Goal: Task Accomplishment & Management: Manage account settings

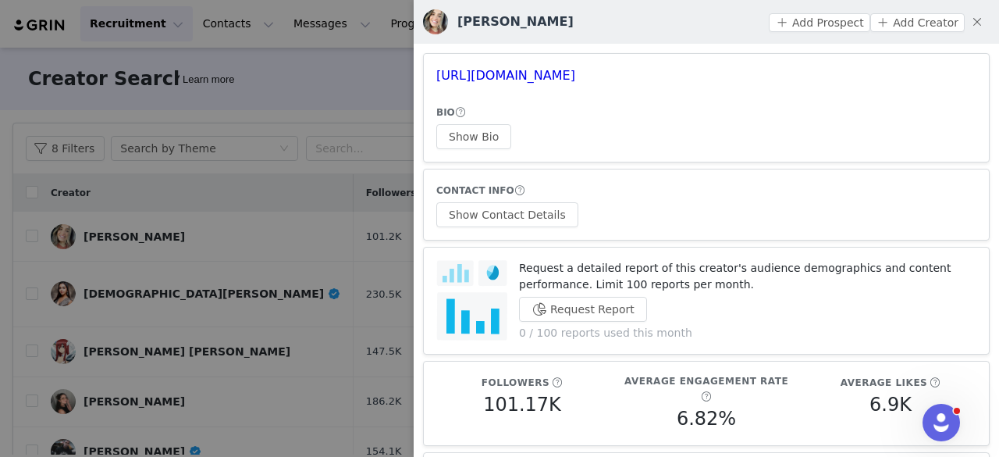
scroll to position [128, 0]
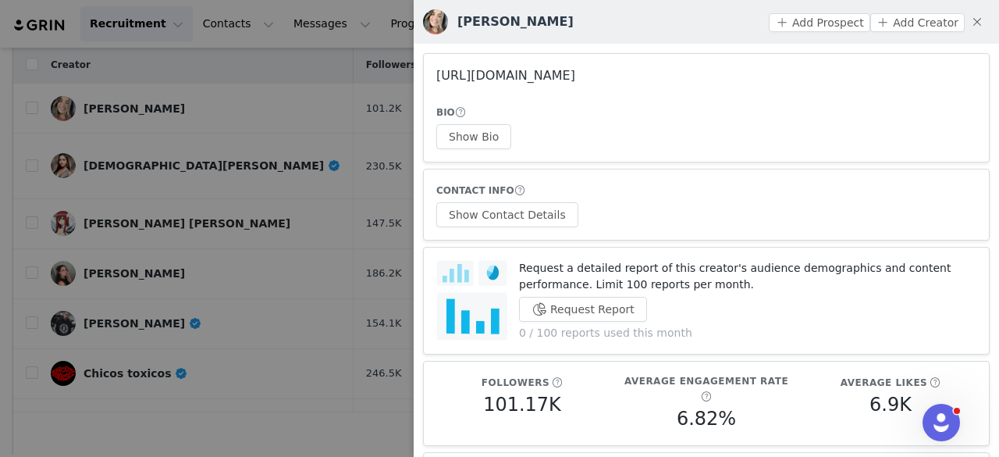
click at [527, 74] on link "[URL][DOMAIN_NAME]" at bounding box center [505, 75] width 139 height 15
click at [183, 129] on div at bounding box center [499, 228] width 999 height 457
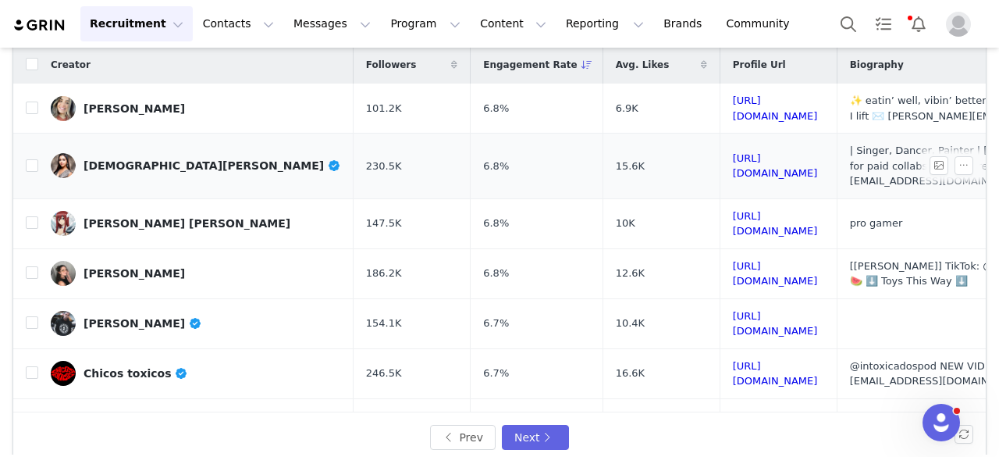
click at [150, 160] on div "[DEMOGRAPHIC_DATA][PERSON_NAME]" at bounding box center [213, 165] width 258 height 12
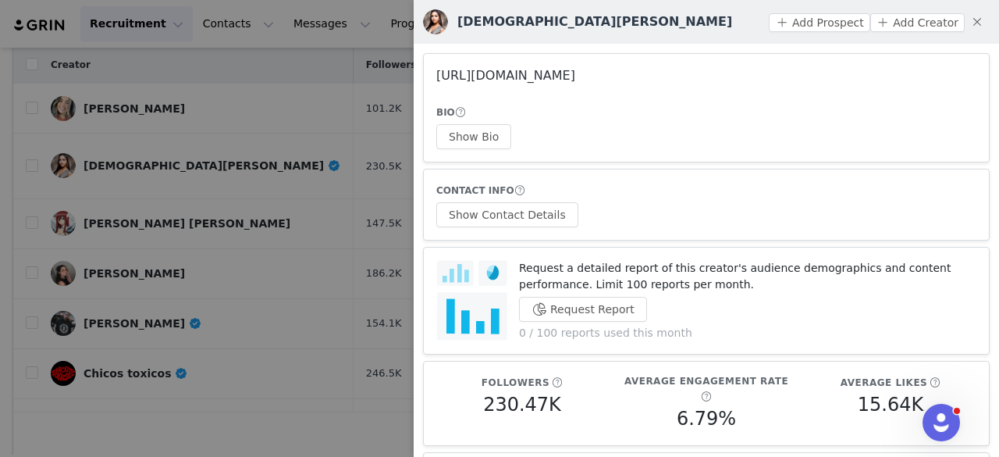
click at [507, 79] on link "[URL][DOMAIN_NAME]" at bounding box center [505, 75] width 139 height 15
click at [312, 118] on div at bounding box center [499, 228] width 999 height 457
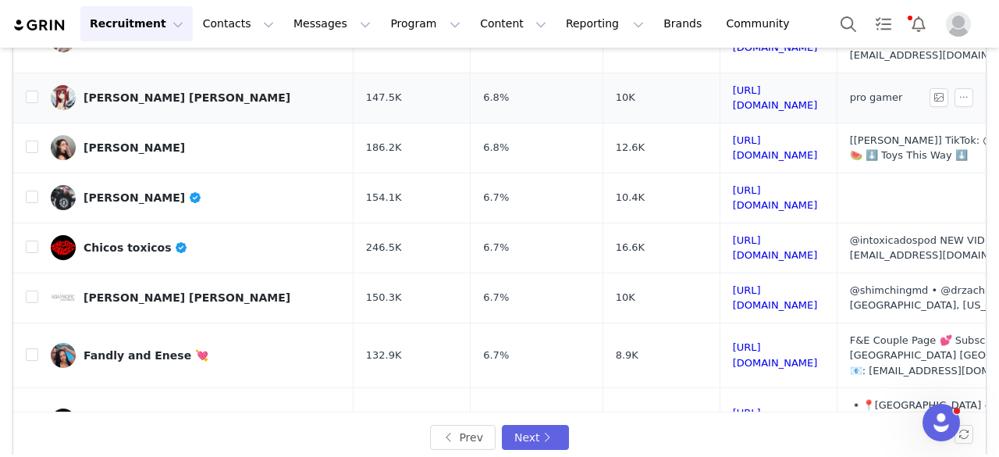
scroll to position [126, 0]
click at [134, 91] on div "[PERSON_NAME] [PERSON_NAME]" at bounding box center [187, 97] width 207 height 12
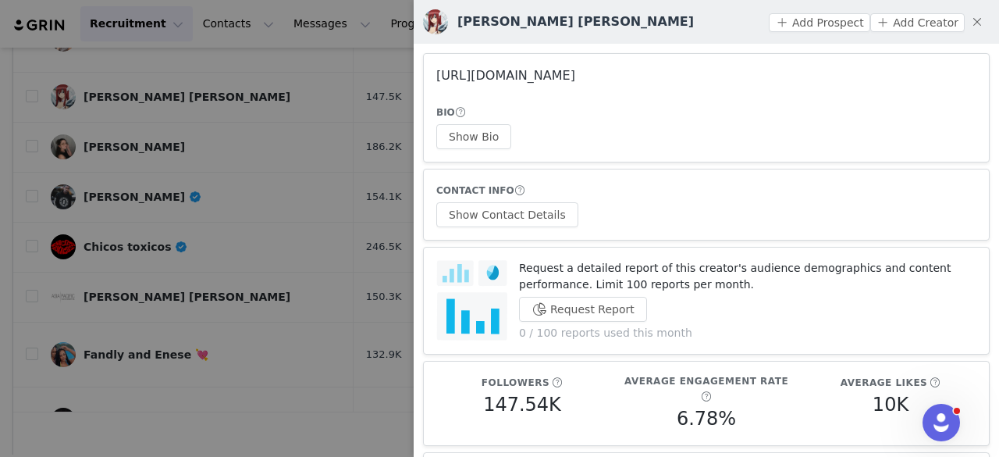
click at [557, 73] on link "https://www.instagram.com/cristinacarmella/" at bounding box center [505, 75] width 139 height 15
click at [462, 123] on div "BIO Show Bio" at bounding box center [706, 126] width 540 height 45
click at [465, 129] on button "Show Bio" at bounding box center [473, 136] width 75 height 25
click at [539, 208] on button "Show Contact Details" at bounding box center [507, 214] width 142 height 25
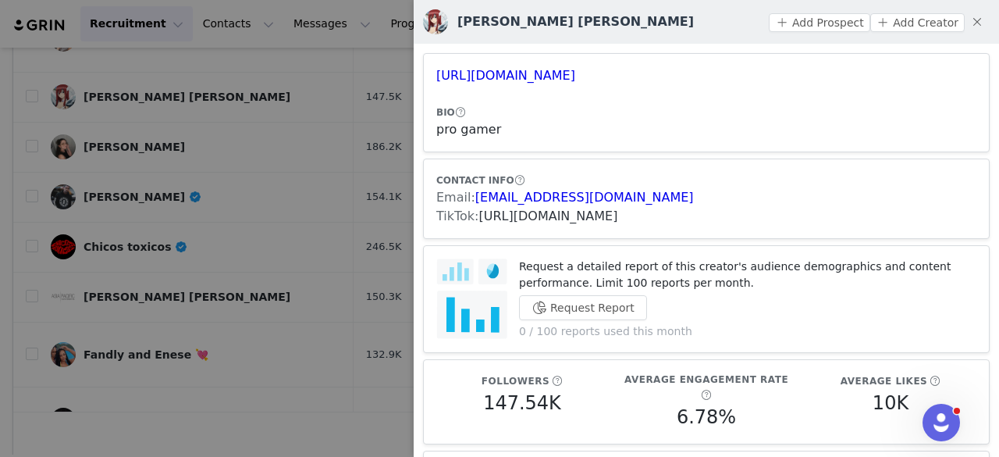
click at [523, 212] on link "https://www.tiktok.com/share/user/6885844513782547462" at bounding box center [548, 215] width 139 height 15
click at [813, 25] on button "Add Prospect" at bounding box center [819, 22] width 101 height 19
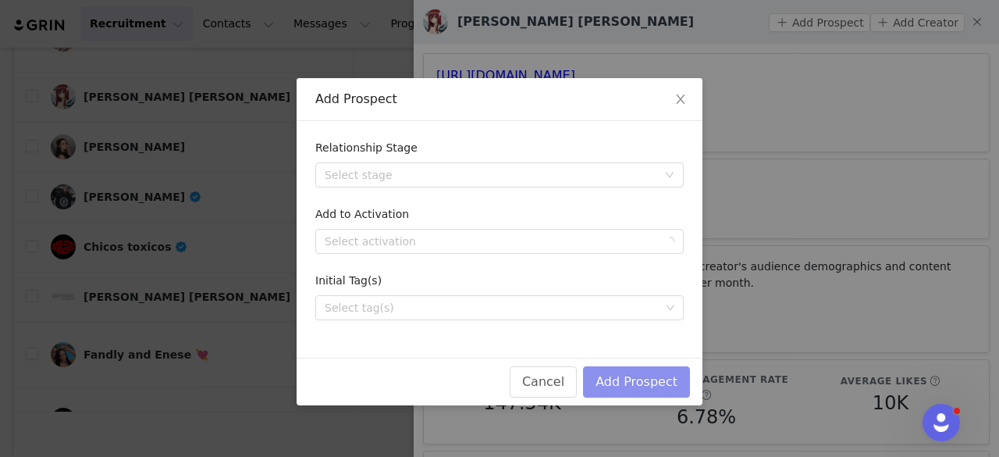
click at [671, 375] on button "Add Prospect" at bounding box center [636, 381] width 107 height 31
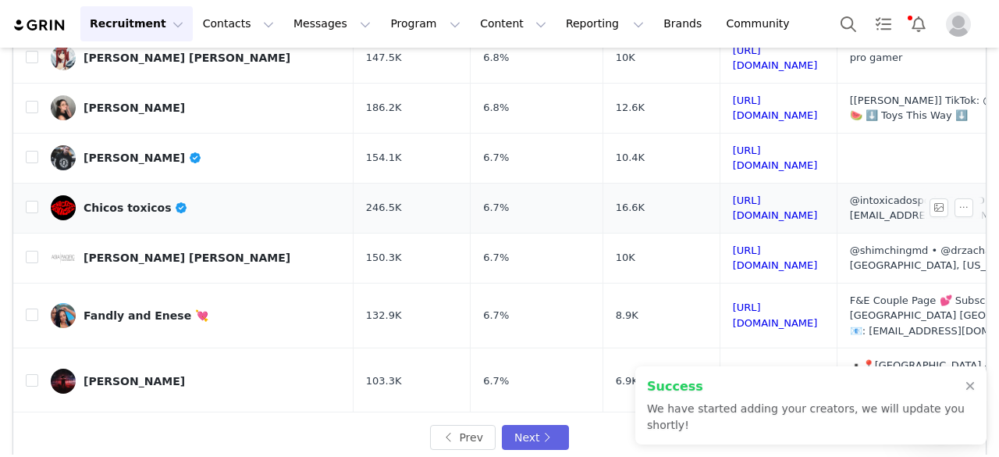
scroll to position [170, 0]
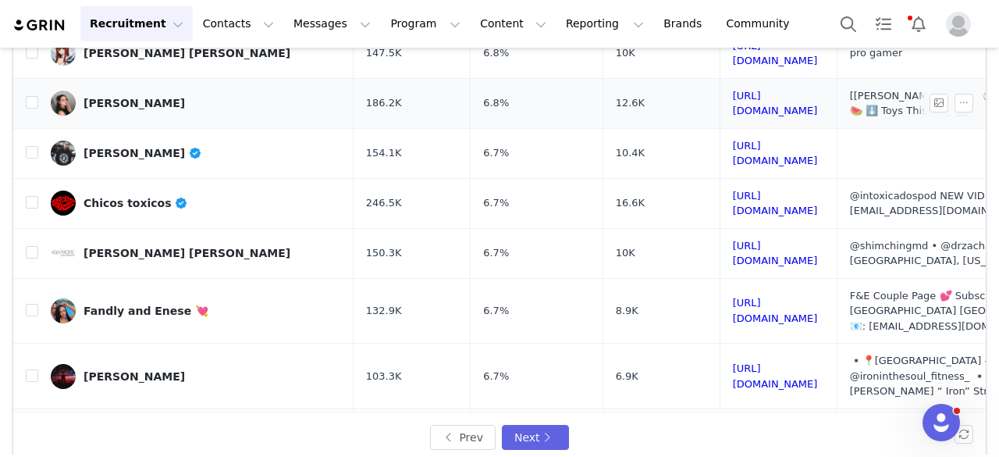
click at [136, 97] on div "Brianna gipson" at bounding box center [134, 103] width 101 height 12
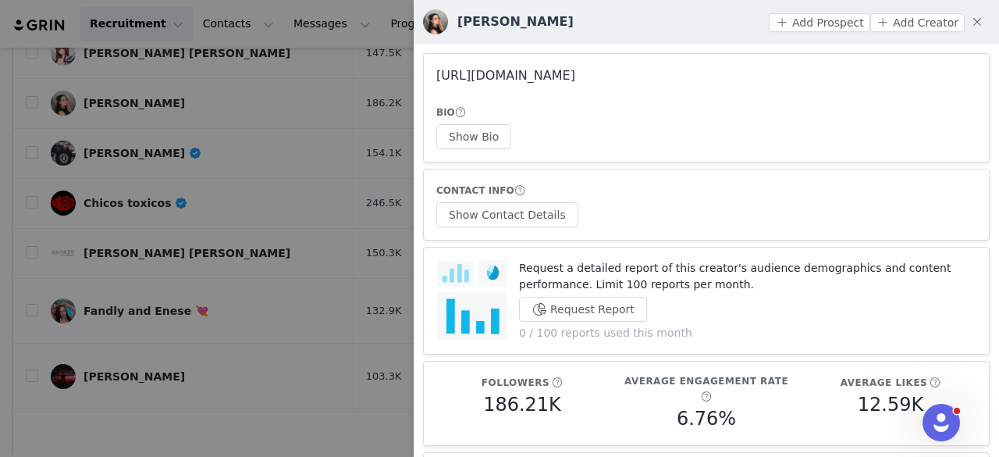
click at [524, 73] on link "https://www.instagram.com/brigipson/" at bounding box center [505, 75] width 139 height 15
click at [132, 135] on div at bounding box center [499, 228] width 999 height 457
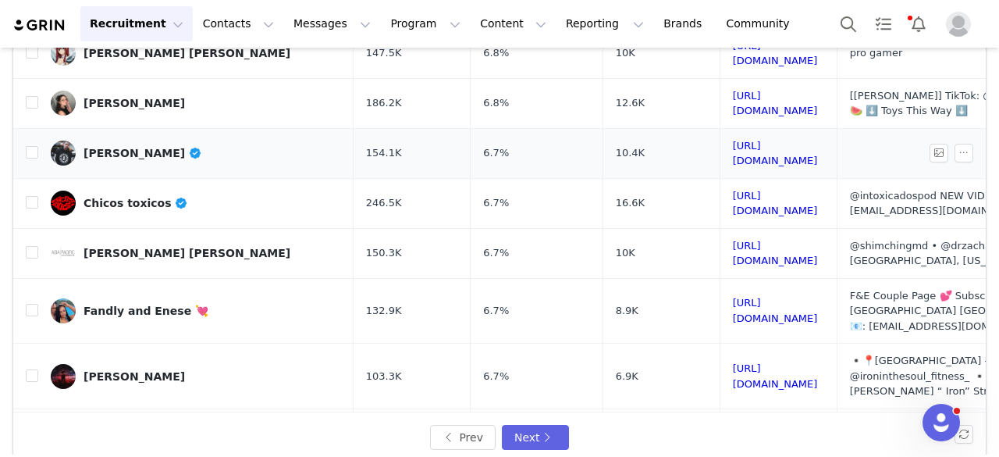
click at [125, 147] on div "Chance Brown" at bounding box center [143, 153] width 119 height 12
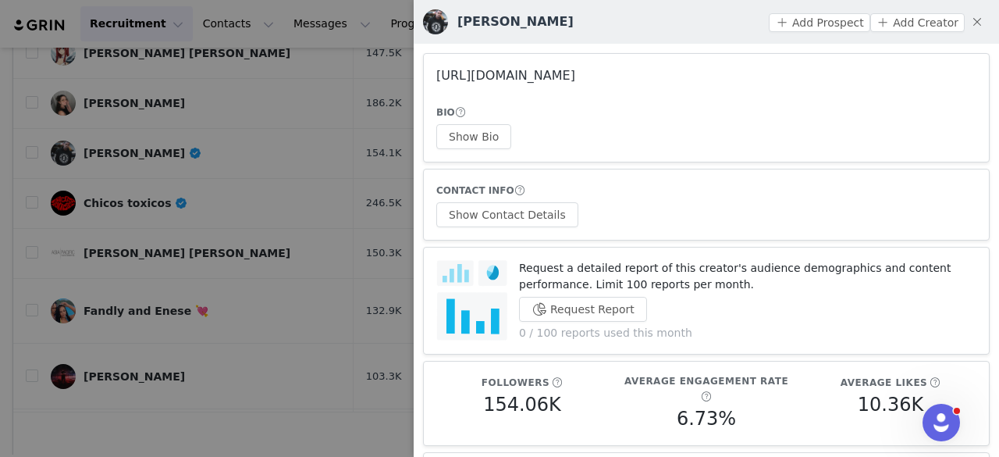
click at [483, 73] on link "https://www.instagram.com/teamchancebrown/" at bounding box center [505, 75] width 139 height 15
click at [247, 126] on div at bounding box center [499, 228] width 999 height 457
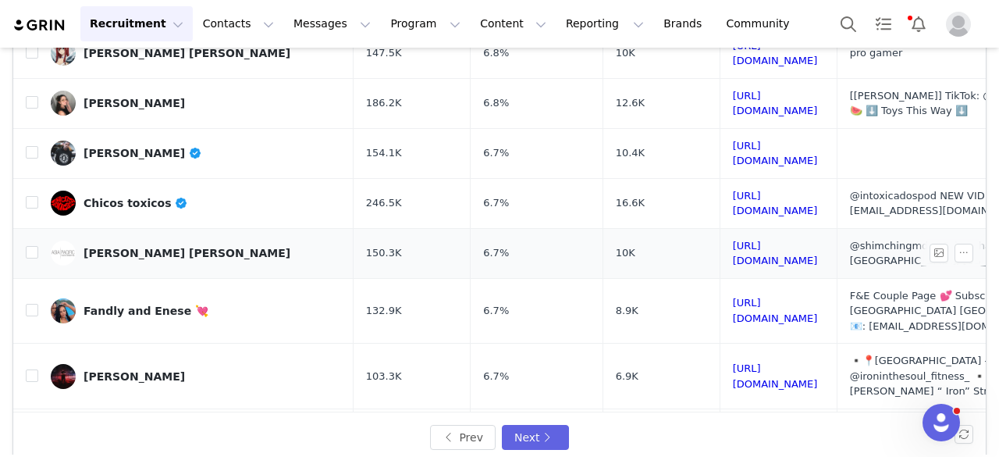
click at [127, 247] on div "Dr. Shim Ching" at bounding box center [187, 253] width 207 height 12
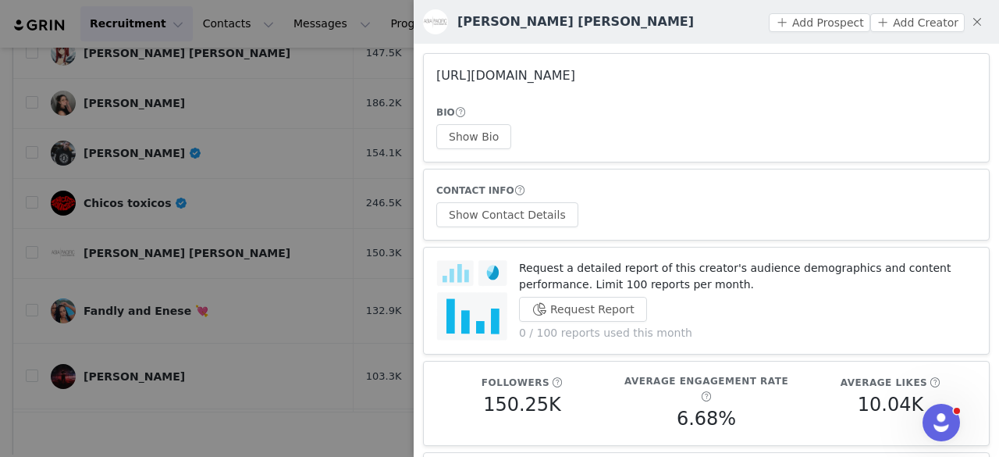
click at [532, 69] on link "https://www.instagram.com/asiapacificplasticsurgery/" at bounding box center [505, 75] width 139 height 15
click at [212, 183] on div at bounding box center [499, 228] width 999 height 457
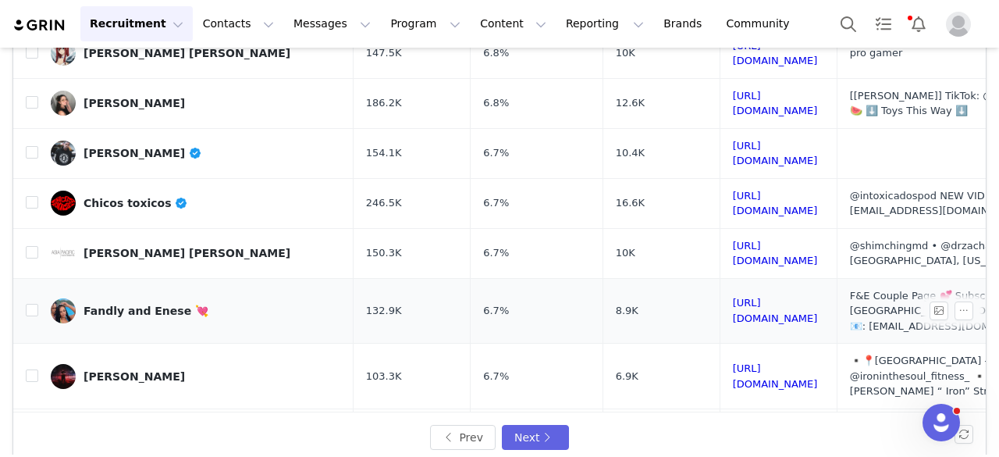
click at [170, 298] on link "Fandly and Enese 💘" at bounding box center [196, 310] width 290 height 25
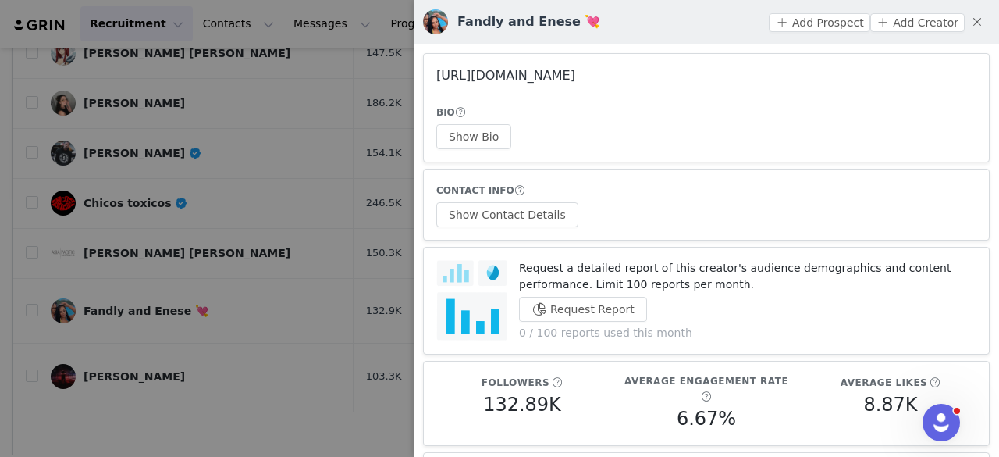
click at [556, 75] on link "https://www.instagram.com/f_e_0fficial/" at bounding box center [505, 75] width 139 height 15
click at [227, 194] on div at bounding box center [499, 228] width 999 height 457
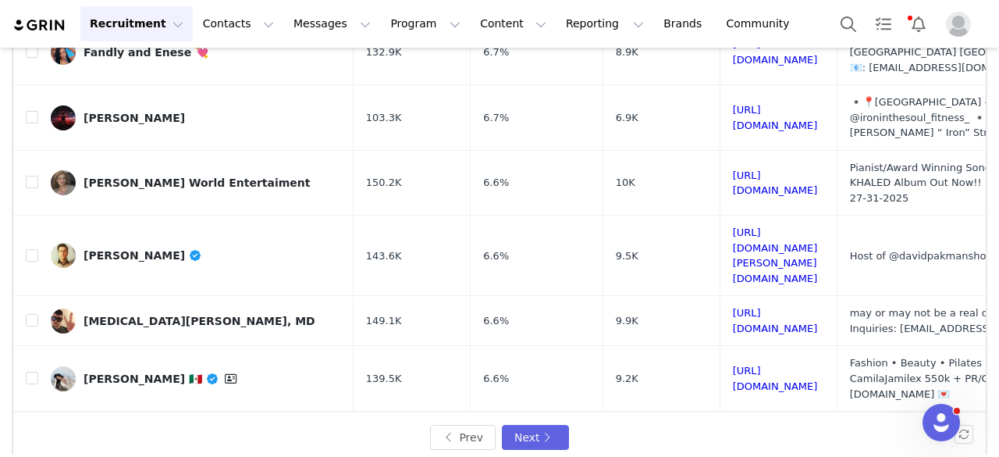
scroll to position [436, 0]
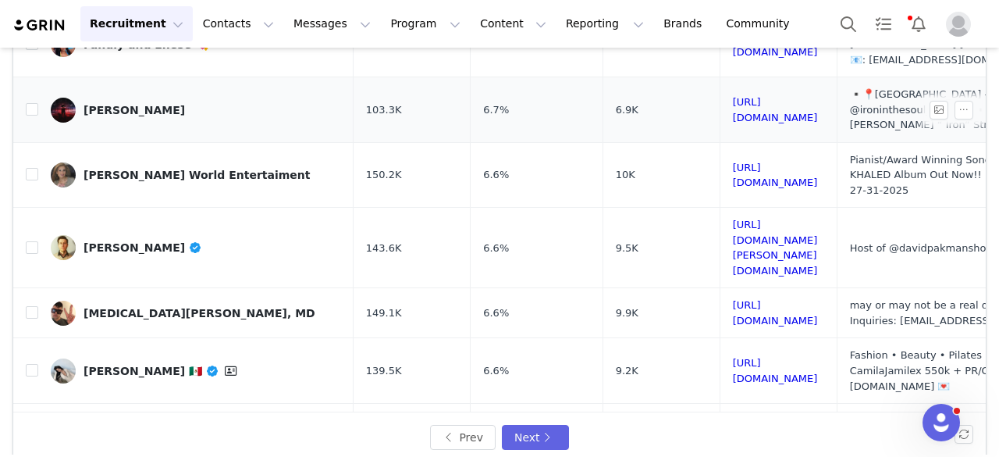
click at [133, 98] on link "King Jabez" at bounding box center [196, 110] width 290 height 25
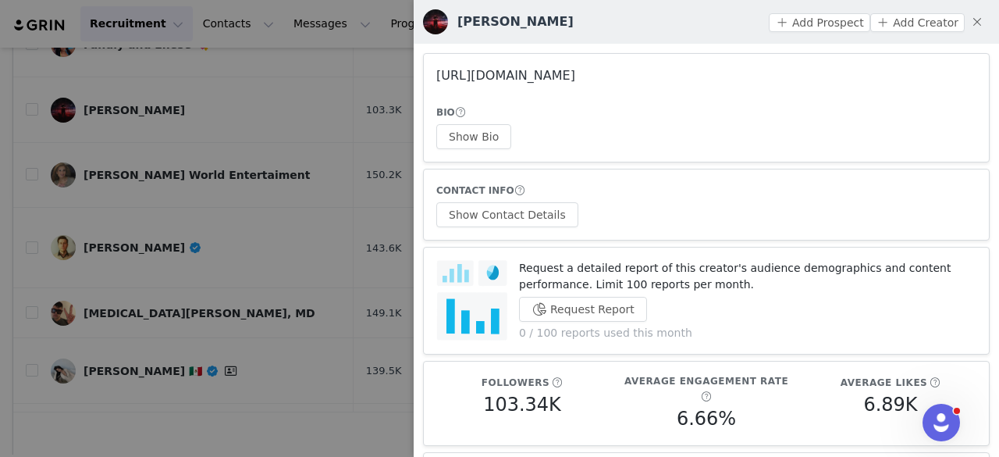
click at [510, 83] on link "https://www.instagram.com/thekingjabez/" at bounding box center [505, 75] width 139 height 15
click at [338, 145] on div at bounding box center [499, 228] width 999 height 457
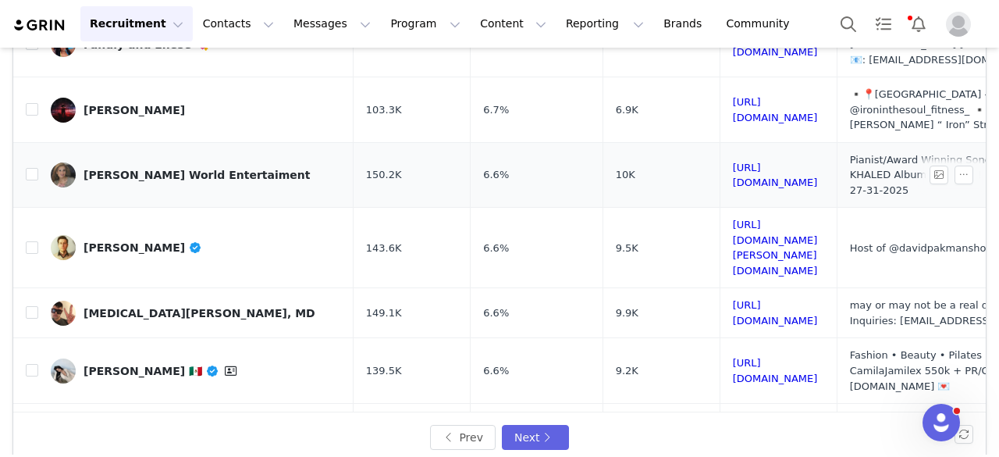
click at [155, 169] on div "Dawn Elder World Entertaiment" at bounding box center [197, 175] width 227 height 12
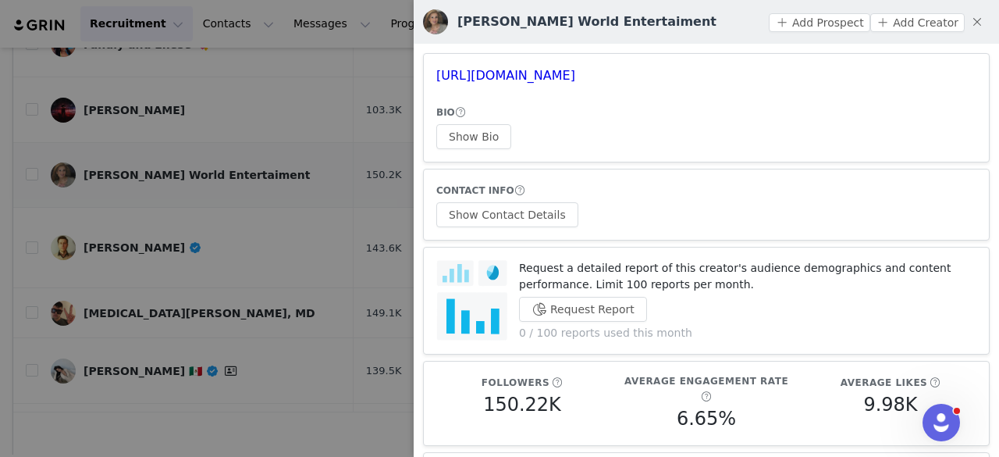
click at [155, 101] on div at bounding box center [499, 228] width 999 height 457
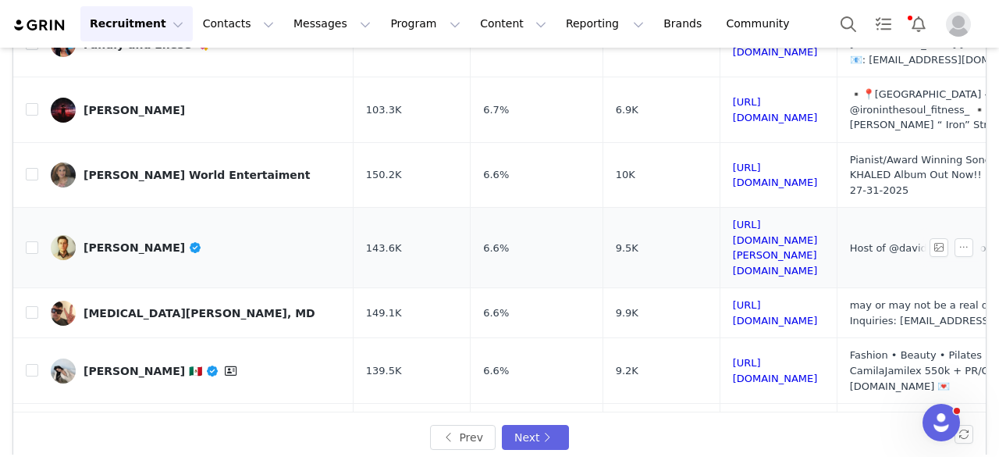
click at [136, 235] on link "David Pakman" at bounding box center [196, 247] width 290 height 25
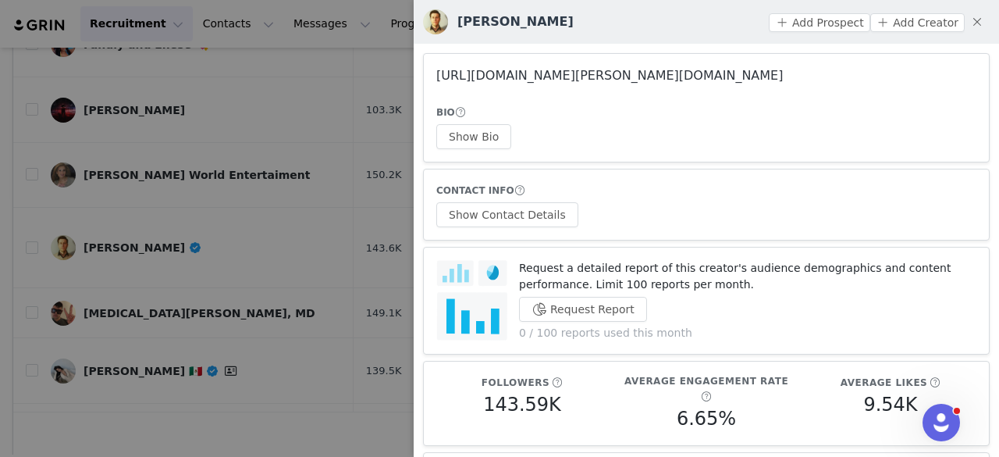
click at [509, 76] on link "https://www.instagram.com/david.pakman/" at bounding box center [609, 75] width 347 height 15
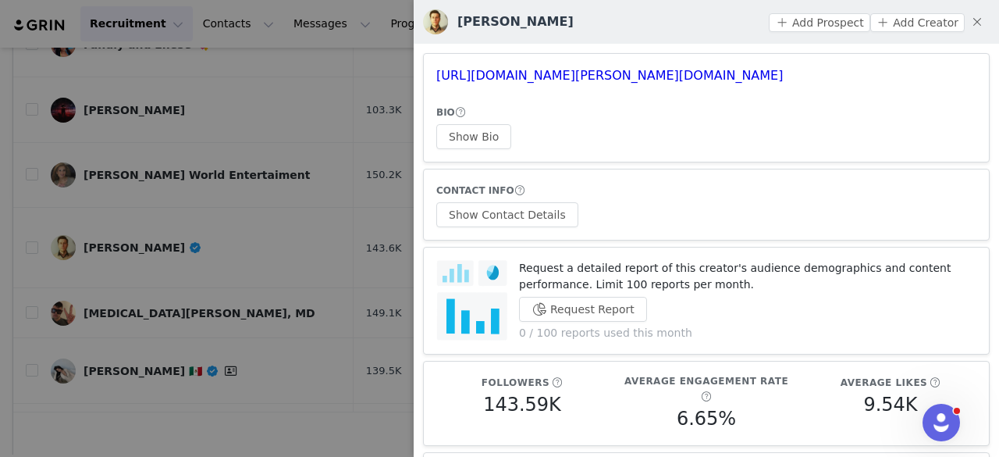
click at [287, 143] on div at bounding box center [499, 228] width 999 height 457
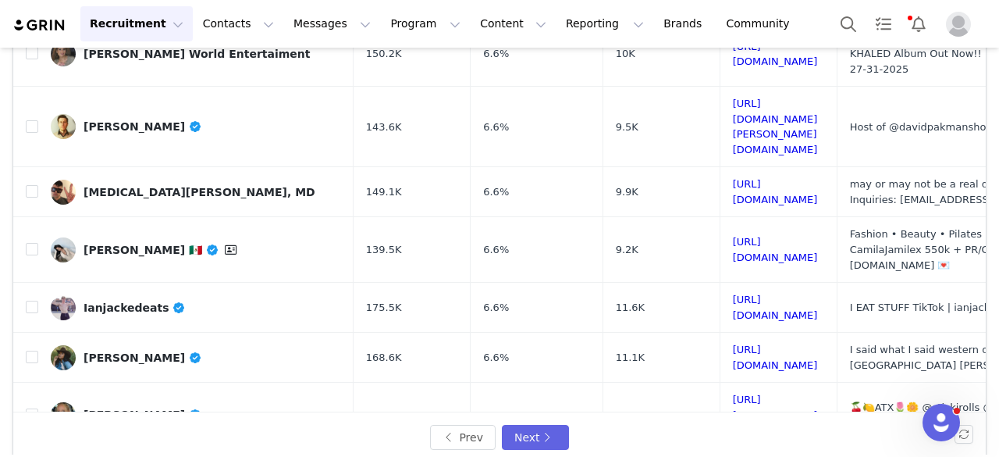
scroll to position [558, 0]
click at [144, 179] on link "Yaz Debull, MD" at bounding box center [196, 191] width 290 height 25
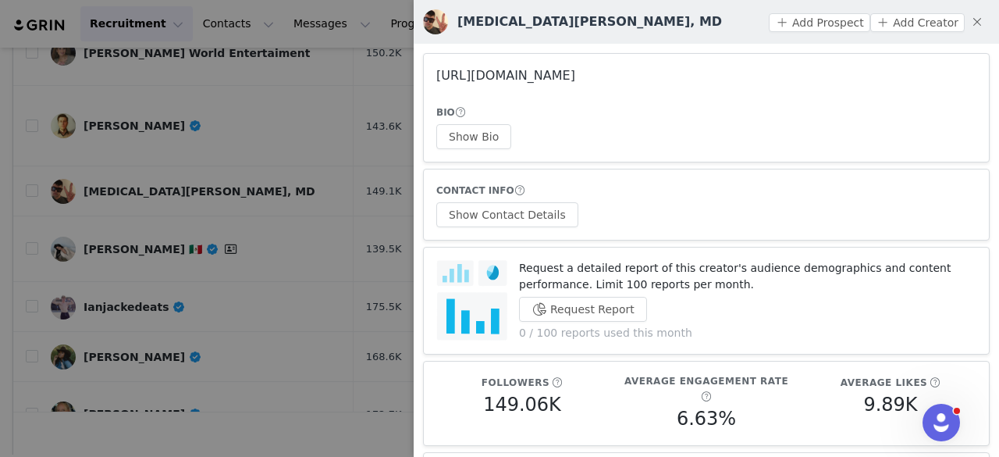
click at [575, 76] on link "https://www.instagram.com/yazdebullofficial/" at bounding box center [505, 75] width 139 height 15
click at [197, 141] on div at bounding box center [499, 228] width 999 height 457
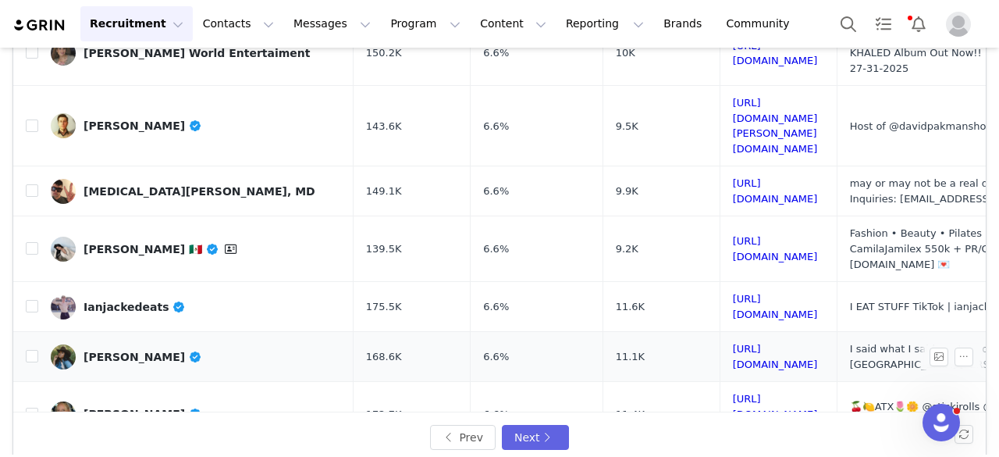
click at [134, 350] on div "[PERSON_NAME]" at bounding box center [143, 356] width 119 height 12
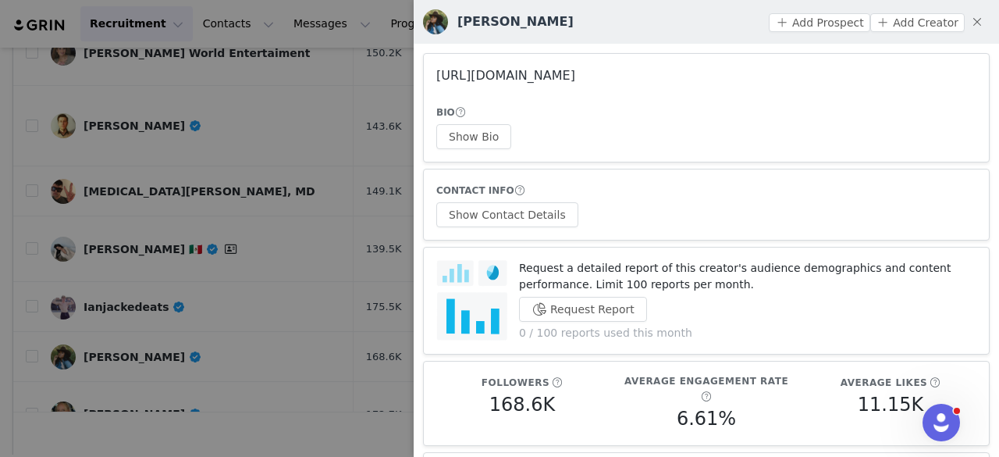
click at [575, 82] on link "https://www.instagram.com/justinasharp/" at bounding box center [505, 75] width 139 height 15
click at [506, 212] on button "Show Contact Details" at bounding box center [507, 214] width 142 height 25
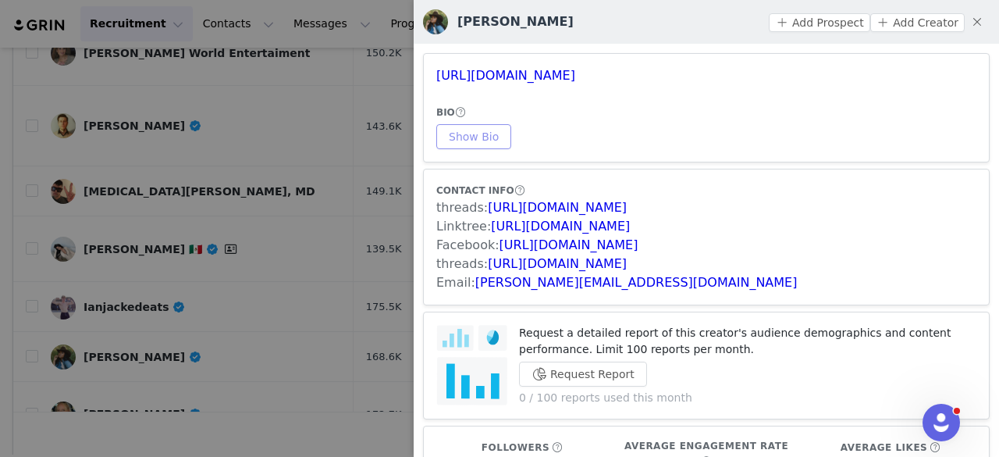
click at [457, 137] on button "Show Bio" at bounding box center [473, 136] width 75 height 25
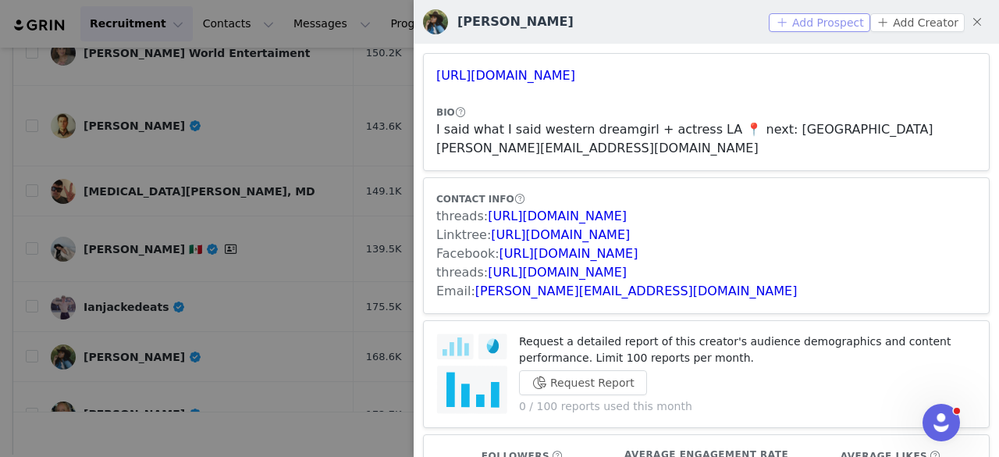
click at [827, 20] on button "Add Prospect" at bounding box center [819, 22] width 101 height 19
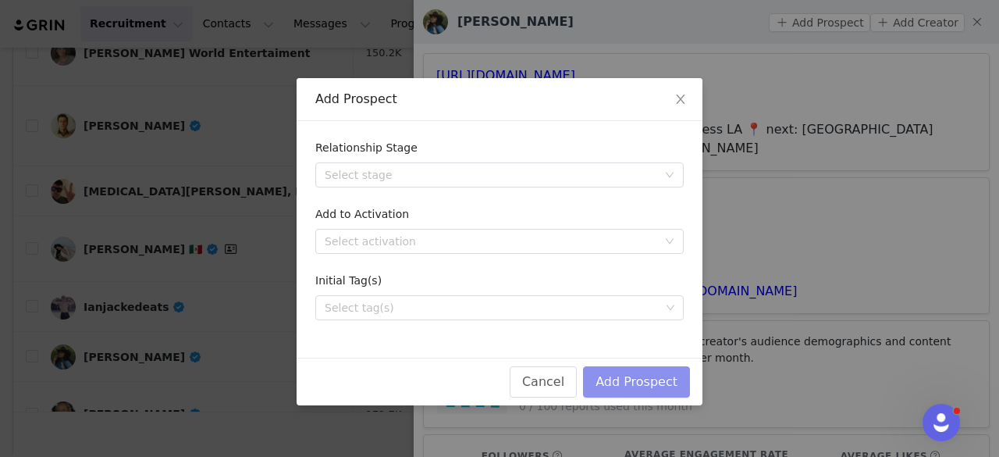
click at [648, 378] on button "Add Prospect" at bounding box center [636, 381] width 107 height 31
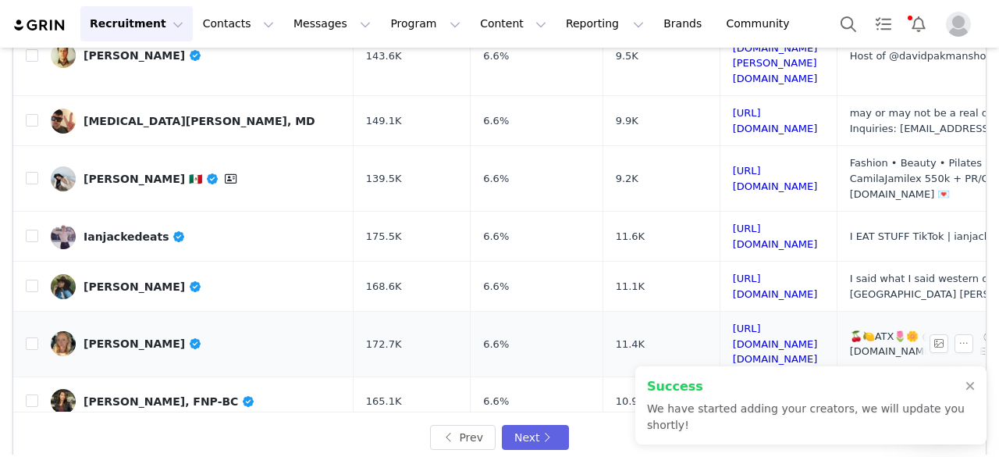
scroll to position [638, 0]
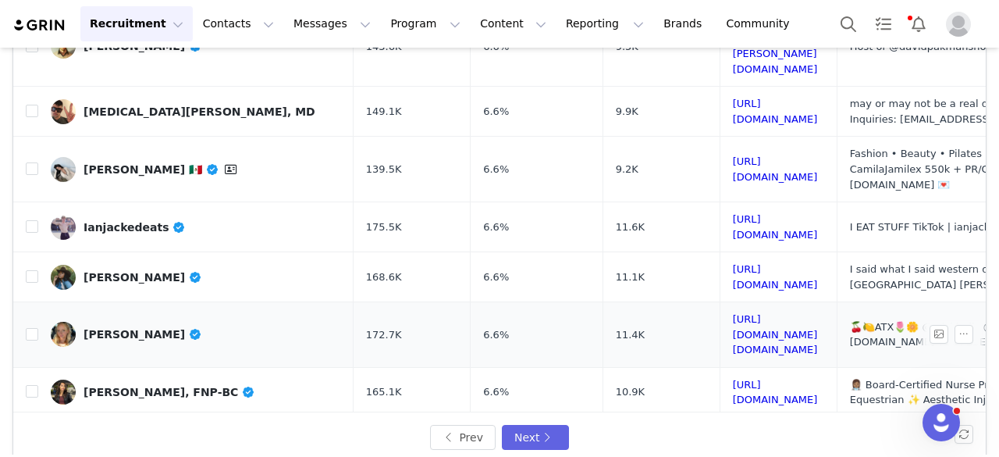
click at [80, 322] on link "[PERSON_NAME]" at bounding box center [196, 334] width 290 height 25
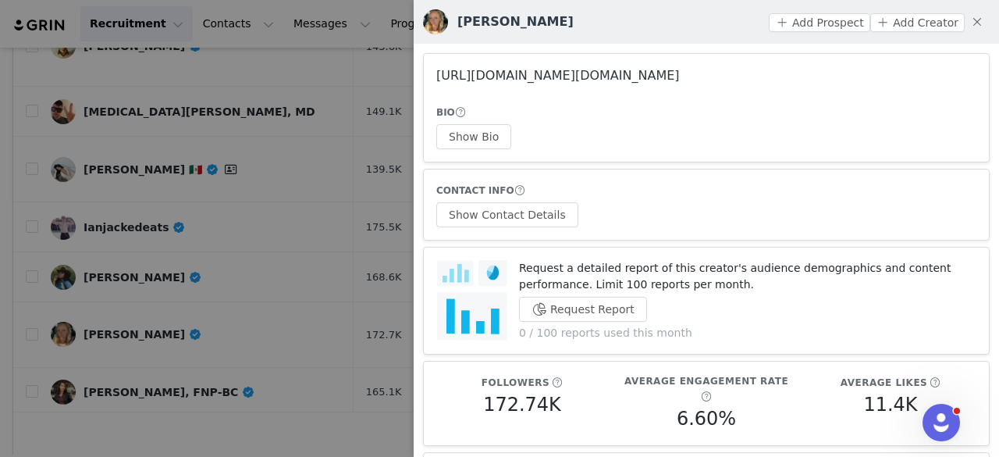
click at [515, 77] on link "https://www.instagram.com/rin.dot/" at bounding box center [558, 75] width 244 height 15
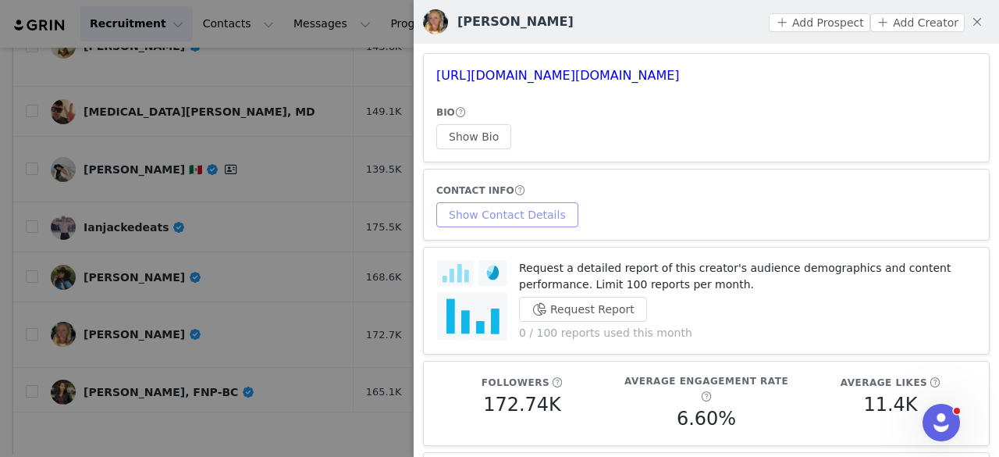
click at [450, 214] on button "Show Contact Details" at bounding box center [507, 214] width 142 height 25
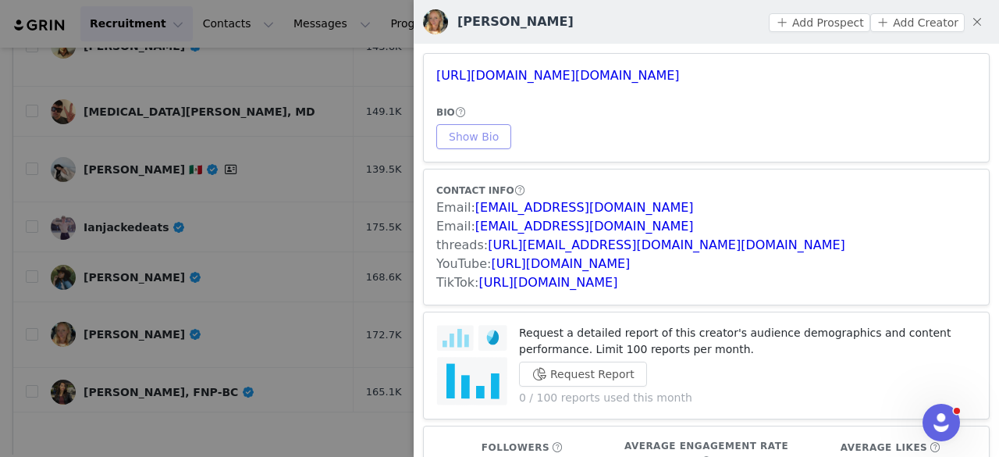
click at [484, 142] on button "Show Bio" at bounding box center [473, 136] width 75 height 25
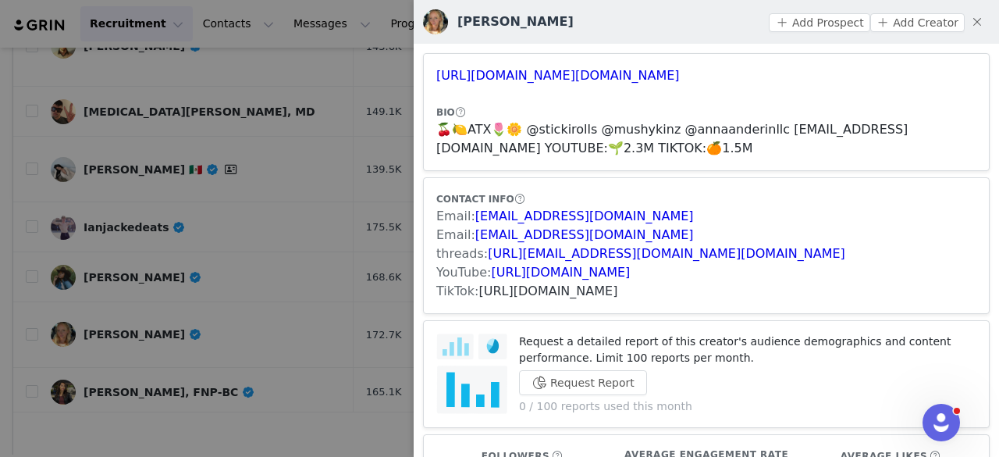
click at [503, 289] on link "https://www.tiktok.com/share/user/120470502900441088" at bounding box center [548, 290] width 139 height 15
click at [857, 24] on button "Add Prospect" at bounding box center [819, 22] width 101 height 19
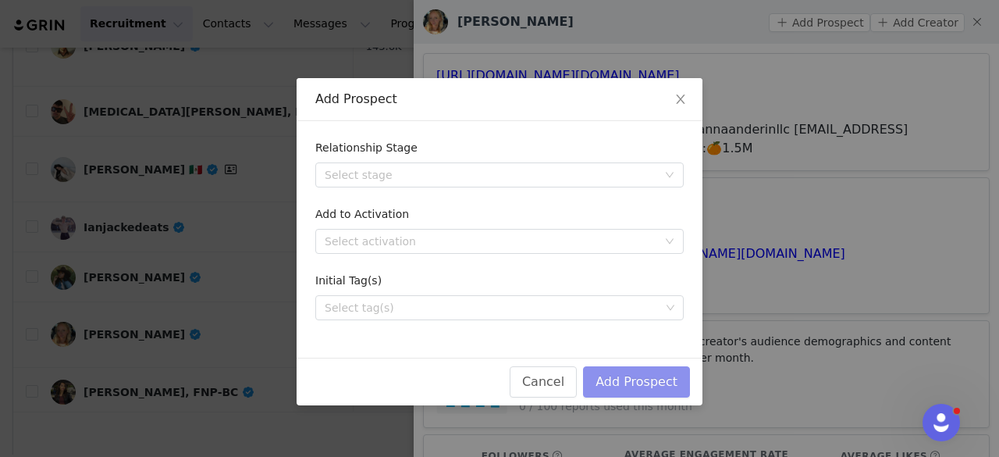
click at [667, 380] on button "Add Prospect" at bounding box center [636, 381] width 107 height 31
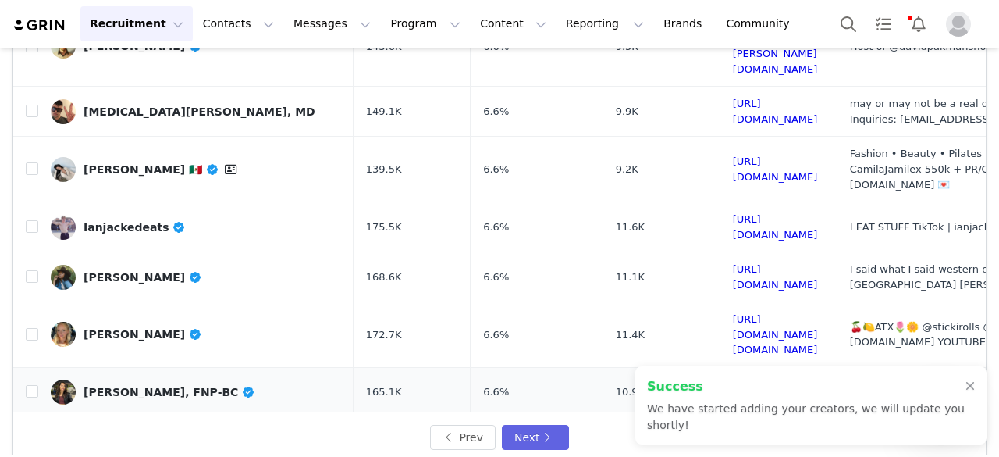
click at [233, 386] on div "[PERSON_NAME], FNP-BC" at bounding box center [170, 392] width 172 height 12
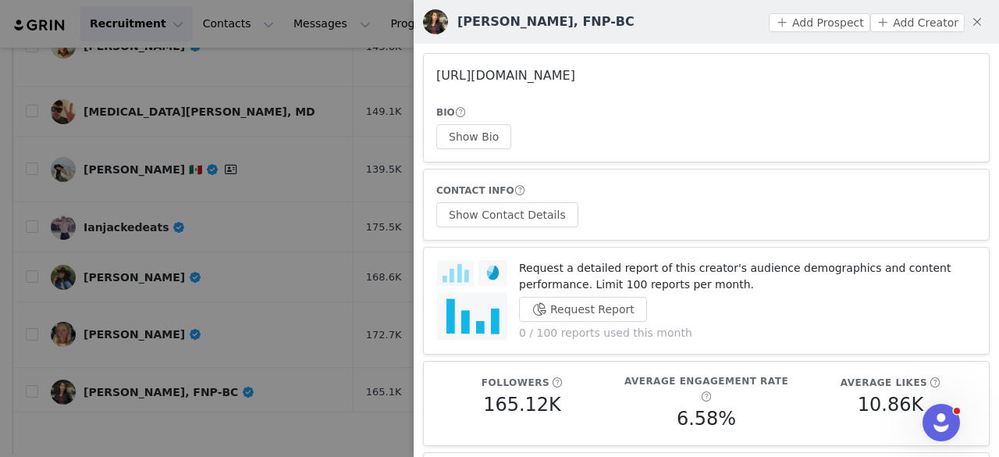
click at [575, 76] on link "https://www.instagram.com/natyandris/" at bounding box center [505, 75] width 139 height 15
click at [472, 133] on button "Show Bio" at bounding box center [473, 136] width 75 height 25
click at [504, 219] on button "Show Contact Details" at bounding box center [507, 214] width 142 height 25
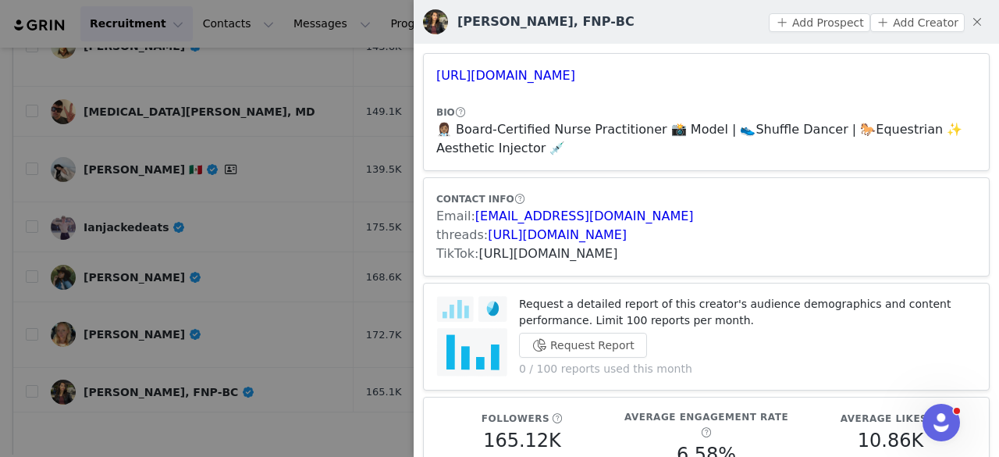
click at [503, 256] on link "https://www.tiktok.com/share/user/6761761956125082629" at bounding box center [548, 253] width 139 height 15
click at [831, 22] on button "Add Prospect" at bounding box center [819, 22] width 101 height 19
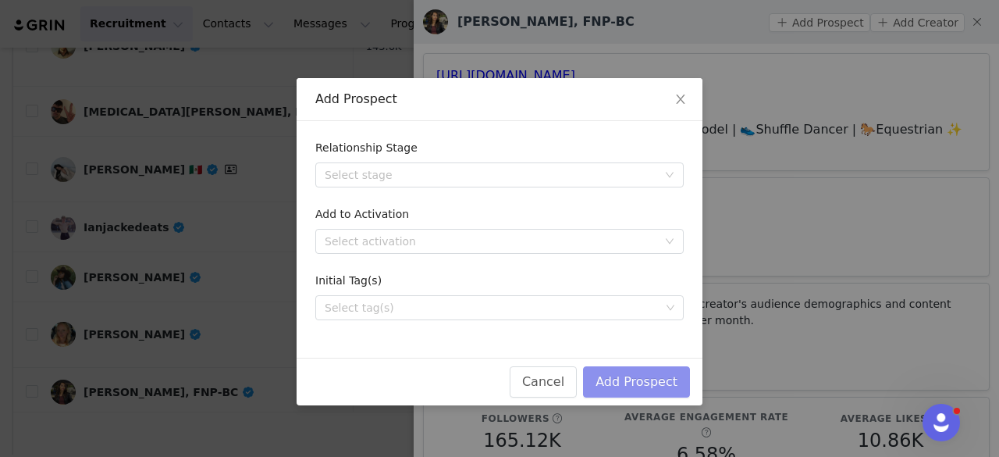
click at [604, 374] on button "Add Prospect" at bounding box center [636, 381] width 107 height 31
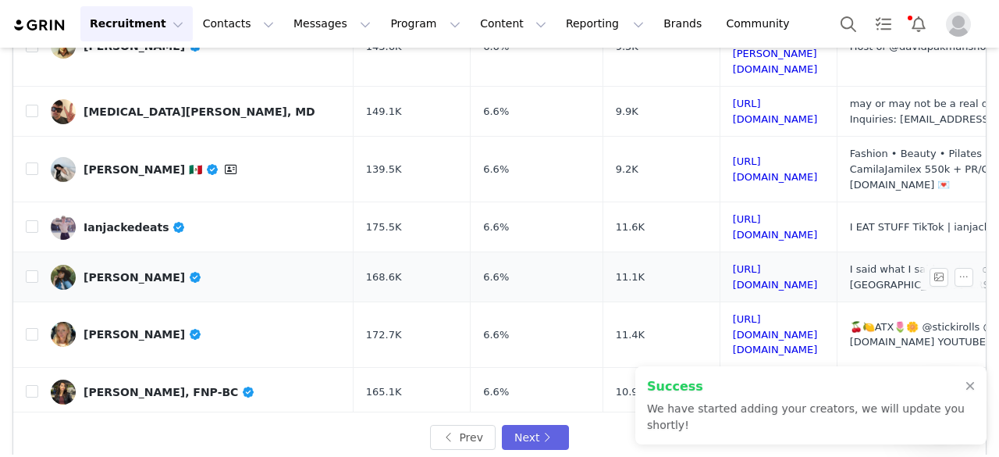
scroll to position [148, 0]
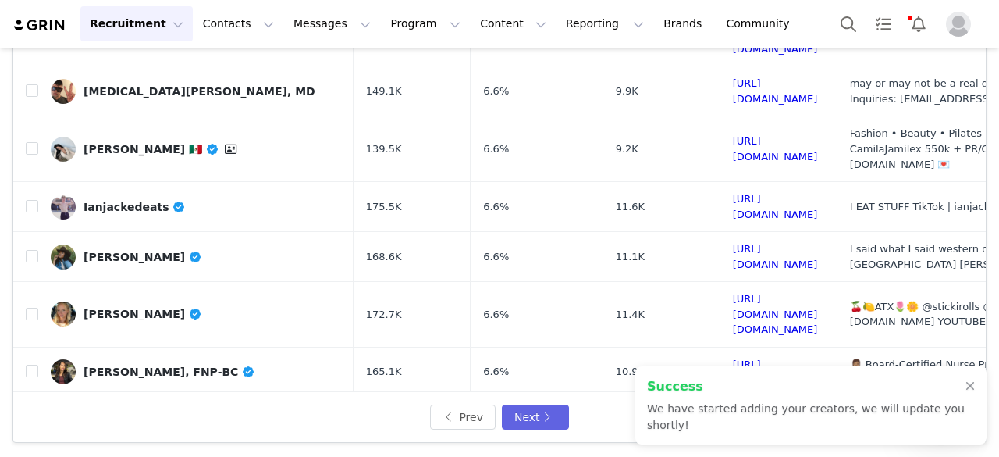
click at [130, 415] on div "Cea Randolph" at bounding box center [143, 421] width 119 height 12
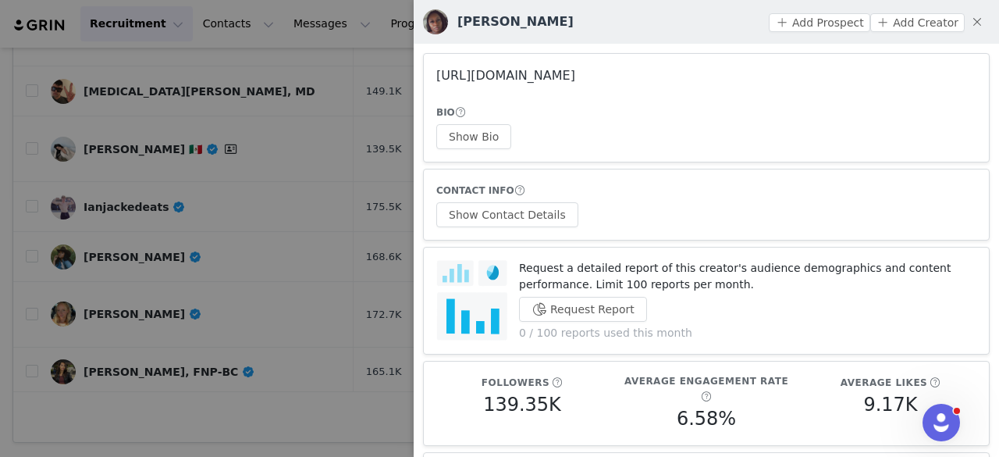
click at [478, 74] on link "https://www.instagram.com/dachubbyhoochie/" at bounding box center [505, 75] width 139 height 15
click at [298, 166] on div at bounding box center [499, 228] width 999 height 457
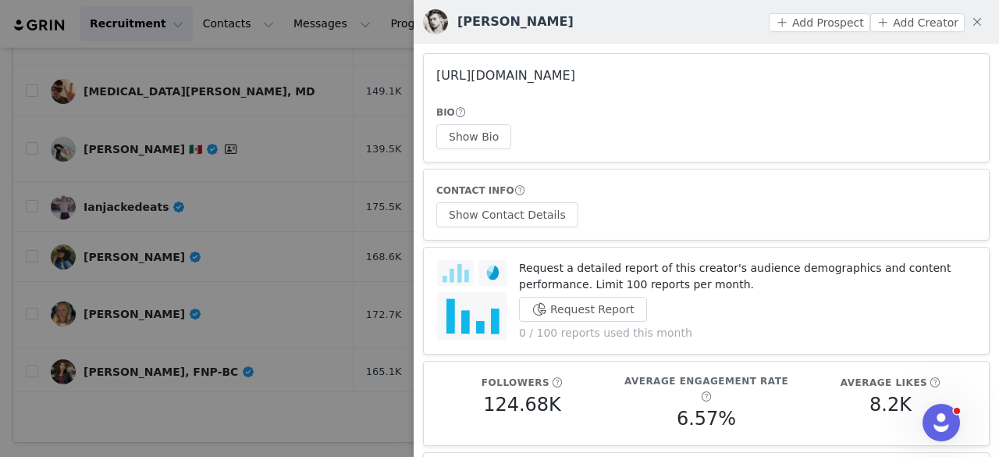
click at [484, 75] on link "https://www.instagram.com/aydineyikan/" at bounding box center [505, 75] width 139 height 15
click at [224, 205] on div at bounding box center [499, 228] width 999 height 457
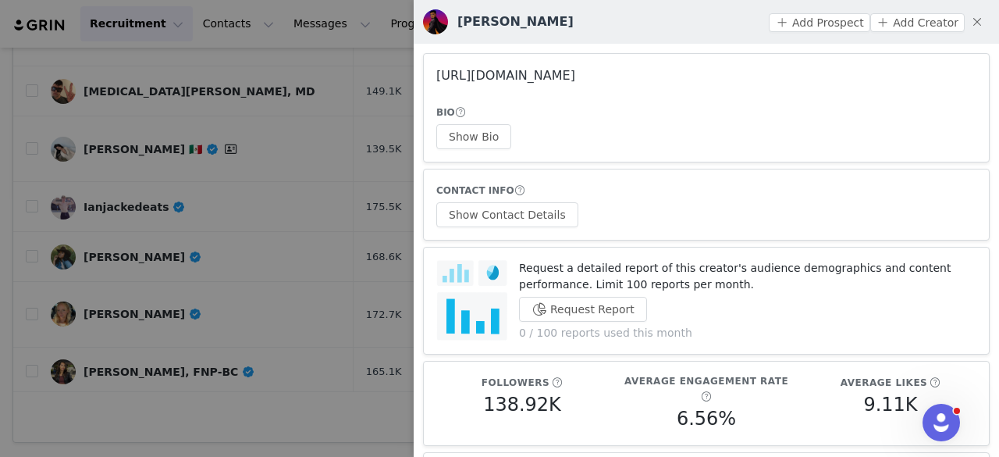
click at [473, 73] on link "https://www.instagram.com/supermaann7/" at bounding box center [505, 75] width 139 height 15
click at [264, 394] on div at bounding box center [499, 228] width 999 height 457
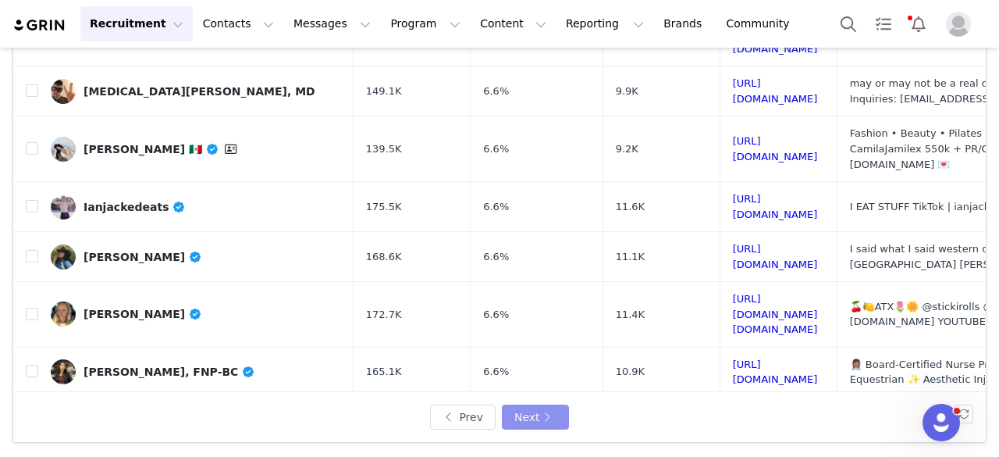
click at [522, 409] on button "Next" at bounding box center [535, 416] width 67 height 25
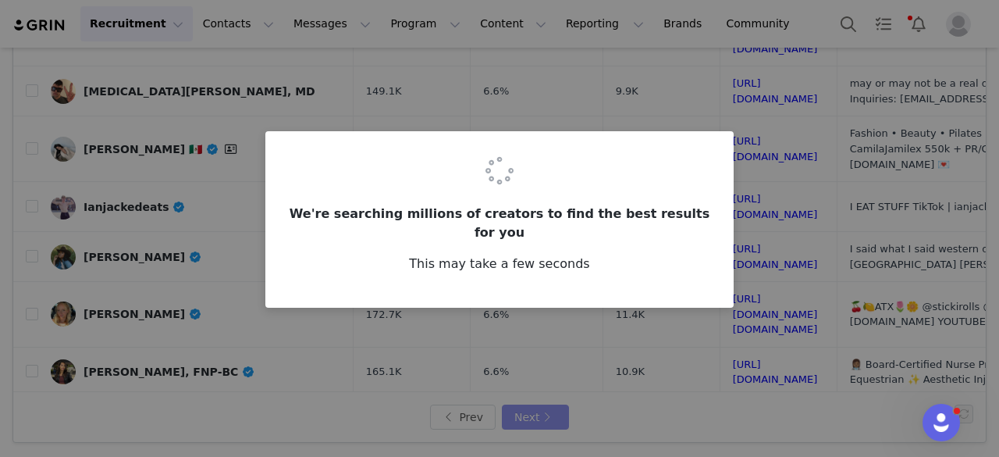
scroll to position [0, 0]
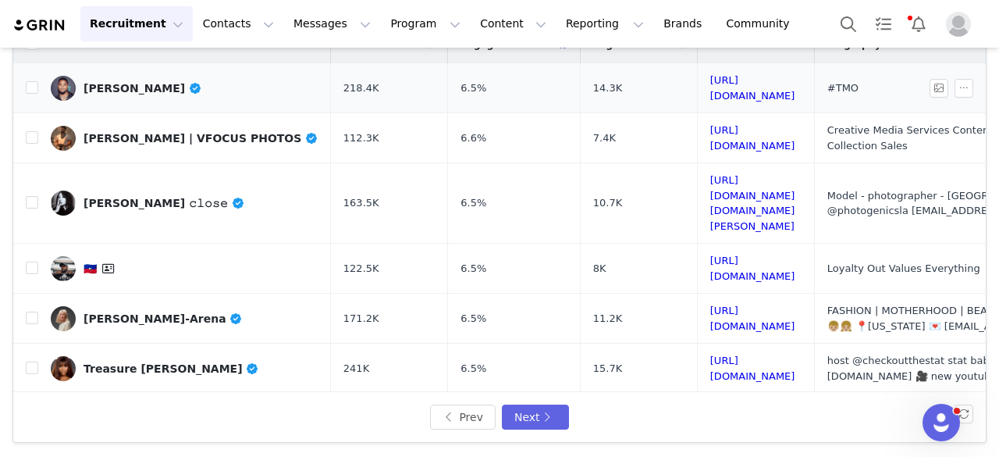
click at [137, 82] on div "Julian Horton" at bounding box center [143, 88] width 119 height 12
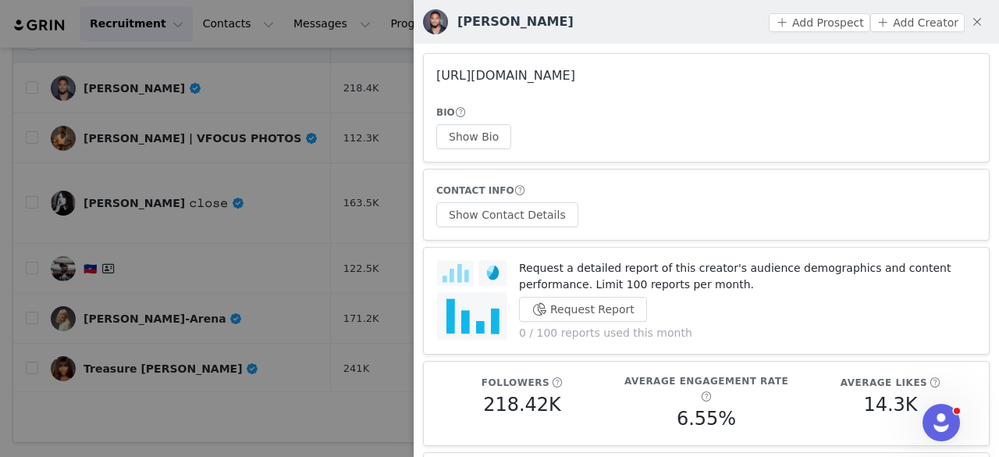
click at [540, 74] on link "https://www.instagram.com/julianhorton12/" at bounding box center [505, 75] width 139 height 15
click at [214, 204] on div at bounding box center [499, 228] width 999 height 457
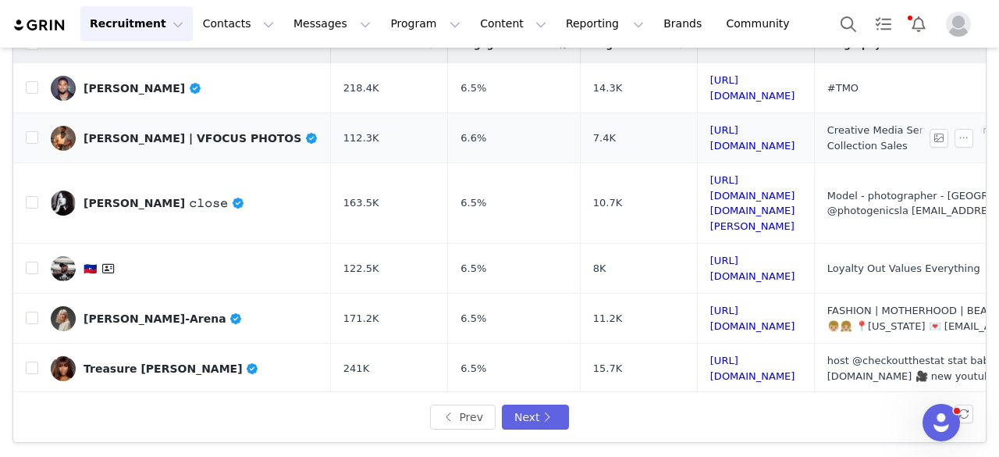
click at [158, 126] on link "Victor Ortiz | VFOCUS PHOTOS" at bounding box center [185, 138] width 268 height 25
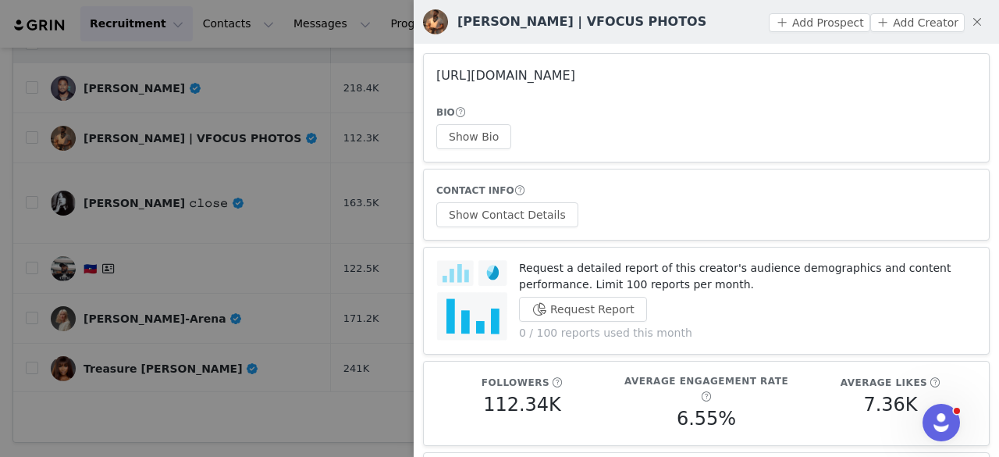
click at [515, 76] on link "https://www.instagram.com/vfocus_photography/" at bounding box center [505, 75] width 139 height 15
click at [252, 191] on div at bounding box center [499, 228] width 999 height 457
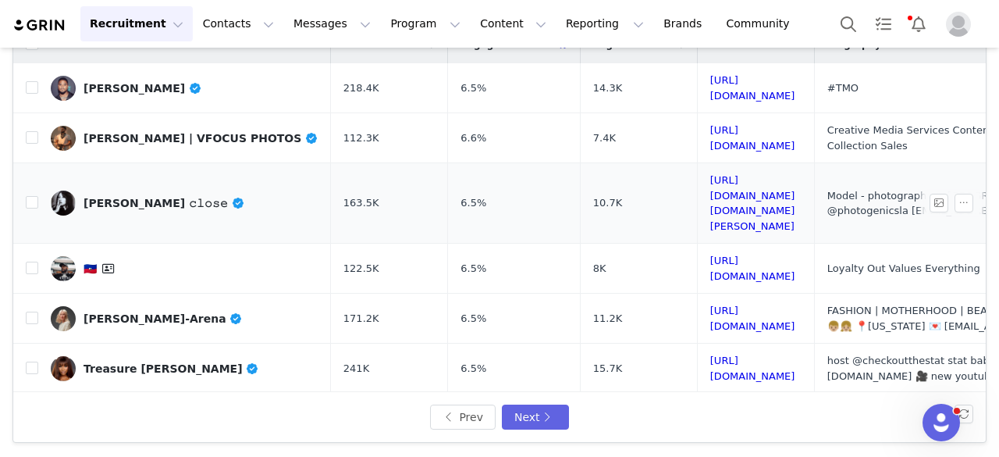
click at [207, 197] on div "𝚎𝚟𝚎 𝚑𝚊𝚛𝚙𝚎𝚛 𝚙𝚊𝚕𝚔𝚘 𝚌𝚕𝚘𝚜𝚎" at bounding box center [165, 203] width 162 height 12
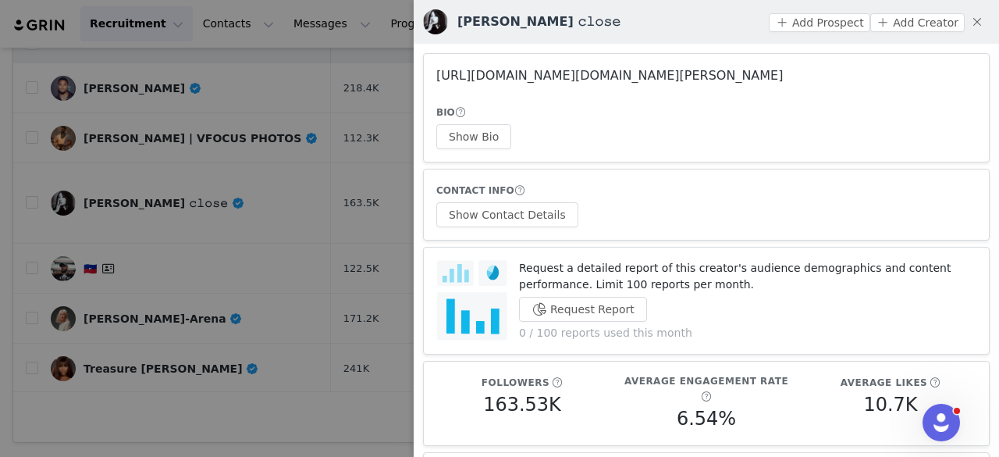
click at [611, 80] on link "https://www.instagram.com/eve.harper.close/" at bounding box center [609, 75] width 347 height 15
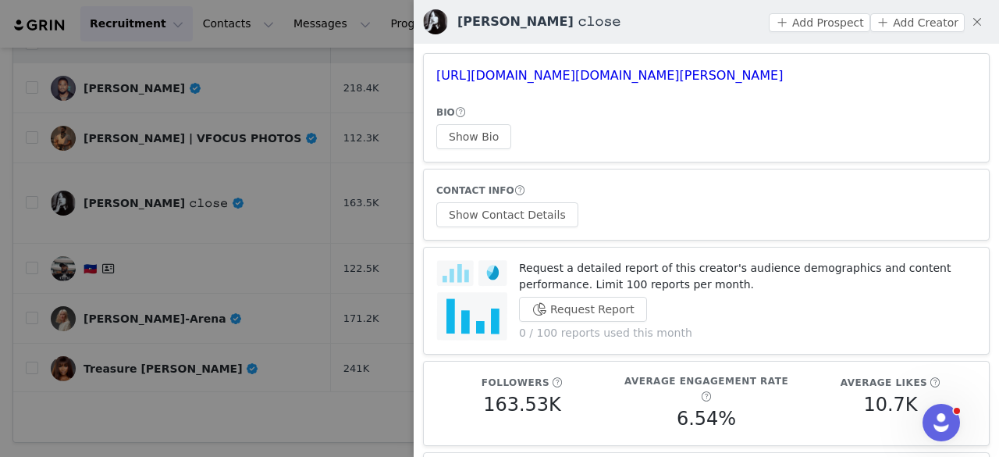
click at [214, 183] on div at bounding box center [499, 228] width 999 height 457
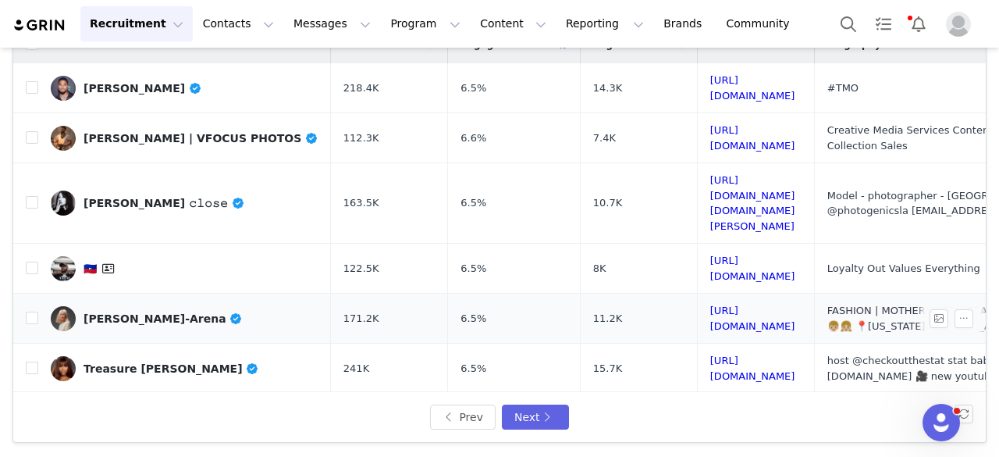
click at [141, 312] on div "[PERSON_NAME]-Arena" at bounding box center [163, 318] width 159 height 12
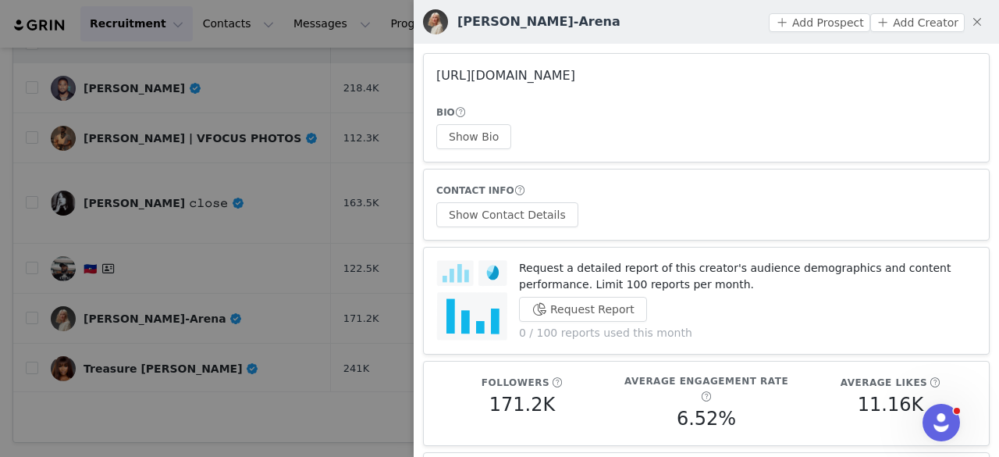
click at [519, 73] on link "https://www.instagram.com/veronikalosyuk/" at bounding box center [505, 75] width 139 height 15
click at [444, 138] on button "Show Bio" at bounding box center [473, 136] width 75 height 25
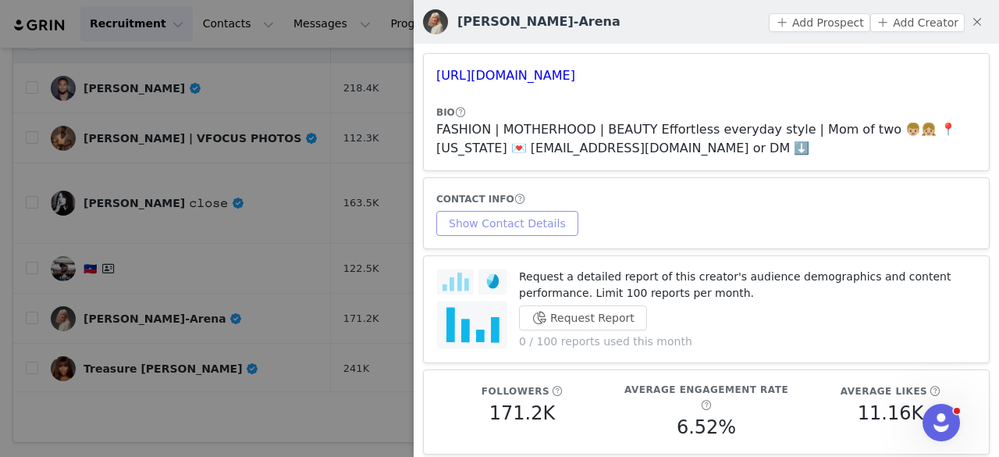
click at [520, 216] on button "Show Contact Details" at bounding box center [507, 223] width 142 height 25
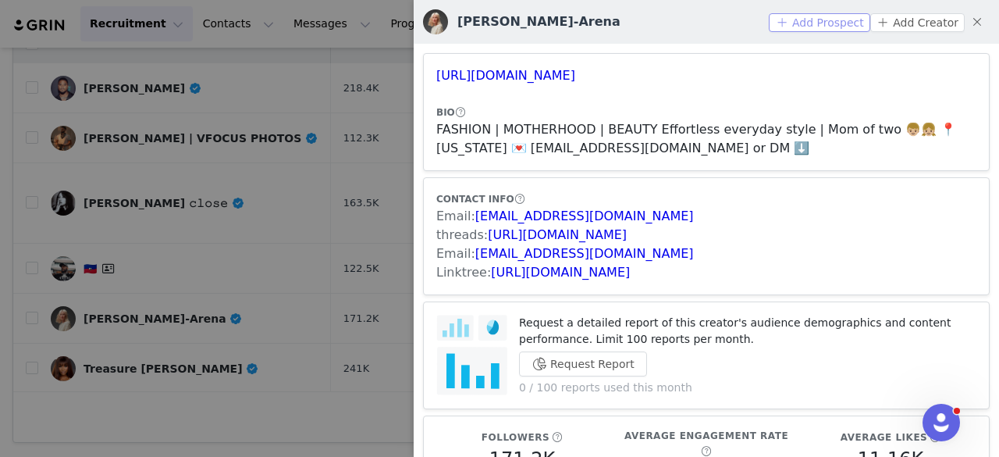
click at [789, 25] on button "Add Prospect" at bounding box center [819, 22] width 101 height 19
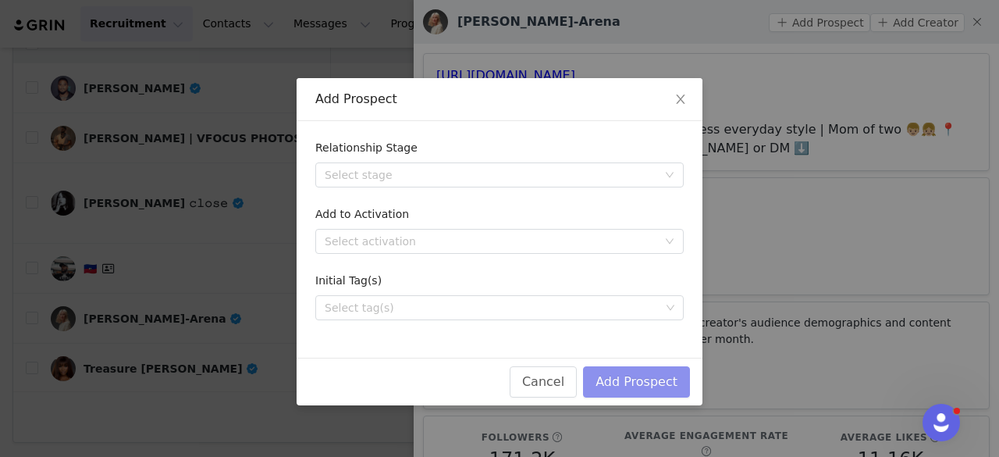
click at [616, 382] on button "Add Prospect" at bounding box center [636, 381] width 107 height 31
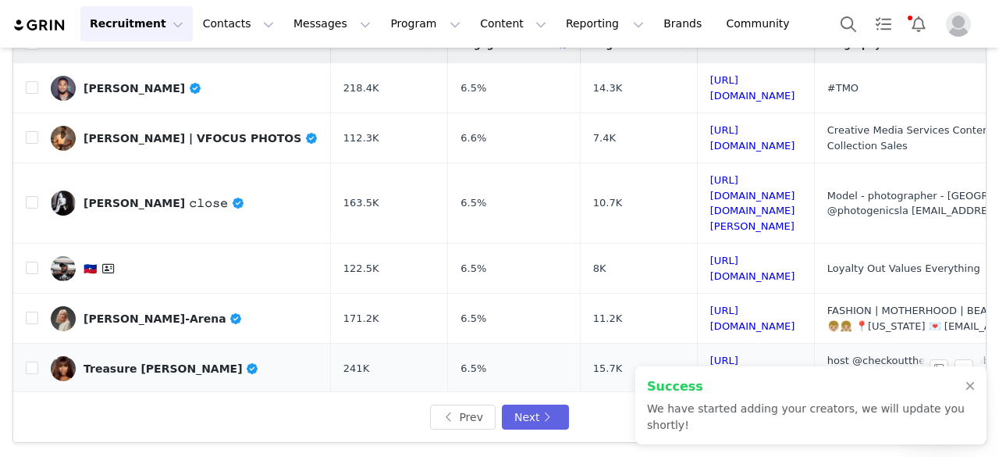
click at [154, 362] on div "Treasure [PERSON_NAME]" at bounding box center [172, 368] width 176 height 12
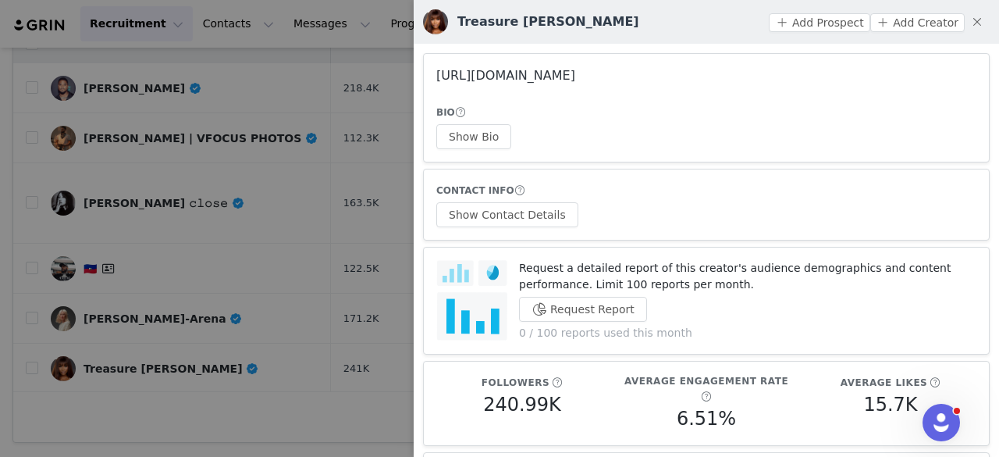
click at [528, 76] on link "https://www.instagram.com/treasurewilsxn/" at bounding box center [505, 75] width 139 height 15
click at [449, 126] on button "Show Bio" at bounding box center [473, 136] width 75 height 25
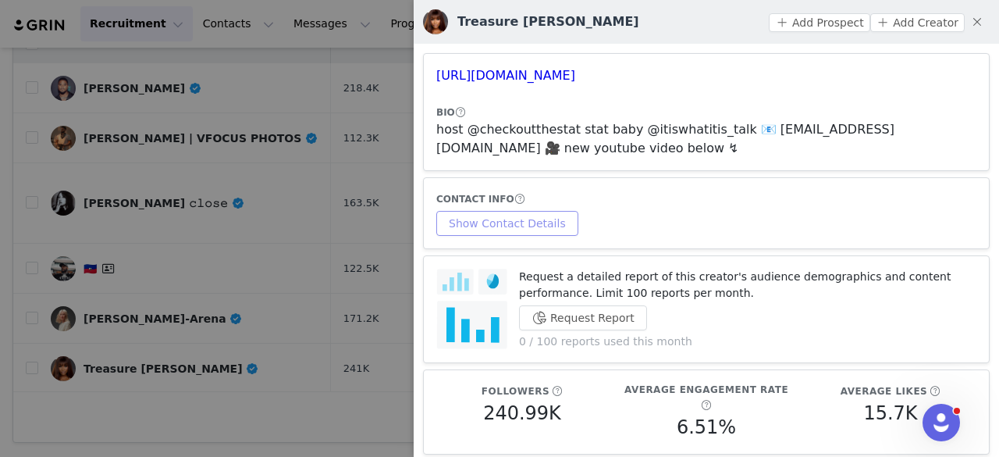
click at [523, 211] on button "Show Contact Details" at bounding box center [507, 223] width 142 height 25
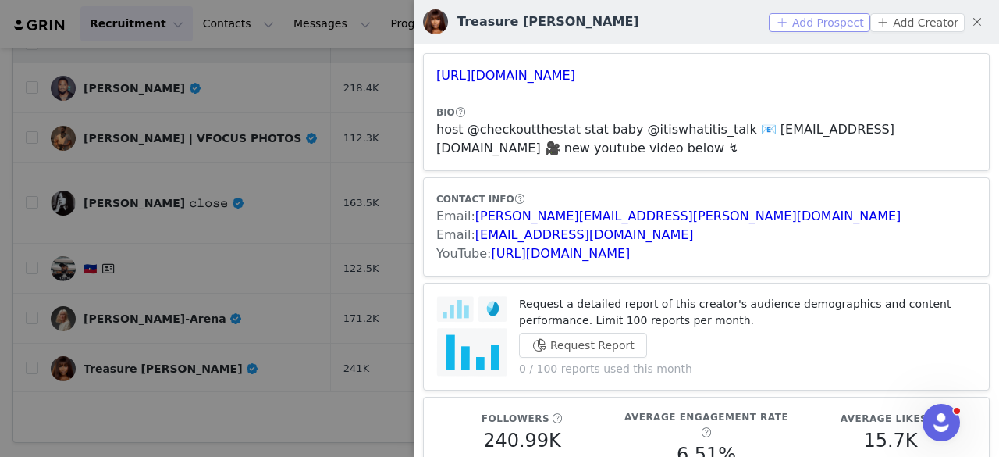
click at [811, 30] on button "Add Prospect" at bounding box center [819, 22] width 101 height 19
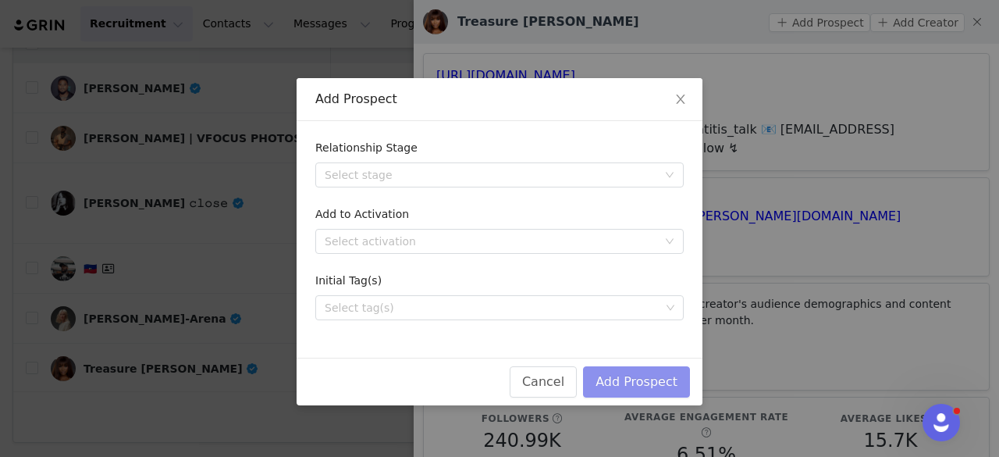
click at [658, 374] on button "Add Prospect" at bounding box center [636, 381] width 107 height 31
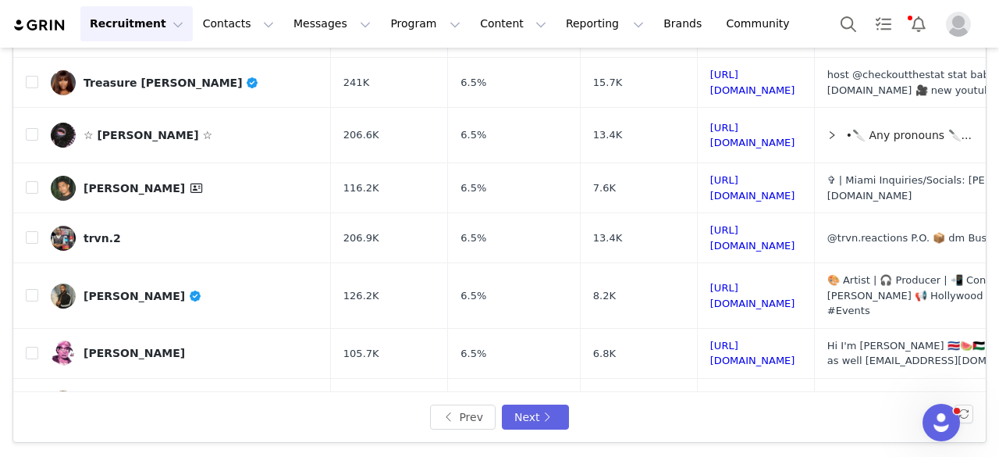
scroll to position [286, 0]
click at [122, 128] on div "☆ 𝗦𝗮𝗿𝗮𝗵 ☆" at bounding box center [148, 134] width 129 height 12
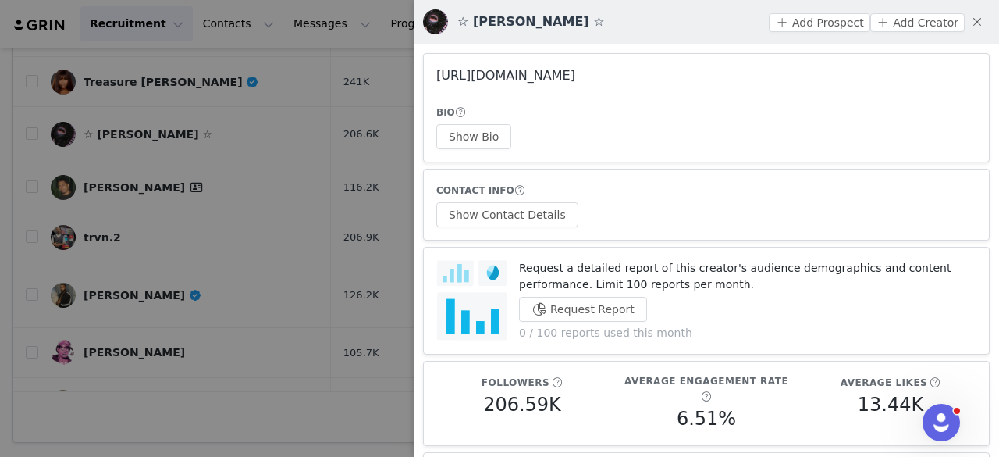
click at [525, 74] on link "https://www.instagram.com/sarahp_draws/" at bounding box center [505, 75] width 139 height 15
click at [186, 272] on div at bounding box center [499, 228] width 999 height 457
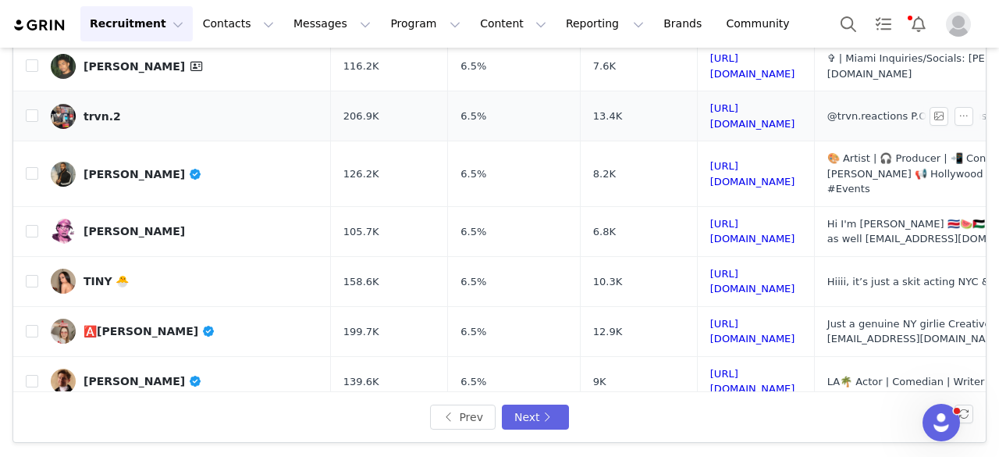
scroll to position [429, 0]
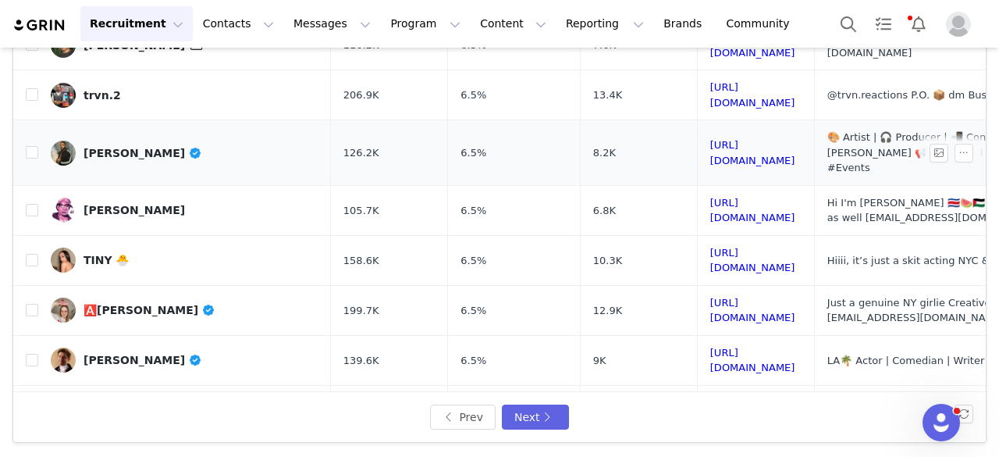
click at [125, 147] on div "Lee Charm" at bounding box center [143, 153] width 119 height 12
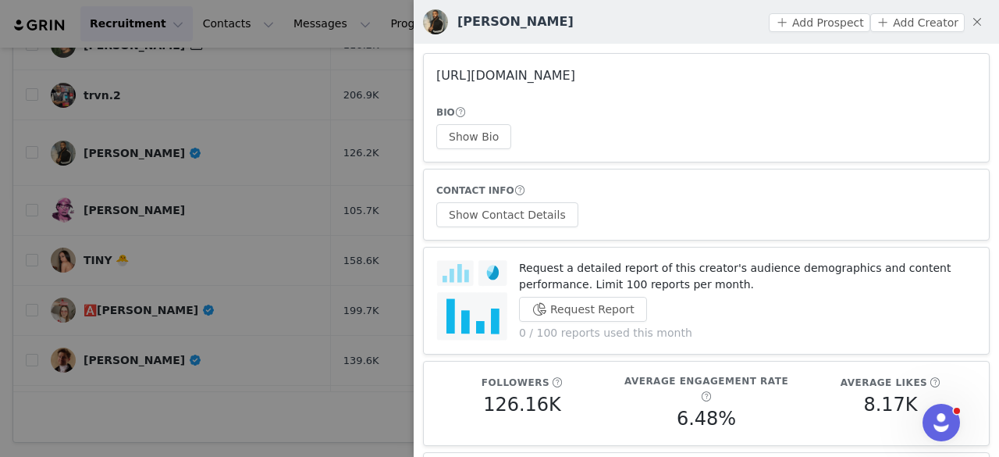
click at [498, 82] on link "https://www.instagram.com/leecharmsings/" at bounding box center [505, 75] width 139 height 15
click at [281, 198] on div at bounding box center [499, 228] width 999 height 457
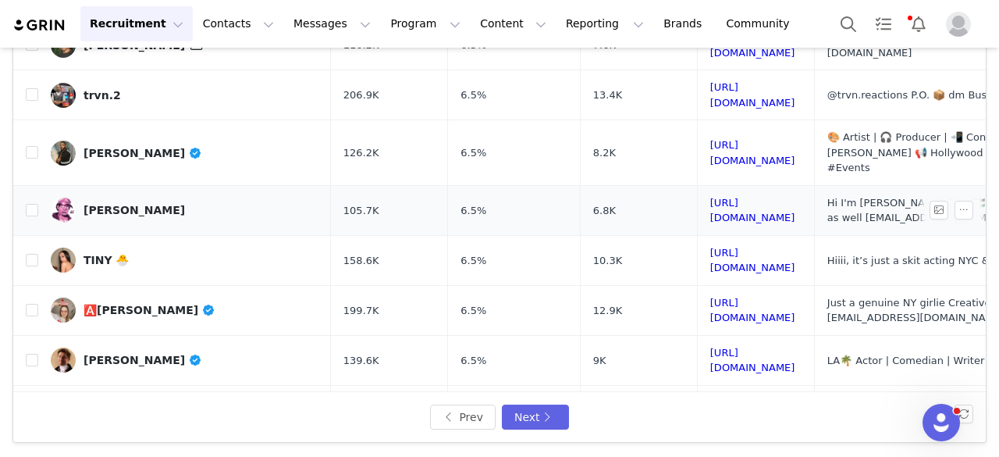
click at [153, 204] on div "Gabriel Larragán Villalobos" at bounding box center [134, 210] width 101 height 12
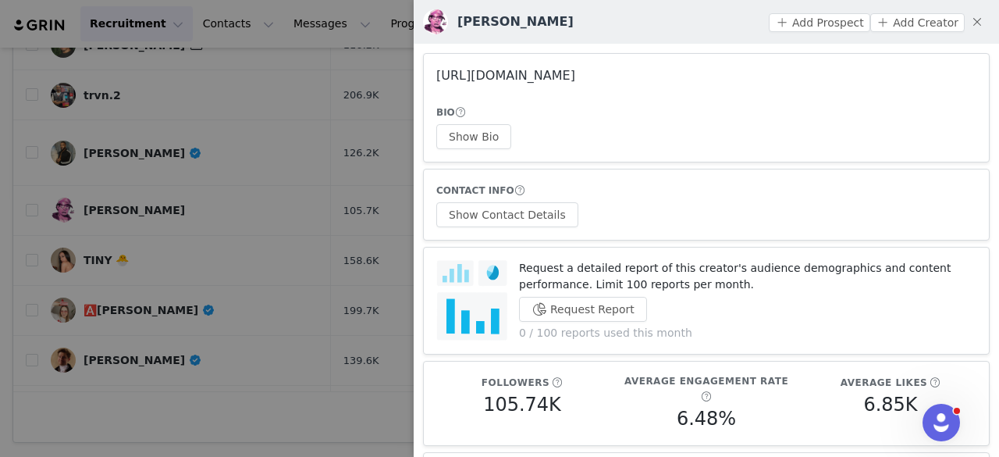
click at [575, 79] on link "https://www.instagram.com/gabriellarragan/" at bounding box center [505, 75] width 139 height 15
click at [204, 121] on div at bounding box center [499, 228] width 999 height 457
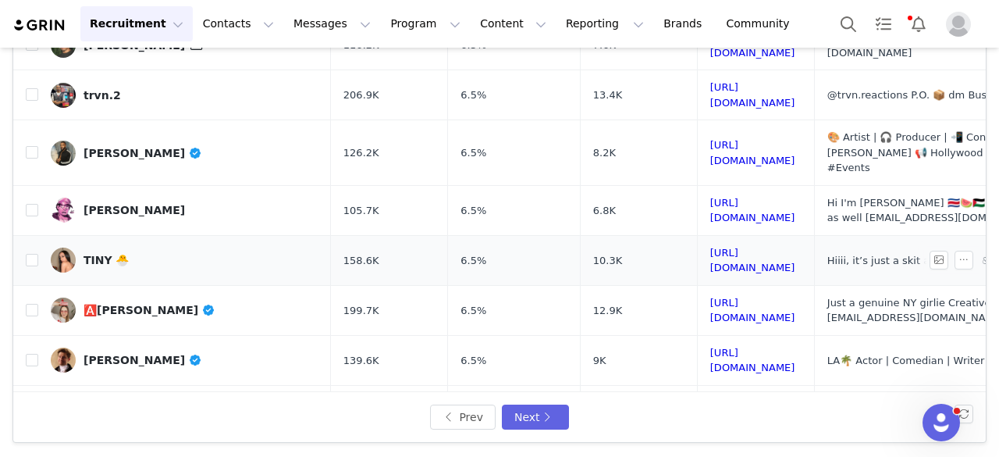
click at [103, 247] on link "TINY 🐣" at bounding box center [185, 259] width 268 height 25
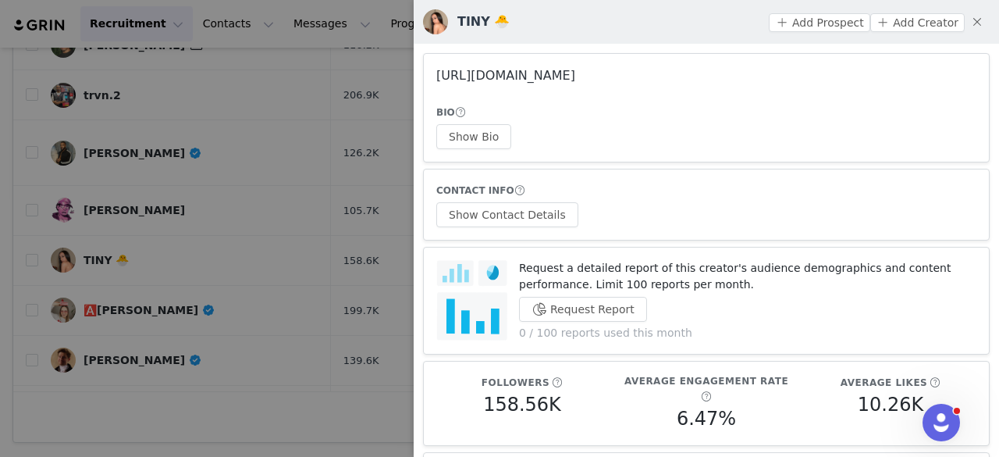
click at [511, 74] on link "https://www.instagram.com/okaybigt/" at bounding box center [505, 75] width 139 height 15
click at [489, 146] on button "Show Bio" at bounding box center [473, 136] width 75 height 25
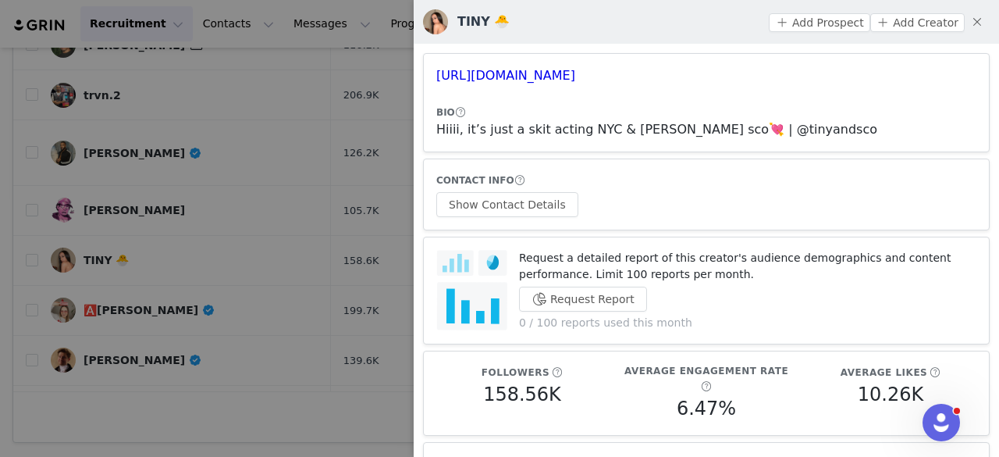
click at [535, 218] on article "CONTACT INFO Show Contact Details" at bounding box center [706, 194] width 567 height 72
click at [521, 205] on button "Show Contact Details" at bounding box center [507, 204] width 142 height 25
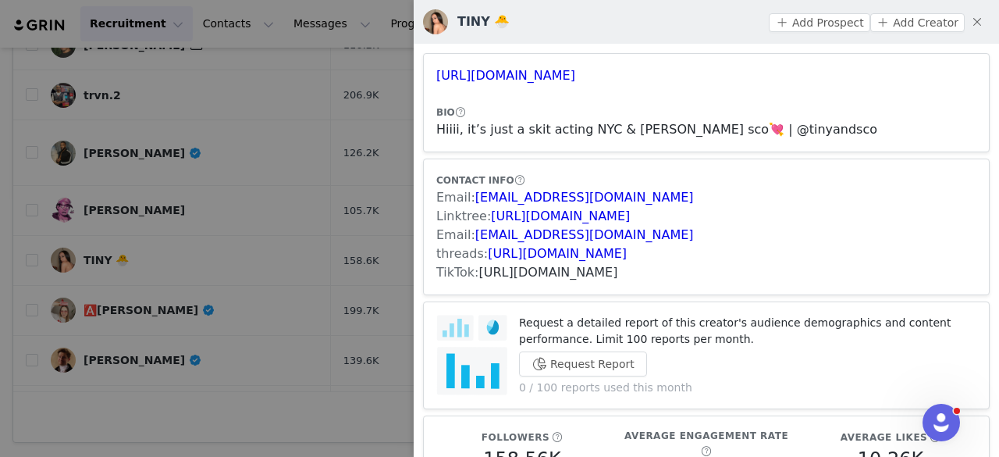
click at [597, 268] on link "https://www.tiktok.com/share/user/6784134580319306758" at bounding box center [548, 272] width 139 height 15
click at [797, 23] on button "Add Prospect" at bounding box center [819, 22] width 101 height 19
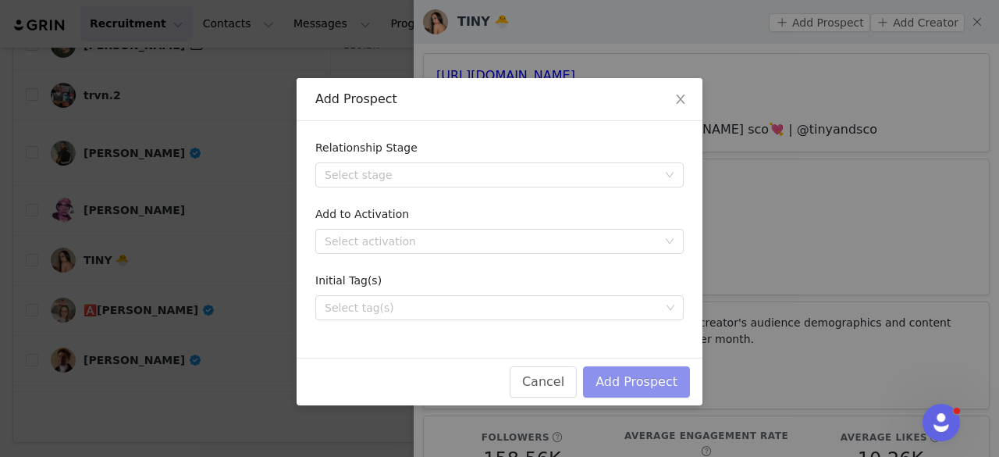
click at [618, 383] on button "Add Prospect" at bounding box center [636, 381] width 107 height 31
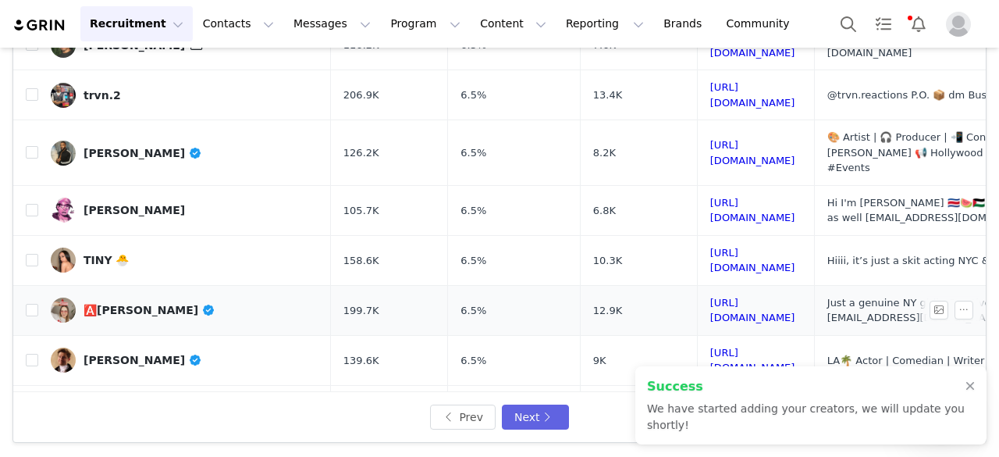
click at [128, 304] on div "🅰️lex Karpovek" at bounding box center [150, 310] width 132 height 12
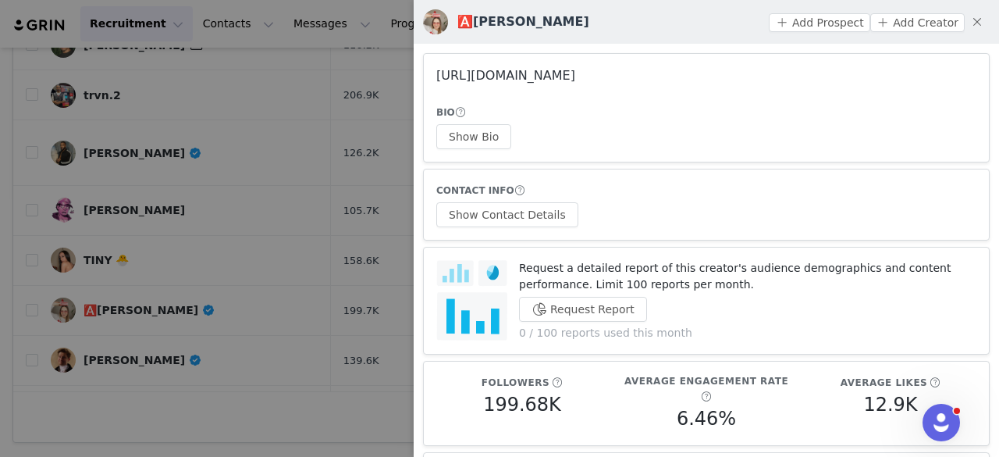
click at [467, 80] on link "https://www.instagram.com/alexkwillslay/" at bounding box center [505, 75] width 139 height 15
click at [329, 146] on div at bounding box center [499, 228] width 999 height 457
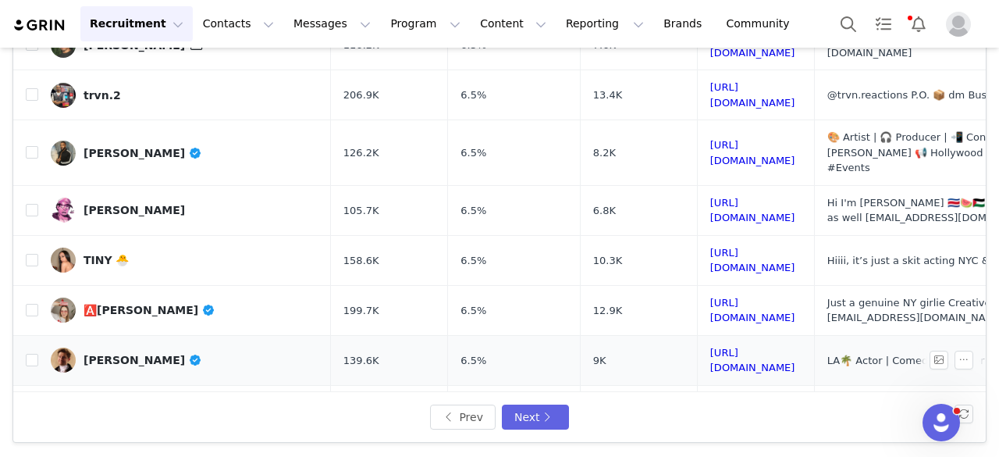
click at [140, 354] on div "Colin Stanley" at bounding box center [143, 360] width 119 height 12
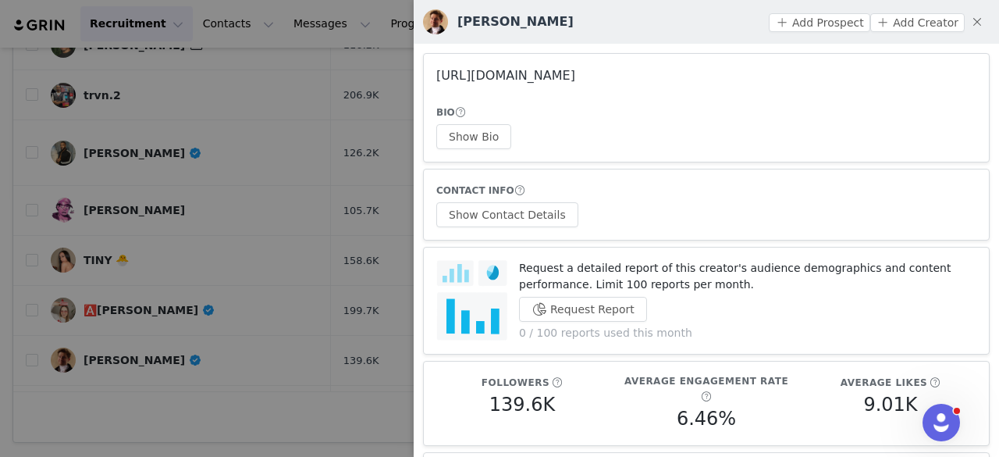
click at [514, 80] on link "https://www.instagram.com/littlevictorianboy/" at bounding box center [505, 75] width 139 height 15
click at [80, 250] on div at bounding box center [499, 228] width 999 height 457
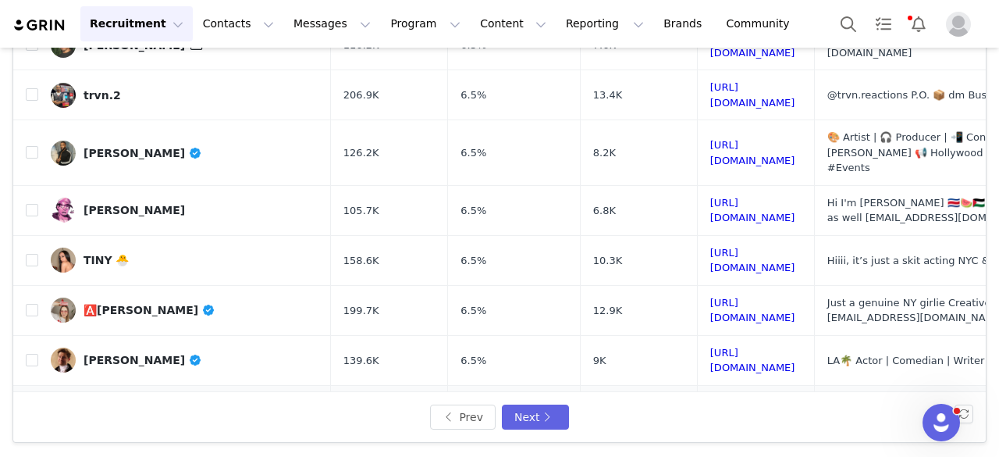
click at [101, 411] on div "𝐙𝐚𝐢𝐧𝐞𝐛 𝐇𝐚𝐬𝐬𝐚𝐧" at bounding box center [143, 417] width 119 height 12
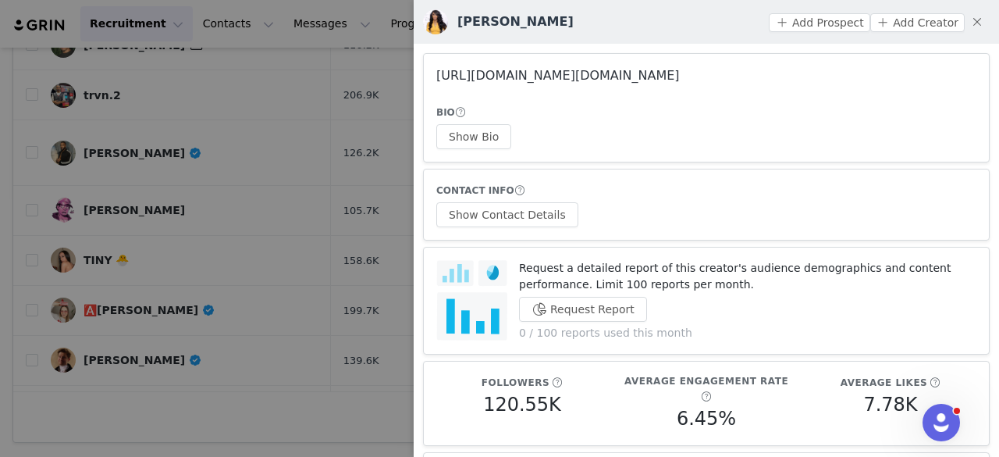
click at [489, 78] on link "https://www.instagram.com/zizi.yoga/" at bounding box center [558, 75] width 244 height 15
click at [262, 135] on div at bounding box center [499, 228] width 999 height 457
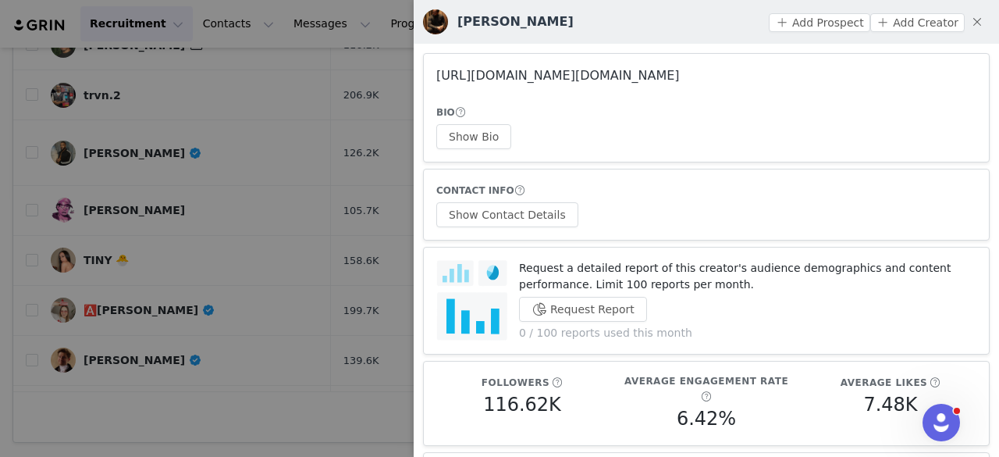
click at [499, 76] on link "https://www.instagram.com/mr.atl.vip/" at bounding box center [558, 75] width 244 height 15
click at [226, 436] on div at bounding box center [499, 228] width 999 height 457
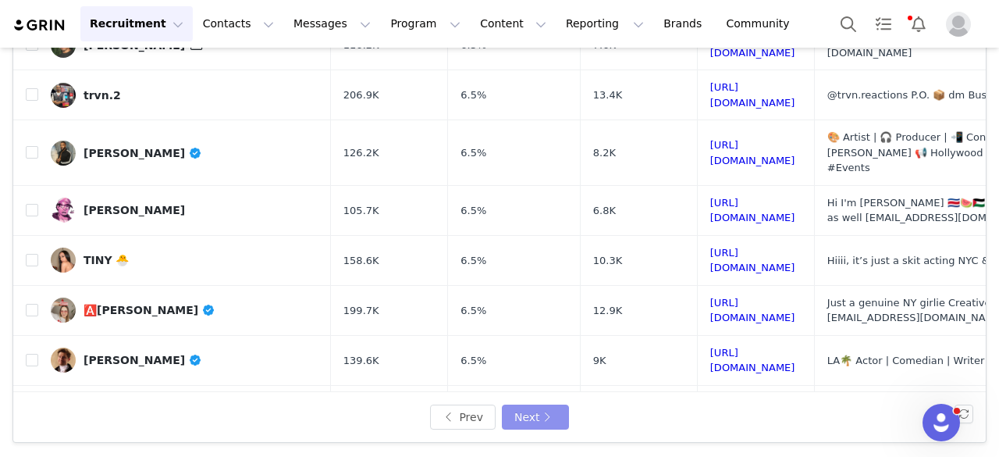
click at [535, 421] on button "Next" at bounding box center [535, 416] width 67 height 25
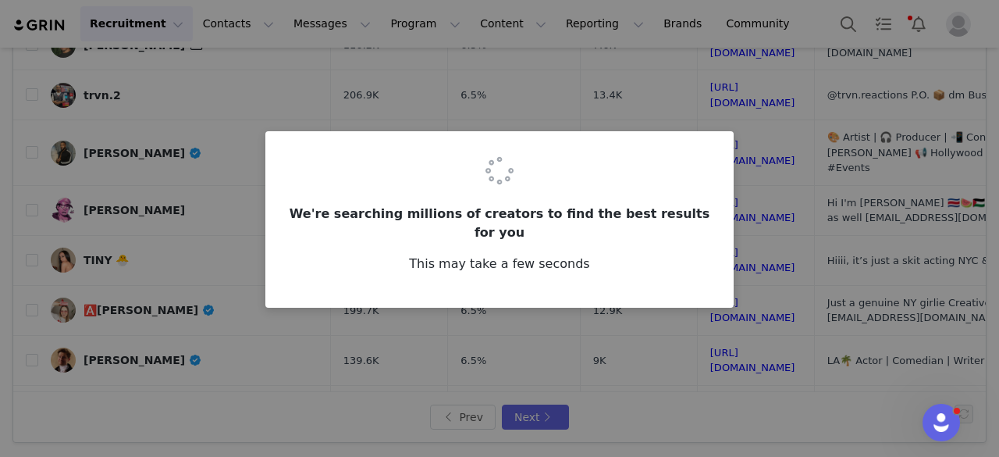
scroll to position [0, 0]
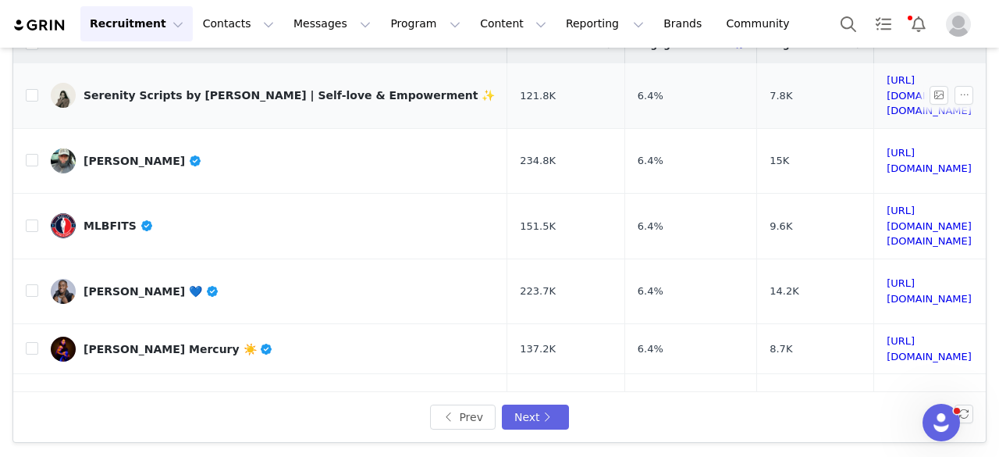
click at [189, 89] on div "Serenity Scripts by Nelly Maré | Self-love & Empowerment ✨" at bounding box center [289, 95] width 411 height 12
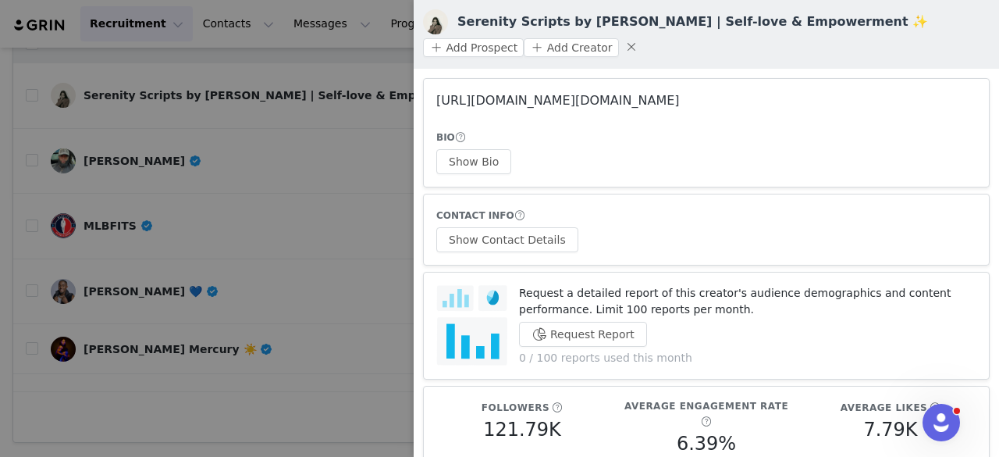
click at [628, 98] on link "https://www.instagram.com/serenity.scripts__/" at bounding box center [558, 100] width 244 height 15
click at [306, 119] on div at bounding box center [499, 228] width 999 height 457
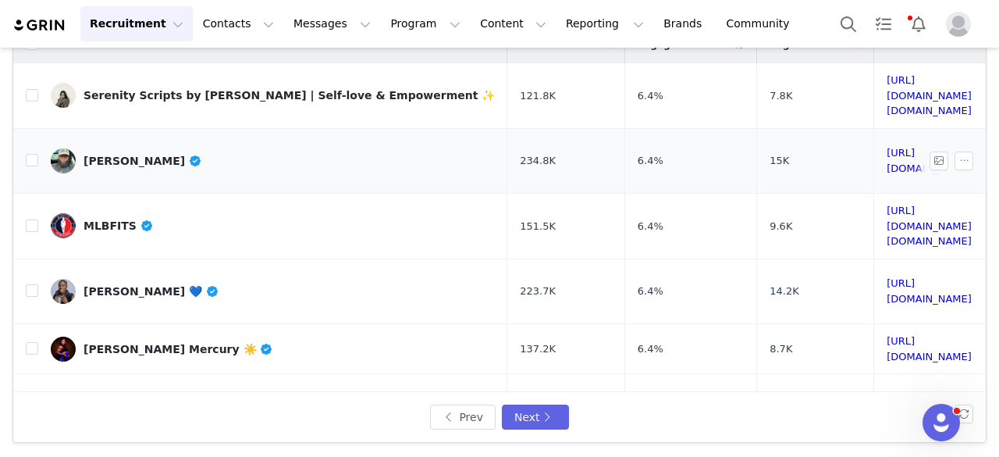
click at [147, 155] on div "Laron Williams" at bounding box center [143, 161] width 119 height 12
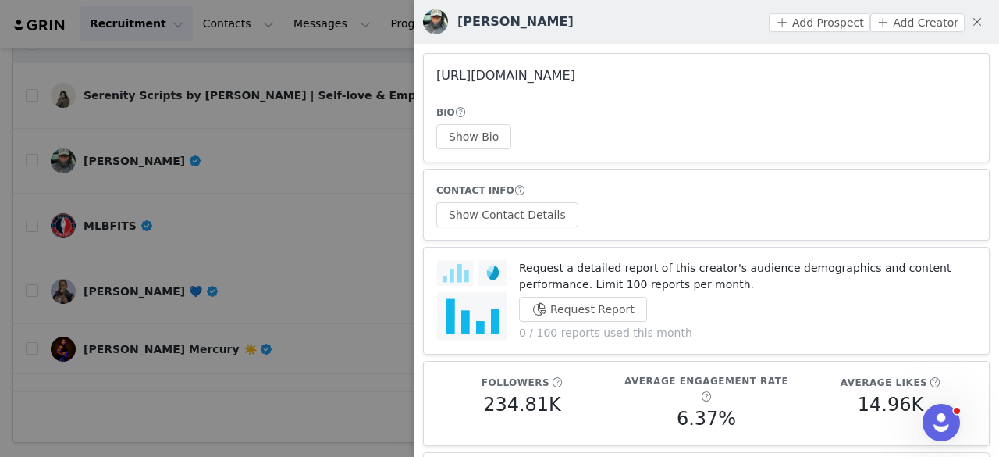
click at [523, 82] on link "https://www.instagram.com/morelifewithlavish/" at bounding box center [505, 75] width 139 height 15
click at [259, 159] on div at bounding box center [499, 228] width 999 height 457
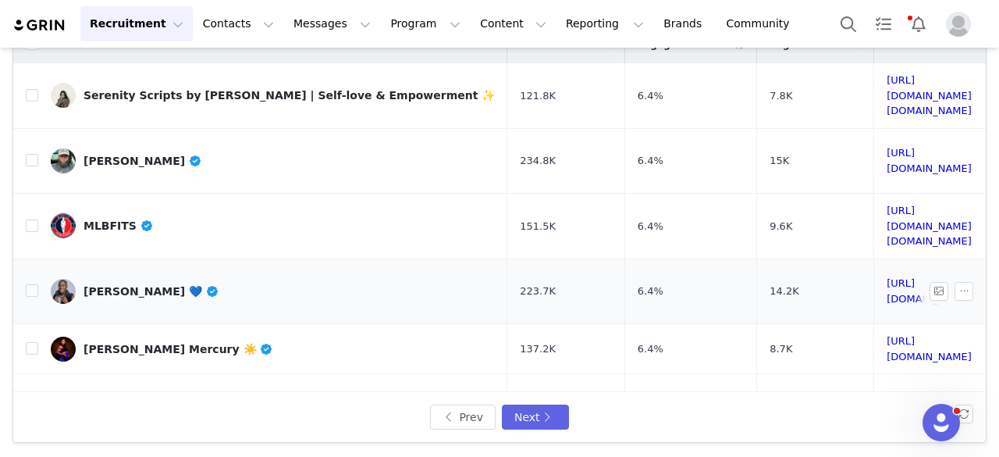
click at [109, 279] on link "ISAIAH HILL 💙" at bounding box center [273, 291] width 444 height 25
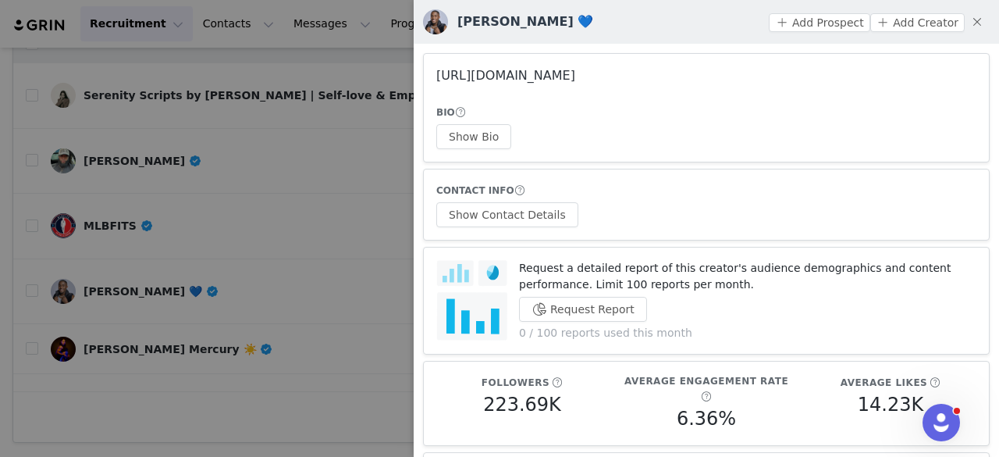
click at [534, 82] on link "https://www.instagram.com/jump_god1/" at bounding box center [505, 75] width 139 height 15
click at [224, 188] on div at bounding box center [499, 228] width 999 height 457
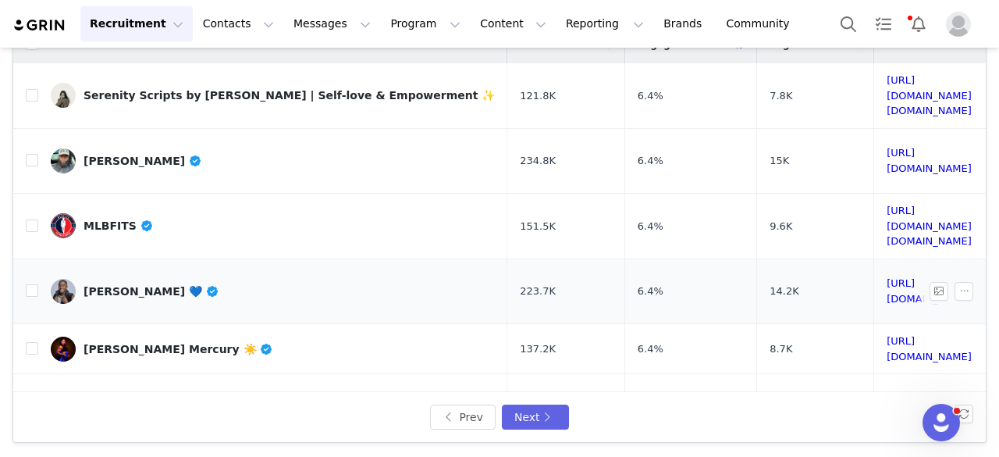
click at [130, 279] on link "ISAIAH HILL 💙" at bounding box center [273, 291] width 444 height 25
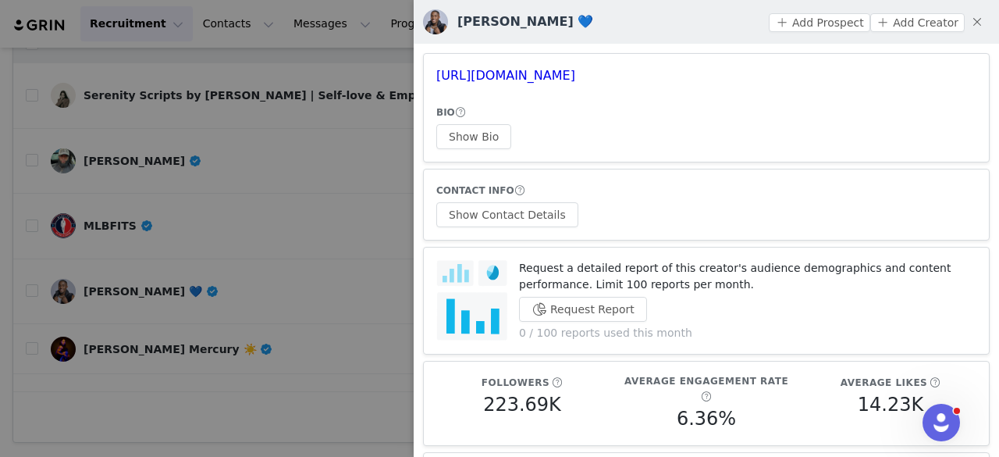
click at [189, 278] on div at bounding box center [499, 228] width 999 height 457
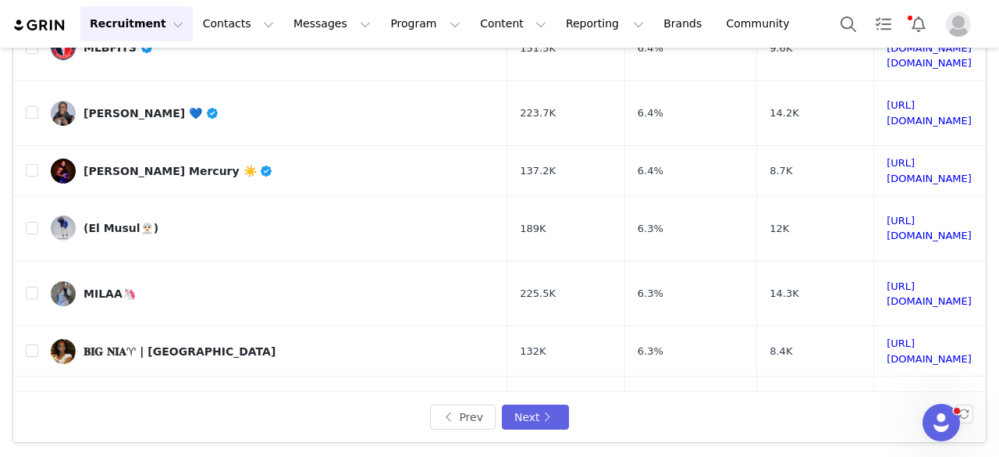
scroll to position [220, 0]
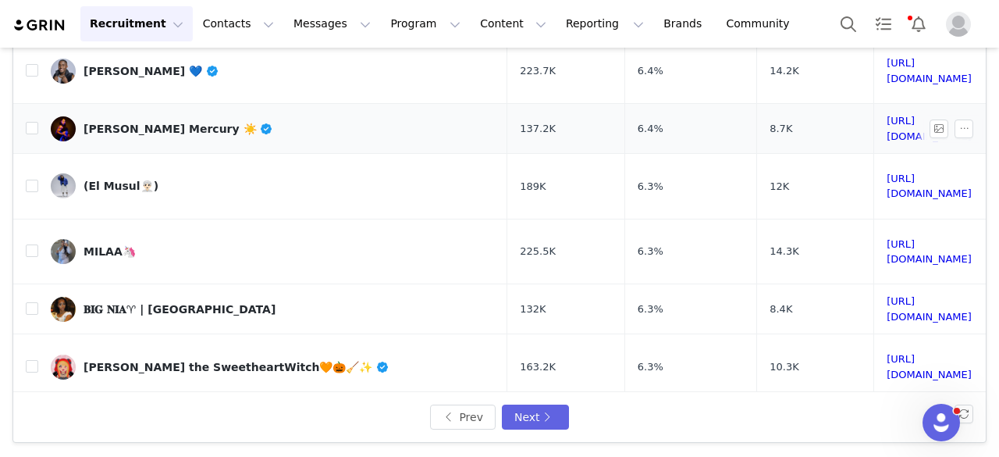
click at [124, 116] on link "Cleo Mercury ☀️" at bounding box center [273, 128] width 444 height 25
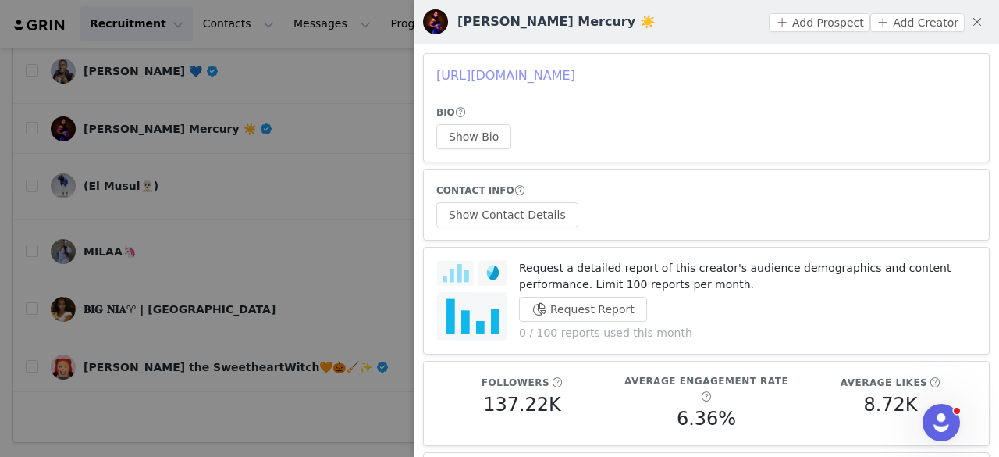
click at [510, 83] on link "https://www.instagram.com/churchofcleo/" at bounding box center [505, 75] width 139 height 15
click at [182, 165] on div at bounding box center [499, 228] width 999 height 457
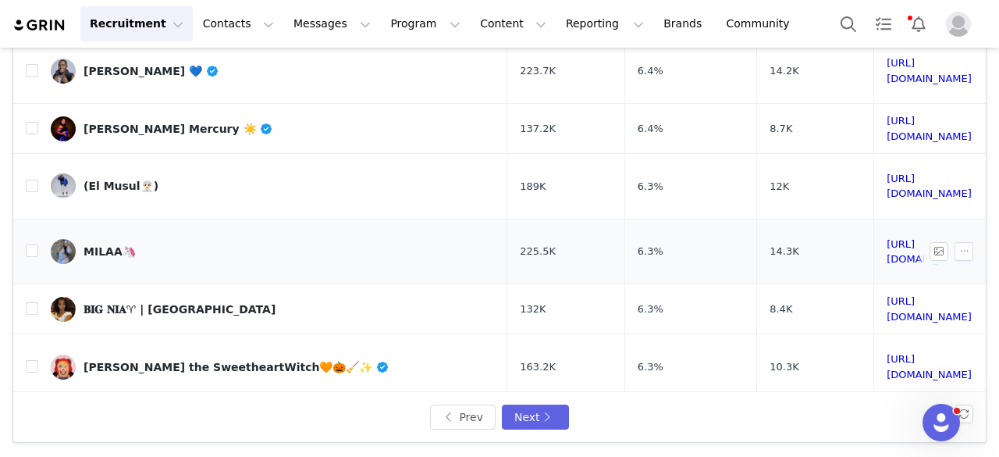
click at [106, 245] on div "MILAA🦄" at bounding box center [110, 251] width 52 height 12
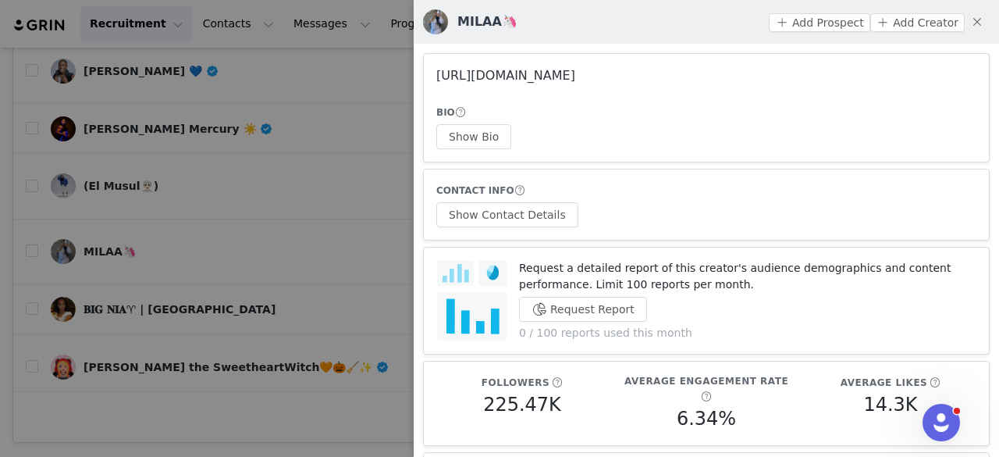
click at [474, 71] on link "https://www.instagram.com/_milathedon/" at bounding box center [505, 75] width 139 height 15
click at [275, 202] on div at bounding box center [499, 228] width 999 height 457
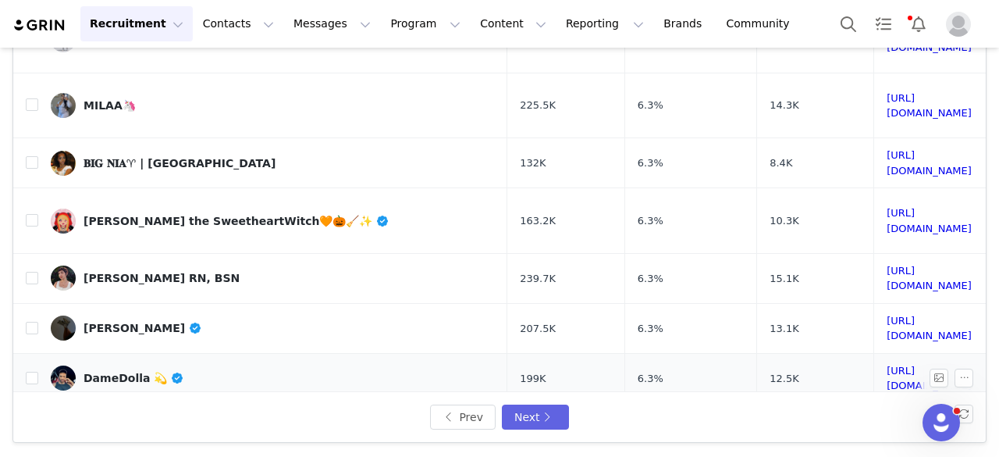
scroll to position [365, 0]
click at [128, 151] on link "𝐁𝐈𝐆 𝐍𝐈𝐀♈︎ | [GEOGRAPHIC_DATA]" at bounding box center [273, 163] width 444 height 25
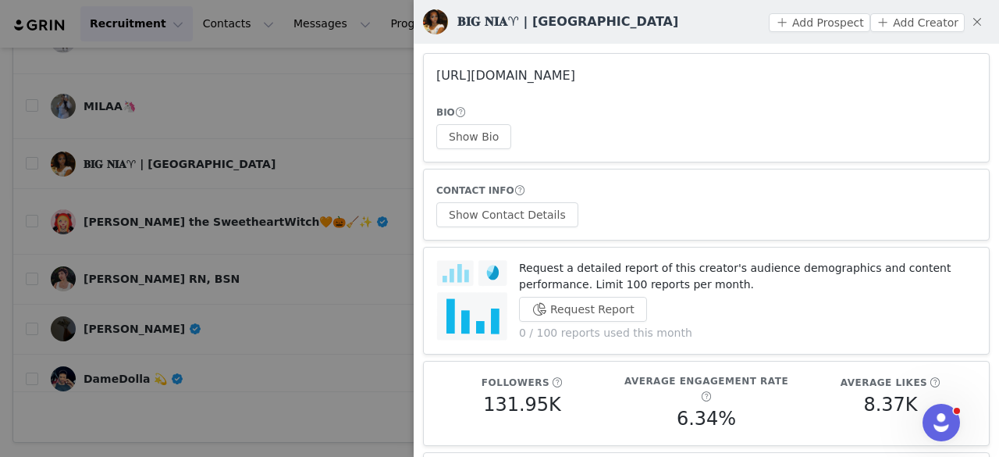
click at [477, 69] on link "https://www.instagram.com/sheisjania/" at bounding box center [505, 75] width 139 height 15
click at [470, 132] on button "Show Bio" at bounding box center [473, 136] width 75 height 25
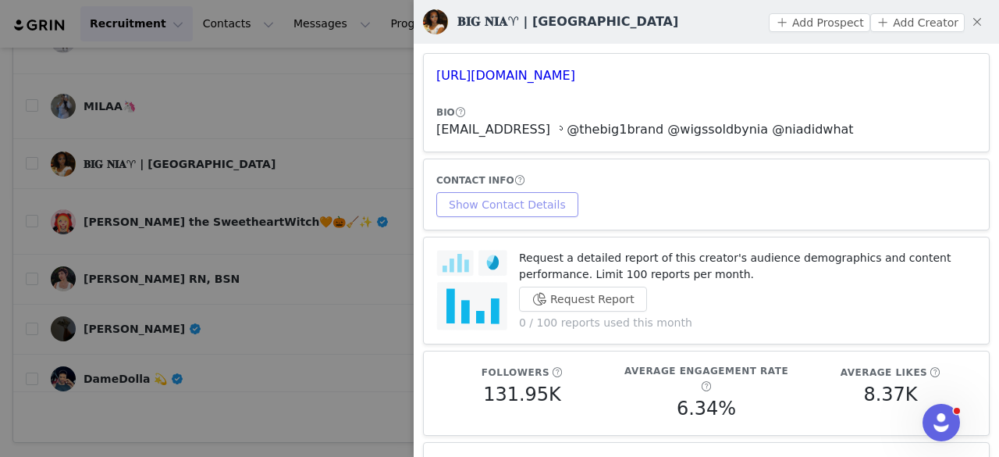
drag, startPoint x: 528, startPoint y: 219, endPoint x: 515, endPoint y: 203, distance: 20.6
click at [515, 203] on article "CONTACT INFO Show Contact Details" at bounding box center [706, 194] width 567 height 72
click at [515, 203] on button "Show Contact Details" at bounding box center [507, 204] width 142 height 25
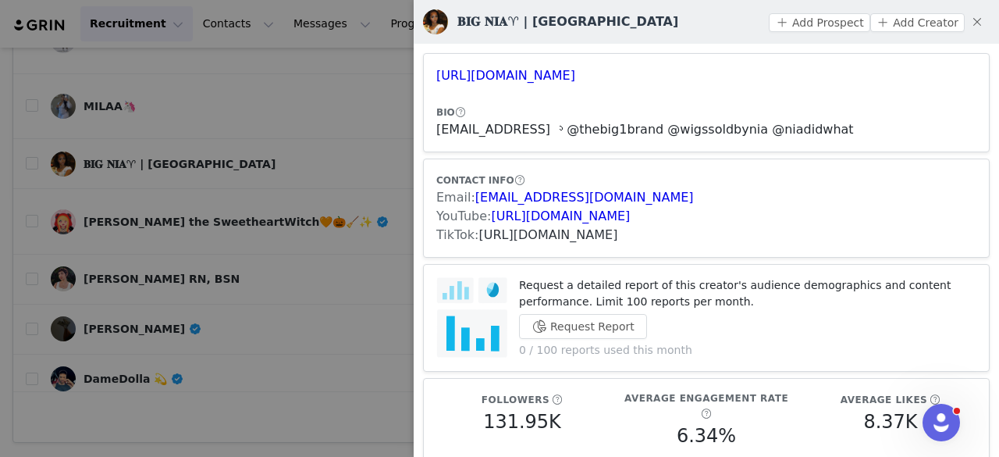
click at [533, 228] on link "https://www.tiktok.com/share/user/6748798763547395078" at bounding box center [548, 234] width 139 height 15
click at [256, 140] on div at bounding box center [499, 228] width 999 height 457
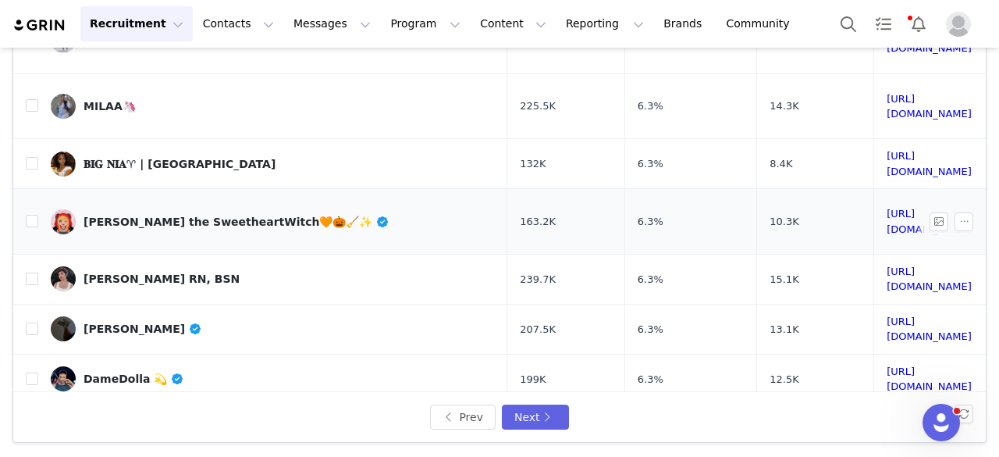
click at [180, 215] on div "Luna the SweetheartWitch🧡🎃🧹✨️" at bounding box center [237, 221] width 306 height 12
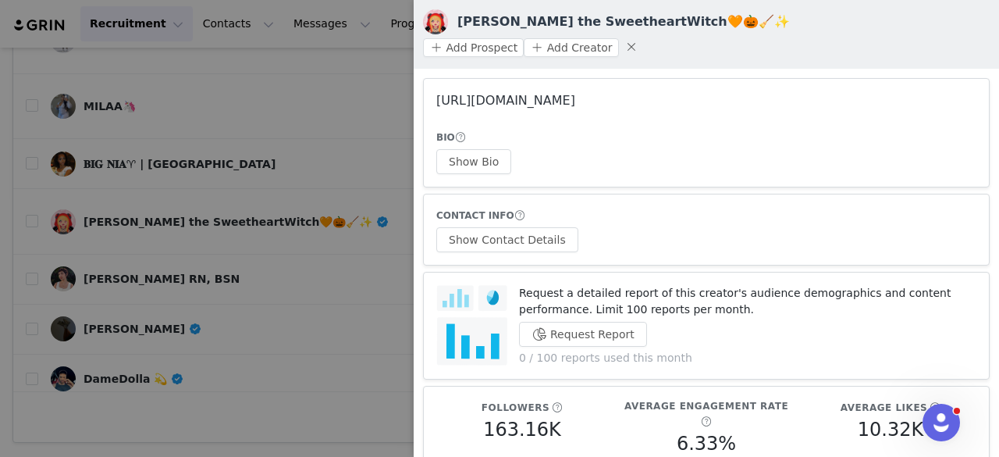
click at [518, 93] on link "https://www.instagram.com/thereallunamoon/" at bounding box center [505, 100] width 139 height 15
click at [244, 177] on div at bounding box center [499, 228] width 999 height 457
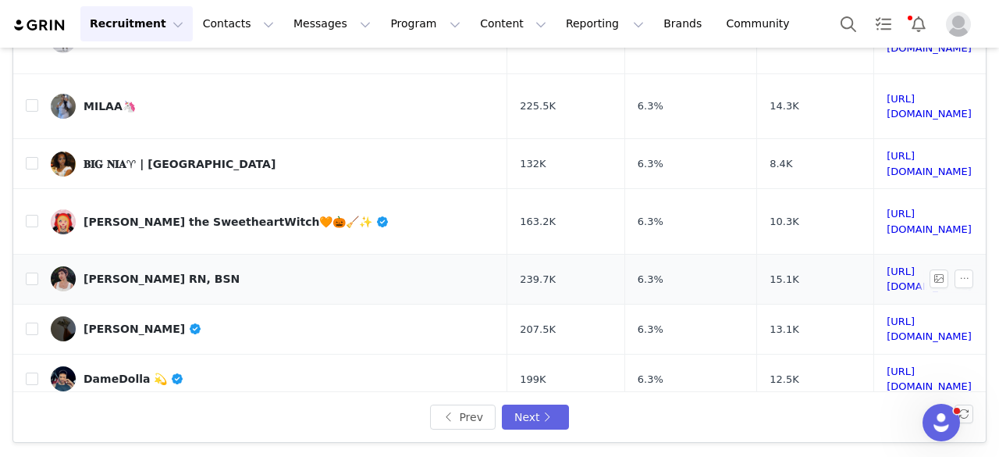
click at [167, 272] on div "[PERSON_NAME] RN, BSN" at bounding box center [162, 278] width 156 height 12
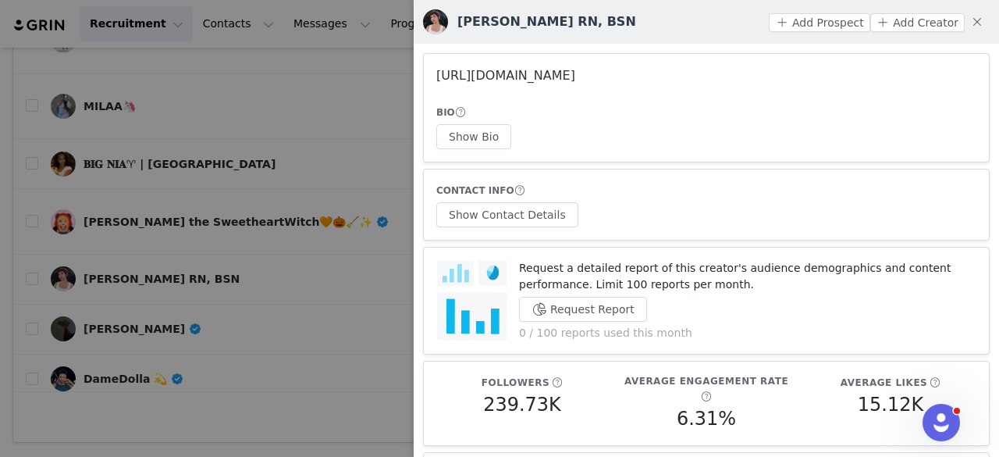
click at [522, 77] on link "https://www.instagram.com/pennytovar/" at bounding box center [505, 75] width 139 height 15
click at [486, 130] on button "Show Bio" at bounding box center [473, 136] width 75 height 25
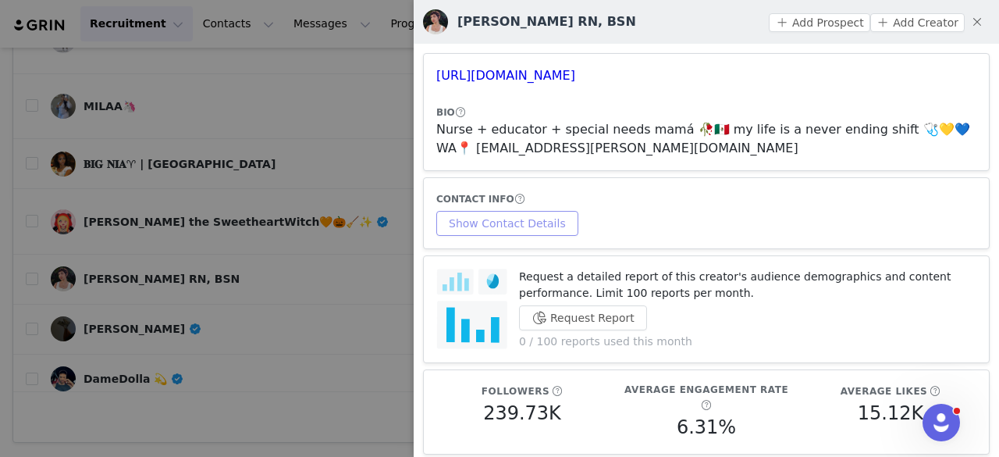
click at [520, 218] on button "Show Contact Details" at bounding box center [507, 223] width 142 height 25
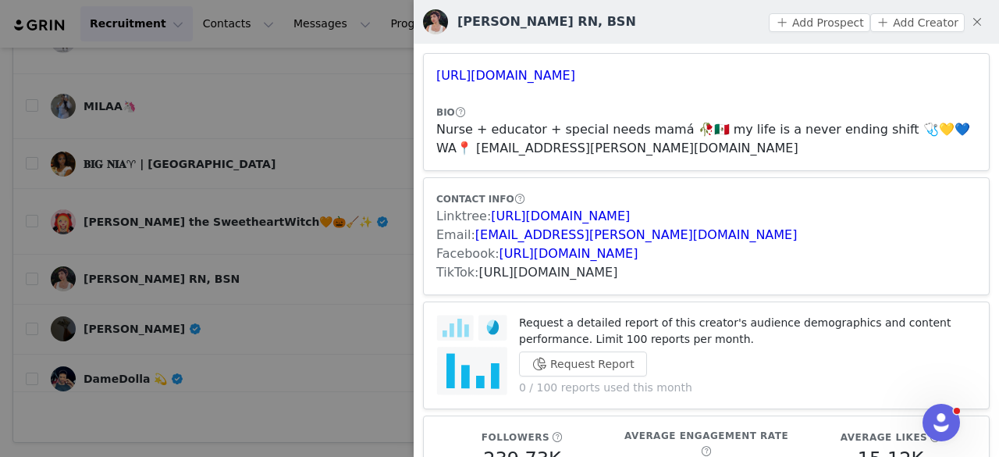
click at [542, 274] on link "https://www.tiktok.com/share/user/183757993715425280" at bounding box center [548, 272] width 139 height 15
click at [798, 23] on button "Add Prospect" at bounding box center [819, 22] width 101 height 19
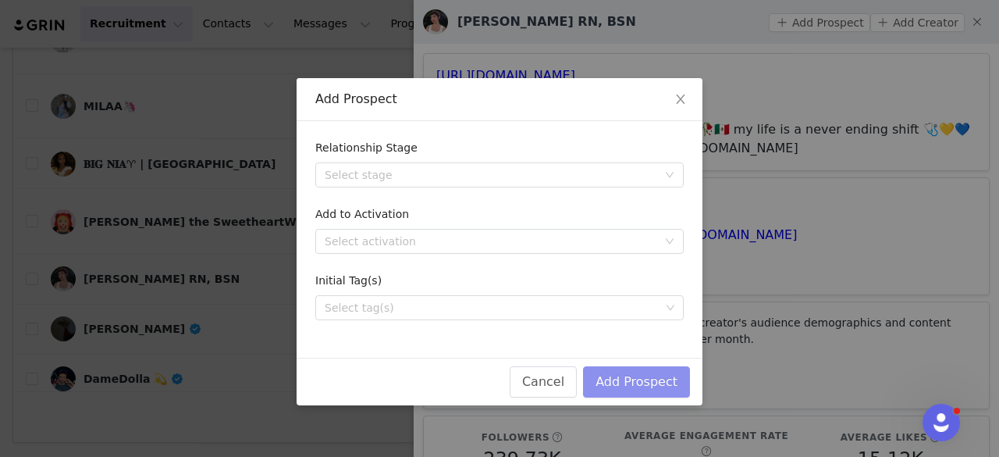
click at [629, 382] on button "Add Prospect" at bounding box center [636, 381] width 107 height 31
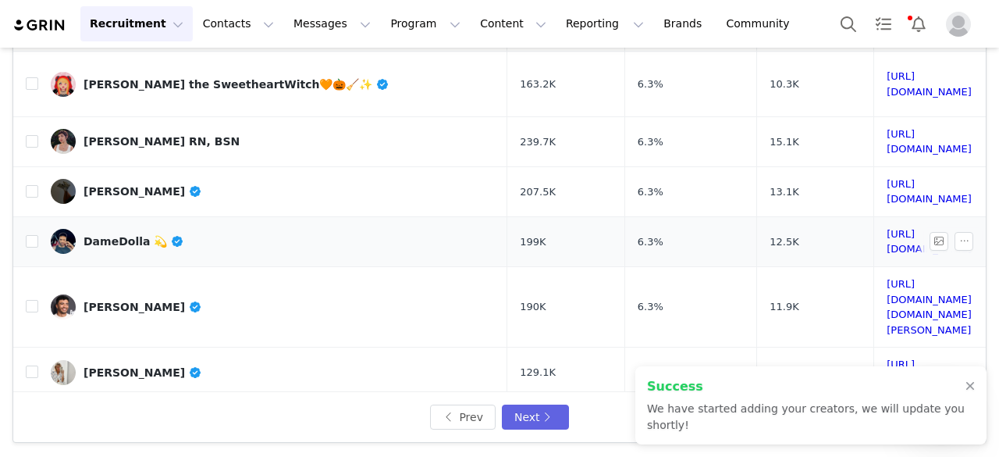
scroll to position [503, 0]
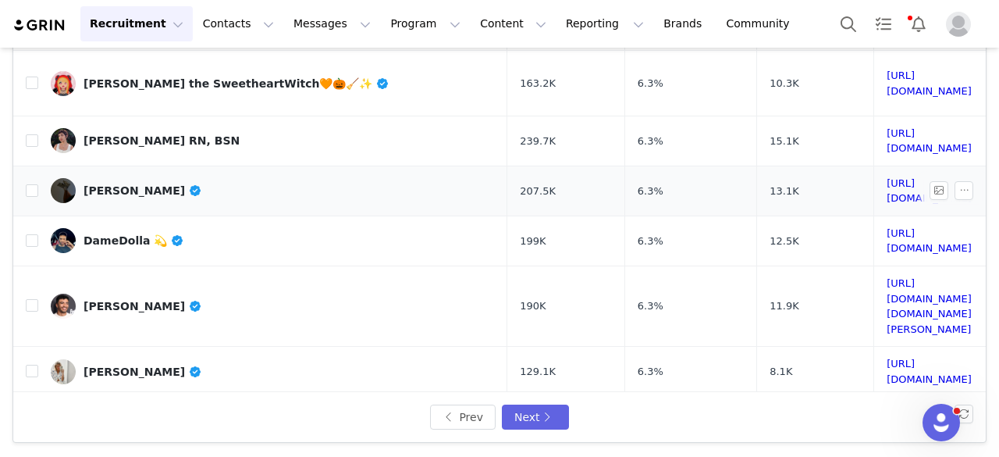
click at [106, 178] on link "kim" at bounding box center [273, 190] width 444 height 25
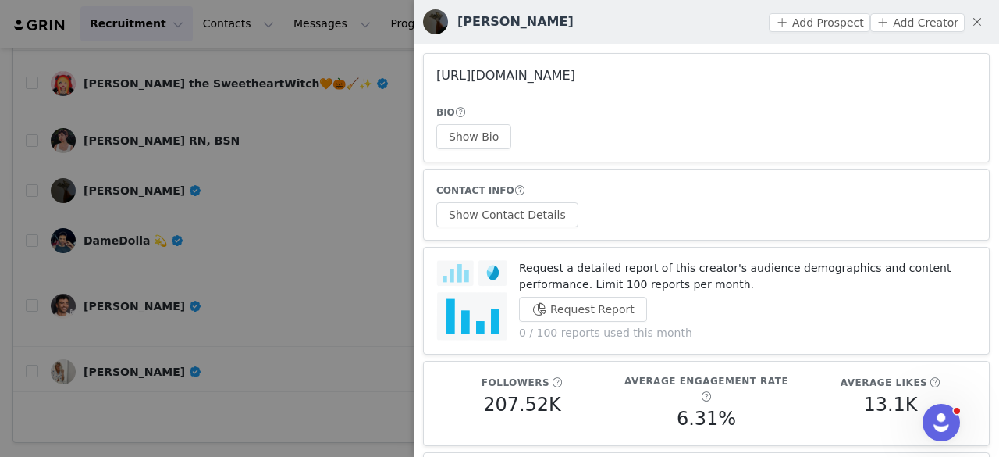
click at [575, 68] on link "https://www.instagram.com/gymwithkimm/" at bounding box center [505, 75] width 139 height 15
click at [329, 148] on div at bounding box center [499, 228] width 999 height 457
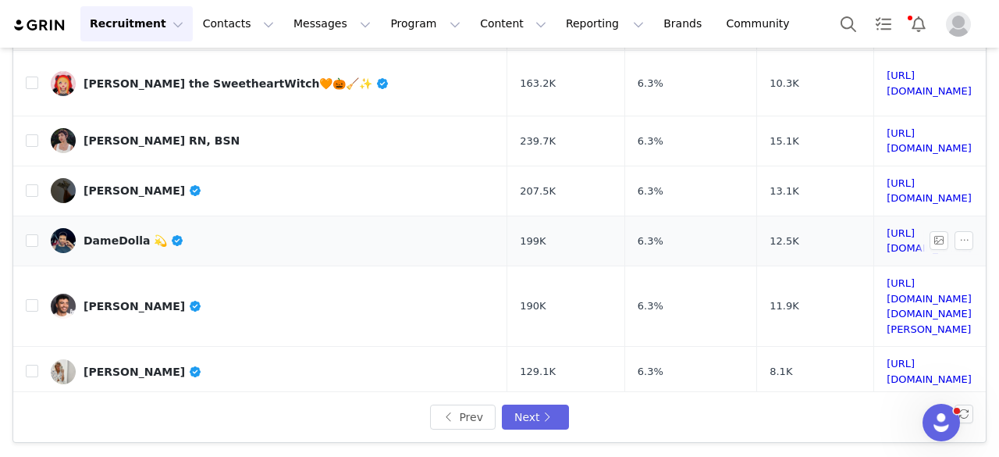
click at [119, 234] on div "DameDolla 💫" at bounding box center [134, 240] width 101 height 12
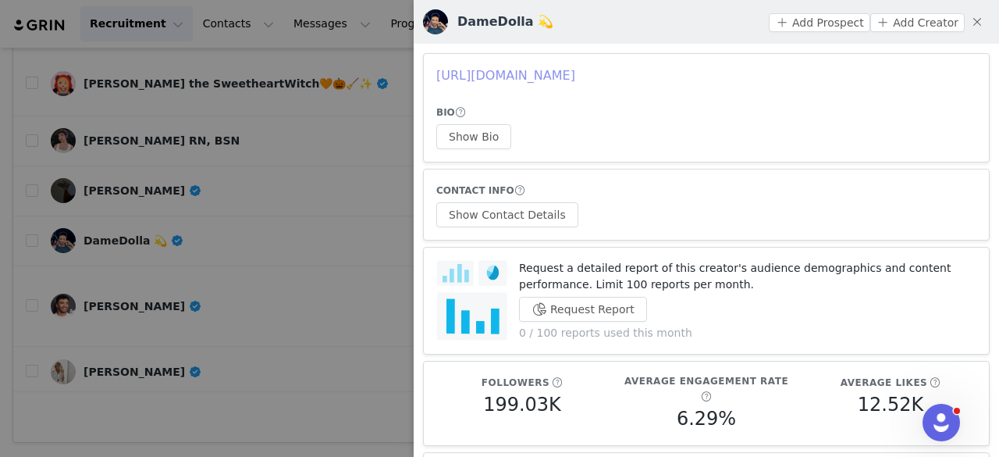
click at [482, 83] on link "https://www.instagram.com/damonwilson/" at bounding box center [505, 75] width 139 height 15
click at [462, 132] on button "Show Bio" at bounding box center [473, 136] width 75 height 25
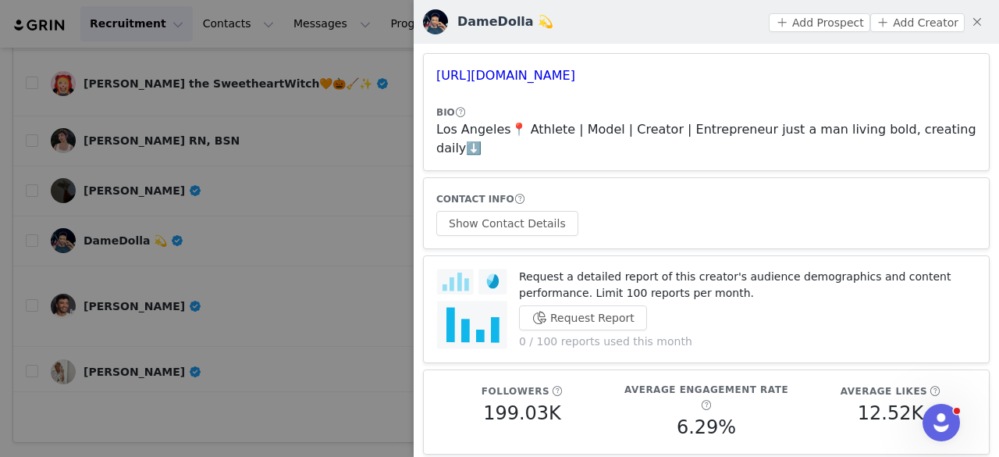
click at [540, 222] on article "CONTACT INFO Show Contact Details" at bounding box center [706, 213] width 567 height 72
click at [532, 211] on button "Show Contact Details" at bounding box center [507, 223] width 142 height 25
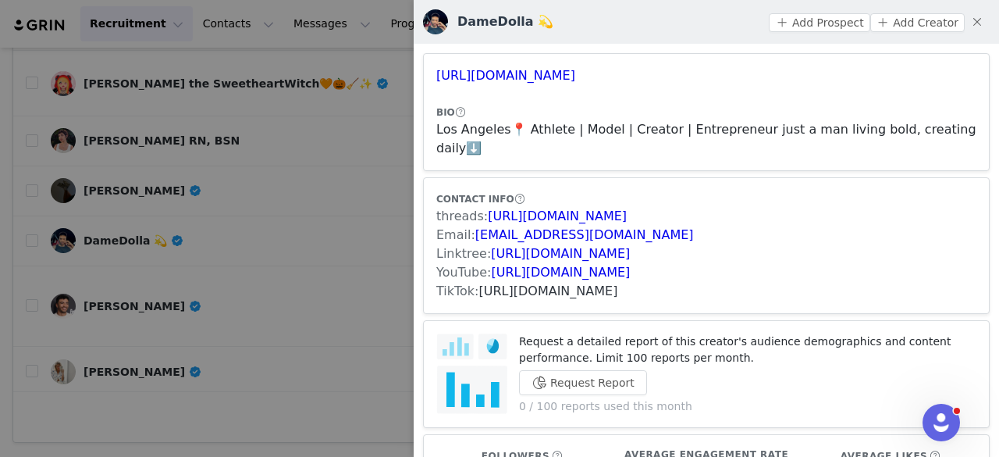
click at [543, 283] on link "https://www.tiktok.com/share/user/6806864963957965829" at bounding box center [548, 290] width 139 height 15
click at [810, 27] on button "Add Prospect" at bounding box center [819, 22] width 101 height 19
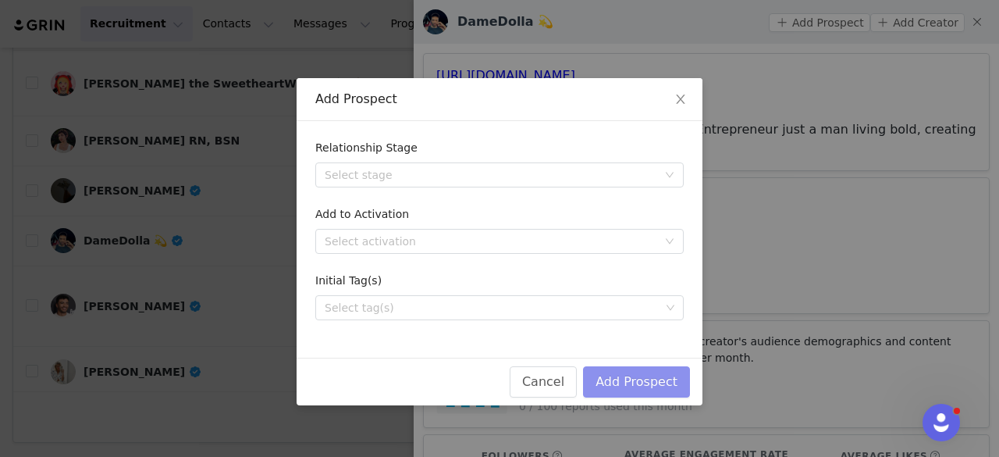
click at [649, 371] on button "Add Prospect" at bounding box center [636, 381] width 107 height 31
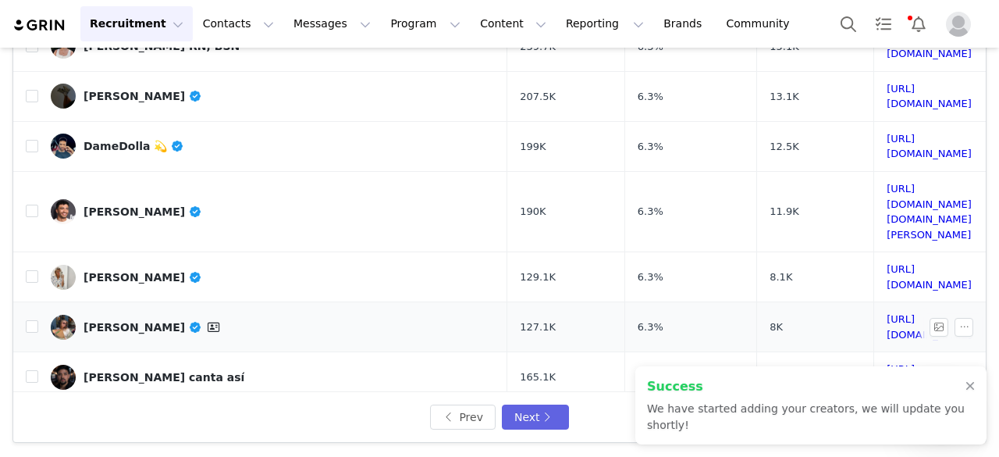
scroll to position [599, 0]
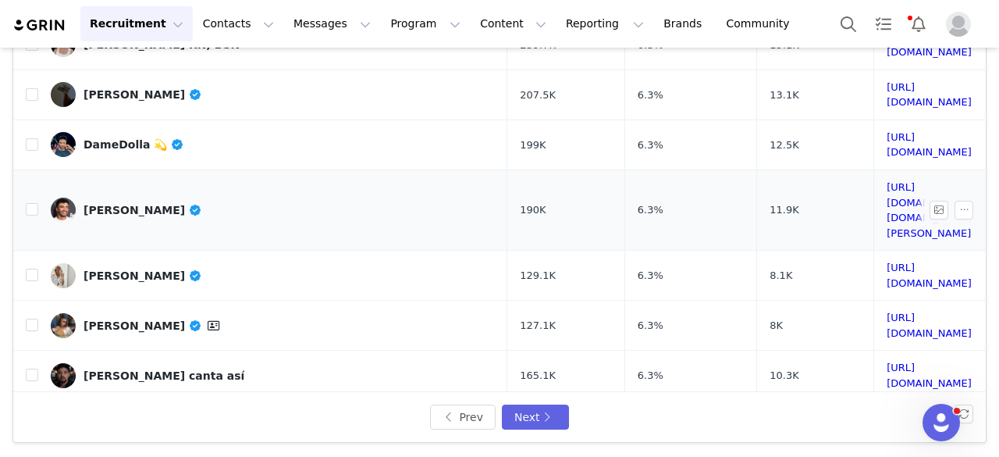
click at [156, 204] on div "[PERSON_NAME]" at bounding box center [143, 210] width 119 height 12
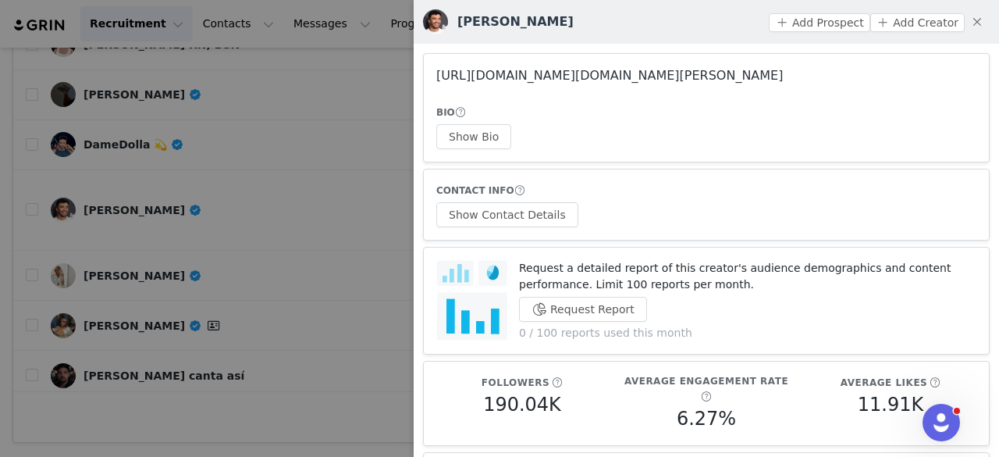
click at [544, 77] on link "https://www.instagram.com/jiggity.jon/" at bounding box center [609, 75] width 347 height 15
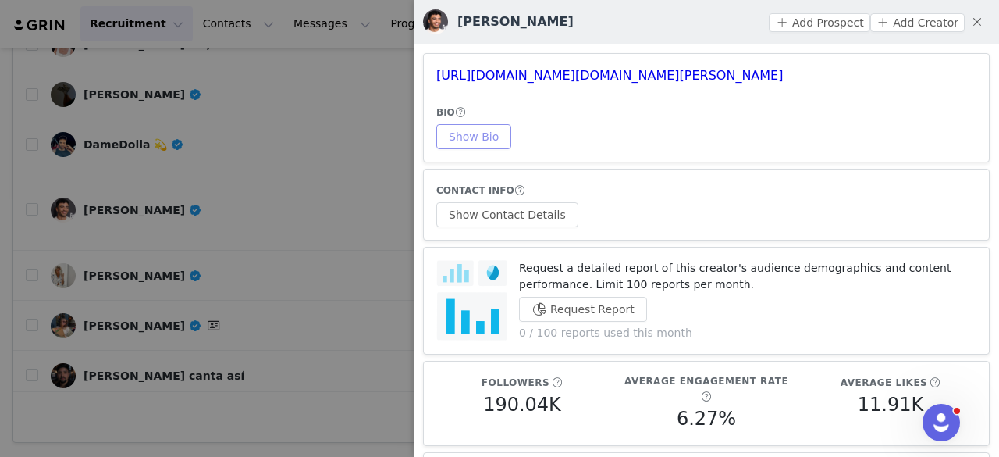
click at [478, 132] on button "Show Bio" at bounding box center [473, 136] width 75 height 25
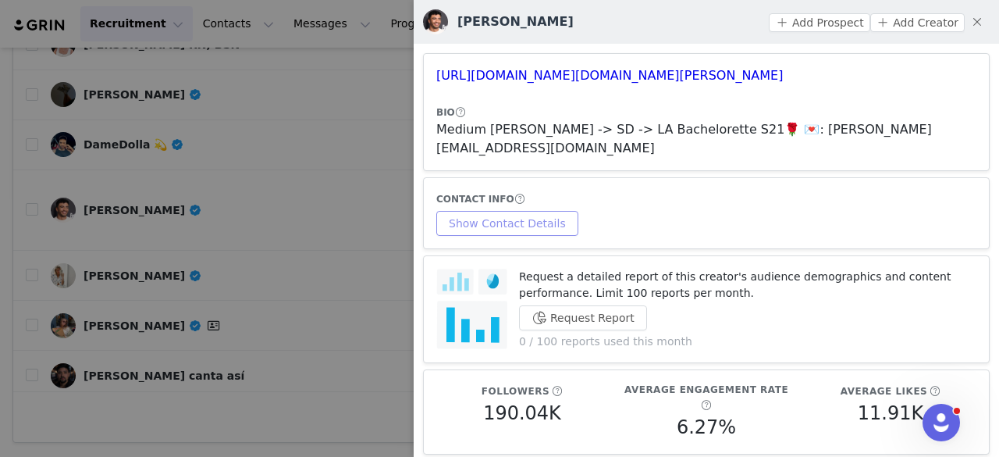
click at [523, 215] on button "Show Contact Details" at bounding box center [507, 223] width 142 height 25
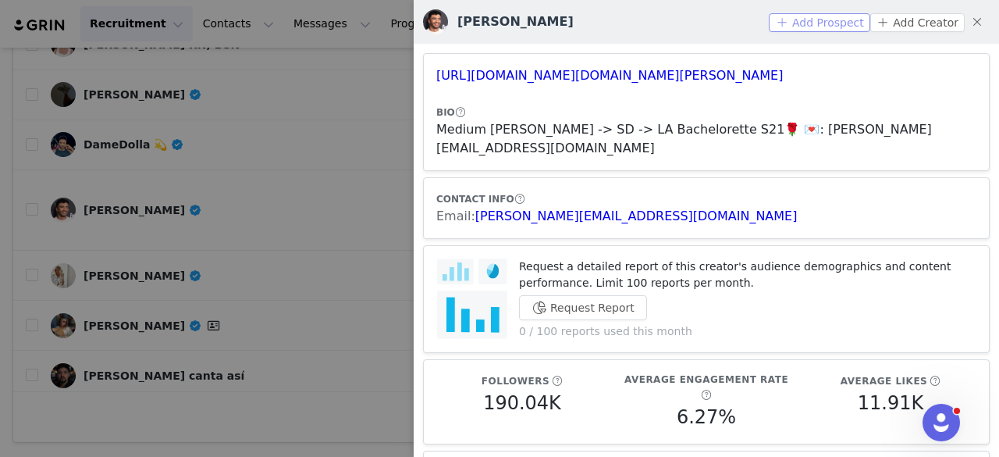
click at [831, 22] on button "Add Prospect" at bounding box center [819, 22] width 101 height 19
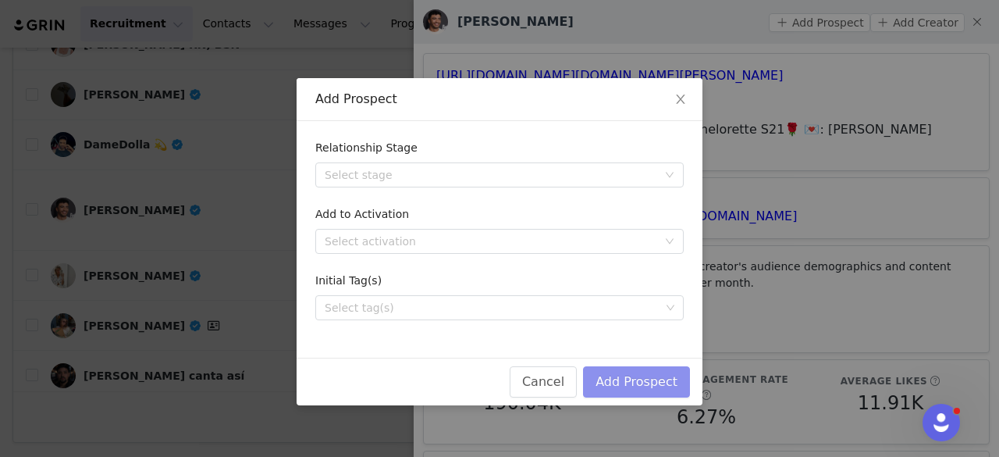
click at [631, 390] on button "Add Prospect" at bounding box center [636, 381] width 107 height 31
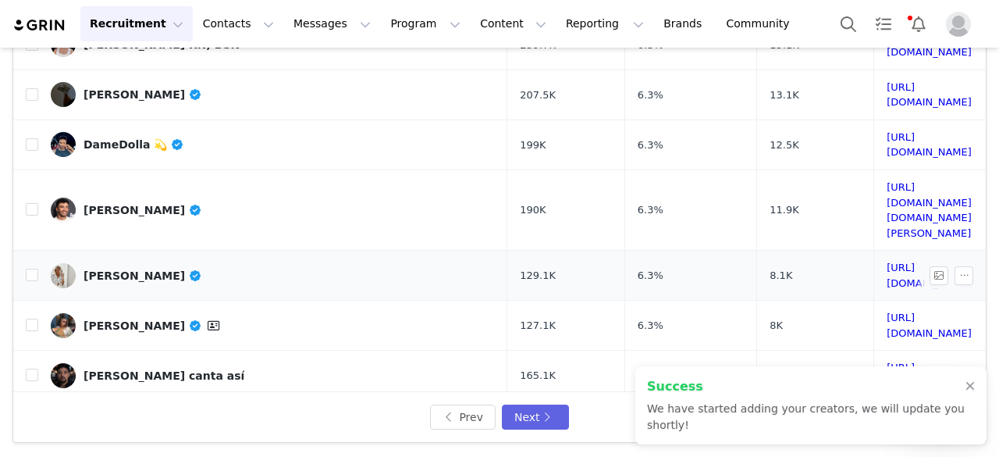
click at [119, 269] on div "[PERSON_NAME]" at bounding box center [143, 275] width 119 height 12
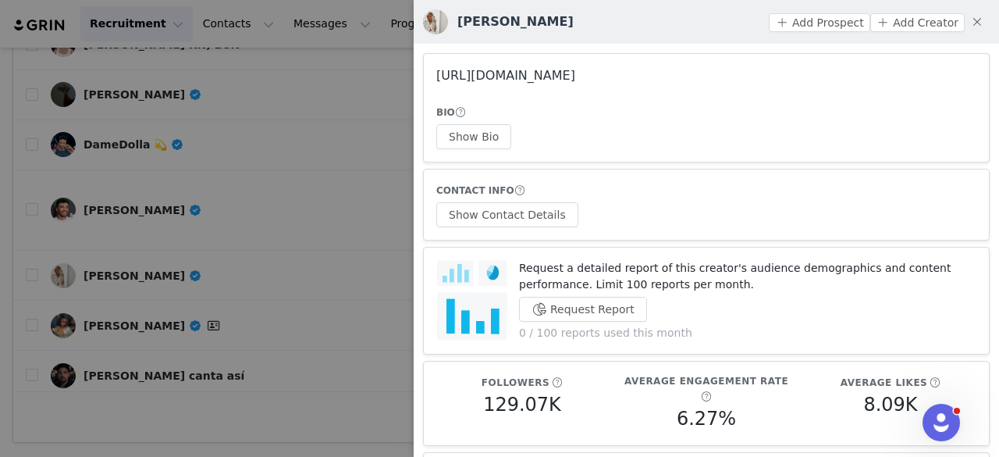
click at [489, 70] on link "https://www.instagram.com/tada_itstate/" at bounding box center [505, 75] width 139 height 15
click at [474, 141] on button "Show Bio" at bounding box center [473, 136] width 75 height 25
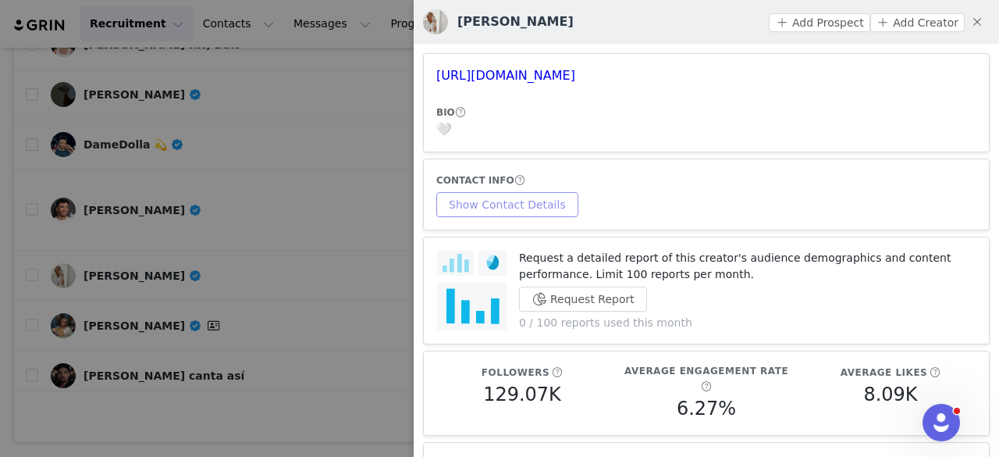
click at [522, 211] on button "Show Contact Details" at bounding box center [507, 204] width 142 height 25
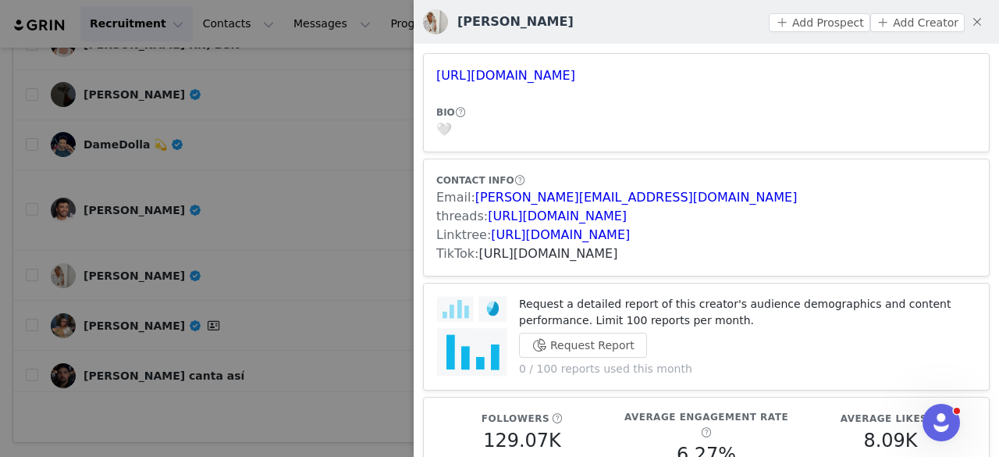
click at [564, 250] on link "https://www.tiktok.com/share/user/6972232200856077317" at bounding box center [548, 253] width 139 height 15
click at [774, 17] on button "Add Prospect" at bounding box center [819, 22] width 101 height 19
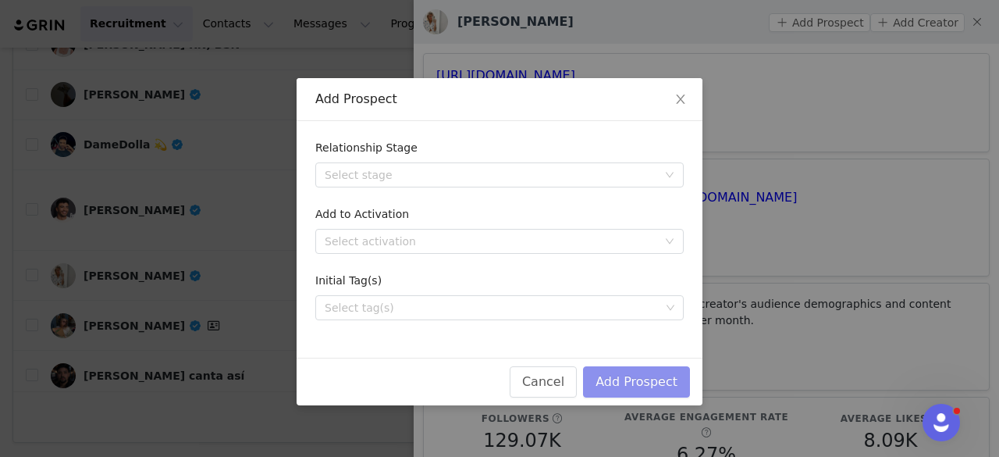
click at [649, 374] on button "Add Prospect" at bounding box center [636, 381] width 107 height 31
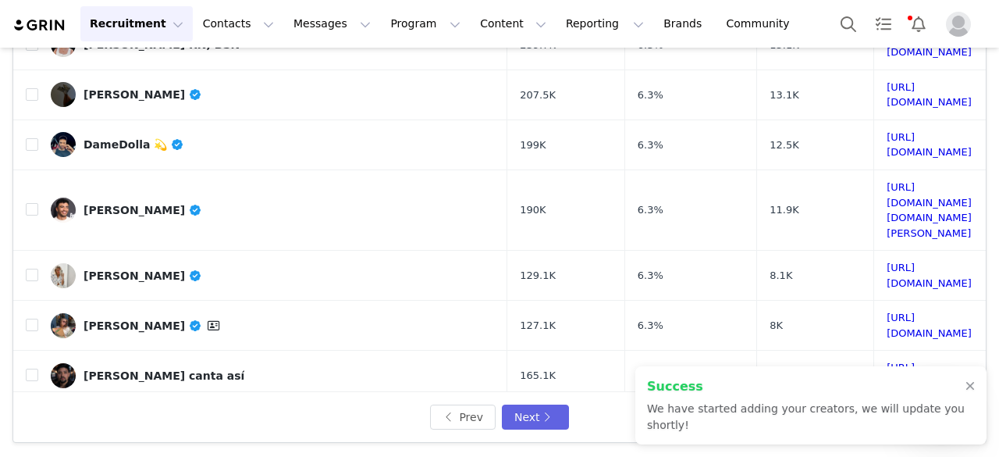
scroll to position [643, 0]
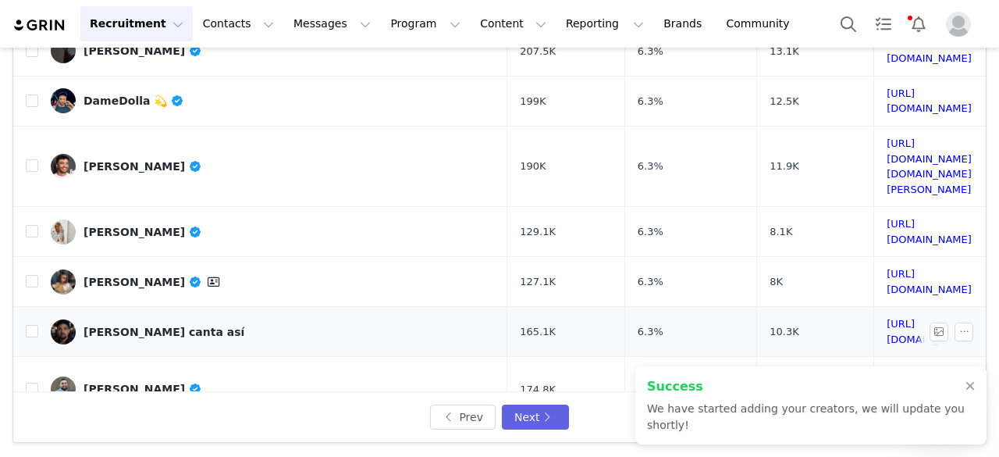
click at [161, 325] on div "Christopher canta así" at bounding box center [164, 331] width 161 height 12
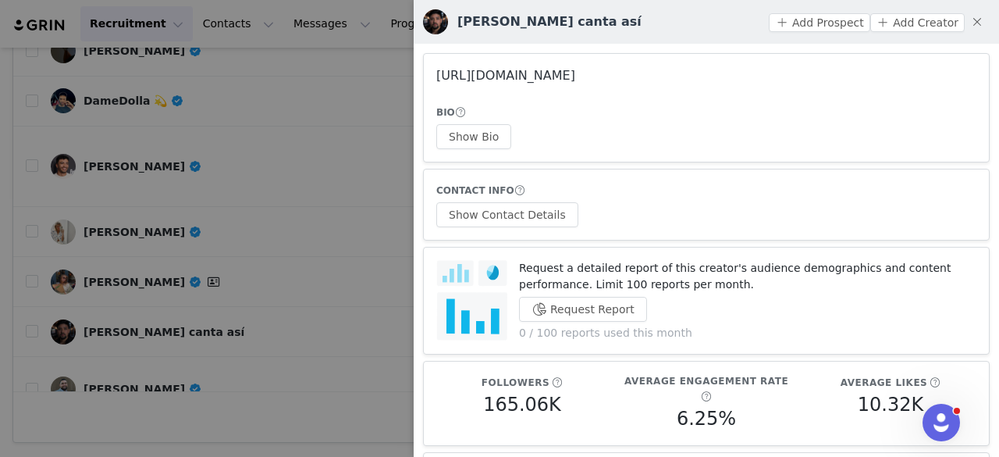
click at [540, 79] on link "https://www.instagram.com/chris1216_/" at bounding box center [505, 75] width 139 height 15
click at [254, 101] on div at bounding box center [499, 228] width 999 height 457
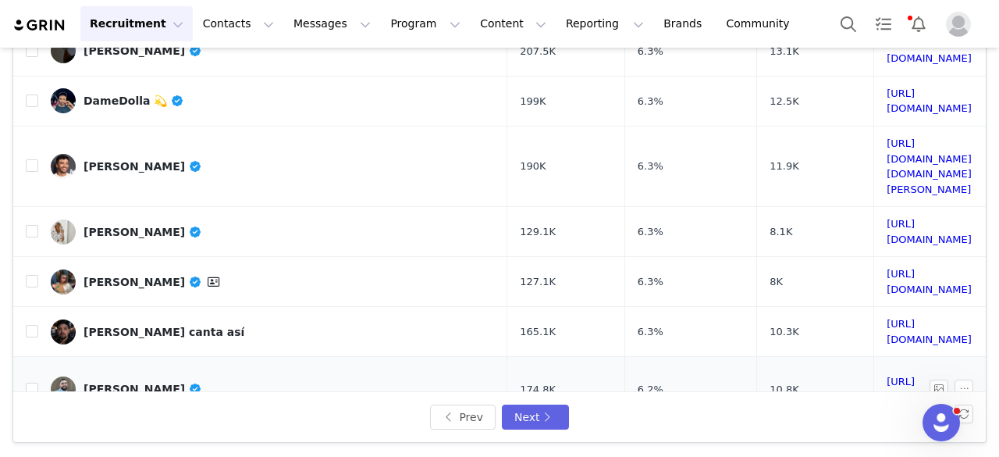
click at [164, 382] on div "Rodney Mathews" at bounding box center [143, 388] width 119 height 12
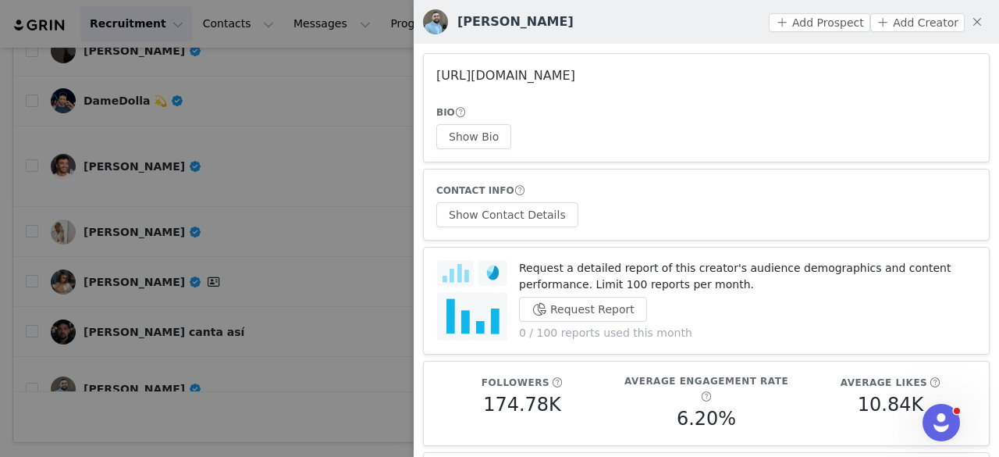
click at [496, 77] on link "https://www.instagram.com/rodneymathews02/" at bounding box center [505, 75] width 139 height 15
click at [272, 136] on div at bounding box center [499, 228] width 999 height 457
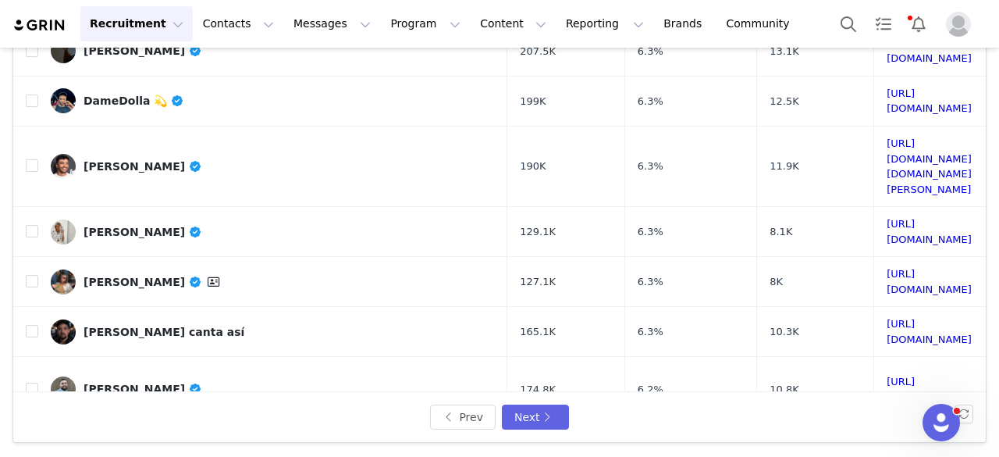
click at [114, 434] on link "Ollybee" at bounding box center [273, 446] width 444 height 25
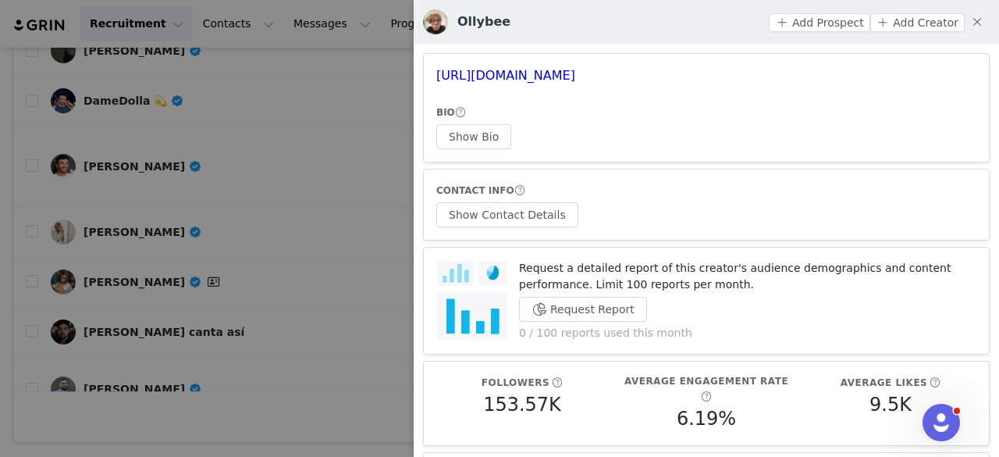
click at [183, 301] on div at bounding box center [499, 228] width 999 height 457
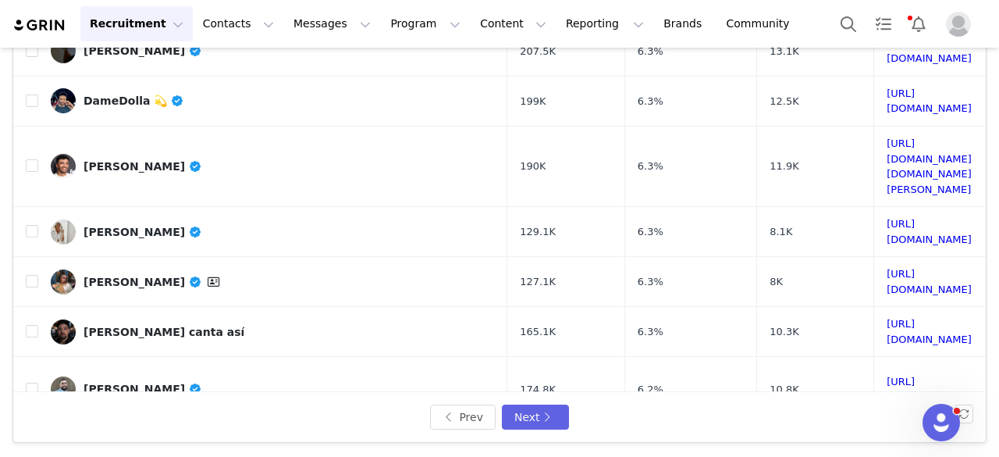
click at [183, 301] on body "Recruitment Recruitment Creator Search Curated Lists Landing Pages Web Extensio…" at bounding box center [499, 228] width 999 height 457
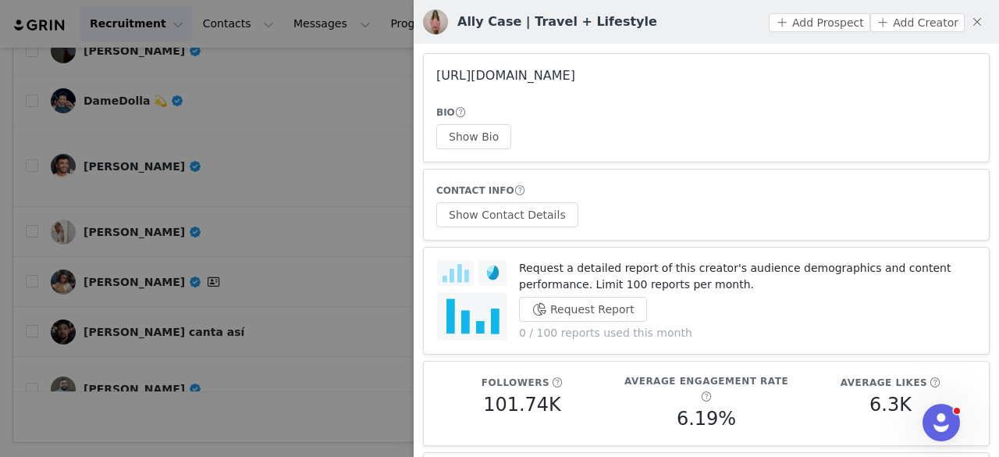
click at [525, 68] on link "https://www.instagram.com/allycase1/" at bounding box center [505, 75] width 139 height 15
click at [459, 142] on button "Show Bio" at bounding box center [473, 136] width 75 height 25
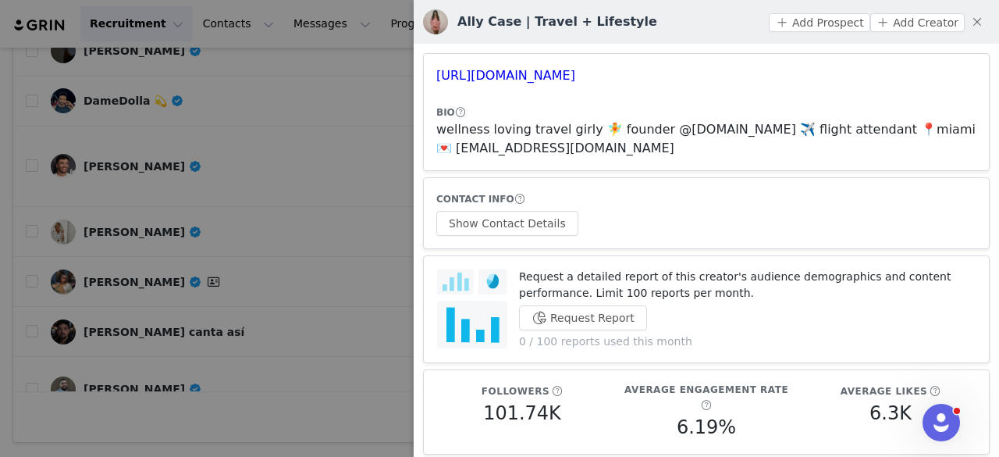
click at [507, 206] on div "CONTACT INFO Show Contact Details" at bounding box center [706, 212] width 540 height 45
click at [509, 222] on button "Show Contact Details" at bounding box center [507, 223] width 142 height 25
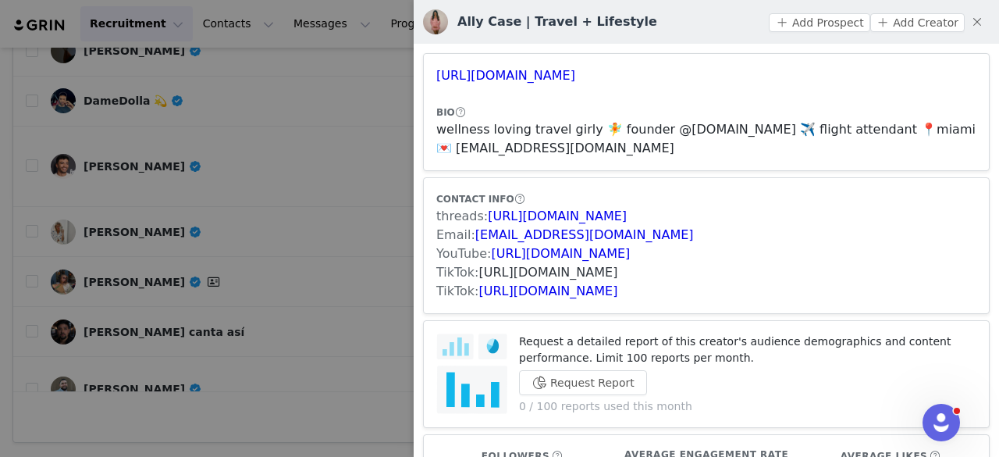
click at [535, 272] on link "https://www.tiktok.com/share/user/6768836661176845318" at bounding box center [548, 272] width 139 height 15
click at [512, 290] on link "https://www.tiktok.com/share/user/6671430744936628229" at bounding box center [548, 290] width 139 height 15
click at [798, 23] on button "Add Prospect" at bounding box center [819, 22] width 101 height 19
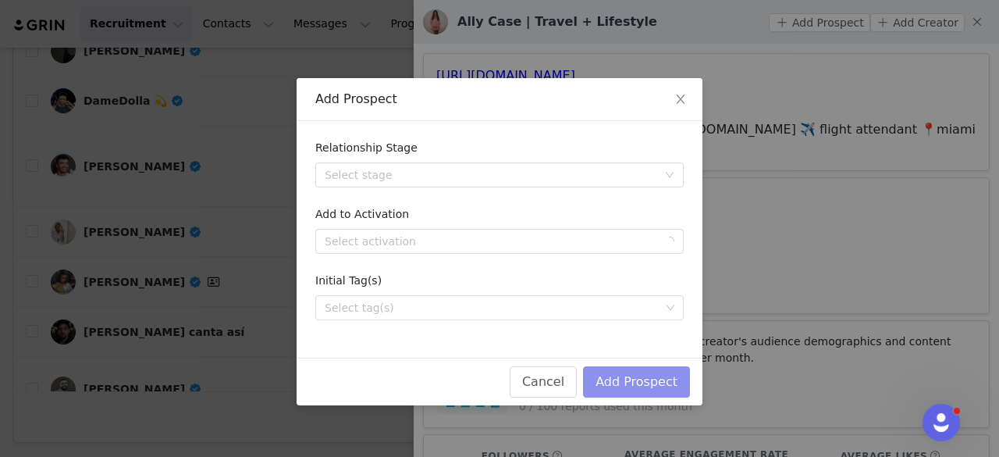
click at [629, 385] on button "Add Prospect" at bounding box center [636, 381] width 107 height 31
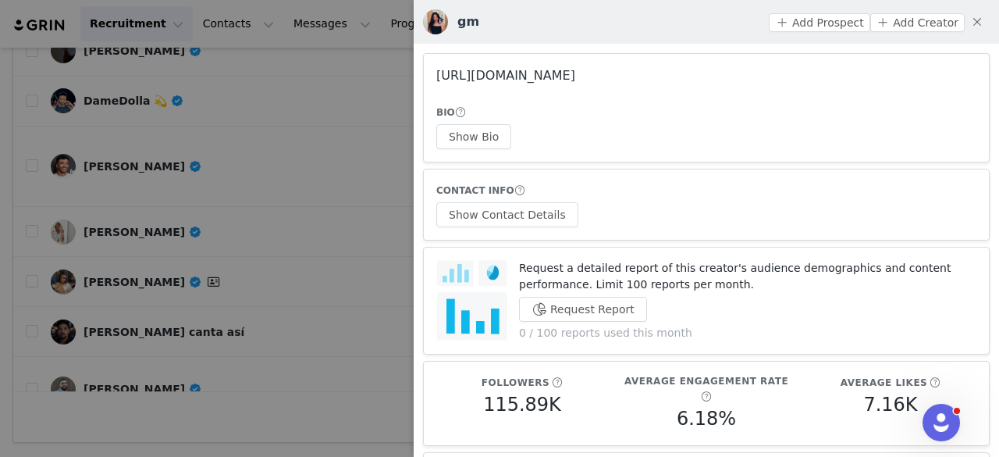
click at [575, 76] on link "https://www.instagram.com/galileaalexaa/" at bounding box center [505, 75] width 139 height 15
click at [322, 398] on div at bounding box center [499, 228] width 999 height 457
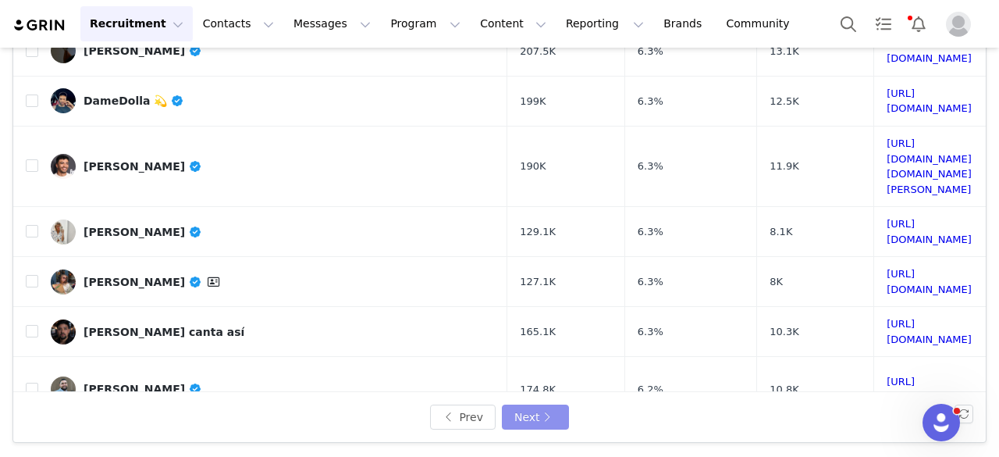
click at [502, 418] on button "Next" at bounding box center [535, 416] width 67 height 25
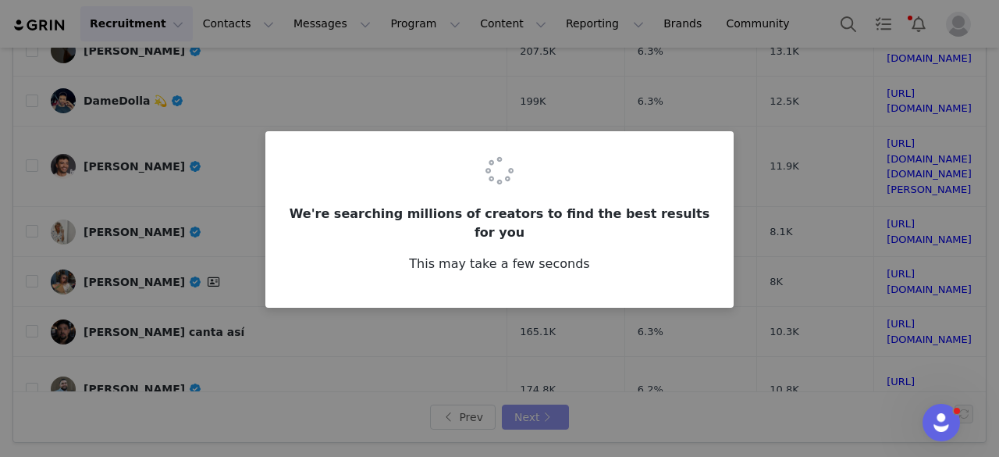
scroll to position [0, 0]
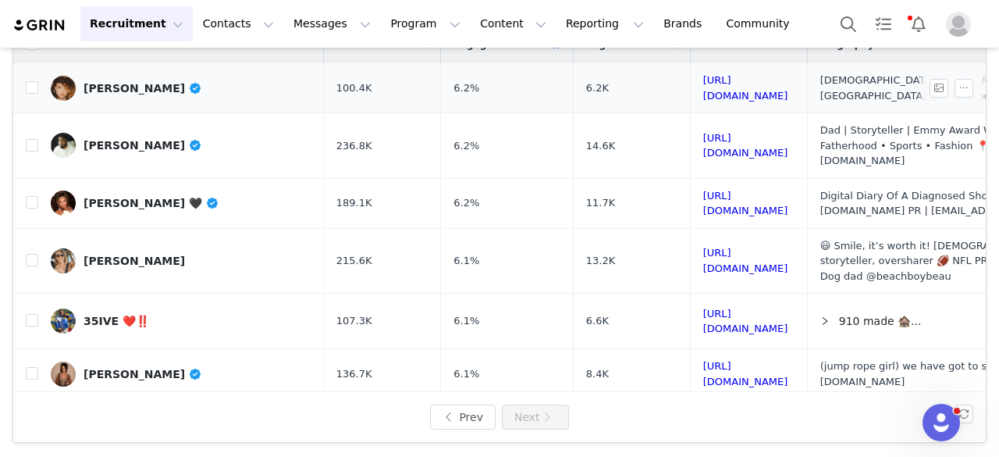
click at [131, 90] on div "[PERSON_NAME]" at bounding box center [143, 88] width 119 height 12
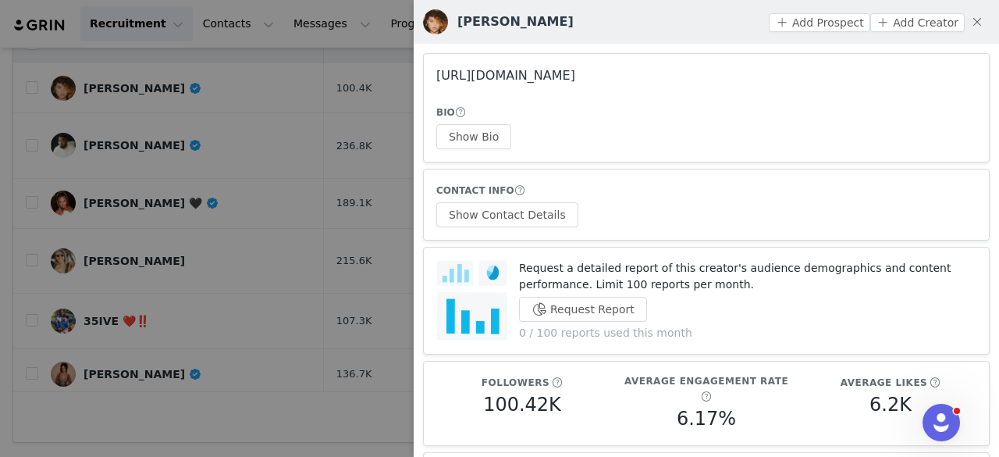
click at [574, 81] on link "https://www.instagram.com/kianaalexisofficial/" at bounding box center [505, 75] width 139 height 15
click at [465, 133] on button "Show Bio" at bounding box center [473, 136] width 75 height 25
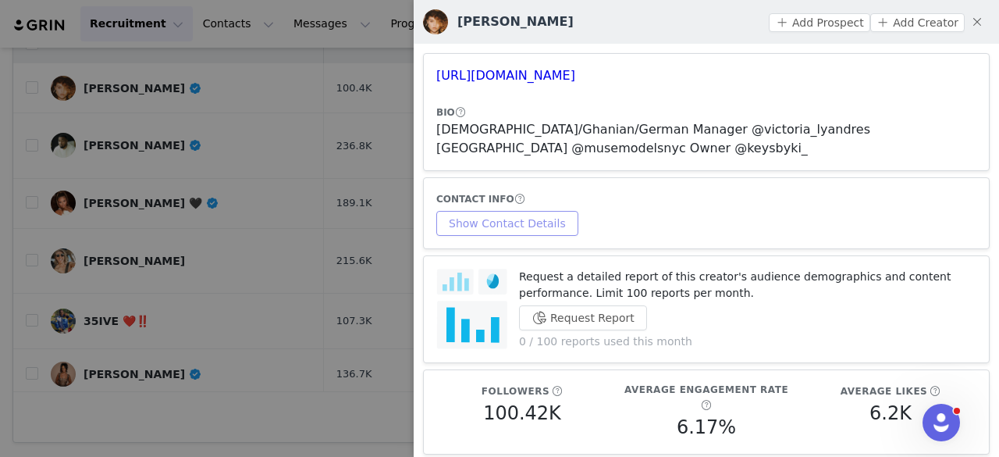
click at [507, 211] on button "Show Contact Details" at bounding box center [507, 223] width 142 height 25
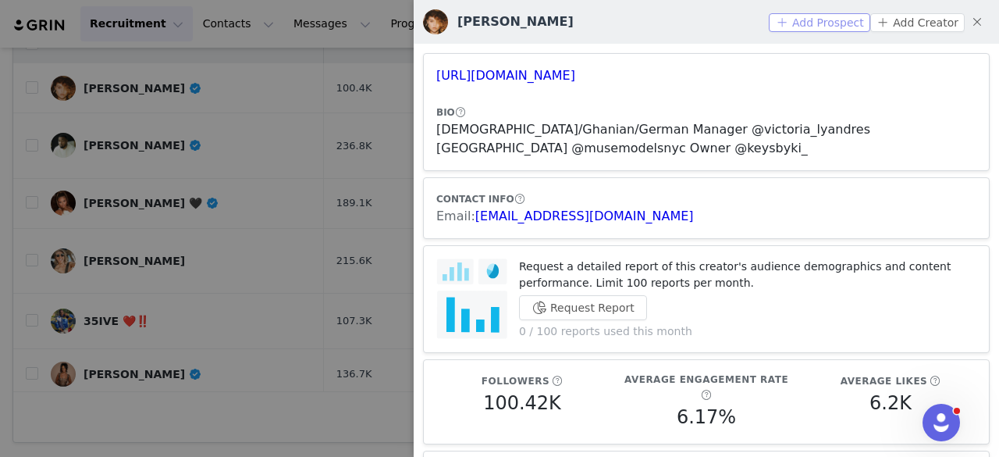
click at [810, 27] on button "Add Prospect" at bounding box center [819, 22] width 101 height 19
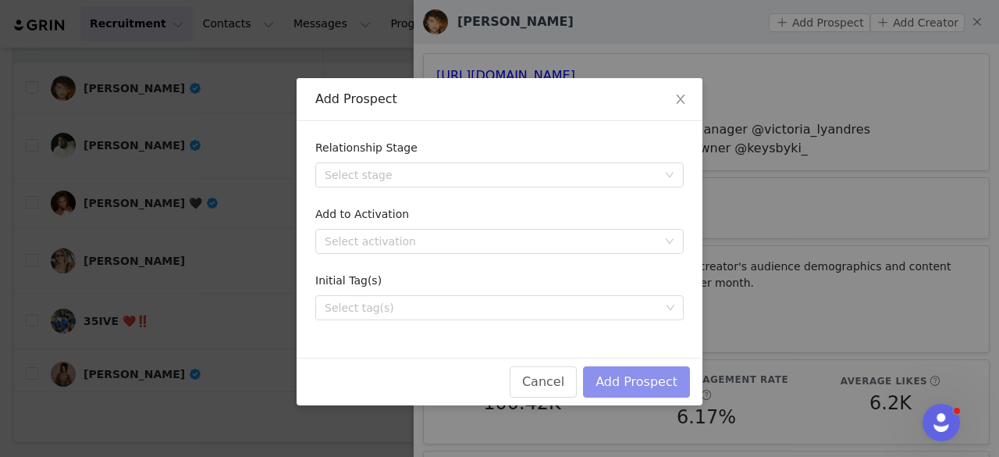
click at [628, 372] on button "Add Prospect" at bounding box center [636, 381] width 107 height 31
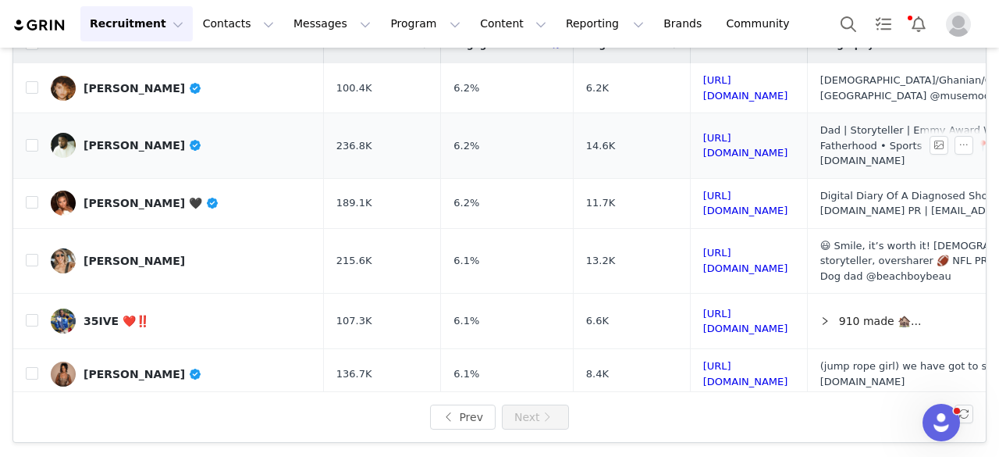
click at [134, 139] on div "Robert Burton" at bounding box center [143, 145] width 119 height 12
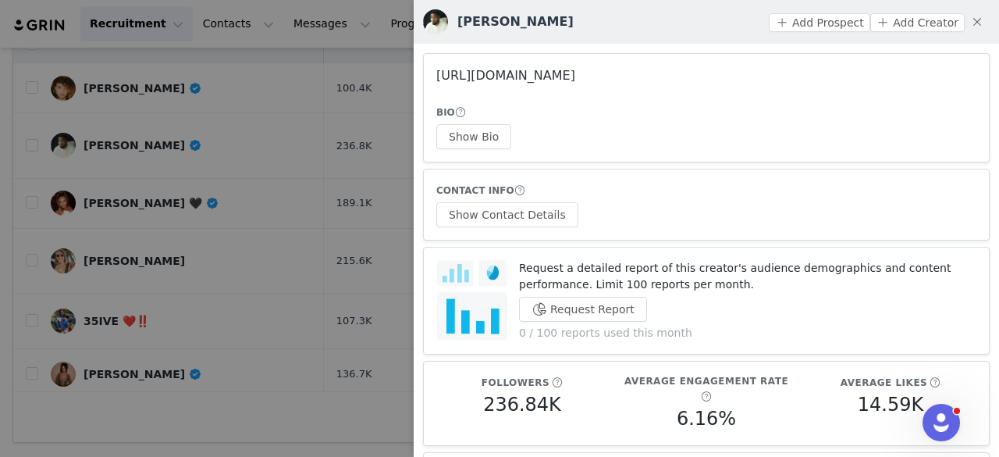
click at [575, 76] on link "https://www.instagram.com/therobertburton/" at bounding box center [505, 75] width 139 height 15
click at [286, 151] on div at bounding box center [499, 228] width 999 height 457
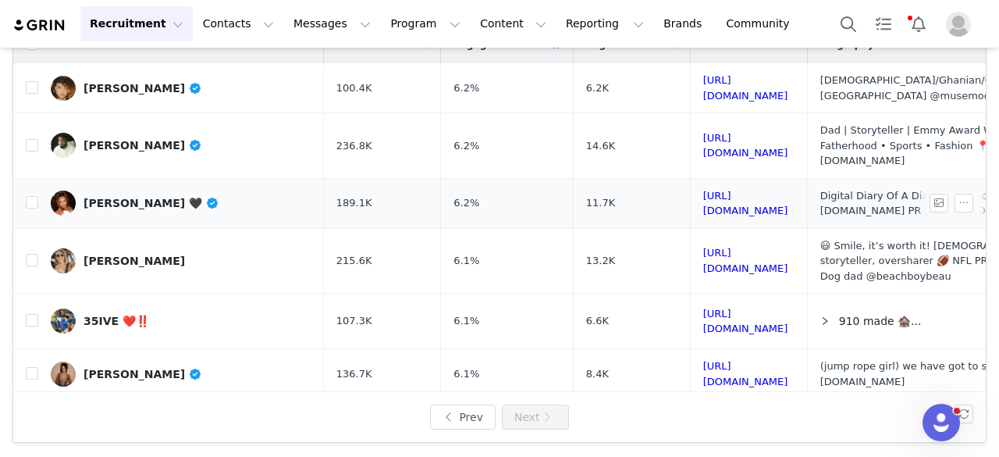
click at [152, 197] on div "[PERSON_NAME] 🖤" at bounding box center [152, 203] width 136 height 12
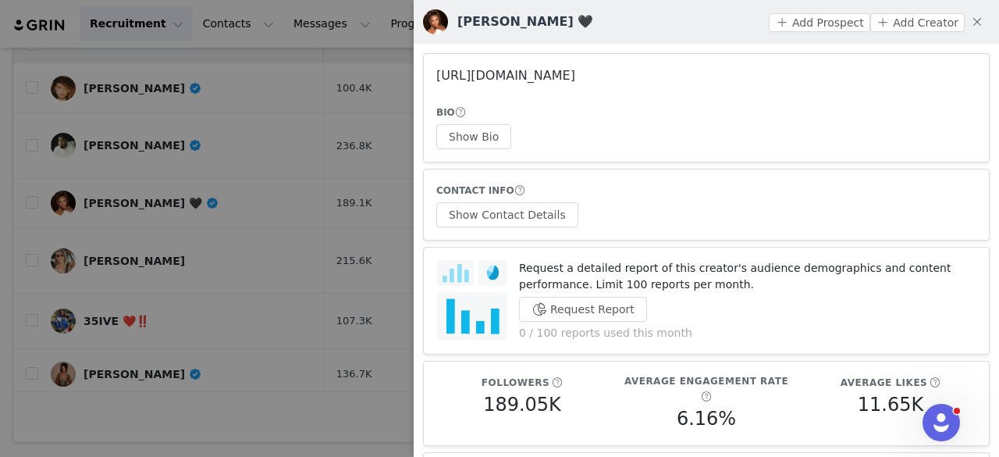
click at [486, 82] on link "https://www.instagram.com/azzymilan/" at bounding box center [505, 75] width 139 height 15
click at [448, 133] on button "Show Bio" at bounding box center [473, 136] width 75 height 25
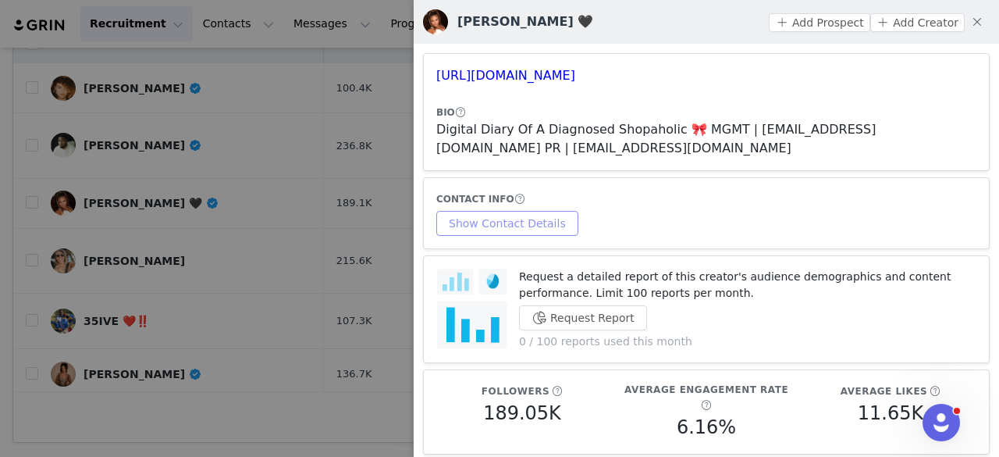
click at [510, 211] on button "Show Contact Details" at bounding box center [507, 223] width 142 height 25
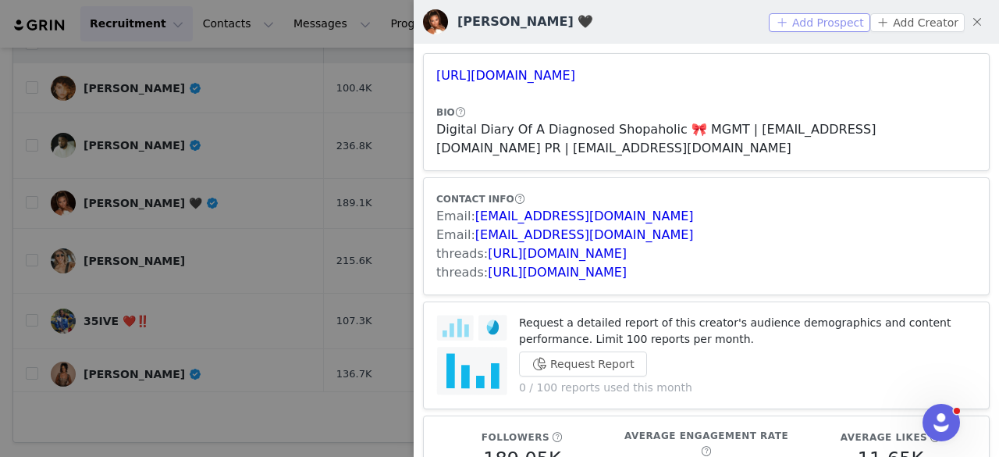
click at [785, 16] on button "Add Prospect" at bounding box center [819, 22] width 101 height 19
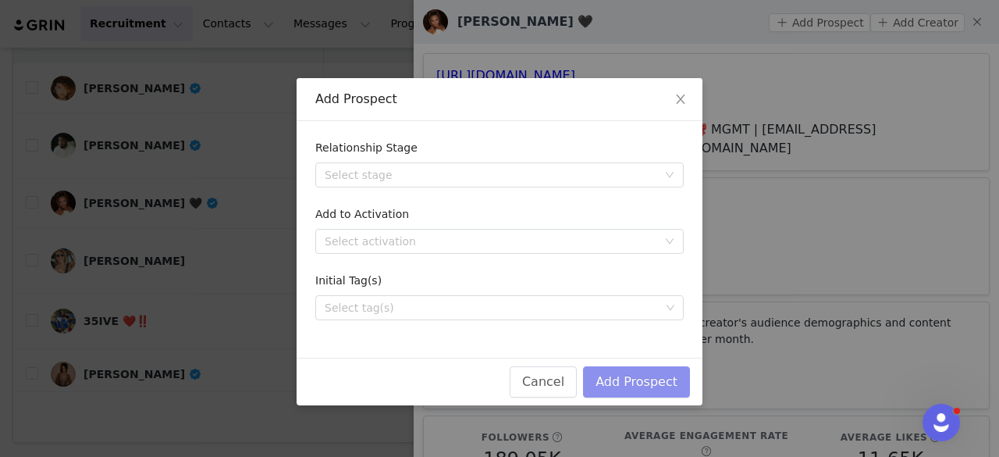
click at [610, 387] on button "Add Prospect" at bounding box center [636, 381] width 107 height 31
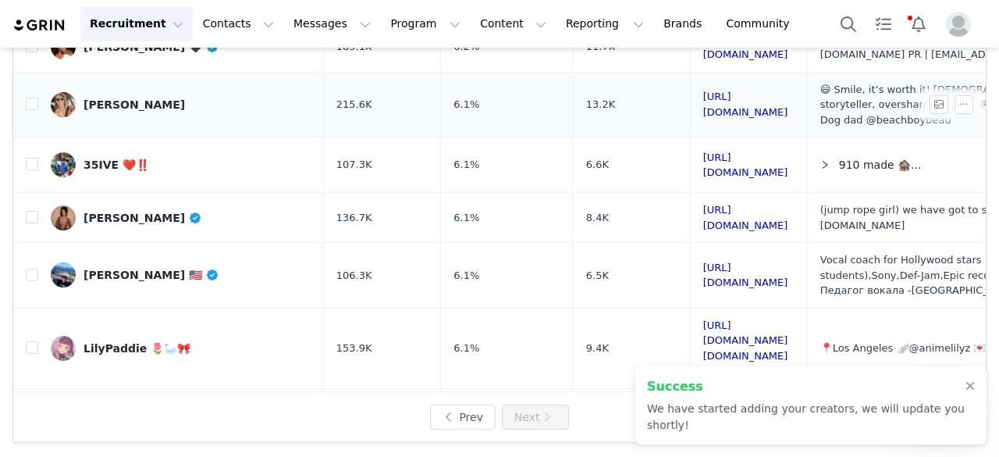
scroll to position [158, 0]
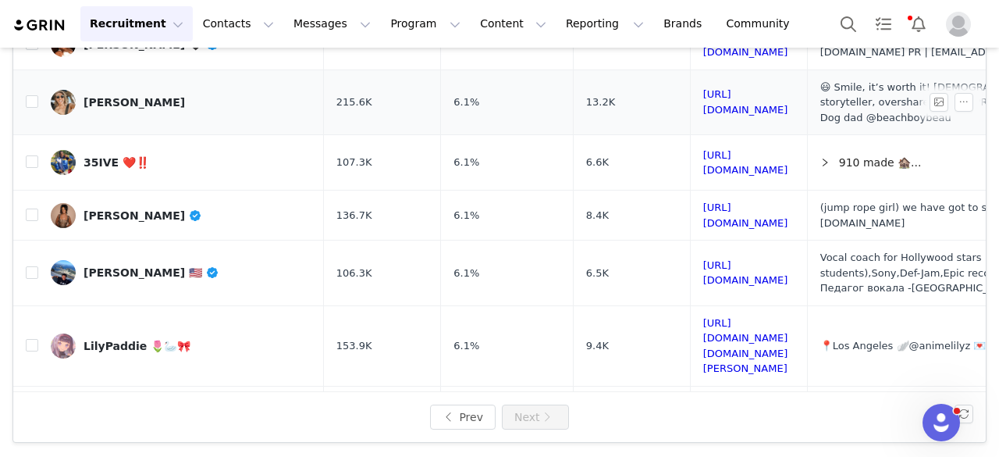
click at [104, 96] on div "PK Creedon" at bounding box center [134, 102] width 101 height 12
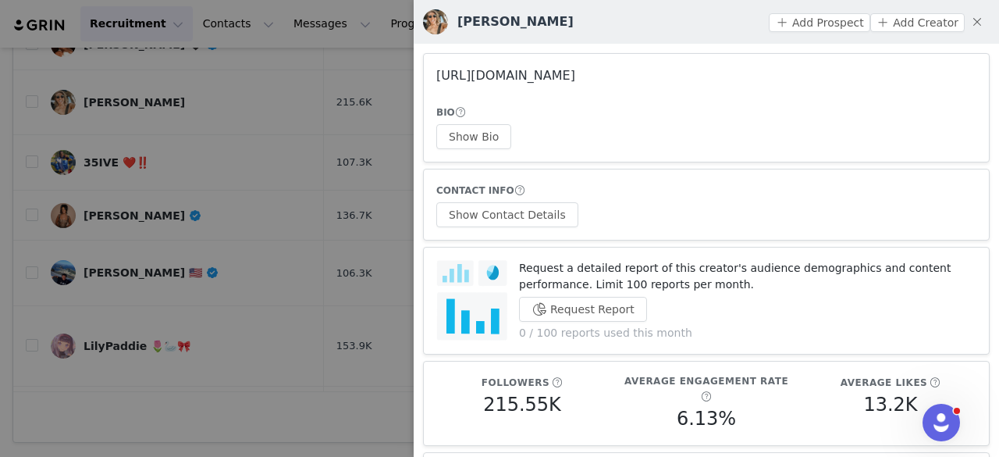
click at [510, 81] on link "https://www.instagram.com/pk514/" at bounding box center [505, 75] width 139 height 15
click at [300, 119] on div at bounding box center [499, 228] width 999 height 457
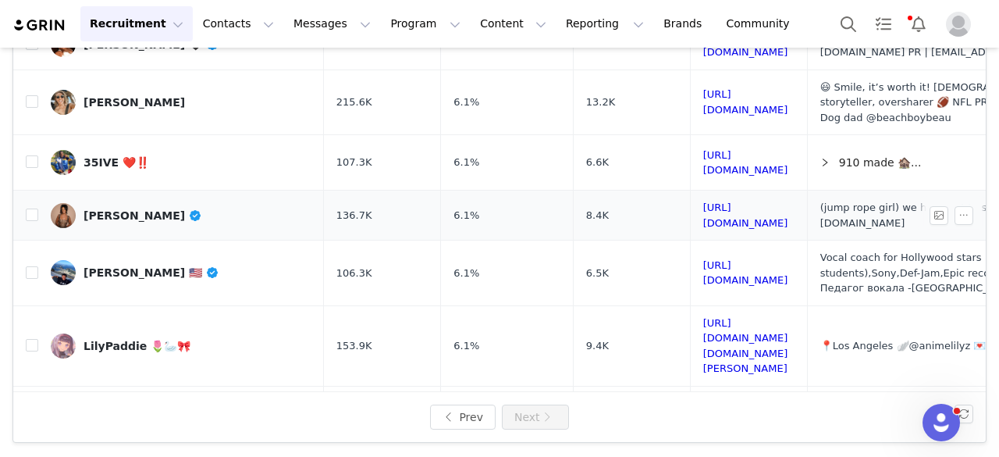
click at [133, 209] on div "[PERSON_NAME]" at bounding box center [143, 215] width 119 height 12
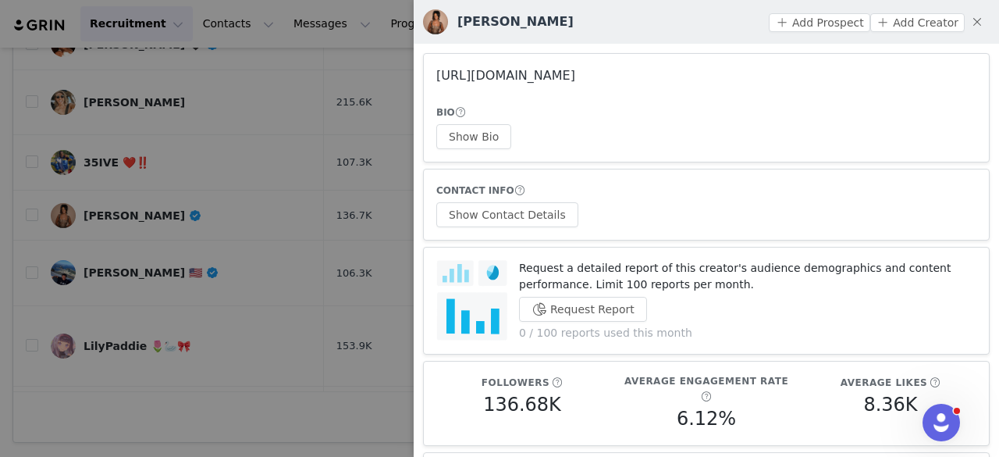
click at [575, 77] on link "https://www.instagram.com/rawrbekah/" at bounding box center [505, 75] width 139 height 15
click at [467, 127] on button "Show Bio" at bounding box center [473, 136] width 75 height 25
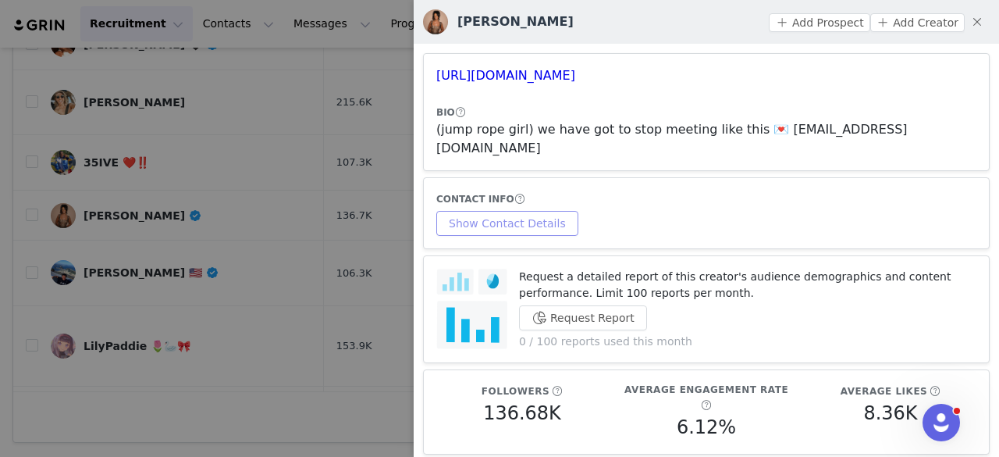
click at [528, 211] on button "Show Contact Details" at bounding box center [507, 223] width 142 height 25
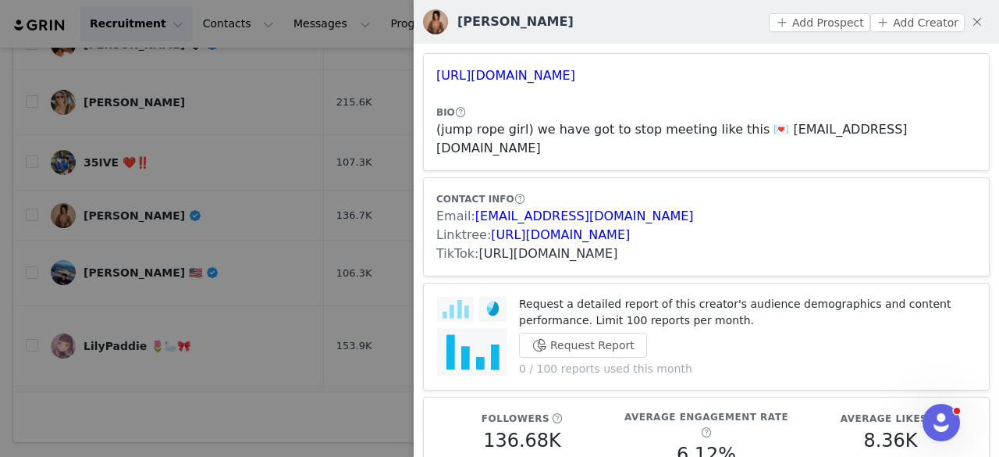
click at [498, 246] on link "https://www.tiktok.com/share/user/6740612512973079557" at bounding box center [548, 253] width 139 height 15
click at [832, 24] on button "Add Prospect" at bounding box center [819, 22] width 101 height 19
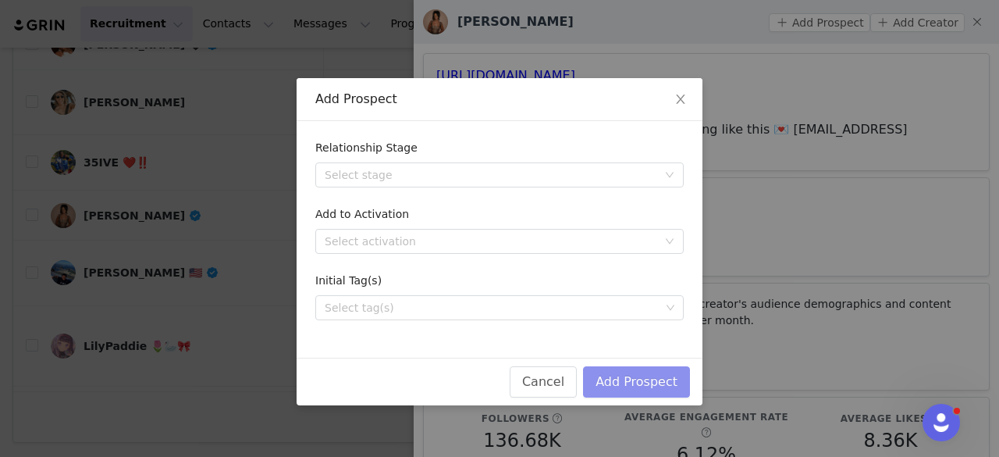
click at [653, 375] on button "Add Prospect" at bounding box center [636, 381] width 107 height 31
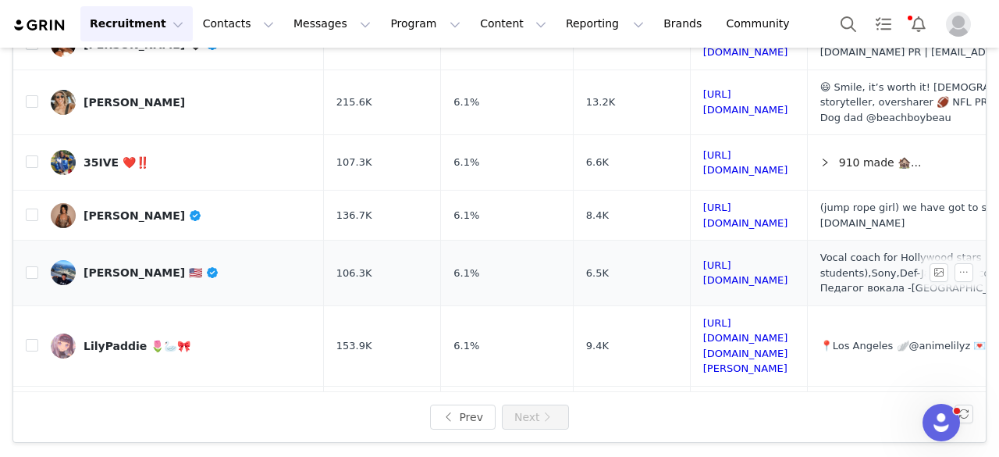
click at [146, 266] on div "Boris Buriev 🇺🇸" at bounding box center [152, 272] width 136 height 12
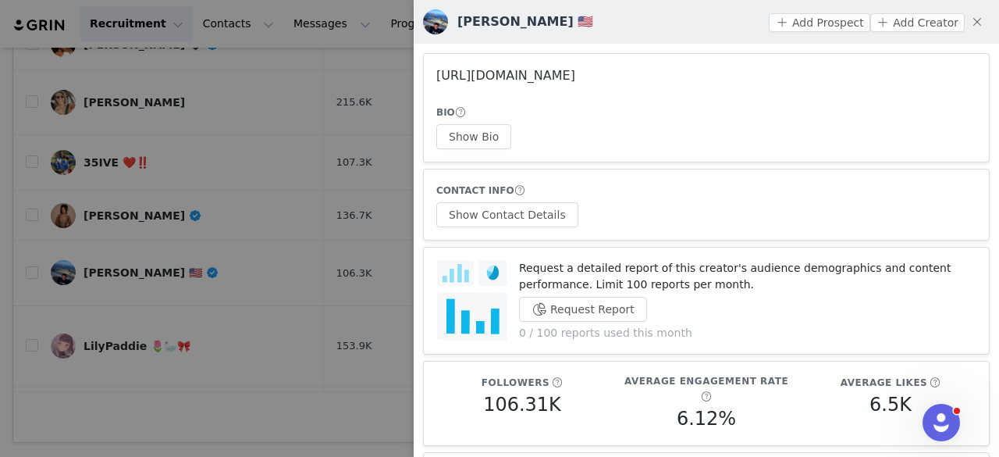
click at [575, 72] on link "https://www.instagram.com/borisburiev/" at bounding box center [505, 75] width 139 height 15
click at [244, 141] on div at bounding box center [499, 228] width 999 height 457
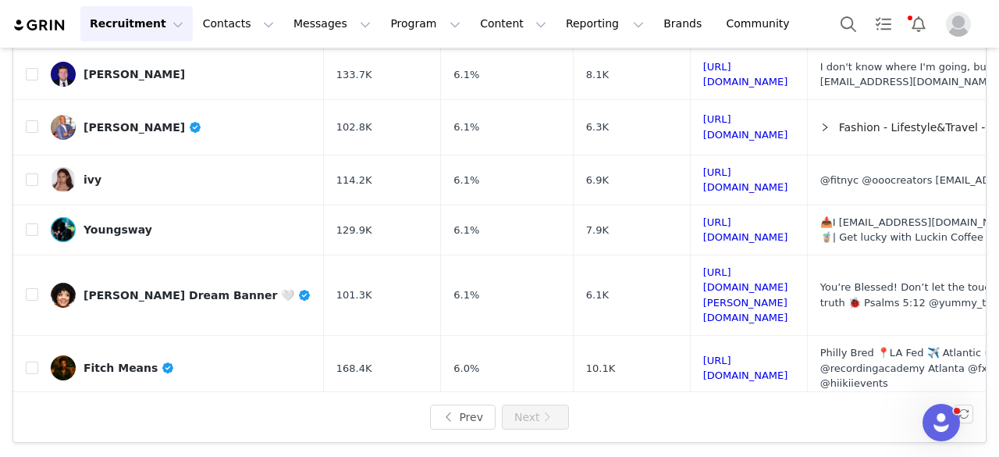
scroll to position [546, 0]
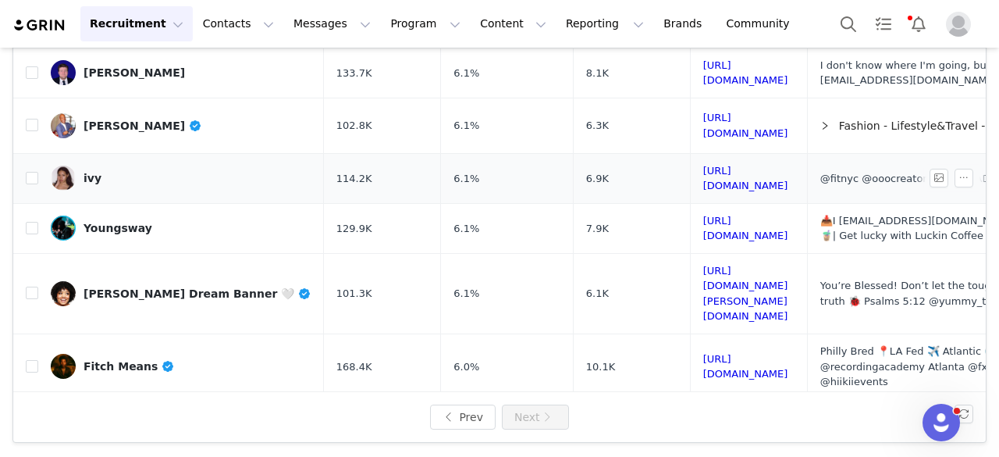
click at [95, 172] on div "ivy" at bounding box center [93, 178] width 18 height 12
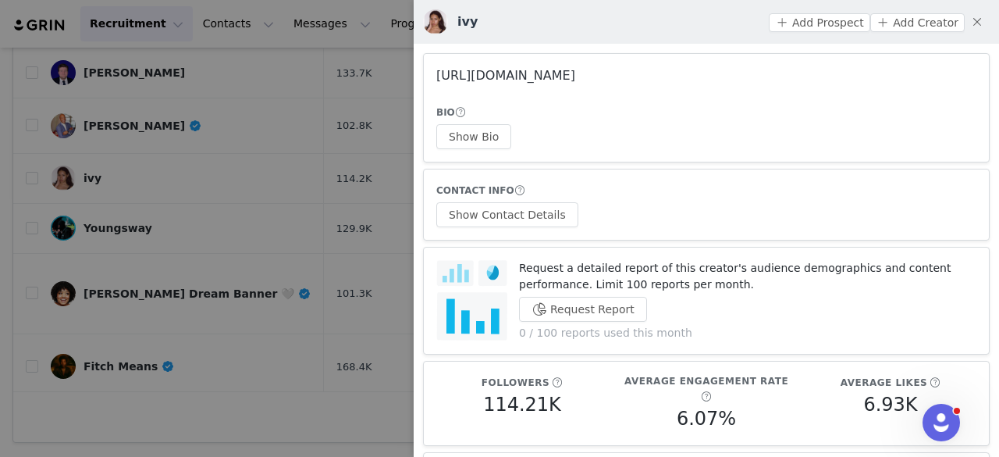
click at [520, 76] on link "https://www.instagram.com/ivycatrett/" at bounding box center [505, 75] width 139 height 15
click at [543, 69] on link "https://www.instagram.com/ivycatrett/" at bounding box center [505, 75] width 139 height 15
click at [461, 134] on button "Show Bio" at bounding box center [473, 136] width 75 height 25
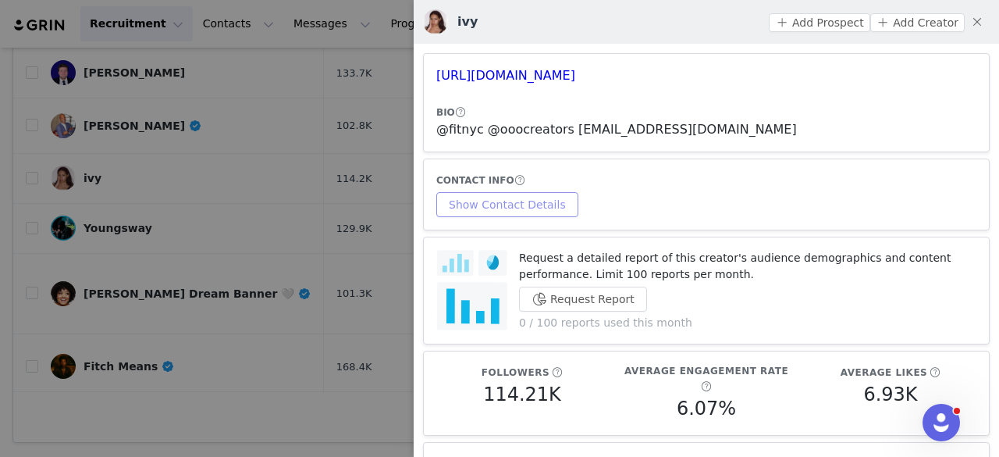
click at [539, 208] on button "Show Contact Details" at bounding box center [507, 204] width 142 height 25
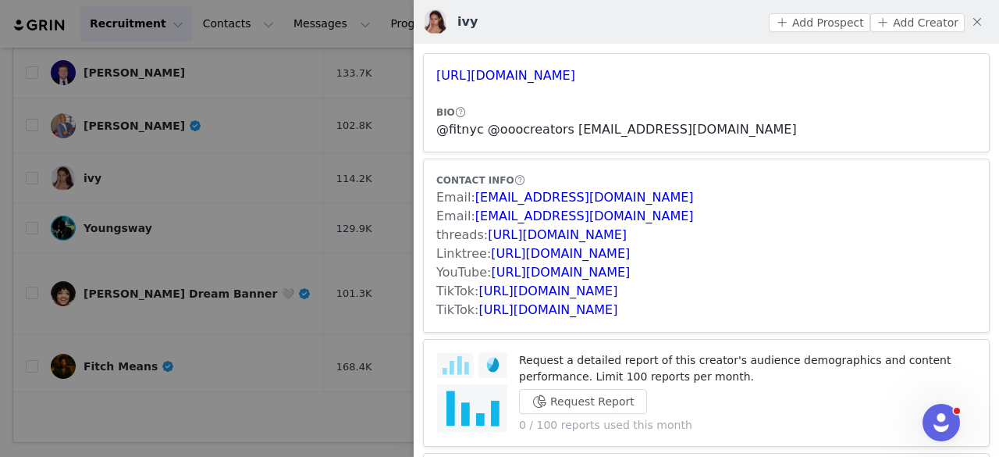
scroll to position [58, 0]
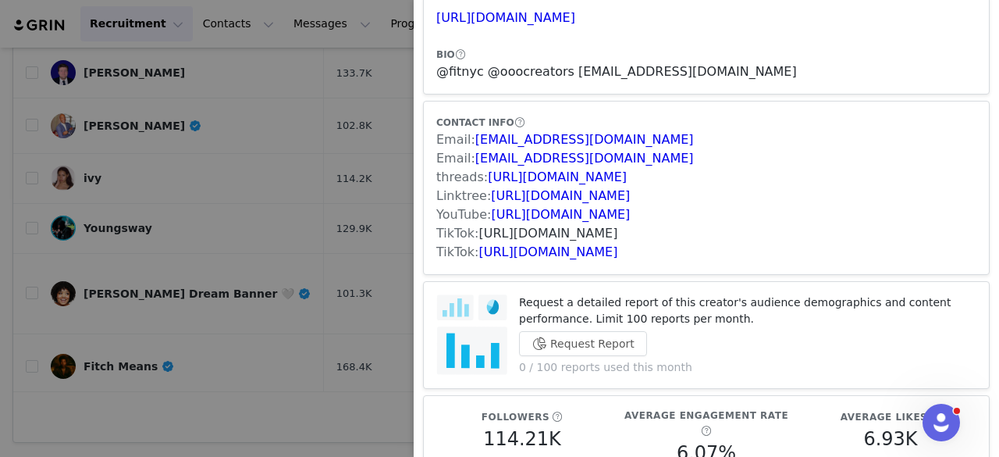
click at [509, 228] on link "https://www.tiktok.com/share/user/6634127529232564229" at bounding box center [548, 233] width 139 height 15
click at [567, 249] on link "https://www.tiktok.com/share/user/7013949073855464453" at bounding box center [548, 251] width 139 height 15
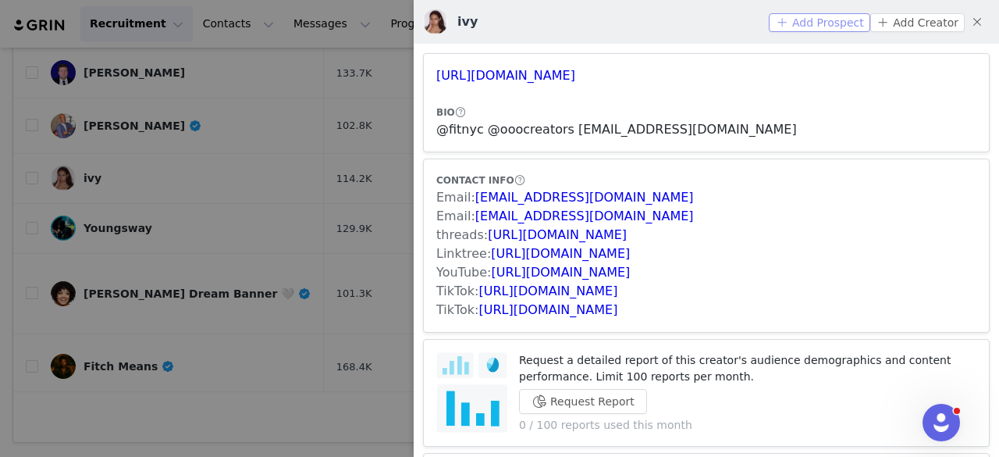
click at [814, 20] on button "Add Prospect" at bounding box center [819, 22] width 101 height 19
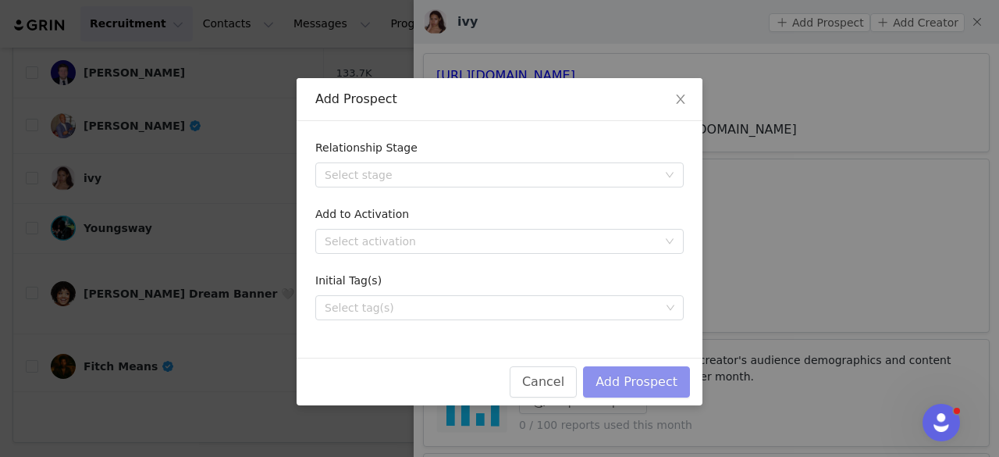
click at [632, 386] on button "Add Prospect" at bounding box center [636, 381] width 107 height 31
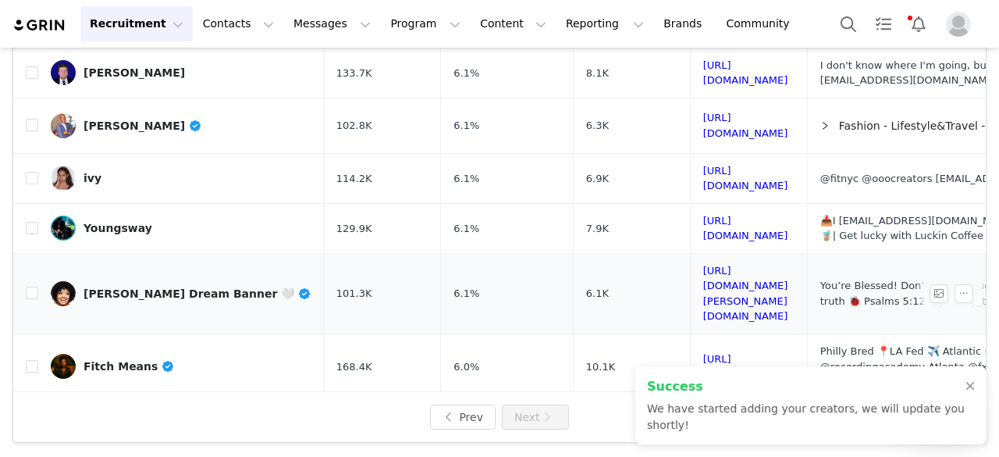
click at [149, 287] on div "[PERSON_NAME] Dream Banner 🤍" at bounding box center [198, 293] width 228 height 12
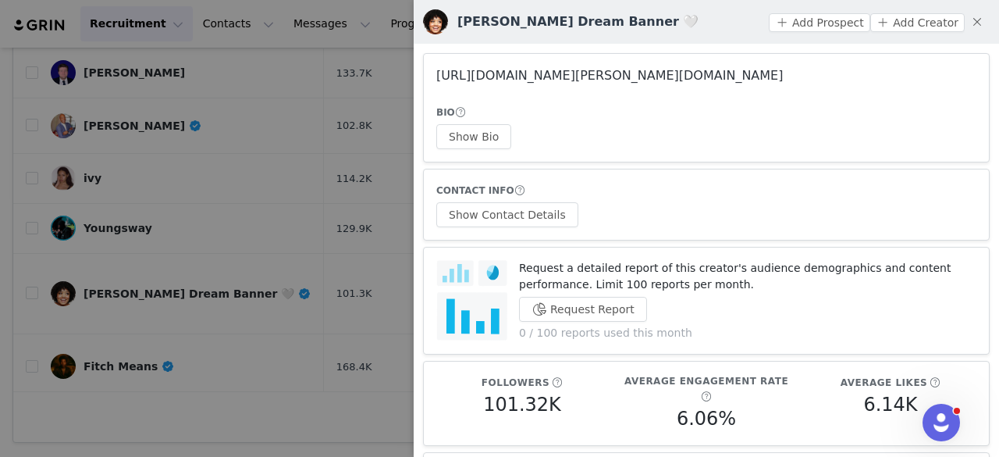
click at [526, 77] on link "https://www.instagram.com/taylor.banner/" at bounding box center [609, 75] width 347 height 15
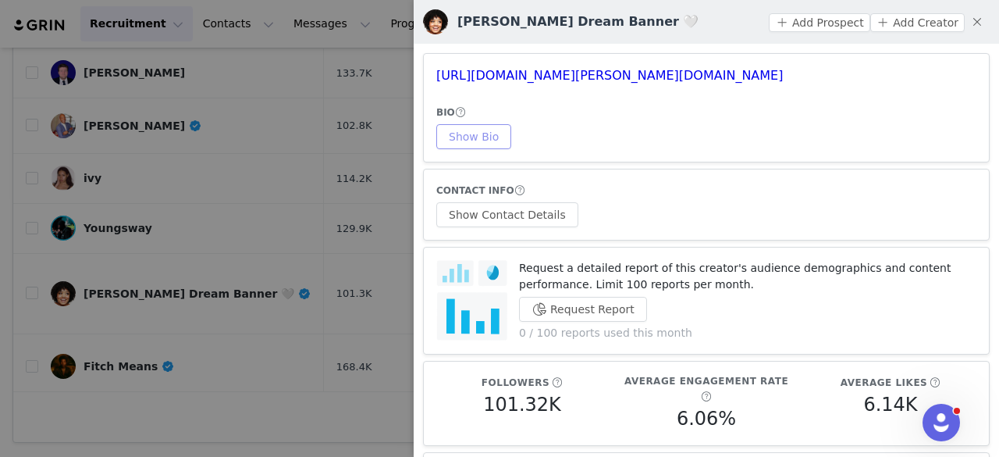
click at [484, 132] on button "Show Bio" at bounding box center [473, 136] width 75 height 25
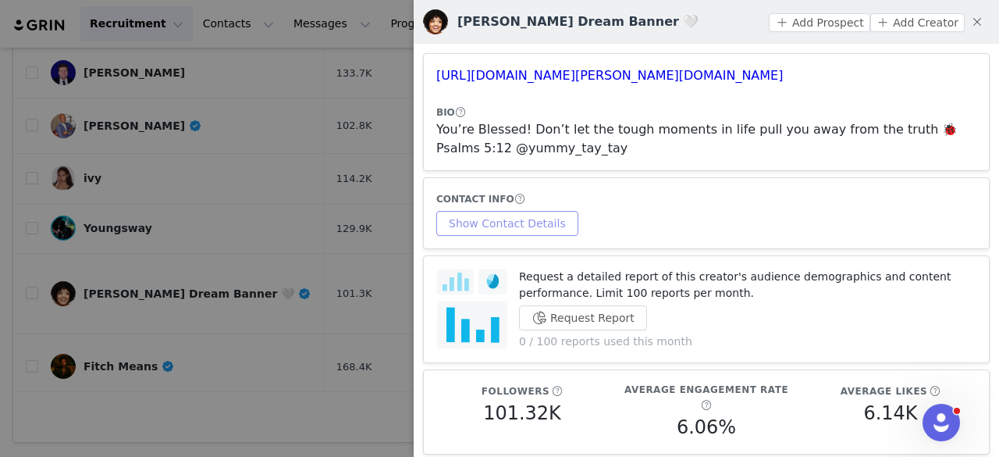
click at [525, 215] on button "Show Contact Details" at bounding box center [507, 223] width 142 height 25
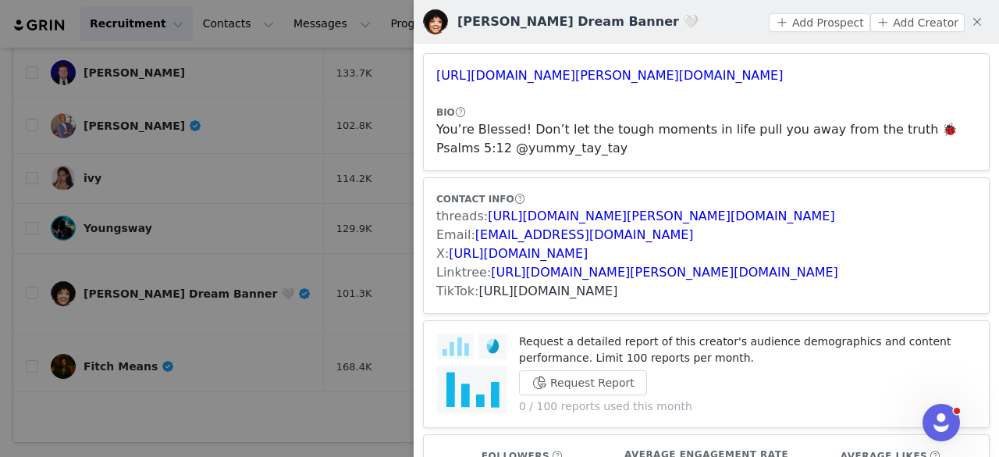
click at [575, 294] on link "https://www.tiktok.com/share/user/6806410247747306501" at bounding box center [548, 290] width 139 height 15
click at [793, 23] on button "Add Prospect" at bounding box center [819, 22] width 101 height 19
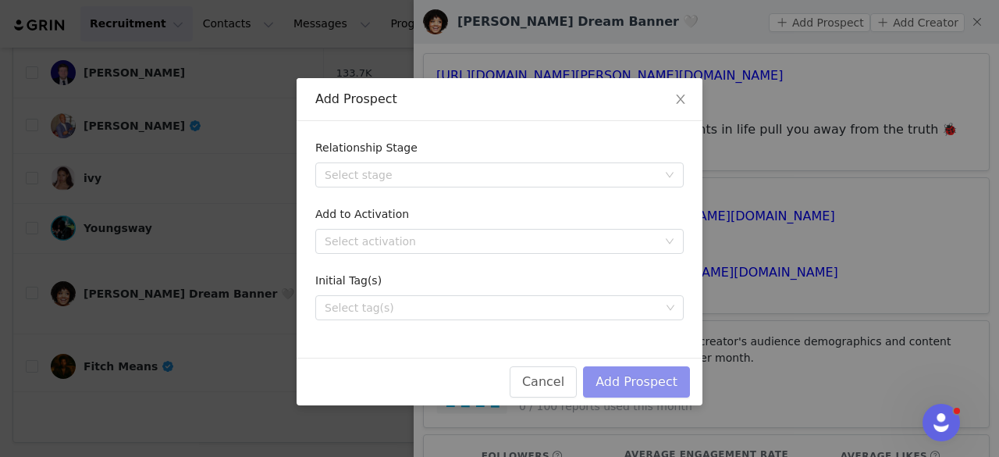
click at [653, 378] on button "Add Prospect" at bounding box center [636, 381] width 107 height 31
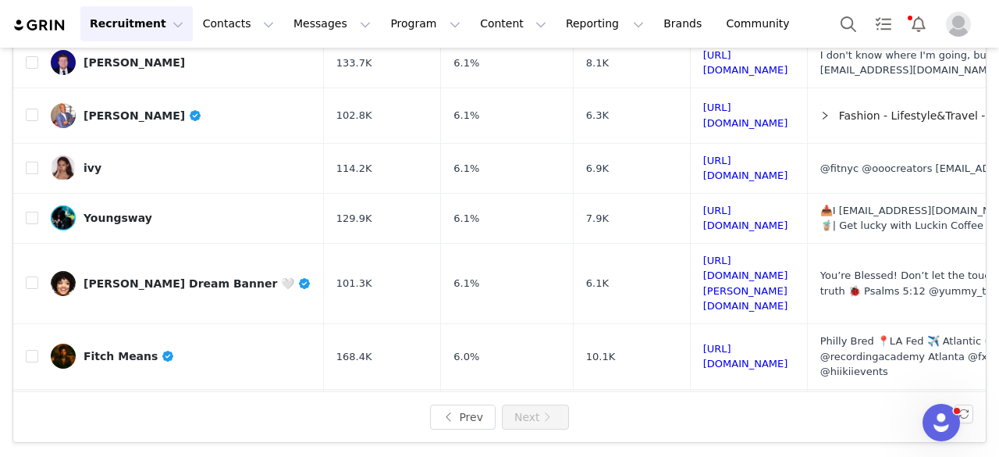
scroll to position [649, 0]
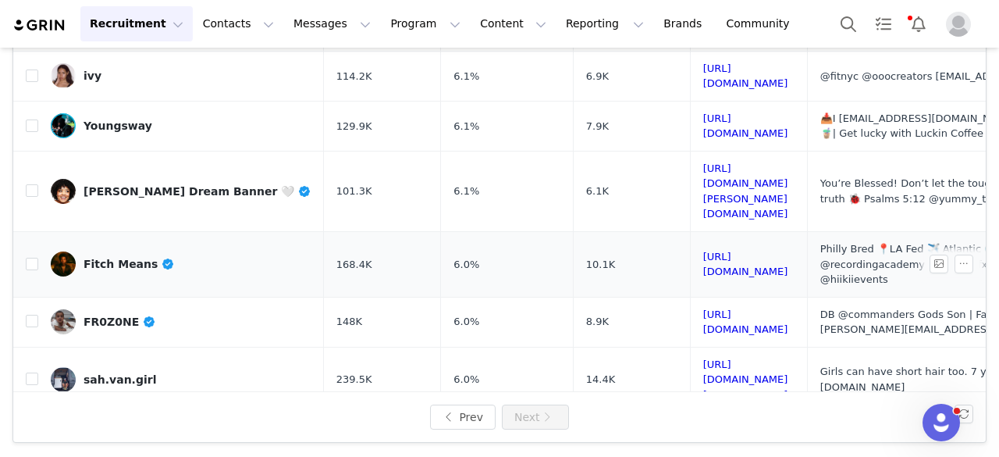
click at [116, 258] on div "Fitch Means" at bounding box center [129, 264] width 91 height 12
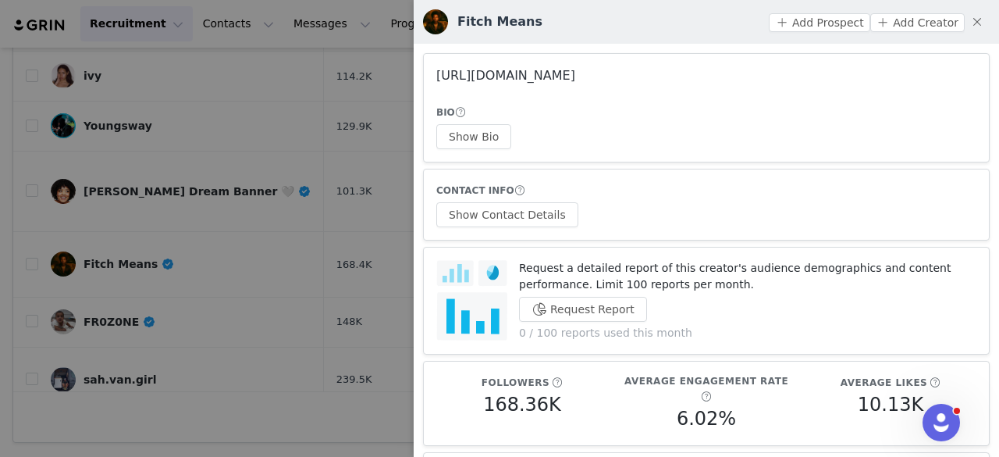
click at [514, 76] on link "https://www.instagram.com/fitchmeans/" at bounding box center [505, 75] width 139 height 15
click at [286, 110] on div at bounding box center [499, 228] width 999 height 457
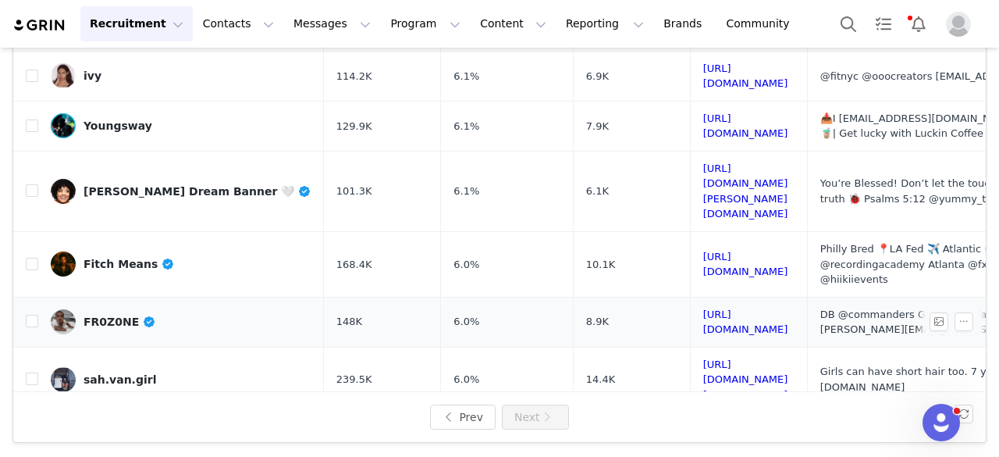
click at [95, 315] on div "FR0Z0NE" at bounding box center [120, 321] width 73 height 12
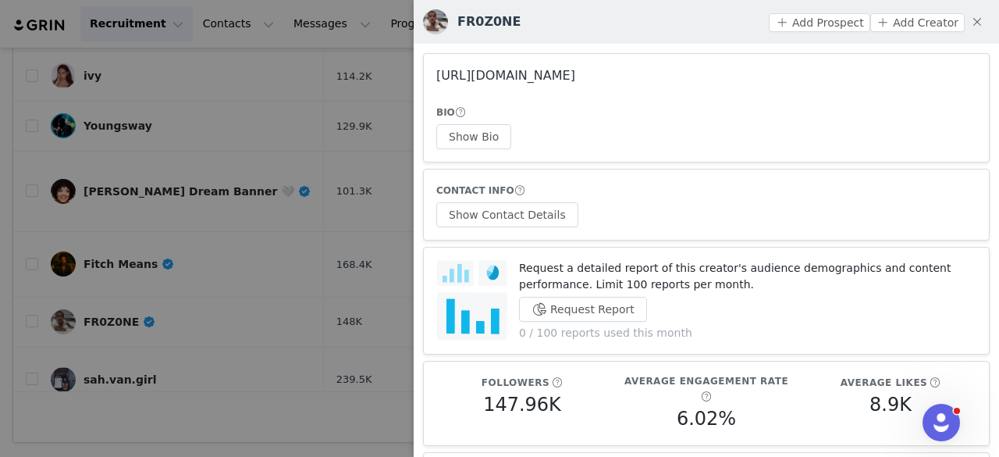
click at [557, 77] on link "https://www.instagram.com/mikesainristil/" at bounding box center [505, 75] width 139 height 15
click at [307, 183] on div at bounding box center [499, 228] width 999 height 457
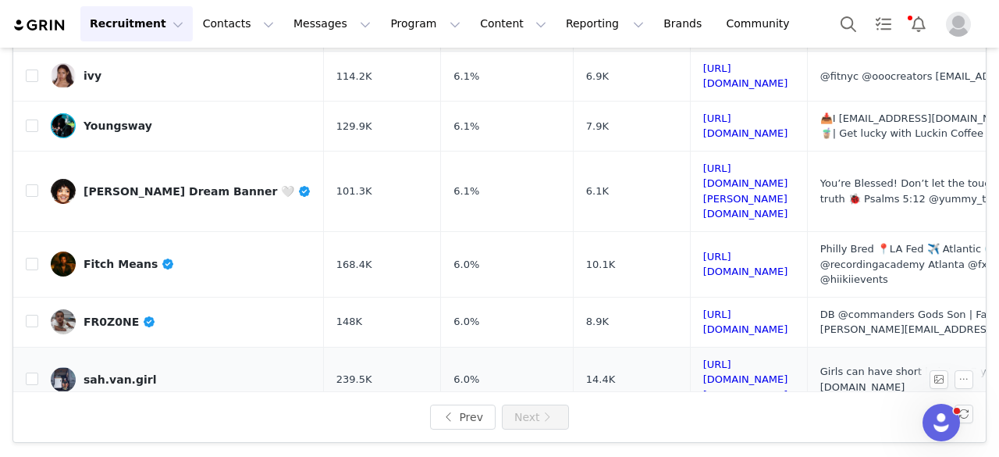
click at [109, 373] on div "sah.van.girl" at bounding box center [120, 379] width 73 height 12
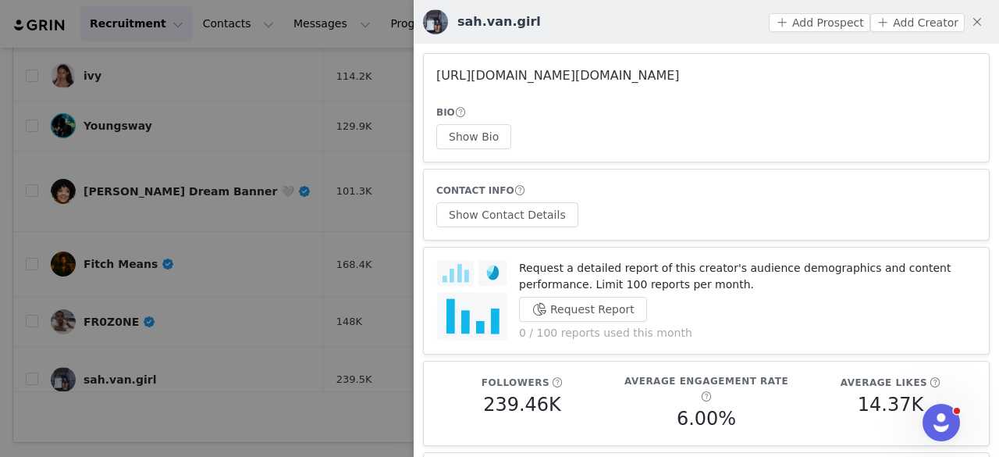
click at [493, 75] on link "https://www.instagram.com/sah.van.girl/" at bounding box center [558, 75] width 244 height 15
click at [292, 174] on div at bounding box center [499, 228] width 999 height 457
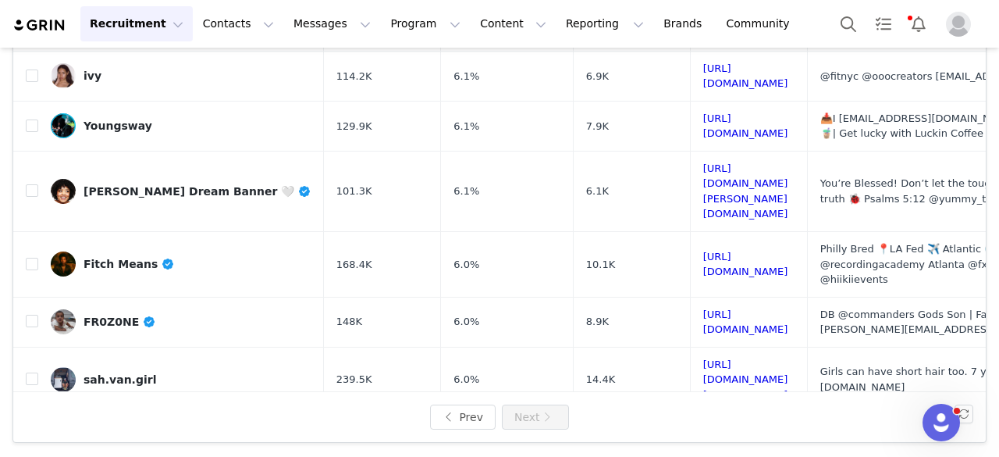
click at [132, 431] on div "Toby Miller" at bounding box center [143, 437] width 119 height 12
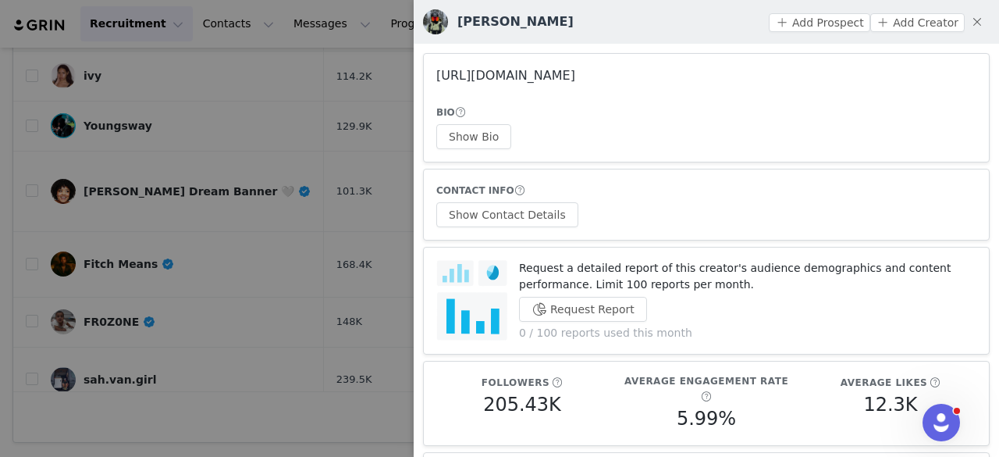
click at [484, 72] on link "https://www.instagram.com/tobymiller/" at bounding box center [505, 75] width 139 height 15
click at [320, 141] on div at bounding box center [499, 228] width 999 height 457
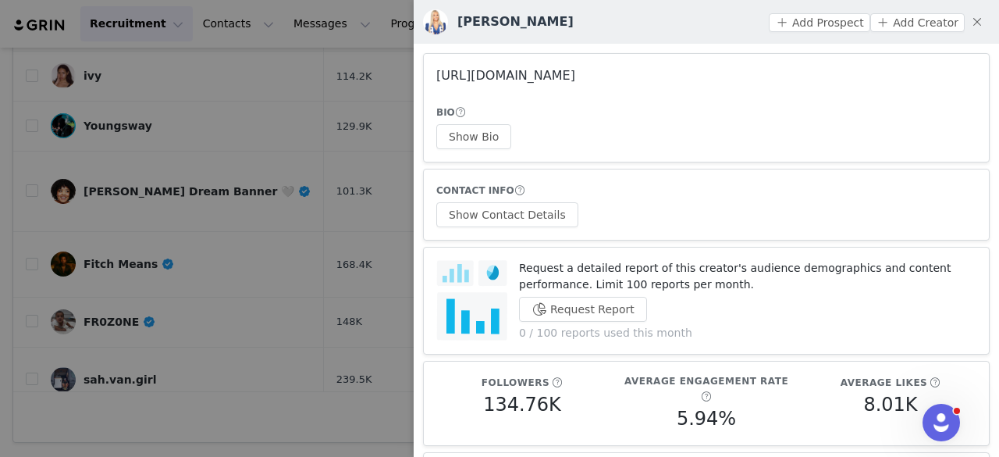
click at [474, 79] on link "https://www.instagram.com/avamarielahey/" at bounding box center [505, 75] width 139 height 15
click at [457, 147] on button "Show Bio" at bounding box center [473, 136] width 75 height 25
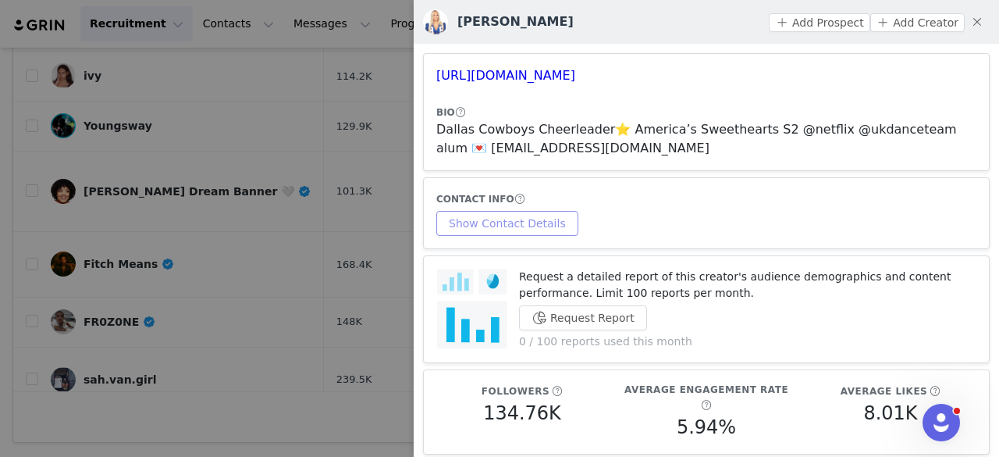
click at [510, 209] on div "CONTACT INFO Show Contact Details" at bounding box center [706, 212] width 540 height 45
click at [532, 219] on button "Show Contact Details" at bounding box center [507, 223] width 142 height 25
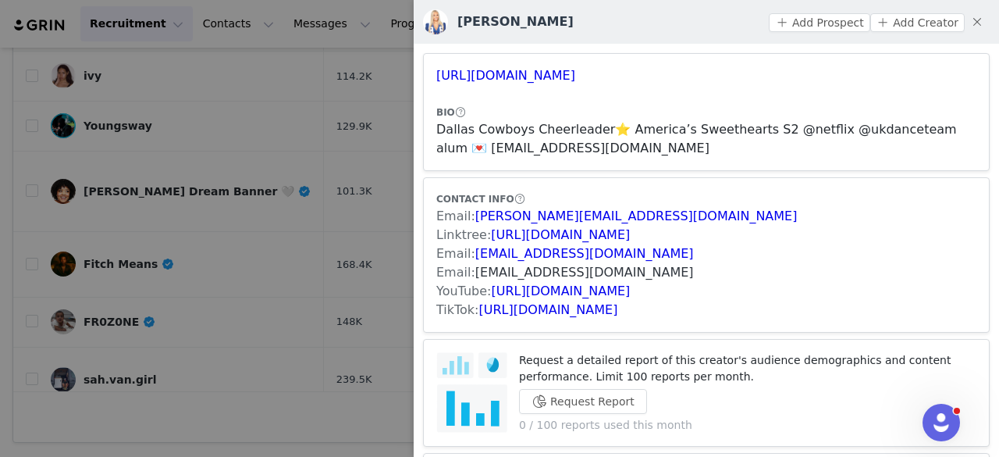
drag, startPoint x: 550, startPoint y: 252, endPoint x: 489, endPoint y: 276, distance: 66.0
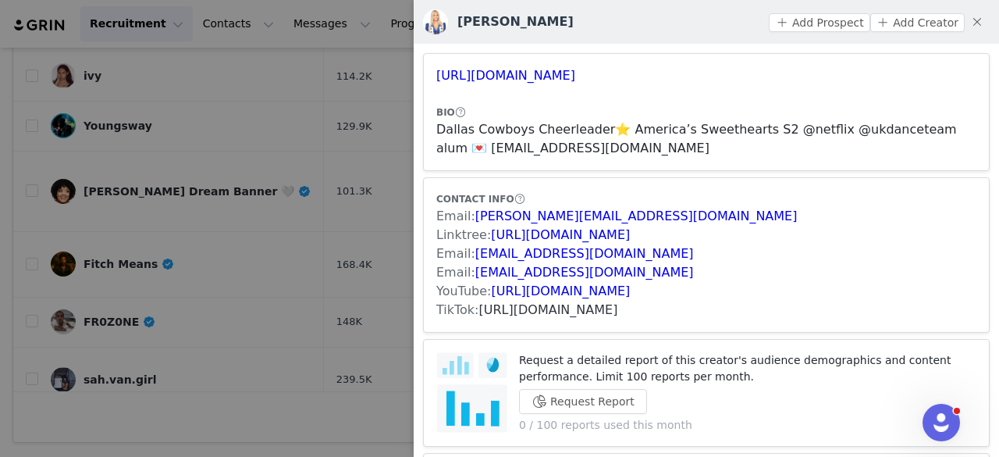
click at [618, 304] on link "https://www.tiktok.com/share/user/75860272749424640" at bounding box center [548, 309] width 139 height 15
click at [795, 24] on button "Add Prospect" at bounding box center [819, 22] width 101 height 19
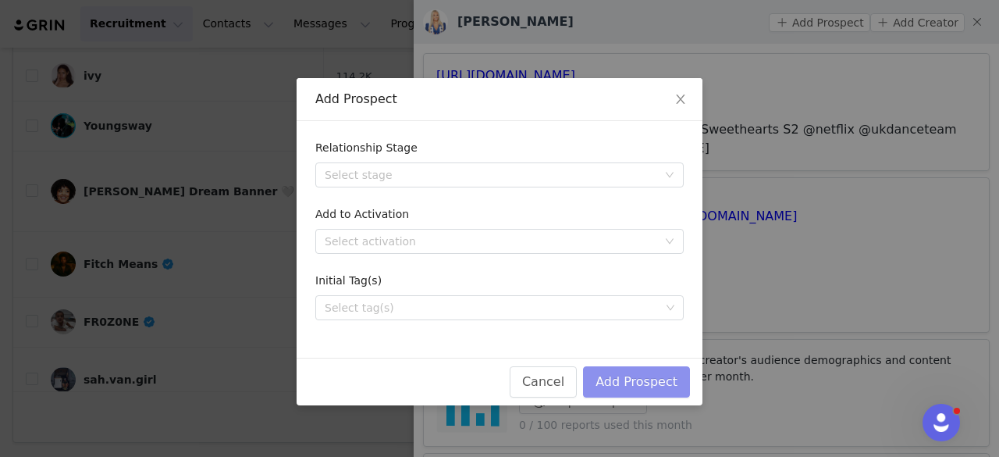
click at [653, 372] on button "Add Prospect" at bounding box center [636, 381] width 107 height 31
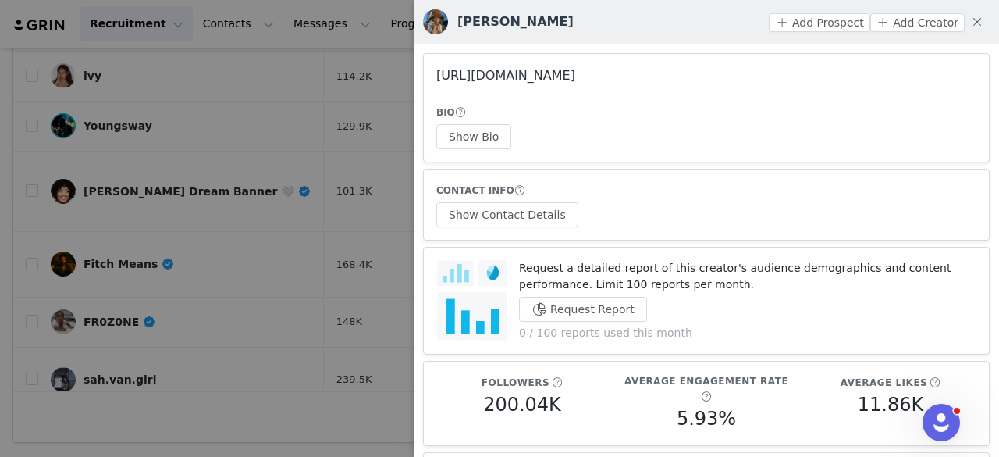
click at [575, 68] on link "https://www.instagram.com/jaheemtoombs/" at bounding box center [505, 75] width 139 height 15
click at [331, 424] on div at bounding box center [499, 228] width 999 height 457
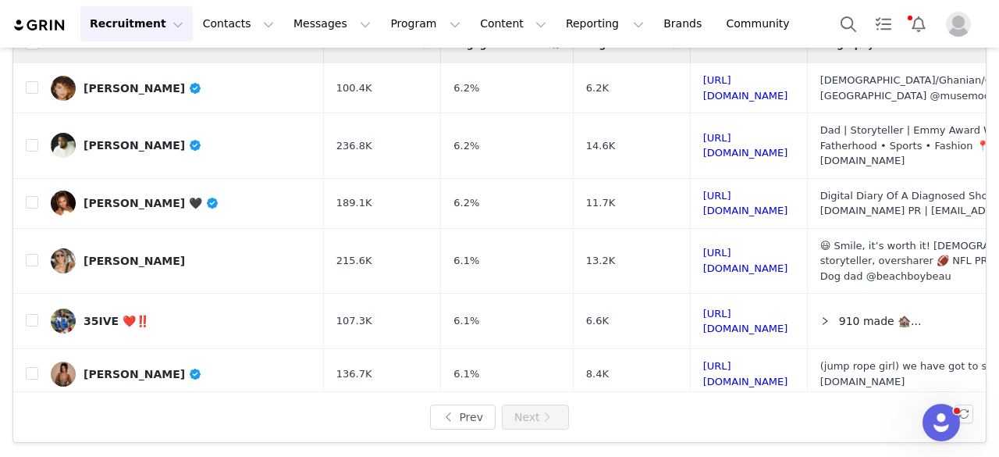
scroll to position [0, 0]
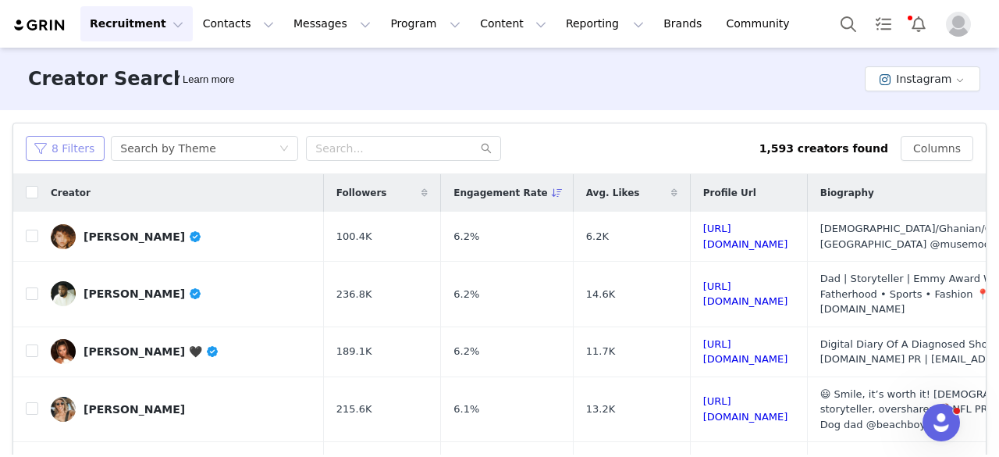
click at [76, 144] on button "8 Filters" at bounding box center [65, 148] width 79 height 25
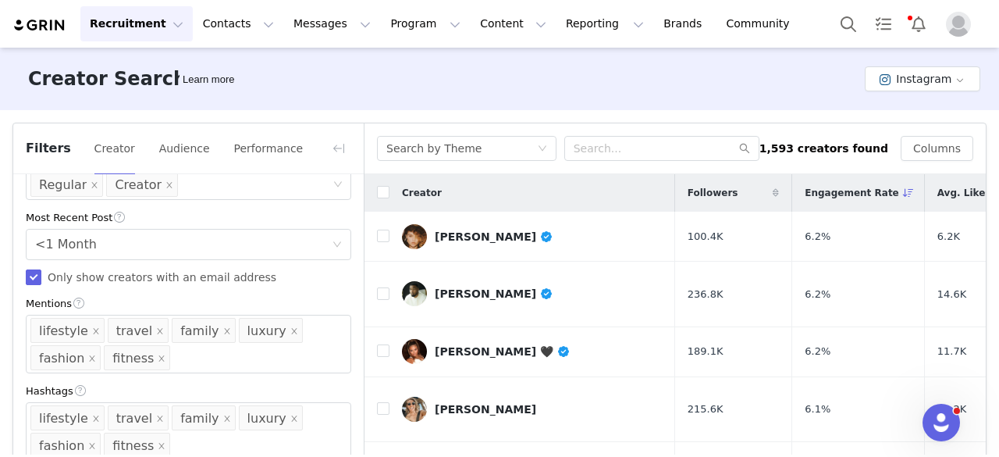
scroll to position [148, 0]
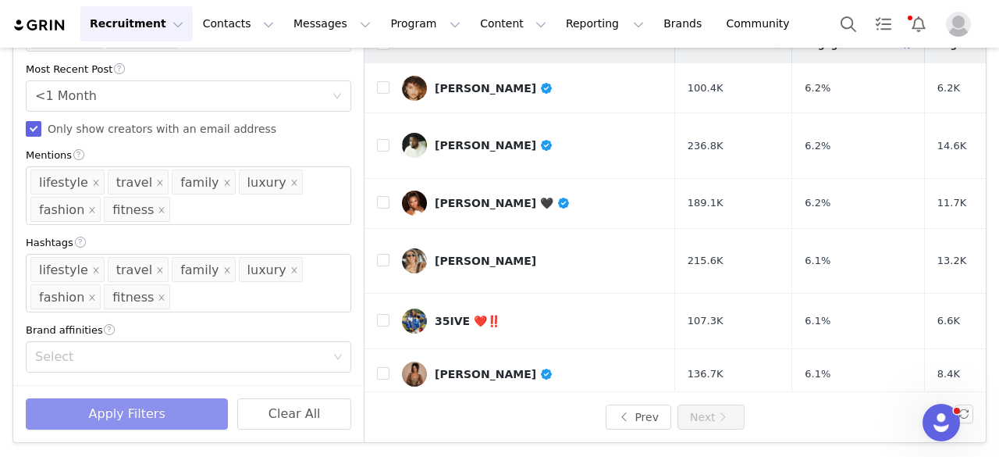
click at [180, 404] on button "Apply Filters" at bounding box center [127, 413] width 202 height 31
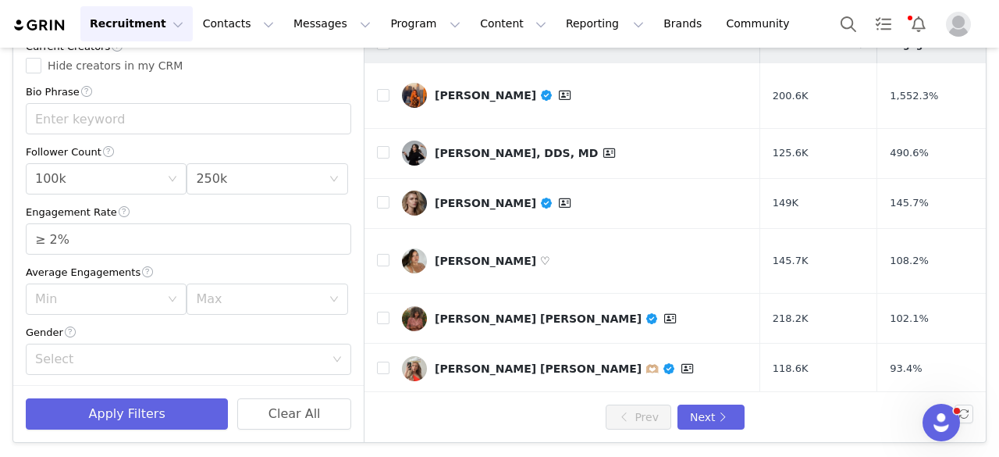
scroll to position [0, 0]
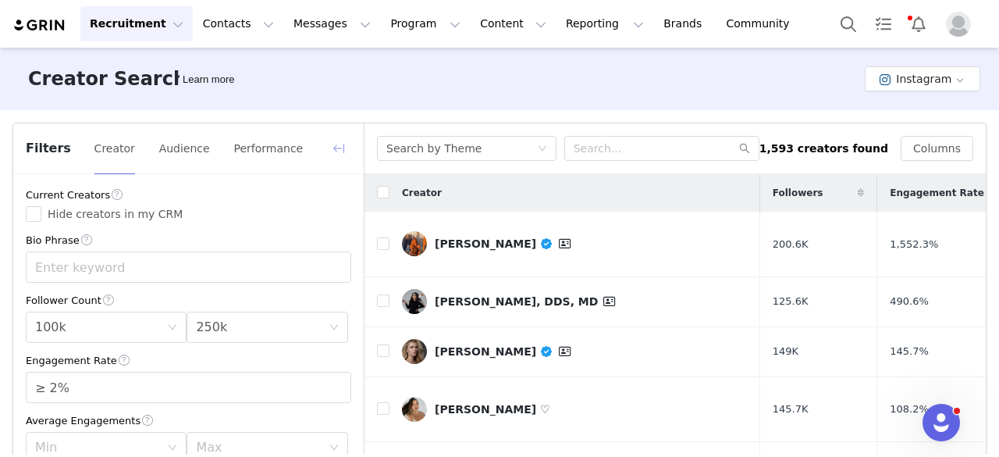
click at [347, 151] on button "button" at bounding box center [338, 148] width 25 height 25
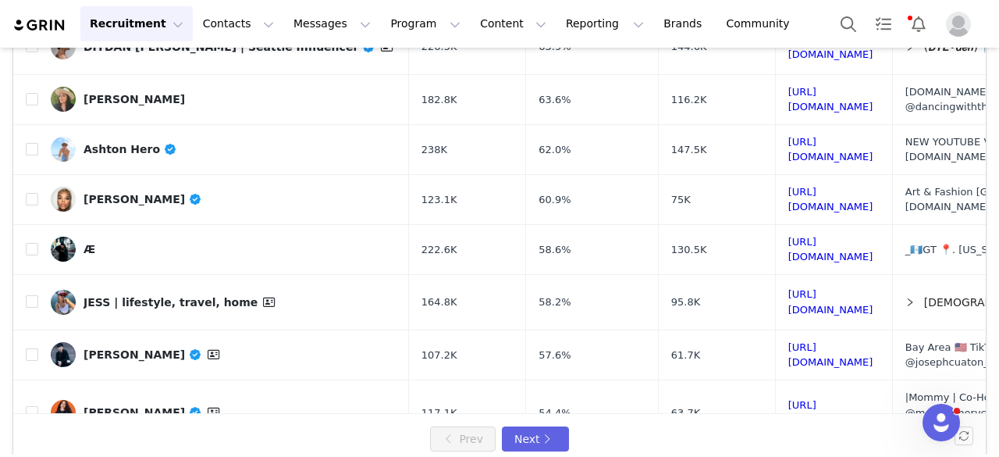
scroll to position [671, 0]
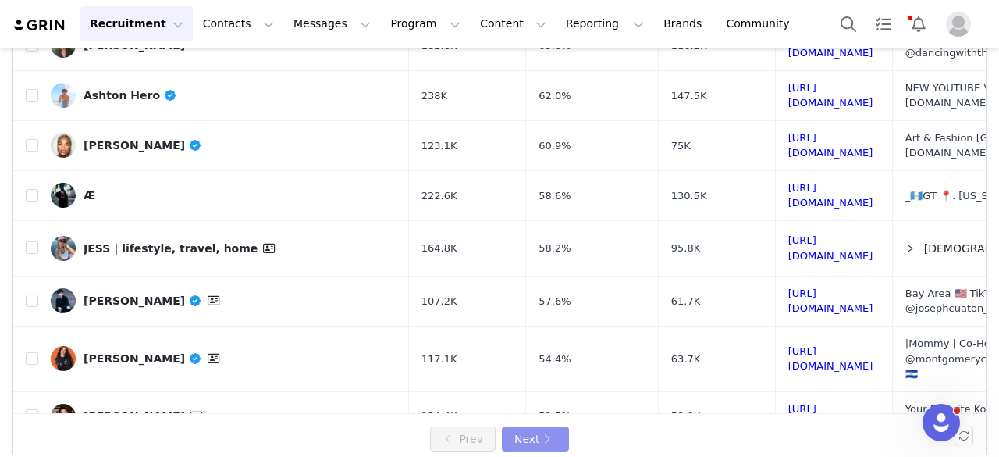
click at [546, 433] on button "Next" at bounding box center [535, 438] width 67 height 25
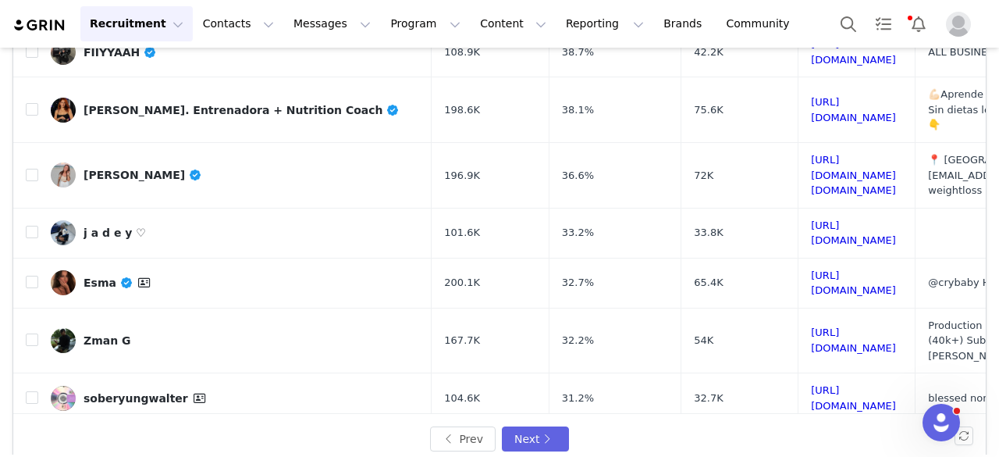
scroll to position [148, 0]
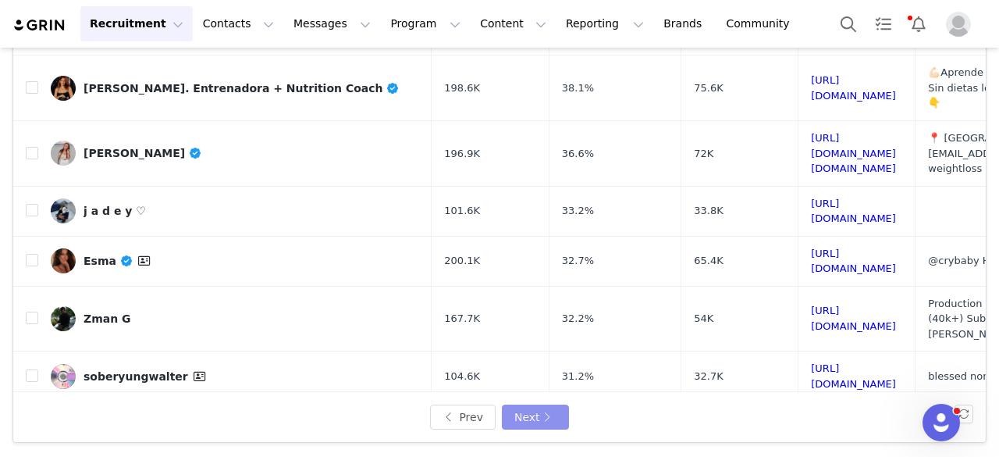
click at [525, 422] on button "Next" at bounding box center [535, 416] width 67 height 25
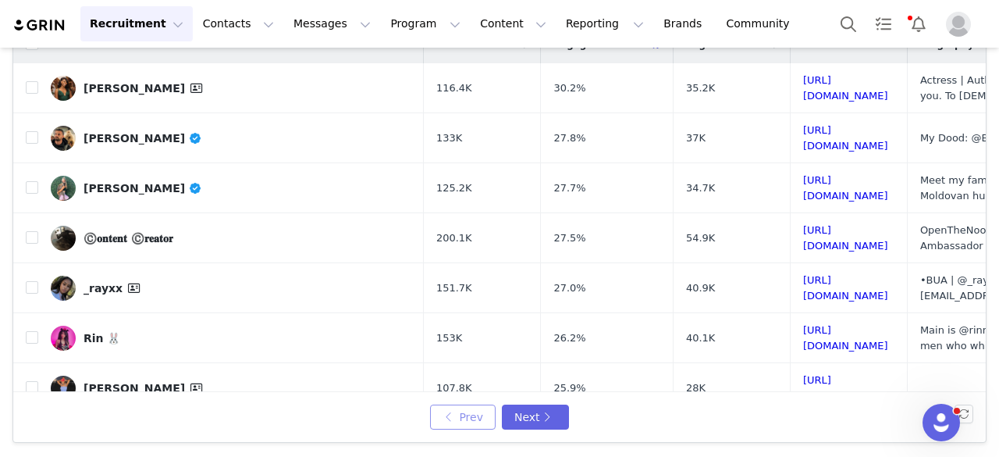
click at [468, 411] on button "Prev" at bounding box center [463, 416] width 66 height 25
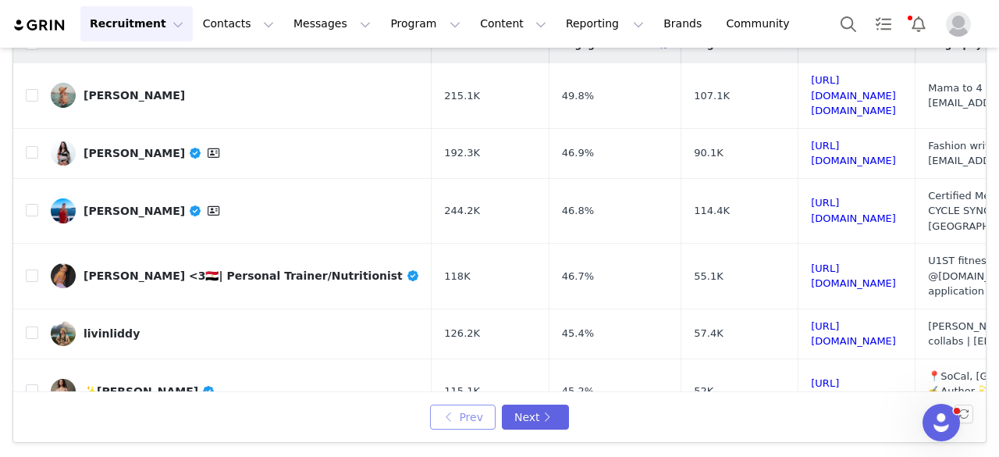
click at [471, 418] on button "Prev" at bounding box center [463, 416] width 66 height 25
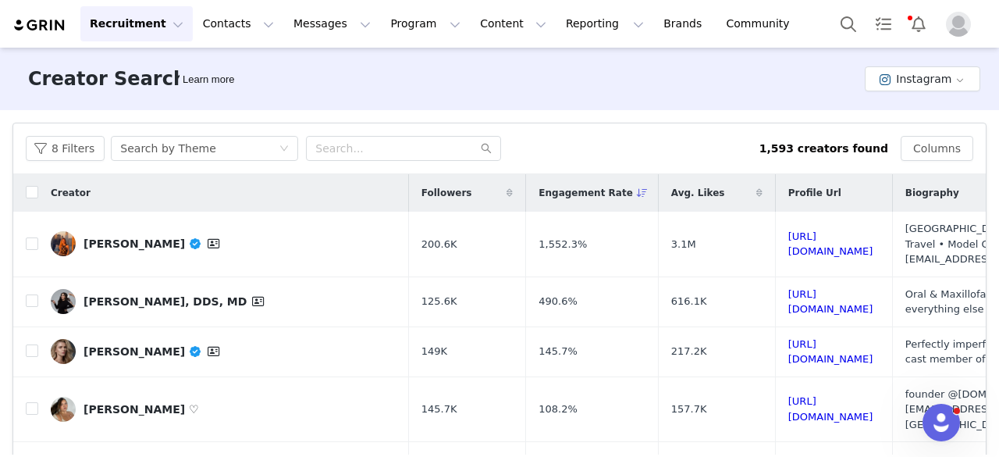
click at [633, 189] on span at bounding box center [642, 192] width 19 height 19
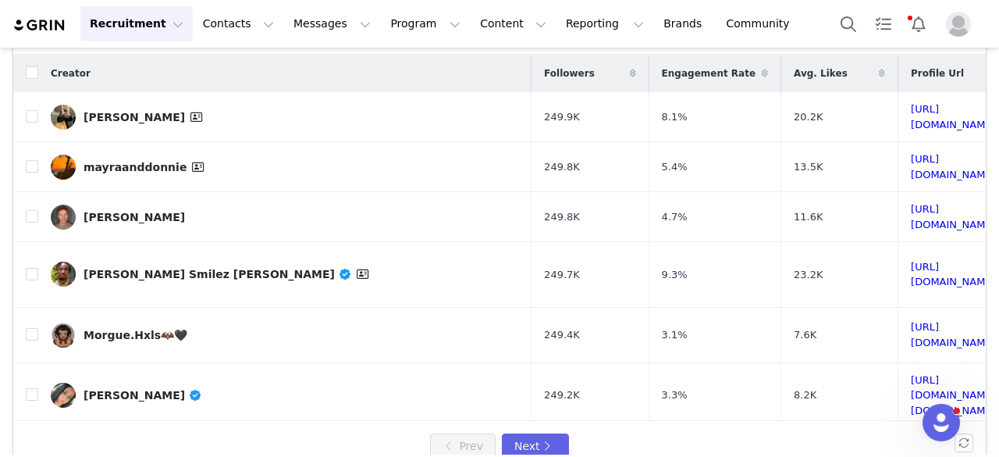
scroll to position [120, 0]
click at [111, 210] on div "Tucker Thorn" at bounding box center [134, 216] width 101 height 12
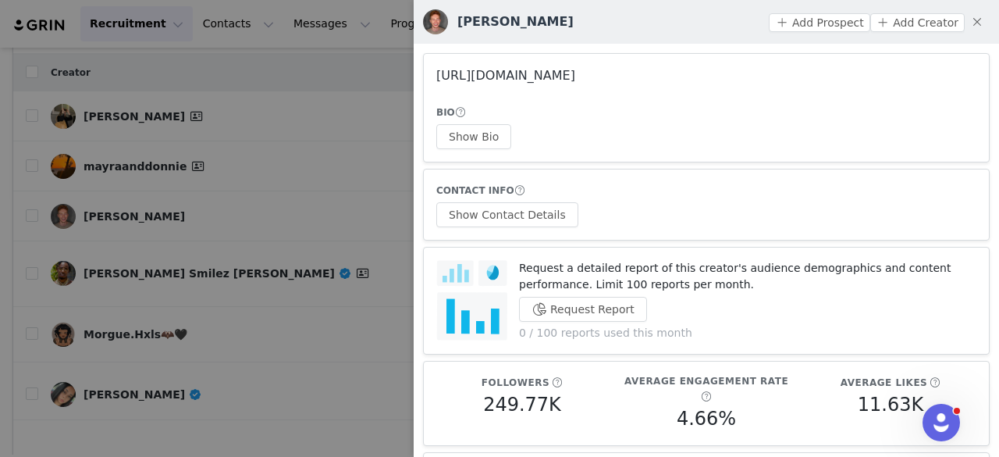
click at [499, 79] on link "https://www.instagram.com/tuckerthorn_/" at bounding box center [505, 75] width 139 height 15
click at [307, 160] on div at bounding box center [499, 228] width 999 height 457
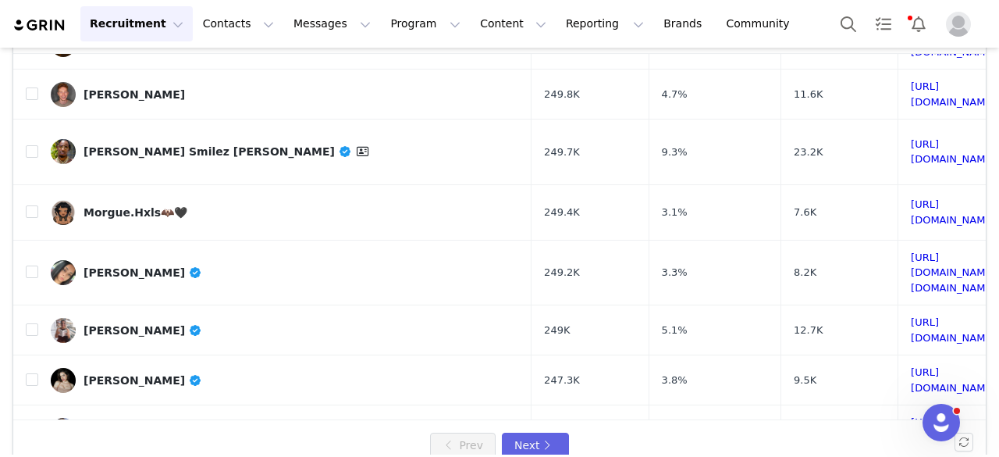
scroll to position [123, 0]
click at [127, 205] on div "Morgue.Hxls🦇🖤" at bounding box center [136, 211] width 104 height 12
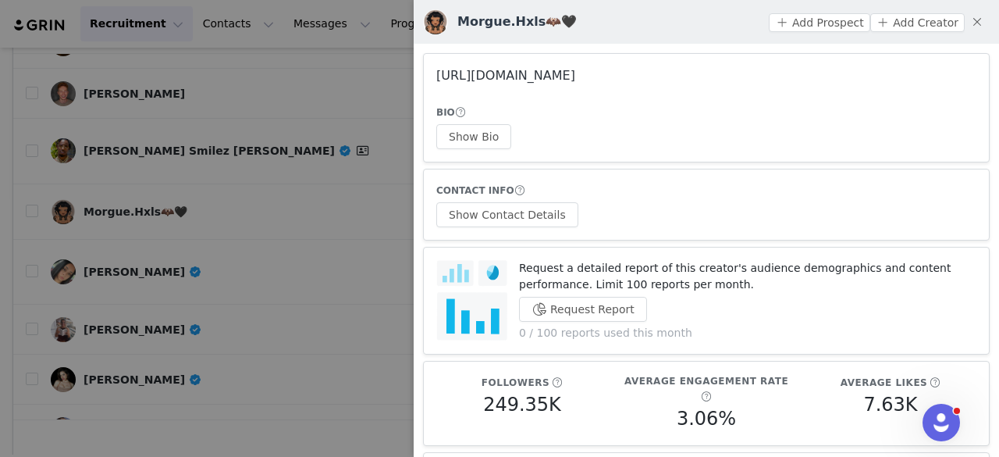
click at [489, 73] on link "https://www.instagram.com/moribund.00/" at bounding box center [505, 75] width 139 height 15
click at [343, 128] on div at bounding box center [499, 228] width 999 height 457
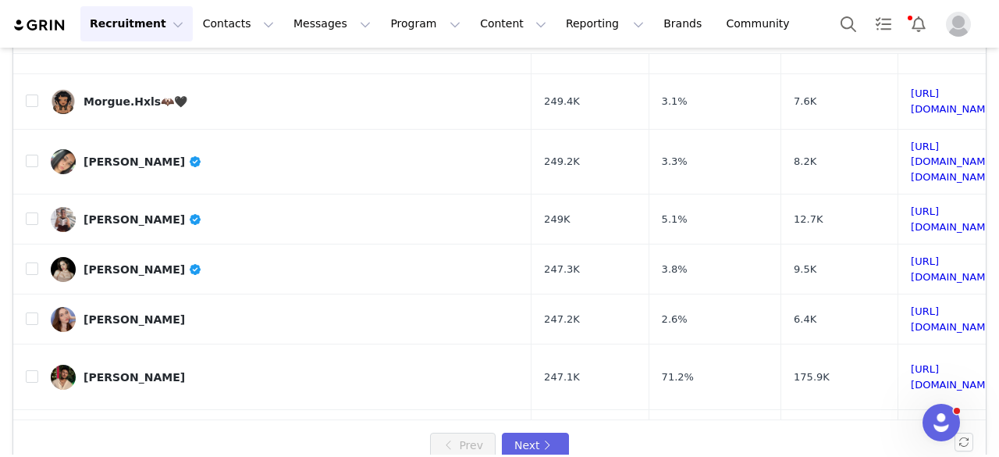
scroll to position [236, 0]
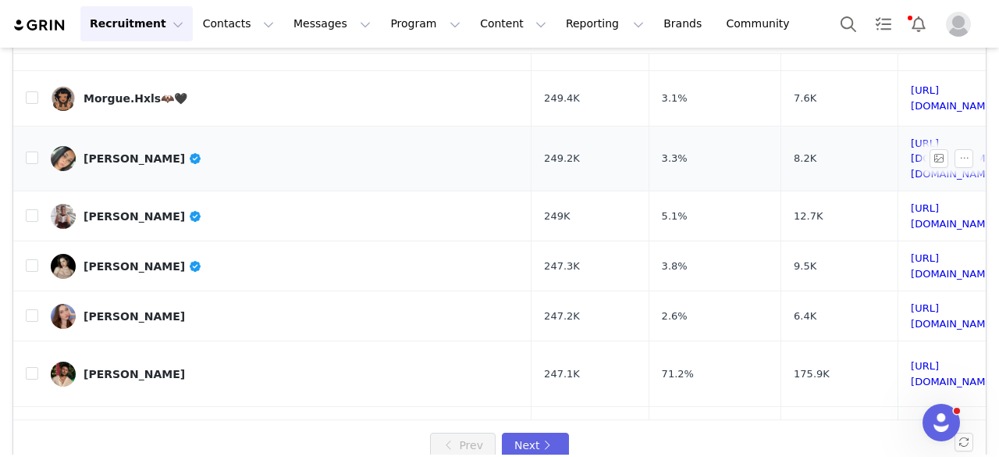
click at [125, 152] on div "Clara Ford" at bounding box center [143, 158] width 119 height 12
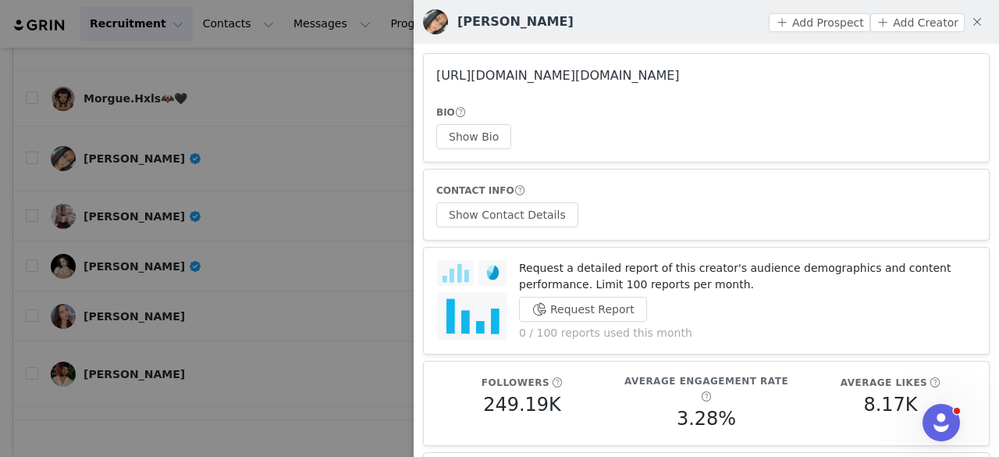
click at [473, 80] on link "https://www.instagram.com/timeless.goddess/" at bounding box center [558, 75] width 244 height 15
click at [274, 208] on div at bounding box center [499, 228] width 999 height 457
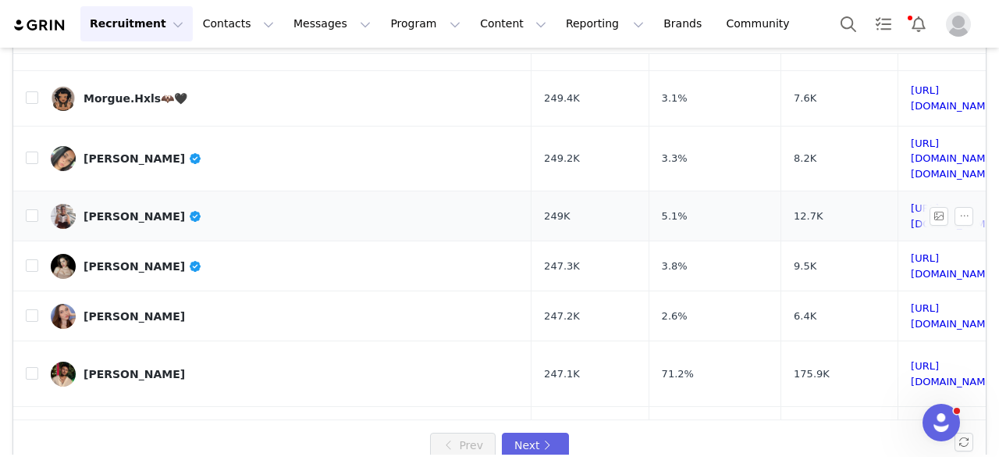
click at [143, 210] on div "Jeneva Rose" at bounding box center [143, 216] width 119 height 12
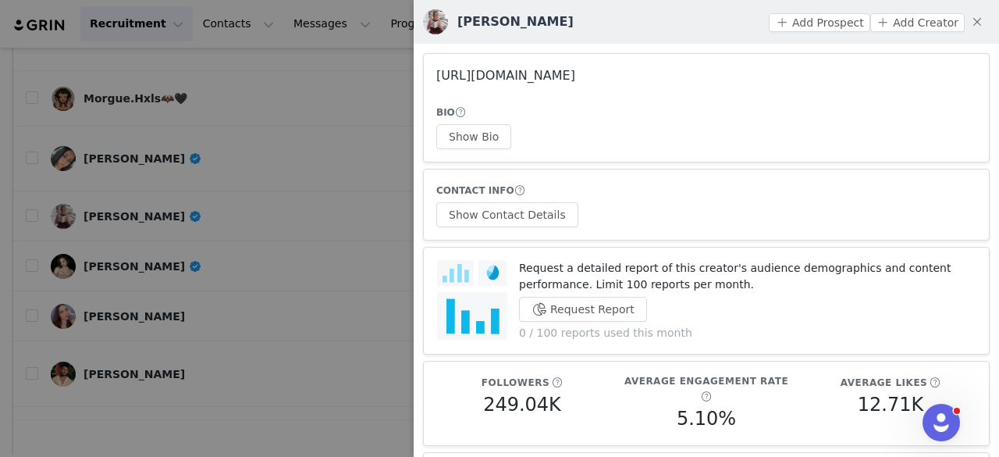
click at [516, 79] on link "https://www.instagram.com/jenevaroseauthor/" at bounding box center [505, 75] width 139 height 15
click at [139, 217] on div at bounding box center [499, 228] width 999 height 457
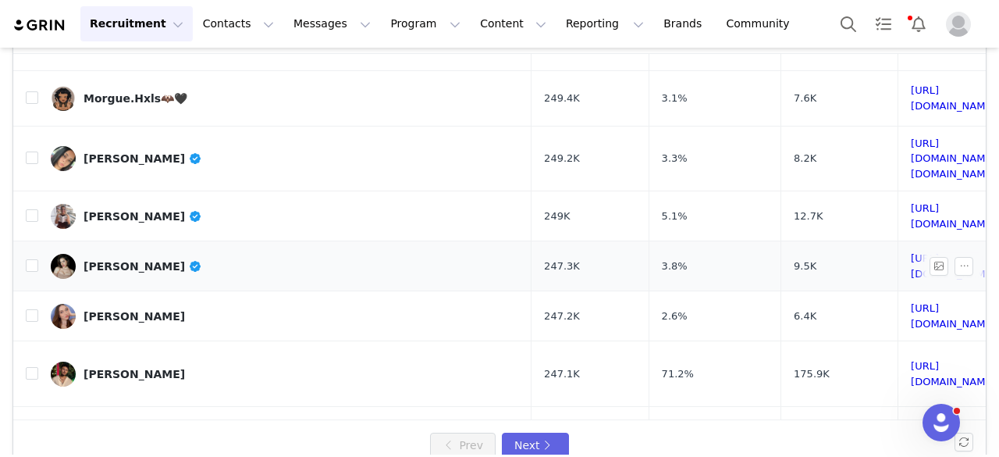
click at [137, 260] on div "Brianna Torres" at bounding box center [143, 266] width 119 height 12
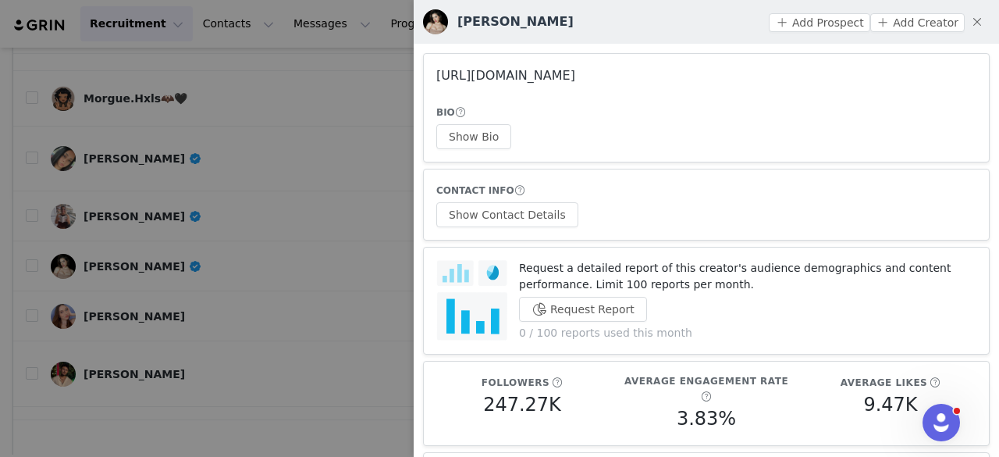
click at [575, 75] on link "https://www.instagram.com/missbrispams/" at bounding box center [505, 75] width 139 height 15
click at [212, 204] on div at bounding box center [499, 228] width 999 height 457
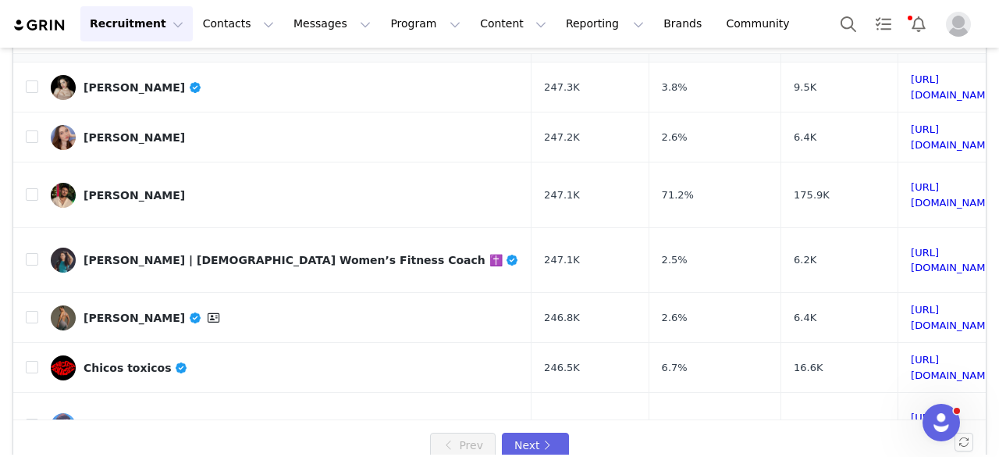
scroll to position [416, 0]
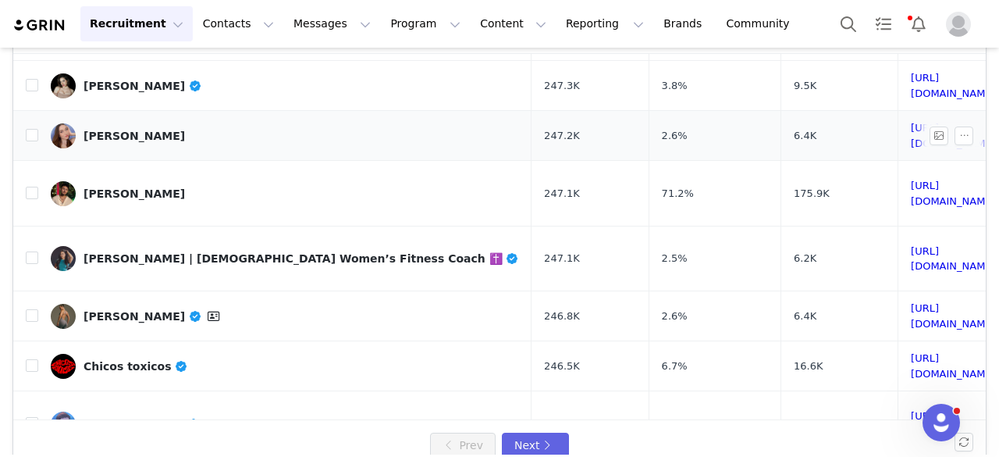
click at [111, 123] on link "Angelica Trae" at bounding box center [285, 135] width 468 height 25
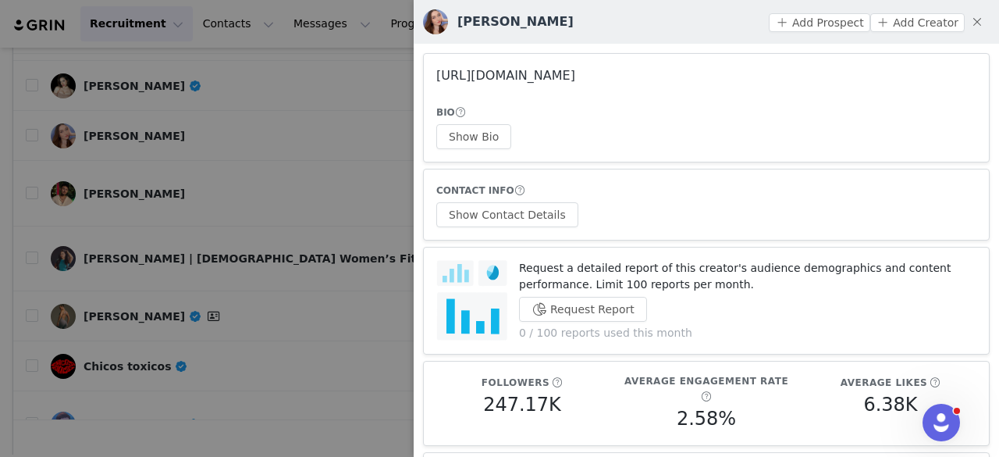
click at [461, 80] on link "https://www.instagram.com/angelicatrae/" at bounding box center [505, 75] width 139 height 15
click at [281, 119] on div at bounding box center [499, 228] width 999 height 457
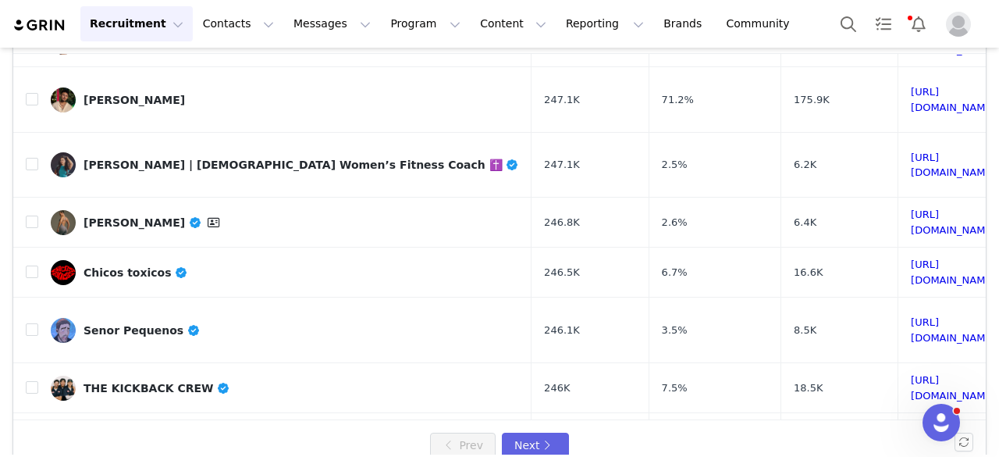
scroll to position [511, 0]
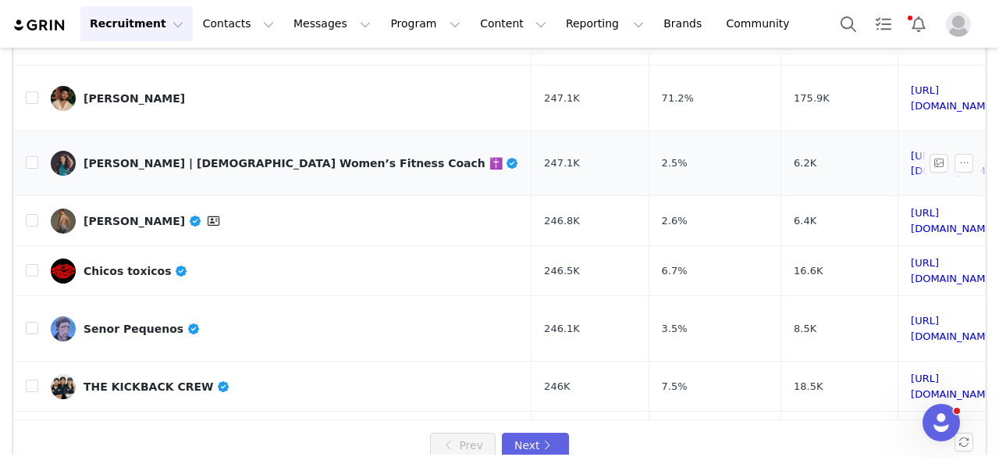
click at [247, 157] on div "Franccesca Sevilla | Catholic Women’s Fitness Coach ✝️" at bounding box center [302, 163] width 436 height 12
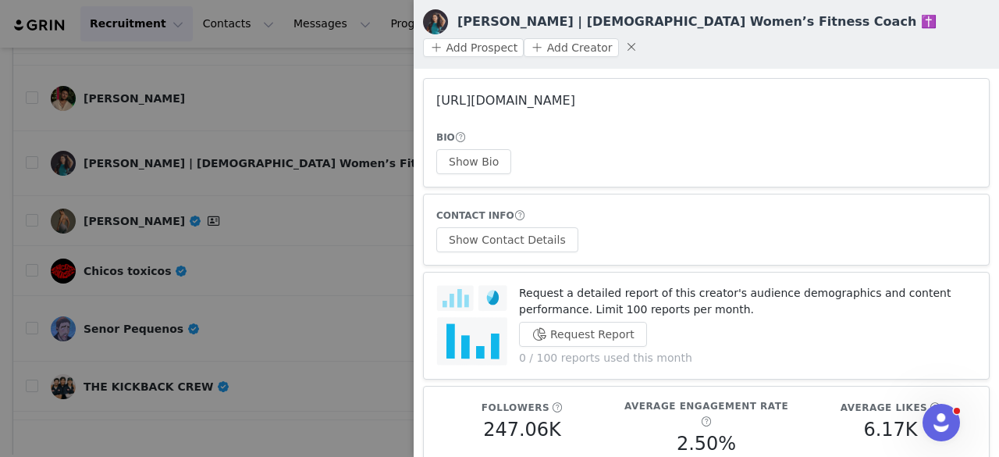
click at [475, 93] on link "https://www.instagram.com/franccescasevilla/" at bounding box center [505, 100] width 139 height 15
click at [194, 187] on div at bounding box center [499, 228] width 999 height 457
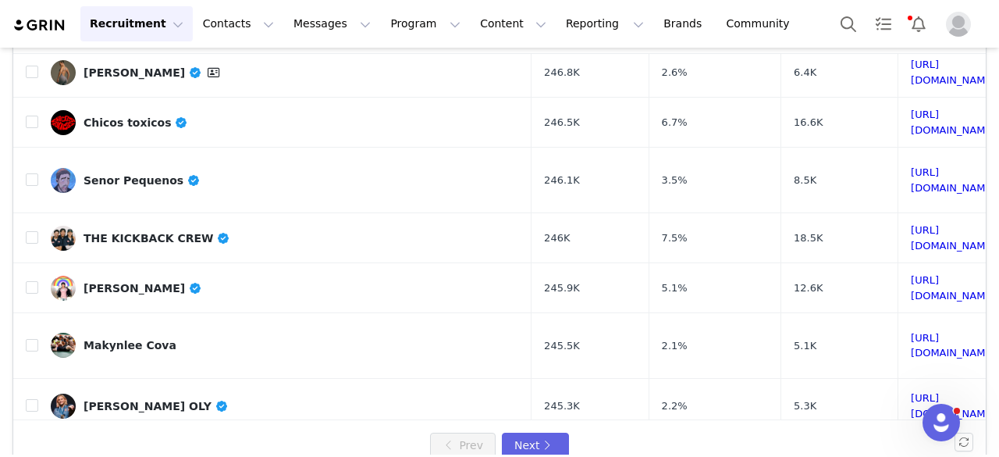
scroll to position [660, 0]
click at [132, 338] on div "Makynlee Cova" at bounding box center [130, 344] width 93 height 12
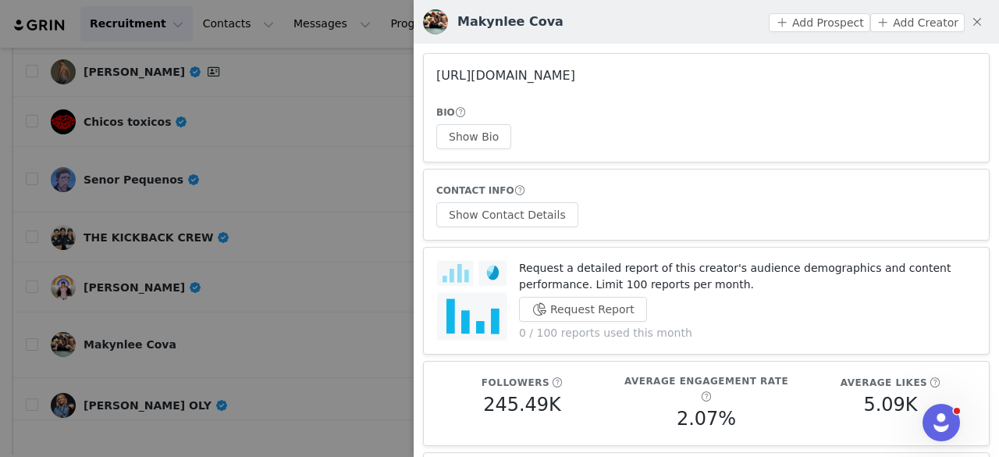
click at [556, 77] on link "https://www.instagram.com/makynleecova/" at bounding box center [505, 75] width 139 height 15
click at [294, 131] on div at bounding box center [499, 228] width 999 height 457
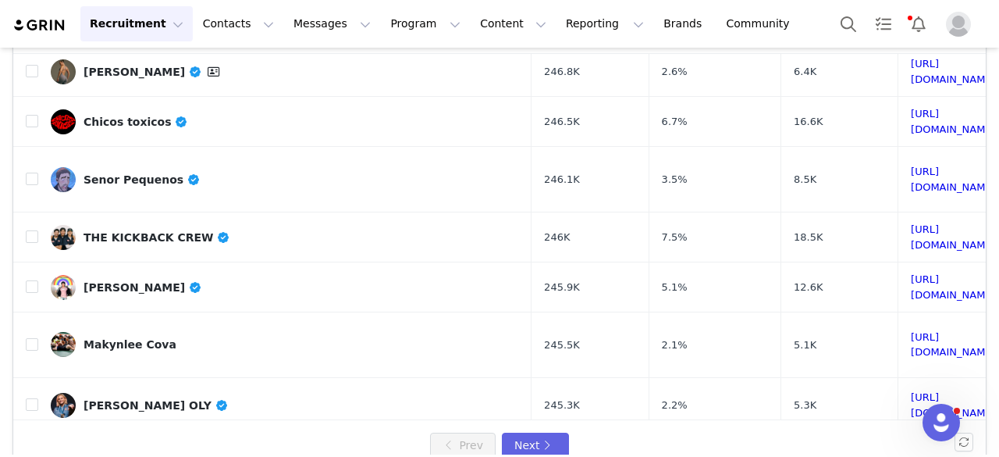
scroll to position [681, 0]
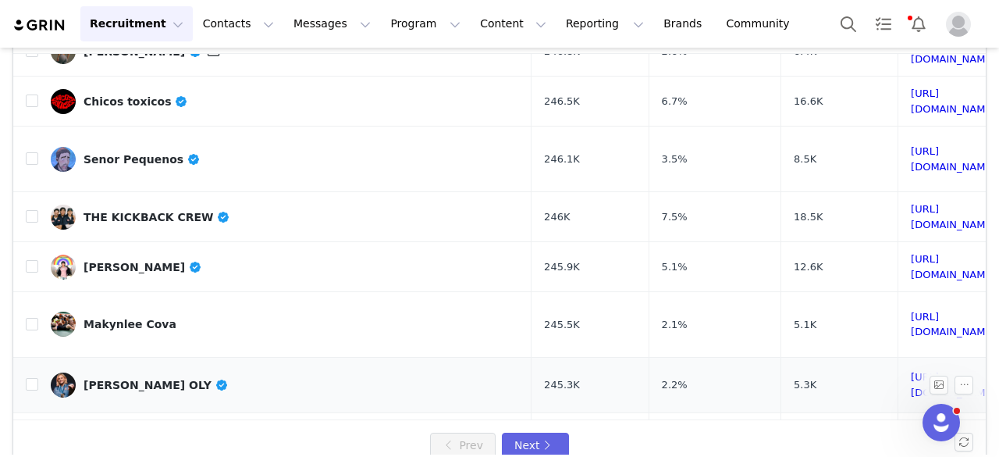
click at [145, 379] on div "Sammy Sullivan OLY" at bounding box center [156, 385] width 144 height 12
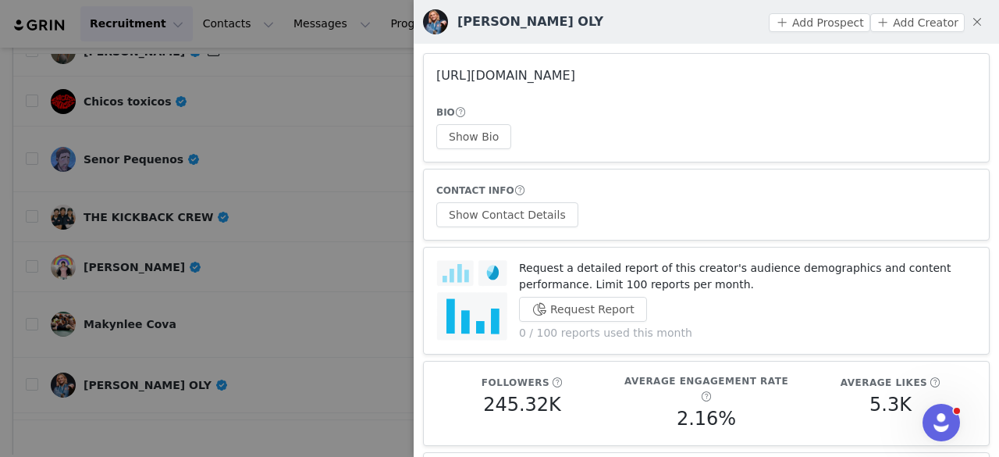
click at [496, 79] on link "https://www.instagram.com/sam_sull_/" at bounding box center [505, 75] width 139 height 15
click at [222, 222] on div at bounding box center [499, 228] width 999 height 457
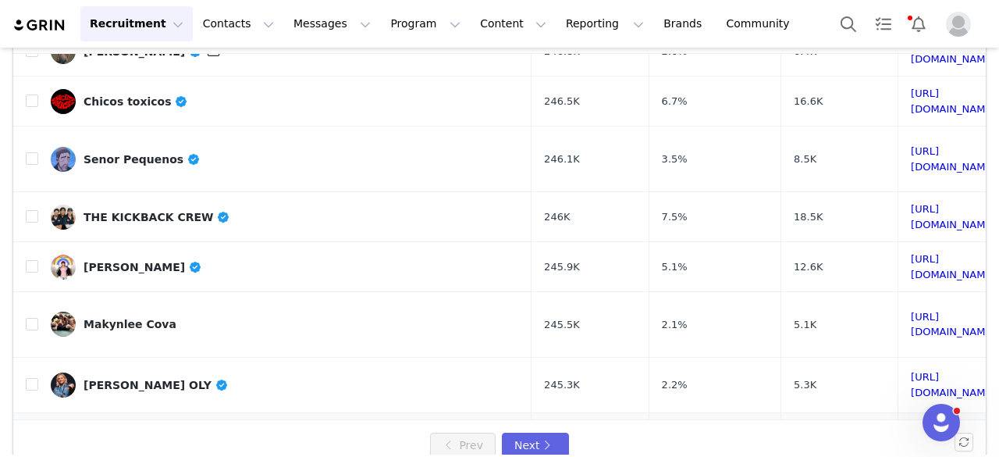
click at [121, 412] on td "Angel Rivas" at bounding box center [284, 437] width 493 height 50
click at [123, 425] on link "Angel Rivas" at bounding box center [285, 437] width 468 height 25
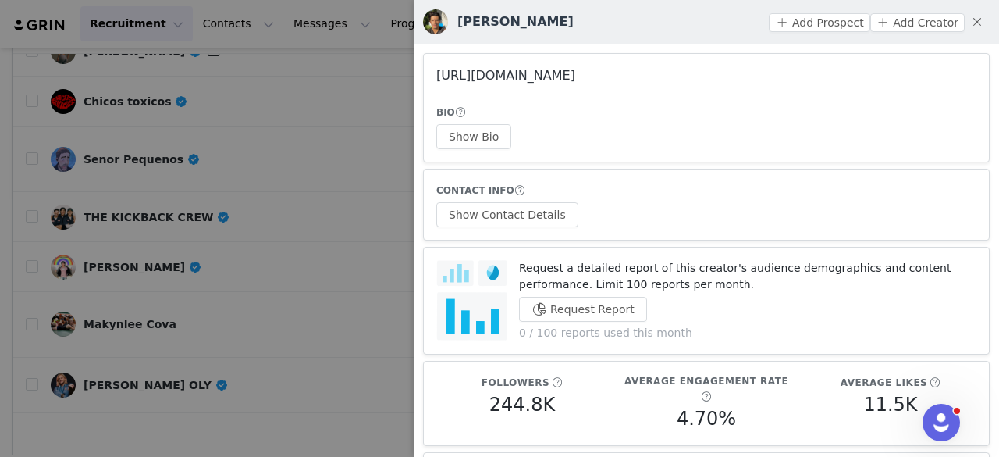
click at [528, 78] on link "https://www.instagram.com/wizardblazd_/" at bounding box center [505, 75] width 139 height 15
click at [240, 241] on div at bounding box center [499, 228] width 999 height 457
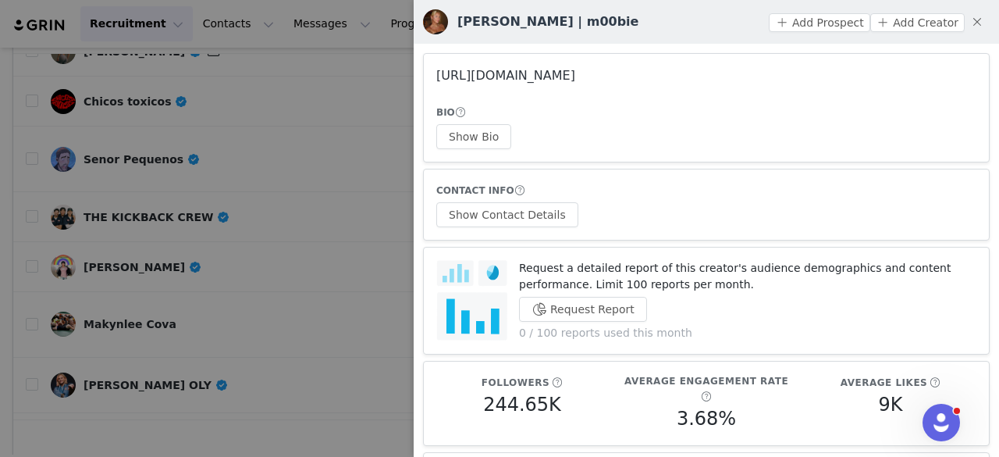
click at [556, 73] on link "https://www.instagram.com/maddieschrader3/" at bounding box center [505, 75] width 139 height 15
drag, startPoint x: 545, startPoint y: 26, endPoint x: 531, endPoint y: 80, distance: 56.4
click at [466, 129] on button "Show Bio" at bounding box center [473, 136] width 75 height 25
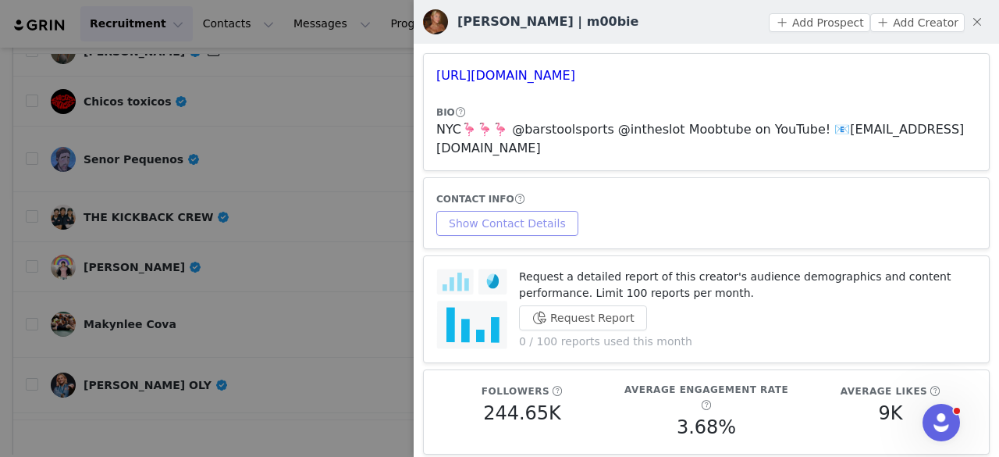
click at [500, 216] on button "Show Contact Details" at bounding box center [507, 223] width 142 height 25
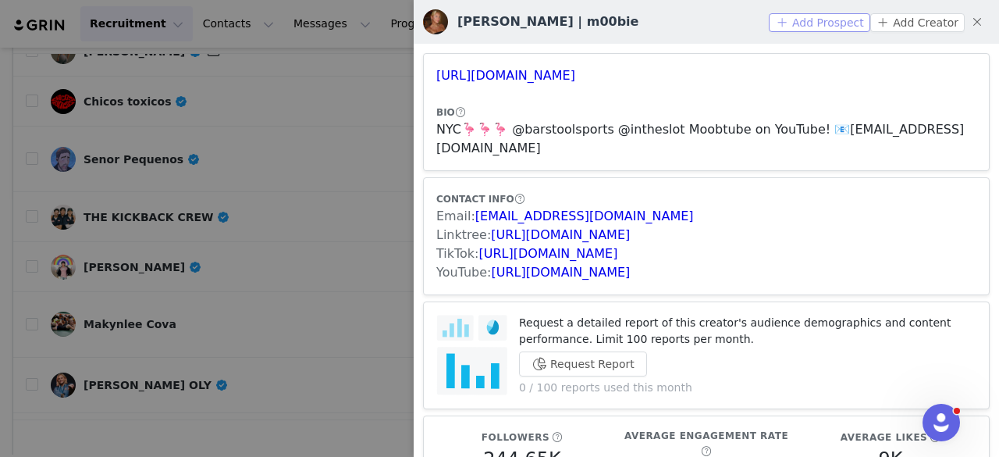
click at [816, 20] on button "Add Prospect" at bounding box center [819, 22] width 101 height 19
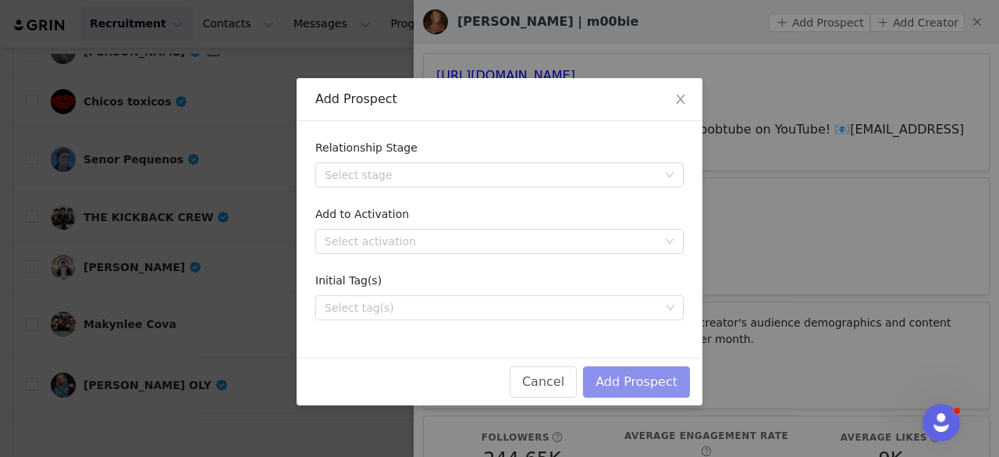
click at [646, 372] on button "Add Prospect" at bounding box center [636, 381] width 107 height 31
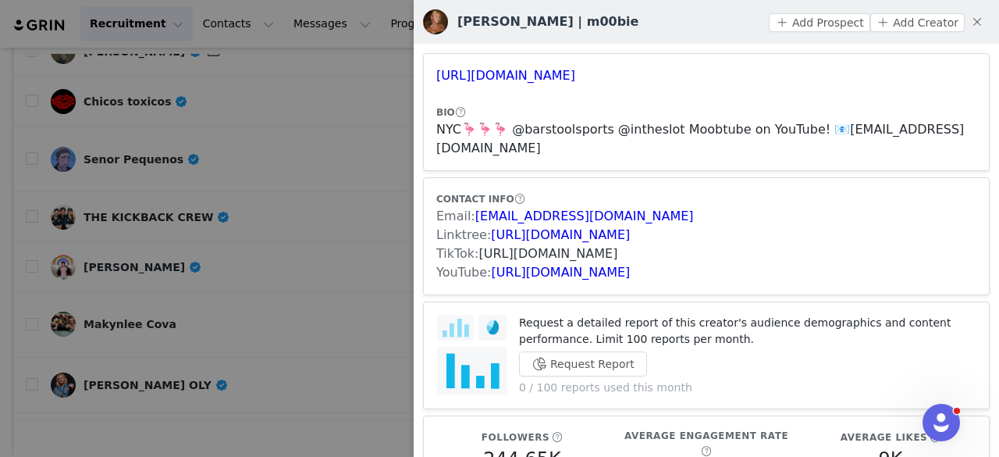
click at [504, 255] on link "https://www.tiktok.com/share/user/100816946752790529" at bounding box center [548, 253] width 139 height 15
click at [823, 18] on button "Add Prospect" at bounding box center [819, 22] width 101 height 19
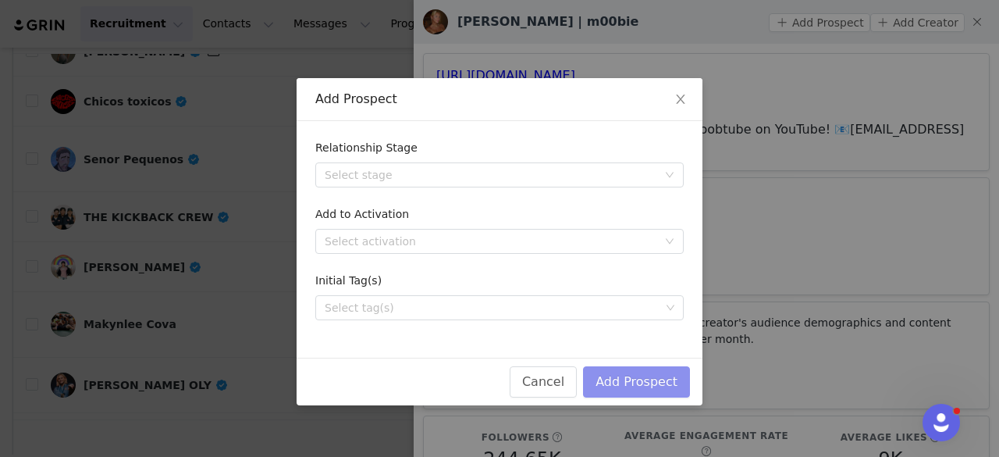
click at [620, 385] on button "Add Prospect" at bounding box center [636, 381] width 107 height 31
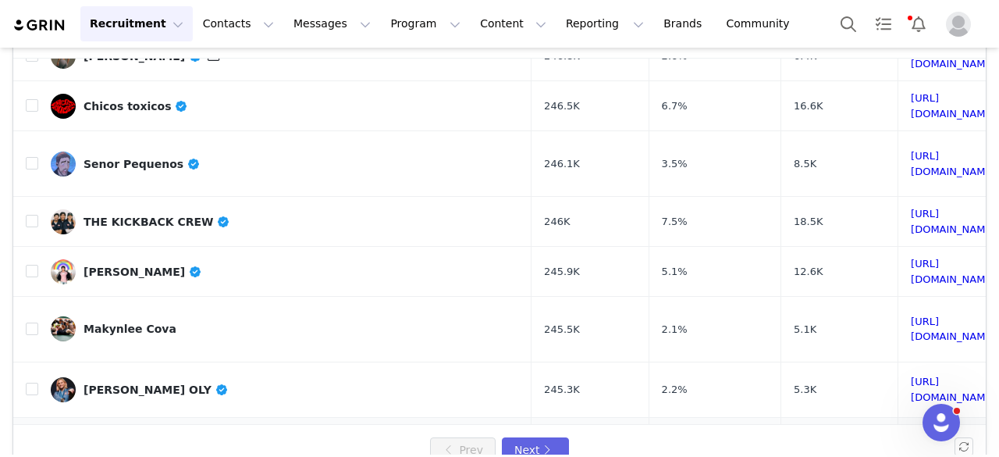
scroll to position [123, 0]
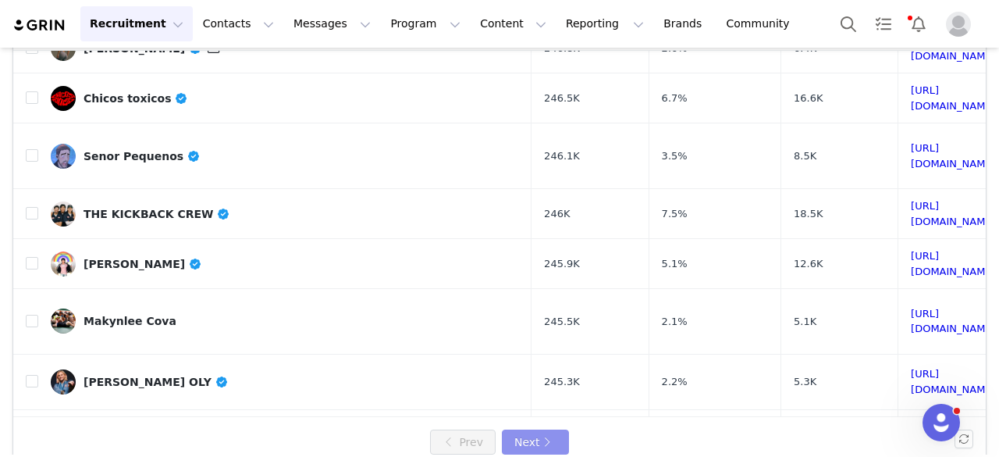
click at [535, 439] on button "Next" at bounding box center [535, 441] width 67 height 25
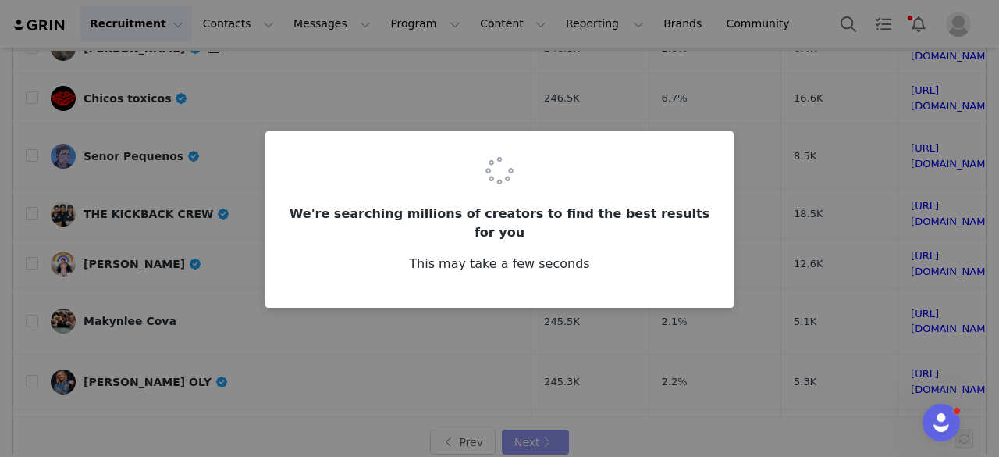
scroll to position [0, 0]
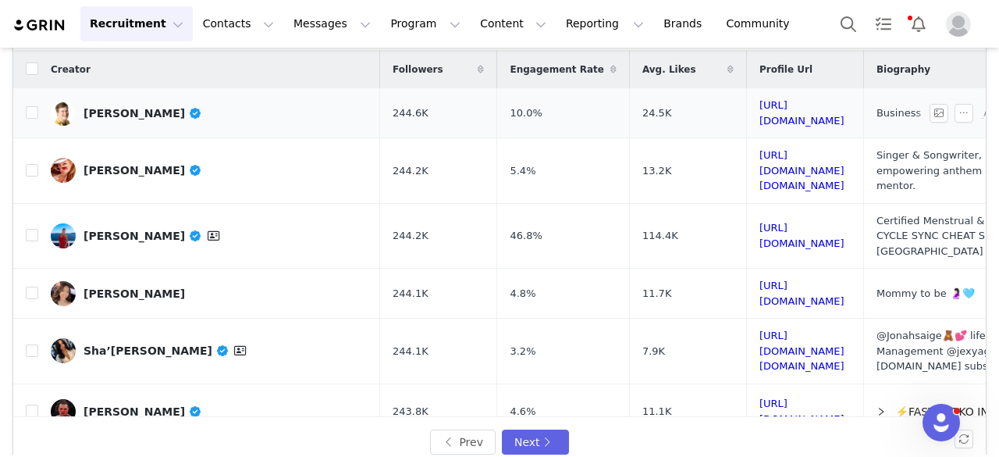
click at [145, 115] on div "Robert Tolppi" at bounding box center [143, 113] width 119 height 12
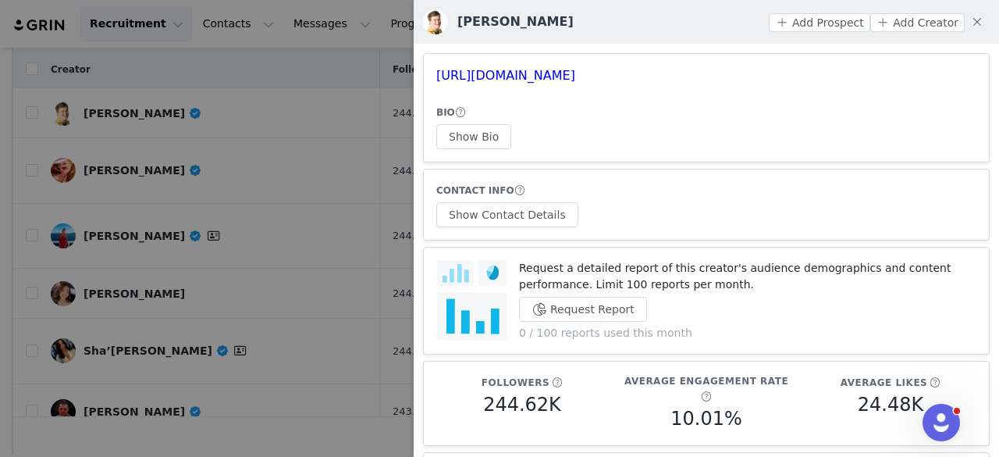
click at [283, 162] on div at bounding box center [499, 228] width 999 height 457
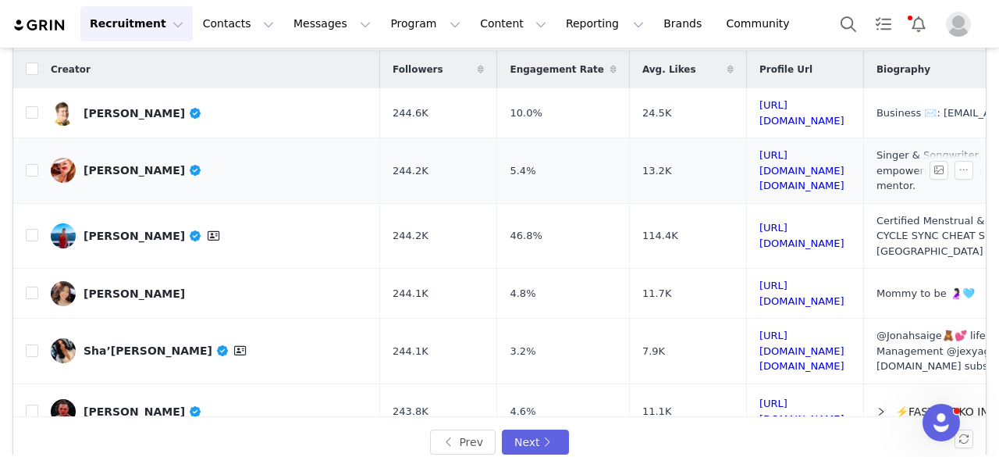
click at [105, 164] on div "Dona Maria" at bounding box center [143, 170] width 119 height 12
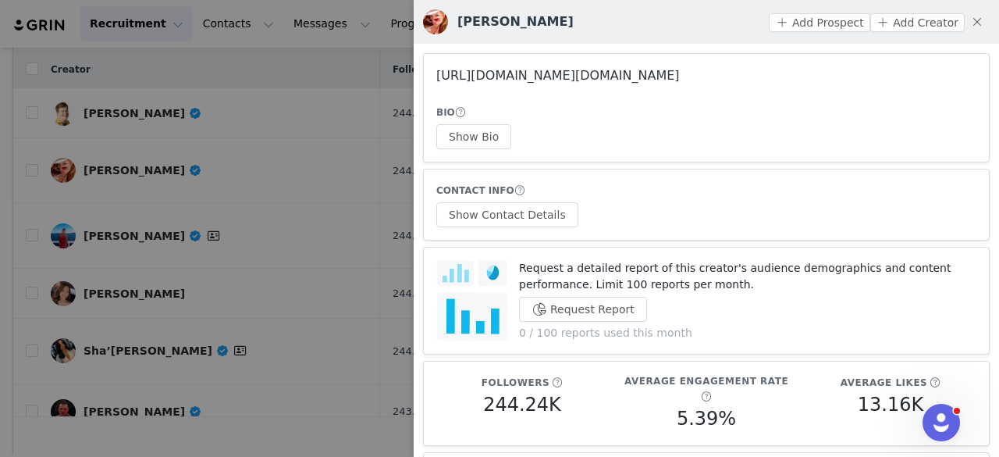
click at [567, 74] on link "https://www.instagram.com/donamaria.dm/" at bounding box center [558, 75] width 244 height 15
click at [223, 202] on div at bounding box center [499, 228] width 999 height 457
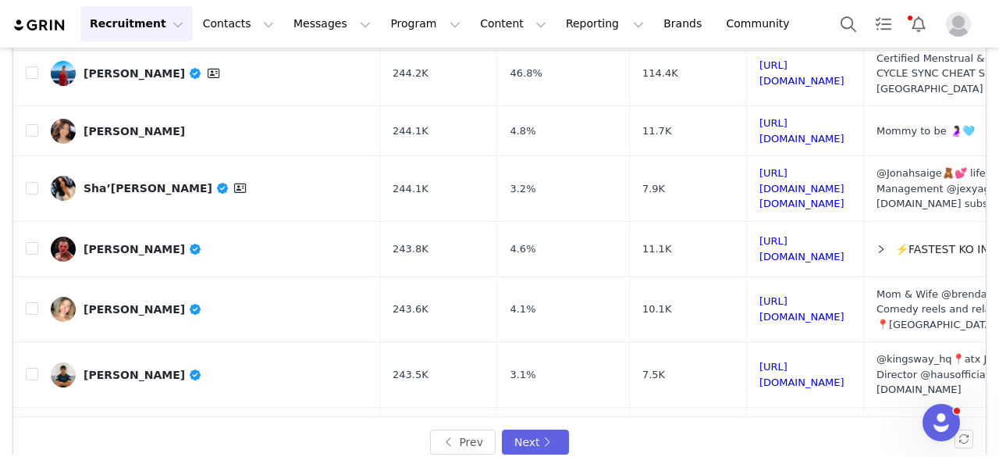
scroll to position [164, 0]
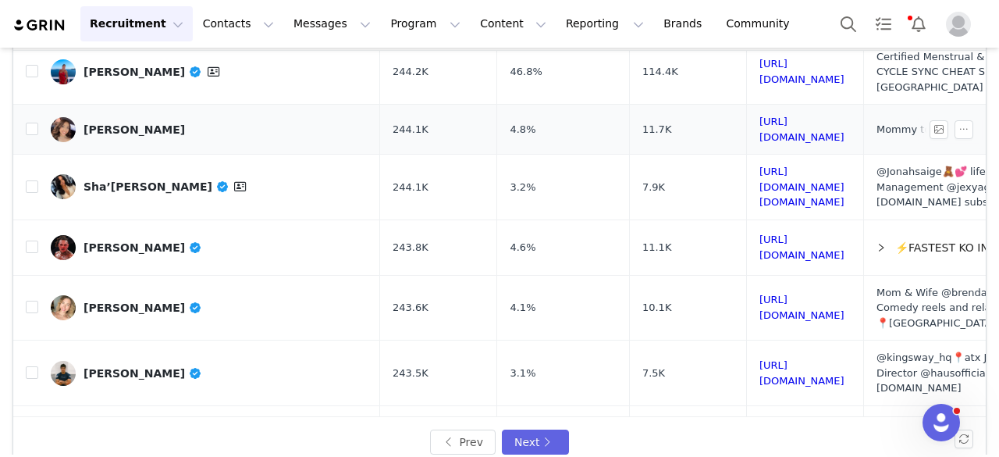
click at [105, 123] on div "[PERSON_NAME]" at bounding box center [134, 129] width 101 height 12
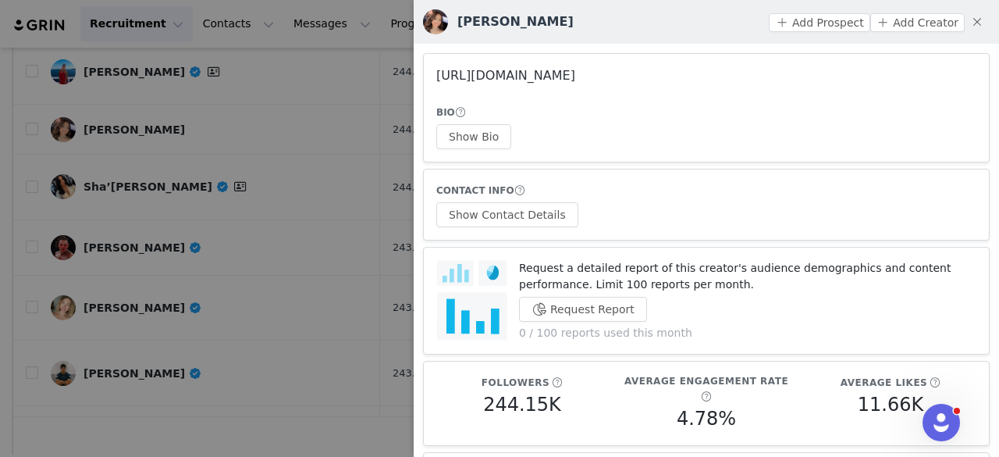
click at [513, 77] on link "https://www.instagram.com/jaslinegarza_/" at bounding box center [505, 75] width 139 height 15
click at [454, 130] on button "Show Bio" at bounding box center [473, 136] width 75 height 25
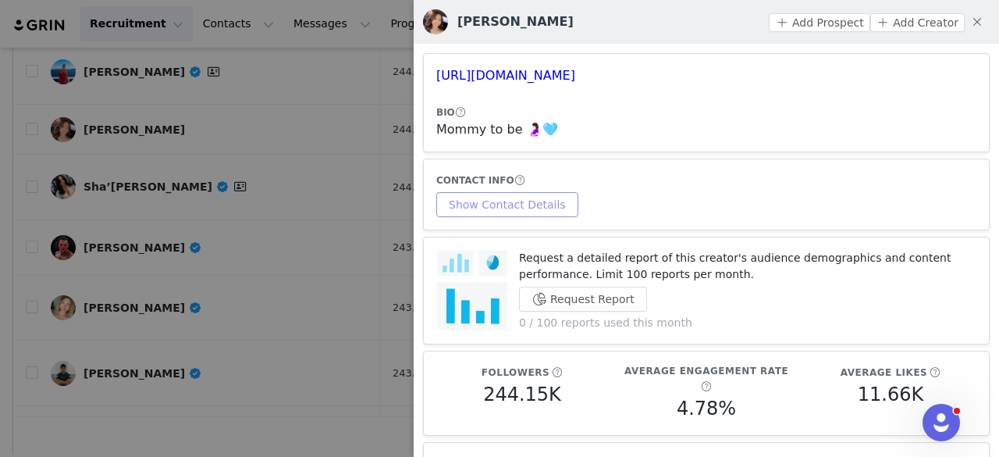
click at [502, 219] on article "CONTACT INFO Show Contact Details" at bounding box center [706, 194] width 567 height 72
click at [493, 213] on button "Show Contact Details" at bounding box center [507, 204] width 142 height 25
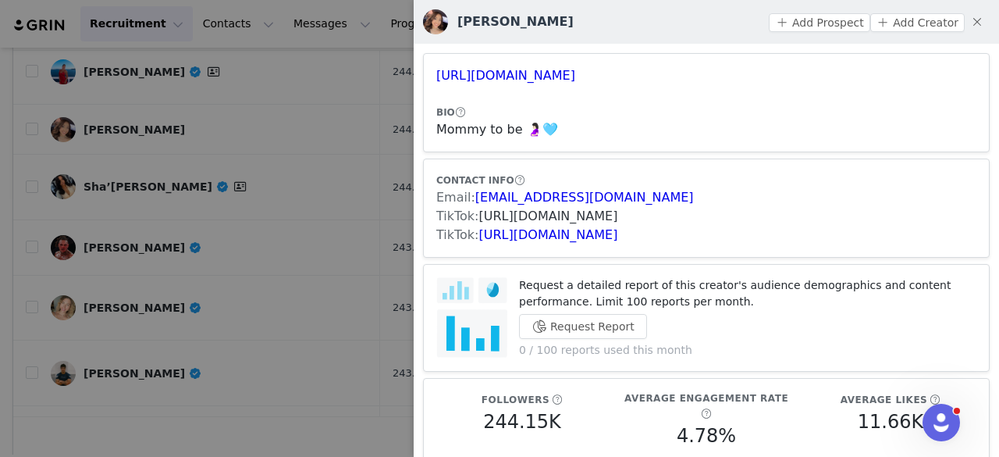
click at [500, 209] on link "https://www.tiktok.com/share/user/7098451734890251310" at bounding box center [548, 215] width 139 height 15
click at [548, 233] on link "https://www.tiktok.com/share/user/7133467074308031530" at bounding box center [548, 234] width 139 height 15
click at [804, 24] on button "Add Prospect" at bounding box center [819, 22] width 101 height 19
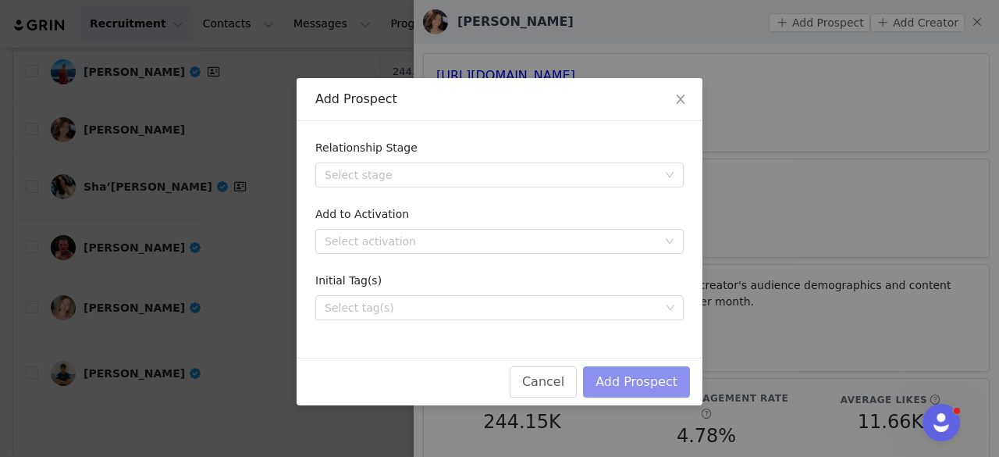
click at [614, 382] on button "Add Prospect" at bounding box center [636, 381] width 107 height 31
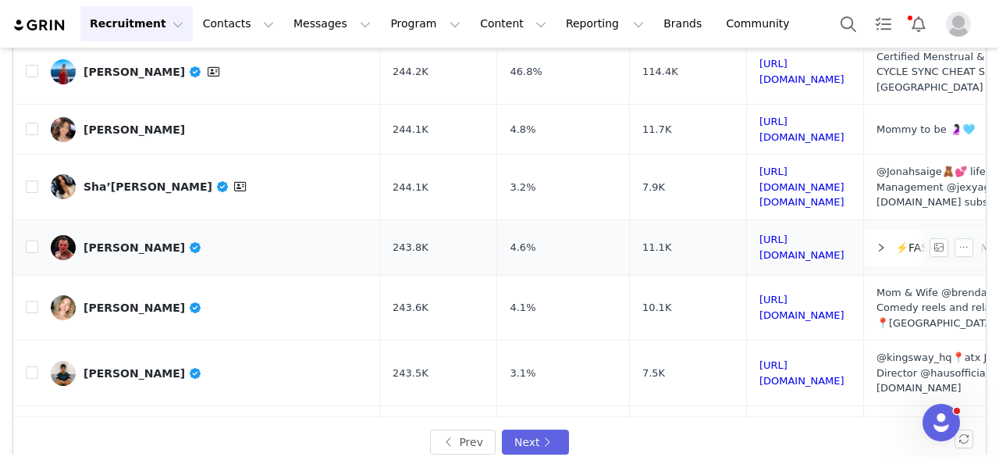
click at [133, 241] on div "Ulysses Diaz" at bounding box center [143, 247] width 119 height 12
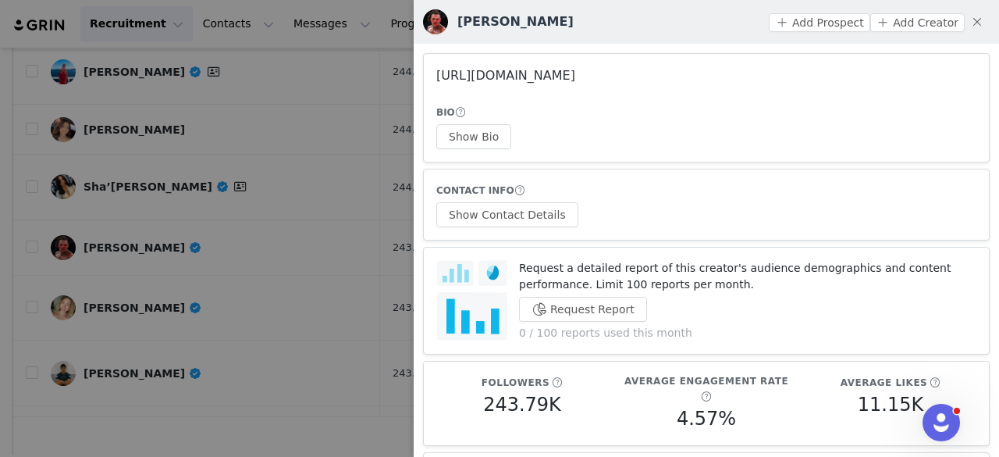
click at [509, 71] on link "https://www.instagram.com/uly_monster/" at bounding box center [505, 75] width 139 height 15
click at [236, 159] on div at bounding box center [499, 228] width 999 height 457
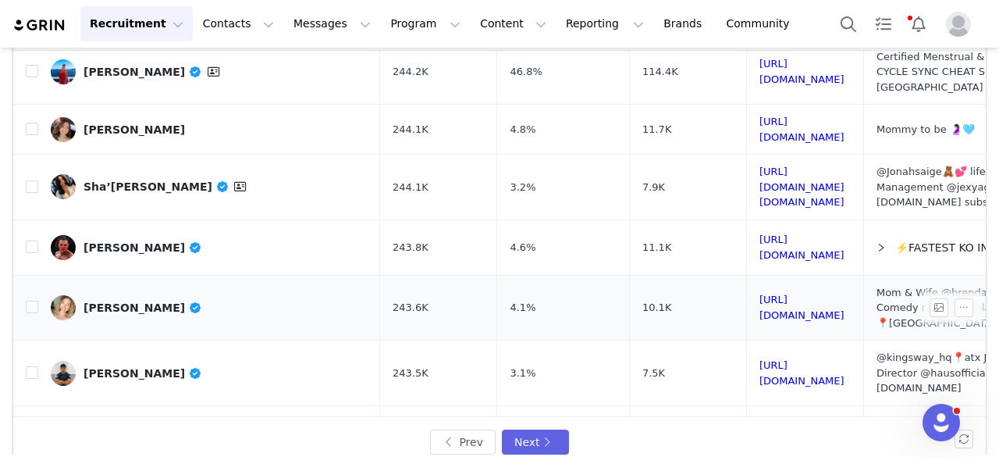
click at [145, 295] on link "Danielle Pierce" at bounding box center [209, 307] width 317 height 25
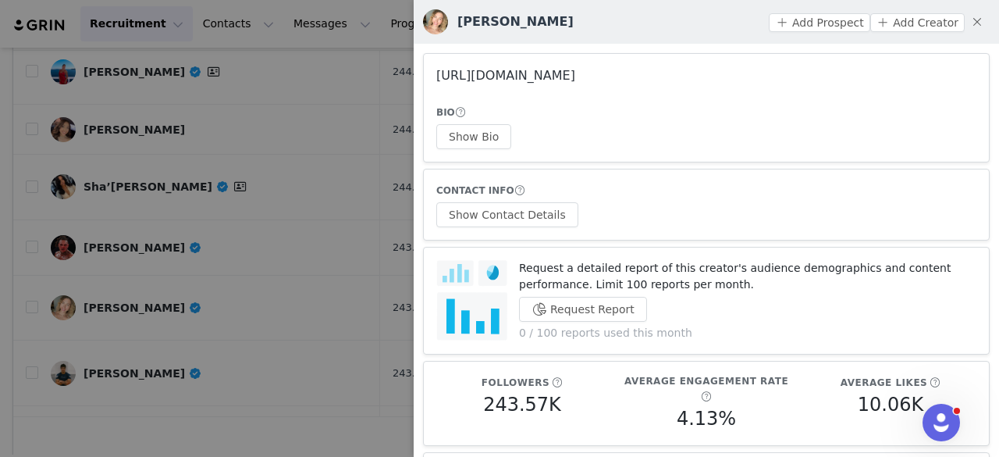
click at [575, 71] on link "https://www.instagram.com/daniellepiercee/" at bounding box center [505, 75] width 139 height 15
click at [267, 146] on div at bounding box center [499, 228] width 999 height 457
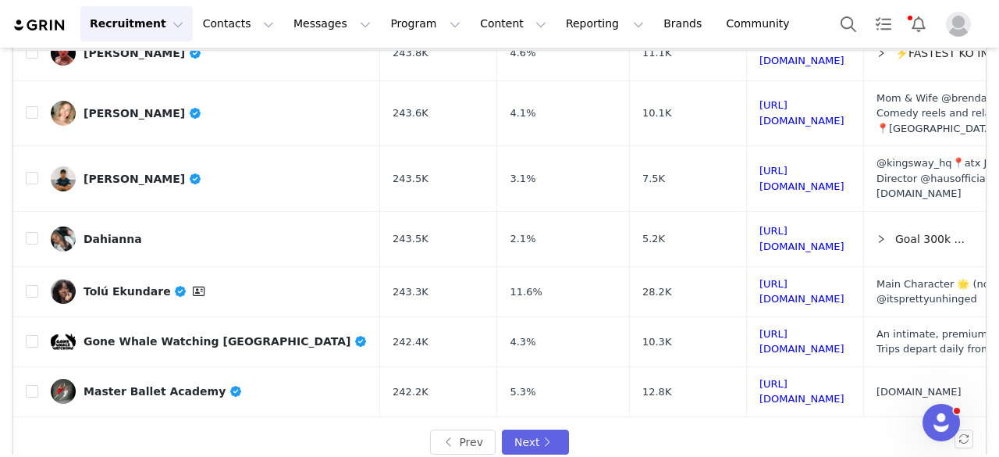
scroll to position [359, 0]
click at [137, 172] on div "[PERSON_NAME]" at bounding box center [143, 178] width 119 height 12
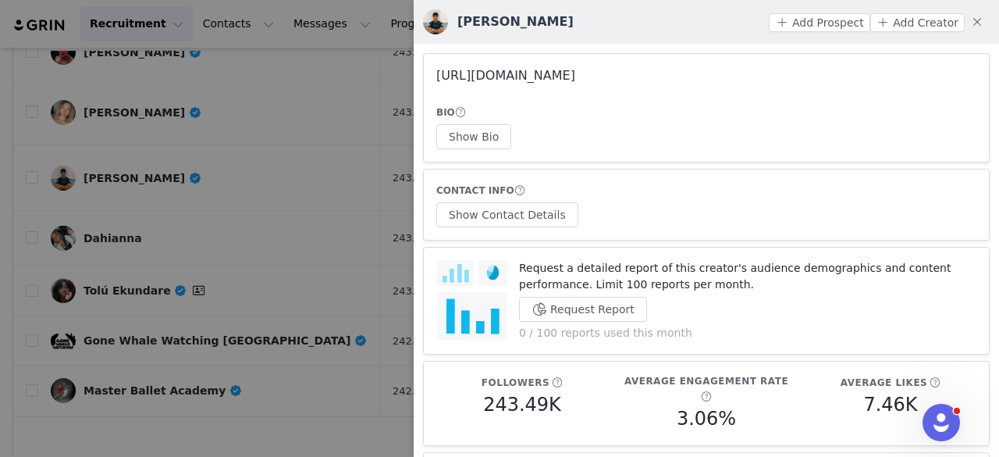
click at [494, 69] on link "https://www.instagram.com/sxgebender/" at bounding box center [505, 75] width 139 height 15
click at [465, 138] on button "Show Bio" at bounding box center [473, 136] width 75 height 25
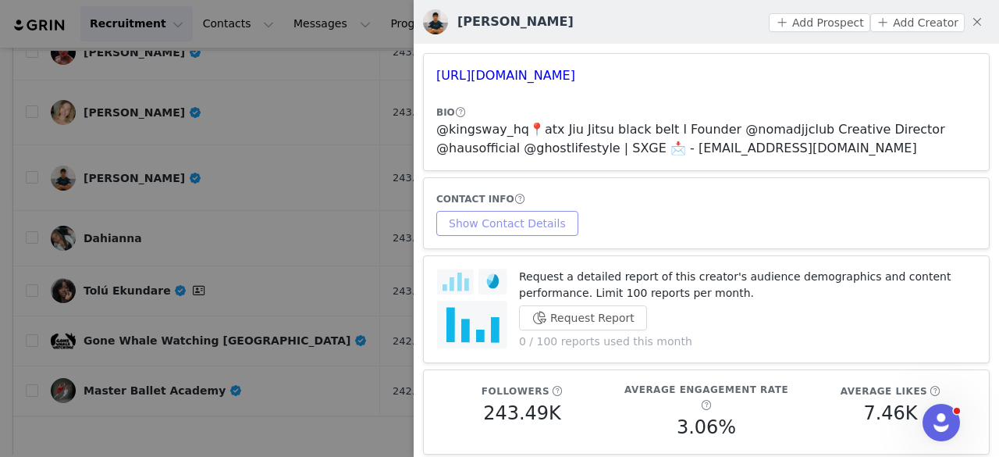
click at [518, 207] on div "CONTACT INFO Show Contact Details" at bounding box center [706, 212] width 540 height 45
click at [526, 219] on button "Show Contact Details" at bounding box center [507, 223] width 142 height 25
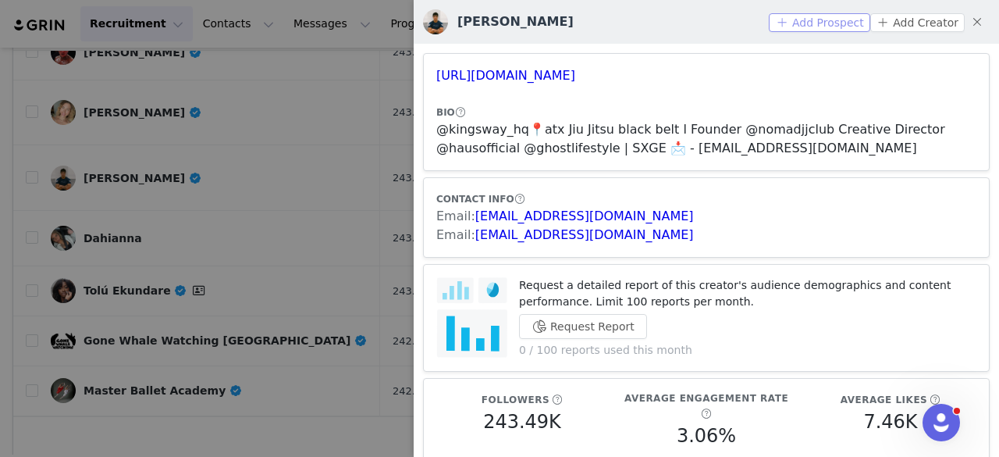
click at [831, 30] on button "Add Prospect" at bounding box center [819, 22] width 101 height 19
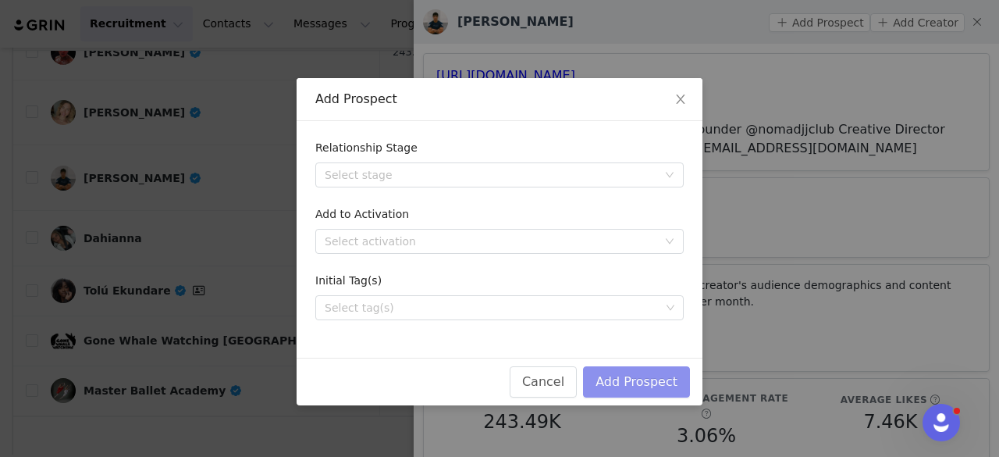
click at [631, 379] on button "Add Prospect" at bounding box center [636, 381] width 107 height 31
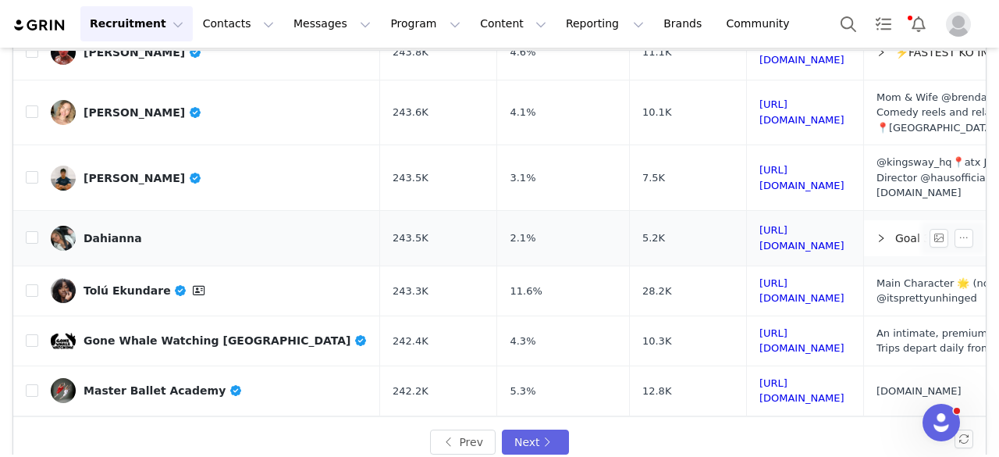
click at [127, 232] on div "Dahianna" at bounding box center [113, 238] width 59 height 12
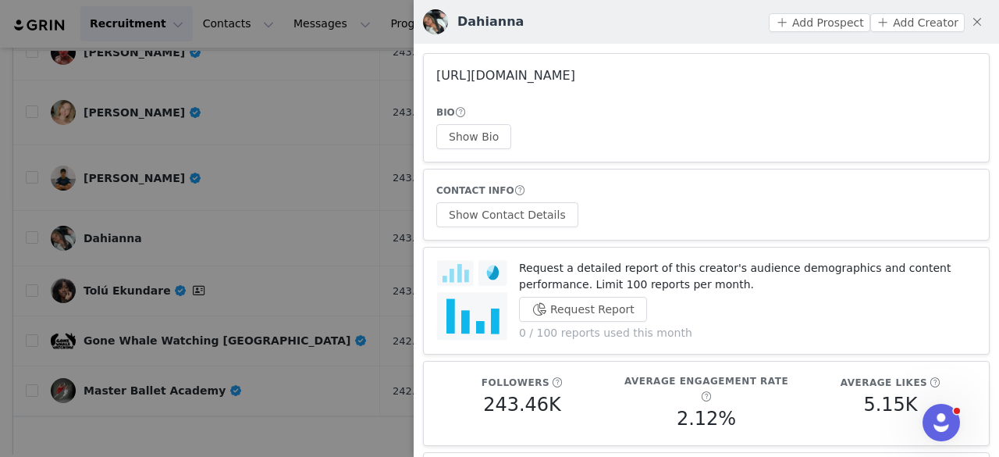
click at [504, 80] on link "https://www.instagram.com/_cookingwitd/" at bounding box center [505, 75] width 139 height 15
click at [197, 141] on div at bounding box center [499, 228] width 999 height 457
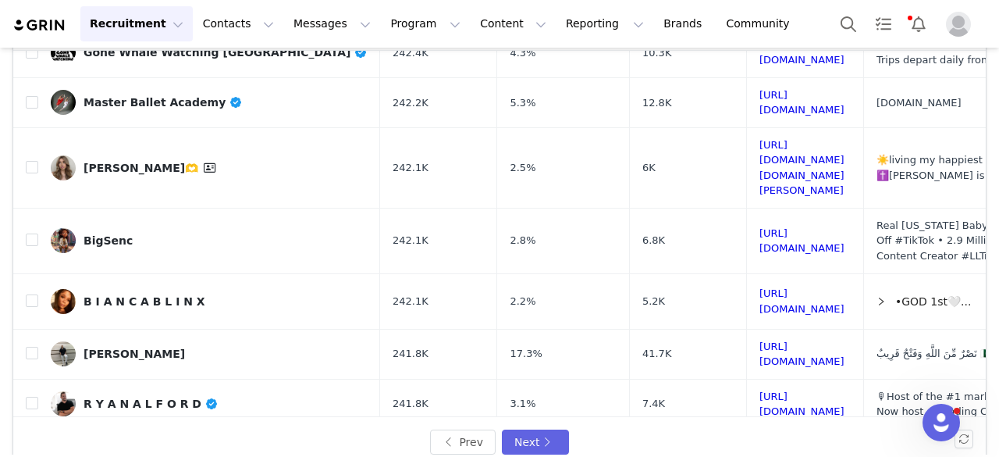
scroll to position [658, 0]
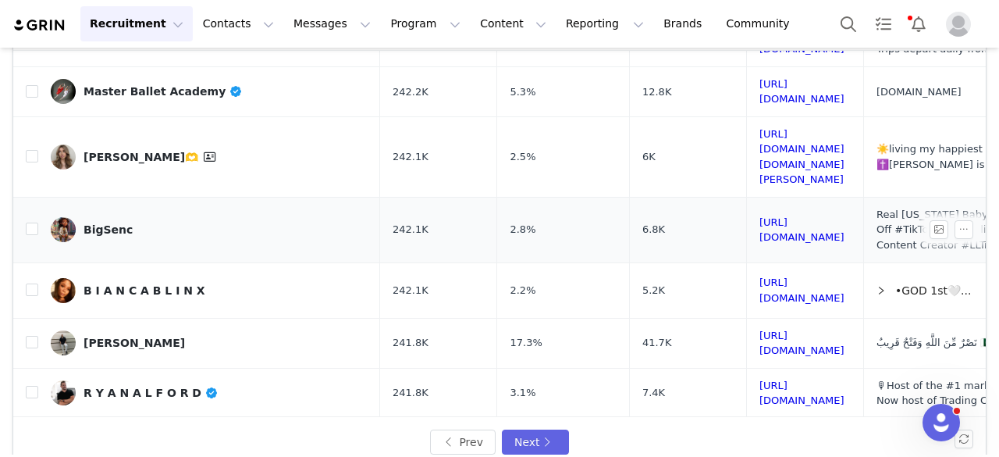
click at [91, 223] on div "BigSenc" at bounding box center [108, 229] width 49 height 12
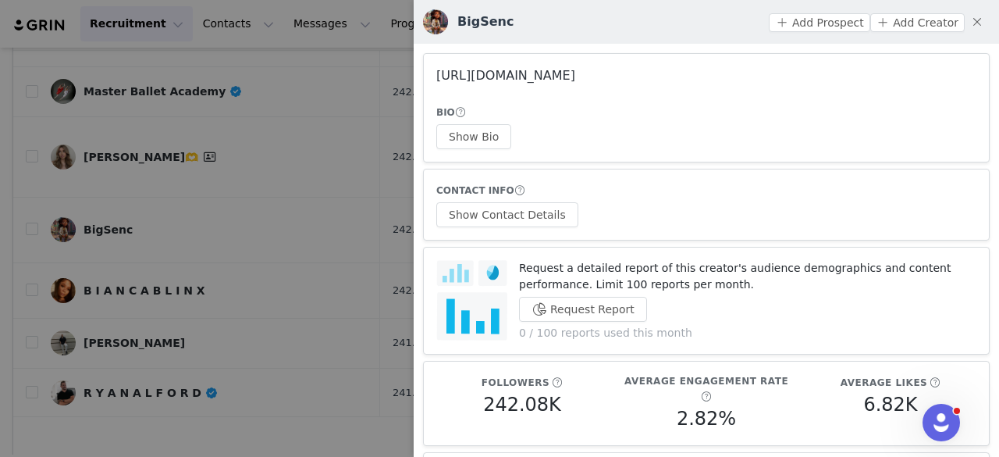
click at [556, 76] on link "https://www.instagram.com/bigsenc/" at bounding box center [505, 75] width 139 height 15
click at [500, 74] on link "https://www.instagram.com/bigsenc/" at bounding box center [505, 75] width 139 height 15
click at [209, 147] on div at bounding box center [499, 228] width 999 height 457
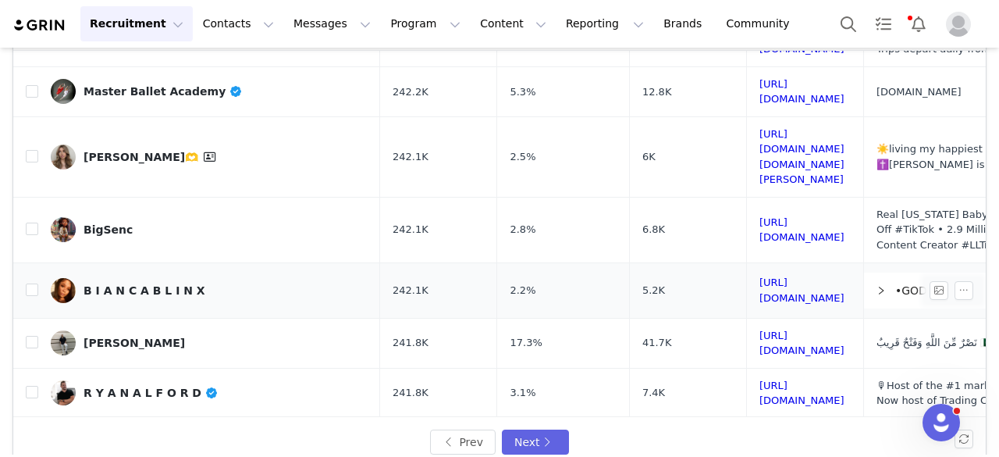
click at [165, 284] on div "B I A N C A B L I N X" at bounding box center [145, 290] width 122 height 12
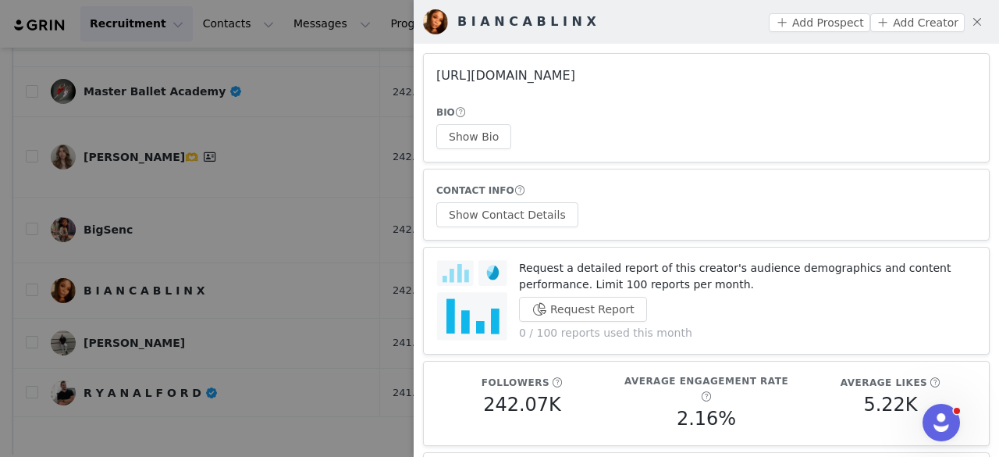
click at [501, 68] on link "https://www.instagram.com/iambiancablinx/" at bounding box center [505, 75] width 139 height 15
click at [261, 162] on div at bounding box center [499, 228] width 999 height 457
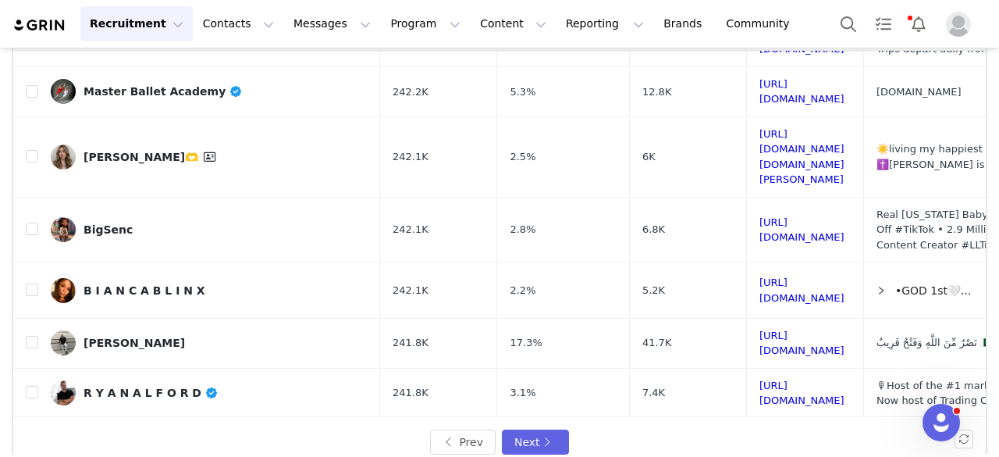
scroll to position [681, 0]
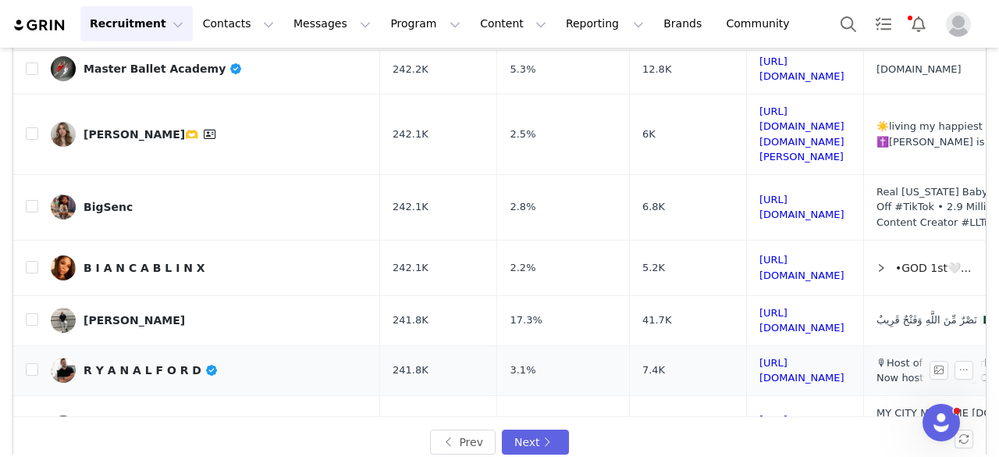
click at [169, 364] on div "R Y A N A L F O R D" at bounding box center [151, 370] width 134 height 12
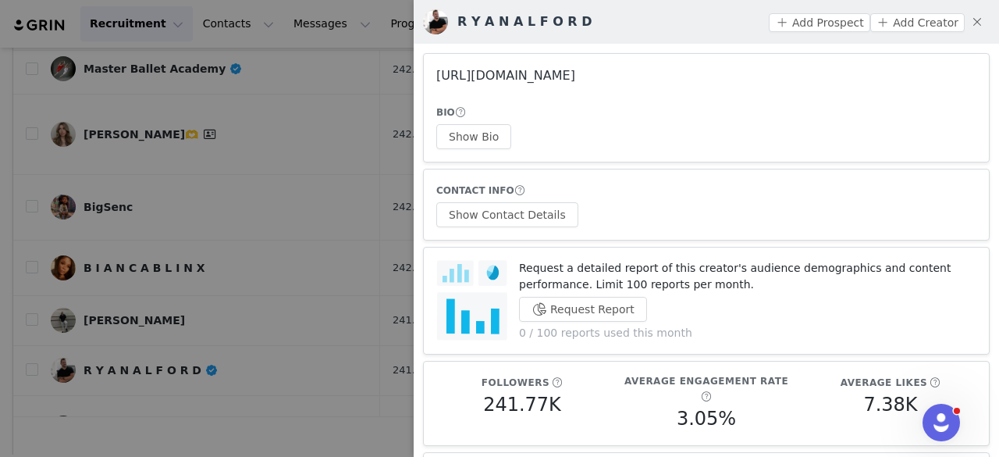
click at [468, 79] on link "https://www.instagram.com/ryanalford/" at bounding box center [505, 75] width 139 height 15
click at [322, 124] on div at bounding box center [499, 228] width 999 height 457
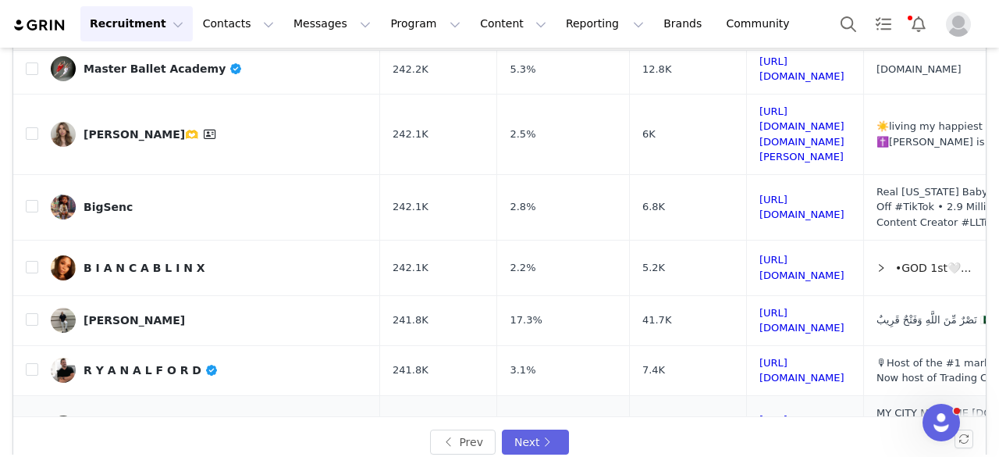
click at [141, 422] on div "smthedon191" at bounding box center [126, 428] width 84 height 12
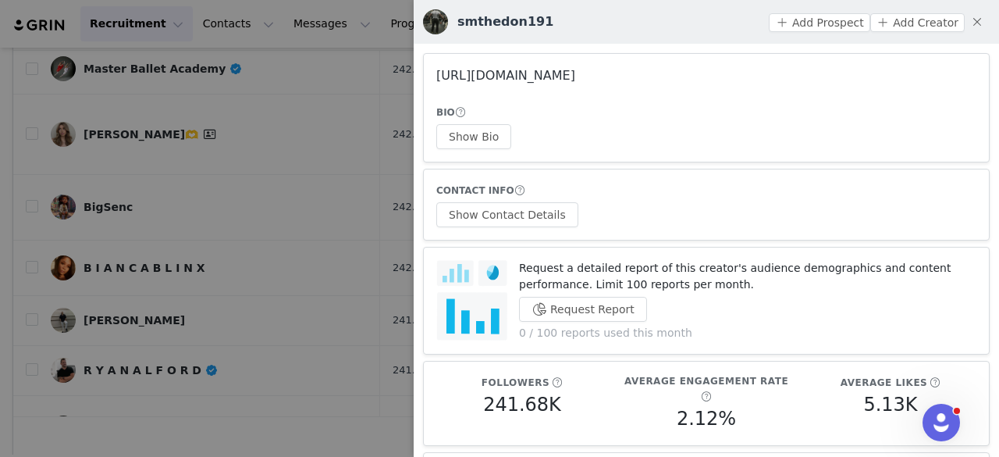
click at [466, 71] on link "https://www.instagram.com/smthedon191/" at bounding box center [505, 75] width 139 height 15
click at [184, 301] on div at bounding box center [499, 228] width 999 height 457
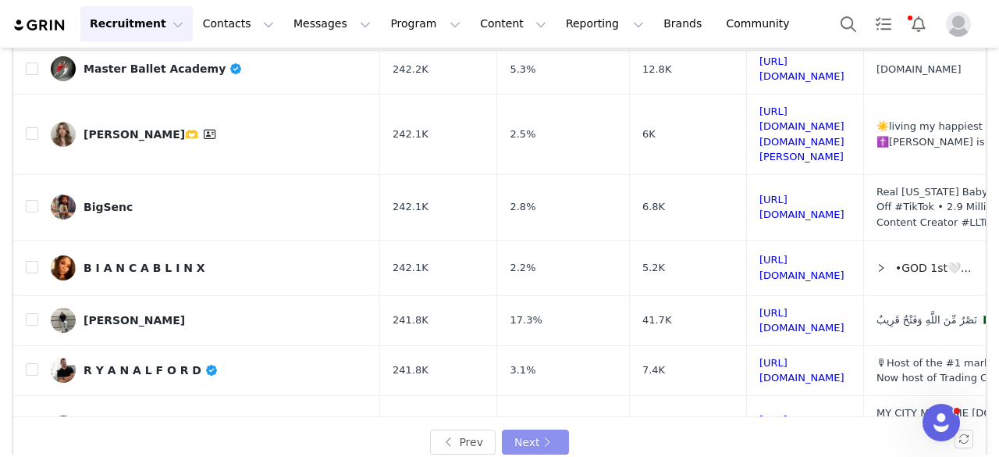
click at [513, 434] on button "Next" at bounding box center [535, 441] width 67 height 25
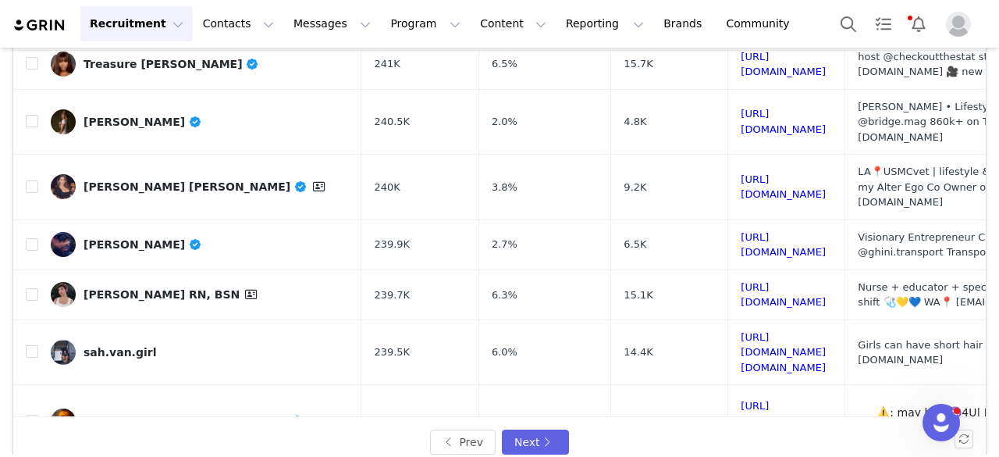
scroll to position [224, 0]
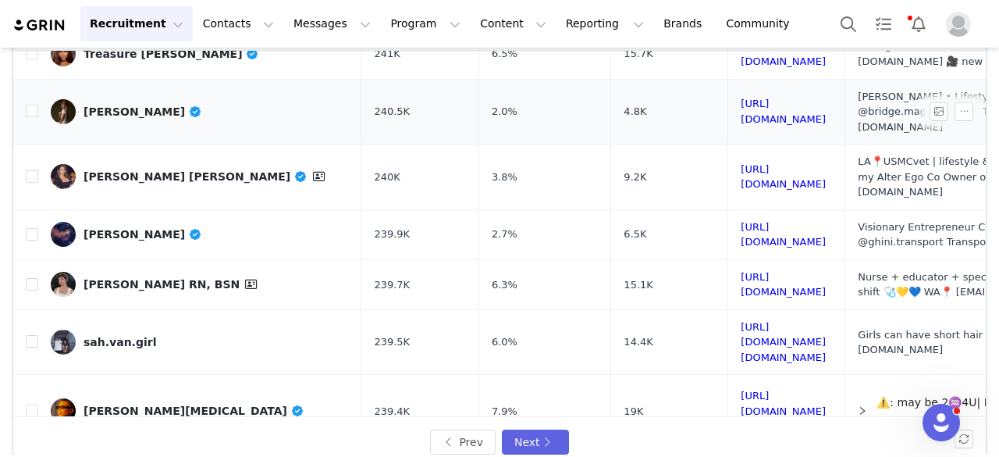
click at [140, 105] on div "[PERSON_NAME]" at bounding box center [143, 111] width 119 height 12
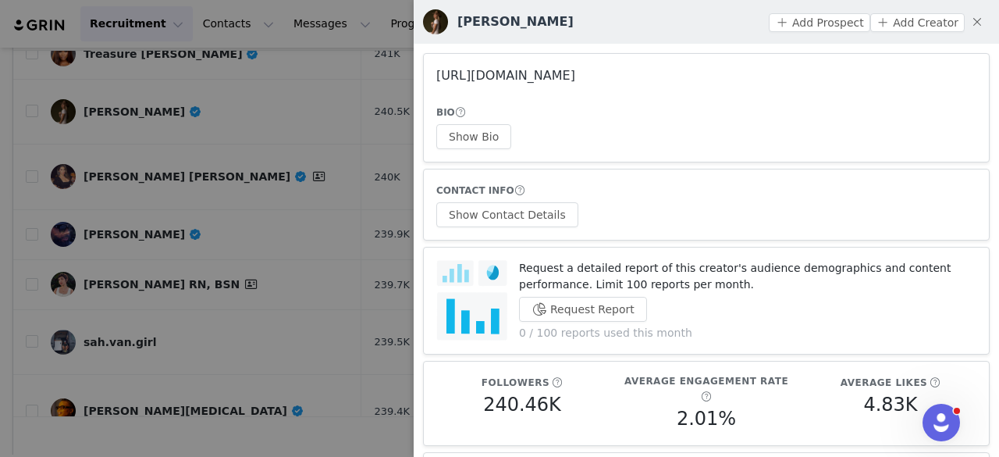
click at [451, 81] on link "https://www.instagram.com/mandiekaii/" at bounding box center [505, 75] width 139 height 15
click at [467, 132] on button "Show Bio" at bounding box center [473, 136] width 75 height 25
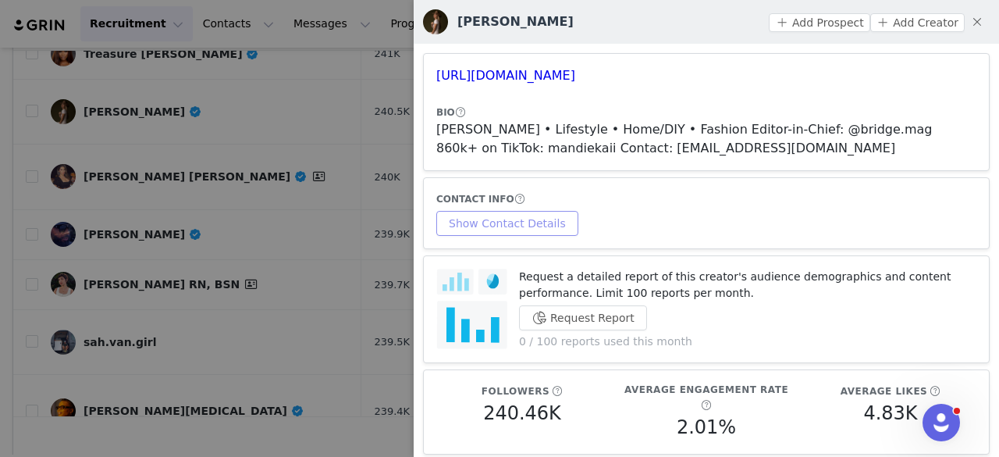
click at [510, 219] on button "Show Contact Details" at bounding box center [507, 223] width 142 height 25
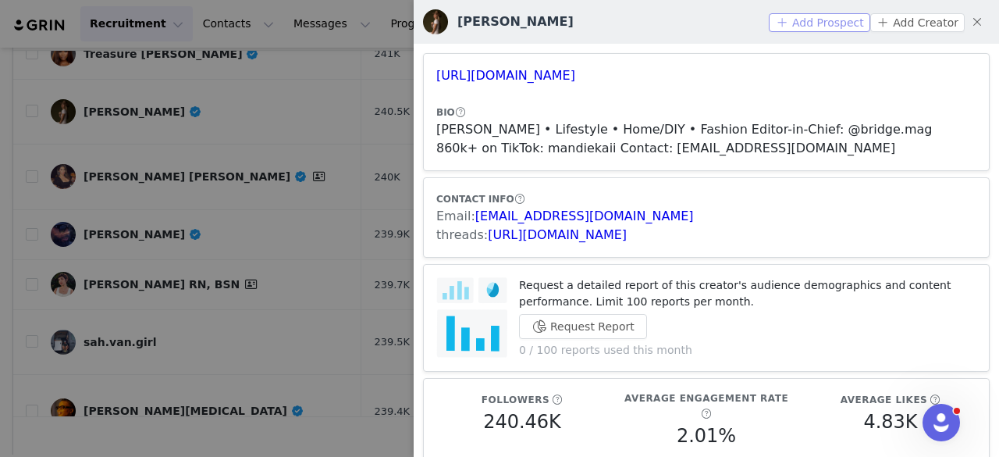
click at [819, 16] on button "Add Prospect" at bounding box center [819, 22] width 101 height 19
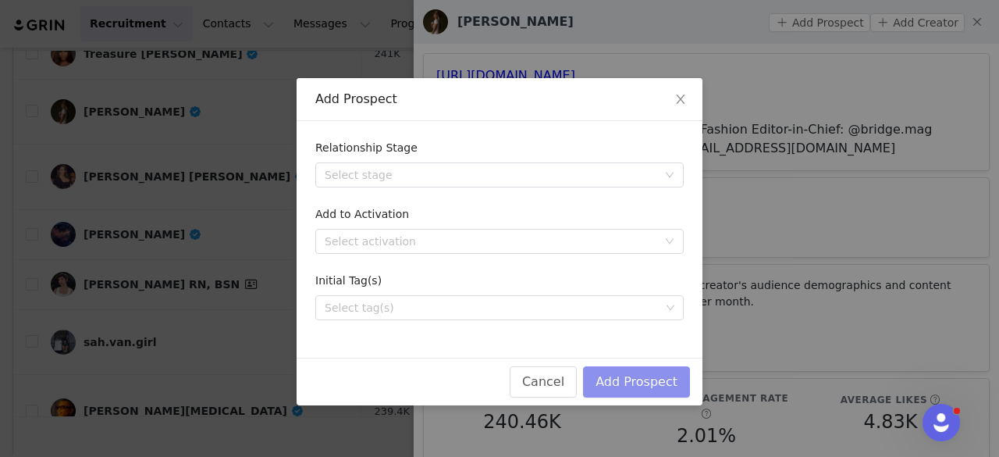
click at [635, 379] on button "Add Prospect" at bounding box center [636, 381] width 107 height 31
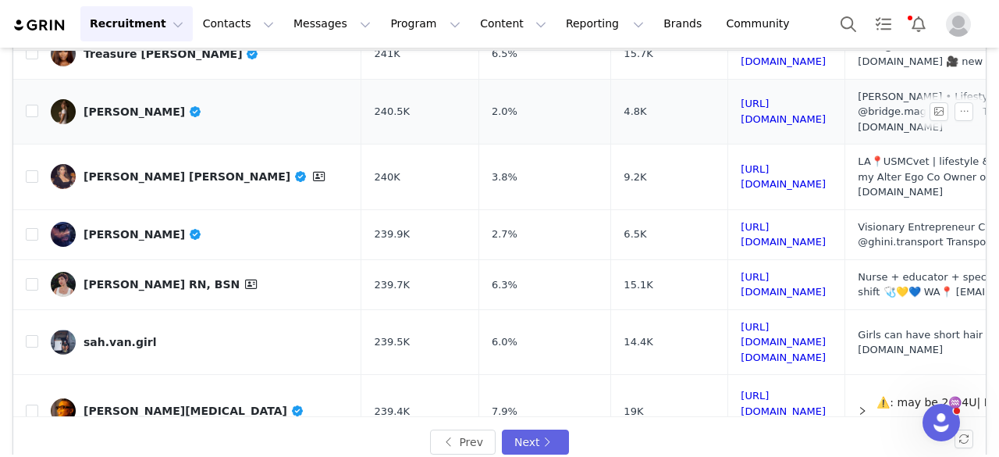
click at [175, 99] on link "[PERSON_NAME]" at bounding box center [200, 111] width 298 height 25
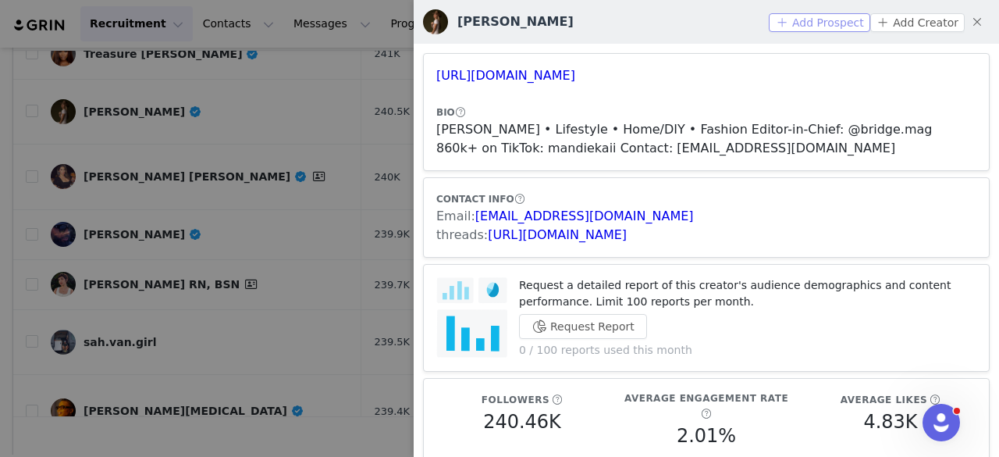
click at [802, 27] on button "Add Prospect" at bounding box center [819, 22] width 101 height 19
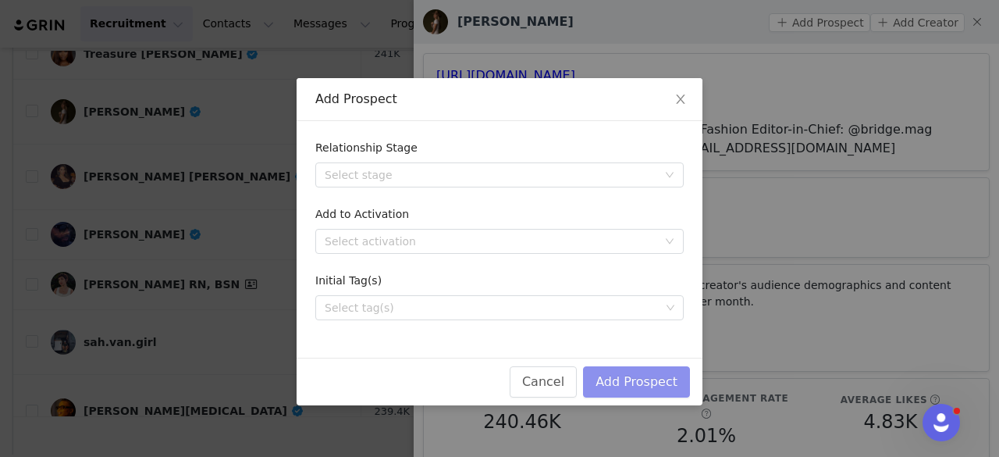
click at [606, 377] on button "Add Prospect" at bounding box center [636, 381] width 107 height 31
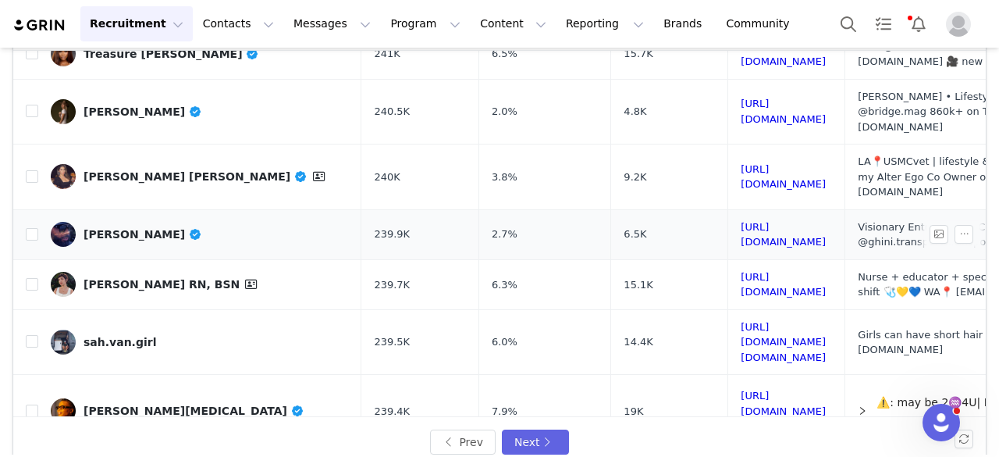
click at [137, 228] on div "Omar Fraser" at bounding box center [143, 234] width 119 height 12
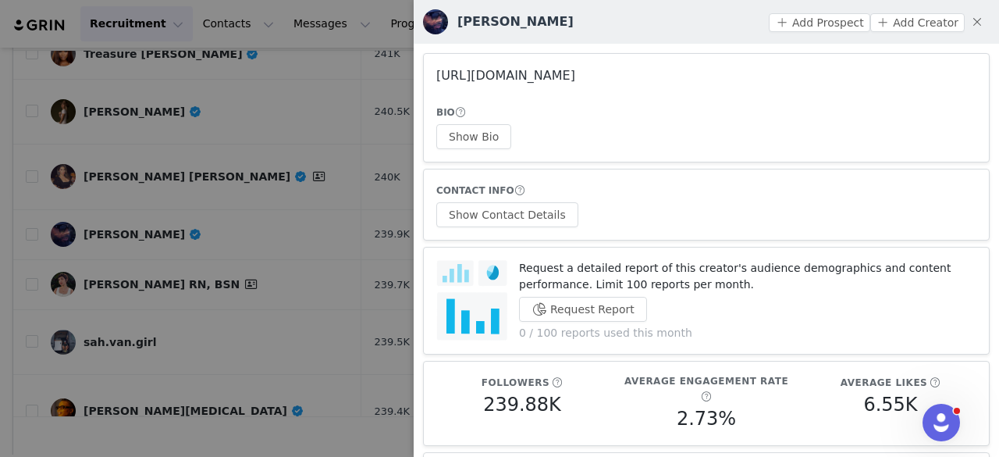
click at [518, 75] on link "https://www.instagram.com/branchedchain/" at bounding box center [505, 75] width 139 height 15
click at [196, 176] on div at bounding box center [499, 228] width 999 height 457
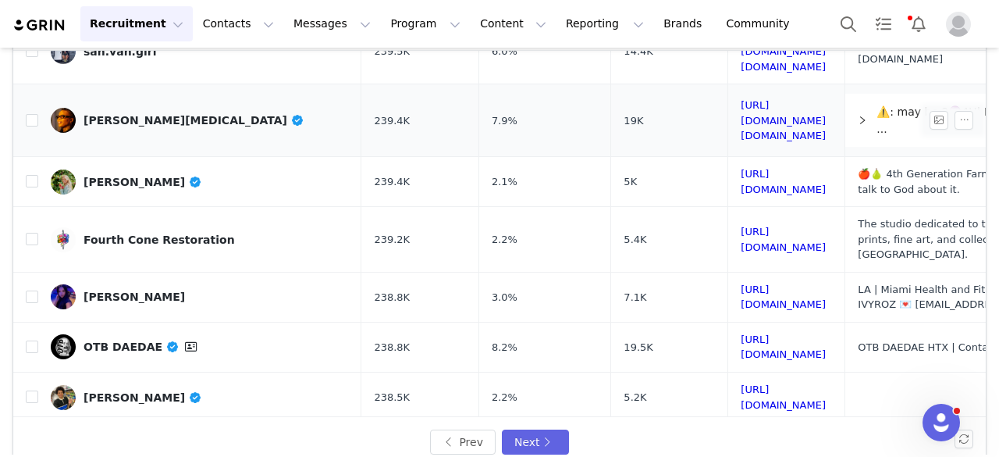
scroll to position [516, 0]
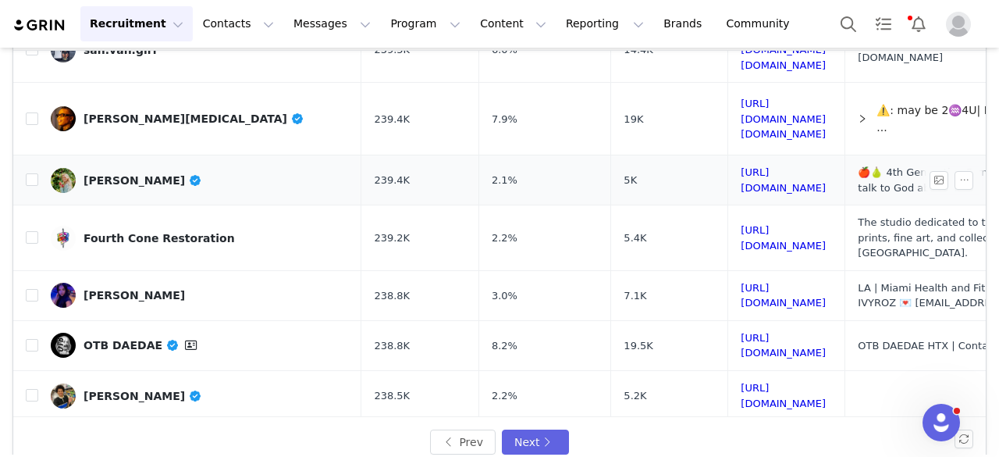
click at [108, 174] on div "Kait Thornton" at bounding box center [143, 180] width 119 height 12
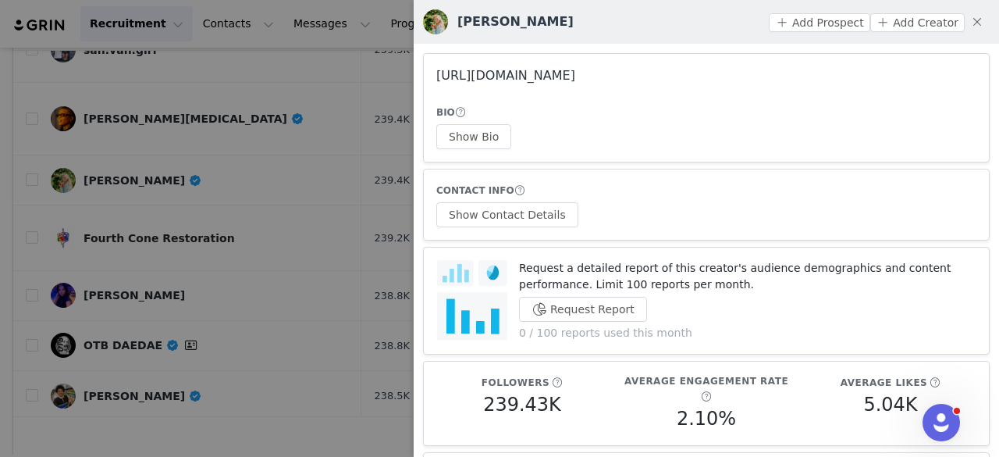
click at [575, 81] on link "https://www.instagram.com/applegirlkait/" at bounding box center [505, 75] width 139 height 15
click at [257, 163] on div at bounding box center [499, 228] width 999 height 457
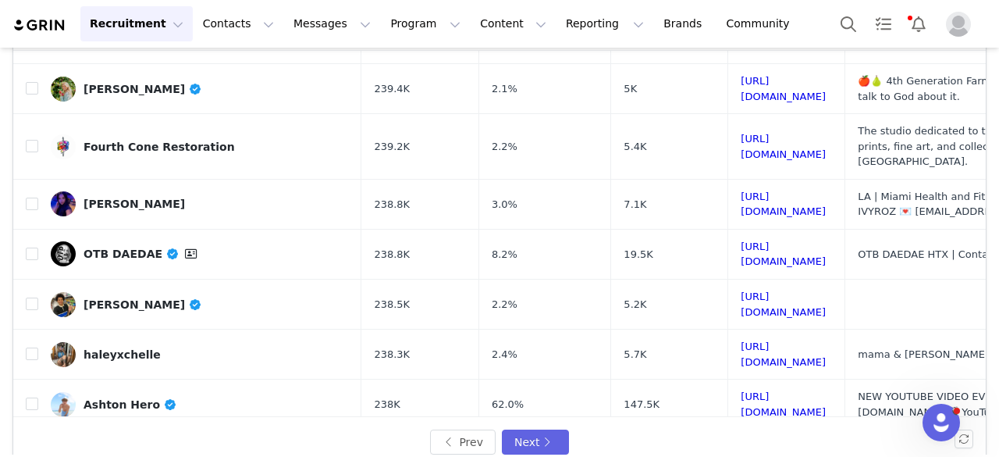
scroll to position [621, 0]
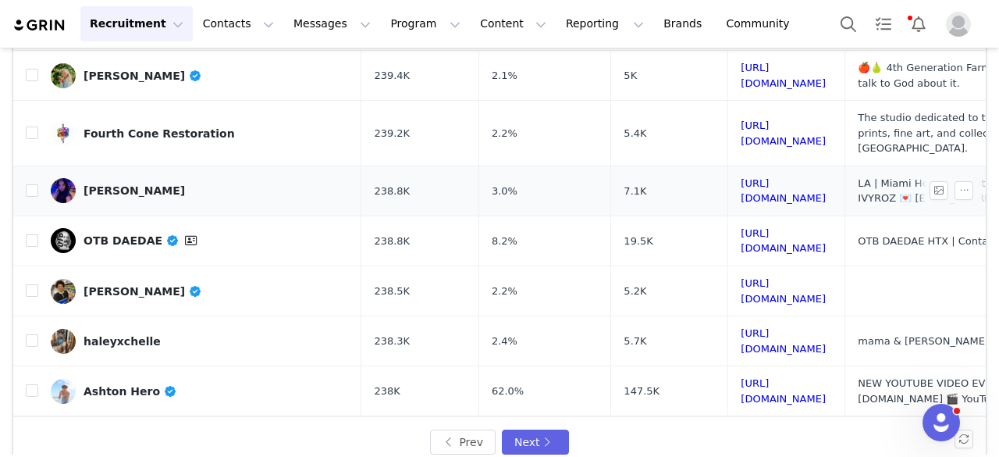
click at [106, 184] on div "Ivy Rojas" at bounding box center [134, 190] width 101 height 12
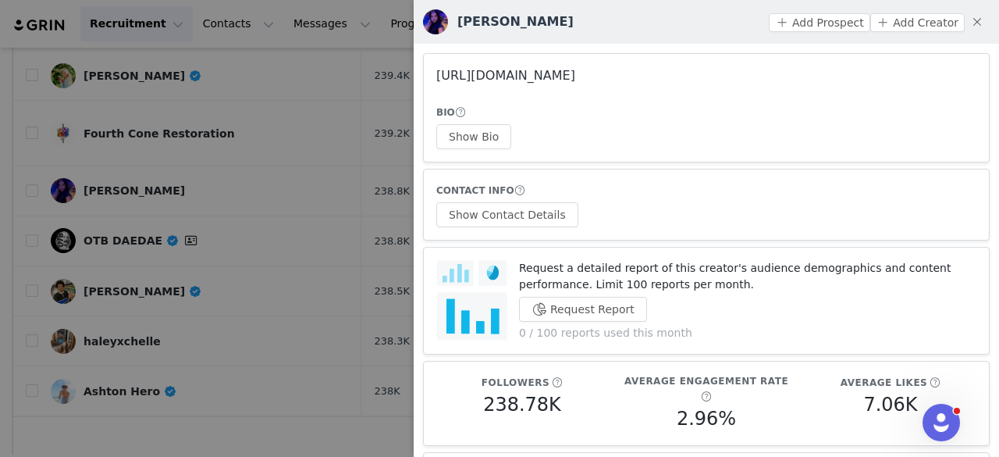
click at [454, 71] on link "https://www.instagram.com/ivyroz/" at bounding box center [505, 75] width 139 height 15
click at [222, 190] on div at bounding box center [499, 228] width 999 height 457
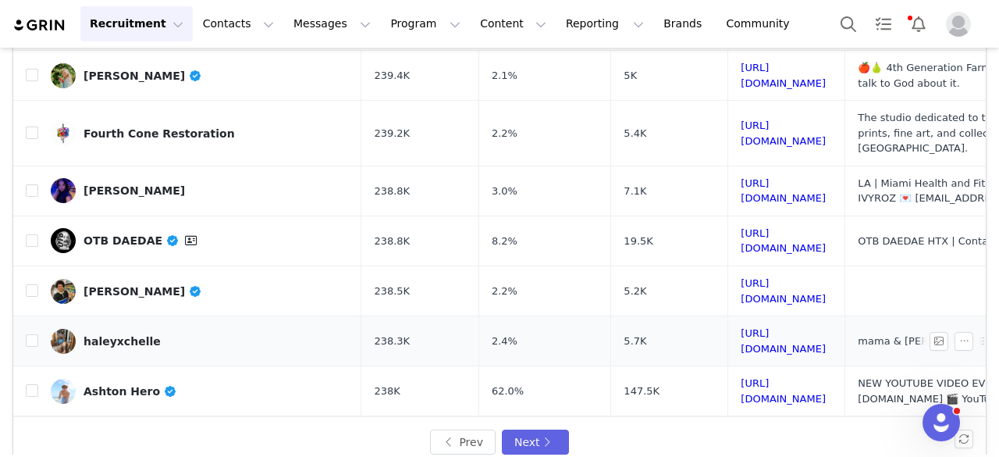
click at [126, 335] on div "haleyxchelle" at bounding box center [122, 341] width 77 height 12
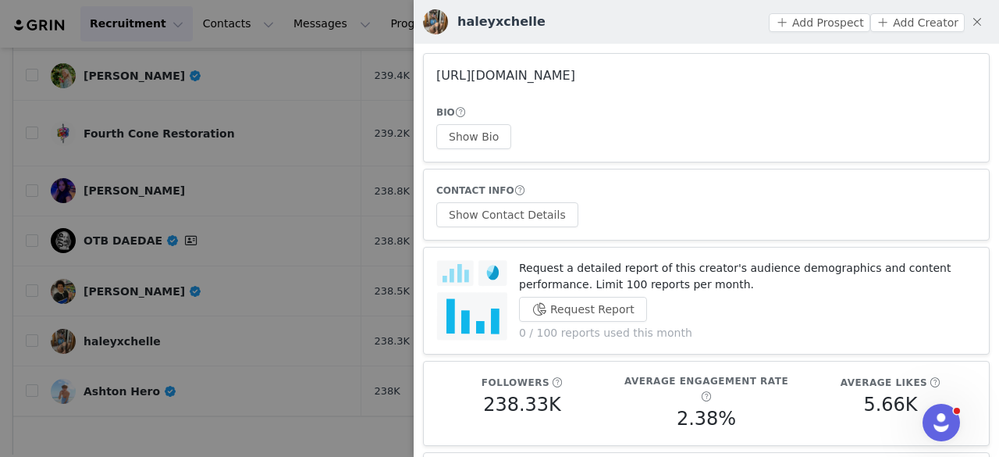
click at [537, 73] on link "https://www.instagram.com/haleyxchelle/" at bounding box center [505, 75] width 139 height 15
click at [236, 171] on div at bounding box center [499, 228] width 999 height 457
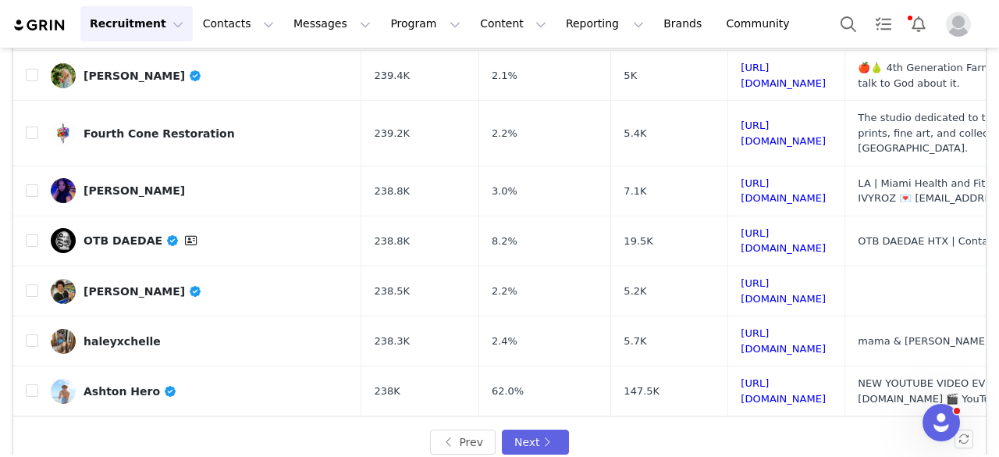
scroll to position [649, 0]
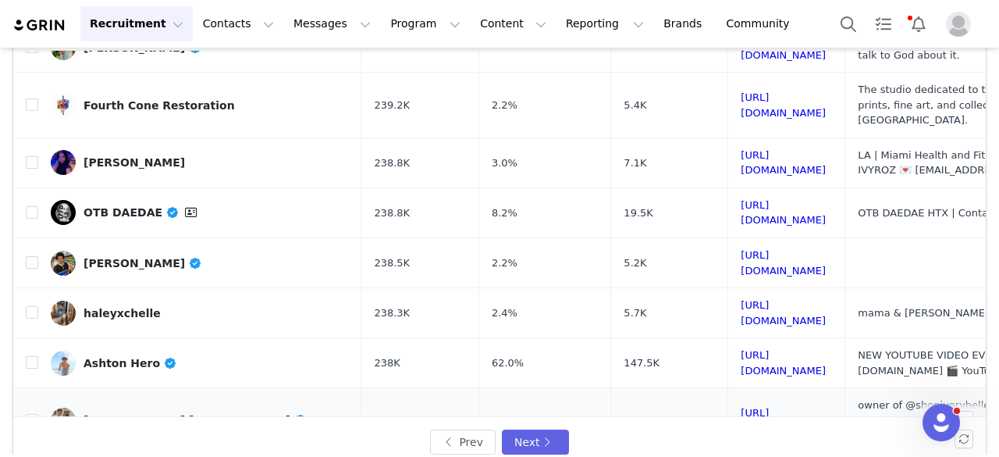
click at [161, 414] on div "[PERSON_NAME] [PERSON_NAME]" at bounding box center [196, 420] width 224 height 12
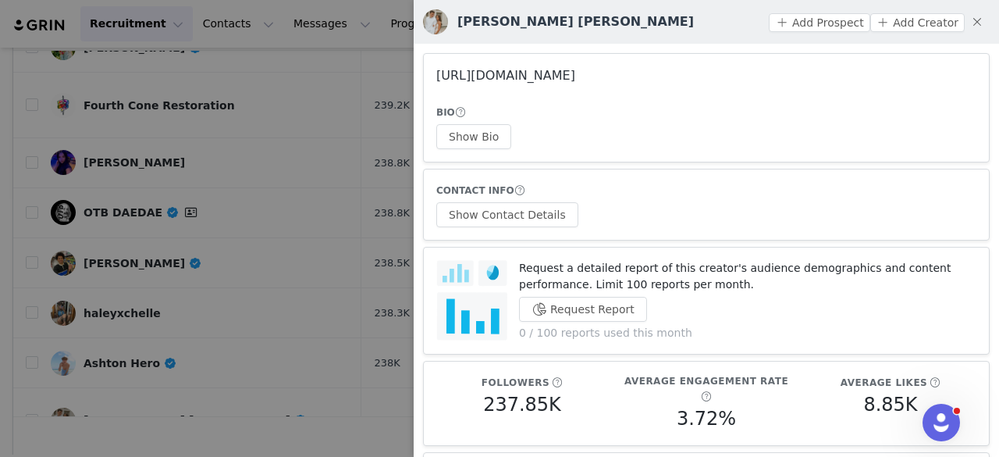
click at [529, 74] on link "https://www.instagram.com/isabellejensennn/" at bounding box center [505, 75] width 139 height 15
click at [476, 130] on button "Show Bio" at bounding box center [473, 136] width 75 height 25
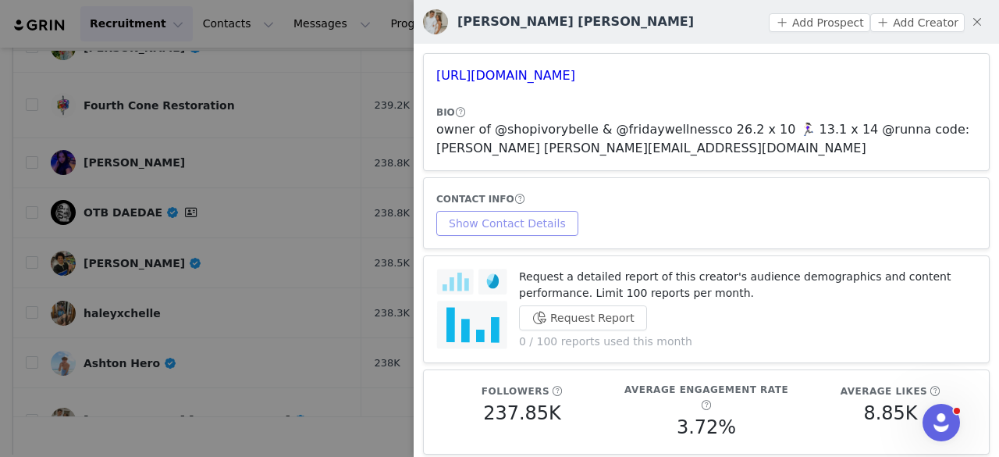
click at [510, 229] on button "Show Contact Details" at bounding box center [507, 223] width 142 height 25
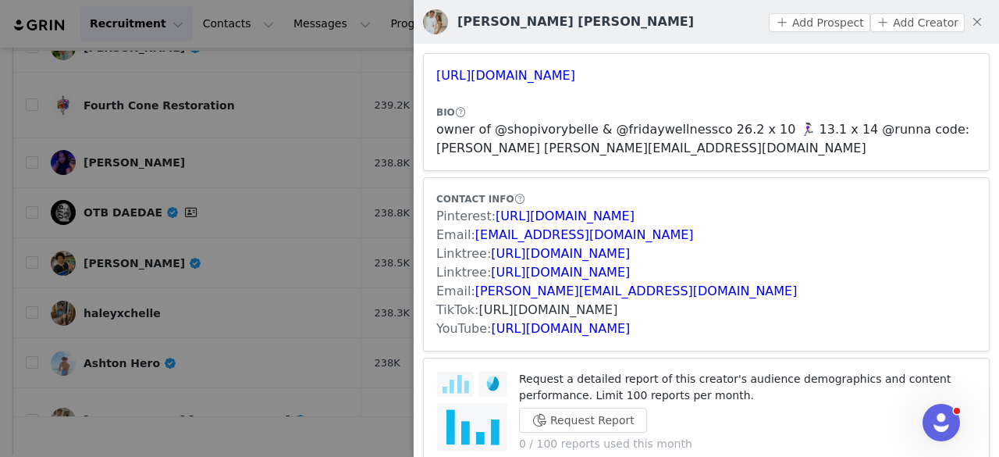
click at [531, 309] on link "https://www.tiktok.com/share/user/6911114641547150341" at bounding box center [548, 309] width 139 height 15
click at [779, 29] on button "Add Prospect" at bounding box center [819, 22] width 101 height 19
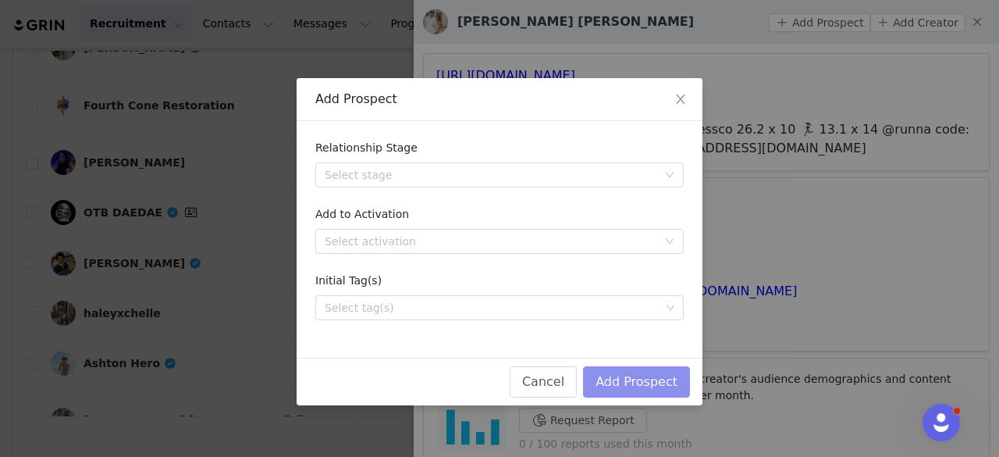
click at [616, 388] on button "Add Prospect" at bounding box center [636, 381] width 107 height 31
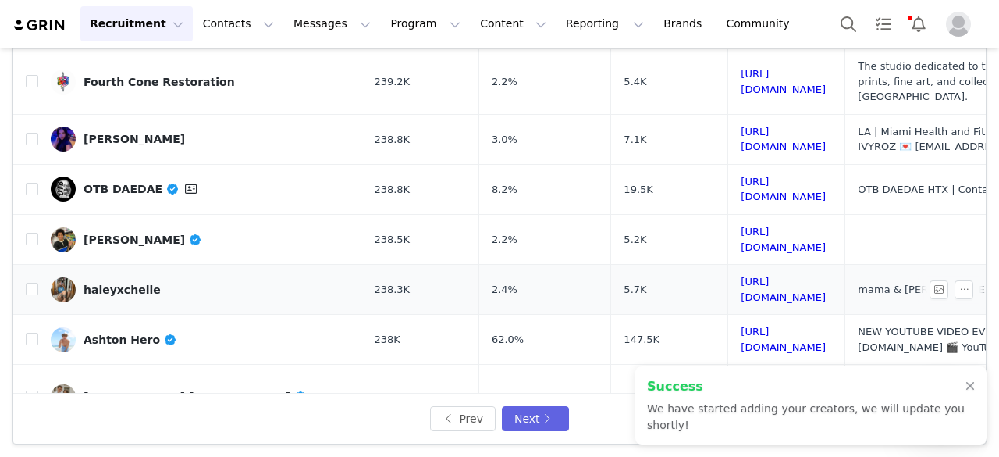
scroll to position [148, 0]
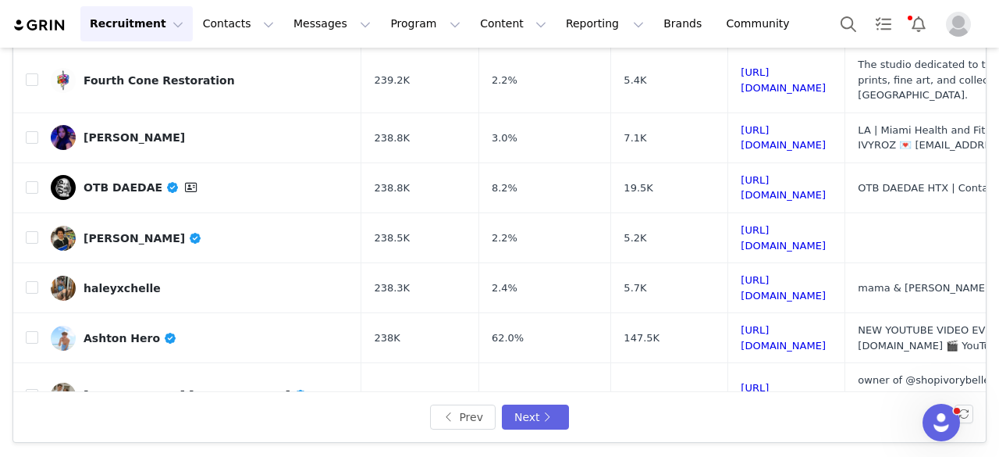
click at [101, 446] on div "𝐉𝐞𝐧 𝐒𝐡𝐚𝐡" at bounding box center [143, 452] width 119 height 12
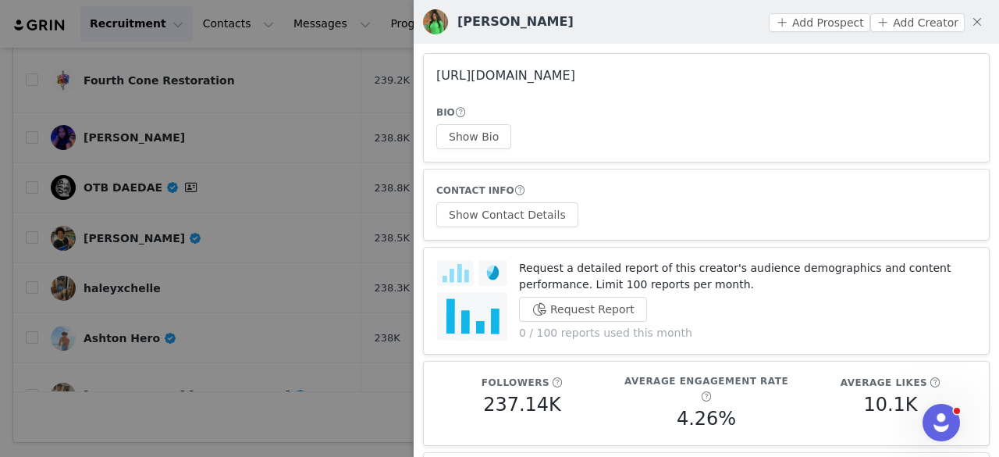
click at [503, 70] on link "https://www.instagram.com/therealjenshah/" at bounding box center [505, 75] width 139 height 15
click at [247, 307] on div at bounding box center [499, 228] width 999 height 457
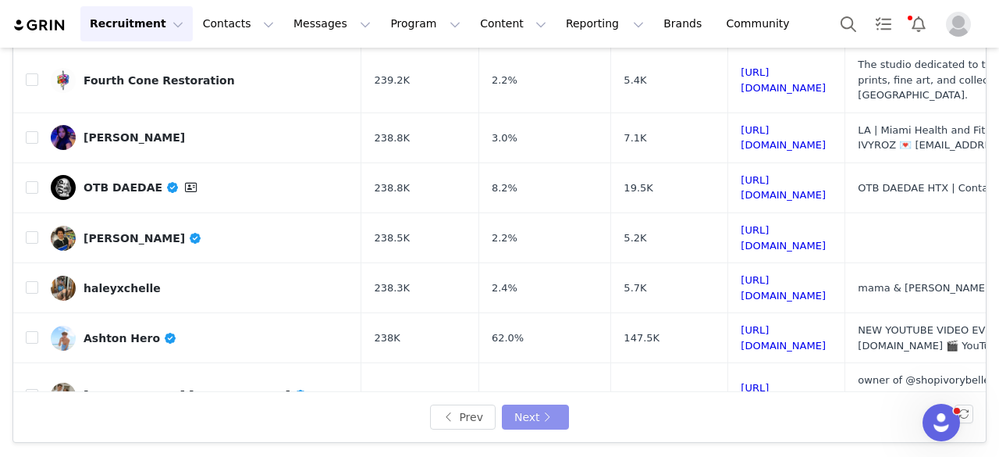
click at [516, 406] on button "Next" at bounding box center [535, 416] width 67 height 25
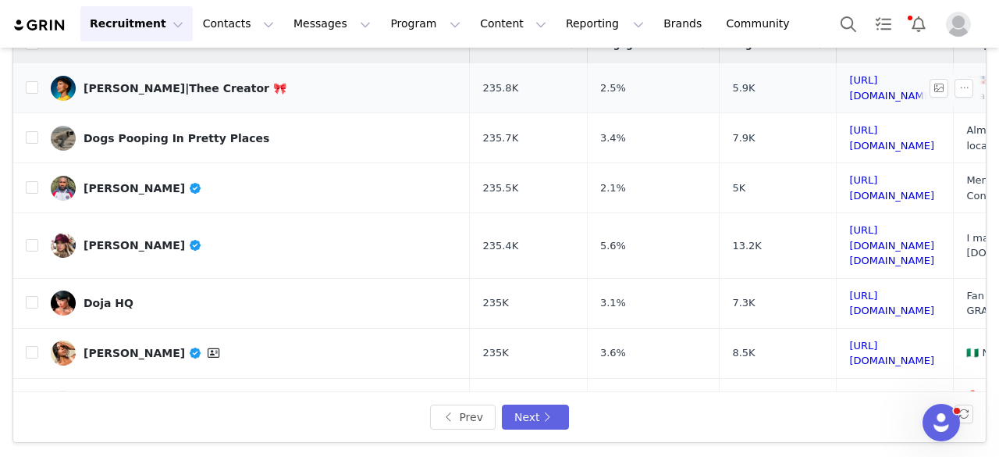
click at [159, 91] on div "Jeremy|Thee Creator 🎀" at bounding box center [185, 88] width 203 height 12
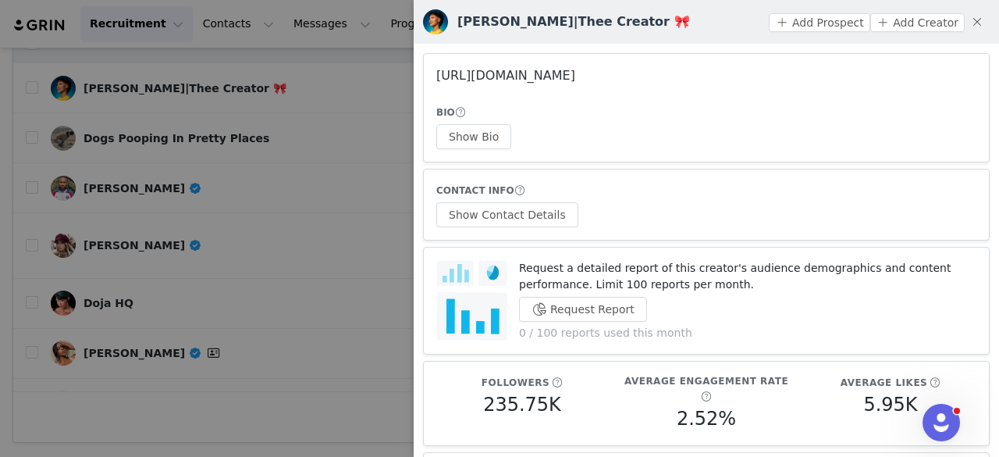
click at [510, 78] on link "https://www.instagram.com/glambyjer/" at bounding box center [505, 75] width 139 height 15
click at [244, 93] on div at bounding box center [499, 228] width 999 height 457
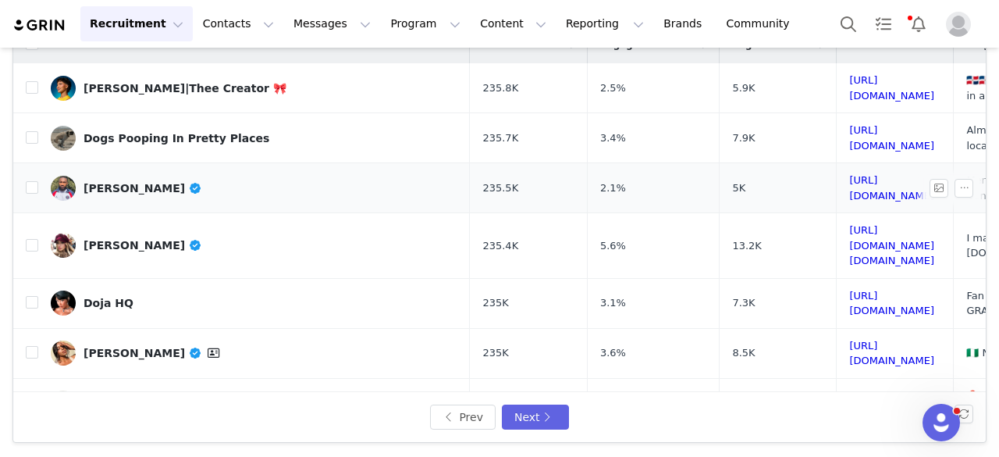
click at [131, 190] on div "Ayodeji Morafa" at bounding box center [143, 188] width 119 height 12
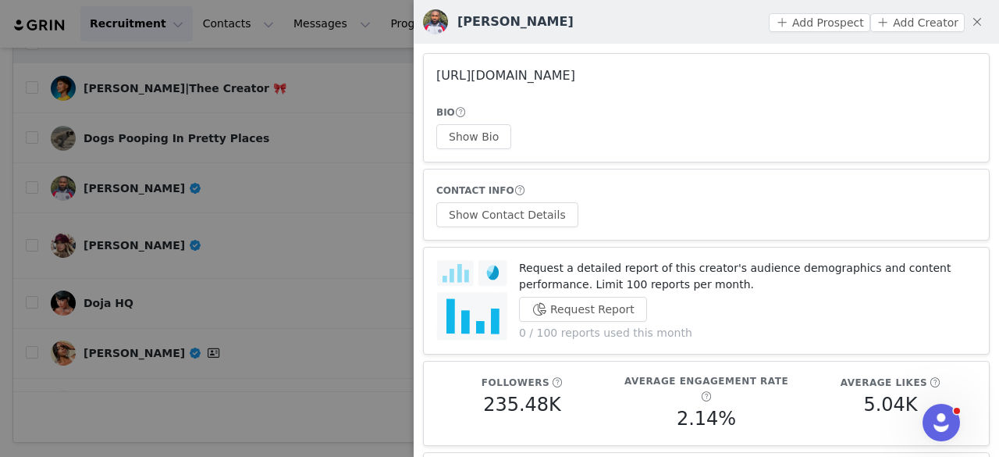
click at [468, 82] on link "https://www.instagram.com/dejimorafa/" at bounding box center [505, 75] width 139 height 15
click at [274, 133] on div at bounding box center [499, 228] width 999 height 457
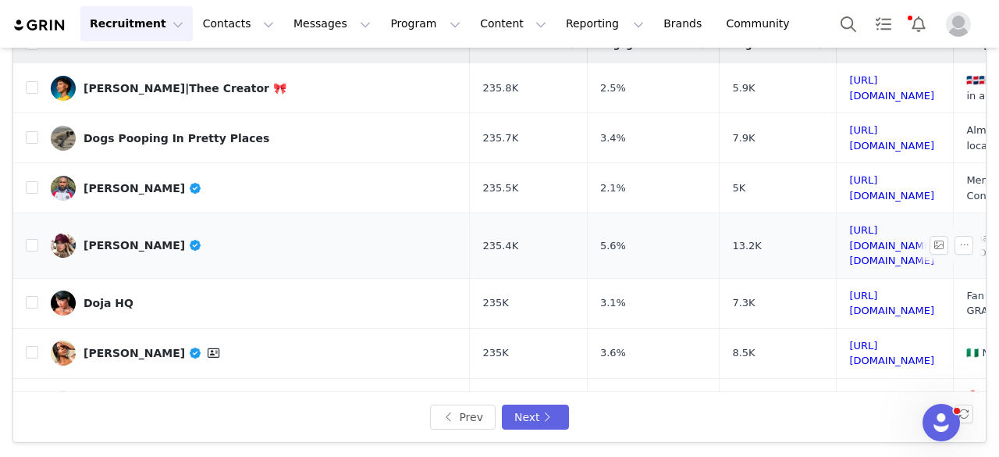
click at [121, 242] on div "Yana Potter" at bounding box center [143, 245] width 119 height 12
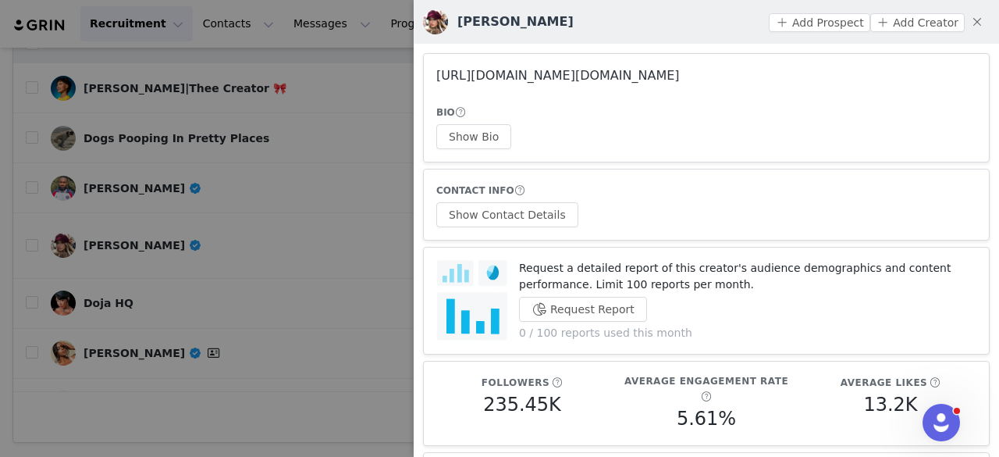
click at [482, 80] on link "https://www.instagram.com/yana.potter.art/" at bounding box center [558, 75] width 244 height 15
click at [258, 201] on div at bounding box center [499, 228] width 999 height 457
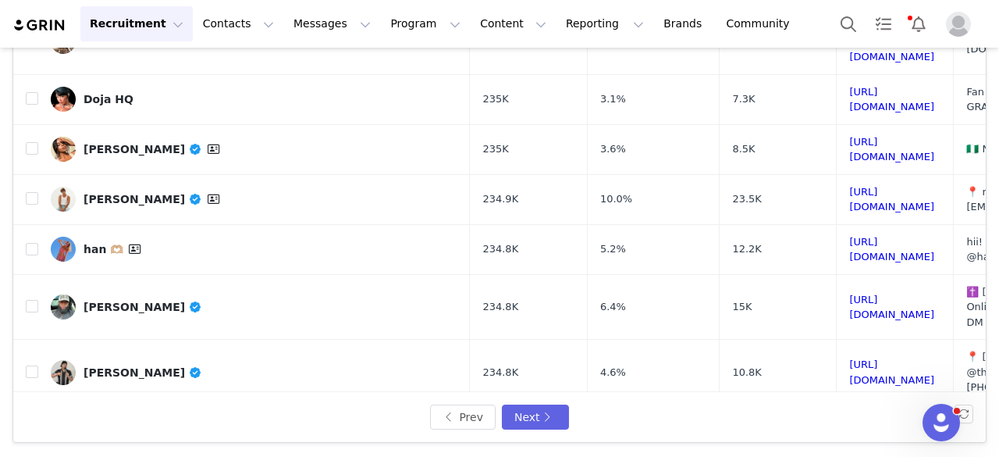
scroll to position [205, 0]
click at [101, 86] on link "Doja HQ" at bounding box center [254, 98] width 407 height 25
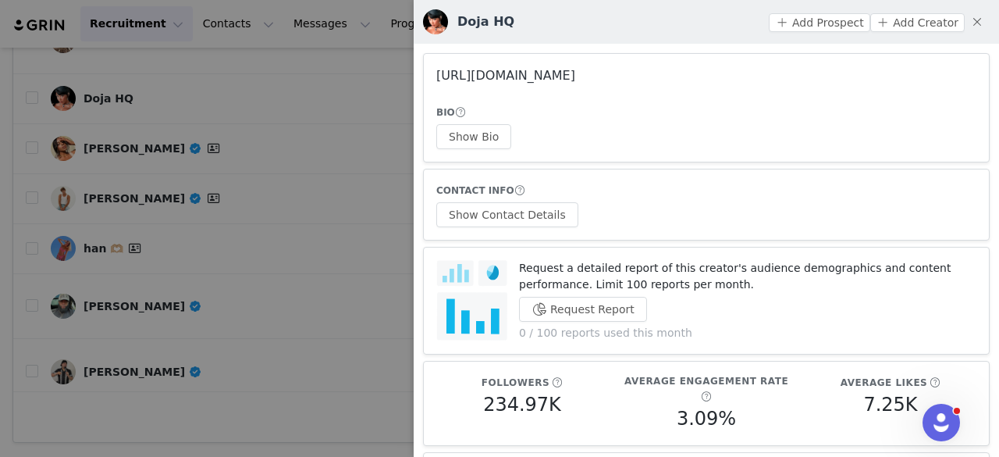
click at [475, 74] on link "https://www.instagram.com/dojahqs/" at bounding box center [505, 75] width 139 height 15
click at [263, 175] on div at bounding box center [499, 228] width 999 height 457
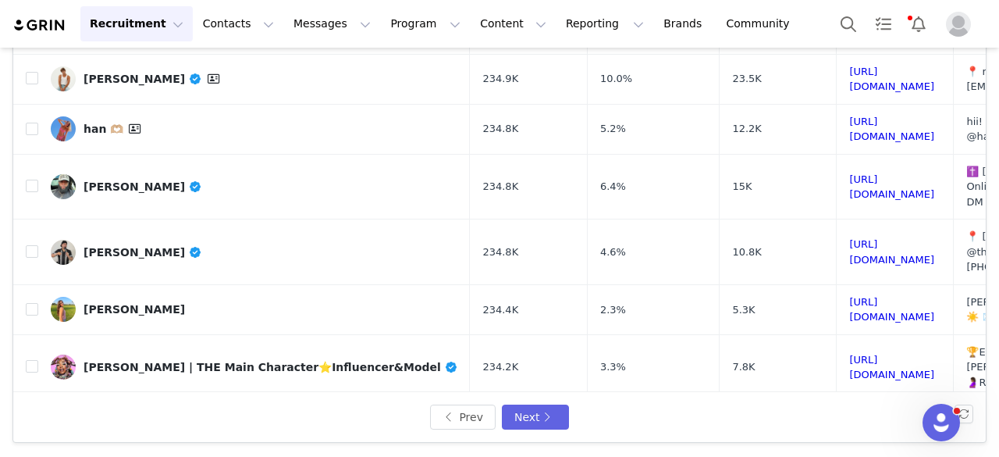
scroll to position [325, 0]
click at [128, 245] on div "Chancie Bramlett" at bounding box center [143, 251] width 119 height 12
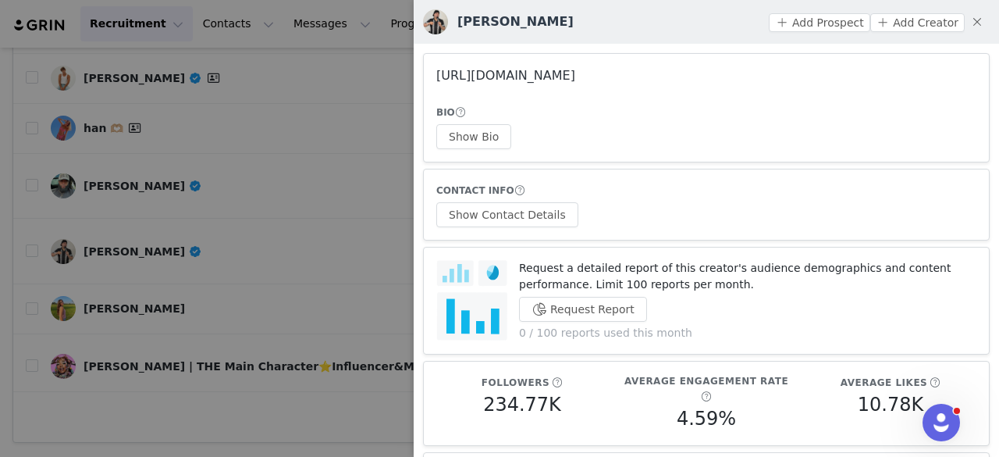
click at [542, 72] on link "https://www.instagram.com/iamchancie/" at bounding box center [505, 75] width 139 height 15
click at [251, 202] on div at bounding box center [499, 228] width 999 height 457
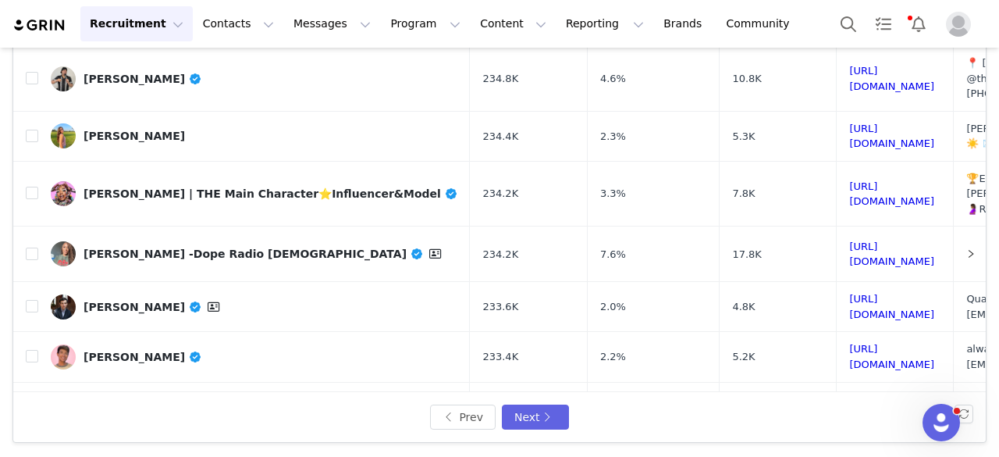
scroll to position [498, 0]
click at [126, 129] on div "Kyndel Grove" at bounding box center [134, 135] width 101 height 12
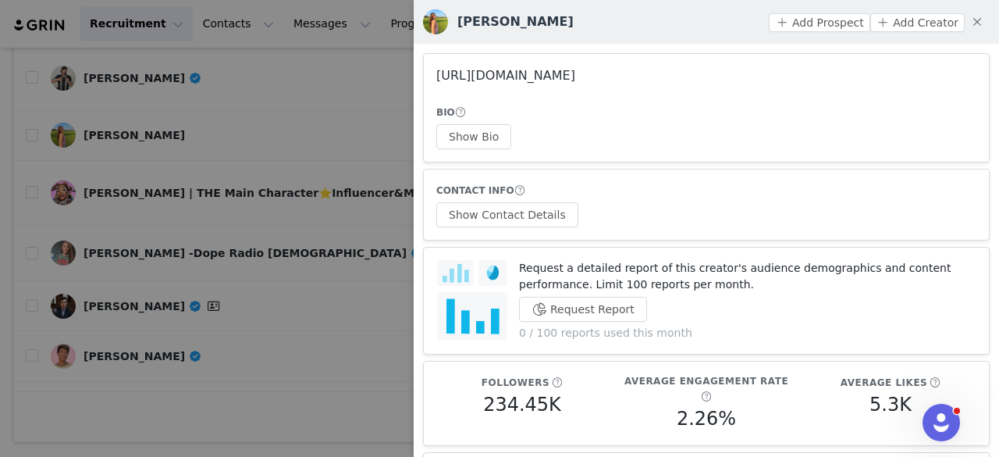
click at [475, 81] on link "https://www.instagram.com/kyndelgrove/" at bounding box center [505, 75] width 139 height 15
click at [222, 219] on div at bounding box center [499, 228] width 999 height 457
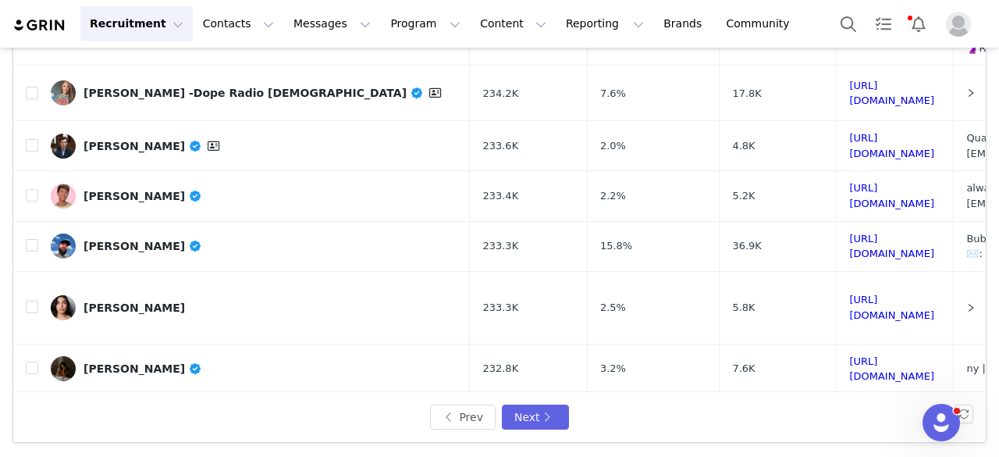
scroll to position [660, 0]
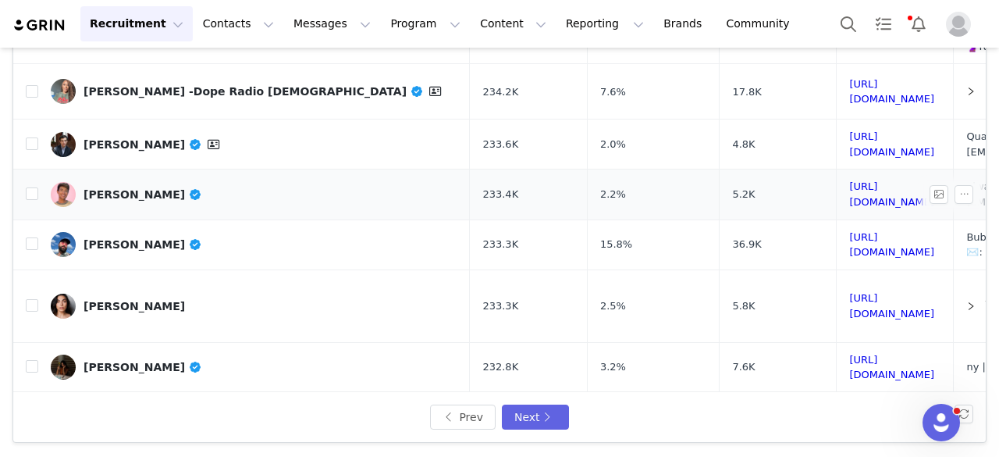
click at [153, 188] on div "Dakota Wright" at bounding box center [143, 194] width 119 height 12
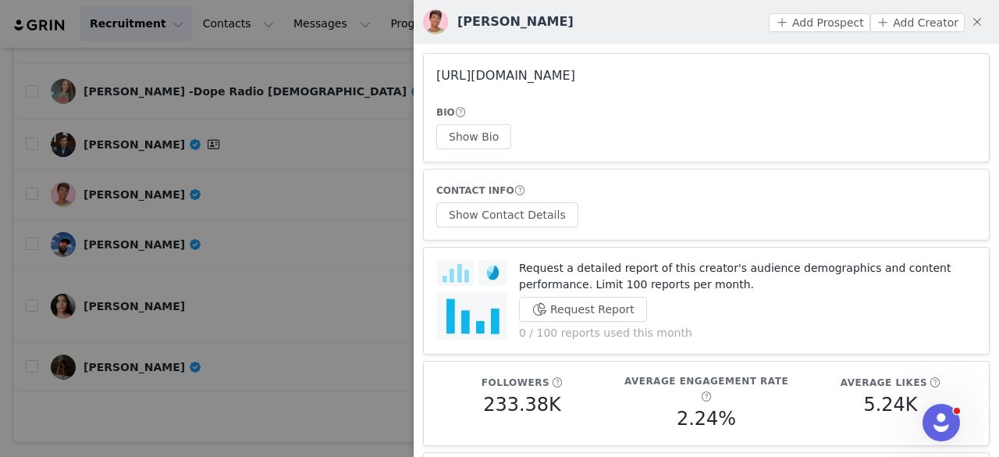
click at [462, 83] on link "https://www.instagram.com/dakotawright/" at bounding box center [505, 75] width 139 height 15
click at [247, 161] on div at bounding box center [499, 228] width 999 height 457
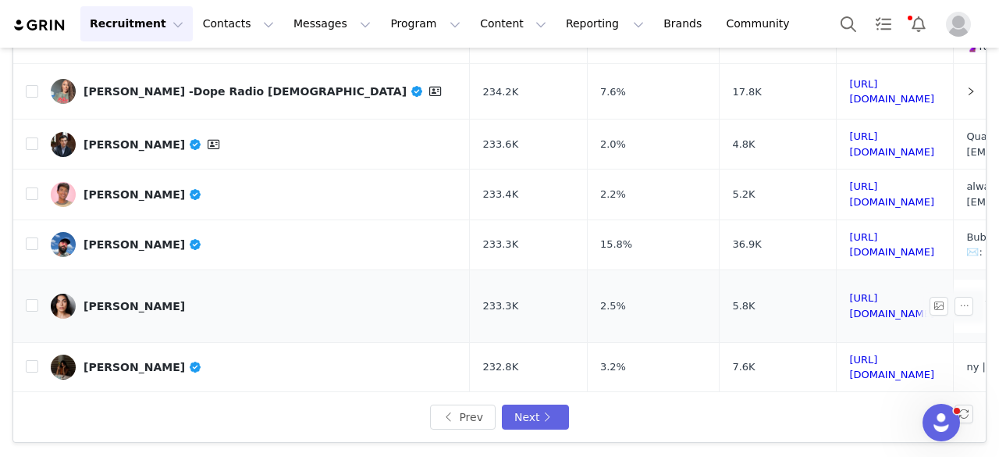
click at [145, 300] on div "CHRISTINA MAVRONAS" at bounding box center [134, 306] width 101 height 12
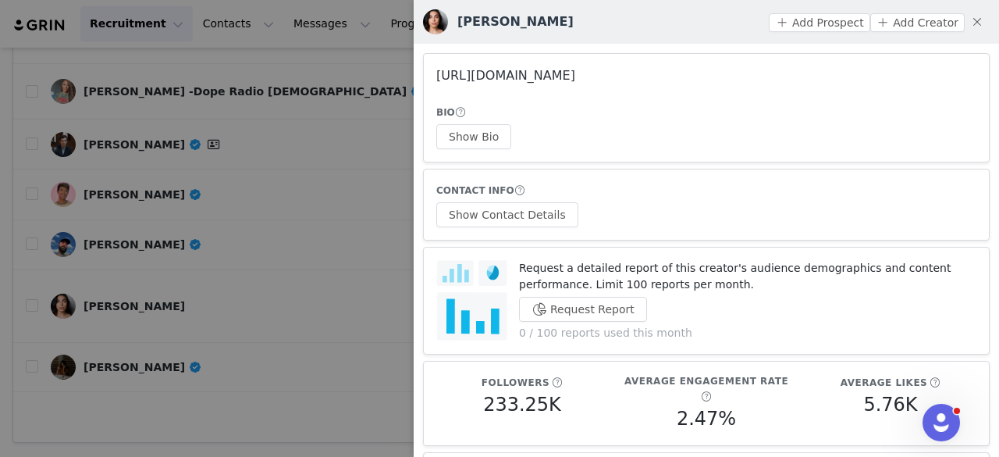
click at [478, 78] on link "https://www.instagram.com/christinamavronas/" at bounding box center [505, 75] width 139 height 15
click at [252, 163] on div at bounding box center [499, 228] width 999 height 457
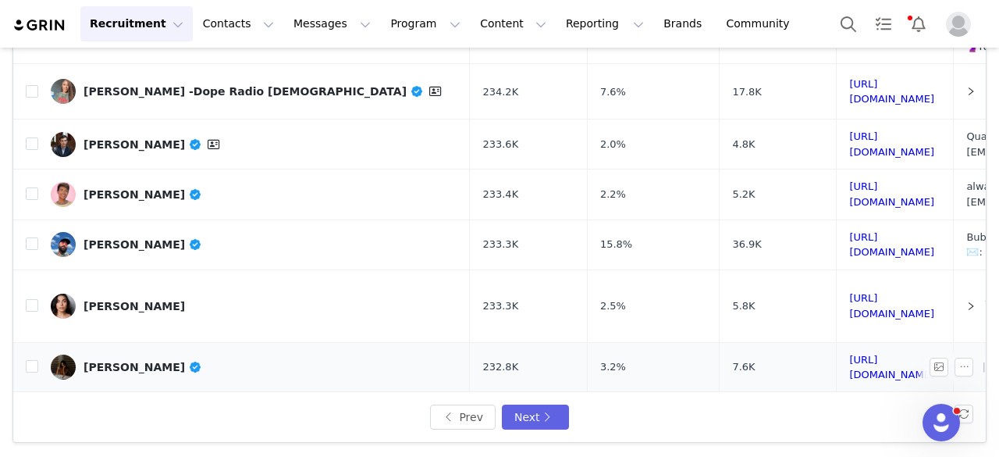
click at [165, 361] on div "[PERSON_NAME]" at bounding box center [143, 367] width 119 height 12
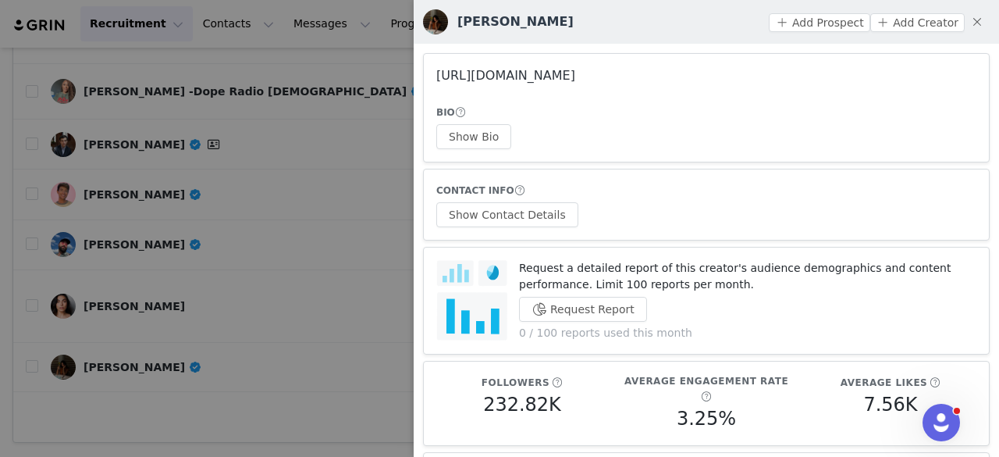
click at [551, 81] on link "https://www.instagram.com/nicoledelosreyes_/" at bounding box center [505, 75] width 139 height 15
click at [457, 140] on button "Show Bio" at bounding box center [473, 136] width 75 height 25
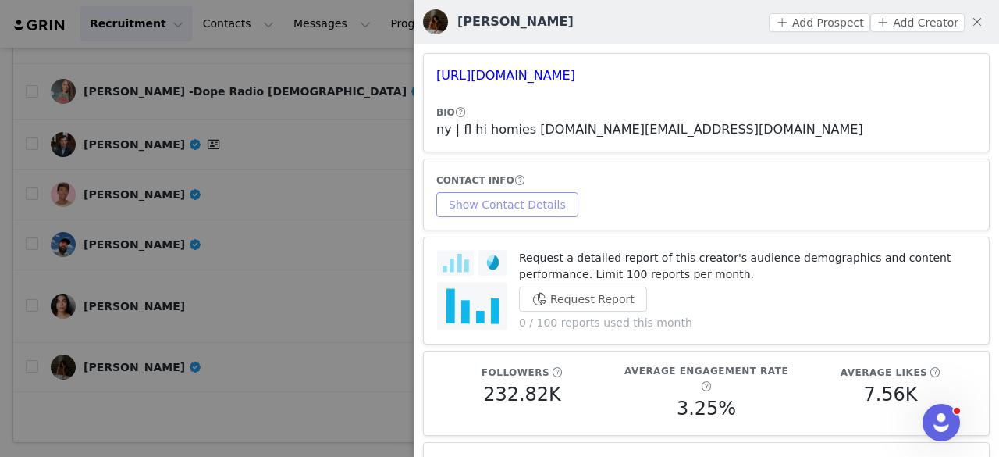
click at [507, 206] on button "Show Contact Details" at bounding box center [507, 204] width 142 height 25
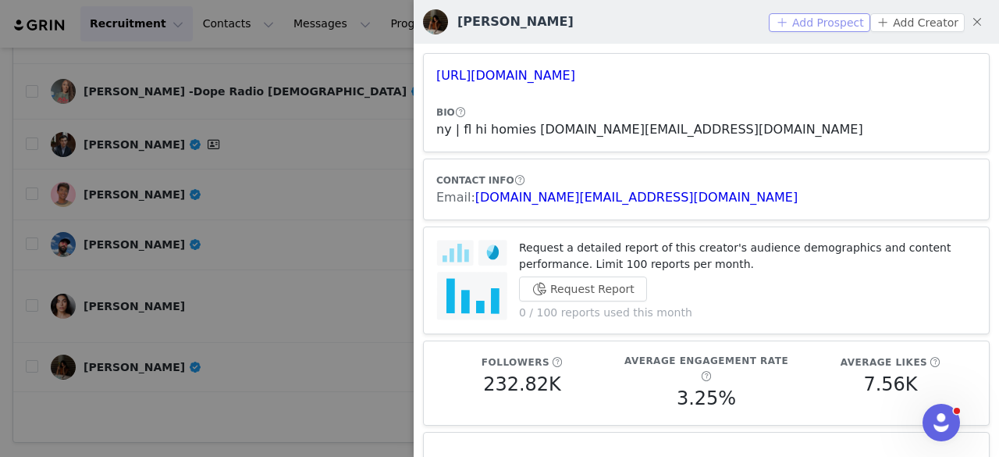
click at [838, 24] on button "Add Prospect" at bounding box center [819, 22] width 101 height 19
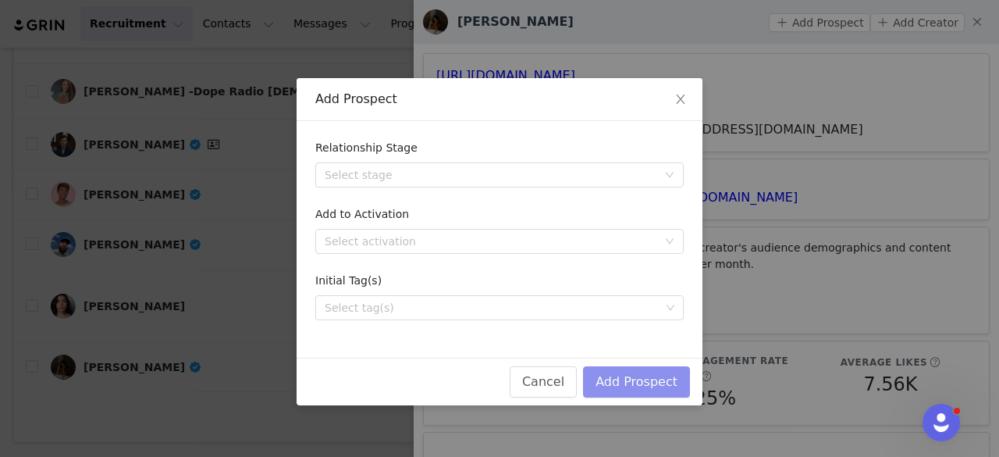
click at [653, 380] on button "Add Prospect" at bounding box center [636, 381] width 107 height 31
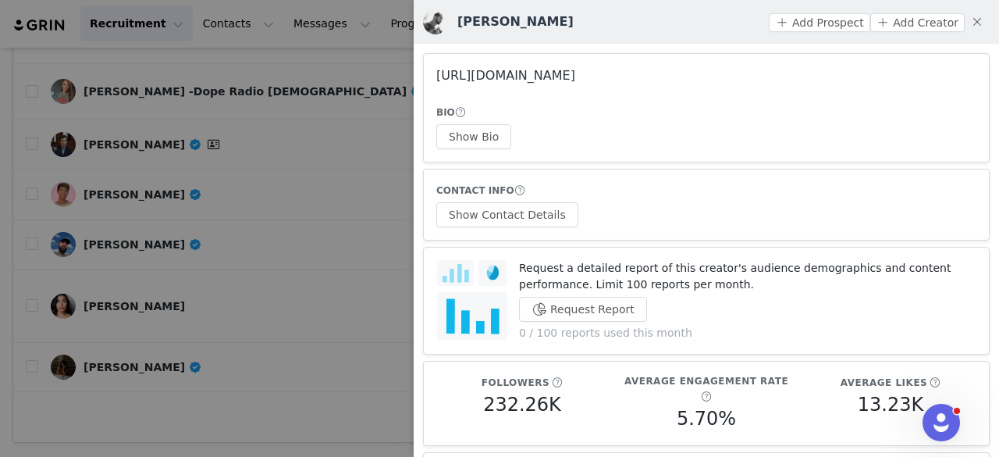
click at [575, 73] on link "https://www.instagram.com/dombeeef/" at bounding box center [505, 75] width 139 height 15
click at [367, 422] on div at bounding box center [499, 228] width 999 height 457
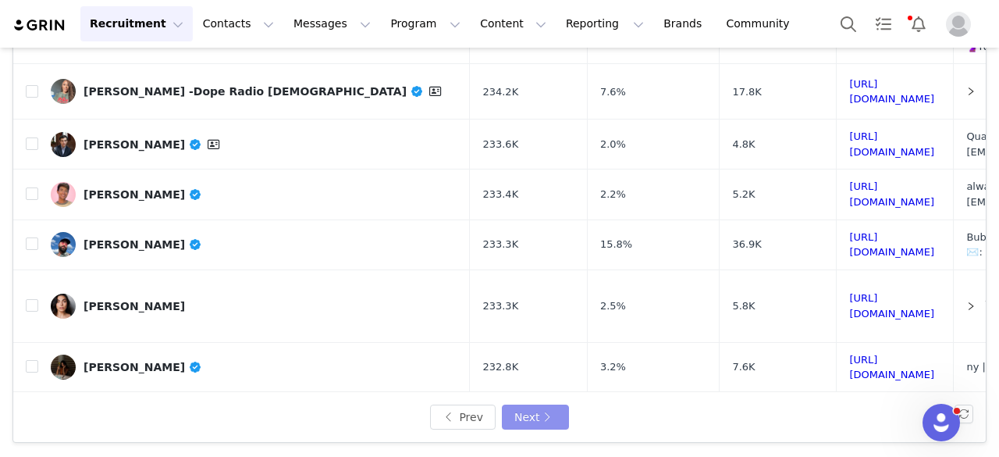
click at [542, 420] on button "Next" at bounding box center [535, 416] width 67 height 25
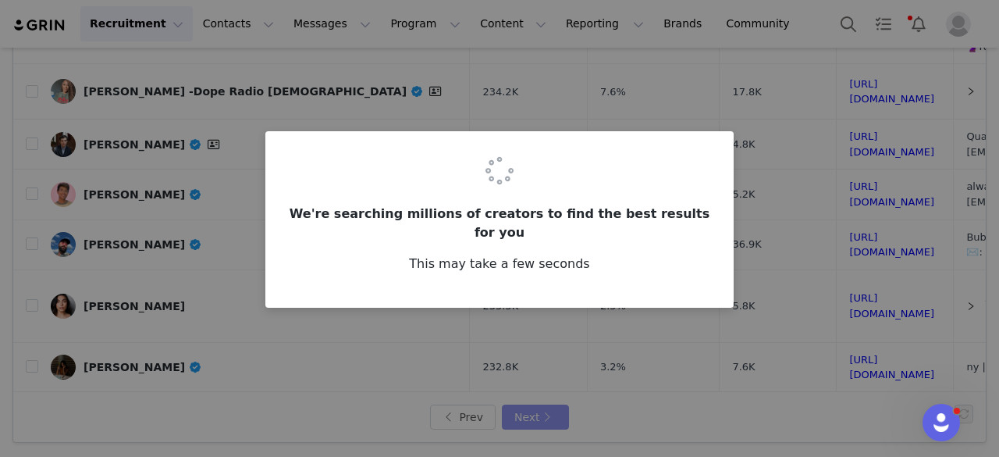
scroll to position [0, 0]
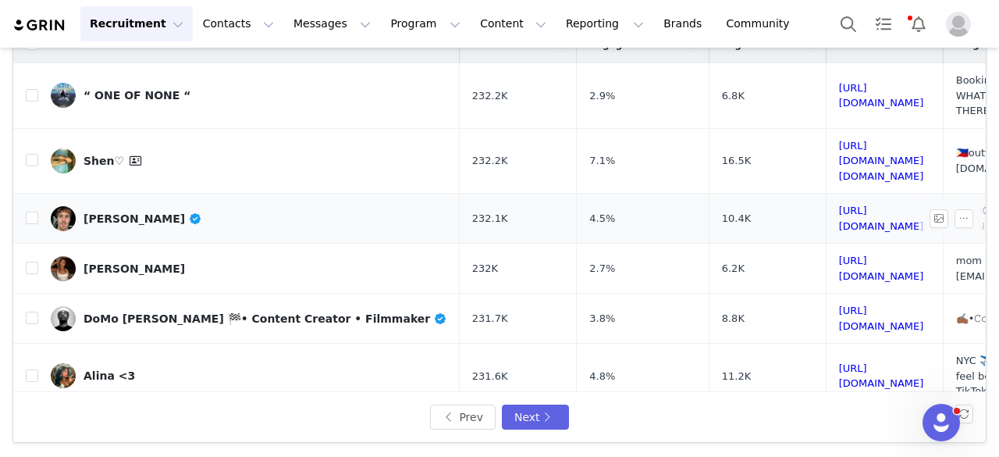
click at [172, 206] on link "[PERSON_NAME]" at bounding box center [249, 218] width 397 height 25
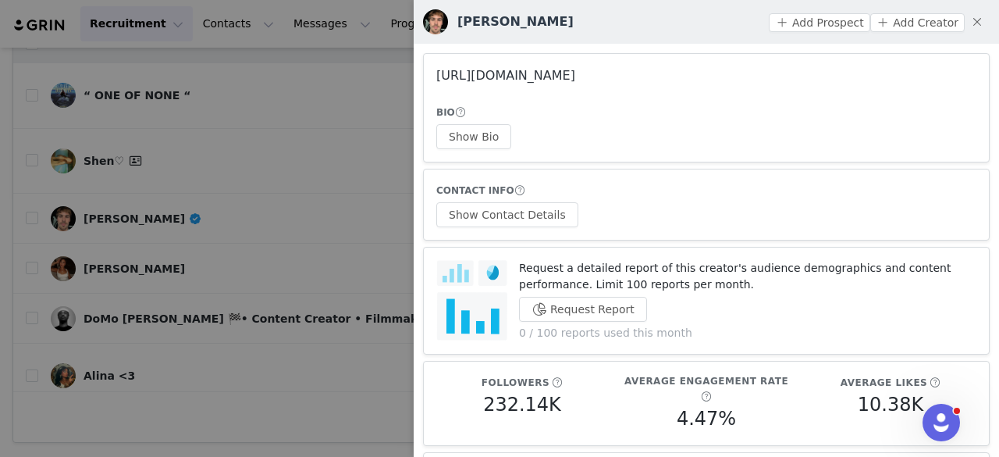
click at [512, 72] on link "https://www.instagram.com/ethangaskill/" at bounding box center [505, 75] width 139 height 15
click at [474, 144] on button "Show Bio" at bounding box center [473, 136] width 75 height 25
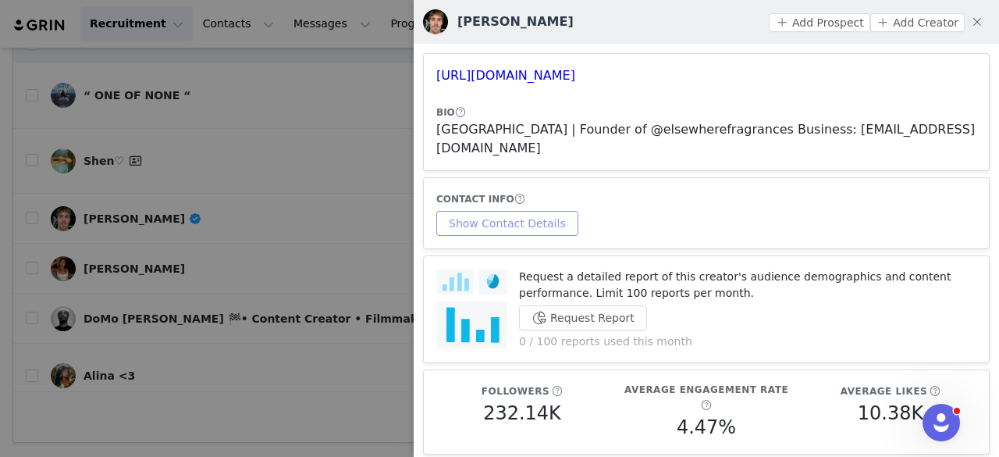
click at [520, 211] on button "Show Contact Details" at bounding box center [507, 223] width 142 height 25
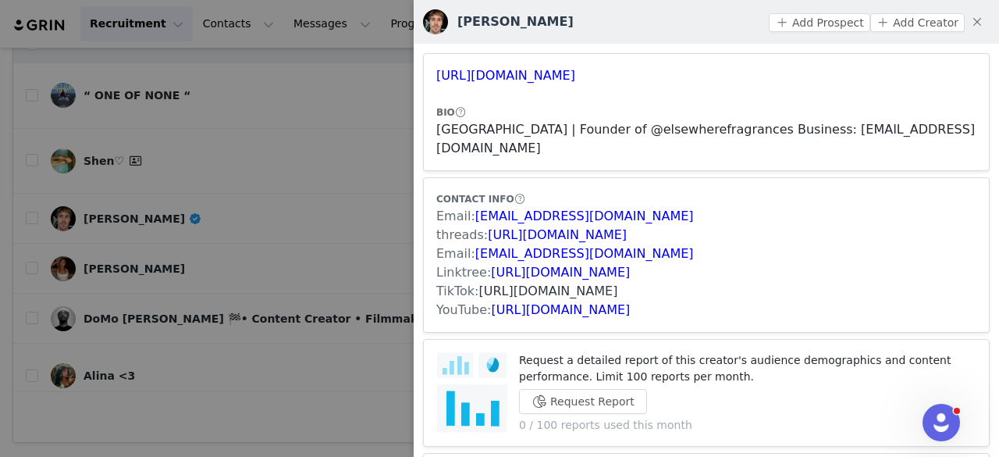
click at [528, 283] on link "https://www.tiktok.com/share/user/6718774124347065350" at bounding box center [548, 290] width 139 height 15
click at [785, 28] on button "Add Prospect" at bounding box center [819, 22] width 101 height 19
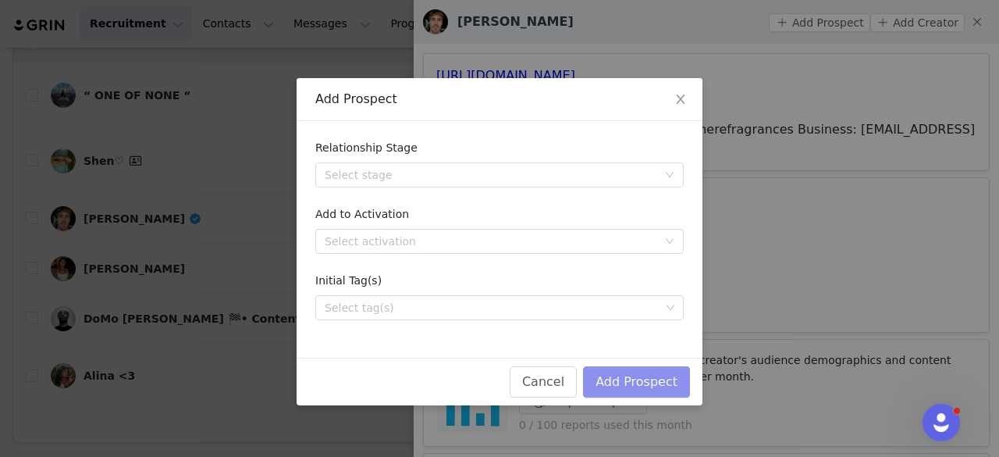
click at [621, 388] on button "Add Prospect" at bounding box center [636, 381] width 107 height 31
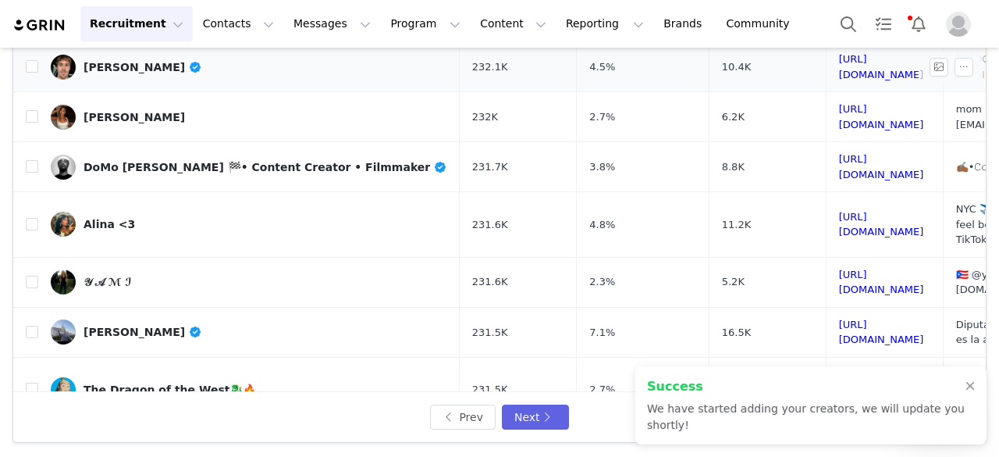
scroll to position [154, 0]
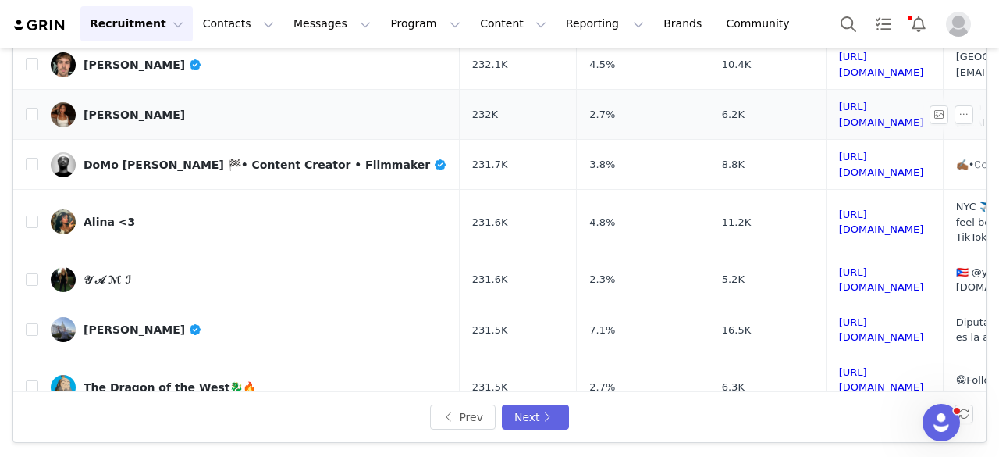
click at [141, 108] on div "[PERSON_NAME]" at bounding box center [134, 114] width 101 height 12
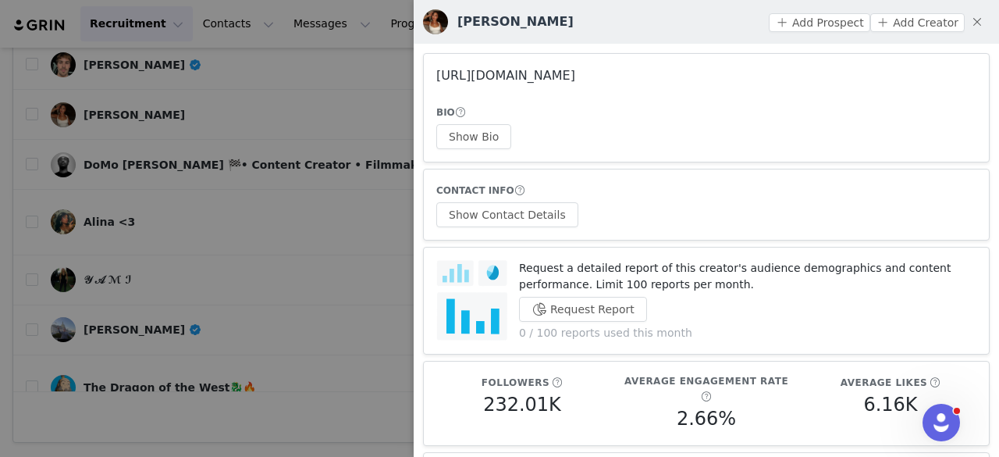
click at [575, 72] on link "https://www.instagram.com/catalinatrez/" at bounding box center [505, 75] width 139 height 15
click at [492, 142] on button "Show Bio" at bounding box center [473, 136] width 75 height 25
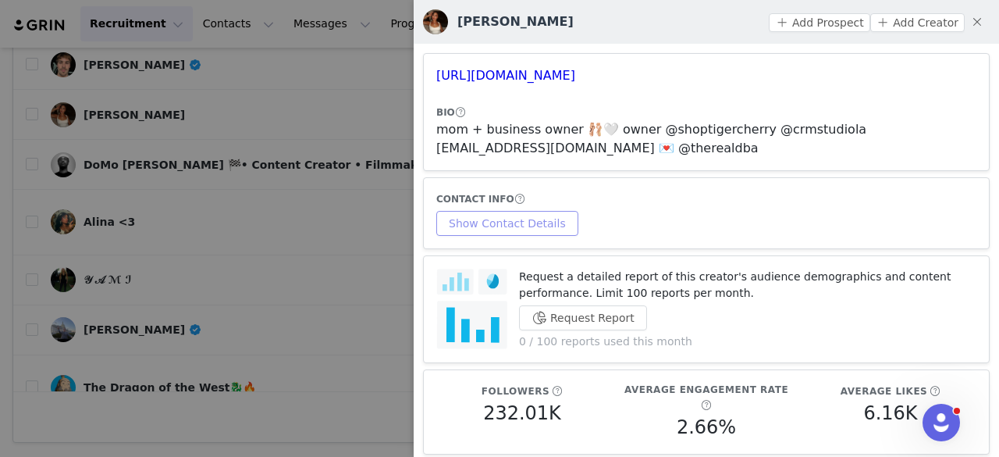
click at [521, 204] on div "CONTACT INFO" at bounding box center [706, 198] width 540 height 16
click at [521, 218] on button "Show Contact Details" at bounding box center [507, 223] width 142 height 25
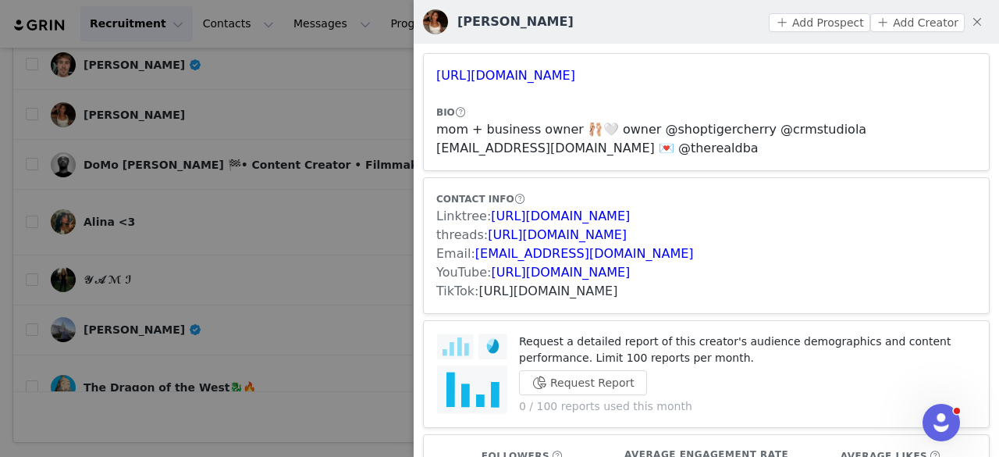
click at [535, 287] on link "https://www.tiktok.com/share/user/6759832936324137990" at bounding box center [548, 290] width 139 height 15
click at [799, 30] on button "Add Prospect" at bounding box center [819, 22] width 101 height 19
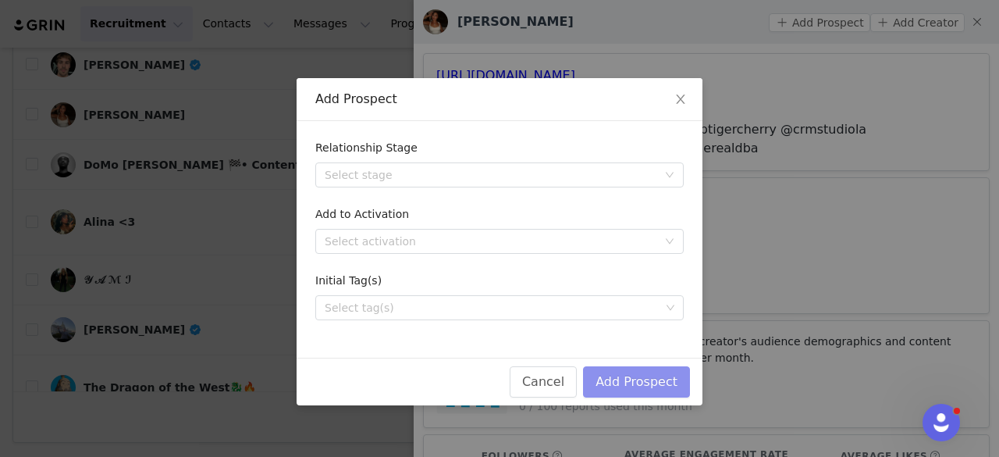
click at [640, 374] on button "Add Prospect" at bounding box center [636, 381] width 107 height 31
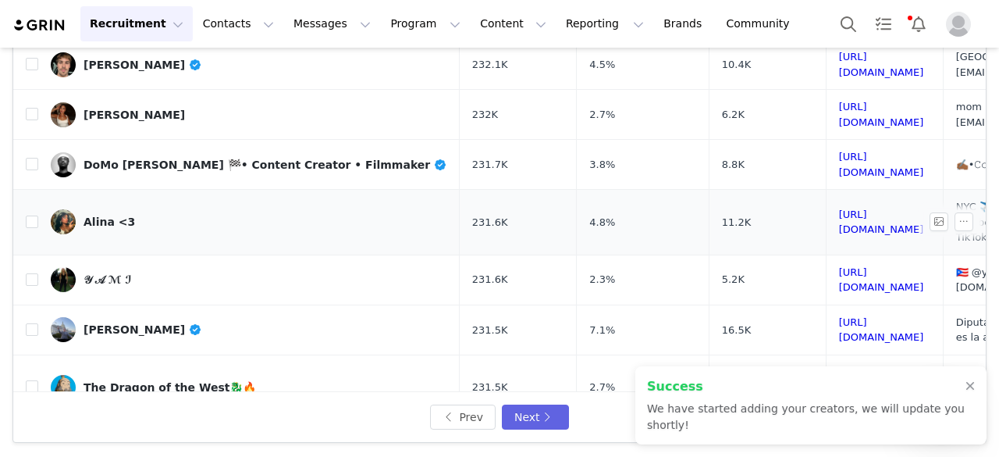
click at [117, 215] on div "Alina <3" at bounding box center [110, 221] width 52 height 12
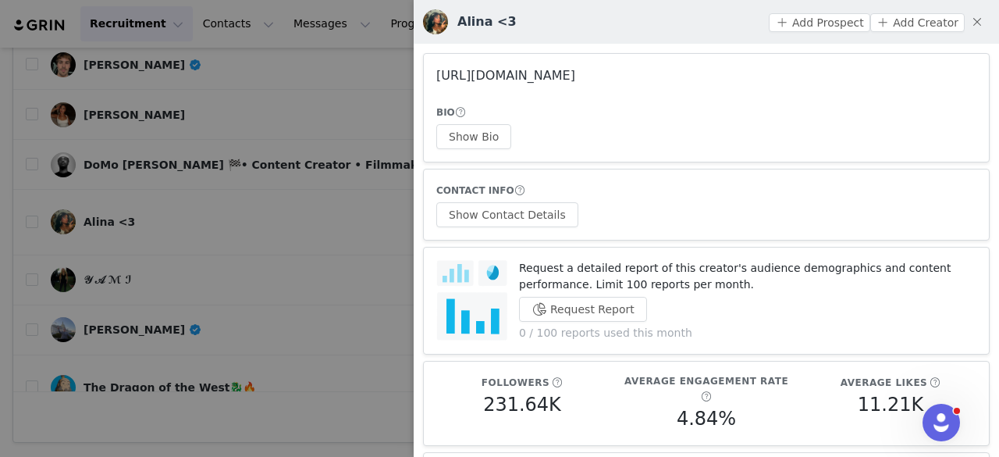
click at [555, 71] on link "https://www.instagram.com/alinasmakeup/" at bounding box center [505, 75] width 139 height 15
click at [244, 162] on div at bounding box center [499, 228] width 999 height 457
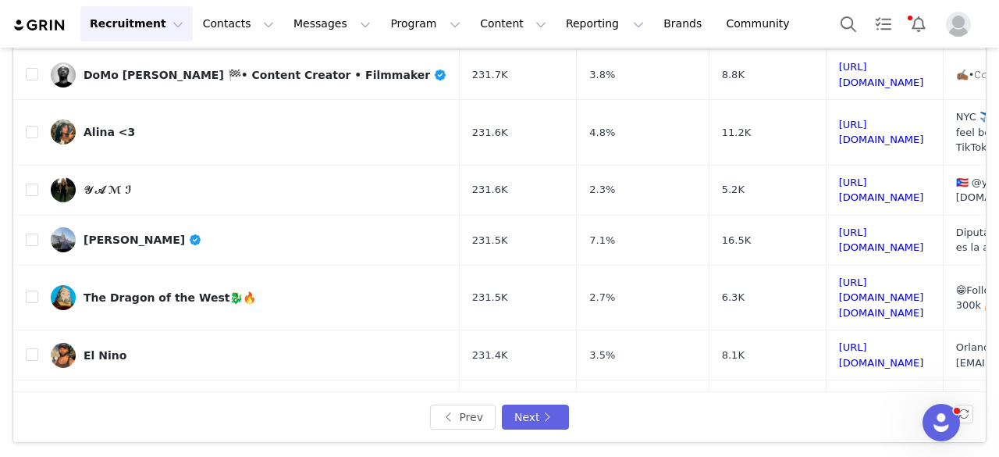
scroll to position [246, 0]
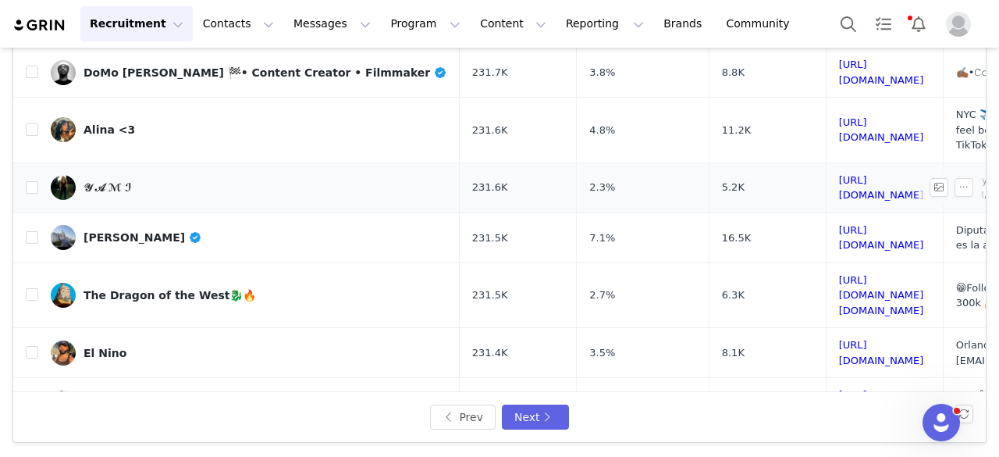
click at [98, 181] on div "𝒴 𝒜 ℳ ℐ" at bounding box center [108, 187] width 48 height 12
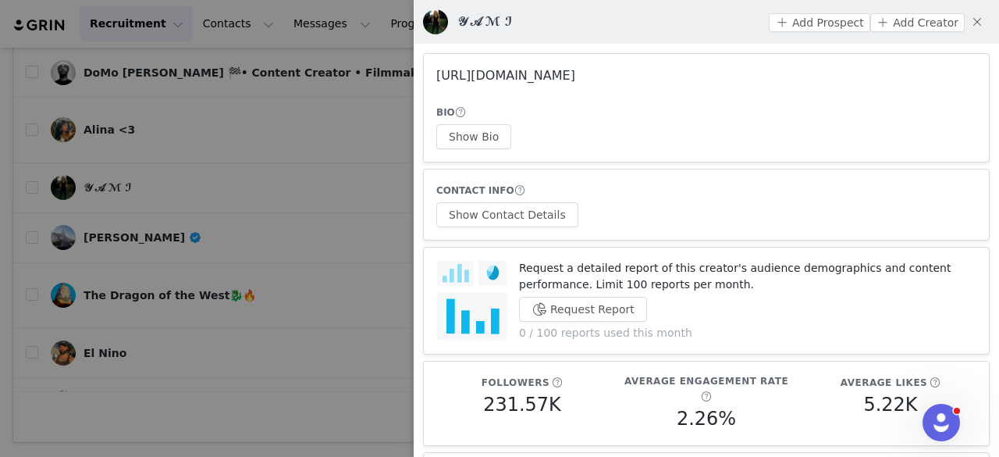
click at [443, 80] on link "https://www.instagram.com/musclemamiyamii/" at bounding box center [505, 75] width 139 height 15
click at [482, 130] on button "Show Bio" at bounding box center [473, 136] width 75 height 25
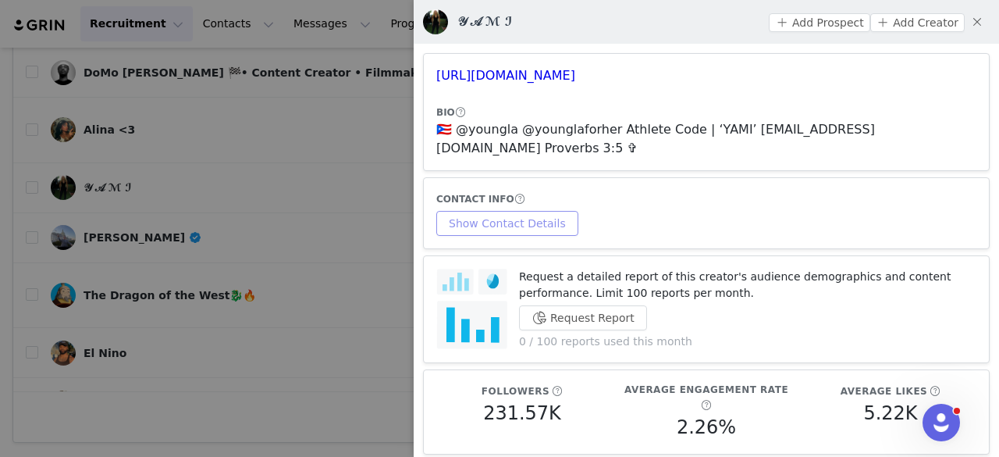
click at [517, 211] on button "Show Contact Details" at bounding box center [507, 223] width 142 height 25
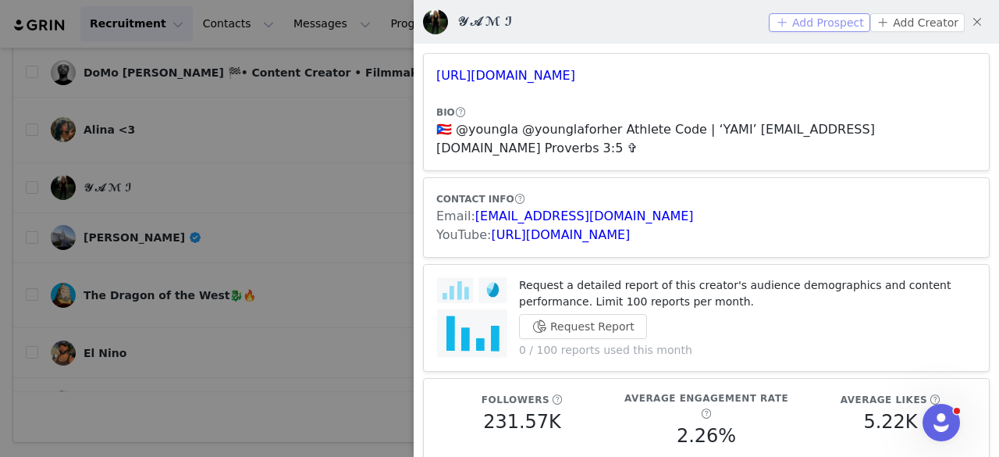
click at [773, 24] on button "Add Prospect" at bounding box center [819, 22] width 101 height 19
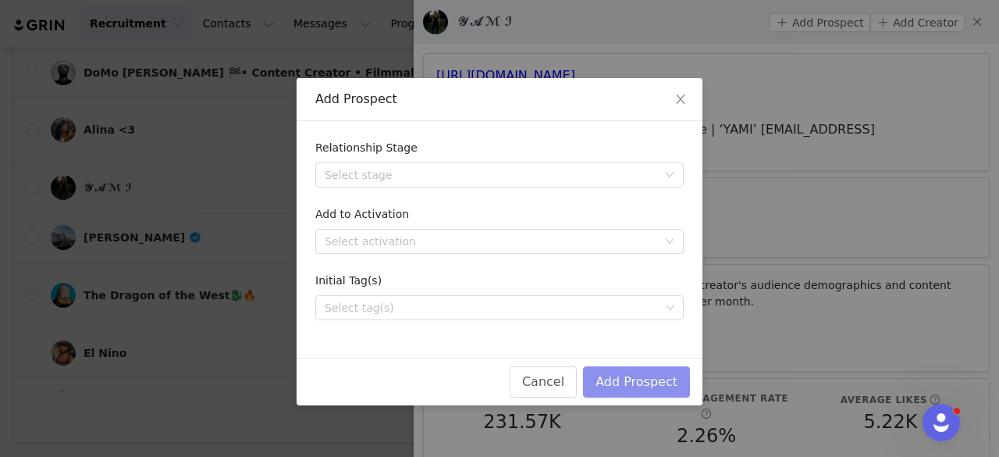
click at [637, 379] on button "Add Prospect" at bounding box center [636, 381] width 107 height 31
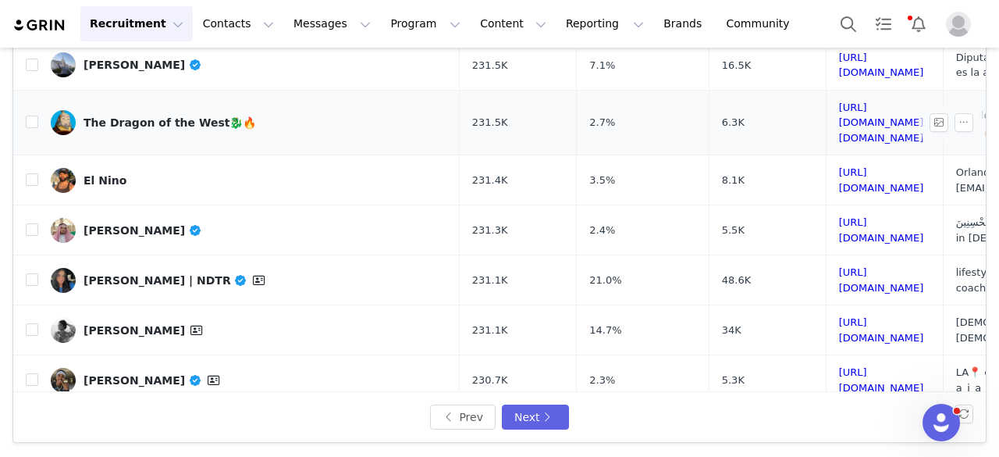
scroll to position [422, 0]
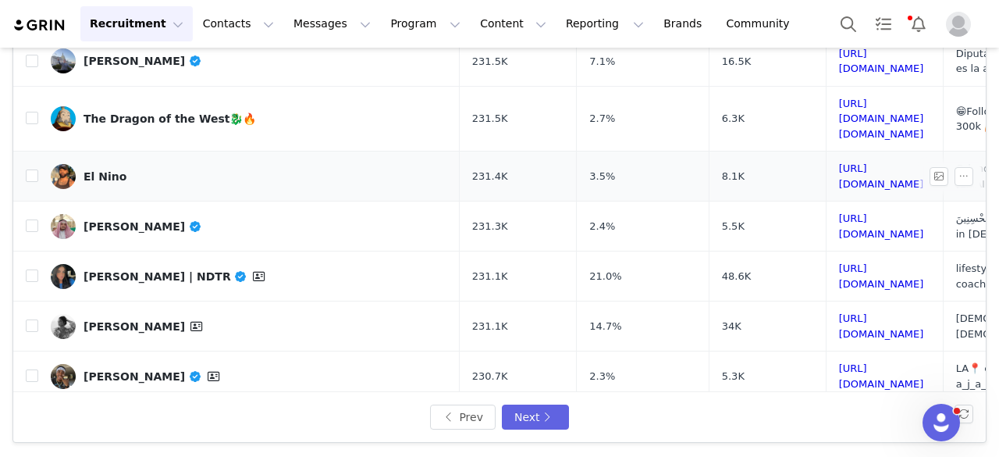
click at [97, 170] on div "El Nino" at bounding box center [105, 176] width 43 height 12
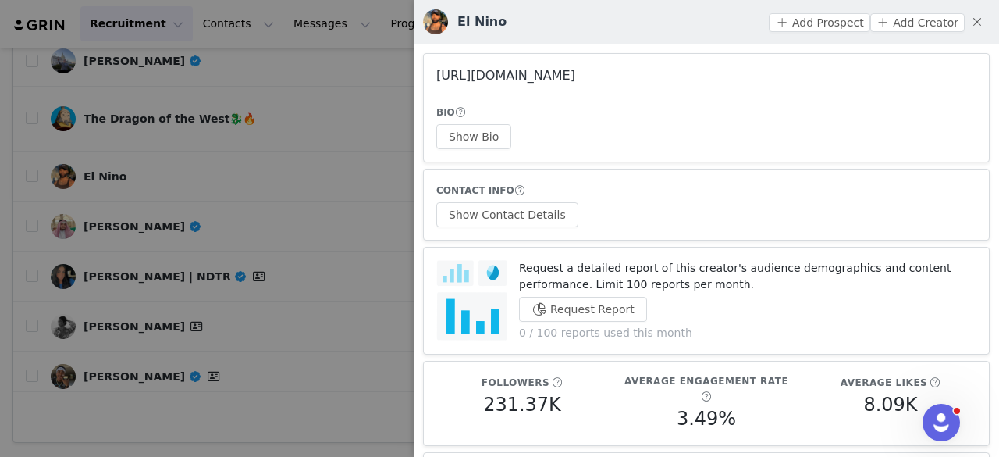
click at [534, 73] on link "https://www.instagram.com/jroc__lasker/" at bounding box center [505, 75] width 139 height 15
click at [176, 198] on div at bounding box center [499, 228] width 999 height 457
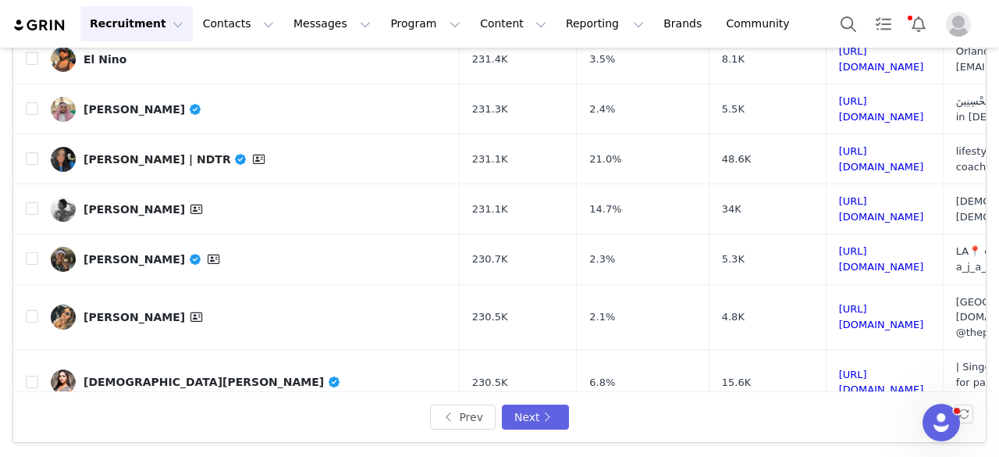
scroll to position [540, 0]
click at [176, 304] on link "Lily Bae" at bounding box center [249, 316] width 397 height 25
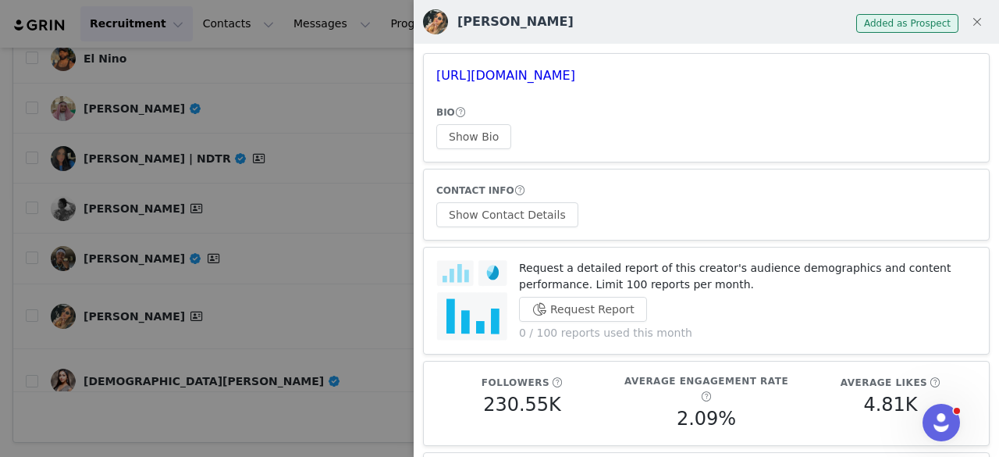
click at [175, 201] on div at bounding box center [499, 228] width 999 height 457
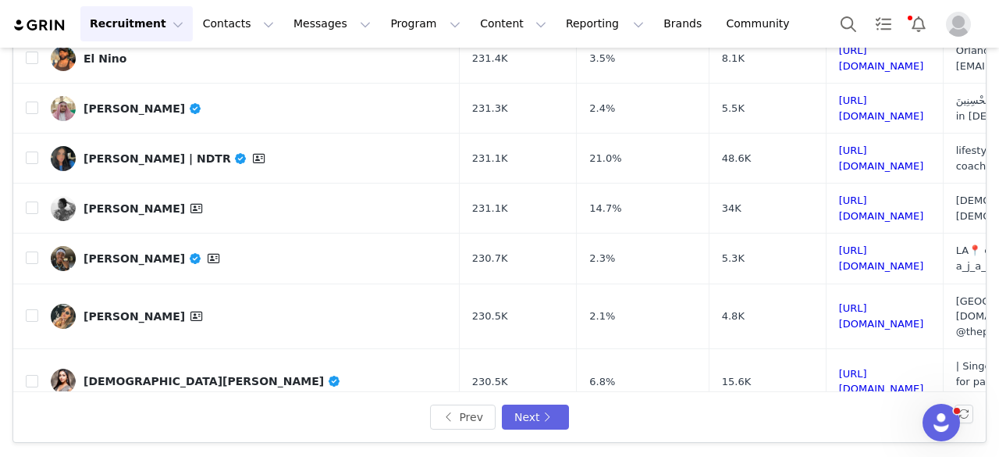
scroll to position [664, 0]
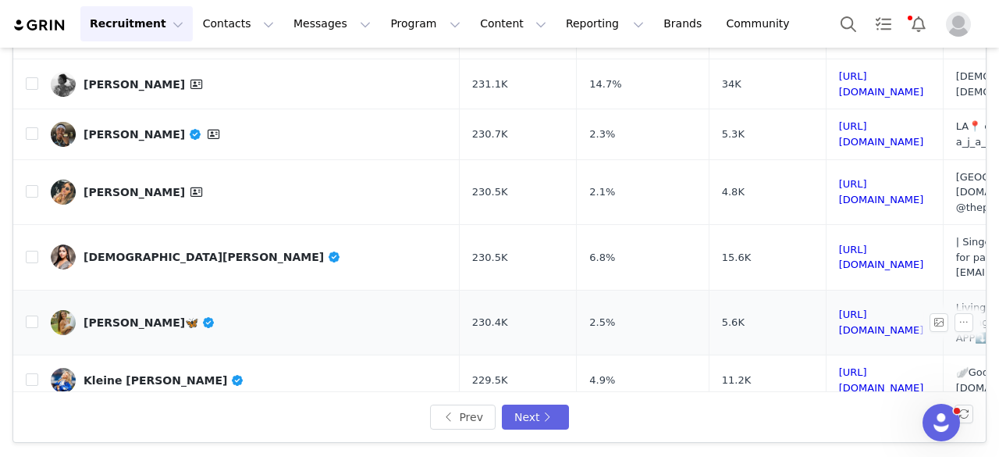
click at [151, 316] on div "[PERSON_NAME]🦋" at bounding box center [150, 322] width 132 height 12
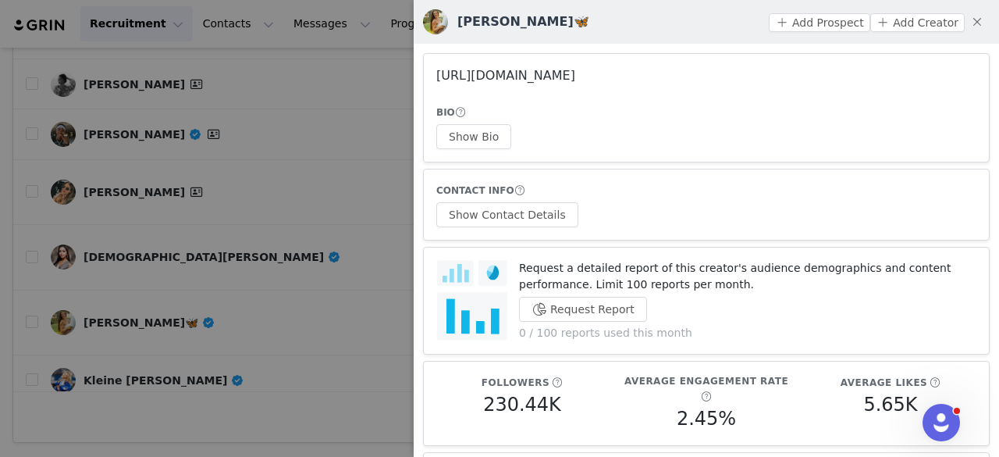
click at [542, 73] on link "https://www.instagram.com/callmeswags/" at bounding box center [505, 75] width 139 height 15
click at [461, 136] on button "Show Bio" at bounding box center [473, 136] width 75 height 25
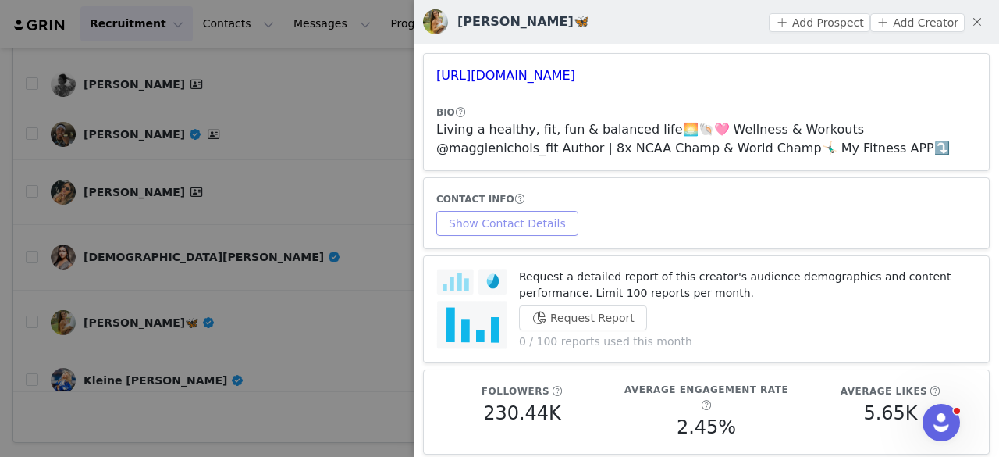
click at [484, 219] on button "Show Contact Details" at bounding box center [507, 223] width 142 height 25
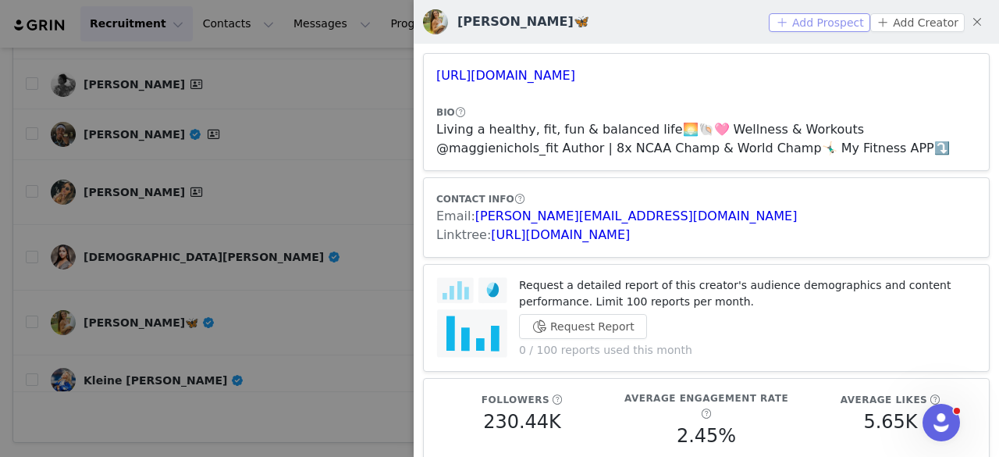
click at [813, 20] on button "Add Prospect" at bounding box center [819, 22] width 101 height 19
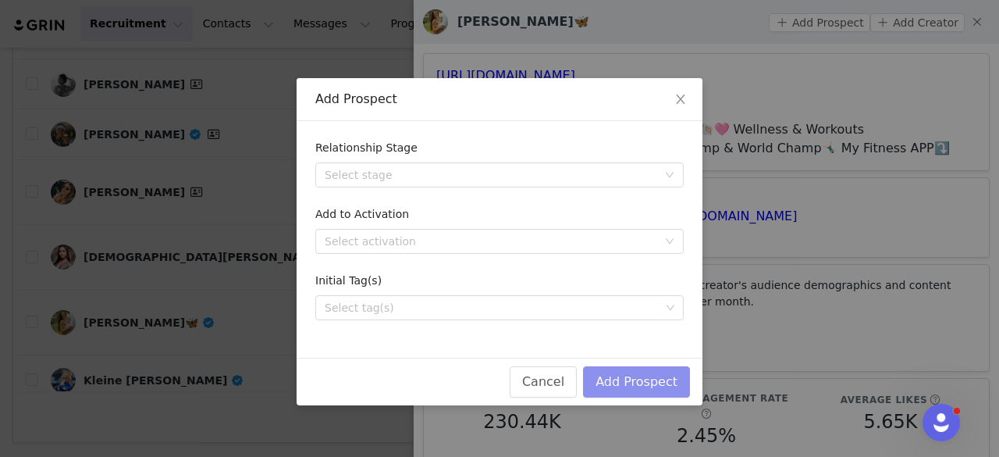
click at [631, 383] on button "Add Prospect" at bounding box center [636, 381] width 107 height 31
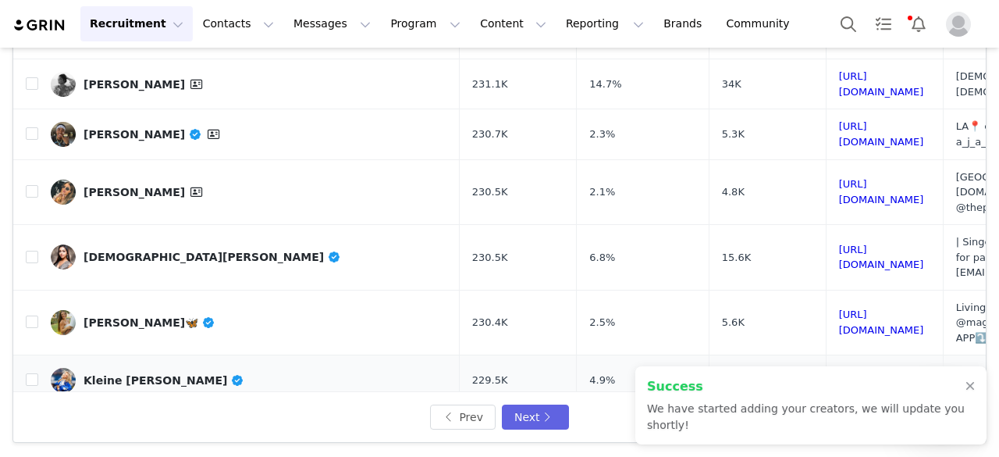
click at [116, 368] on link "Kleine [PERSON_NAME]" at bounding box center [249, 380] width 397 height 25
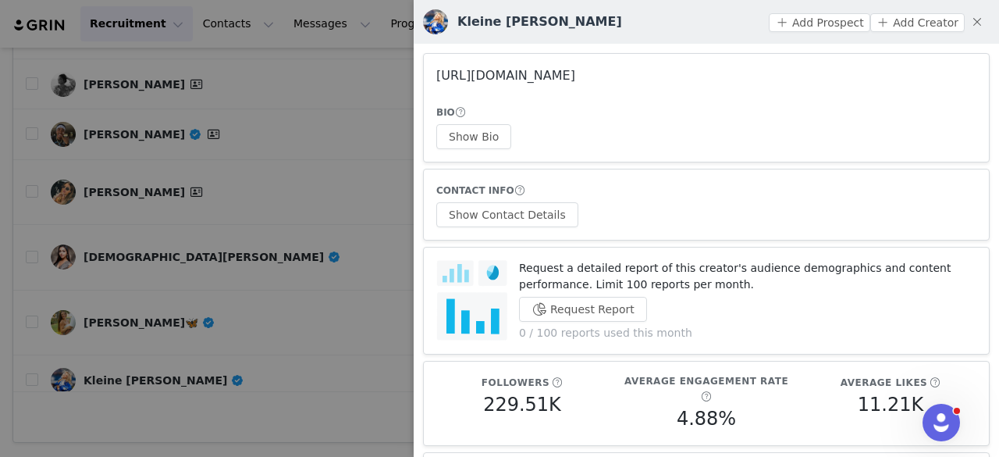
click at [491, 83] on link "https://www.instagram.com/kleinepowell/" at bounding box center [505, 75] width 139 height 15
click at [459, 132] on button "Show Bio" at bounding box center [473, 136] width 75 height 25
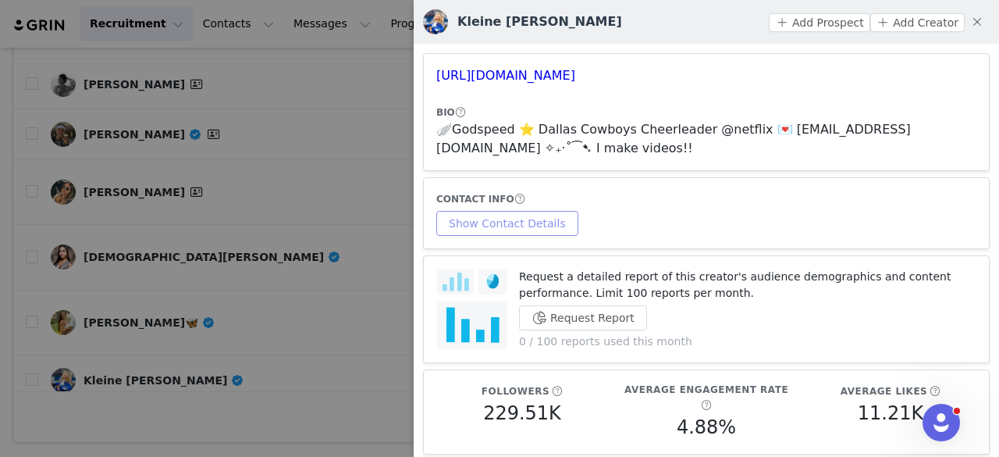
click at [514, 207] on div "CONTACT INFO Show Contact Details" at bounding box center [706, 212] width 540 height 45
click at [516, 215] on button "Show Contact Details" at bounding box center [507, 223] width 142 height 25
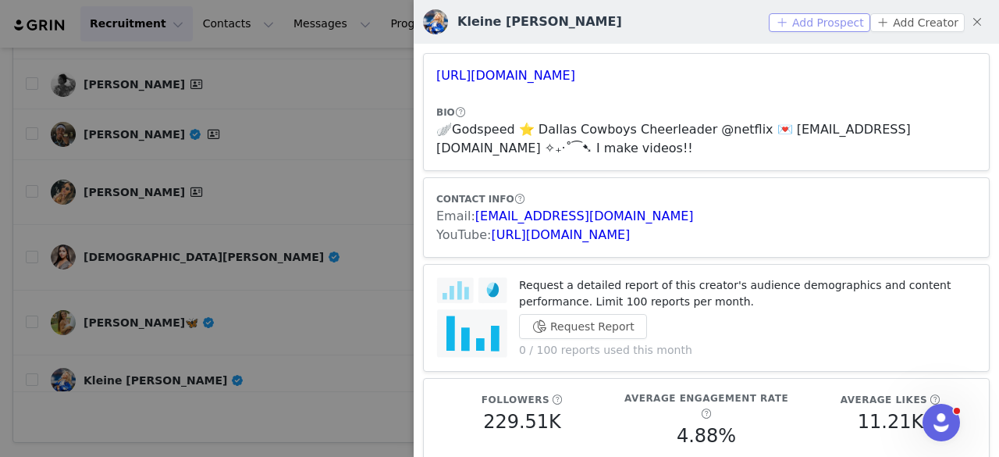
click at [796, 18] on button "Add Prospect" at bounding box center [819, 22] width 101 height 19
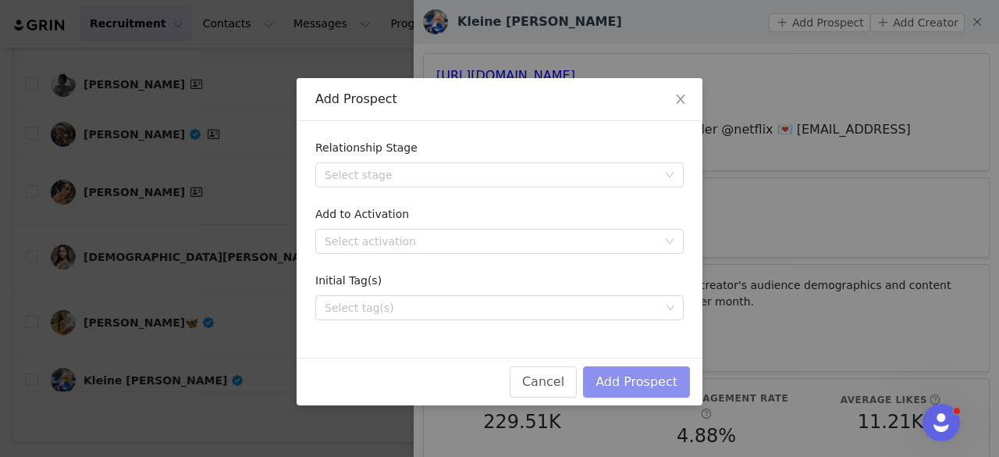
click at [631, 372] on button "Add Prospect" at bounding box center [636, 381] width 107 height 31
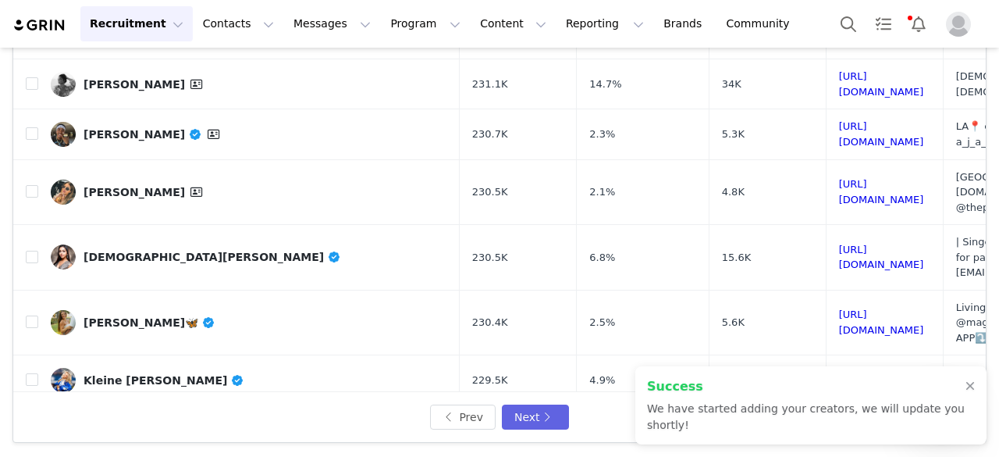
click at [139, 439] on div "[PERSON_NAME]" at bounding box center [143, 445] width 119 height 12
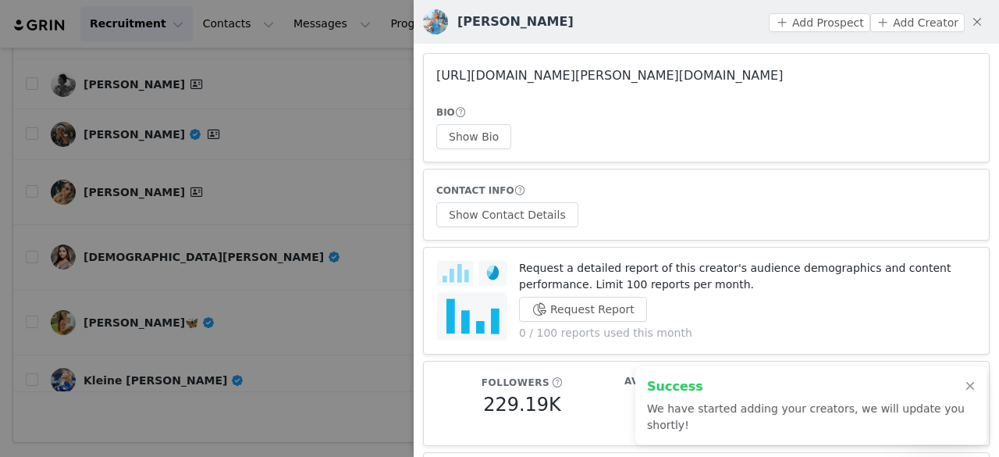
click at [612, 73] on link "https://www.instagram.com/ms.johnson.teaches/" at bounding box center [609, 75] width 347 height 15
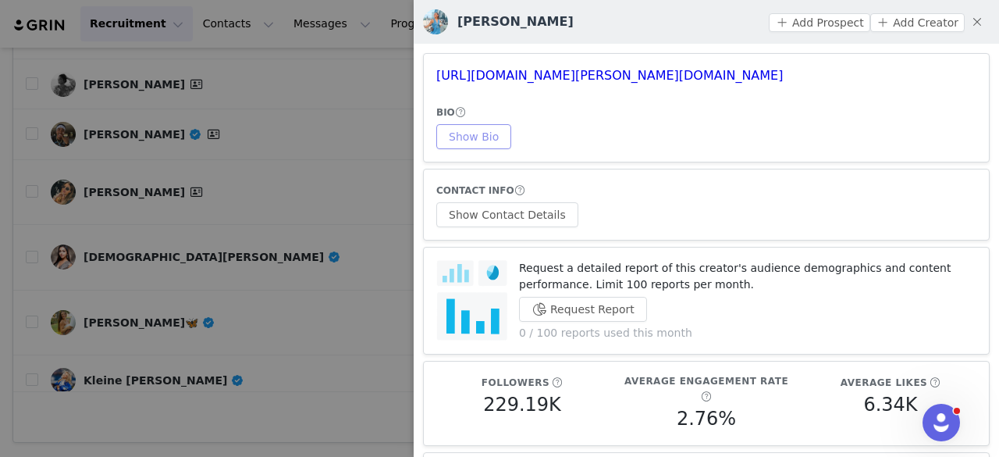
click at [476, 136] on button "Show Bio" at bounding box center [473, 136] width 75 height 25
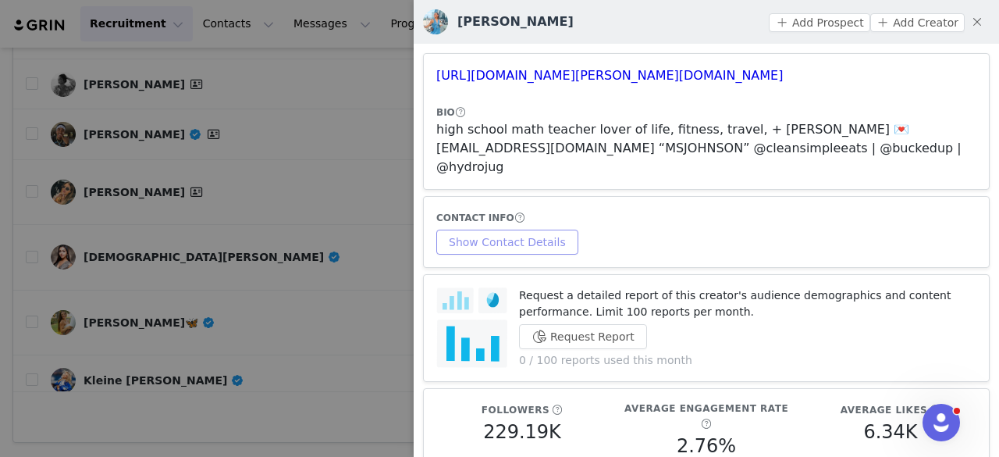
click at [515, 229] on button "Show Contact Details" at bounding box center [507, 241] width 142 height 25
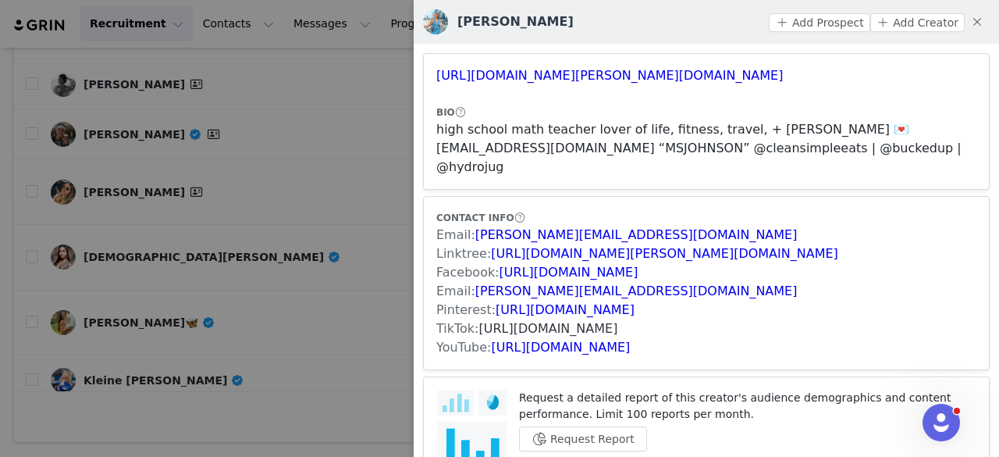
click at [546, 321] on link "https://www.tiktok.com/share/user/7016381193400091654" at bounding box center [548, 328] width 139 height 15
click at [788, 21] on button "Add Prospect" at bounding box center [819, 22] width 101 height 19
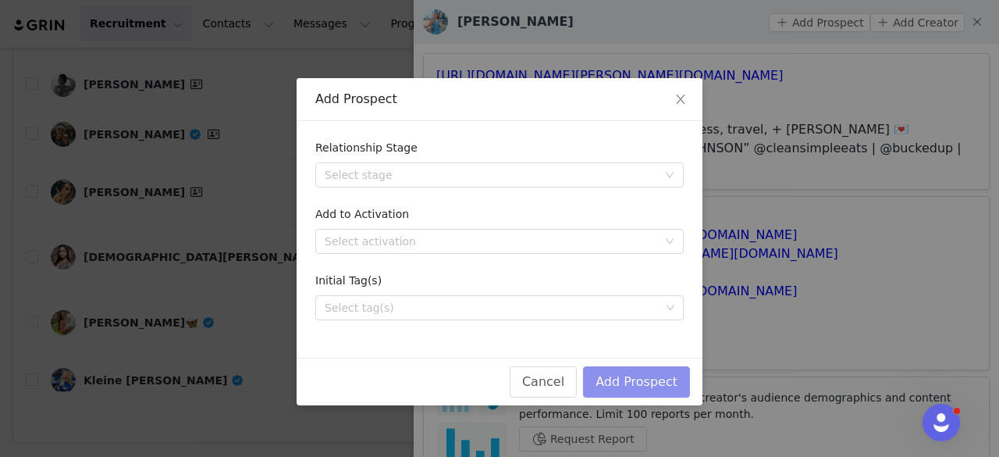
click at [660, 372] on button "Add Prospect" at bounding box center [636, 381] width 107 height 31
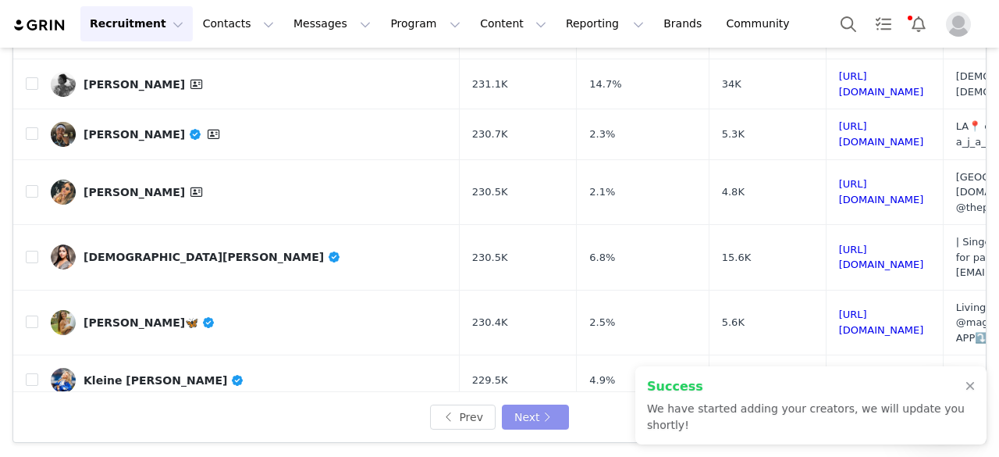
click at [514, 408] on button "Next" at bounding box center [535, 416] width 67 height 25
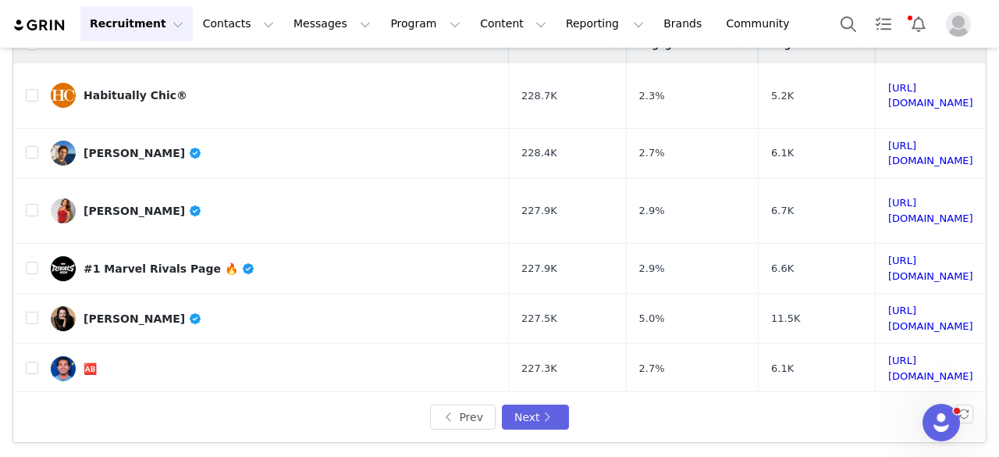
click at [192, 141] on link "Alex Bolivar" at bounding box center [274, 153] width 446 height 25
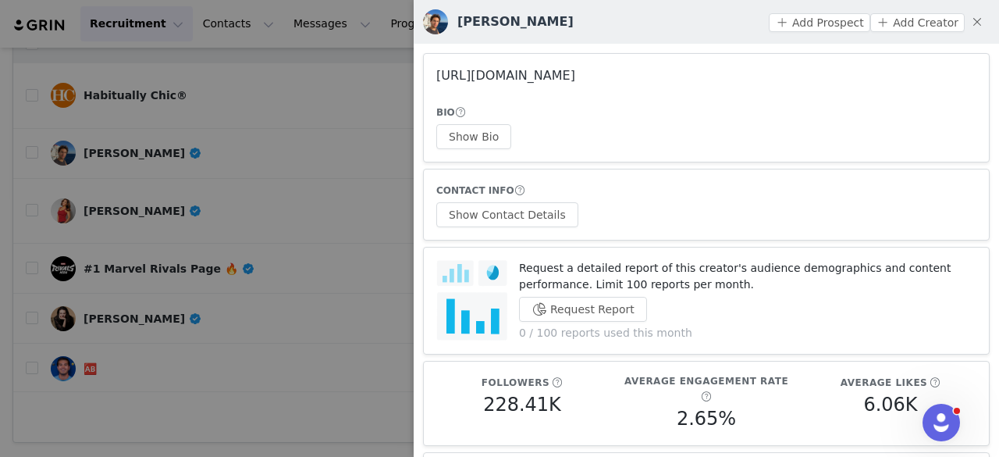
click at [574, 69] on link "https://www.instagram.com/alexcbolivar/" at bounding box center [505, 75] width 139 height 15
click at [244, 84] on div at bounding box center [499, 228] width 999 height 457
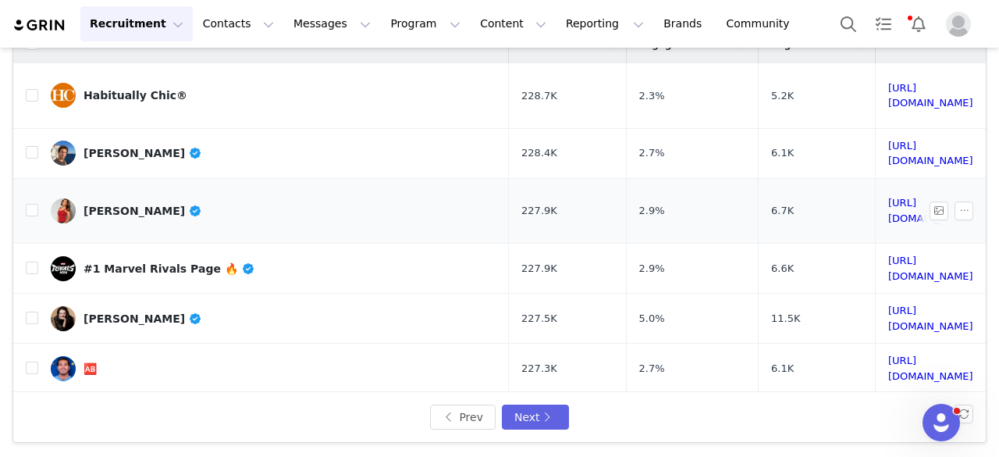
click at [162, 205] on div "Maria Canals-Barrera" at bounding box center [143, 211] width 119 height 12
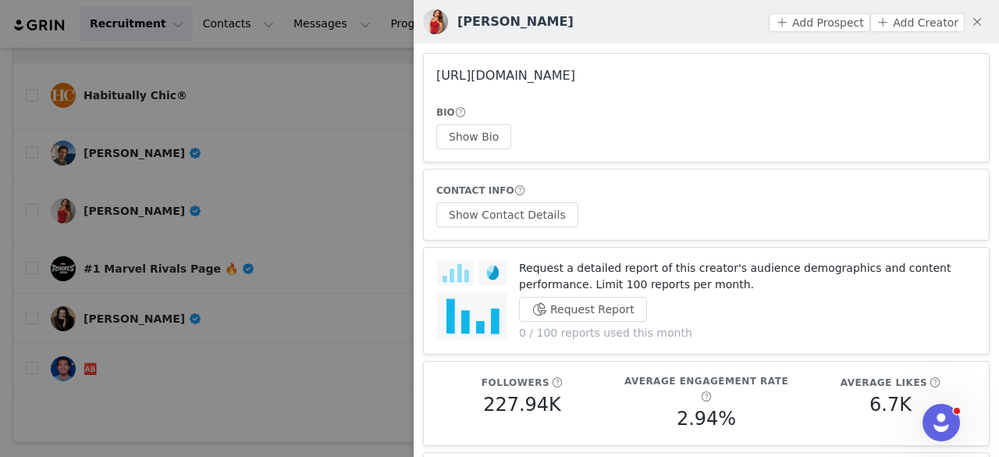
click at [525, 76] on link "https://www.instagram.com/maria_cb/" at bounding box center [505, 75] width 139 height 15
click at [289, 158] on div at bounding box center [499, 228] width 999 height 457
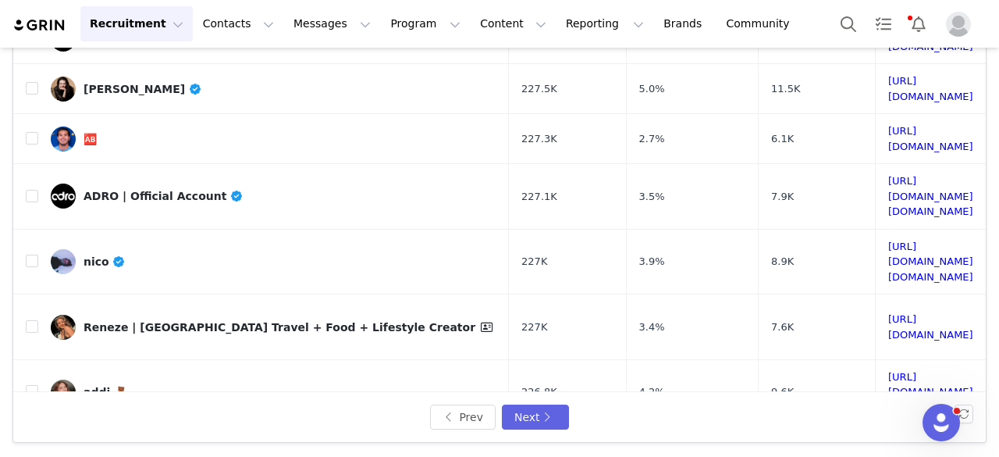
scroll to position [230, 0]
click at [169, 82] on div "Meredith O'Connor" at bounding box center [143, 88] width 119 height 12
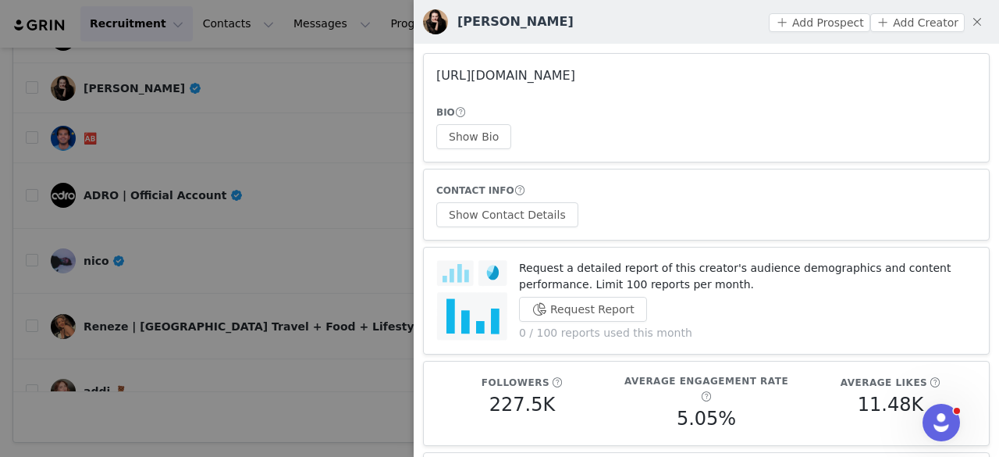
click at [464, 77] on link "https://www.instagram.com/meredithoconnor/" at bounding box center [505, 75] width 139 height 15
click at [240, 165] on div at bounding box center [499, 228] width 999 height 457
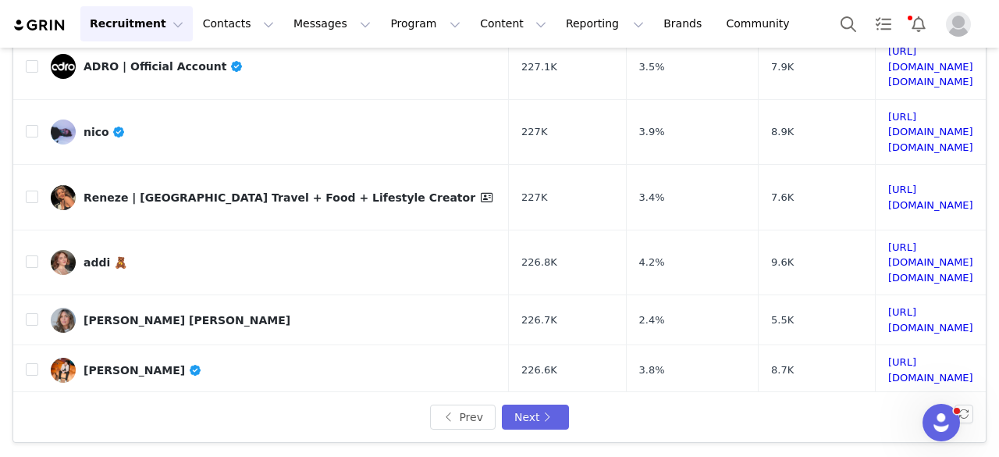
scroll to position [360, 0]
click at [101, 125] on div "nico" at bounding box center [105, 131] width 42 height 12
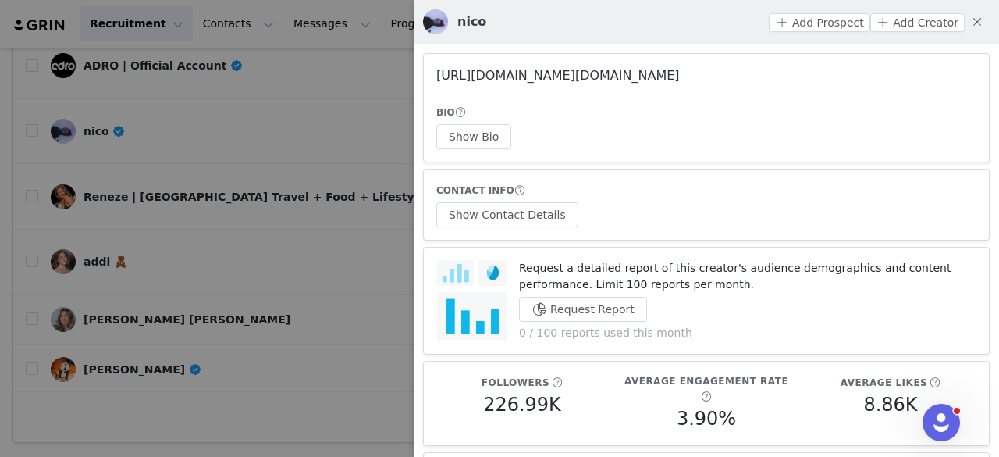
click at [471, 75] on link "https://www.instagram.com/nicolo.contrada/" at bounding box center [558, 75] width 244 height 15
click at [250, 197] on div at bounding box center [499, 228] width 999 height 457
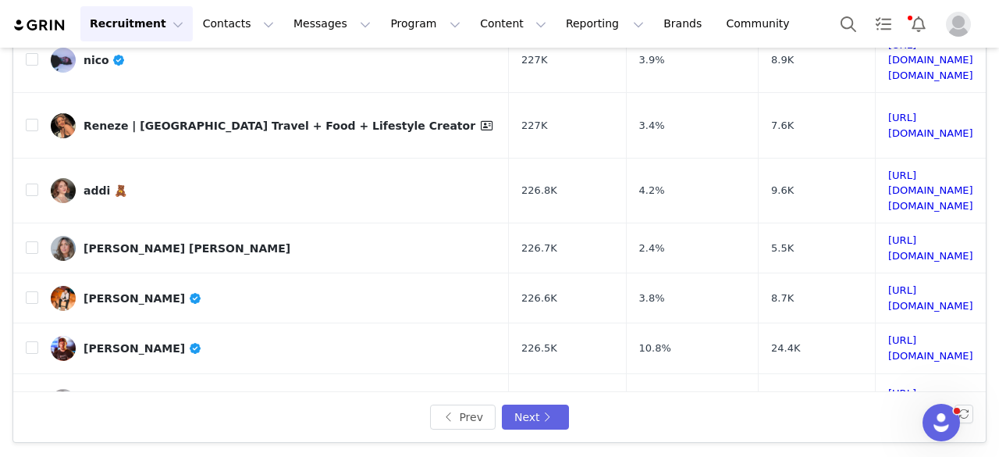
scroll to position [432, 0]
click at [116, 183] on div "addi 🧸" at bounding box center [106, 189] width 44 height 12
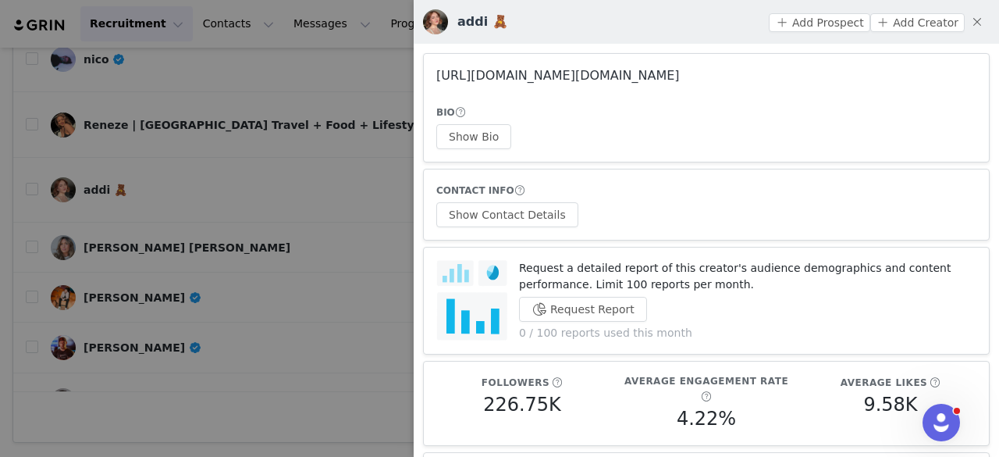
click at [528, 73] on link "https://www.instagram.com/addison.briann/" at bounding box center [558, 75] width 244 height 15
click at [500, 145] on button "Show Bio" at bounding box center [473, 136] width 75 height 25
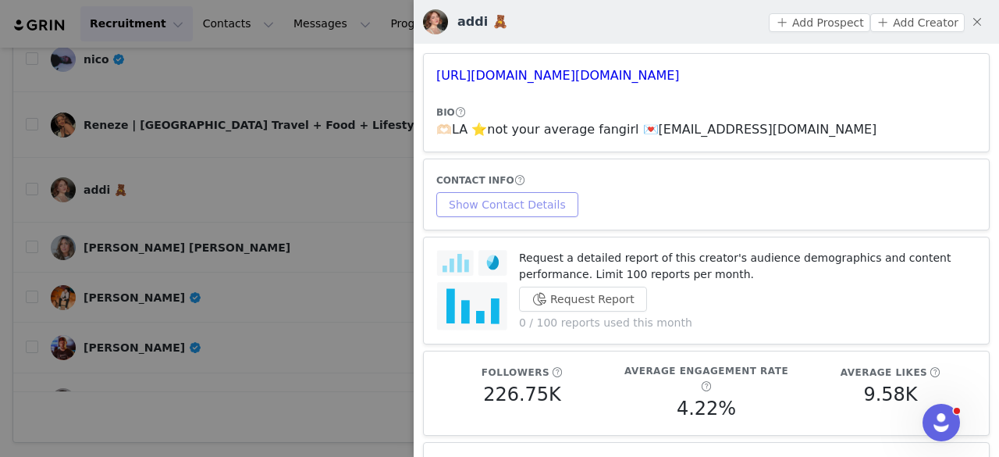
click at [516, 212] on button "Show Contact Details" at bounding box center [507, 204] width 142 height 25
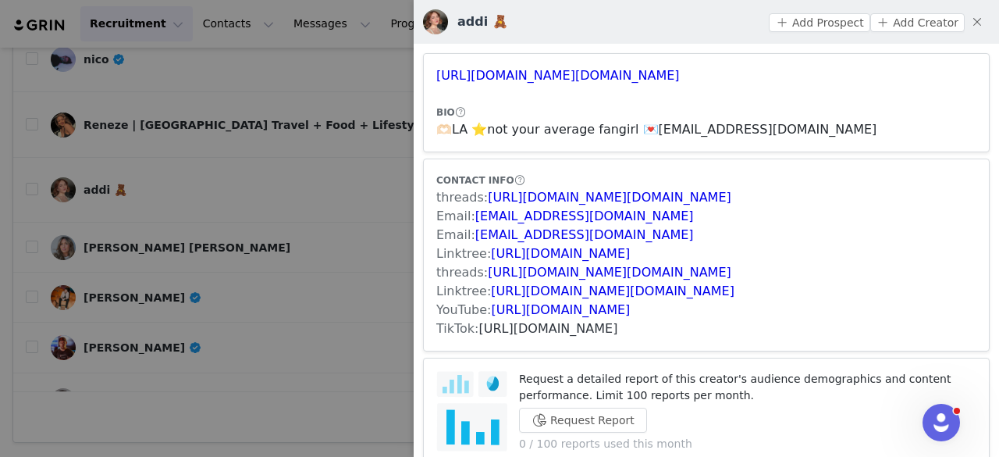
click at [518, 332] on link "https://www.tiktok.com/share/user/6928455512024630277" at bounding box center [548, 328] width 139 height 15
click at [802, 25] on button "Add Prospect" at bounding box center [819, 22] width 101 height 19
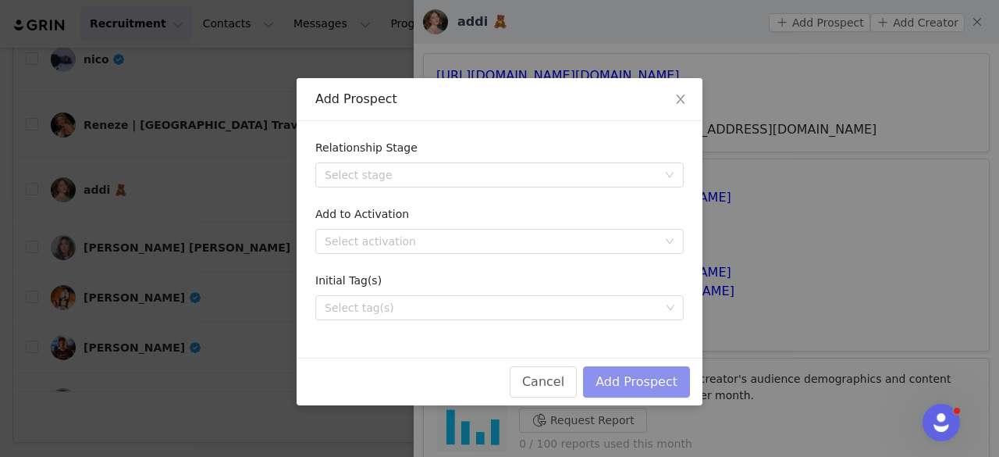
click at [660, 381] on button "Add Prospect" at bounding box center [636, 381] width 107 height 31
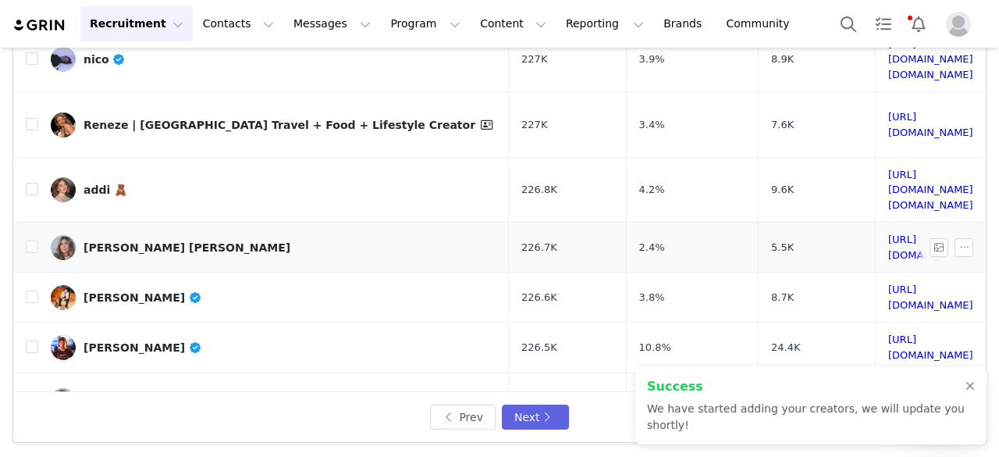
click at [190, 235] on link "[PERSON_NAME] [PERSON_NAME]" at bounding box center [274, 247] width 446 height 25
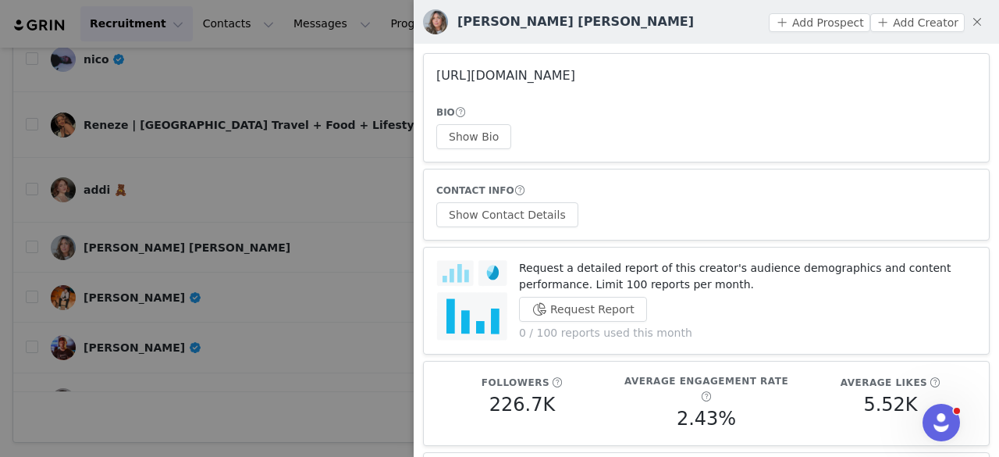
click at [500, 77] on link "https://www.instagram.com/torhalford/" at bounding box center [505, 75] width 139 height 15
click at [473, 131] on button "Show Bio" at bounding box center [473, 136] width 75 height 25
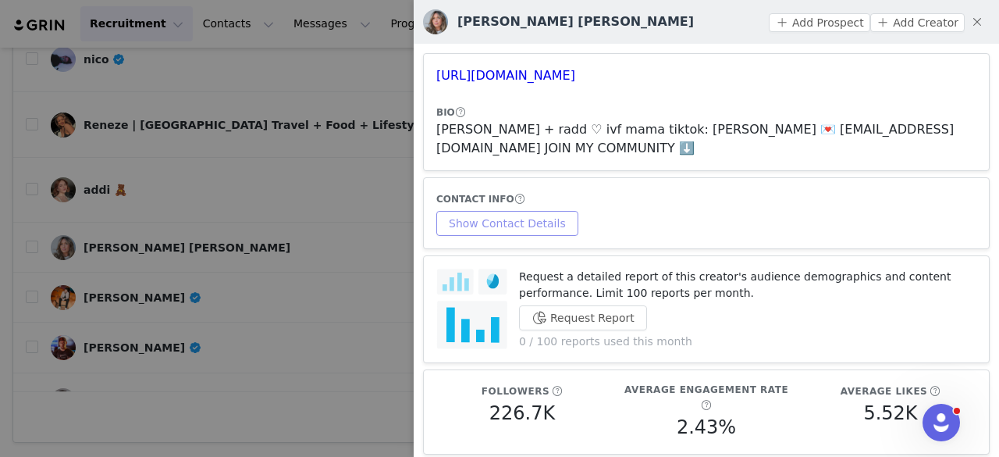
click at [534, 212] on button "Show Contact Details" at bounding box center [507, 223] width 142 height 25
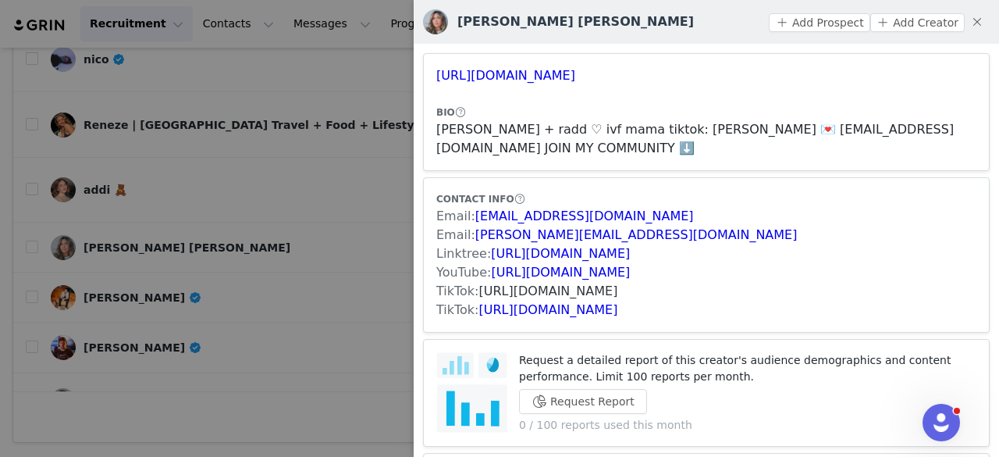
click at [527, 286] on link "https://www.tiktok.com/share/user/7008527258176717830" at bounding box center [548, 290] width 139 height 15
click at [576, 310] on link "https://www.tiktok.com/share/user/6791887790264255493" at bounding box center [548, 309] width 139 height 15
click at [818, 20] on button "Add Prospect" at bounding box center [819, 22] width 101 height 19
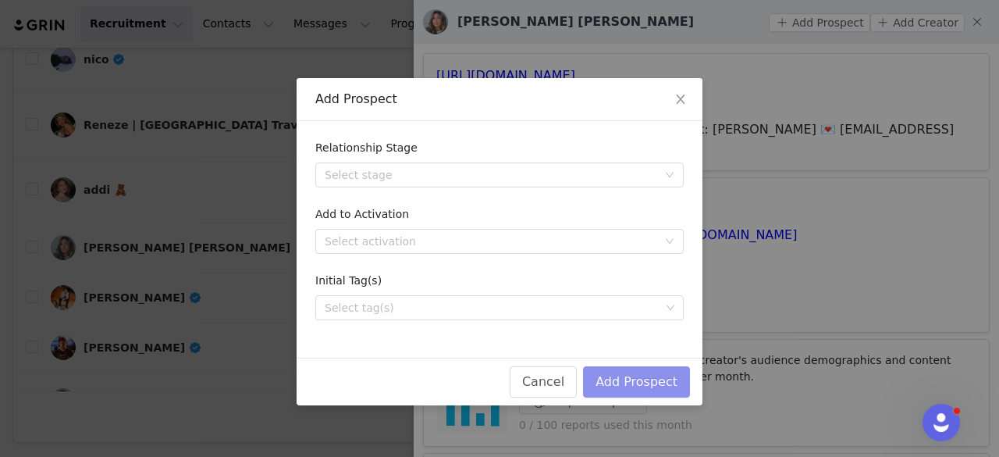
click at [614, 380] on button "Add Prospect" at bounding box center [636, 381] width 107 height 31
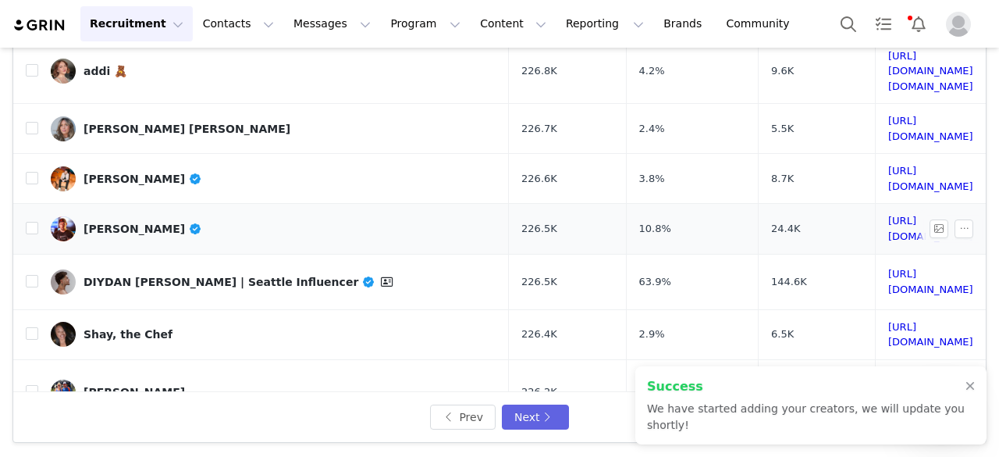
scroll to position [553, 0]
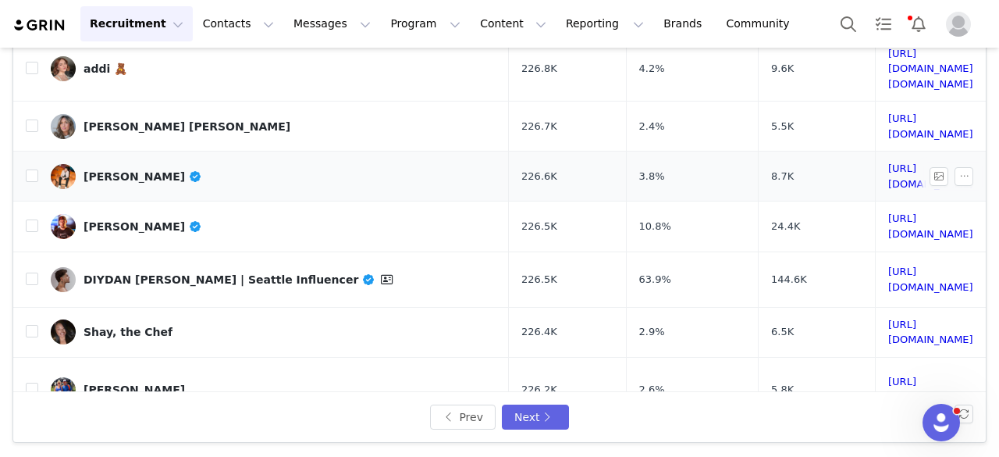
click at [134, 170] on div "Ike Wynter" at bounding box center [143, 176] width 119 height 12
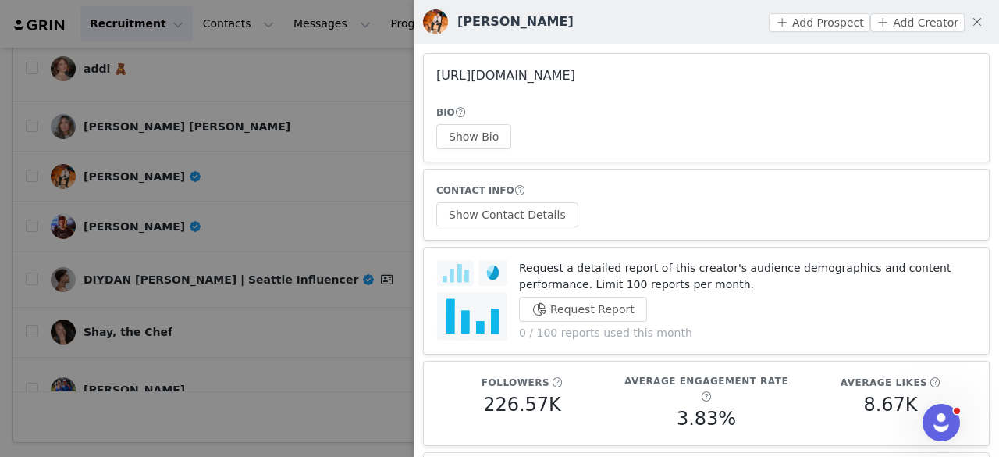
click at [443, 77] on link "https://www.instagram.com/ike_wynter/" at bounding box center [505, 75] width 139 height 15
click at [284, 126] on div at bounding box center [499, 228] width 999 height 457
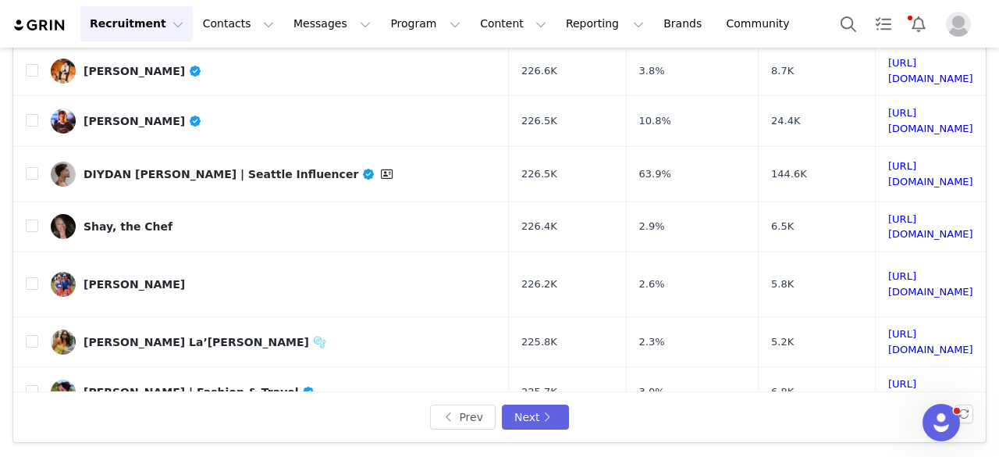
scroll to position [664, 0]
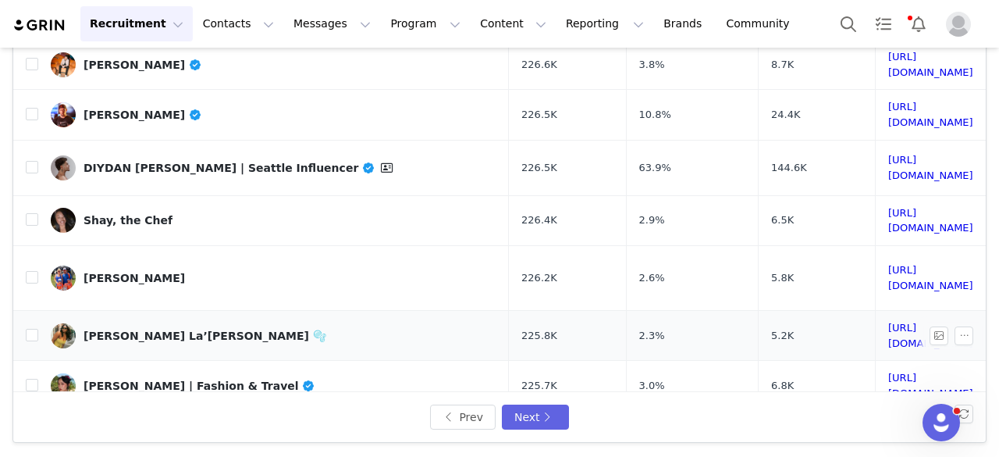
click at [205, 329] on div "[PERSON_NAME] La’[PERSON_NAME] 🫧" at bounding box center [205, 335] width 243 height 12
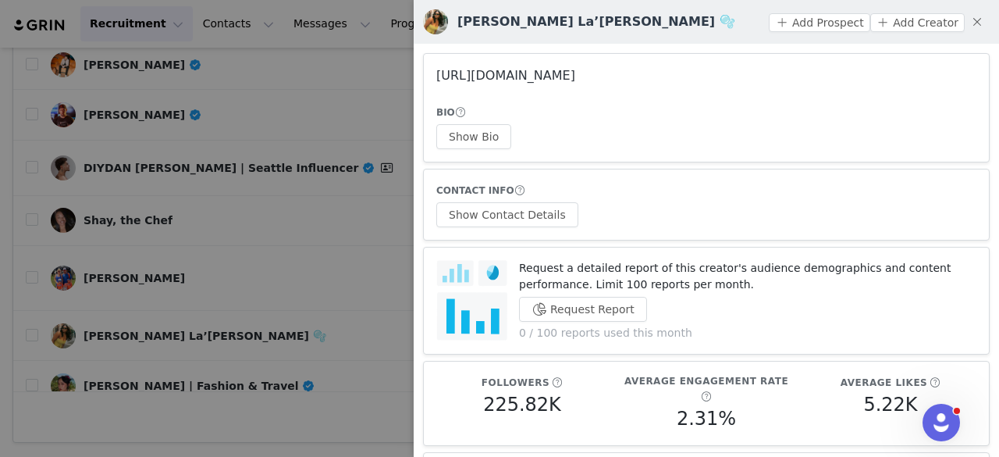
click at [507, 78] on link "https://www.instagram.com/slaylorgang/" at bounding box center [505, 75] width 139 height 15
drag, startPoint x: 486, startPoint y: 149, endPoint x: 479, endPoint y: 141, distance: 10.6
click at [479, 141] on article "https://www.instagram.com/slaylorgang/ BIO Show Bio" at bounding box center [706, 107] width 567 height 109
click at [479, 141] on button "Show Bio" at bounding box center [473, 136] width 75 height 25
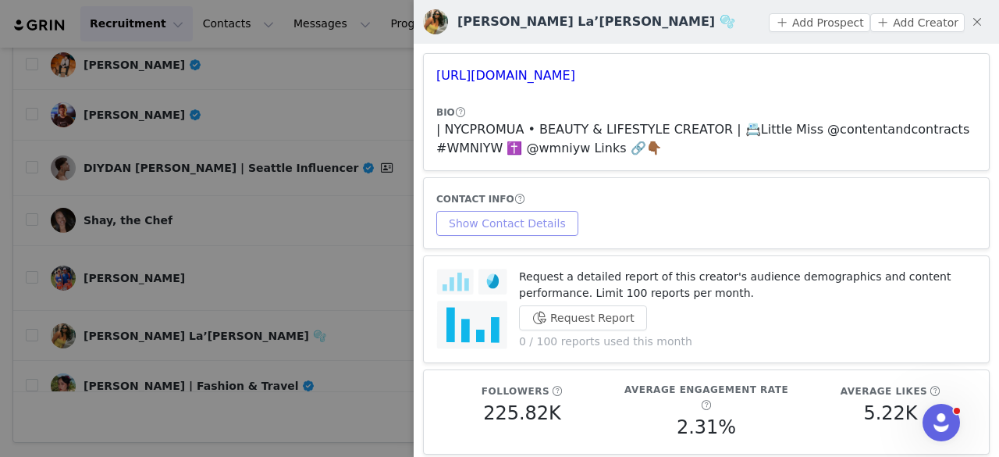
click at [506, 223] on button "Show Contact Details" at bounding box center [507, 223] width 142 height 25
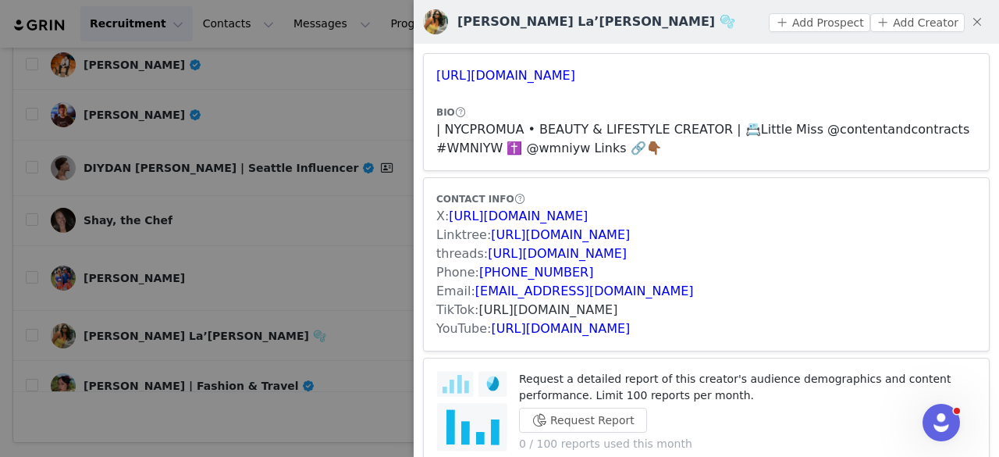
click at [553, 311] on link "https://www.tiktok.com/share/user/6807415643975025670" at bounding box center [548, 309] width 139 height 15
click at [838, 28] on button "Add Prospect" at bounding box center [819, 22] width 101 height 19
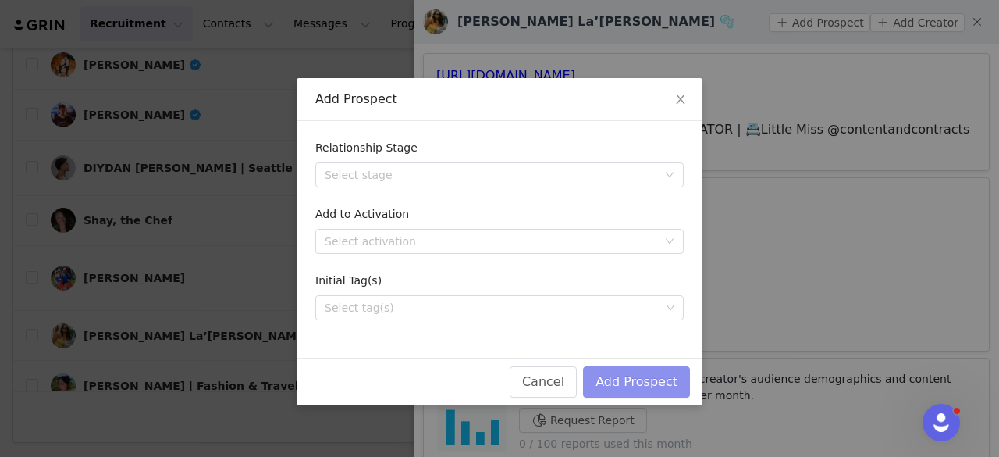
click at [666, 374] on button "Add Prospect" at bounding box center [636, 381] width 107 height 31
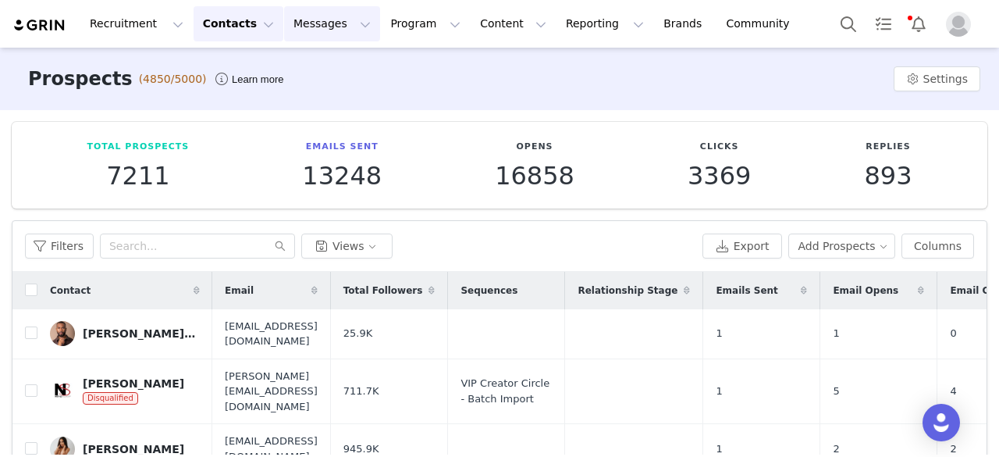
click at [318, 30] on button "Messages Messages" at bounding box center [332, 23] width 96 height 35
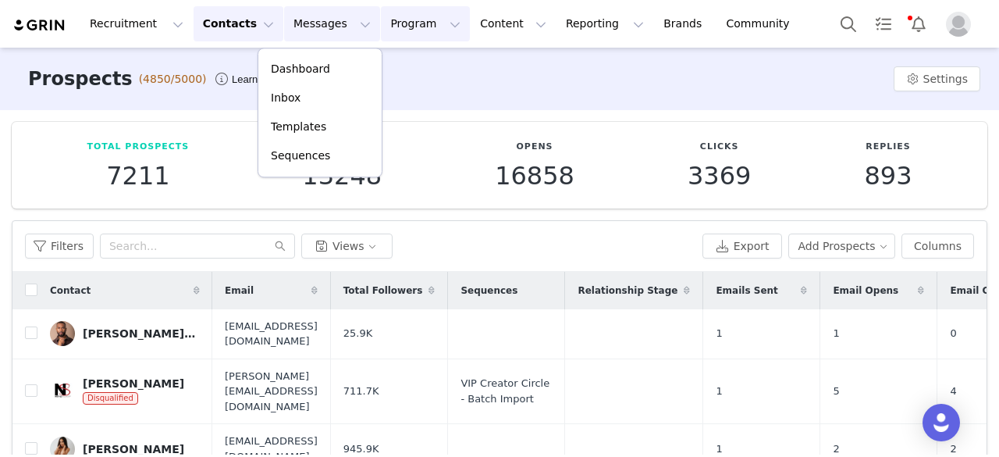
click at [383, 29] on button "Program Program" at bounding box center [425, 23] width 89 height 35
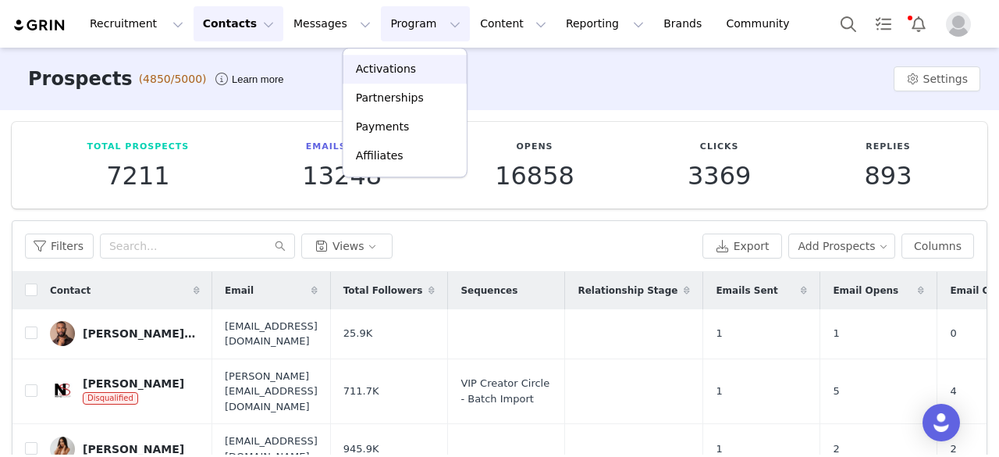
click at [378, 70] on p "Activations" at bounding box center [386, 69] width 60 height 16
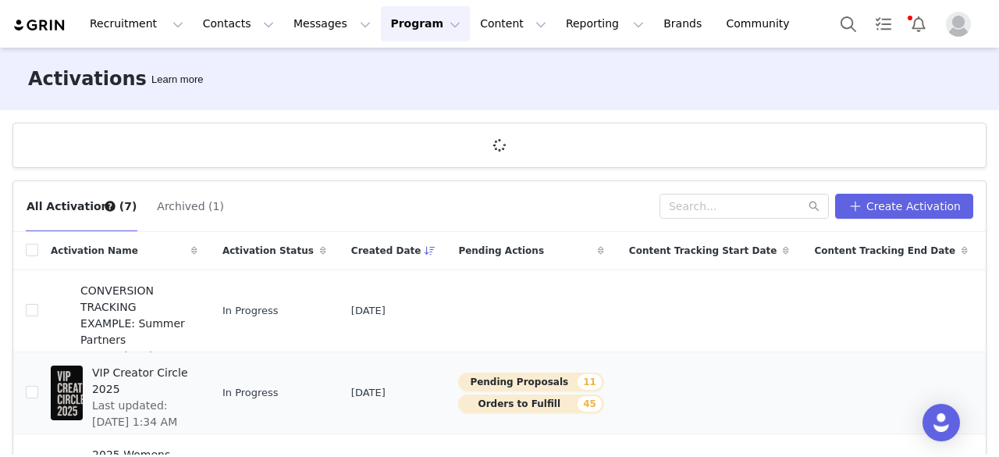
click at [122, 370] on span "VIP Creator Circle 2025" at bounding box center [140, 381] width 96 height 33
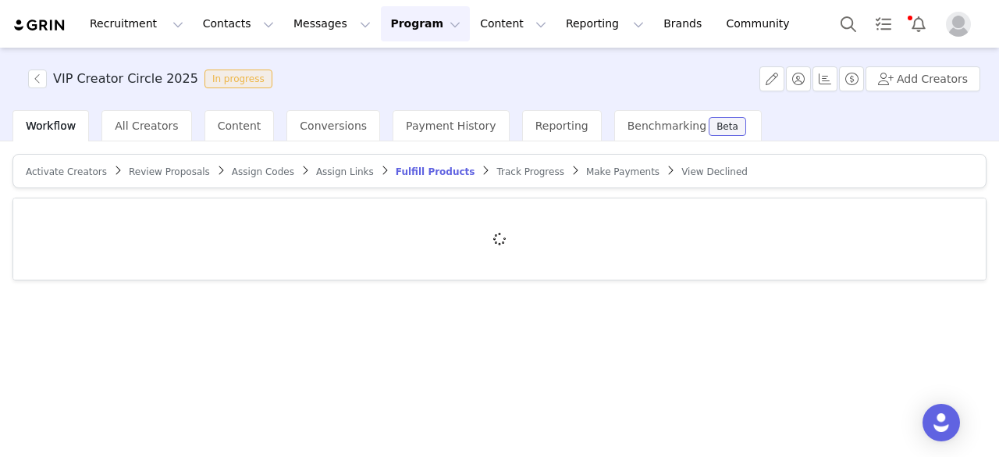
click at [162, 169] on span "Review Proposals" at bounding box center [169, 171] width 81 height 11
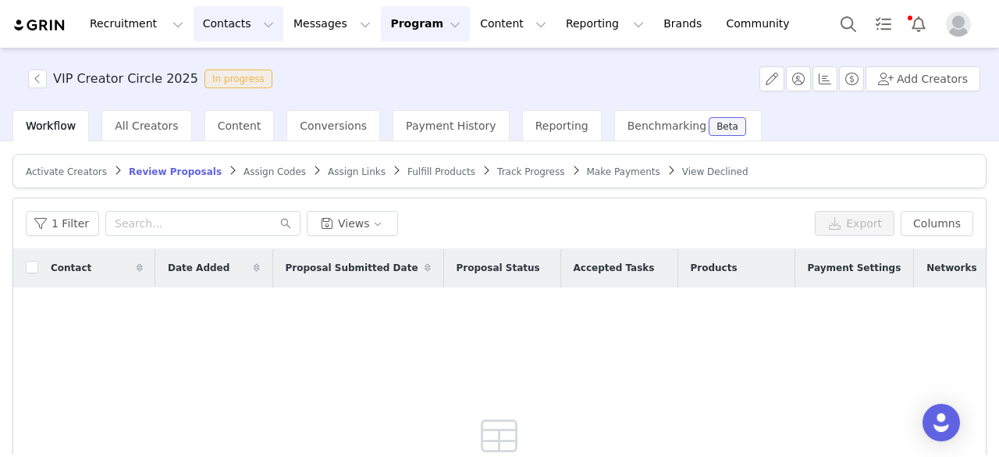
click at [220, 31] on button "Contacts Contacts" at bounding box center [239, 23] width 90 height 35
click at [244, 93] on div "Prospects" at bounding box center [239, 98] width 105 height 16
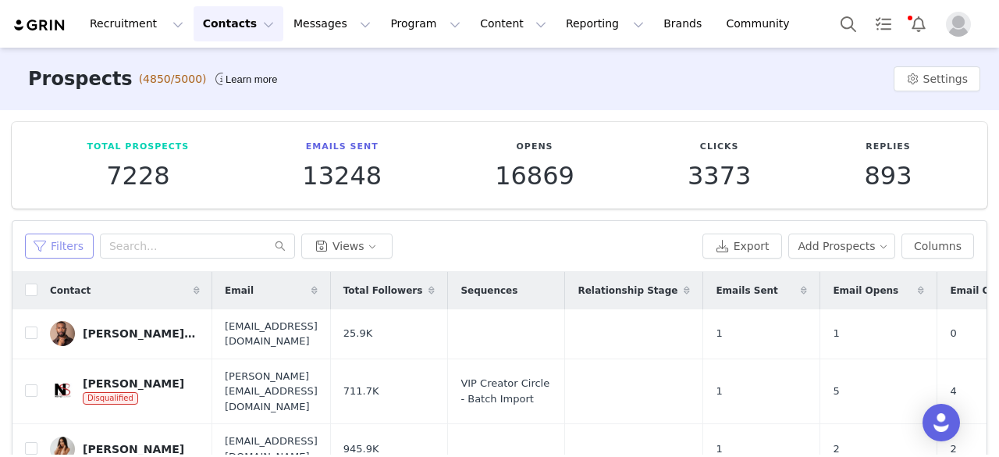
click at [57, 243] on button "Filters" at bounding box center [59, 245] width 69 height 25
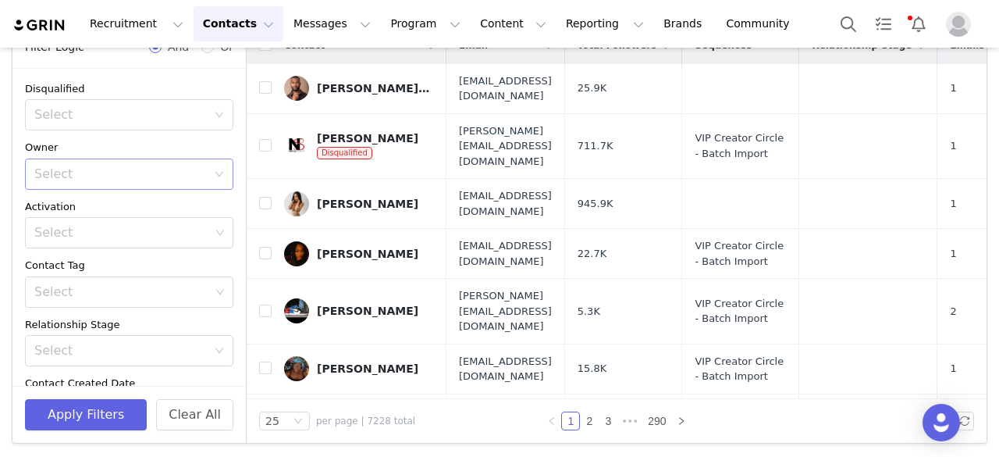
click at [128, 176] on div "Select" at bounding box center [120, 174] width 173 height 16
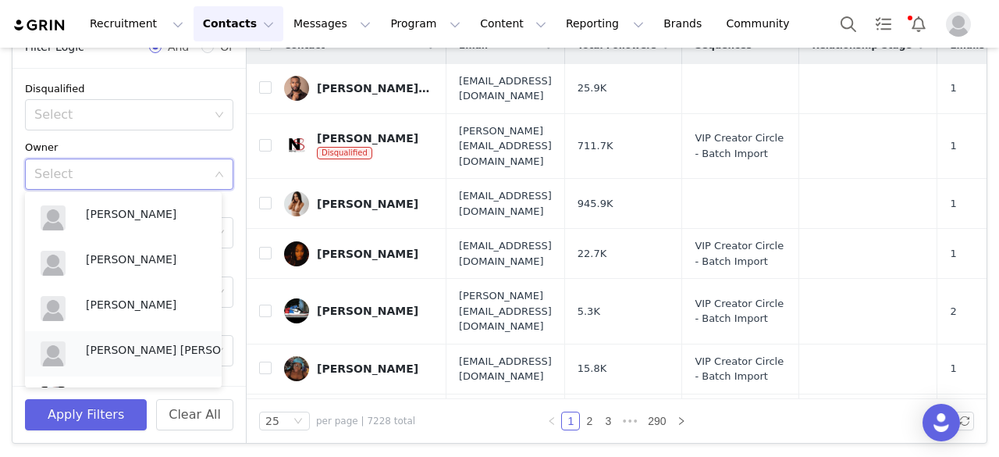
click at [132, 350] on p "Tracy Kate Malubay" at bounding box center [172, 349] width 172 height 17
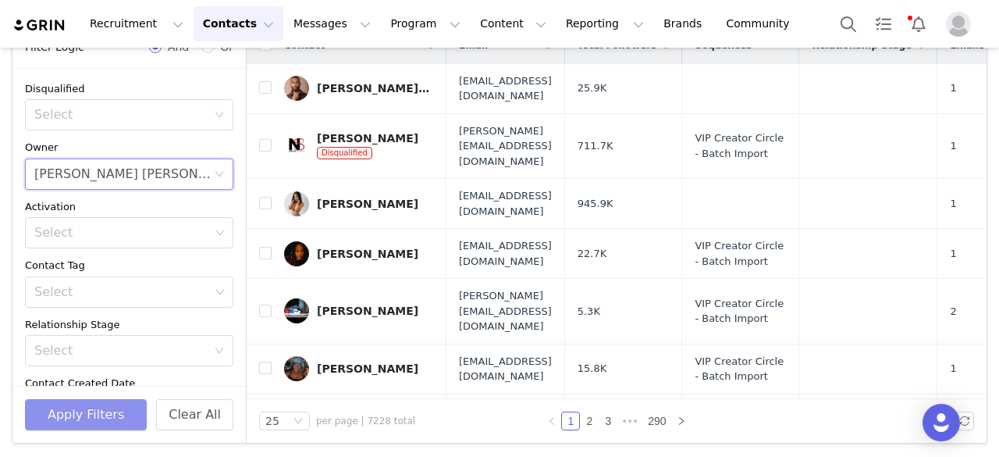
click at [98, 407] on button "Apply Filters" at bounding box center [86, 414] width 122 height 31
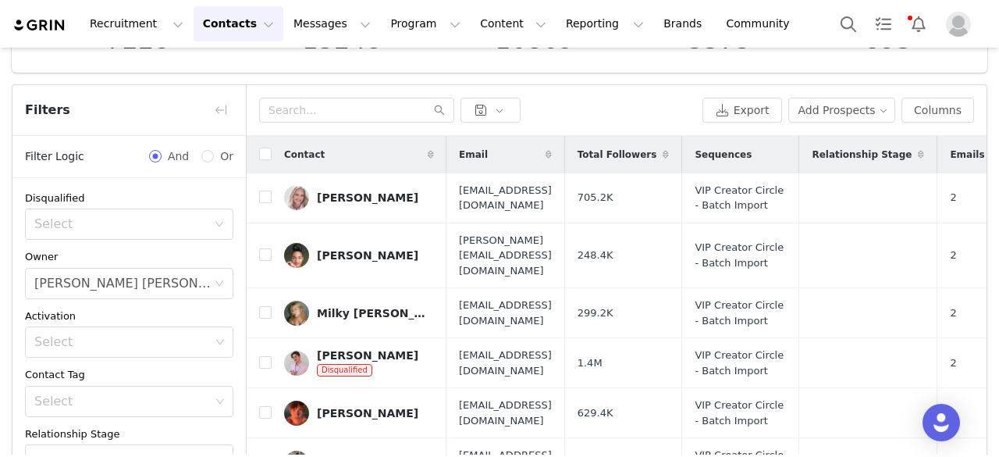
scroll to position [128, 0]
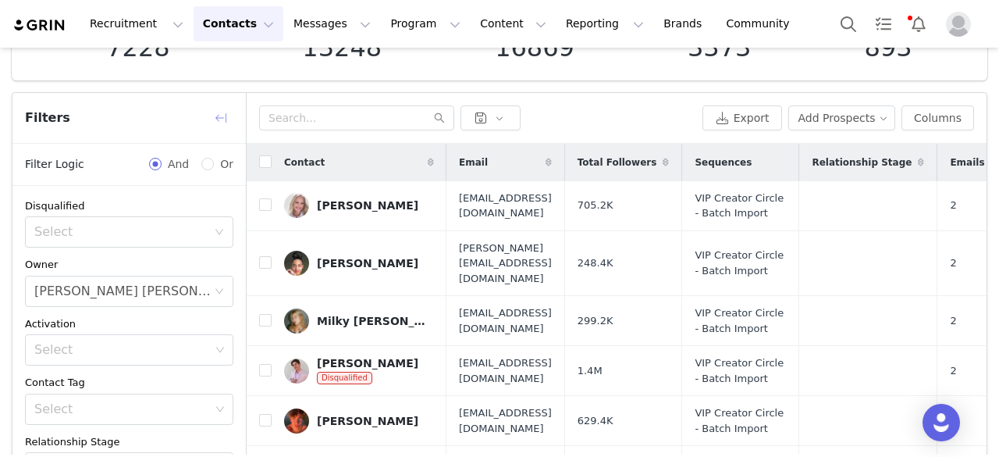
click at [219, 129] on button "button" at bounding box center [220, 117] width 25 height 25
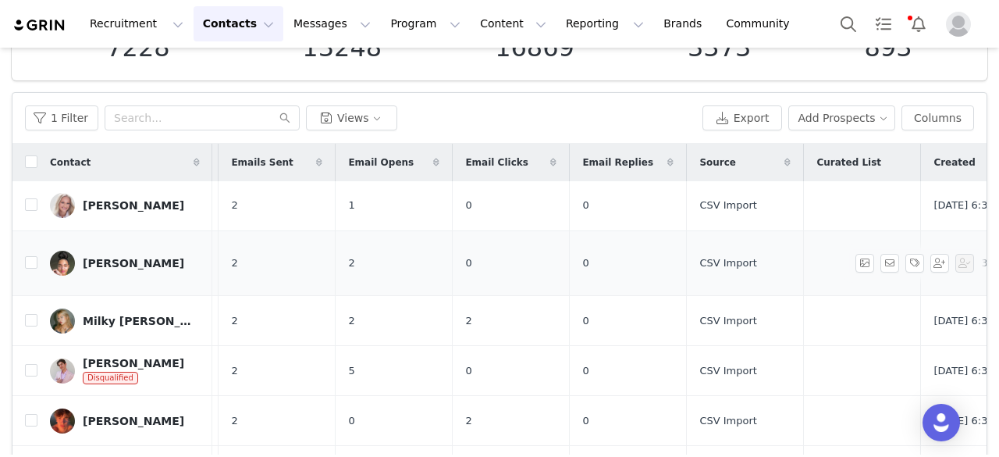
scroll to position [0, 614]
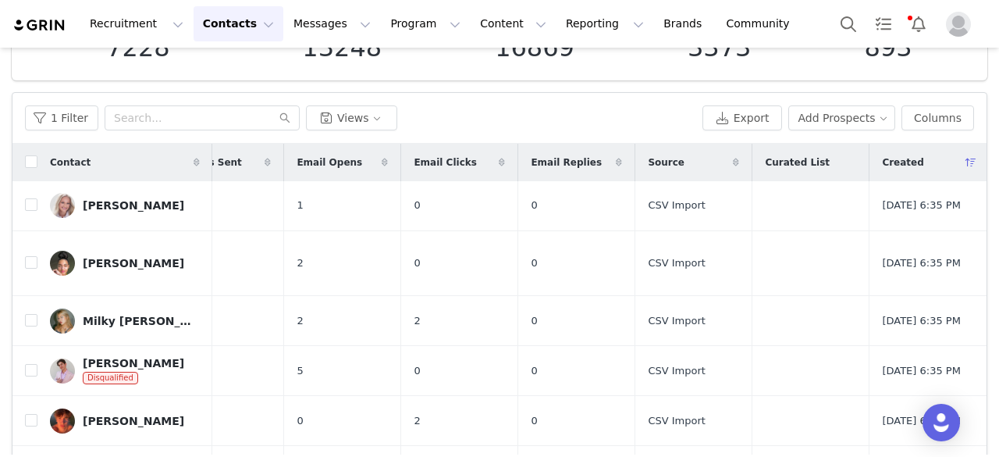
click at [966, 158] on icon at bounding box center [971, 162] width 11 height 9
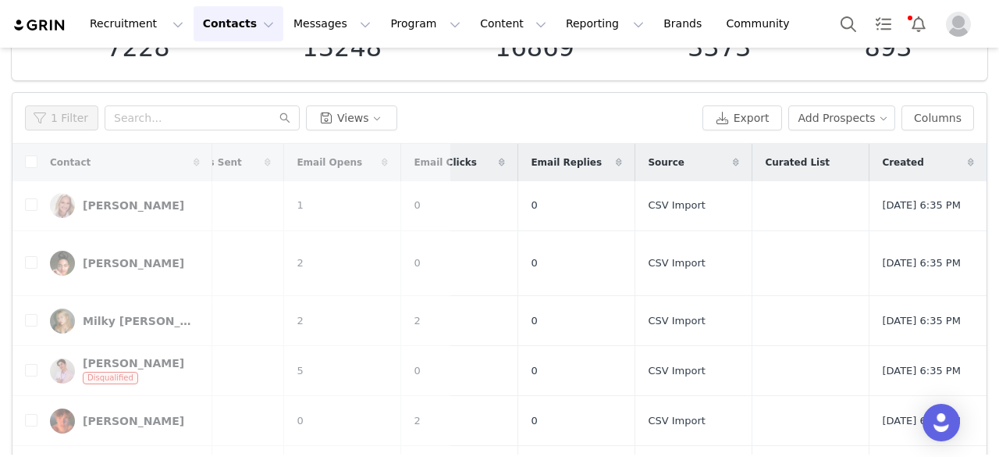
scroll to position [0, 0]
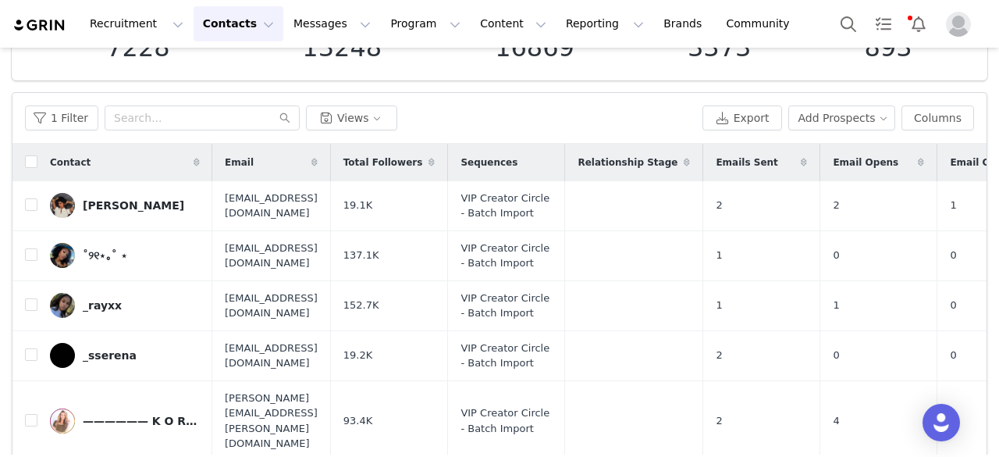
click at [813, 163] on span at bounding box center [804, 162] width 19 height 19
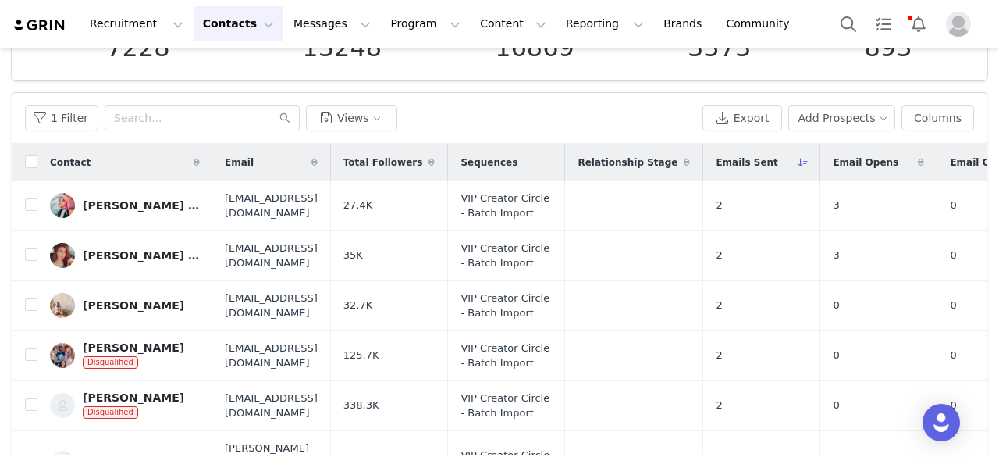
click at [777, 163] on span "Emails Sent" at bounding box center [747, 162] width 62 height 14
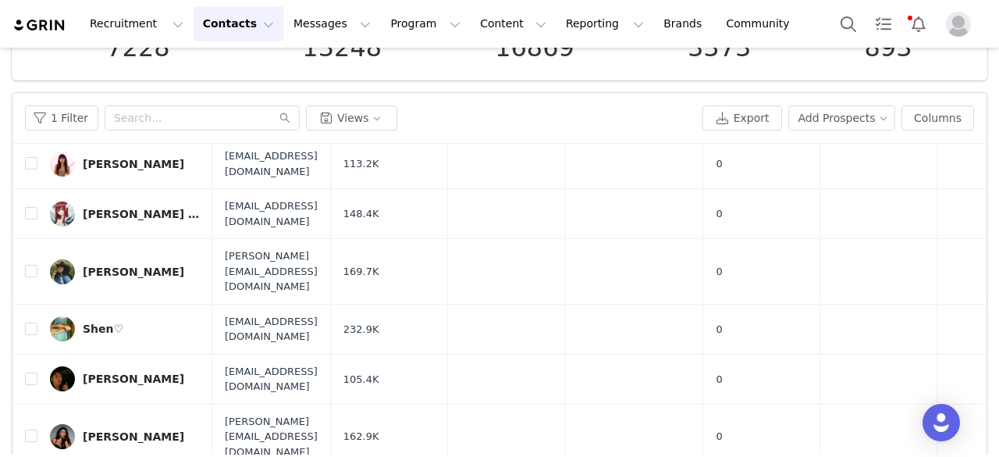
scroll to position [300, 0]
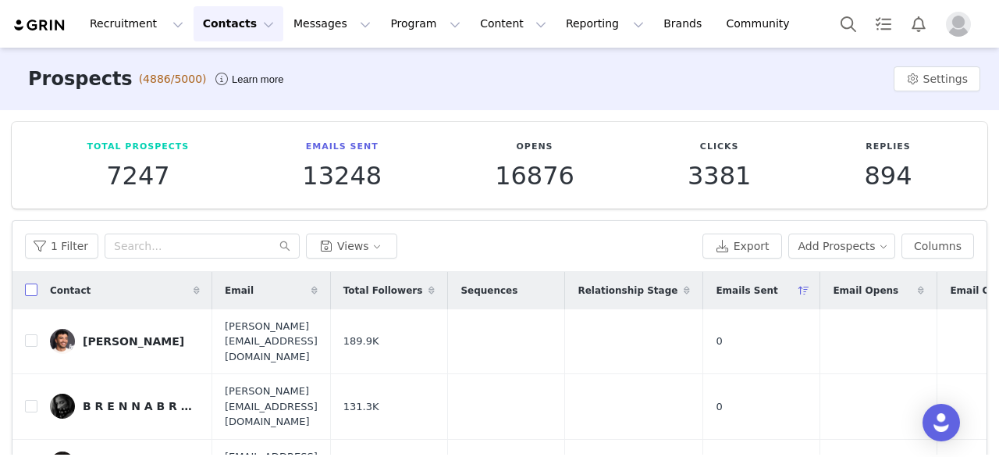
click at [33, 290] on input "checkbox" at bounding box center [31, 289] width 12 height 12
checkbox input "true"
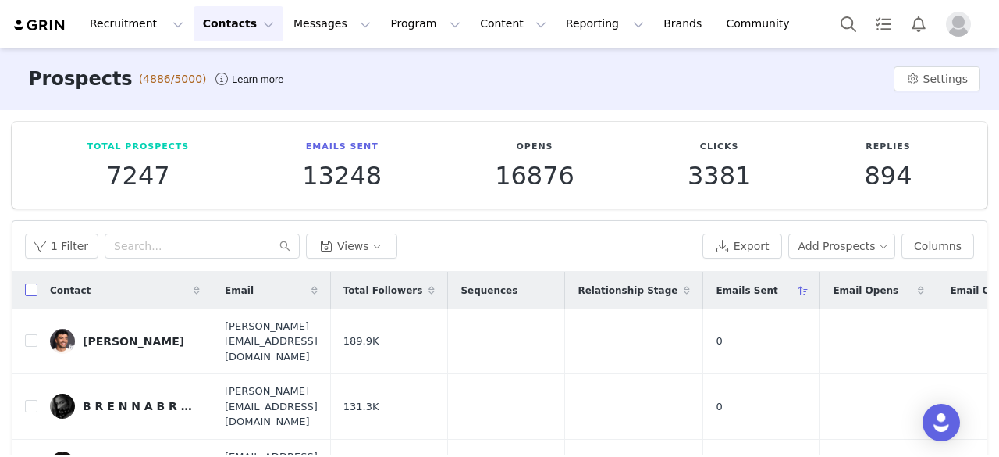
checkbox input "true"
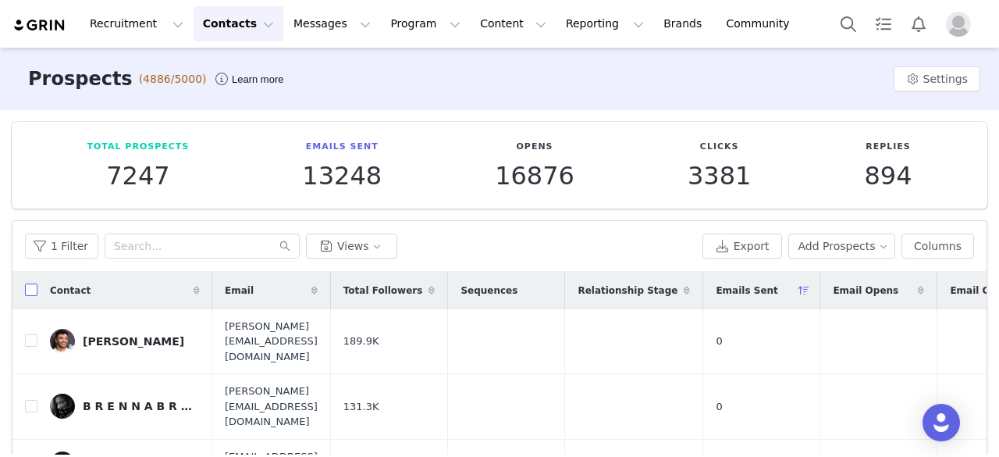
checkbox input "true"
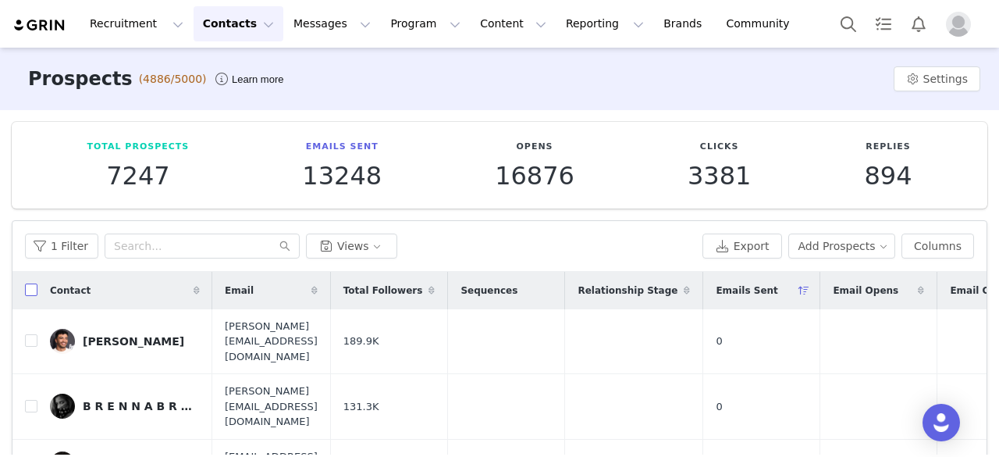
checkbox input "true"
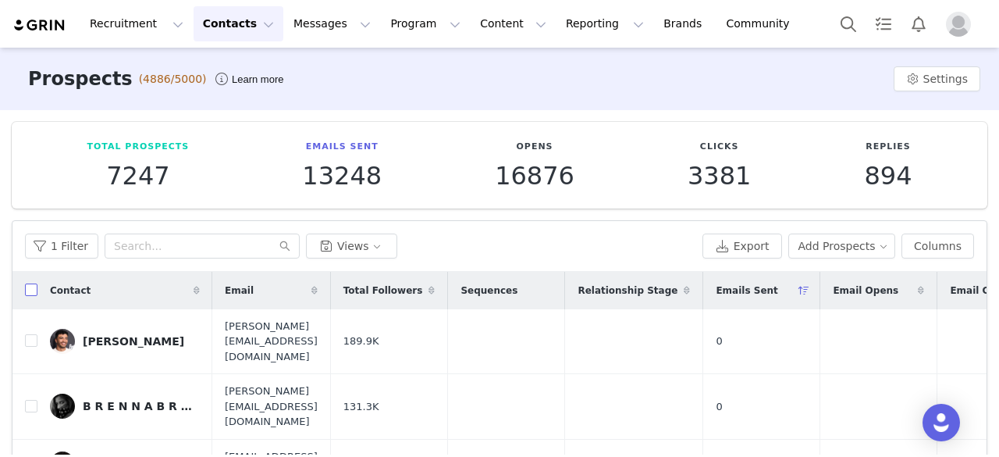
checkbox input "true"
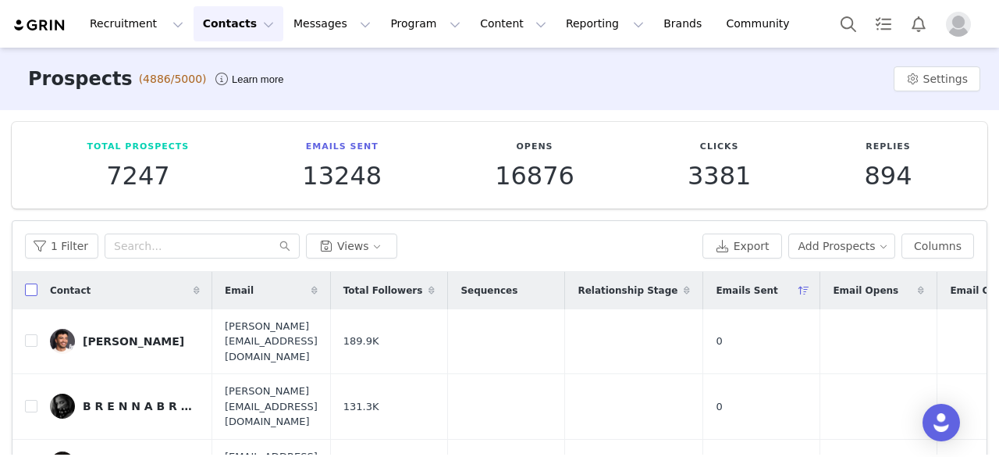
checkbox input "true"
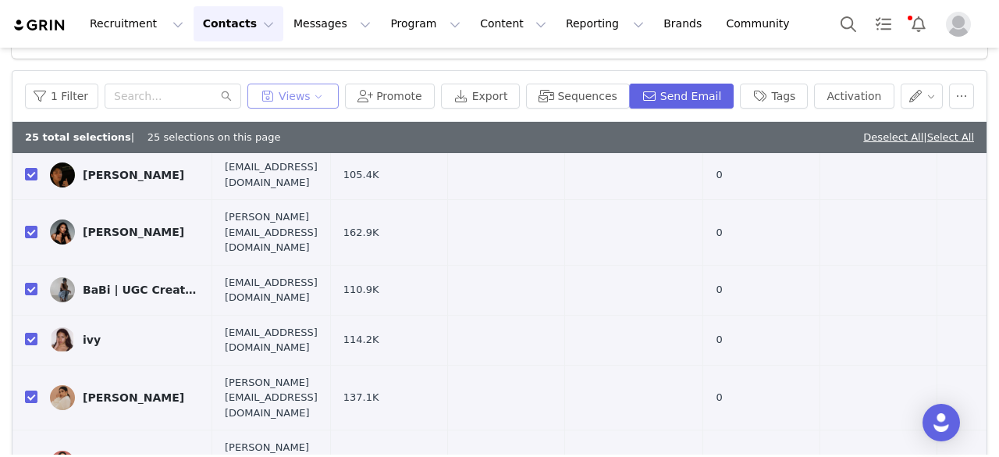
scroll to position [245, 0]
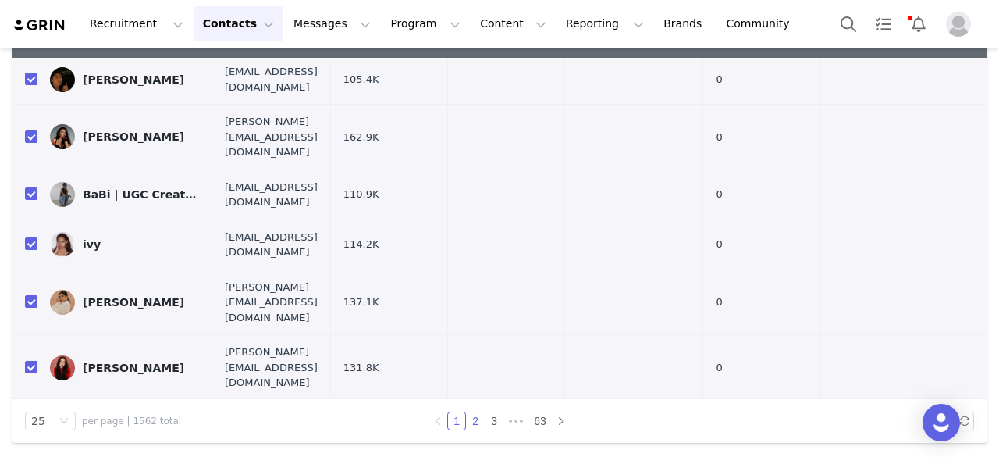
click at [475, 416] on link "2" at bounding box center [475, 420] width 17 height 17
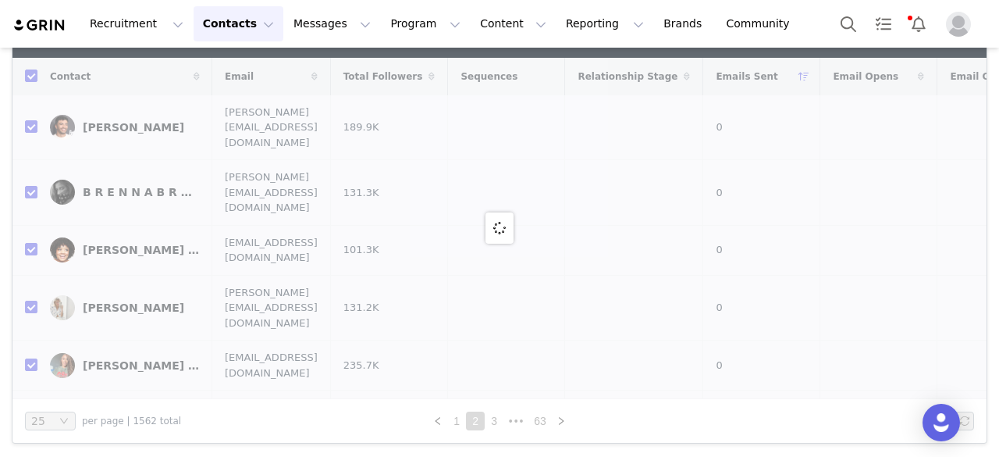
checkbox input "false"
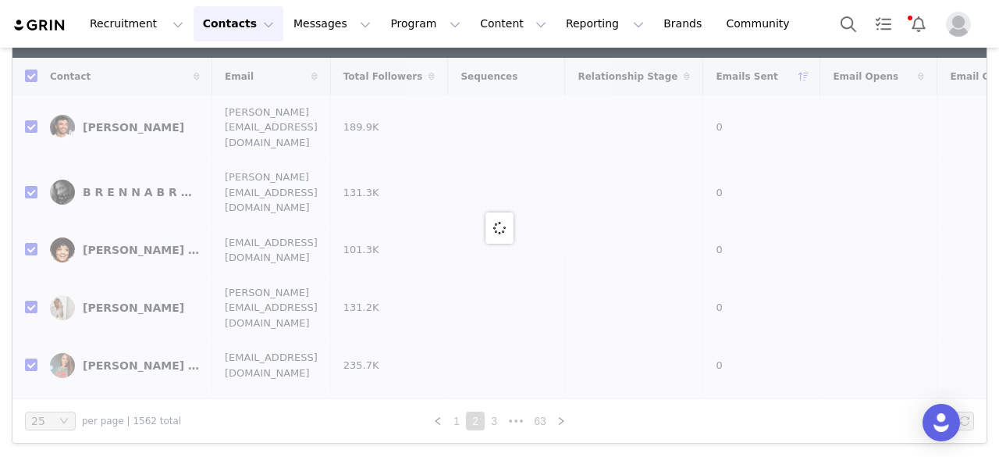
checkbox input "false"
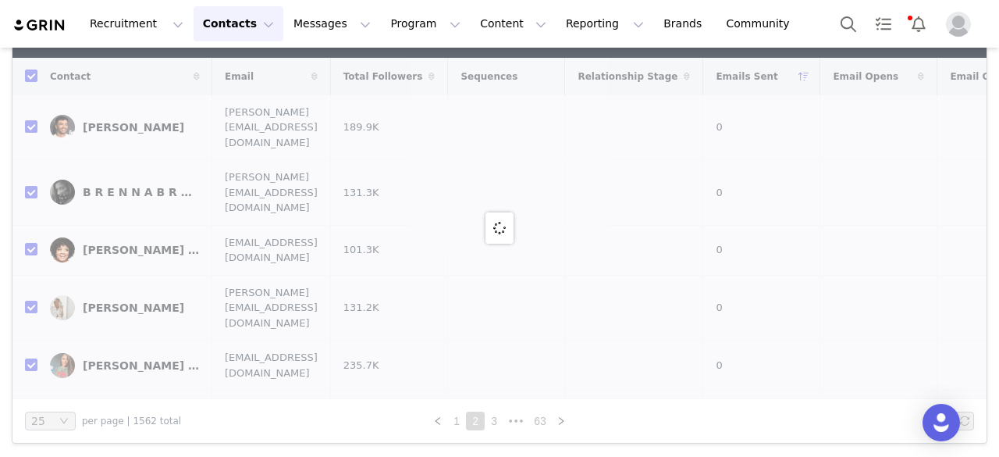
checkbox input "false"
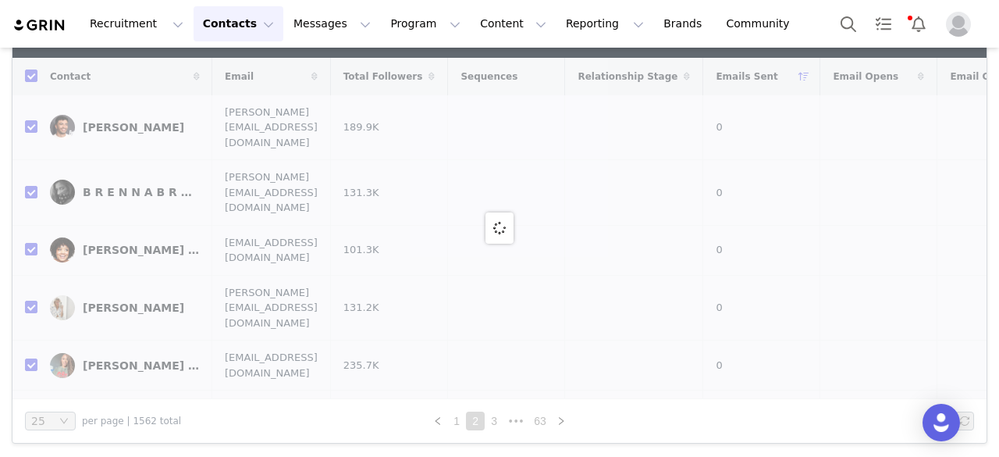
checkbox input "false"
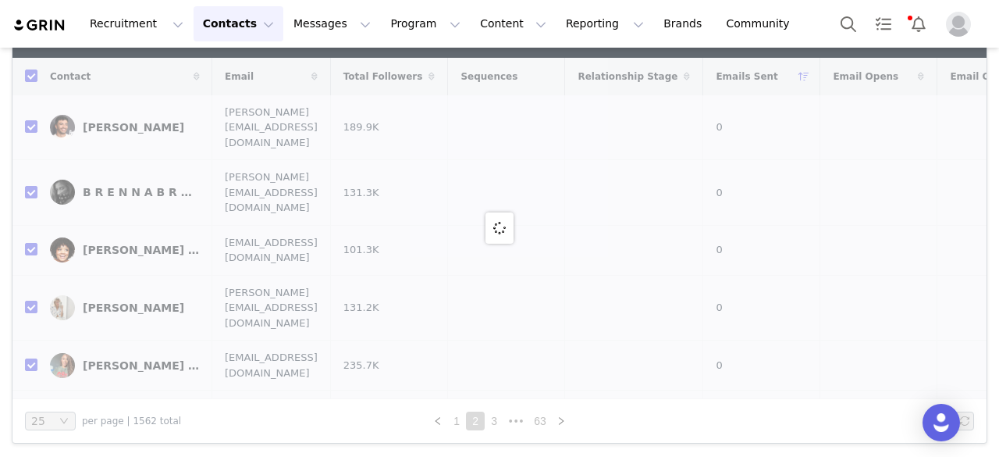
checkbox input "false"
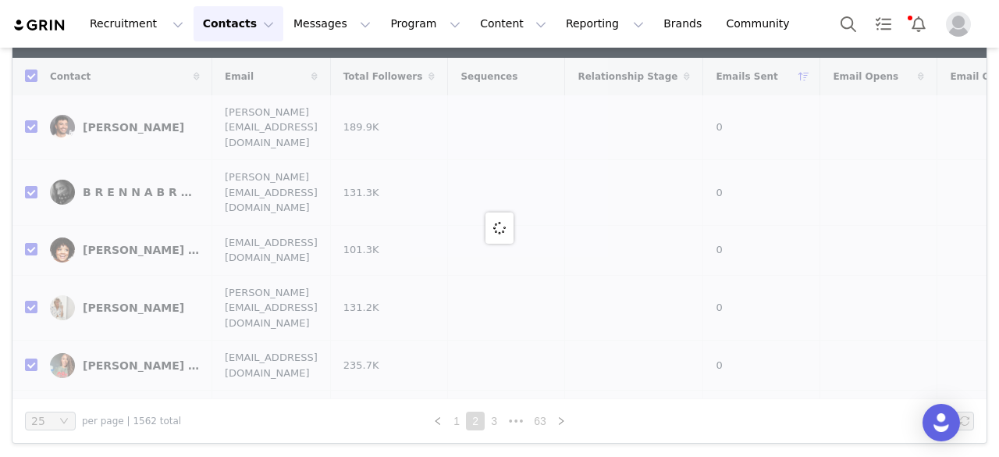
checkbox input "false"
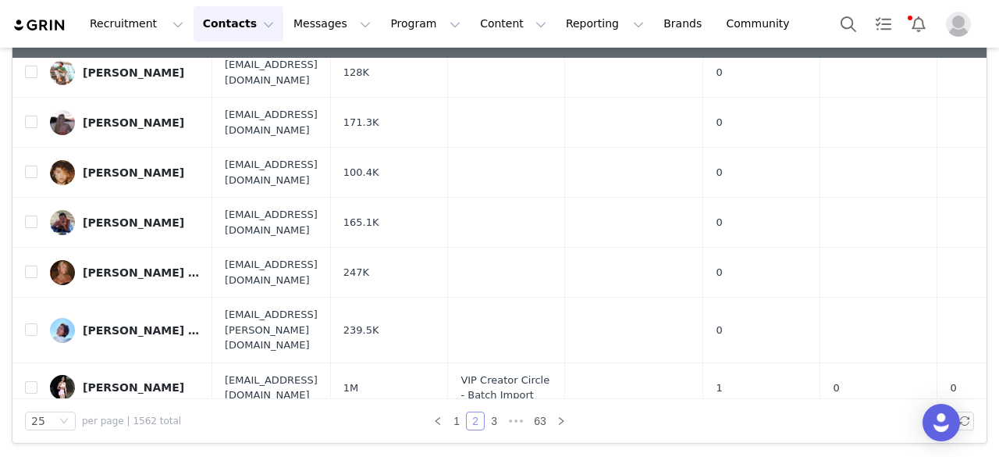
scroll to position [289, 0]
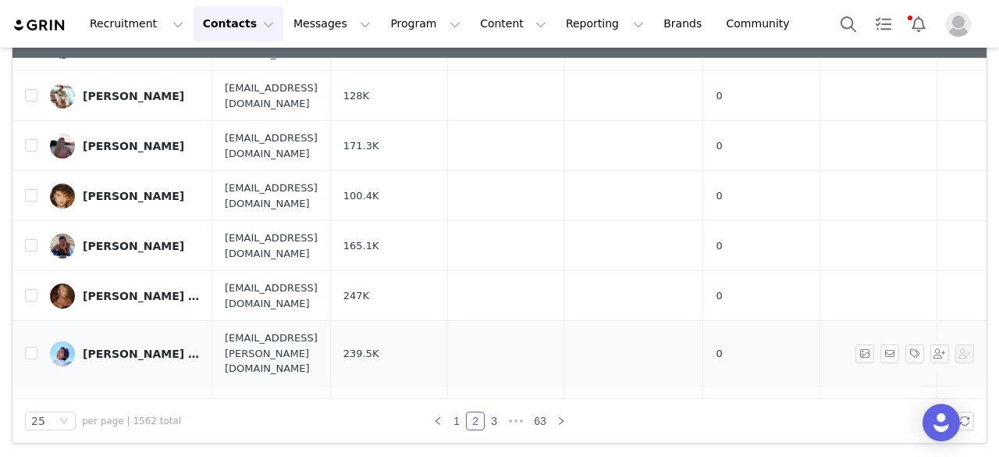
click at [37, 330] on td "[PERSON_NAME] RN, BSN" at bounding box center [124, 354] width 175 height 66
click at [34, 347] on input "checkbox" at bounding box center [31, 353] width 12 height 12
checkbox input "true"
click at [28, 289] on input "checkbox" at bounding box center [31, 295] width 12 height 12
checkbox input "true"
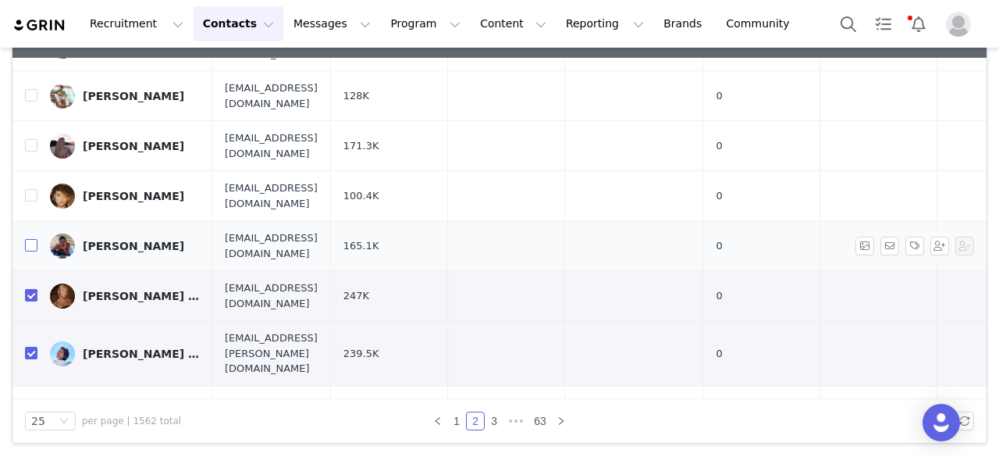
click at [30, 239] on input "checkbox" at bounding box center [31, 245] width 12 height 12
checkbox input "true"
click at [30, 189] on input "checkbox" at bounding box center [31, 195] width 12 height 12
checkbox input "true"
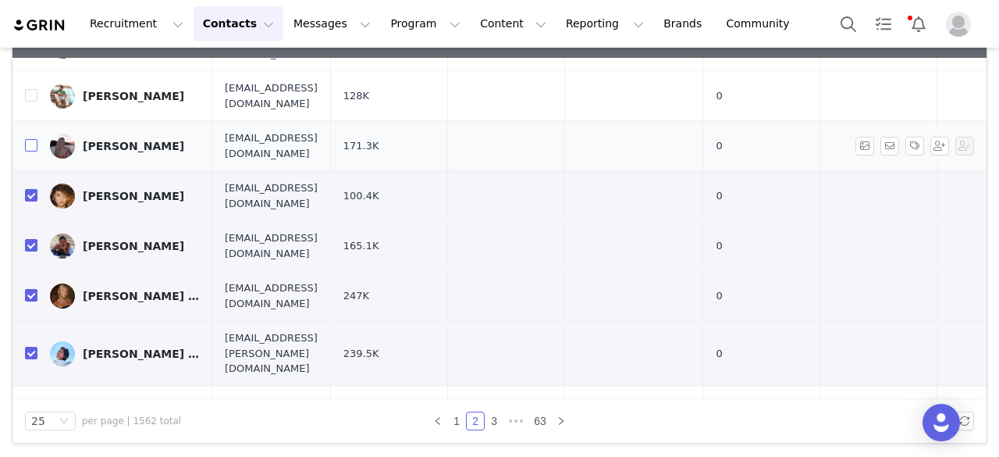
click at [25, 139] on input "checkbox" at bounding box center [31, 145] width 12 height 12
checkbox input "true"
click at [28, 89] on input "checkbox" at bounding box center [31, 95] width 12 height 12
checkbox input "true"
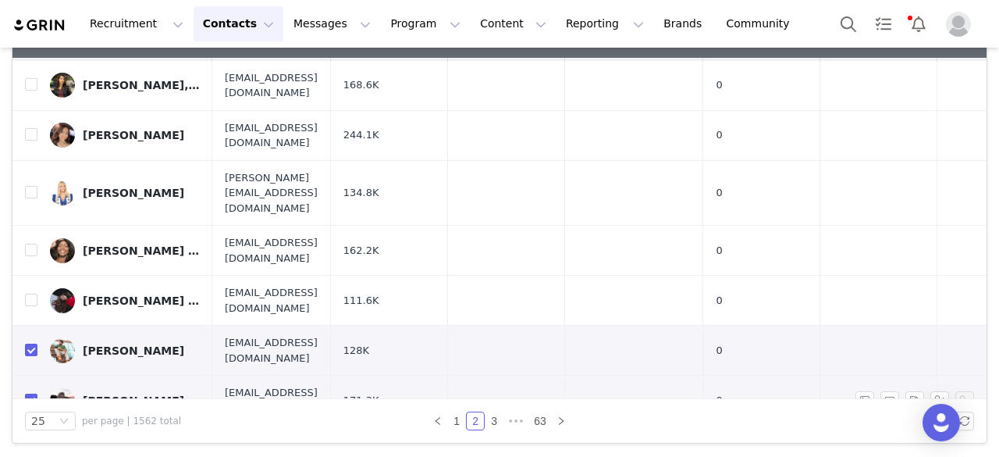
scroll to position [6, 0]
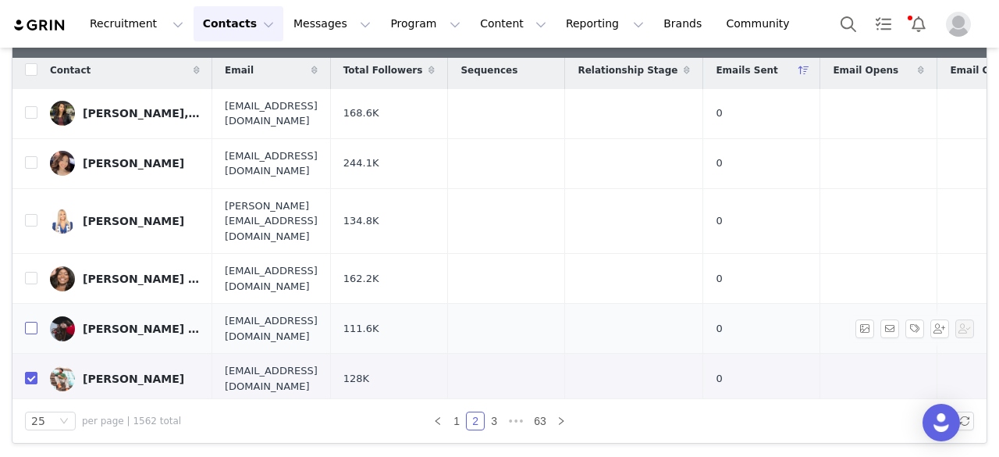
click at [30, 322] on input "checkbox" at bounding box center [31, 328] width 12 height 12
checkbox input "true"
click at [25, 272] on input "checkbox" at bounding box center [31, 278] width 12 height 12
checkbox input "true"
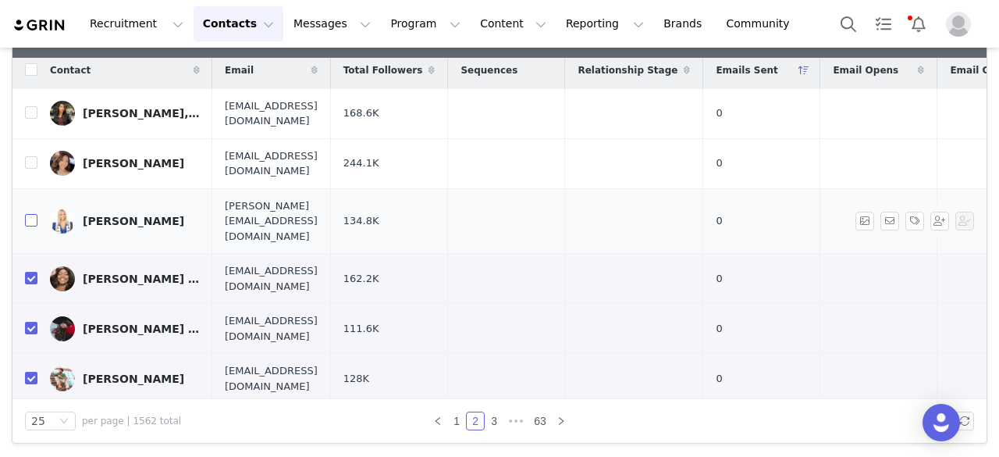
click at [29, 214] on input "checkbox" at bounding box center [31, 220] width 12 height 12
checkbox input "true"
click at [32, 167] on input "checkbox" at bounding box center [31, 162] width 12 height 12
checkbox input "true"
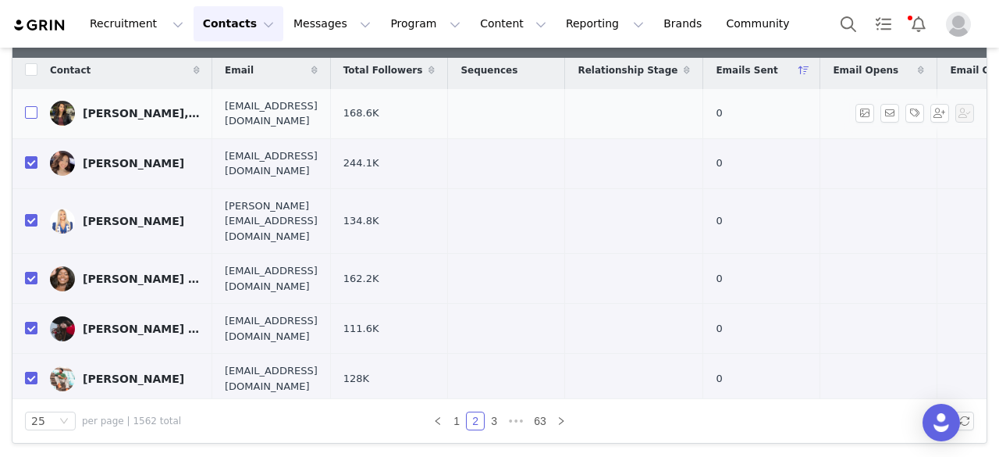
click at [31, 116] on input "checkbox" at bounding box center [31, 112] width 12 height 12
checkbox input "true"
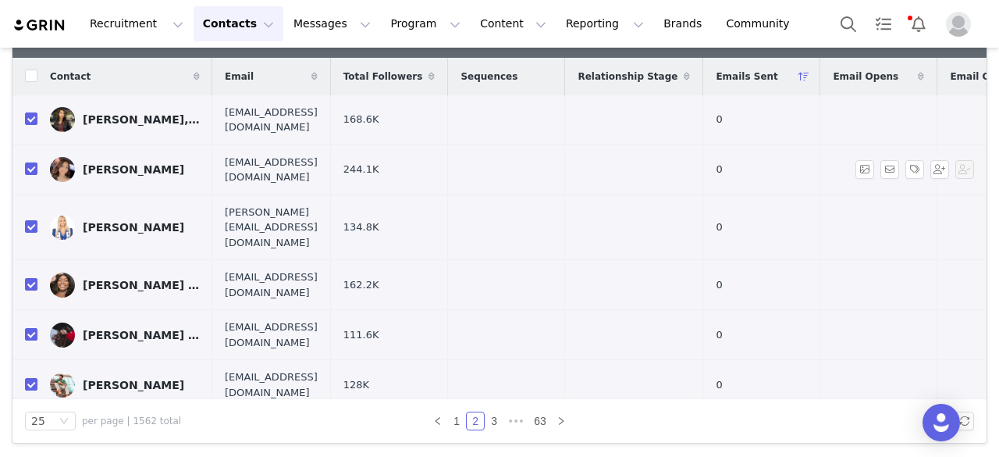
scroll to position [170, 0]
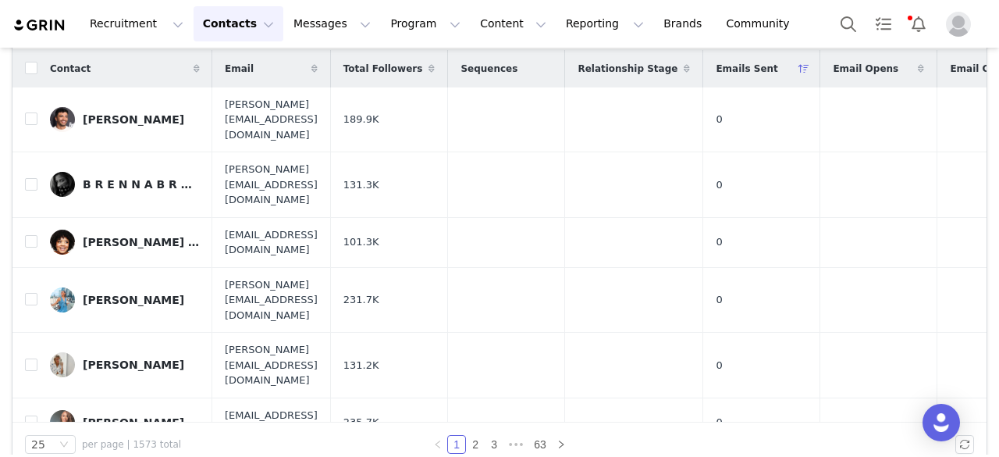
scroll to position [229, 0]
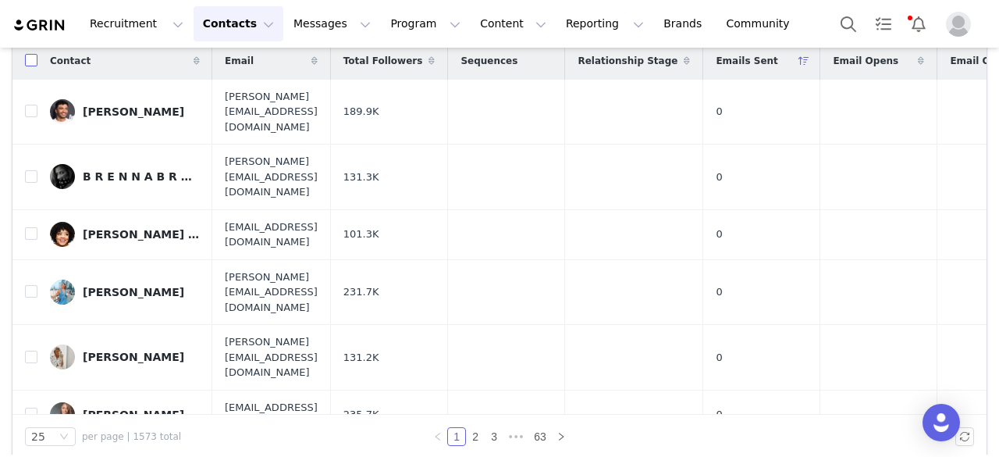
click at [36, 62] on input "checkbox" at bounding box center [31, 60] width 12 height 12
checkbox input "true"
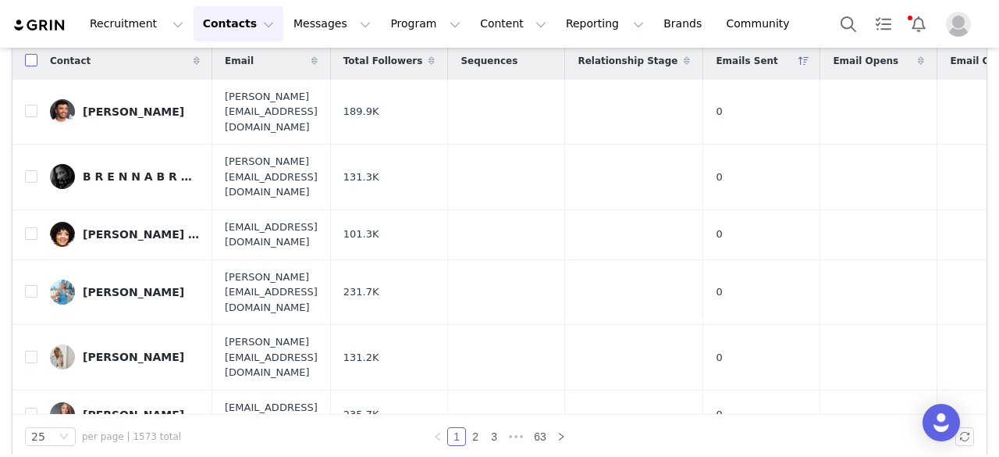
checkbox input "true"
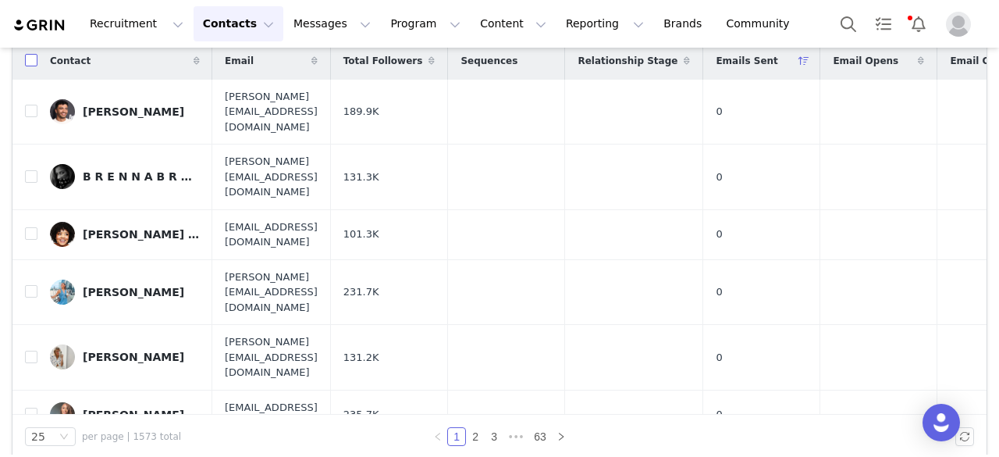
checkbox input "true"
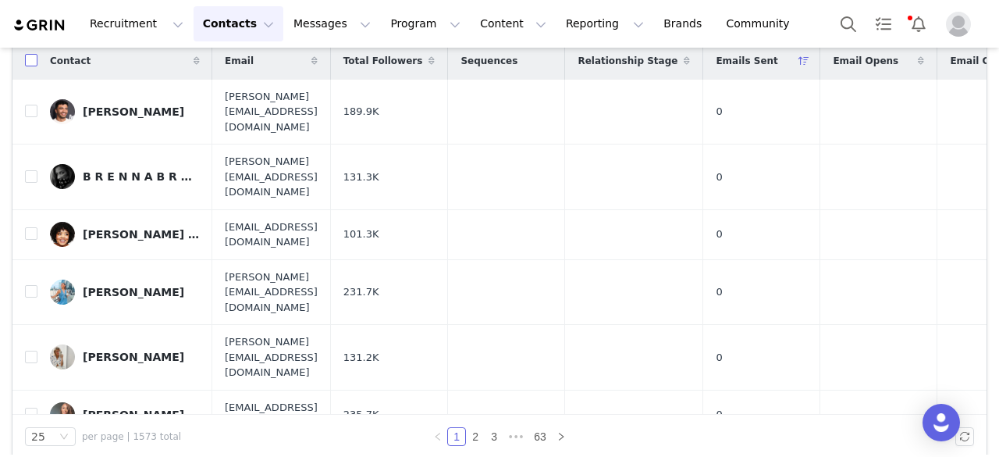
checkbox input "true"
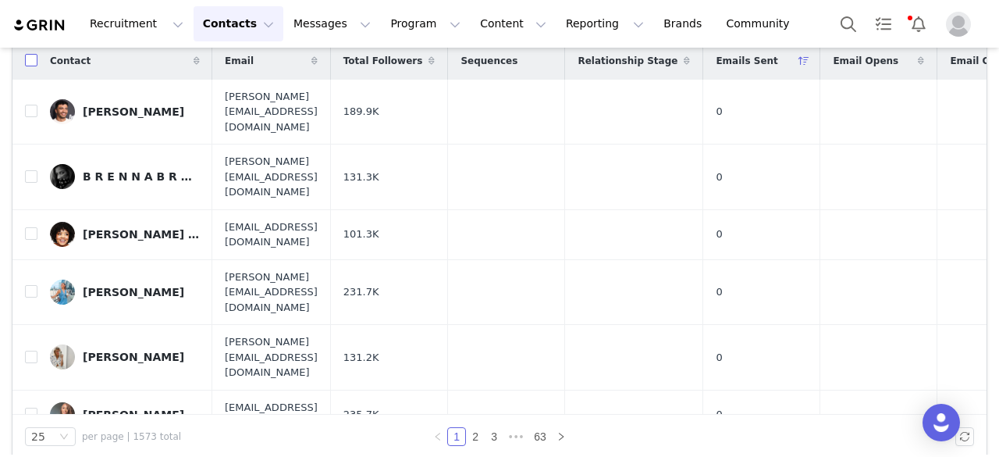
checkbox input "true"
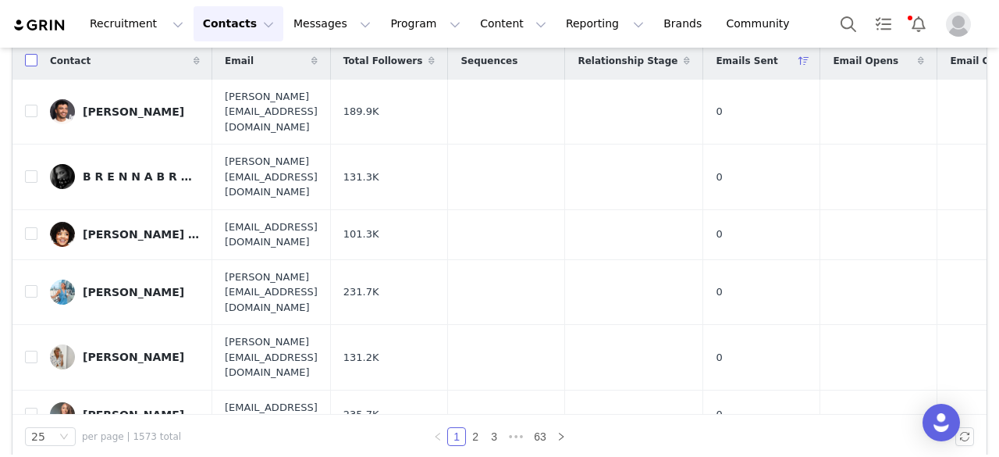
checkbox input "true"
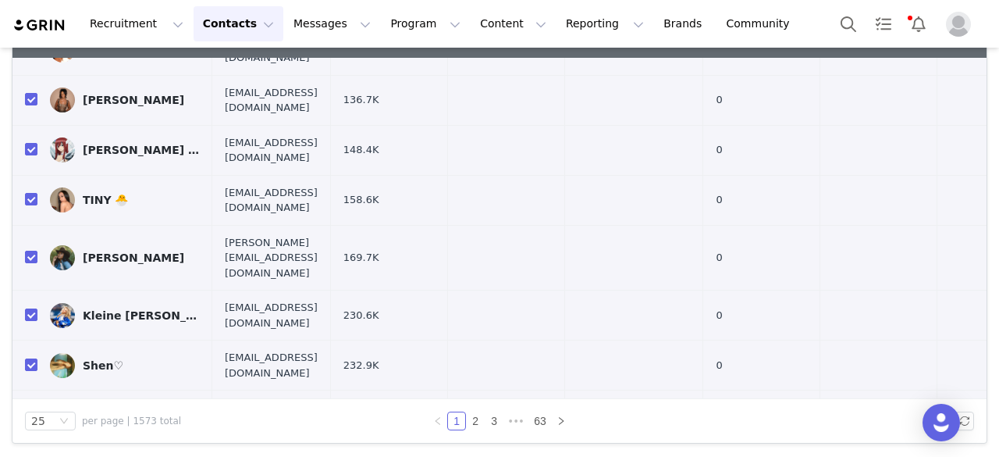
scroll to position [951, 0]
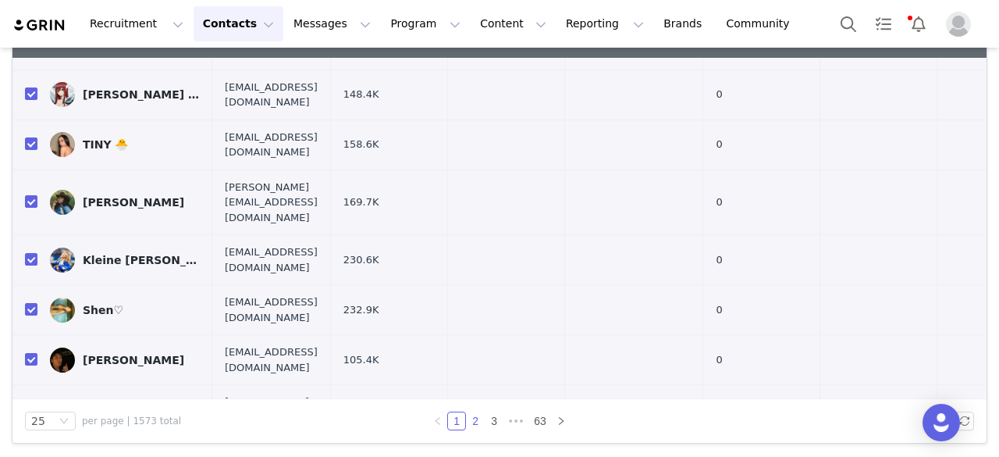
click at [471, 421] on link "2" at bounding box center [475, 420] width 17 height 17
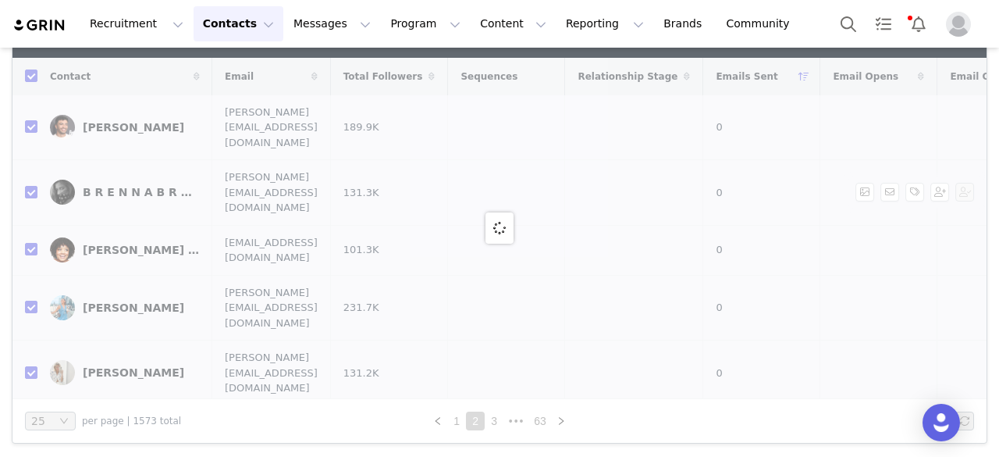
checkbox input "false"
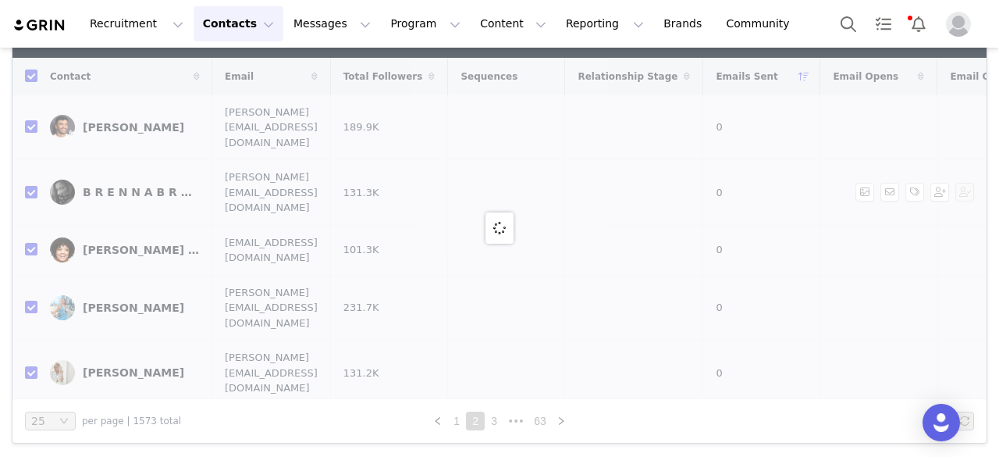
checkbox input "false"
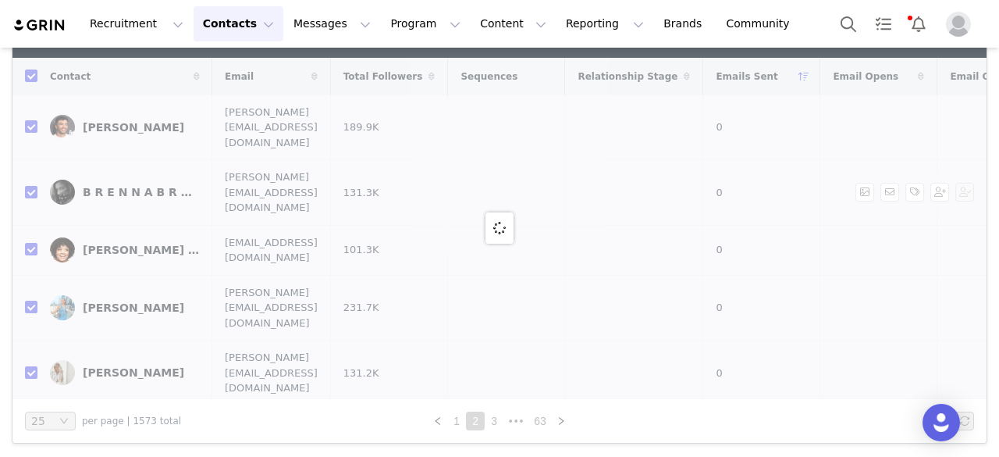
checkbox input "false"
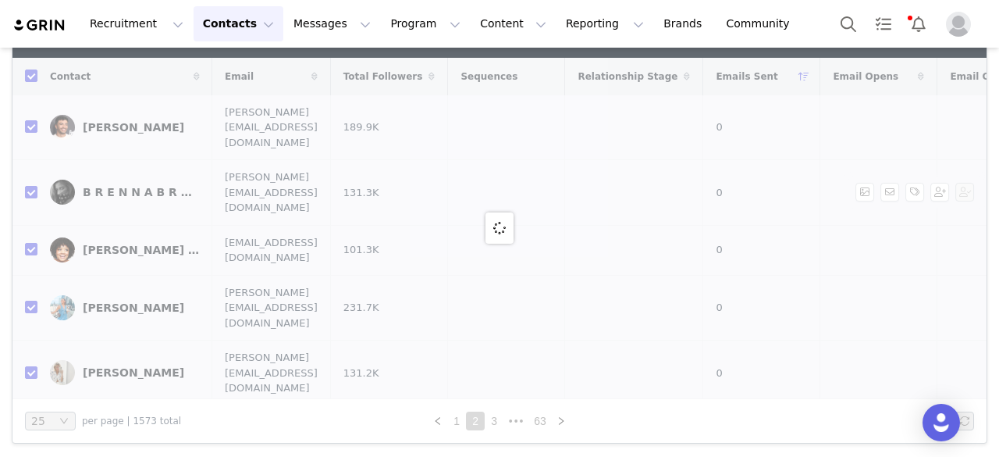
checkbox input "false"
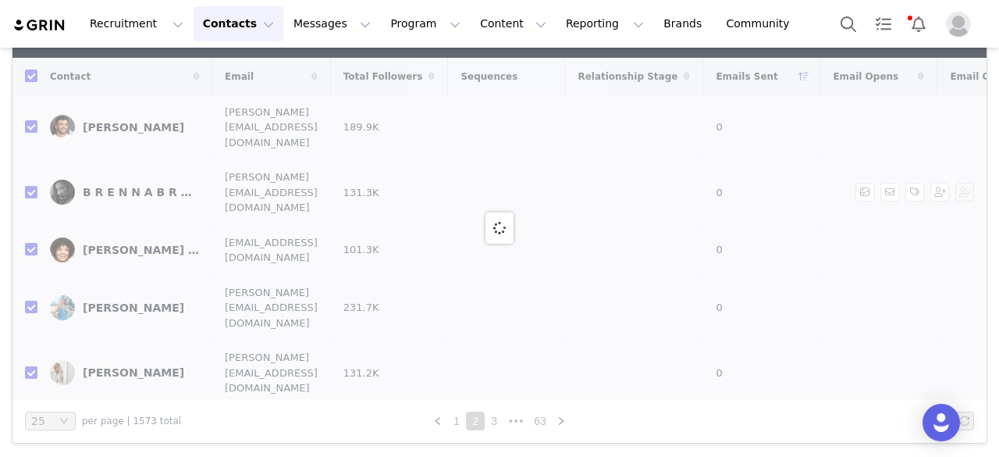
checkbox input "false"
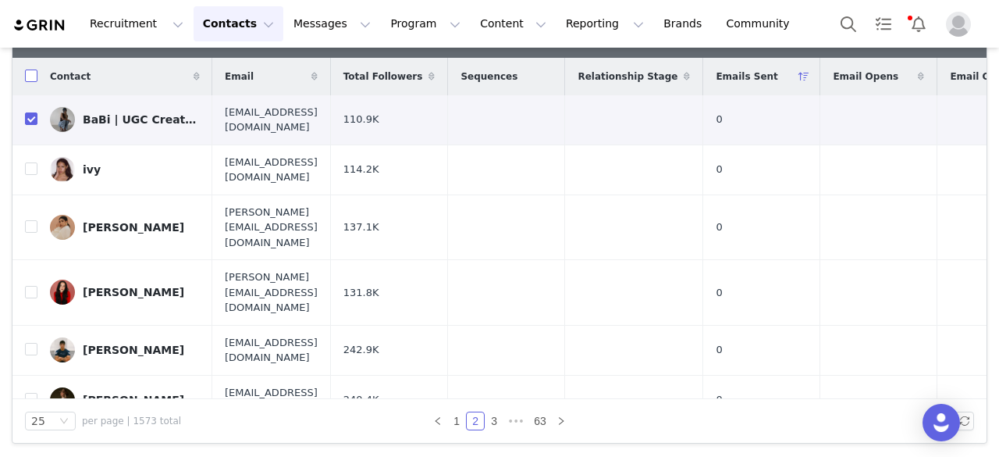
click at [28, 73] on input "checkbox" at bounding box center [31, 75] width 12 height 12
checkbox input "true"
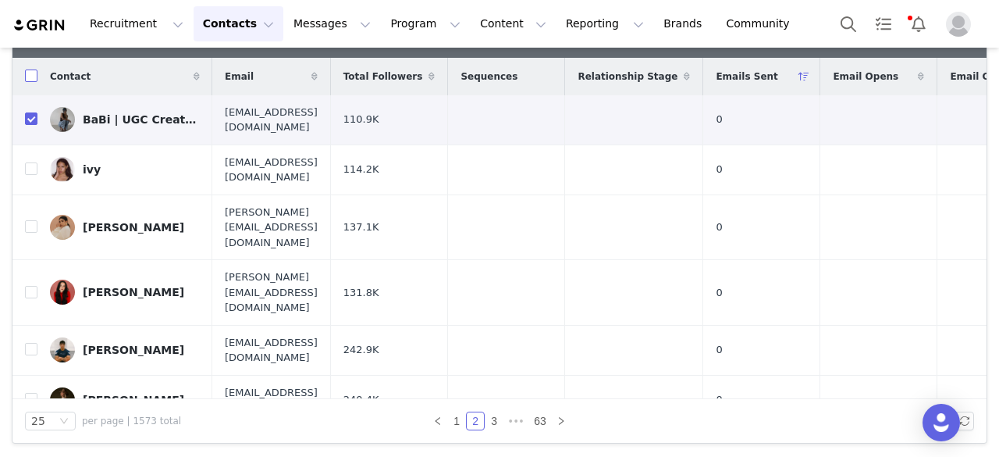
checkbox input "true"
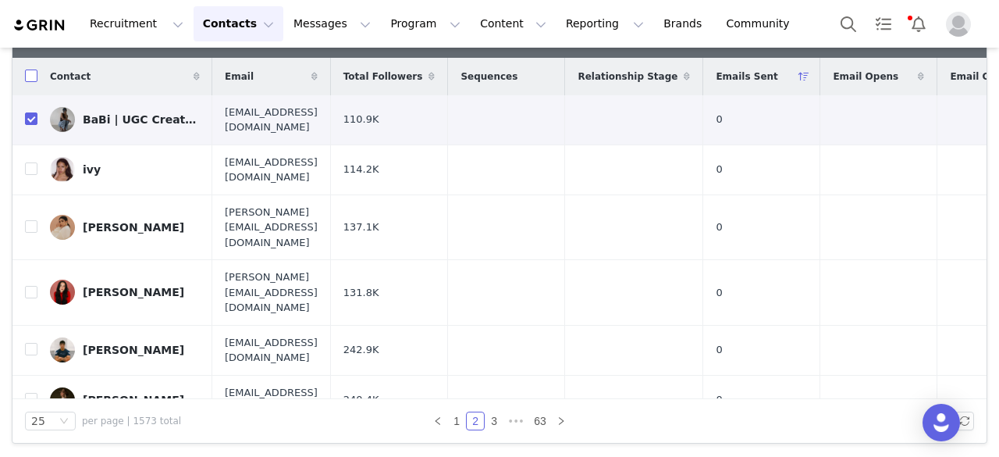
checkbox input "true"
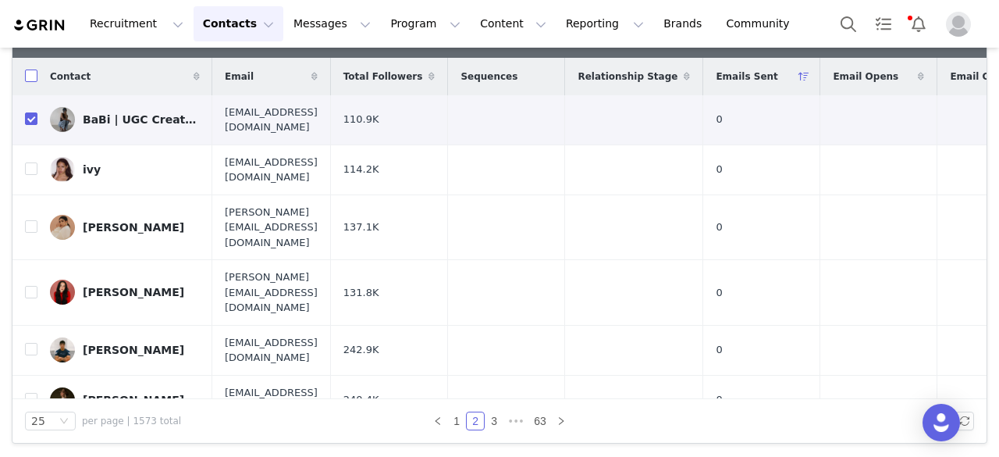
checkbox input "true"
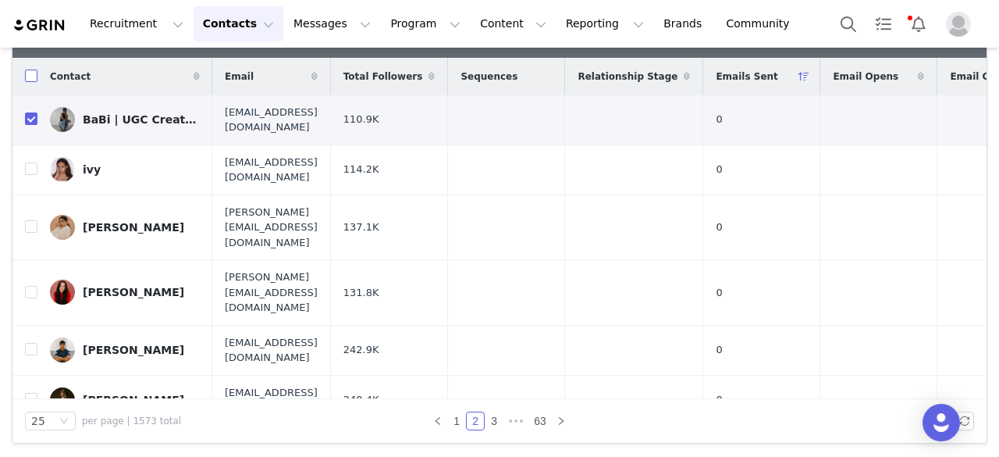
checkbox input "true"
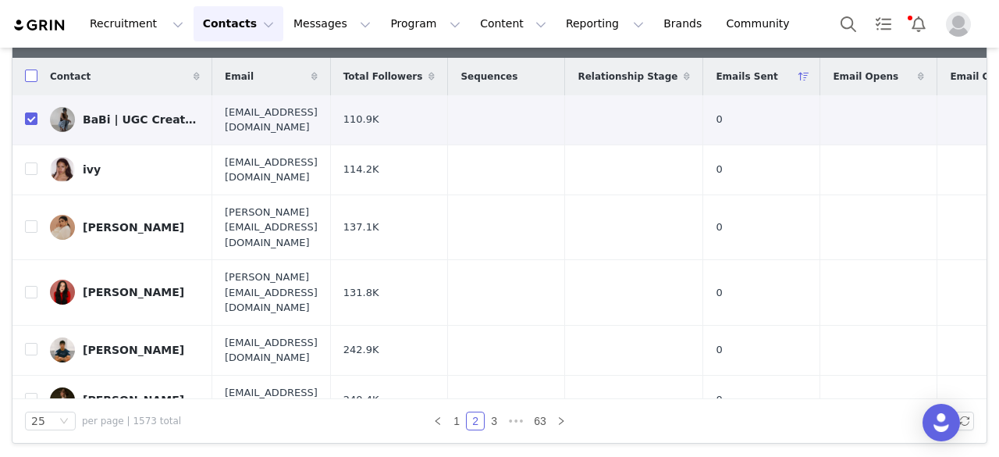
checkbox input "true"
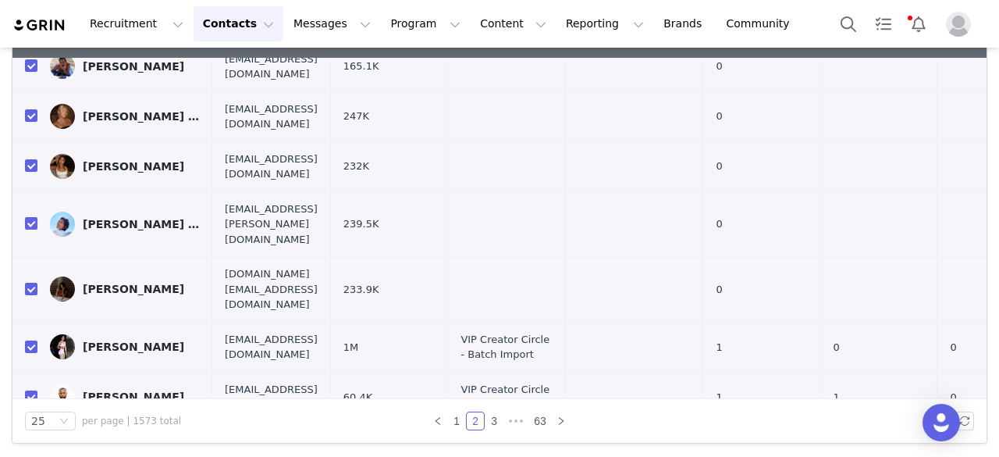
scroll to position [951, 0]
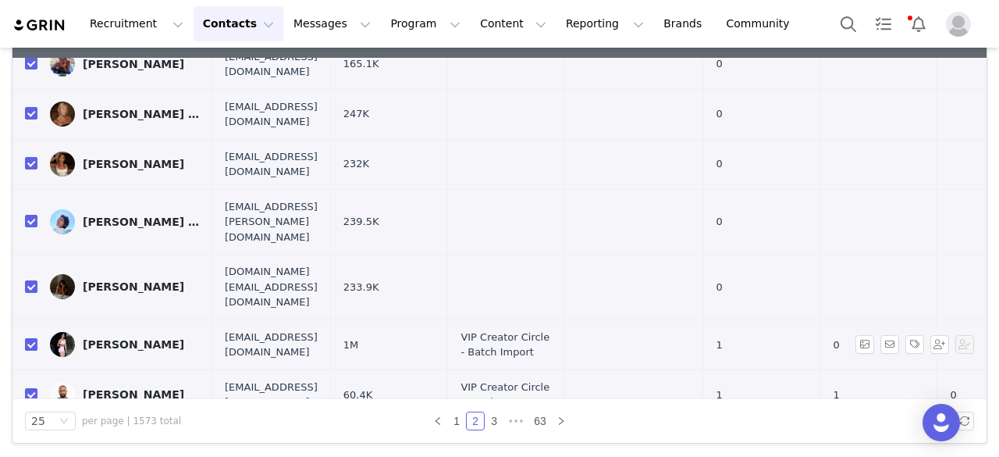
click at [31, 338] on input "checkbox" at bounding box center [31, 344] width 12 height 12
checkbox input "false"
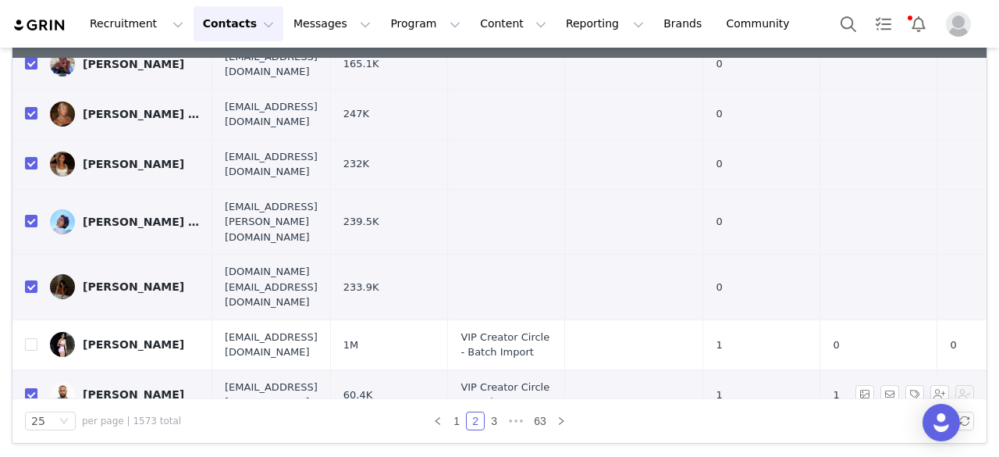
click at [30, 388] on input "checkbox" at bounding box center [31, 394] width 12 height 12
checkbox input "false"
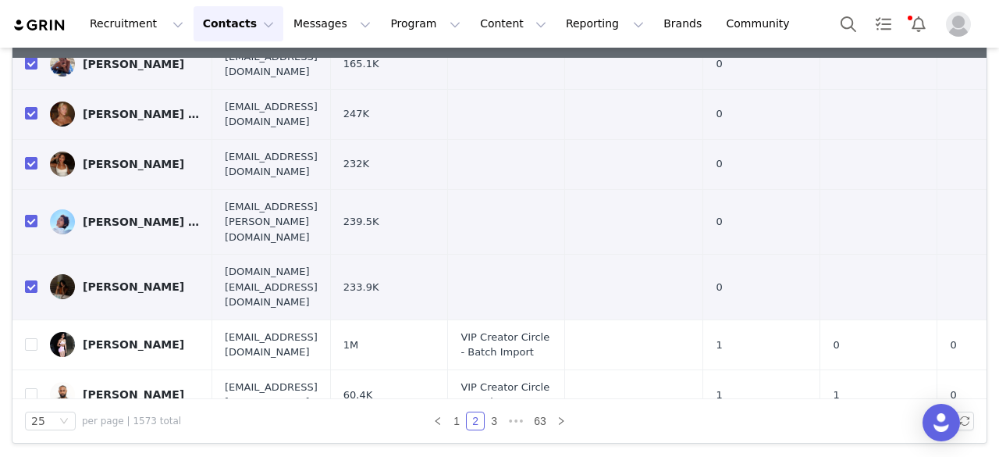
click at [31, 438] on input "checkbox" at bounding box center [31, 444] width 12 height 12
checkbox input "false"
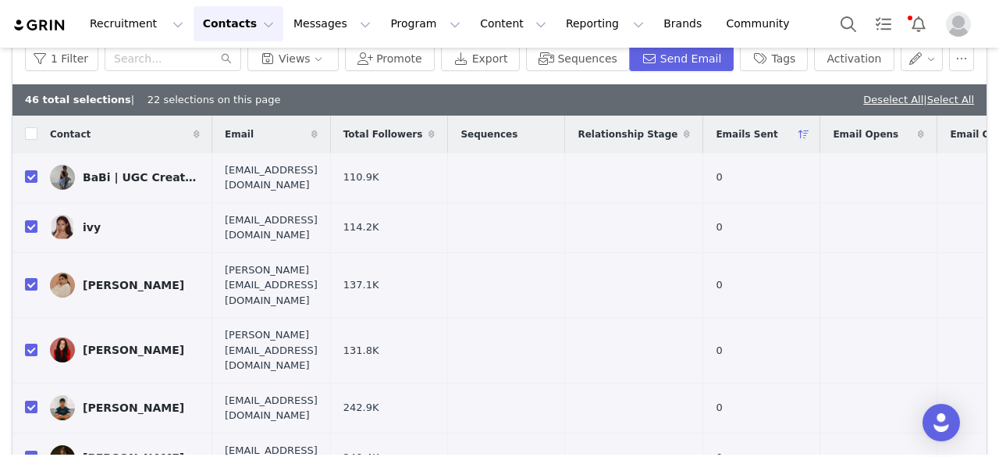
scroll to position [184, 0]
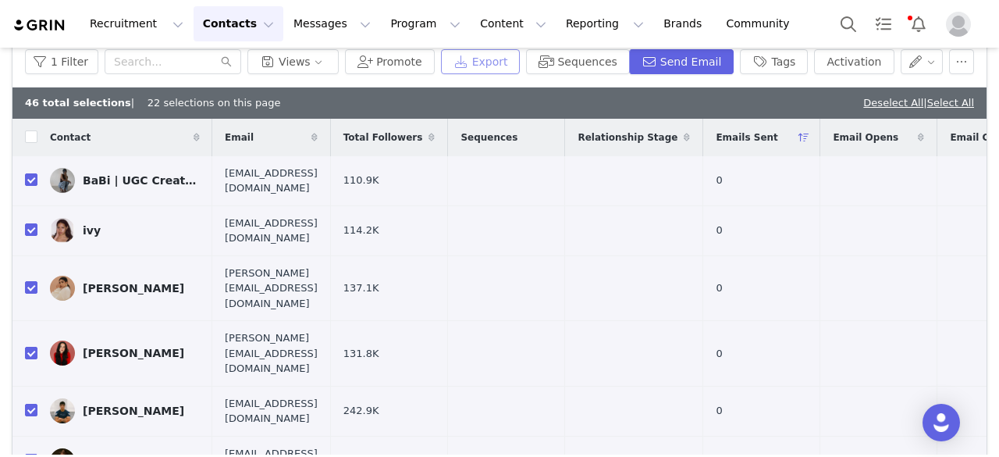
click at [521, 63] on button "Export" at bounding box center [481, 61] width 80 height 25
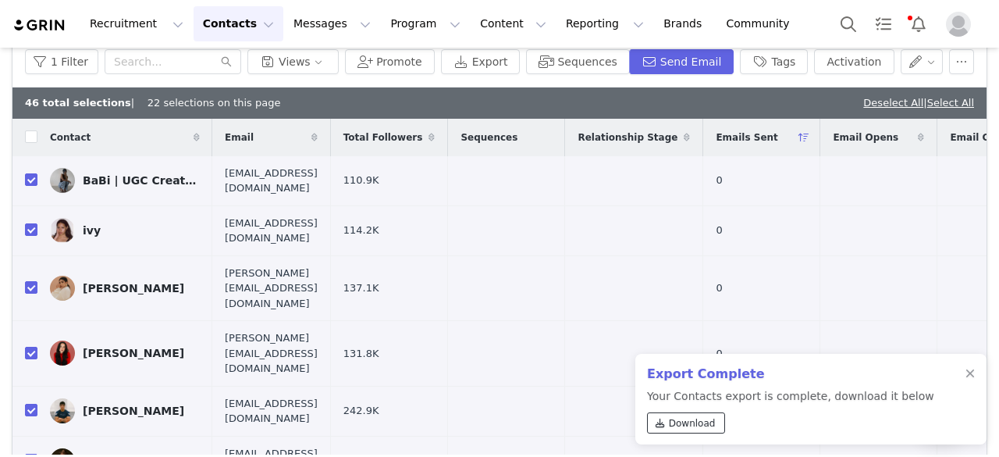
click at [687, 427] on span "Download" at bounding box center [692, 423] width 47 height 14
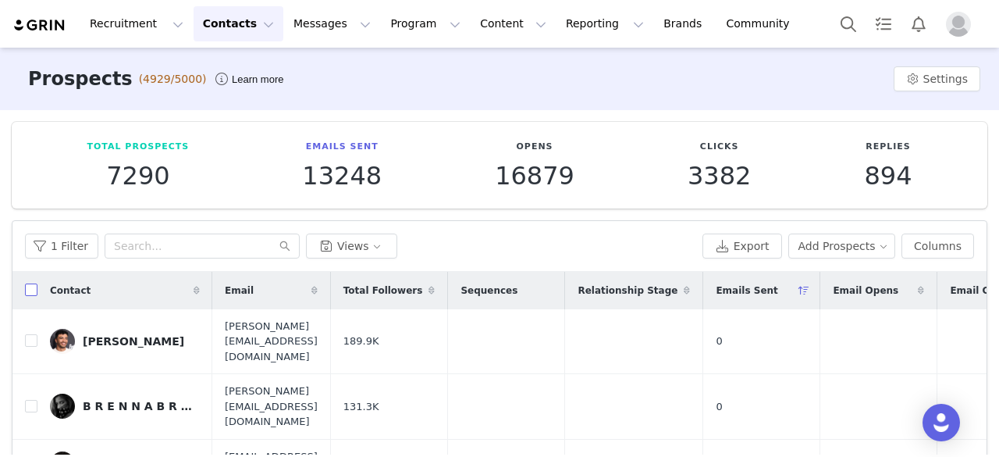
click at [32, 296] on input "checkbox" at bounding box center [31, 289] width 12 height 12
checkbox input "true"
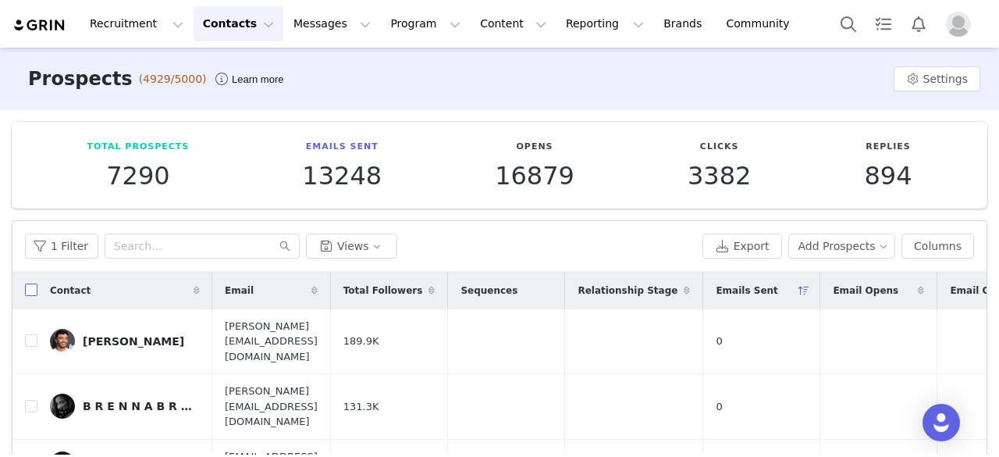
checkbox input "true"
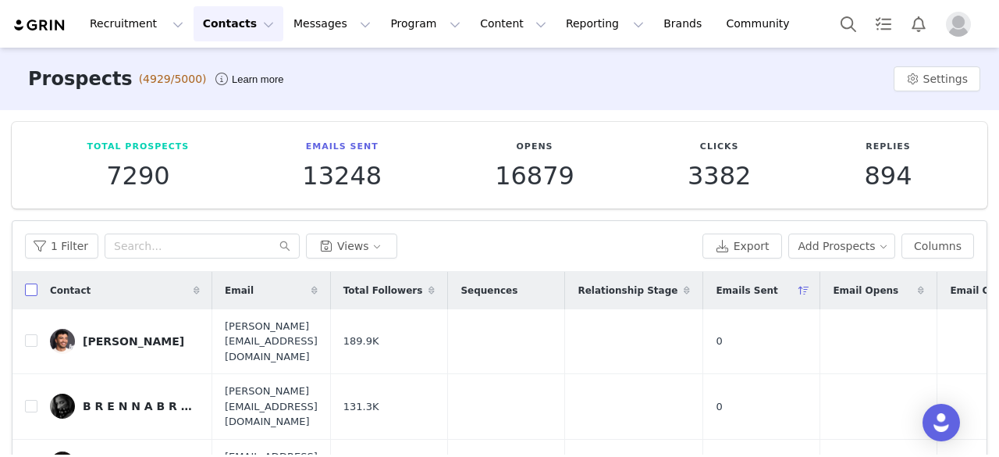
checkbox input "true"
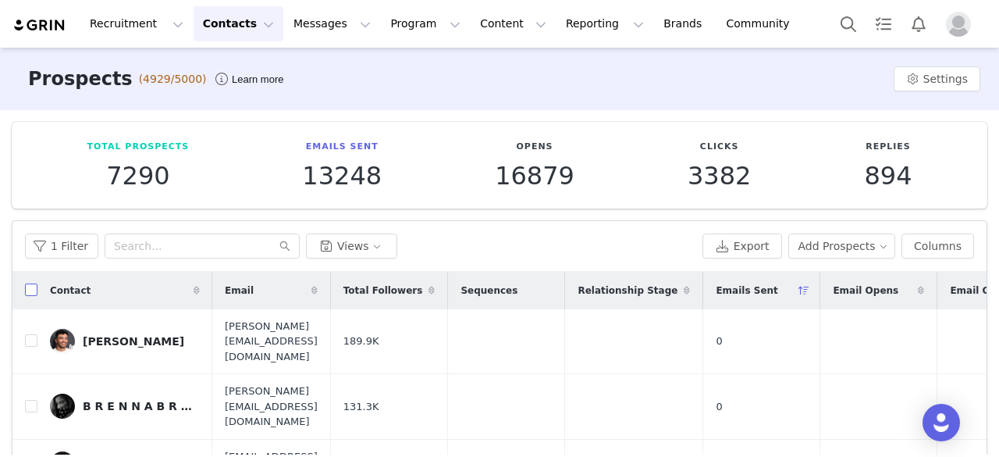
checkbox input "true"
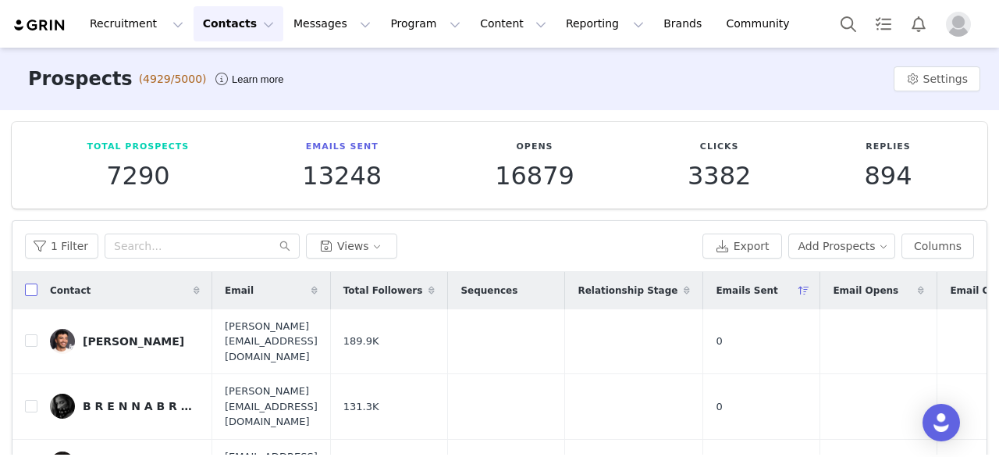
checkbox input "true"
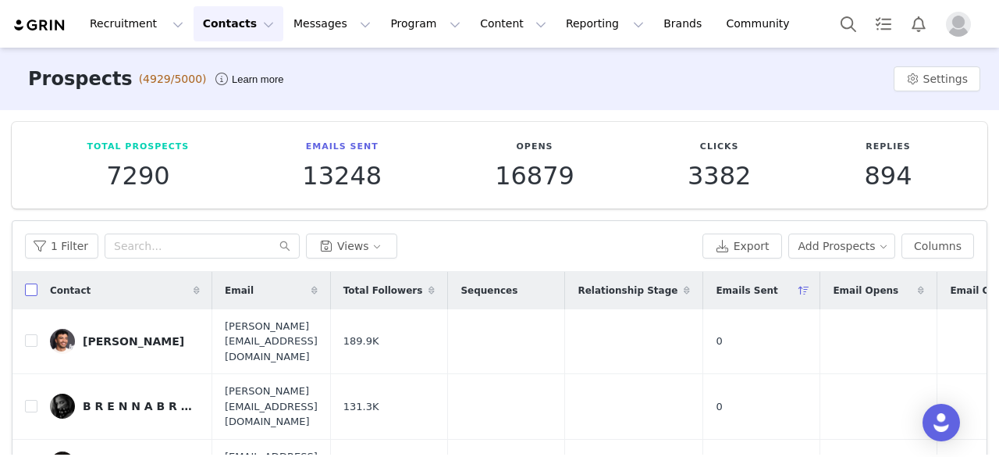
checkbox input "true"
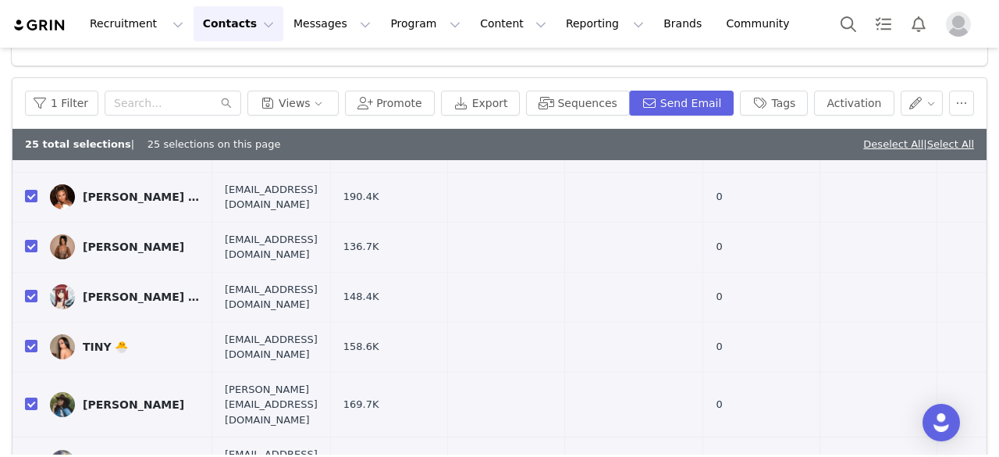
scroll to position [245, 0]
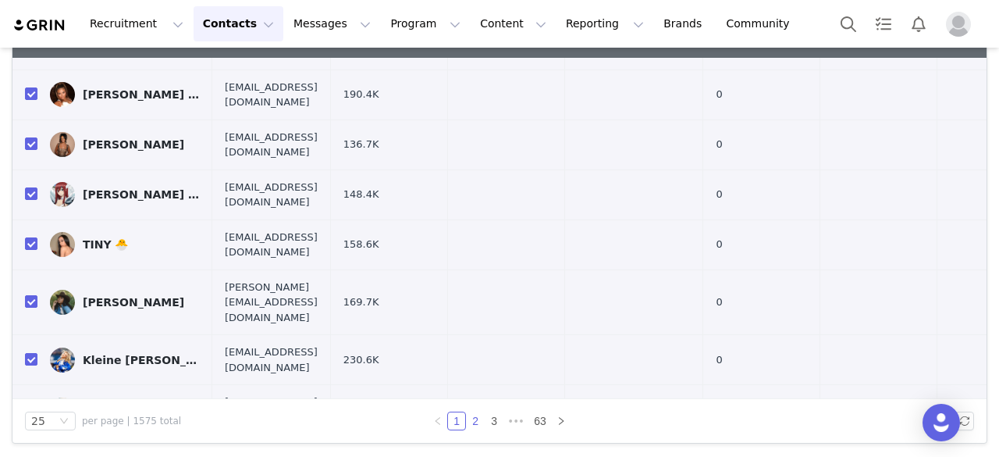
click at [467, 416] on link "2" at bounding box center [475, 420] width 17 height 17
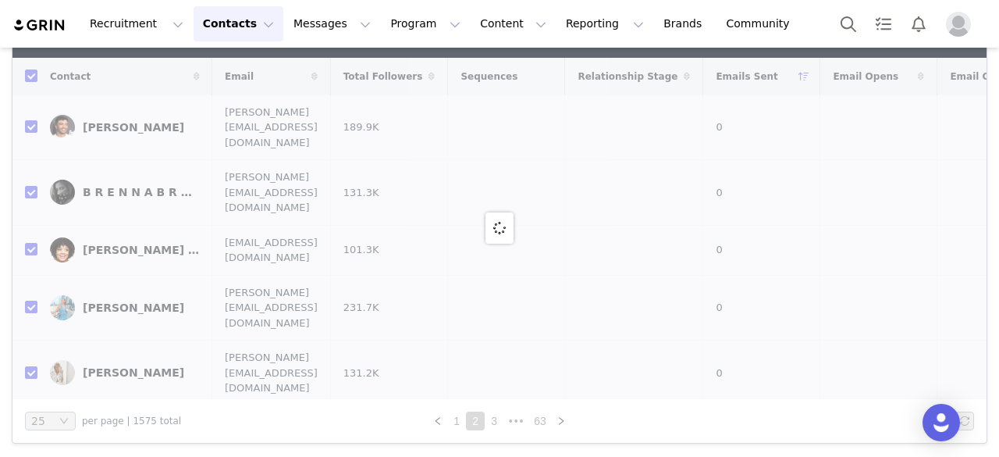
checkbox input "false"
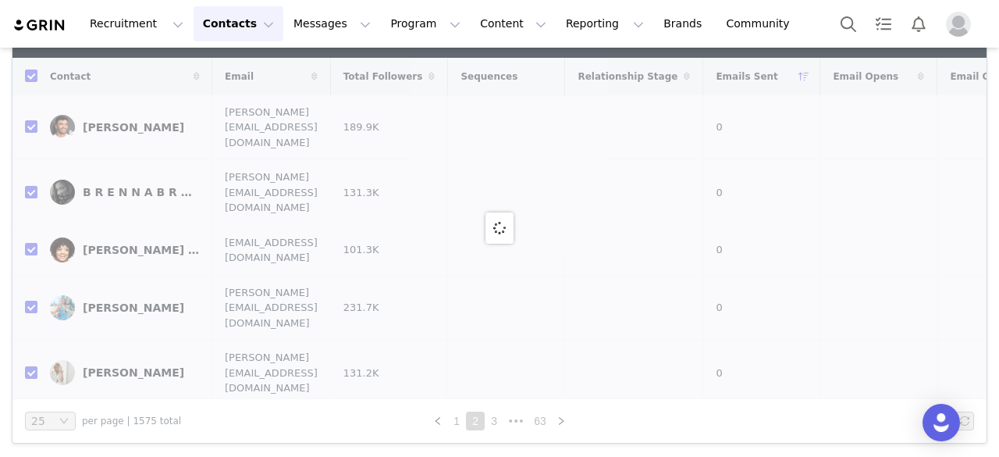
checkbox input "false"
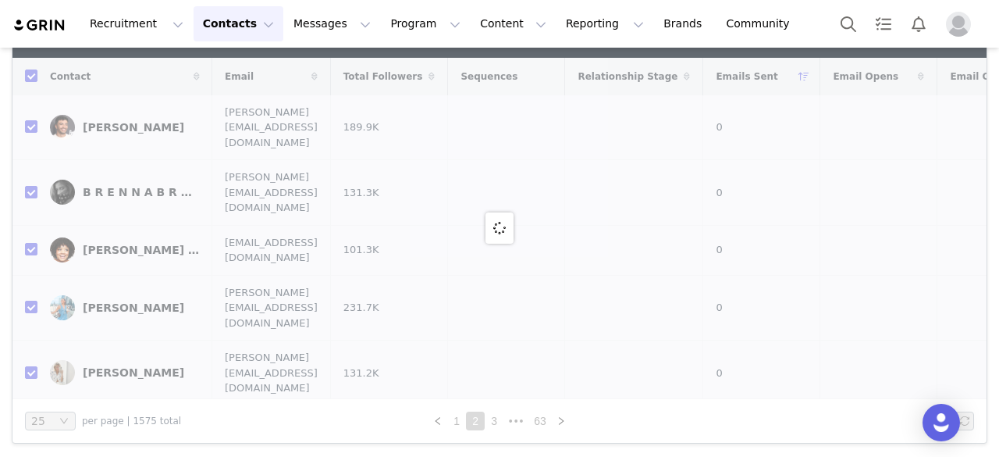
checkbox input "false"
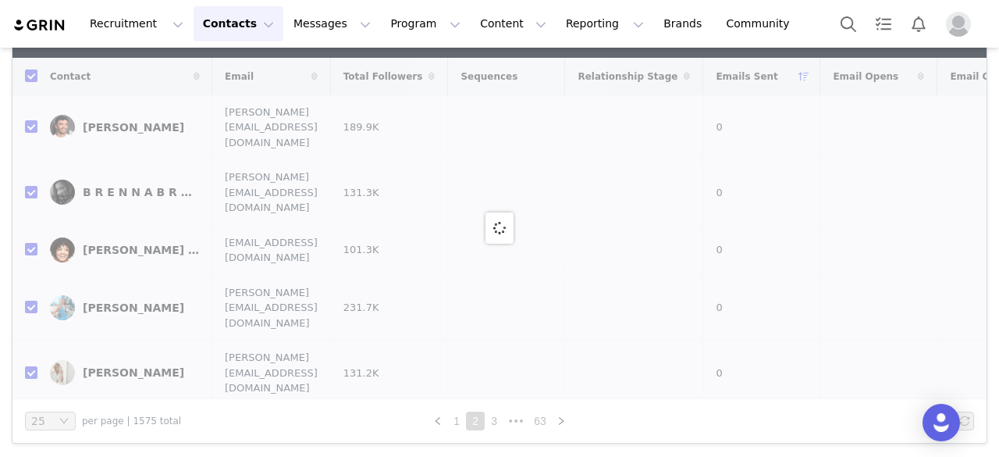
checkbox input "false"
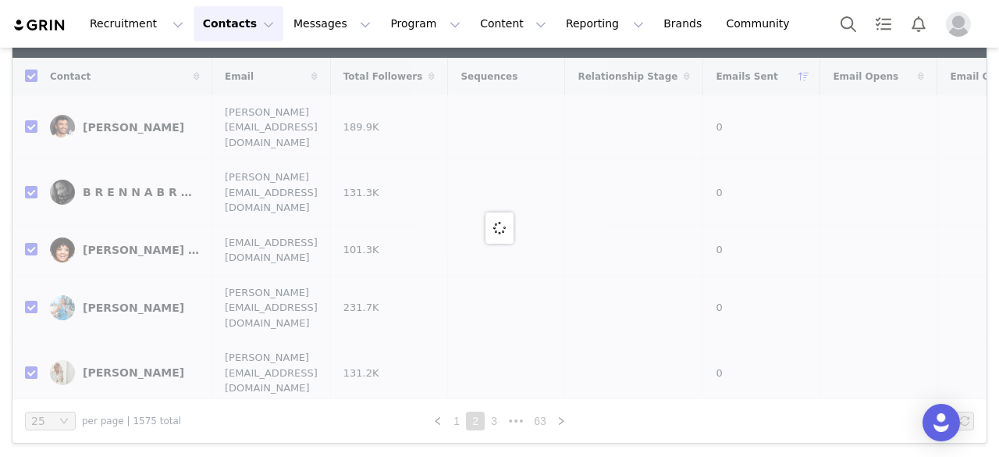
checkbox input "false"
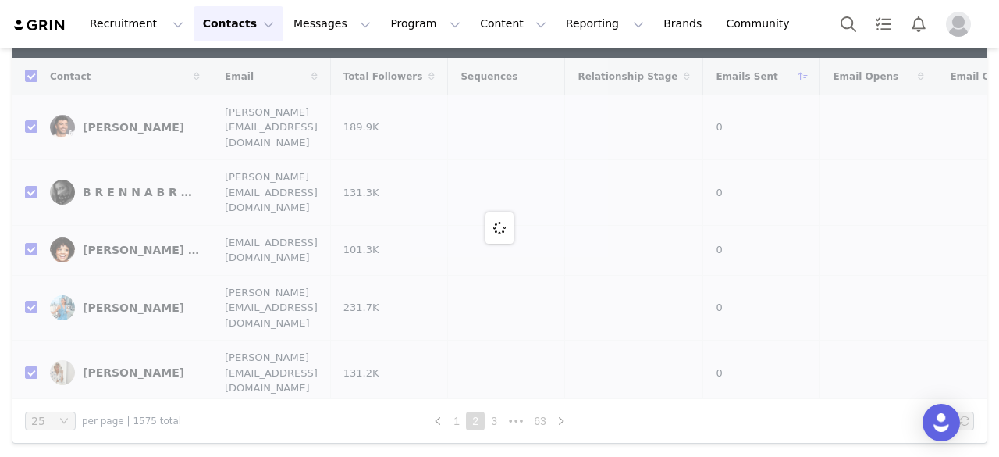
checkbox input "false"
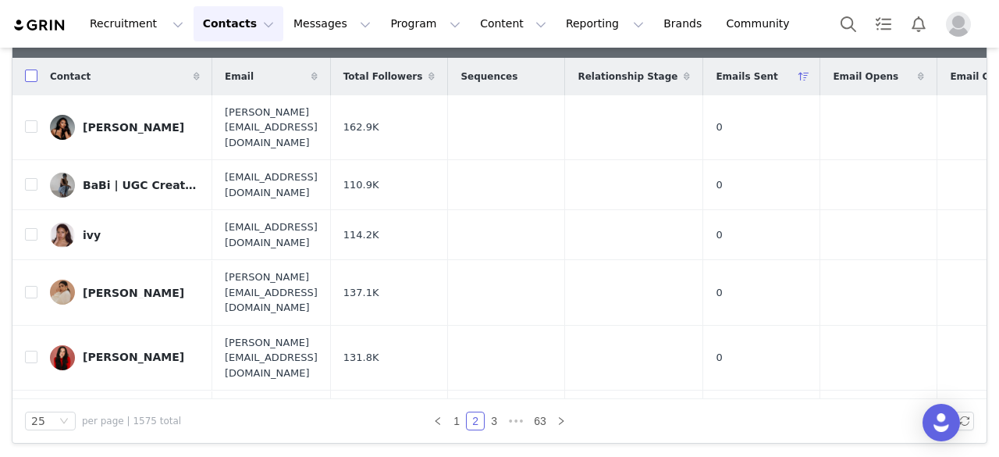
click at [27, 75] on input "checkbox" at bounding box center [31, 75] width 12 height 12
checkbox input "true"
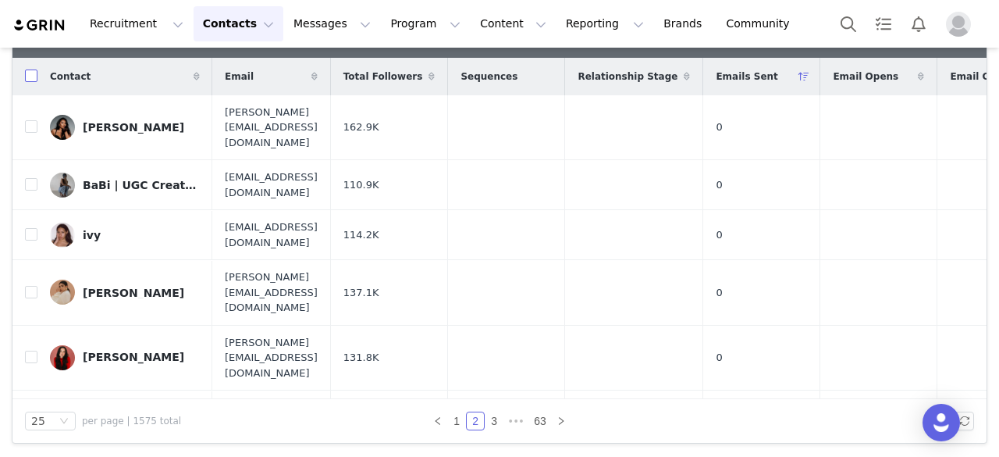
checkbox input "true"
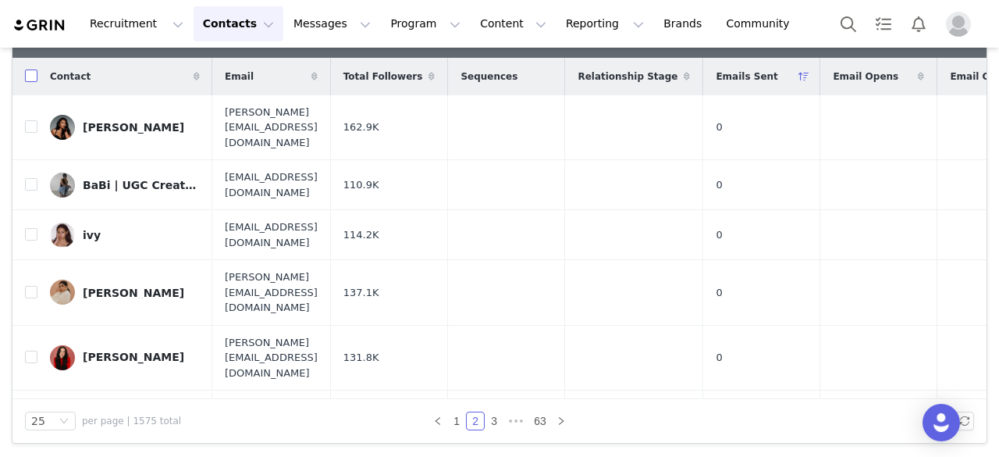
checkbox input "true"
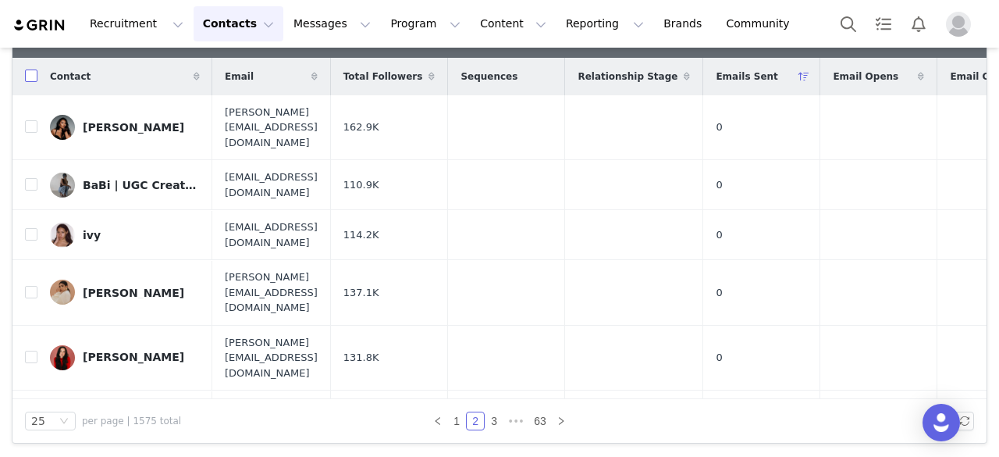
checkbox input "true"
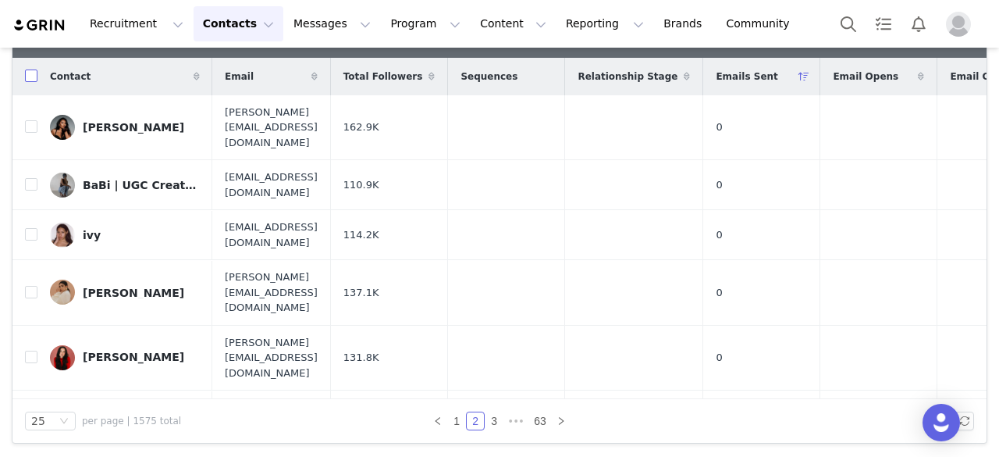
checkbox input "true"
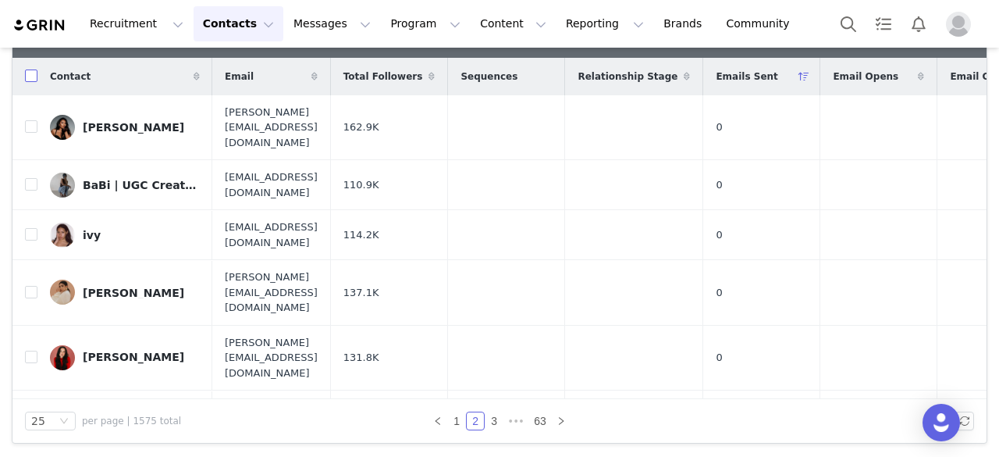
checkbox input "true"
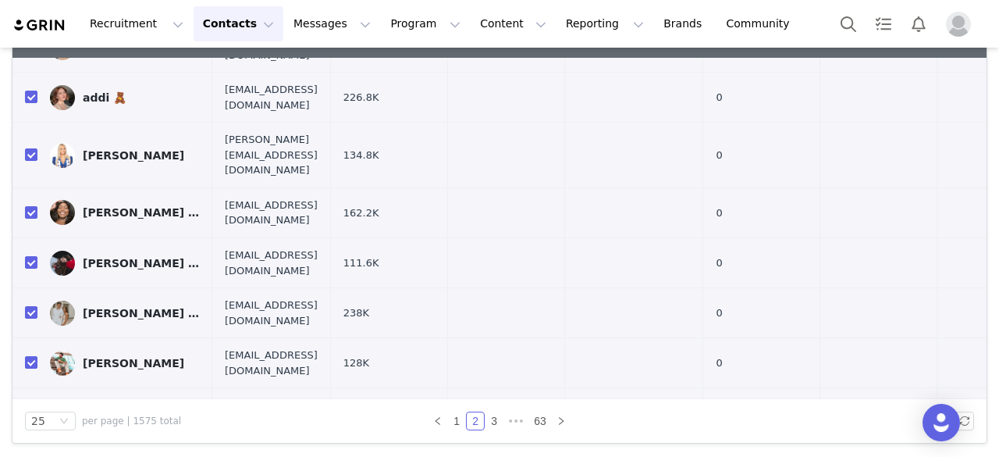
scroll to position [951, 0]
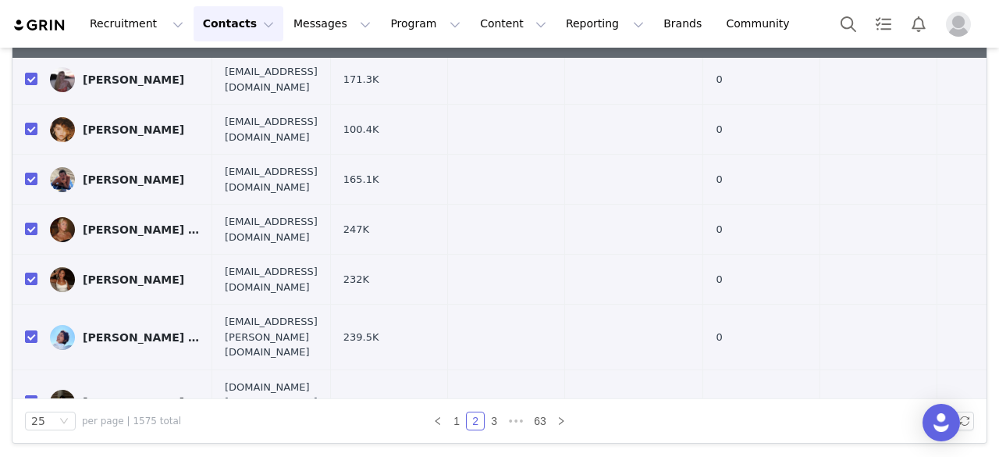
click at [31, 453] on input "checkbox" at bounding box center [31, 459] width 12 height 12
checkbox input "false"
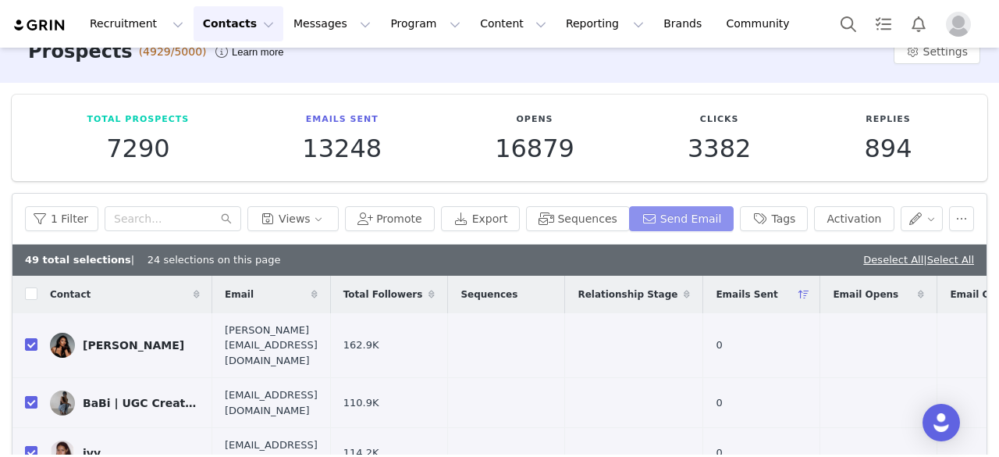
scroll to position [27, 0]
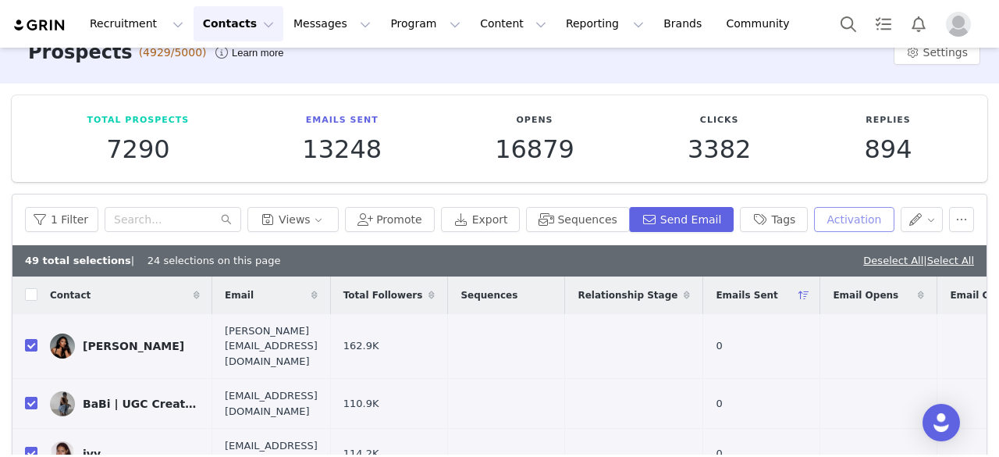
click at [840, 219] on button "Activation" at bounding box center [854, 219] width 80 height 25
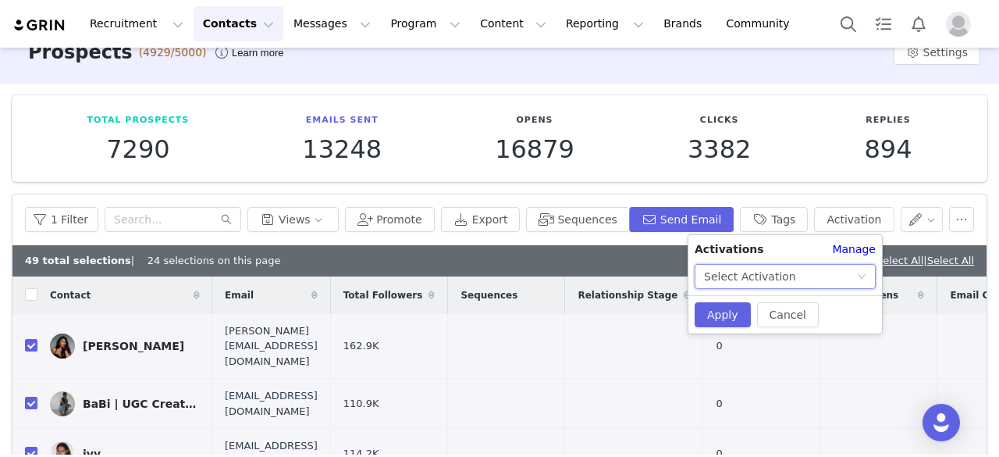
click at [716, 276] on div "Select Activation" at bounding box center [750, 276] width 92 height 23
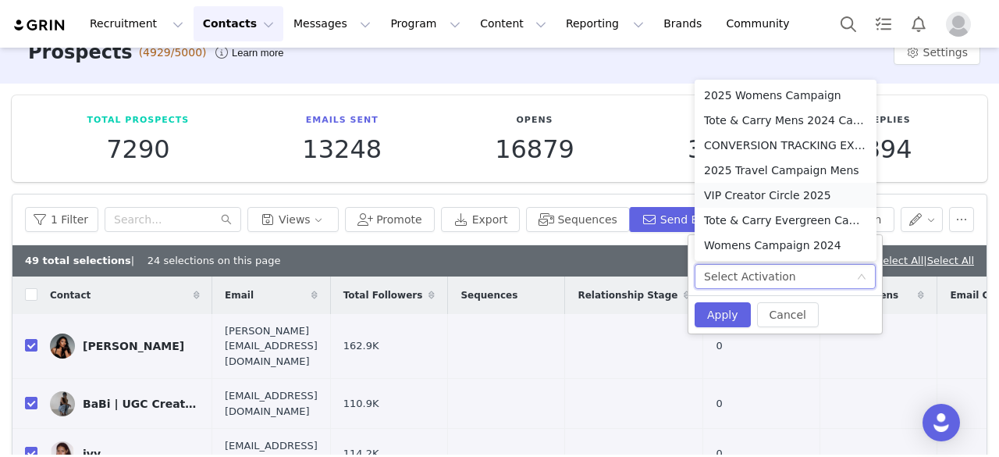
click at [748, 194] on li "VIP Creator Circle 2025" at bounding box center [786, 195] width 182 height 25
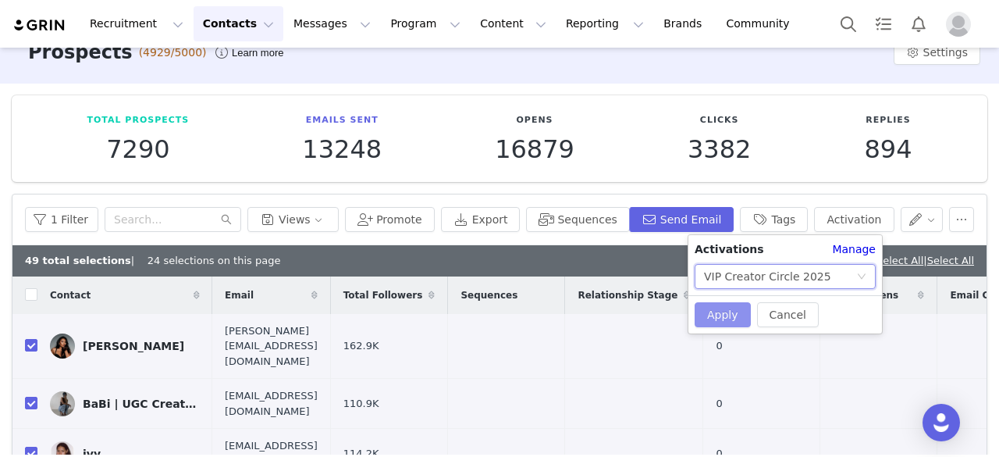
click at [724, 315] on button "Apply" at bounding box center [723, 314] width 56 height 25
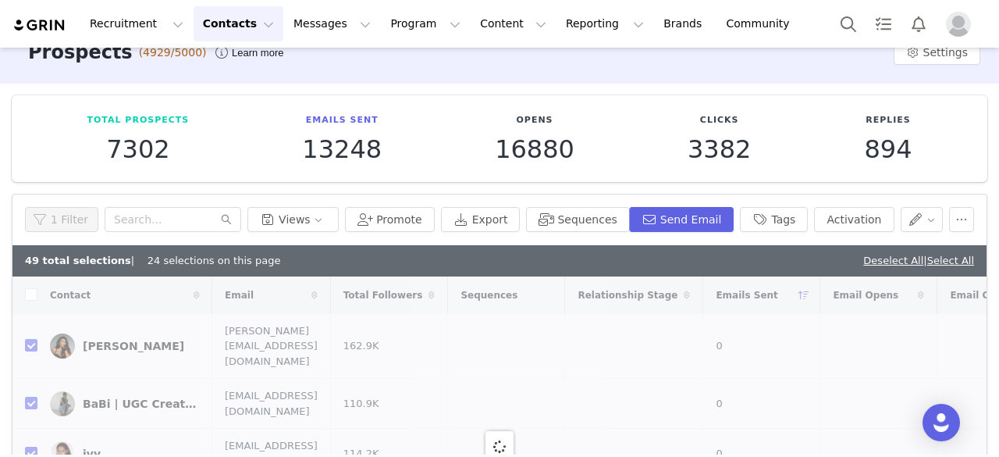
checkbox input "true"
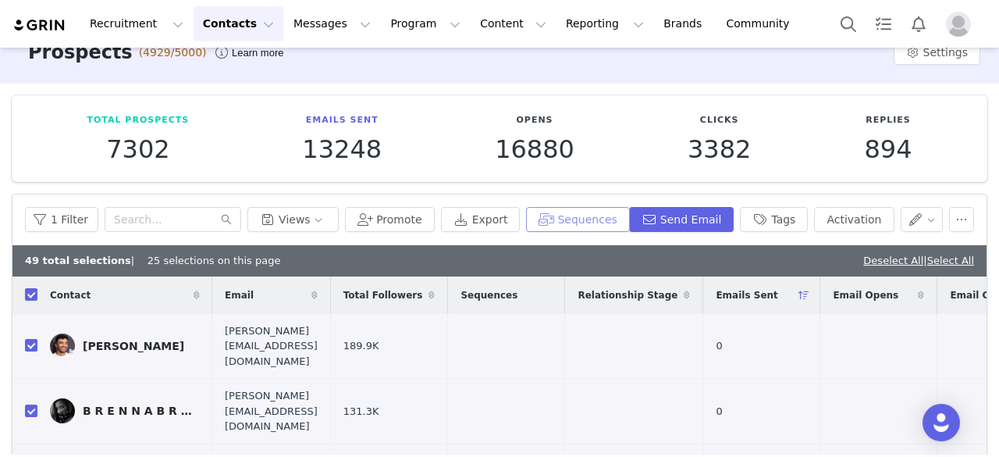
click at [585, 217] on button "Sequences" at bounding box center [577, 219] width 103 height 25
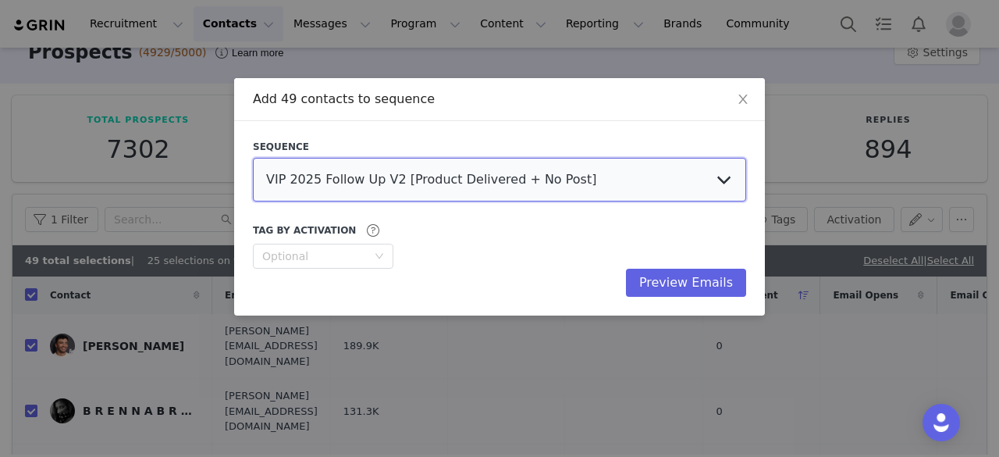
click at [378, 185] on select "VIP 2025 Follow Up V2 [Product Delivered + No Post] VIP Creator Circle - [PERSO…" at bounding box center [499, 180] width 493 height 44
select select "5e7da1e0-9e3b-4cc6-90f8-11ad60451feb"
click at [253, 158] on select "VIP 2025 Follow Up V2 [Product Delivered + No Post] VIP Creator Circle - [PERSO…" at bounding box center [499, 180] width 493 height 44
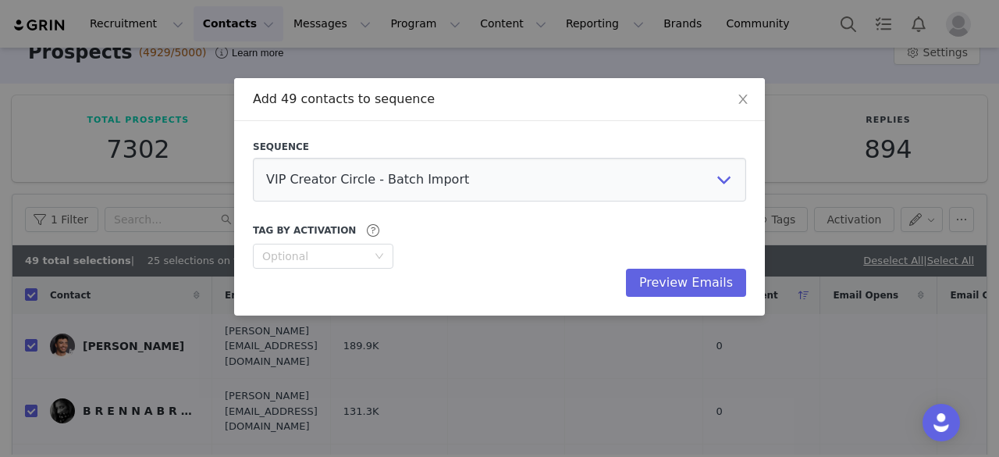
click at [314, 240] on div "Tag by Activation Optional" at bounding box center [499, 245] width 493 height 48
click at [318, 254] on div "Optional" at bounding box center [314, 256] width 105 height 16
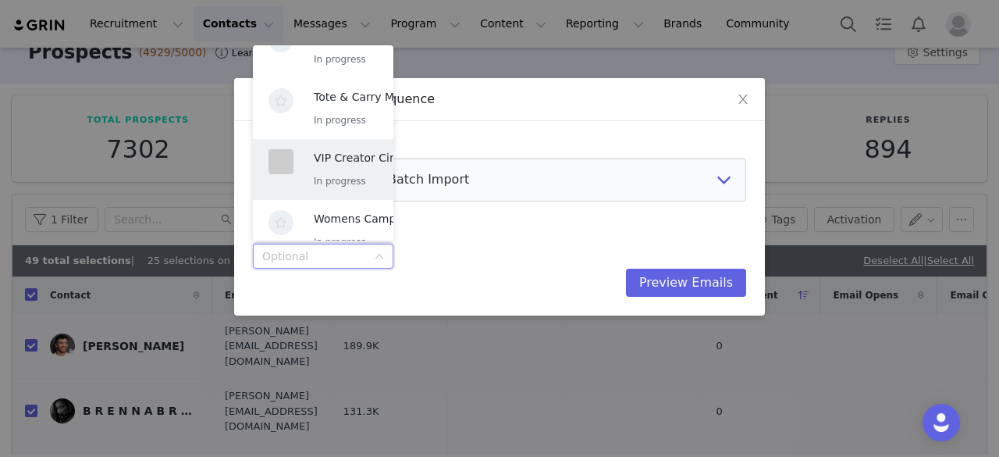
scroll to position [215, 0]
click at [324, 173] on p "In progress" at bounding box center [377, 180] width 127 height 17
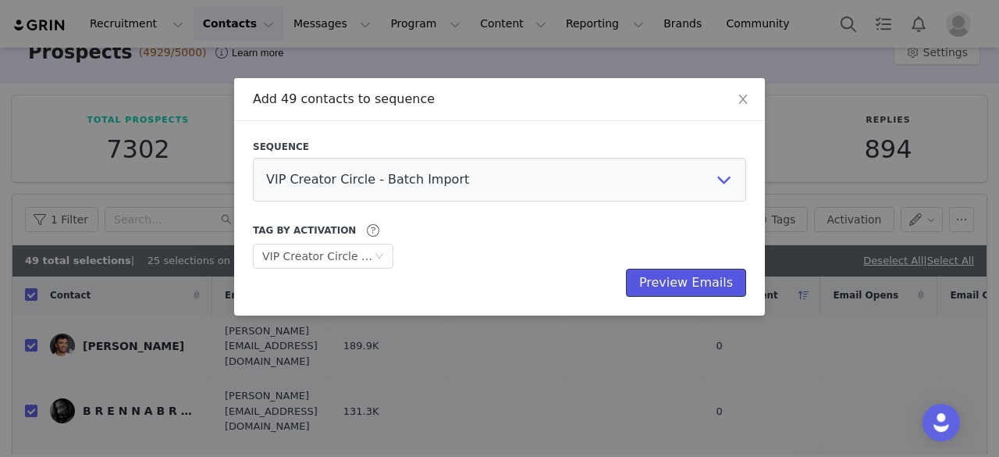
click at [663, 276] on button "Preview Emails" at bounding box center [686, 283] width 120 height 28
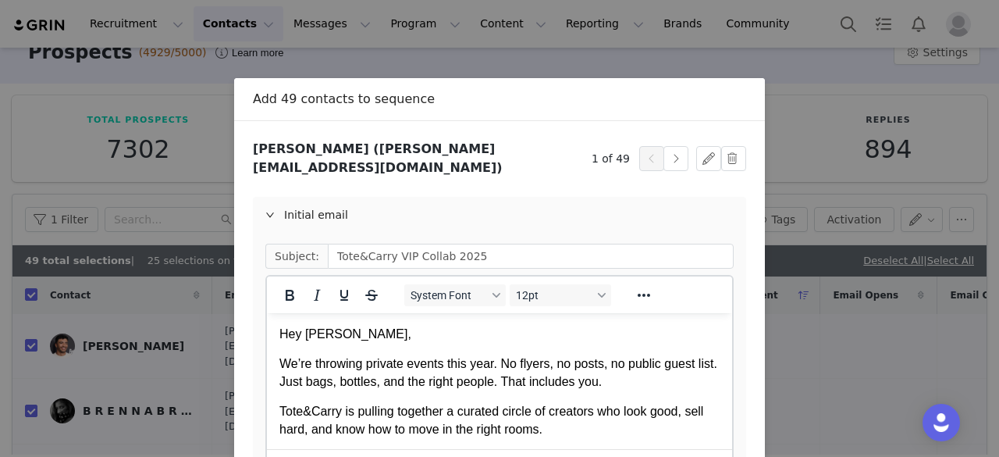
scroll to position [0, 0]
click at [674, 156] on button "button" at bounding box center [675, 158] width 25 height 25
click at [311, 336] on p "Hey B," at bounding box center [499, 333] width 440 height 17
click at [283, 201] on div "Initial email" at bounding box center [499, 215] width 493 height 36
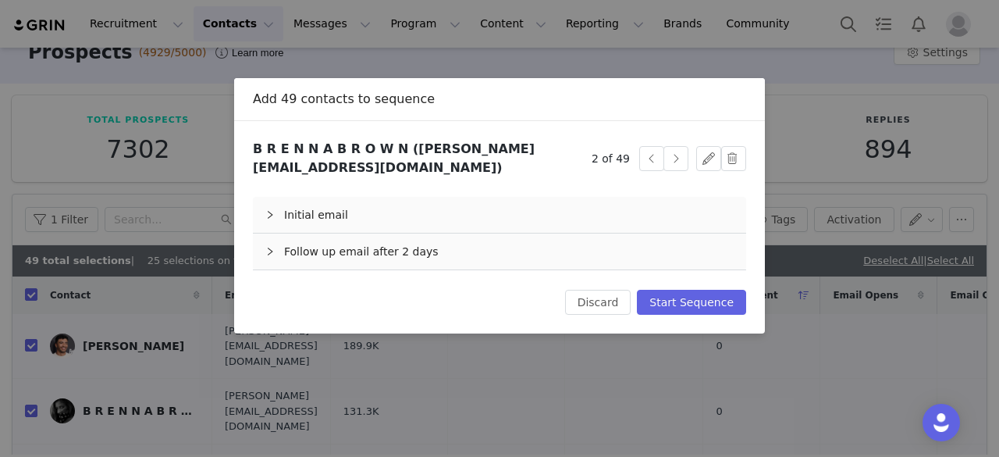
click at [331, 238] on div "Follow up email after 2 days" at bounding box center [499, 251] width 493 height 36
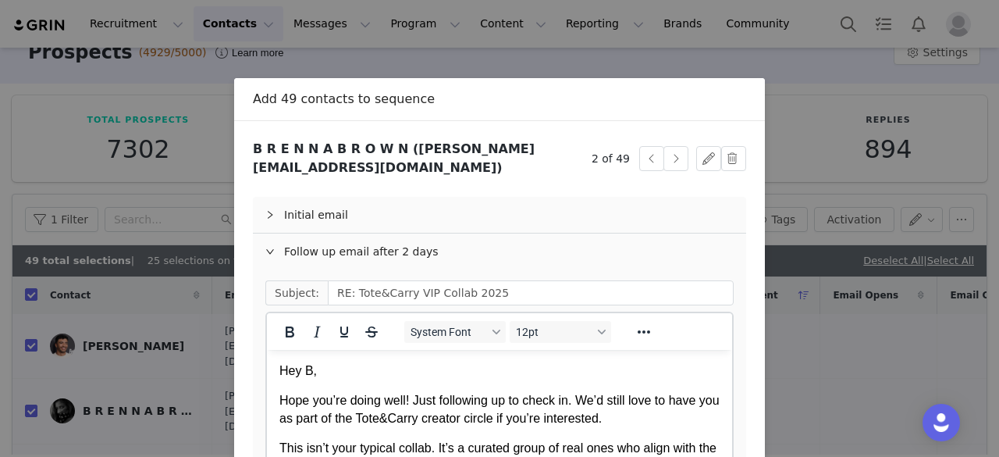
click at [311, 371] on p "Hey B," at bounding box center [499, 370] width 440 height 17
click at [681, 148] on button "button" at bounding box center [675, 158] width 25 height 25
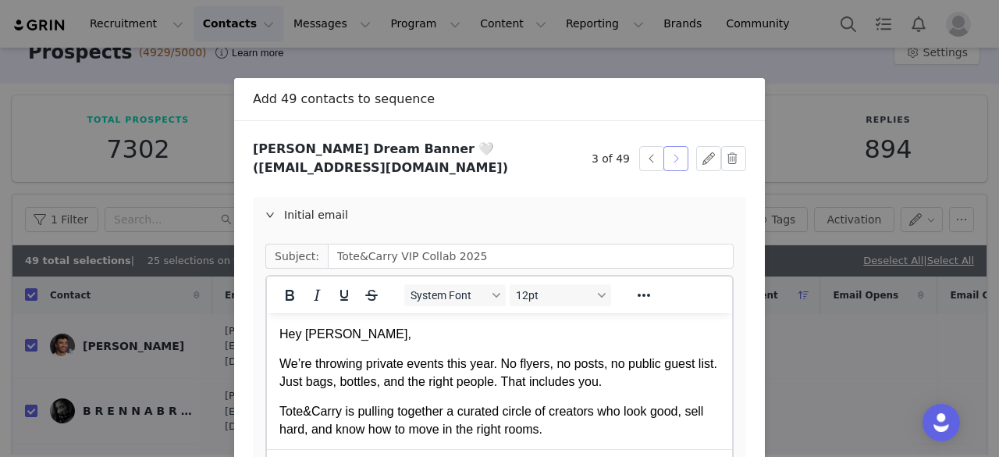
click at [672, 148] on button "button" at bounding box center [675, 158] width 25 height 25
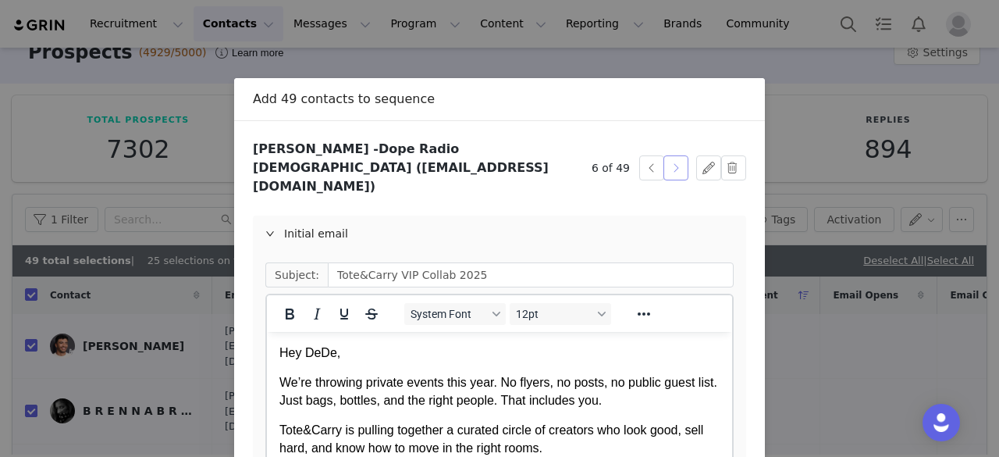
click at [672, 155] on button "button" at bounding box center [675, 167] width 25 height 25
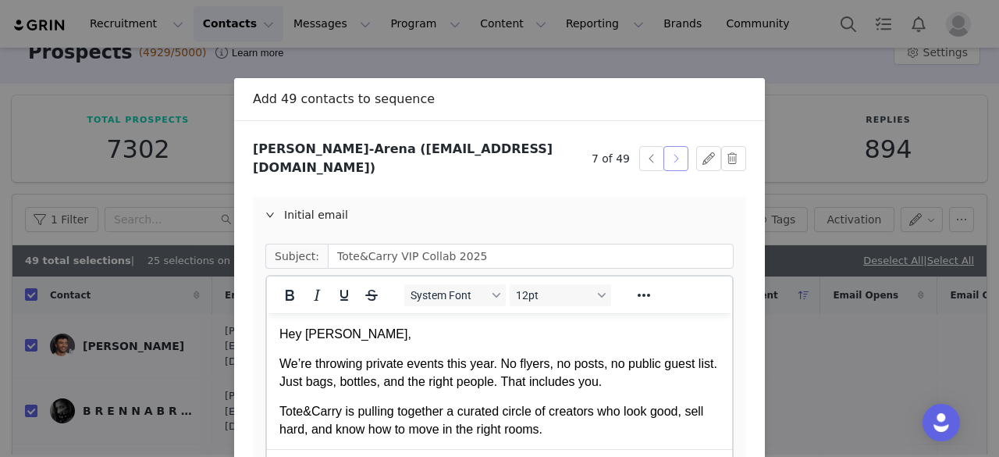
click at [672, 148] on button "button" at bounding box center [675, 158] width 25 height 25
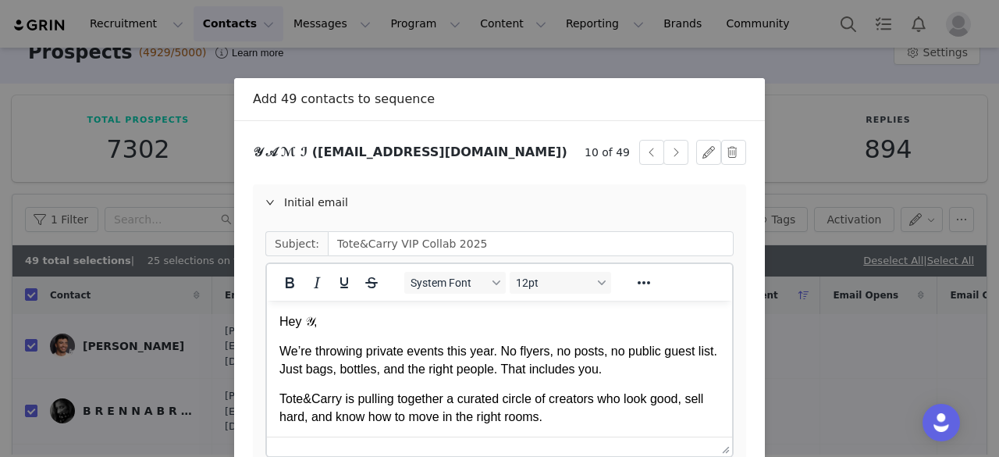
click at [311, 318] on p "Hey 𝒴," at bounding box center [499, 321] width 440 height 17
click at [365, 196] on div "Initial email" at bounding box center [499, 202] width 493 height 36
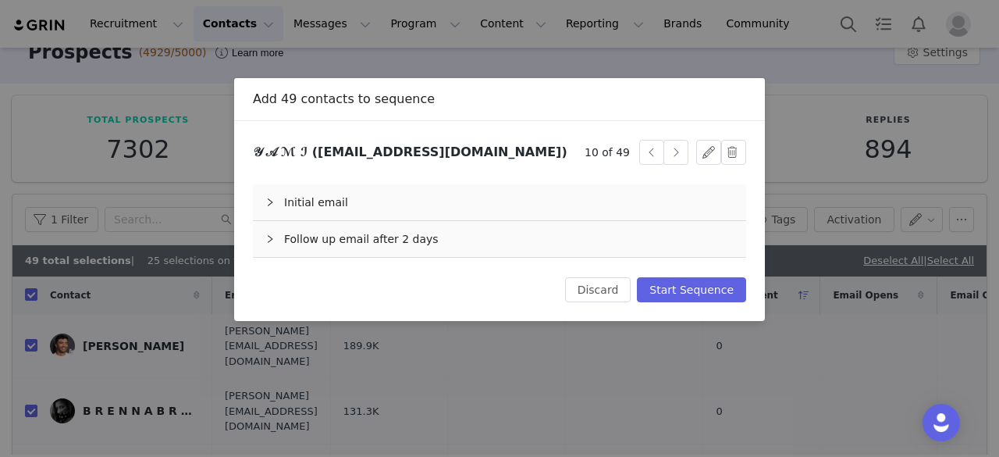
click at [298, 244] on div "Follow up email after 2 days" at bounding box center [499, 239] width 493 height 36
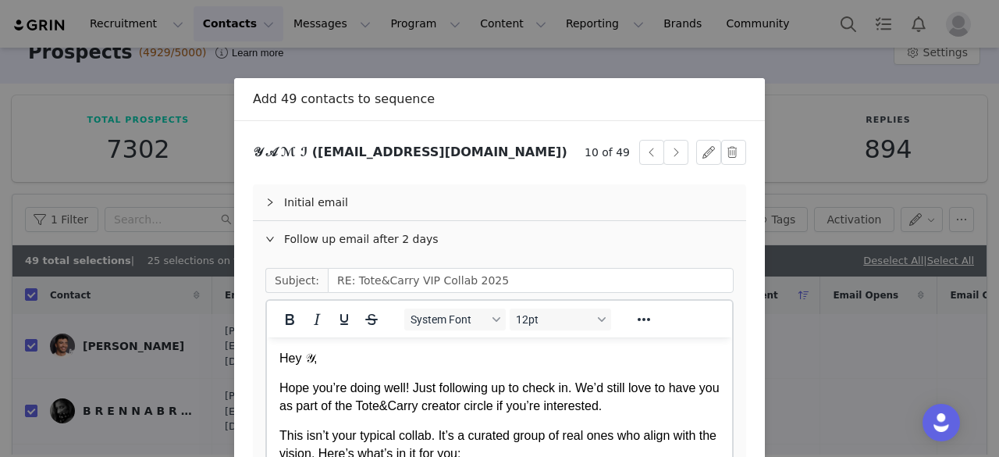
click at [315, 354] on p "Hey 𝒴," at bounding box center [499, 358] width 440 height 17
click at [674, 152] on button "button" at bounding box center [675, 152] width 25 height 25
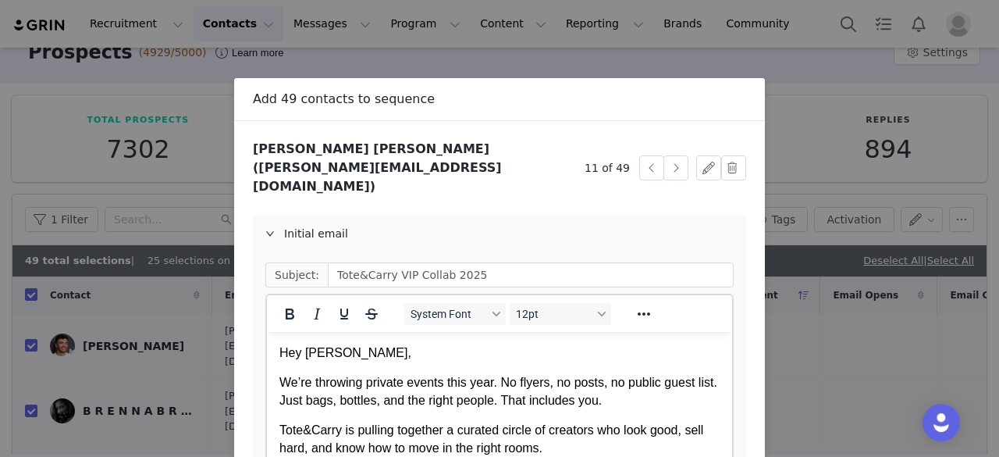
click at [311, 356] on p "Hey [PERSON_NAME]," at bounding box center [499, 352] width 440 height 17
click at [318, 215] on div "Initial email" at bounding box center [499, 233] width 493 height 36
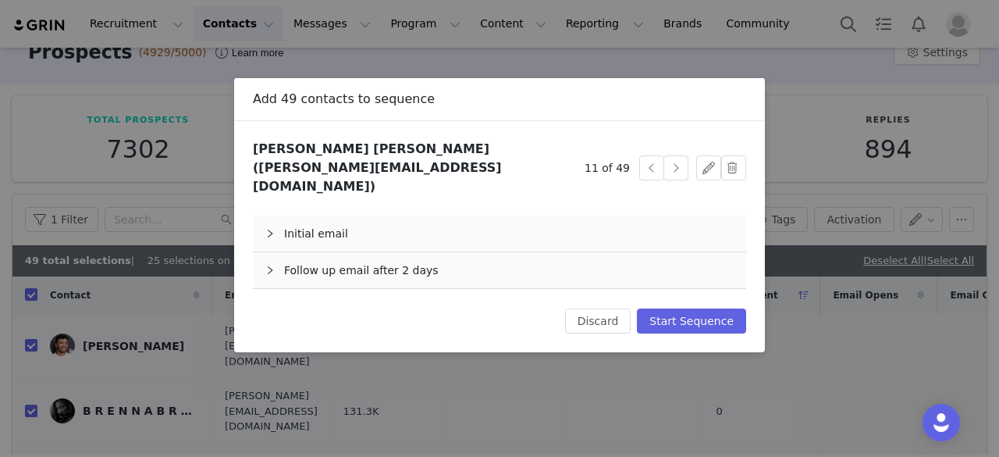
click at [334, 252] on div "Follow up email after 2 days" at bounding box center [499, 270] width 493 height 36
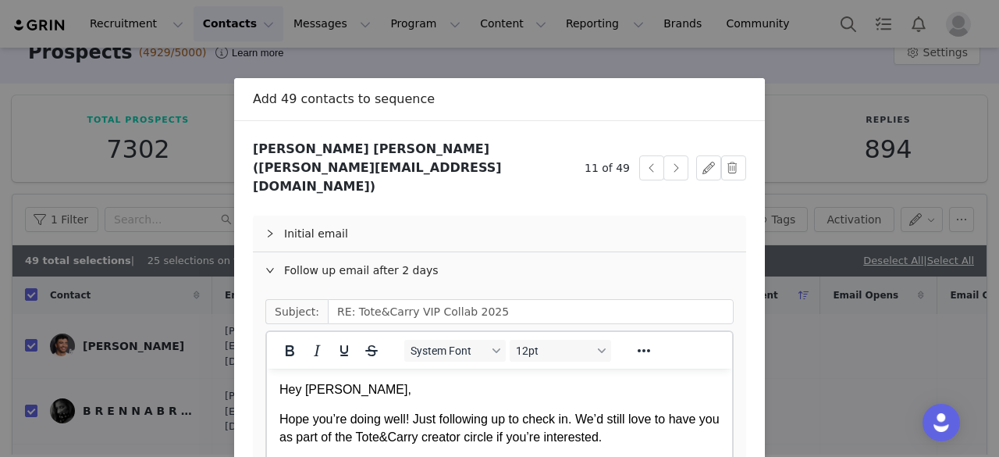
click at [309, 383] on p "Hey [PERSON_NAME]," at bounding box center [499, 389] width 440 height 17
click at [667, 158] on button "button" at bounding box center [675, 167] width 25 height 25
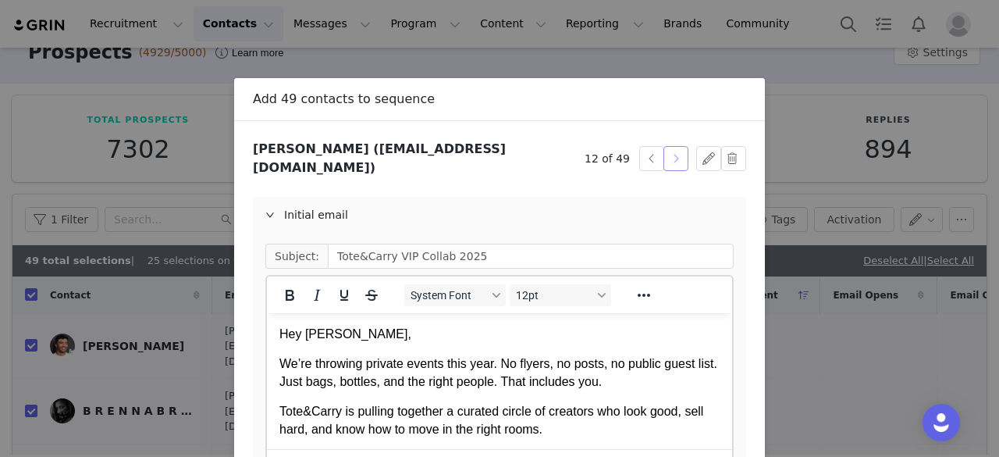
click at [667, 158] on button "button" at bounding box center [675, 158] width 25 height 25
click at [364, 333] on p "Hey [PERSON_NAME]," at bounding box center [499, 333] width 440 height 17
click at [378, 197] on div "Initial email" at bounding box center [499, 215] width 493 height 36
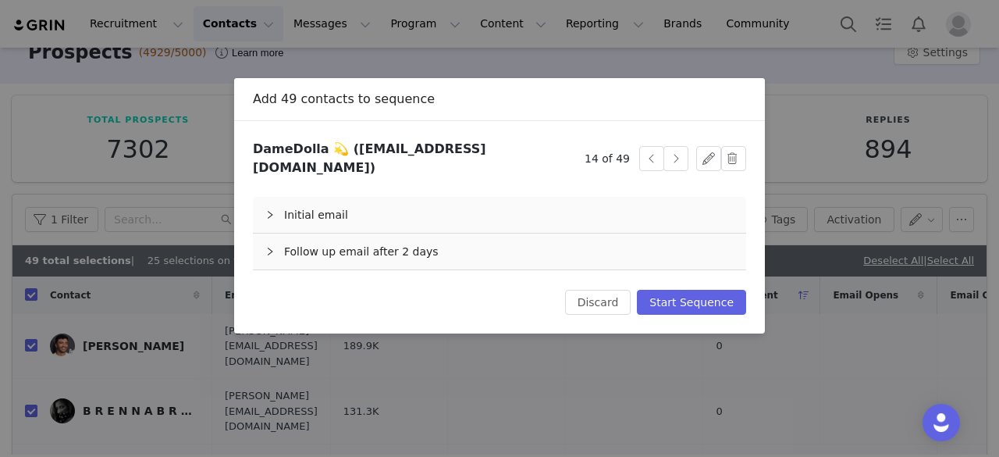
click at [325, 248] on div "Follow up email after 2 days" at bounding box center [499, 251] width 493 height 36
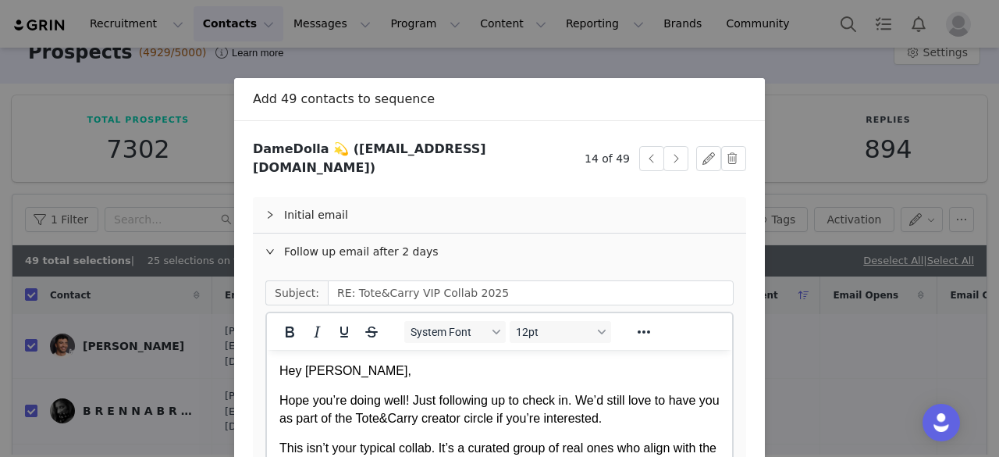
click at [361, 366] on p "Hey [PERSON_NAME]," at bounding box center [499, 370] width 440 height 17
click at [663, 155] on button "button" at bounding box center [675, 158] width 25 height 25
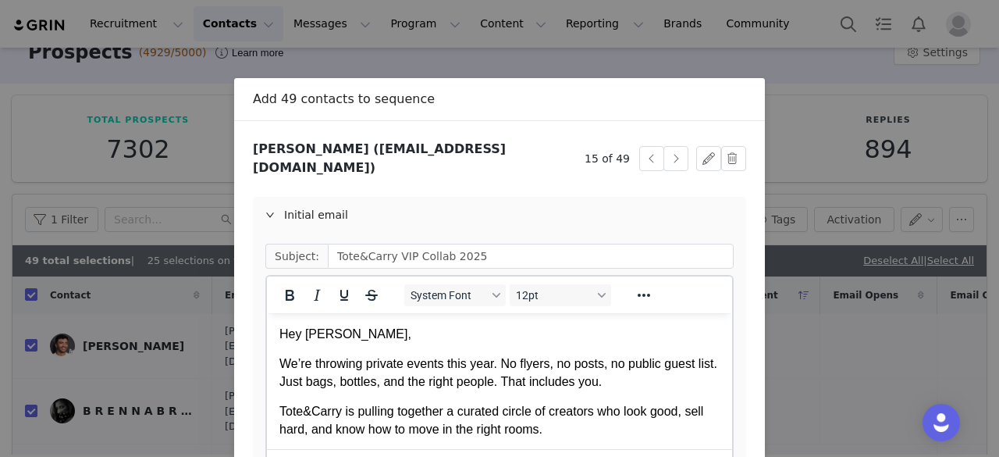
click at [337, 335] on p "Hey [PERSON_NAME]," at bounding box center [499, 333] width 440 height 17
click at [371, 201] on div "Initial email" at bounding box center [499, 215] width 493 height 36
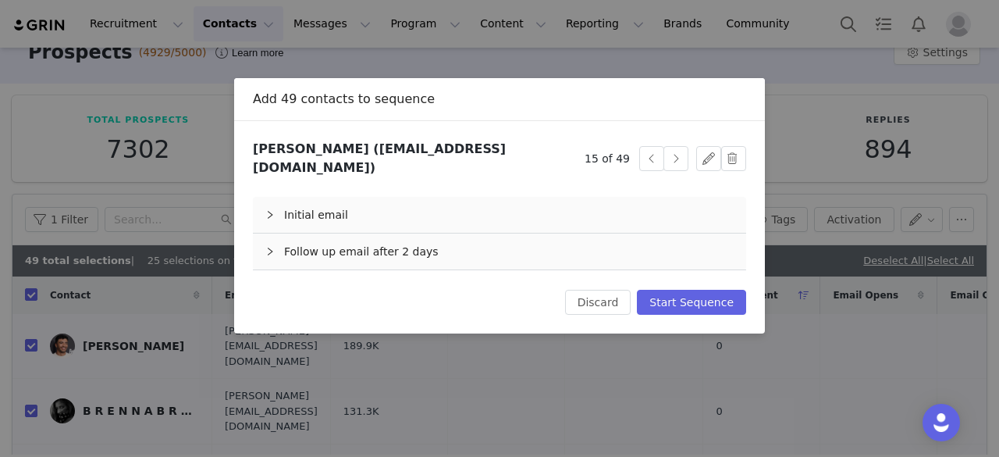
click at [400, 240] on div "Follow up email after 2 days" at bounding box center [499, 251] width 493 height 36
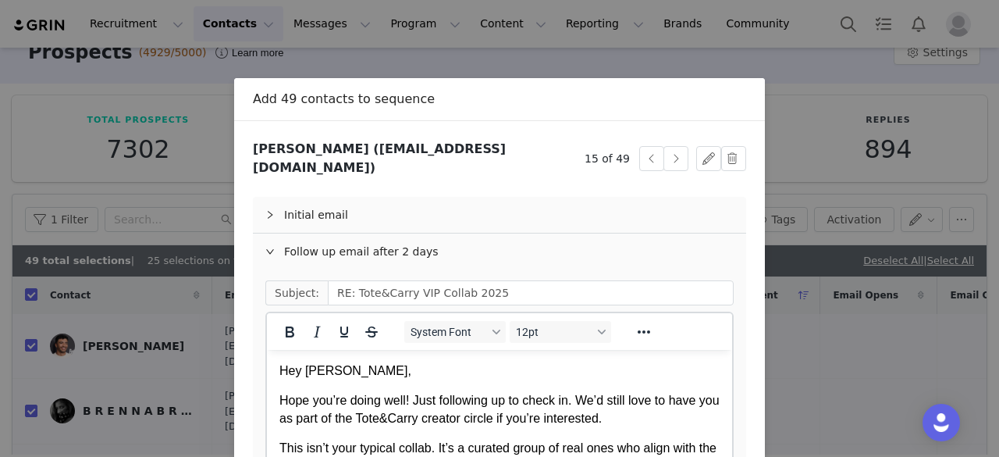
click at [334, 374] on p "Hey [PERSON_NAME]," at bounding box center [499, 370] width 440 height 17
click at [663, 148] on button "button" at bounding box center [675, 158] width 25 height 25
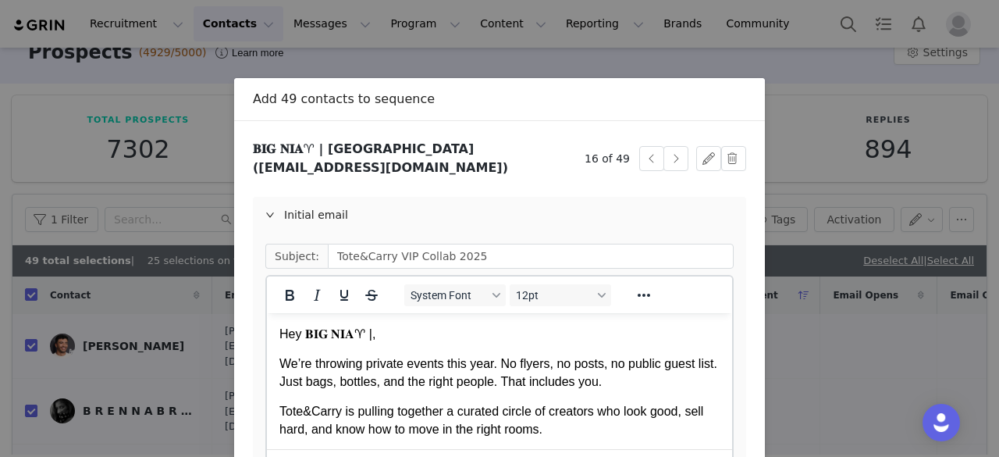
click at [371, 335] on p "Hey 𝐁𝐈𝐆 𝐍𝐈𝐀♈︎ |," at bounding box center [499, 333] width 440 height 17
click at [343, 216] on div "Initial email" at bounding box center [499, 215] width 493 height 36
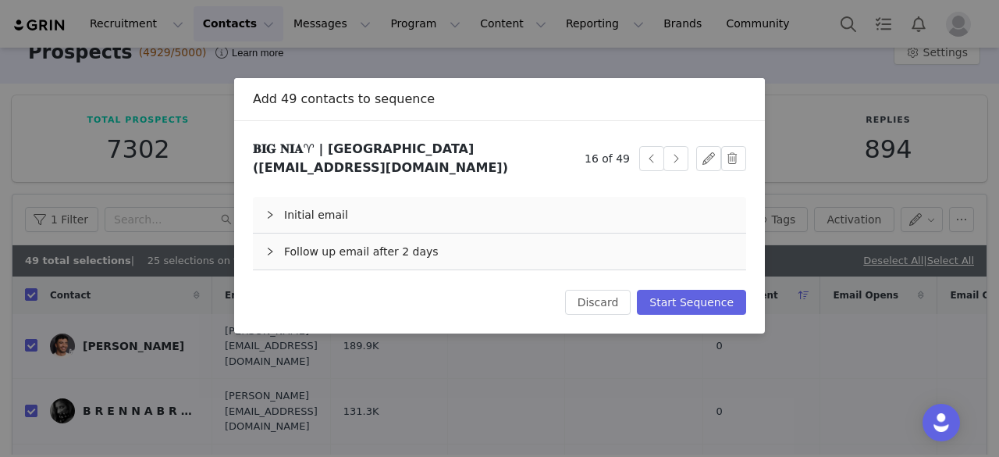
click at [340, 237] on div "Follow up email after 2 days" at bounding box center [499, 251] width 493 height 36
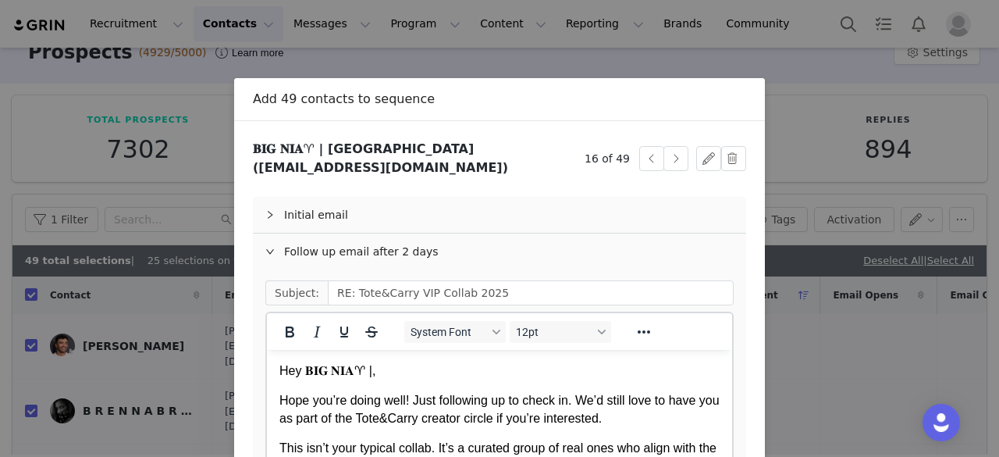
click at [369, 371] on p "Hey 𝐁𝐈𝐆 𝐍𝐈𝐀♈︎ |," at bounding box center [499, 370] width 440 height 17
click at [665, 148] on button "button" at bounding box center [675, 158] width 25 height 25
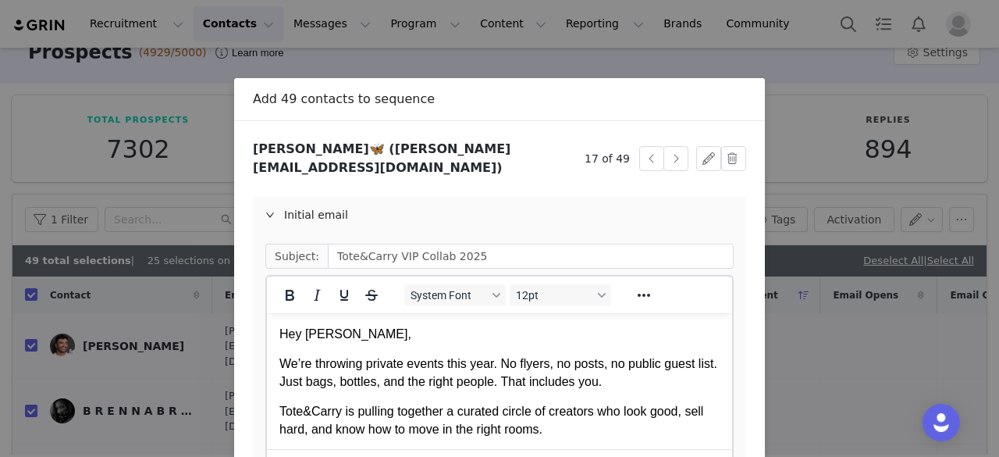
click at [349, 336] on p "Hey [PERSON_NAME]," at bounding box center [499, 333] width 440 height 17
click at [365, 199] on div "Initial email" at bounding box center [499, 215] width 493 height 36
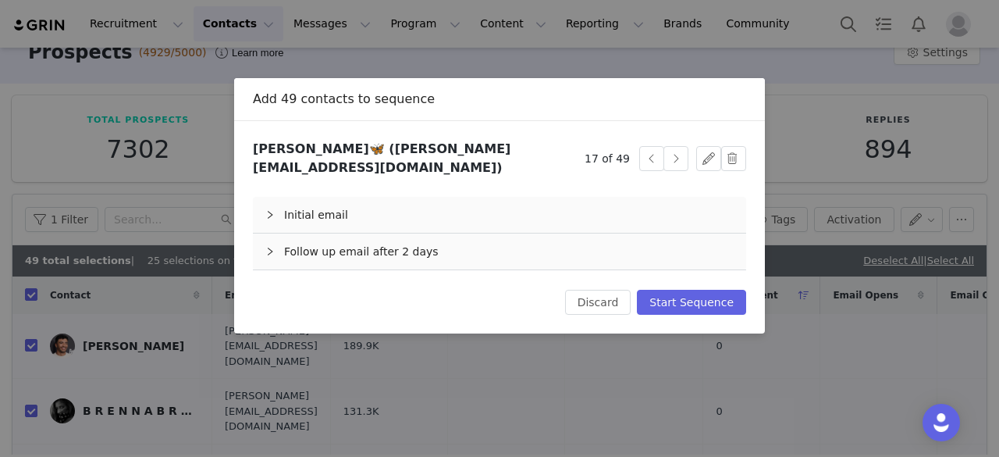
click at [351, 237] on div "Follow up email after 2 days" at bounding box center [499, 251] width 493 height 36
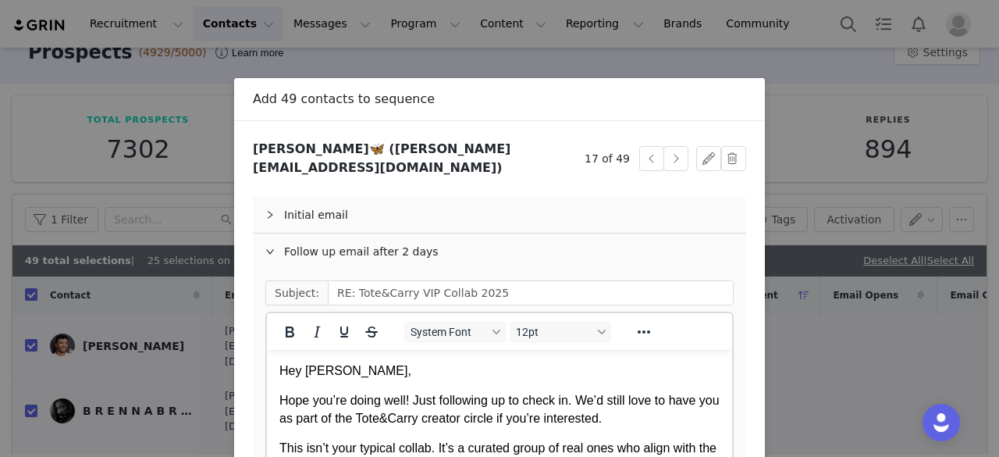
click at [349, 367] on p "Hey [PERSON_NAME]," at bounding box center [499, 370] width 440 height 17
click at [665, 151] on button "button" at bounding box center [675, 158] width 25 height 25
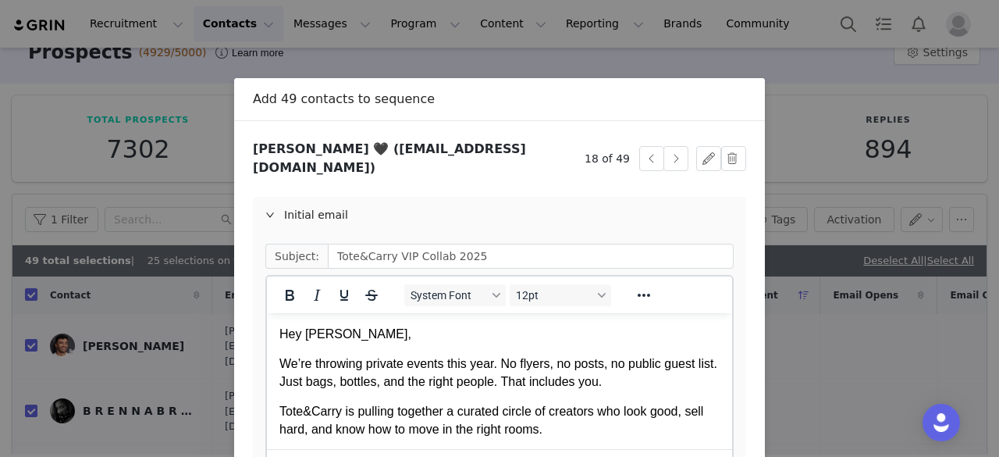
click at [311, 334] on p "Hey [PERSON_NAME]," at bounding box center [499, 333] width 440 height 17
click at [334, 210] on div "Initial email" at bounding box center [499, 215] width 493 height 36
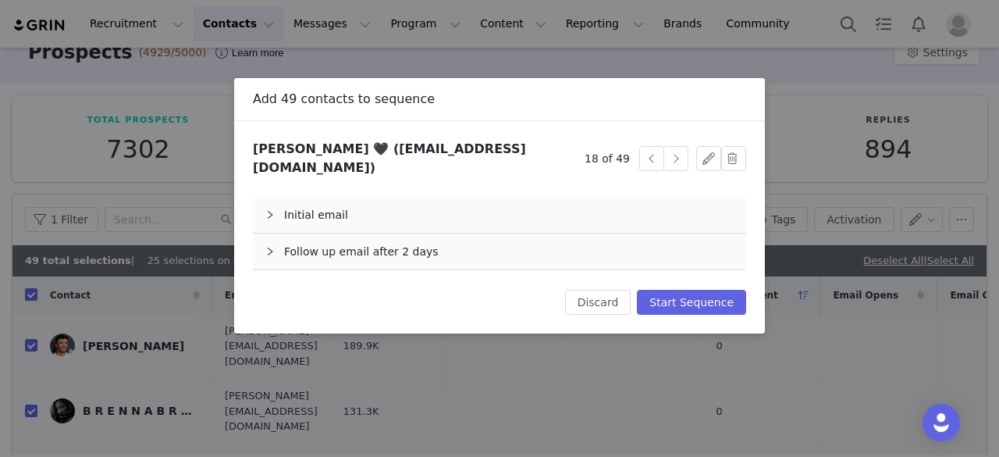
click at [361, 233] on div "Follow up email after 2 days" at bounding box center [499, 251] width 493 height 36
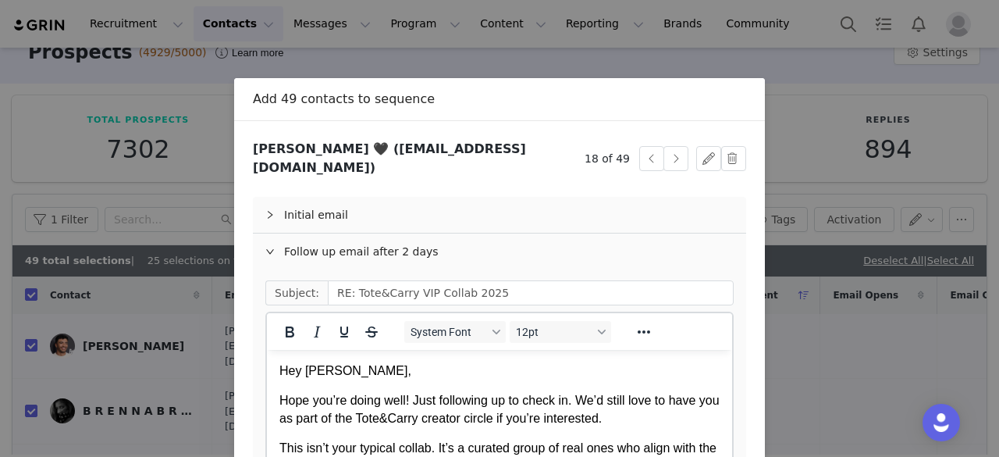
click at [310, 369] on p "Hey [PERSON_NAME]," at bounding box center [499, 370] width 440 height 17
click at [664, 151] on button "button" at bounding box center [675, 158] width 25 height 25
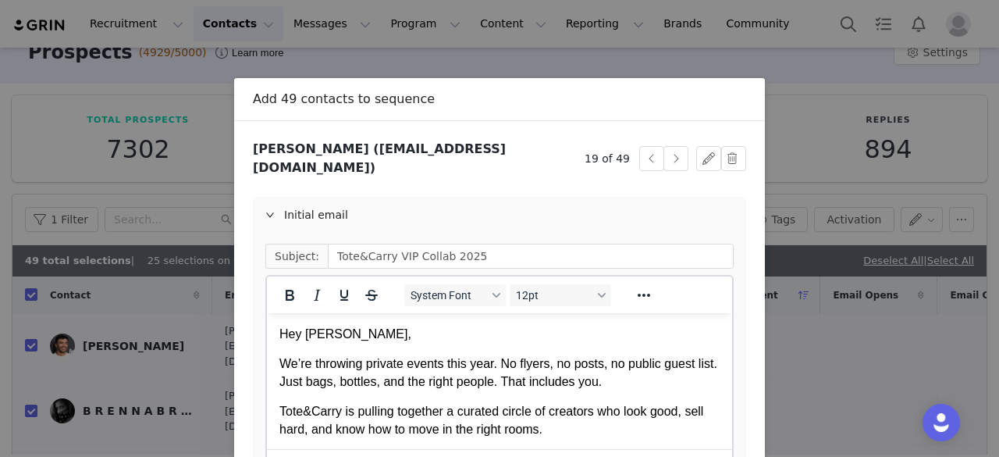
click at [308, 335] on p "Hey [PERSON_NAME]," at bounding box center [499, 333] width 440 height 17
click at [334, 207] on div "Initial email" at bounding box center [499, 215] width 493 height 36
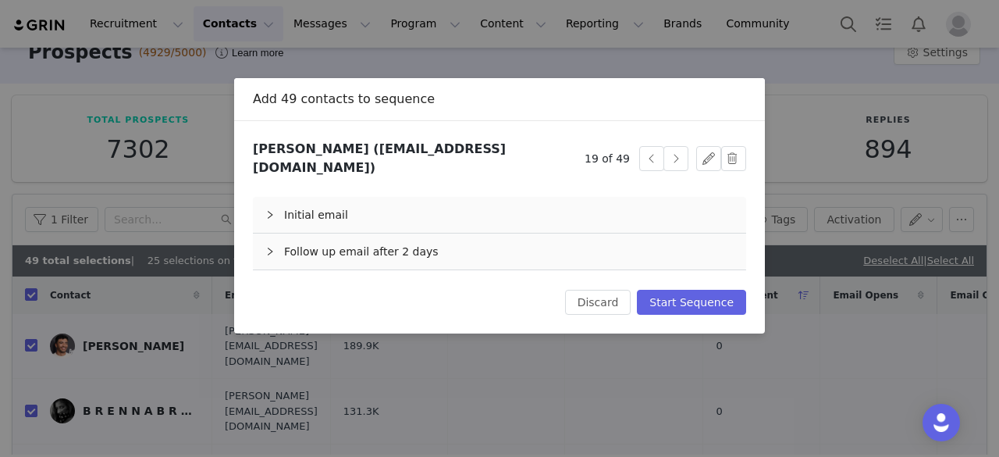
click at [365, 248] on div "Follow up email after 2 days" at bounding box center [499, 251] width 493 height 36
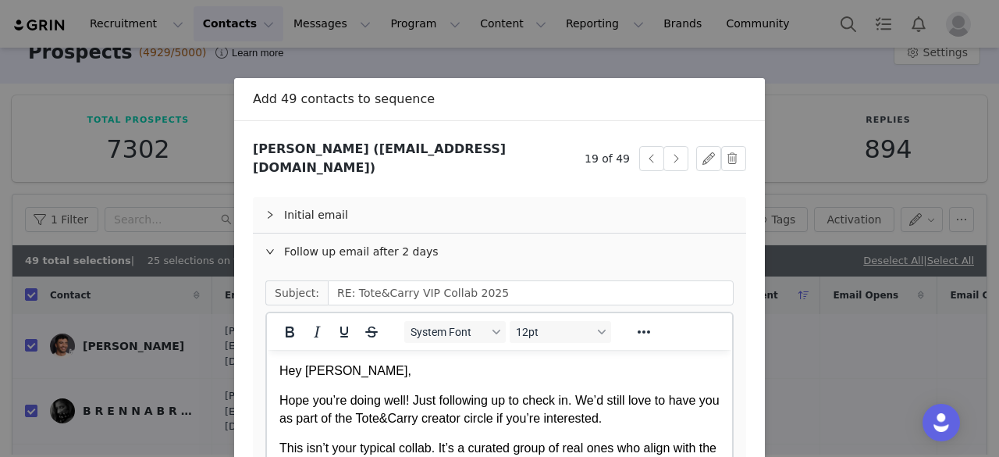
click at [309, 368] on p "Hey [PERSON_NAME]," at bounding box center [499, 370] width 440 height 17
click at [681, 146] on button "button" at bounding box center [675, 158] width 25 height 25
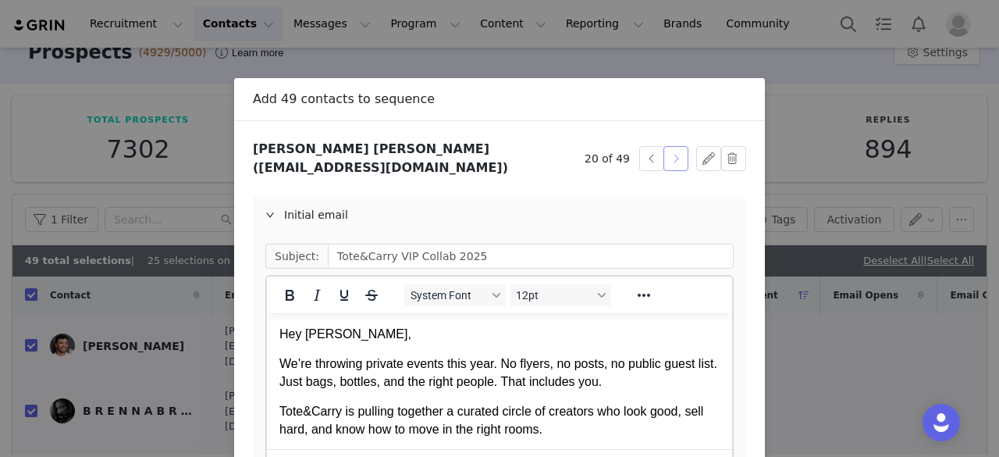
click at [678, 147] on button "button" at bounding box center [675, 158] width 25 height 25
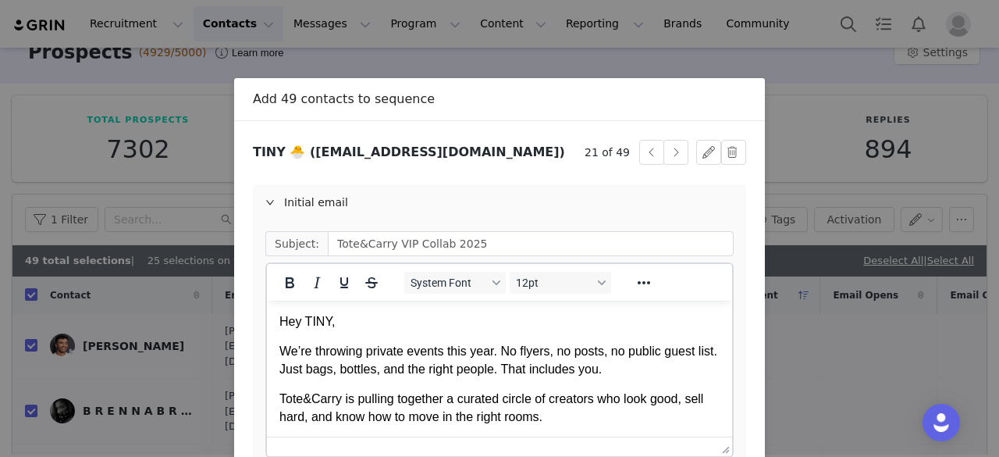
click at [329, 325] on p "Hey TINY," at bounding box center [499, 321] width 440 height 17
click at [309, 192] on div "Initial email" at bounding box center [499, 202] width 493 height 36
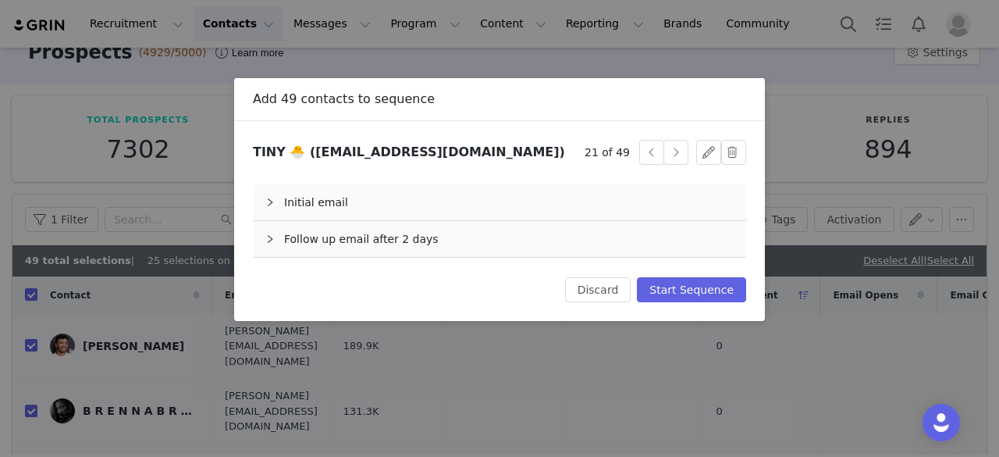
click at [367, 233] on div "Follow up email after 2 days" at bounding box center [499, 239] width 493 height 36
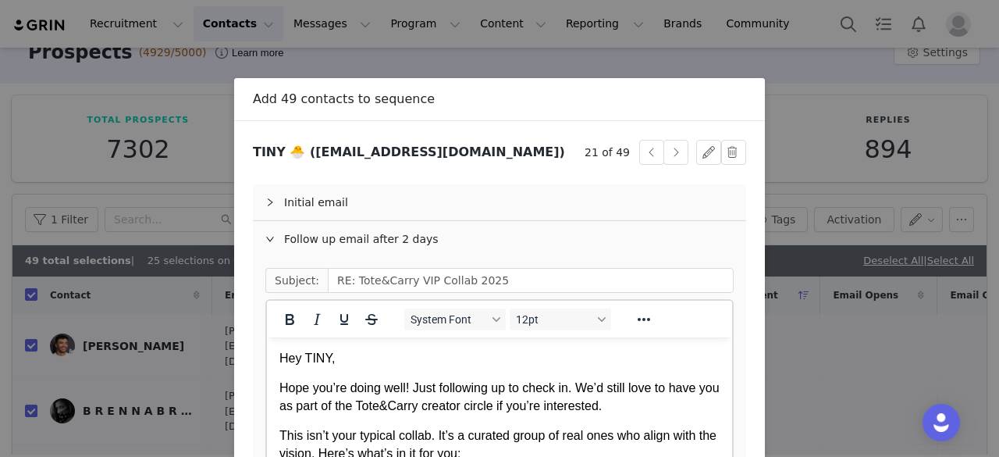
click at [331, 357] on p "Hey TINY," at bounding box center [499, 358] width 440 height 17
click at [665, 156] on button "button" at bounding box center [675, 152] width 25 height 25
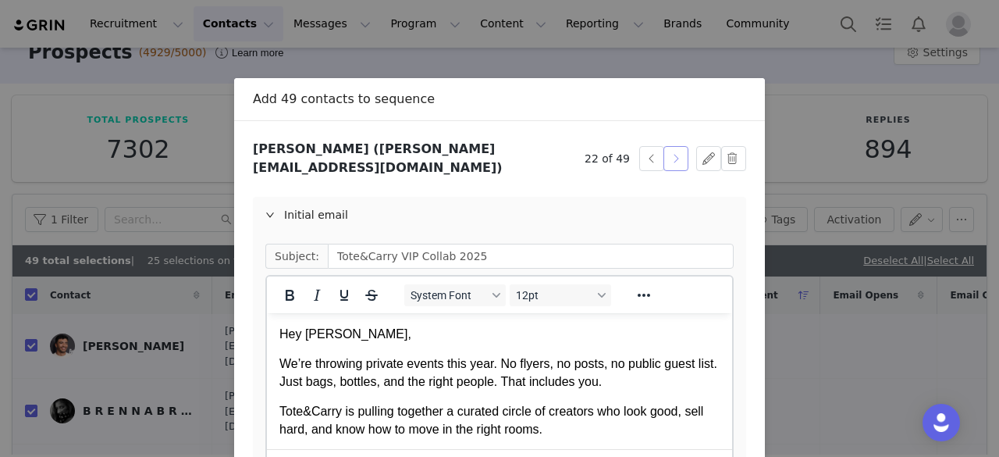
click at [665, 156] on button "button" at bounding box center [675, 158] width 25 height 25
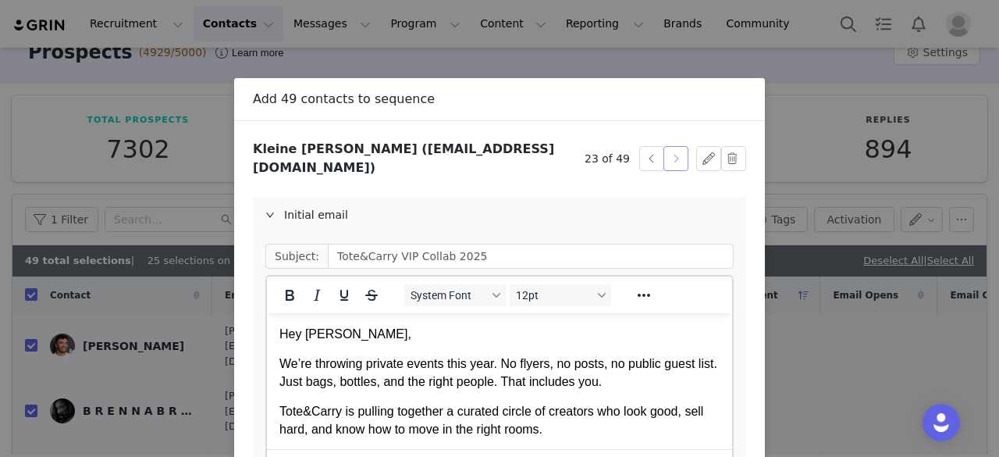
click at [665, 156] on button "button" at bounding box center [675, 158] width 25 height 25
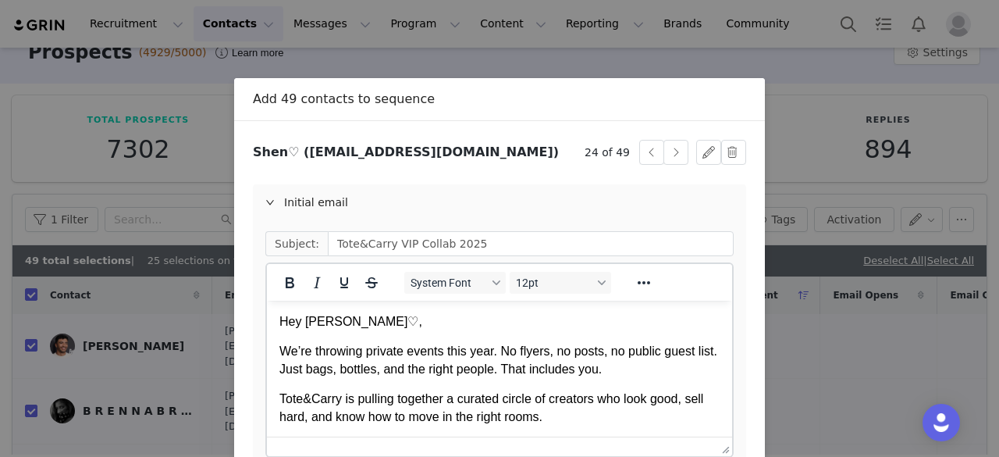
click at [341, 321] on p "Hey [PERSON_NAME]♡," at bounding box center [499, 321] width 440 height 17
click at [371, 189] on div "Initial email" at bounding box center [499, 202] width 493 height 36
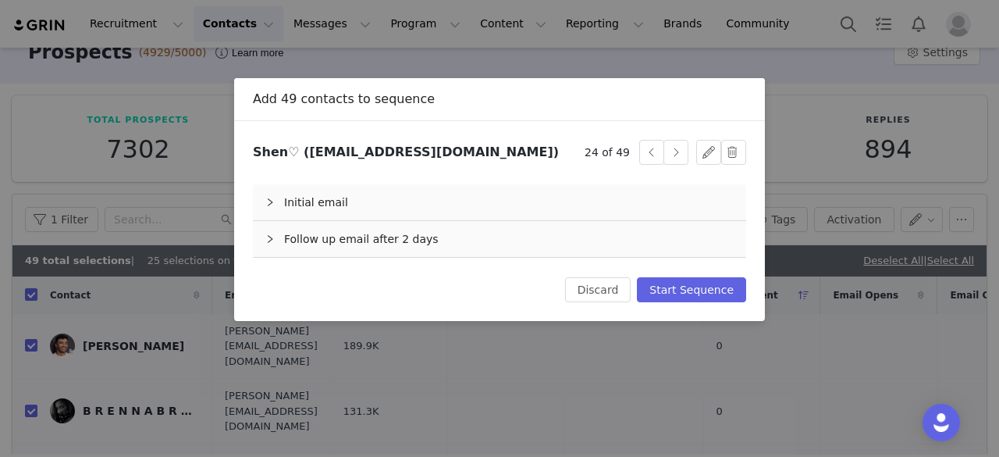
click at [397, 244] on div "Follow up email after 2 days" at bounding box center [499, 239] width 493 height 36
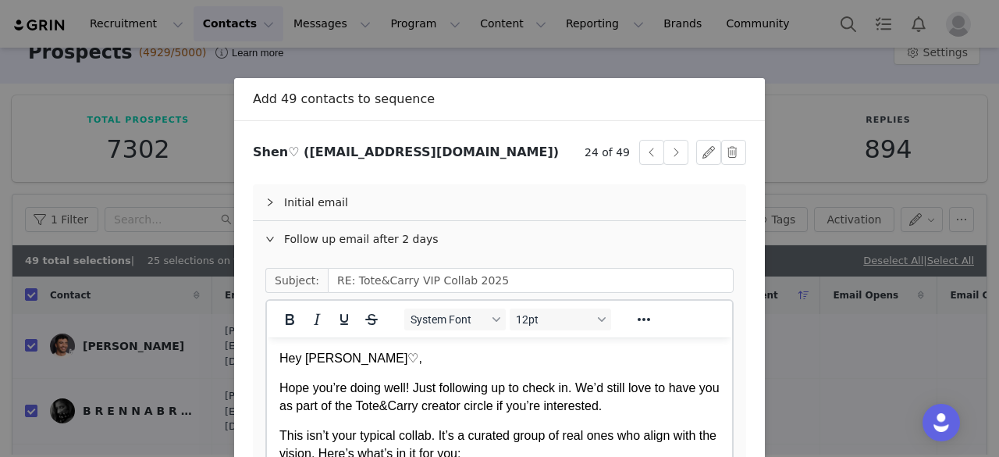
click at [339, 361] on p "Hey [PERSON_NAME]♡," at bounding box center [499, 358] width 440 height 17
click at [674, 151] on button "button" at bounding box center [675, 152] width 25 height 25
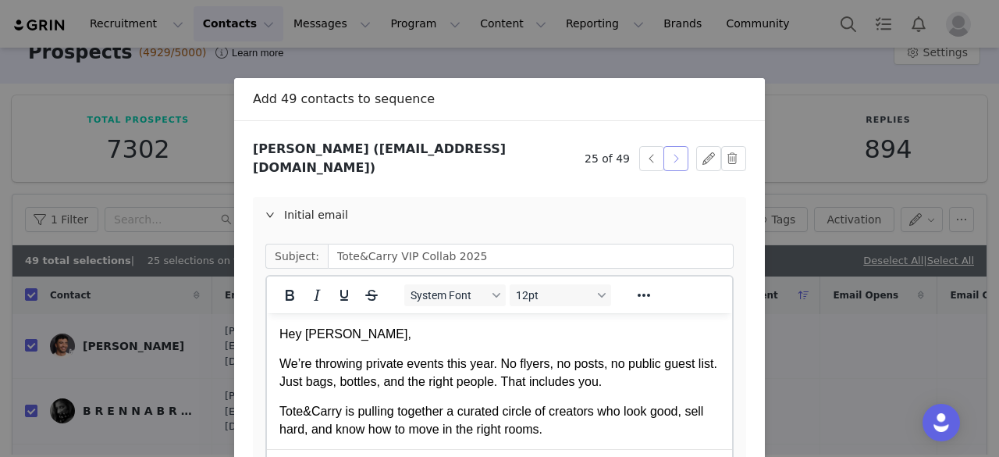
click at [674, 151] on button "button" at bounding box center [675, 158] width 25 height 25
click at [325, 335] on p "Hey [PERSON_NAME]," at bounding box center [499, 333] width 440 height 17
click at [309, 202] on div "Initial email" at bounding box center [499, 215] width 493 height 36
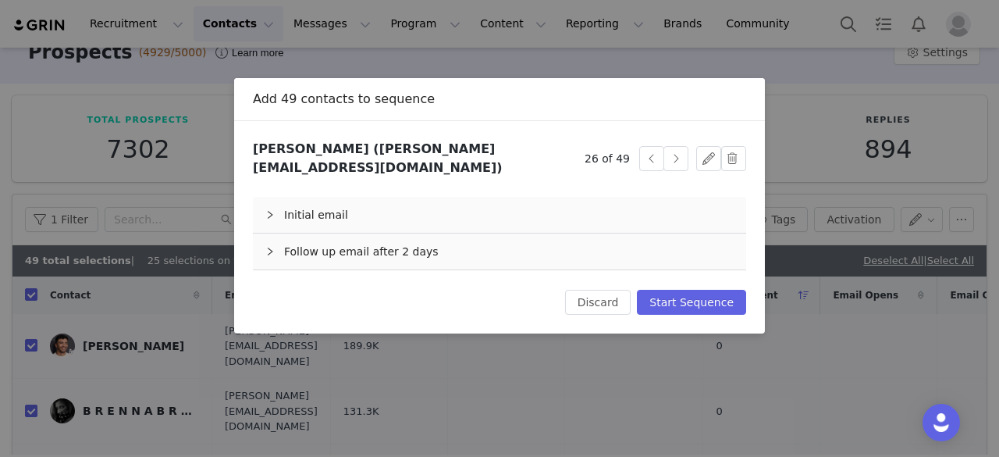
click at [342, 238] on div "Follow up email after 2 days" at bounding box center [499, 251] width 493 height 36
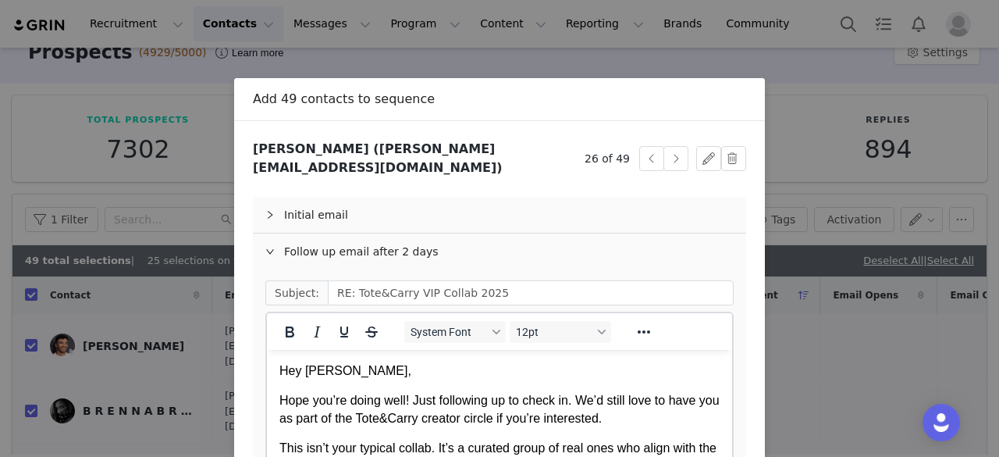
click at [324, 368] on p "Hey [PERSON_NAME]," at bounding box center [499, 370] width 440 height 17
click at [670, 148] on button "button" at bounding box center [675, 158] width 25 height 25
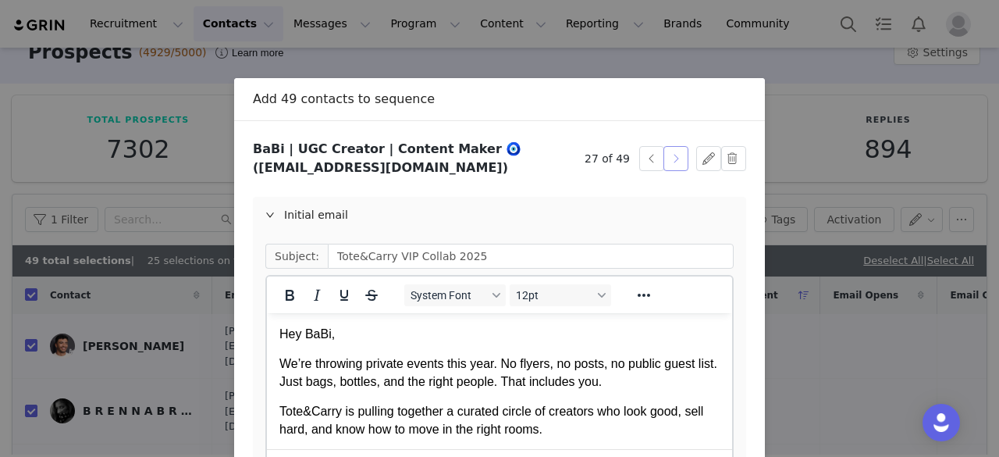
click at [670, 152] on button "button" at bounding box center [675, 158] width 25 height 25
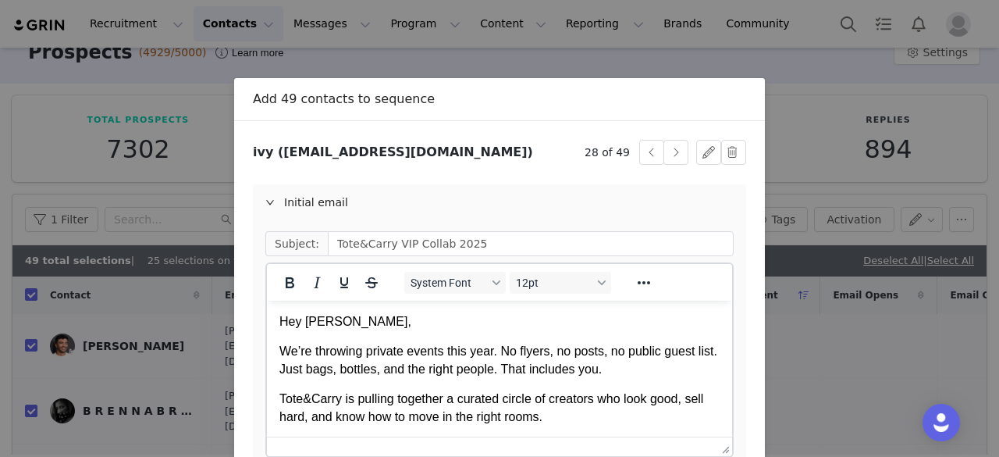
click at [309, 325] on p "Hey [PERSON_NAME]," at bounding box center [499, 321] width 440 height 17
click at [356, 192] on div "Initial email" at bounding box center [499, 202] width 493 height 36
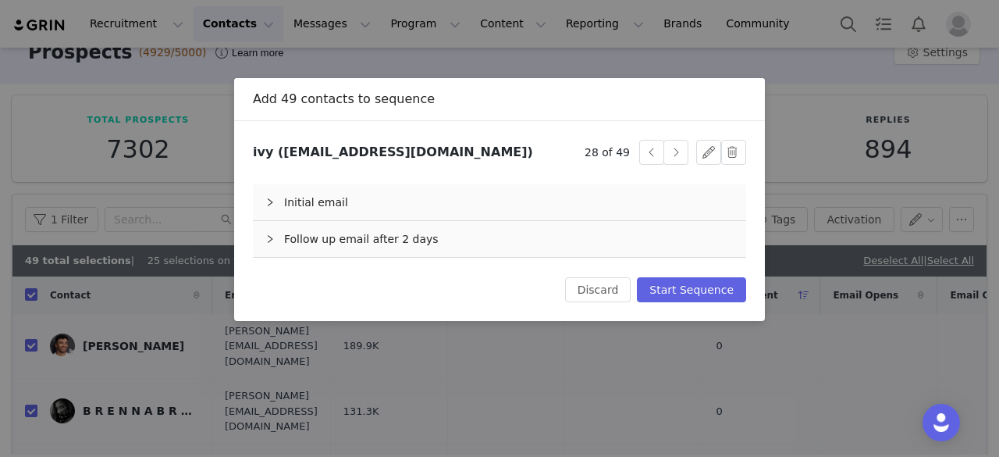
click at [322, 243] on div "Follow up email after 2 days" at bounding box center [499, 239] width 493 height 36
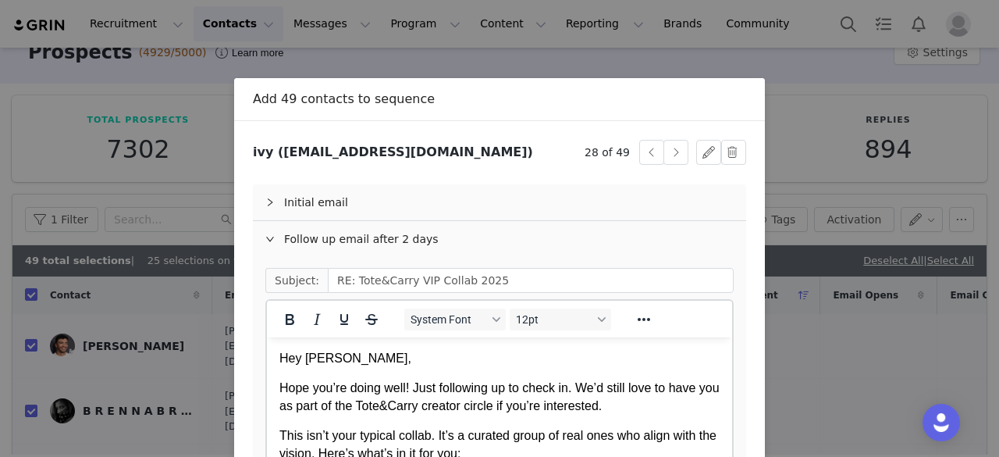
click at [311, 356] on p "Hey [PERSON_NAME]," at bounding box center [499, 358] width 440 height 17
click at [674, 153] on button "button" at bounding box center [675, 152] width 25 height 25
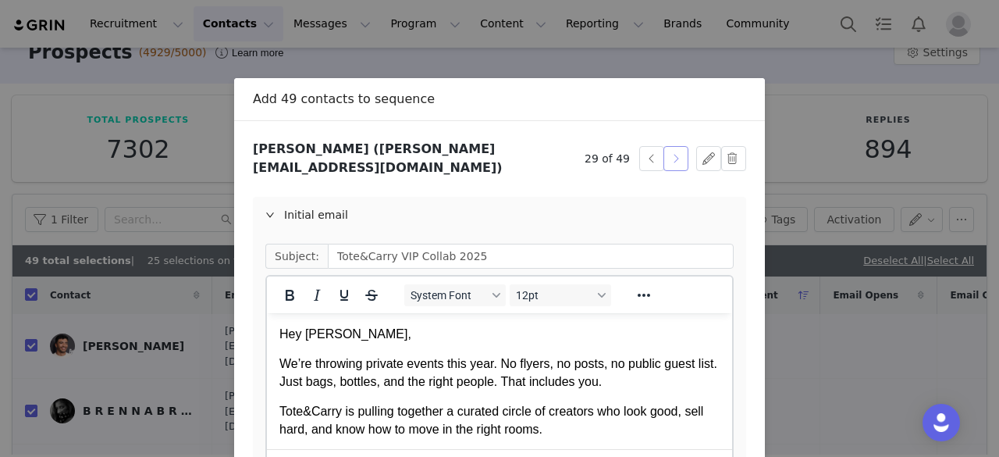
click at [674, 153] on button "button" at bounding box center [675, 158] width 25 height 25
click at [639, 155] on button "button" at bounding box center [651, 158] width 25 height 25
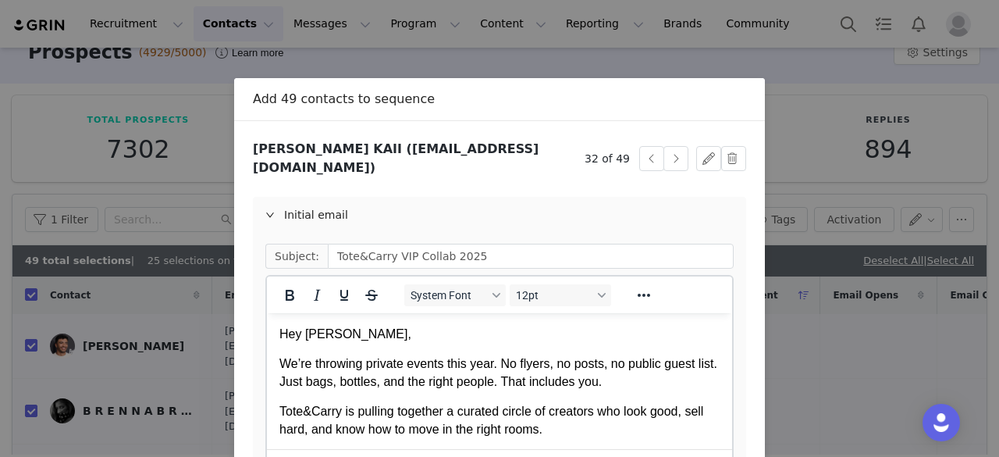
click at [350, 333] on p "Hey [PERSON_NAME]," at bounding box center [499, 333] width 440 height 17
click at [500, 197] on div "Initial email" at bounding box center [499, 215] width 493 height 36
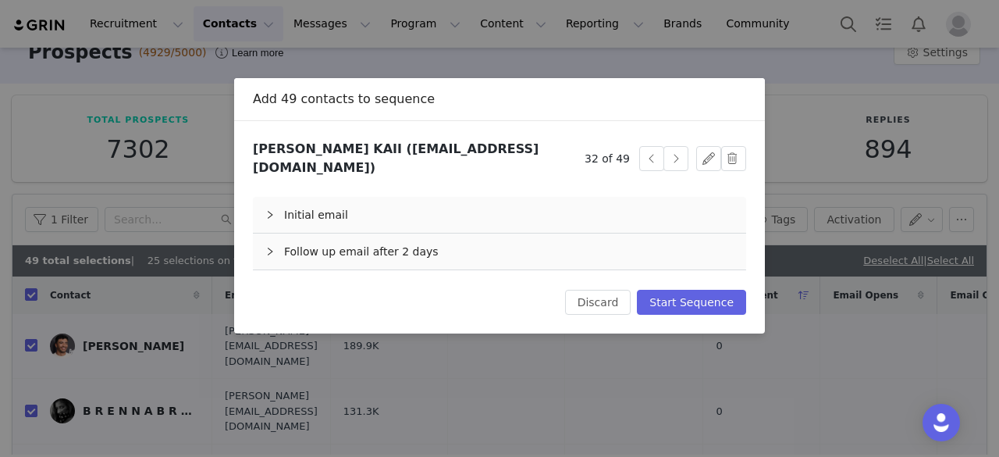
click at [376, 246] on div "Follow up email after 2 days" at bounding box center [499, 251] width 493 height 36
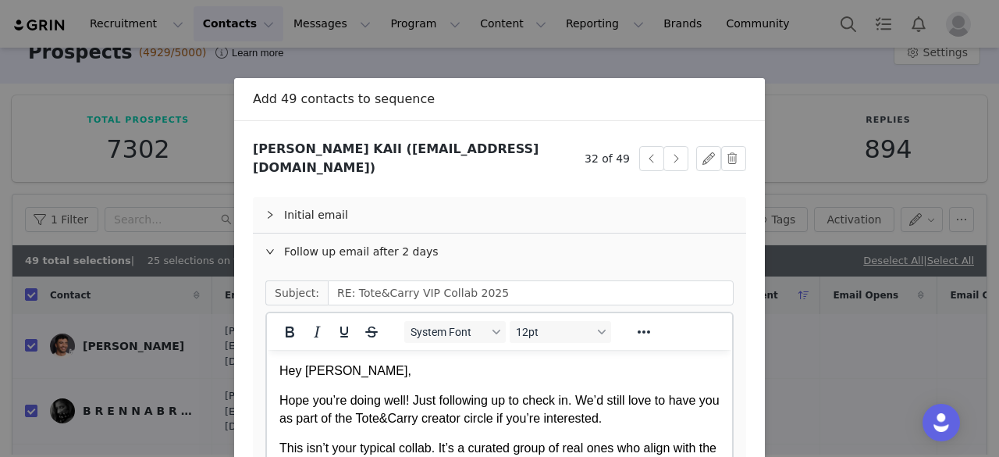
click at [349, 368] on p "Hey [PERSON_NAME]," at bounding box center [499, 370] width 440 height 17
click at [668, 149] on button "button" at bounding box center [675, 158] width 25 height 25
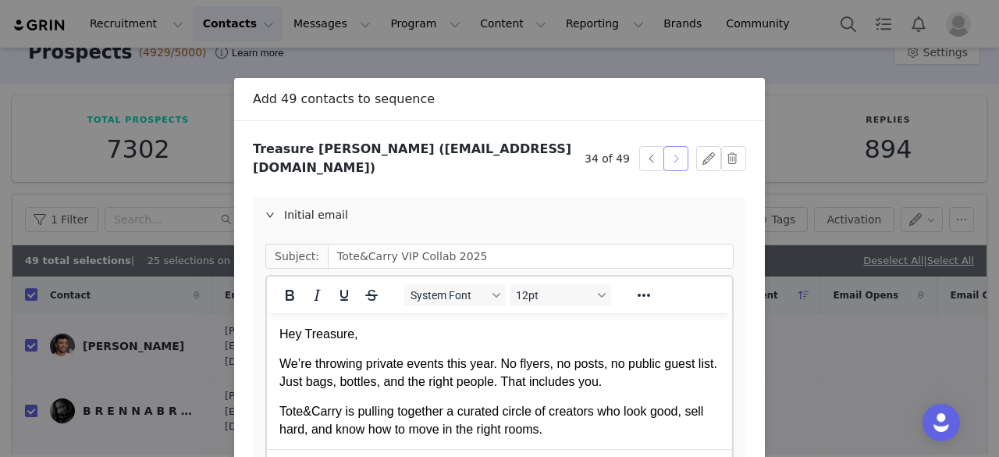
click at [668, 149] on button "button" at bounding box center [675, 158] width 25 height 25
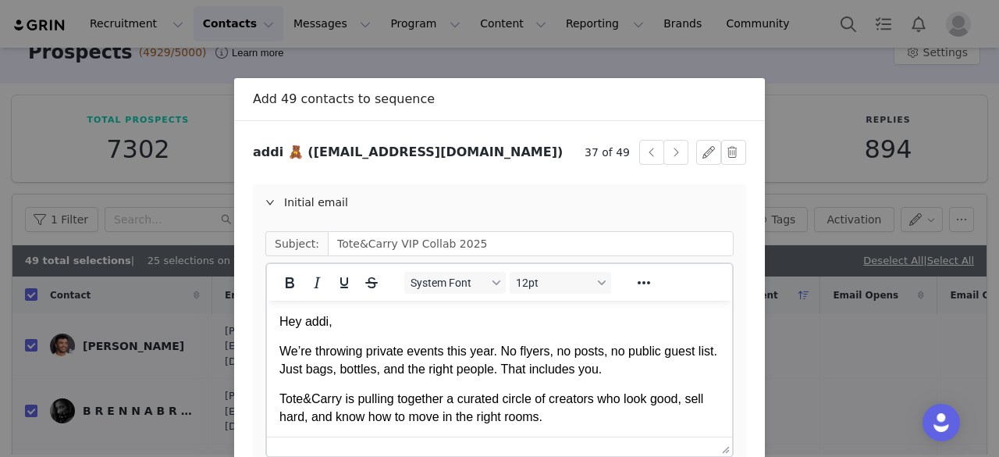
click at [311, 320] on p "Hey addi," at bounding box center [499, 321] width 440 height 17
click at [359, 205] on div "Initial email" at bounding box center [499, 202] width 493 height 36
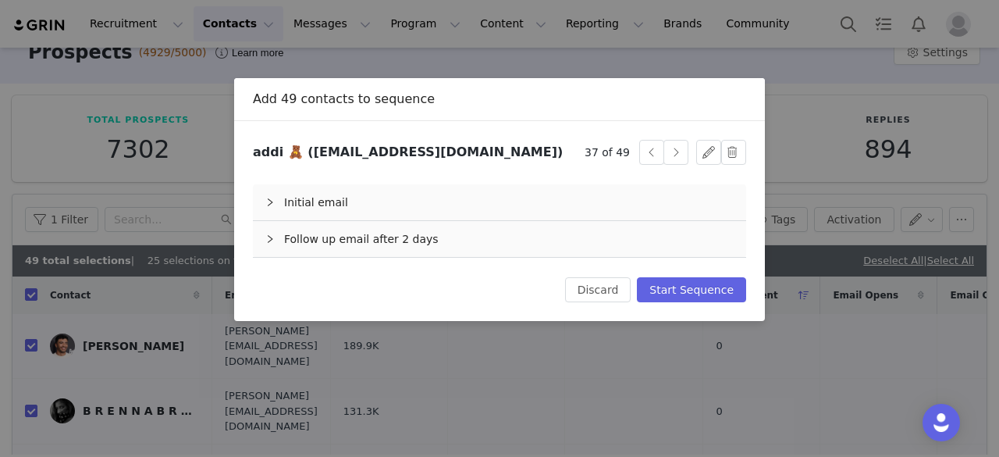
click at [382, 233] on div "Follow up email after 2 days" at bounding box center [499, 239] width 493 height 36
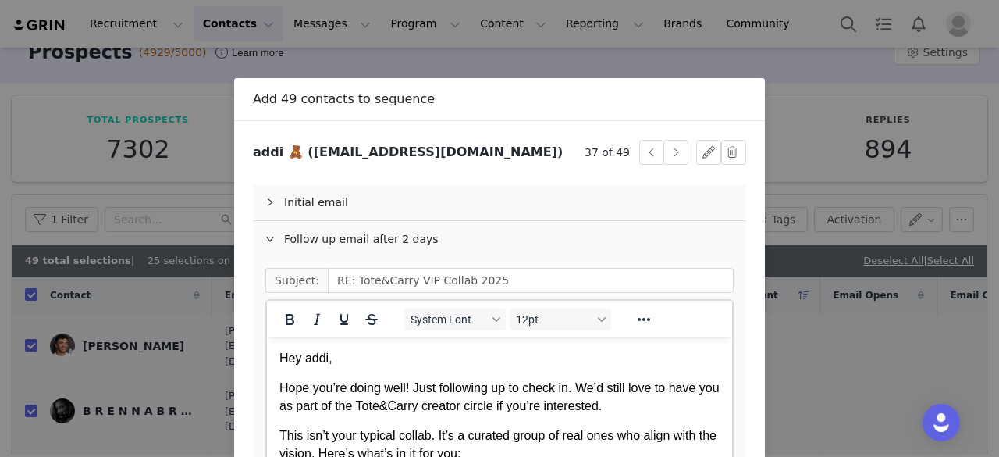
click at [309, 362] on p "Hey addi," at bounding box center [499, 358] width 440 height 17
click at [671, 159] on button "button" at bounding box center [675, 152] width 25 height 25
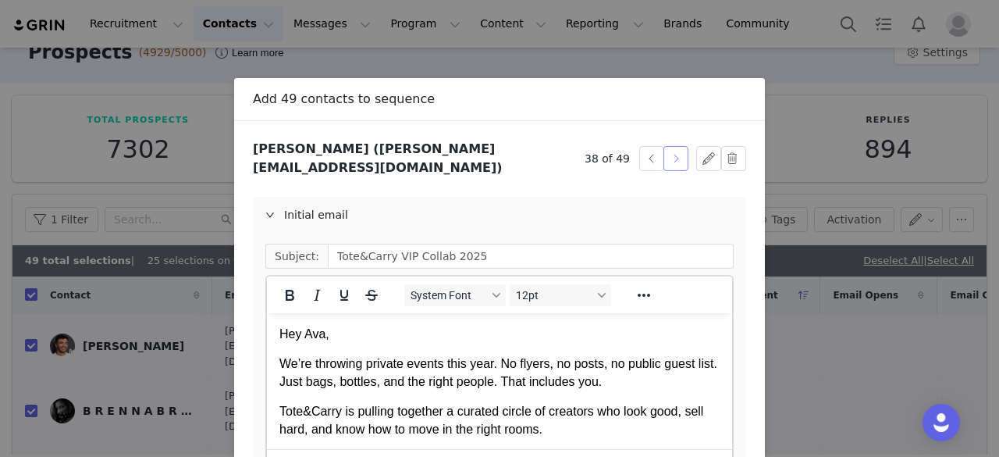
click at [671, 159] on button "button" at bounding box center [675, 158] width 25 height 25
click at [311, 339] on p "Hey [PERSON_NAME]," at bounding box center [499, 333] width 440 height 17
click at [361, 197] on div "Initial email" at bounding box center [499, 215] width 493 height 36
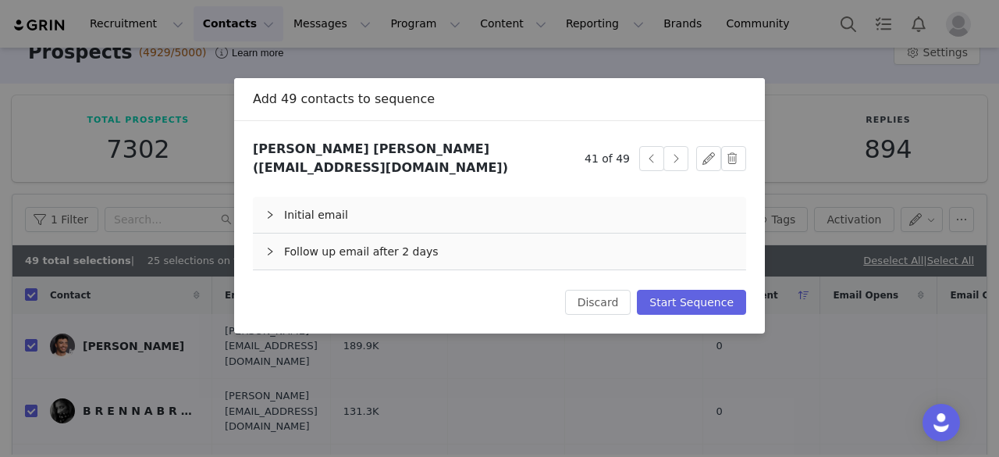
click at [354, 235] on div "Follow up email after 2 days" at bounding box center [499, 251] width 493 height 36
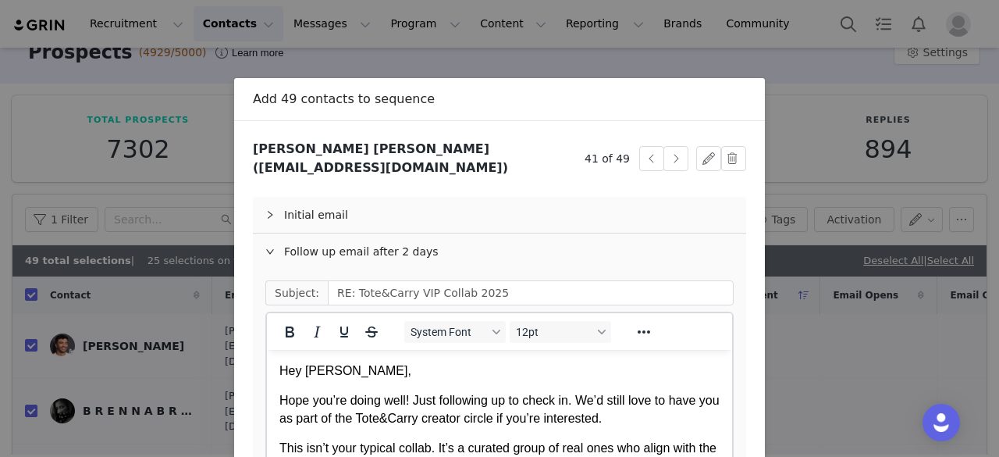
click at [310, 371] on p "Hey [PERSON_NAME]," at bounding box center [499, 370] width 440 height 17
click at [671, 156] on button "button" at bounding box center [675, 158] width 25 height 25
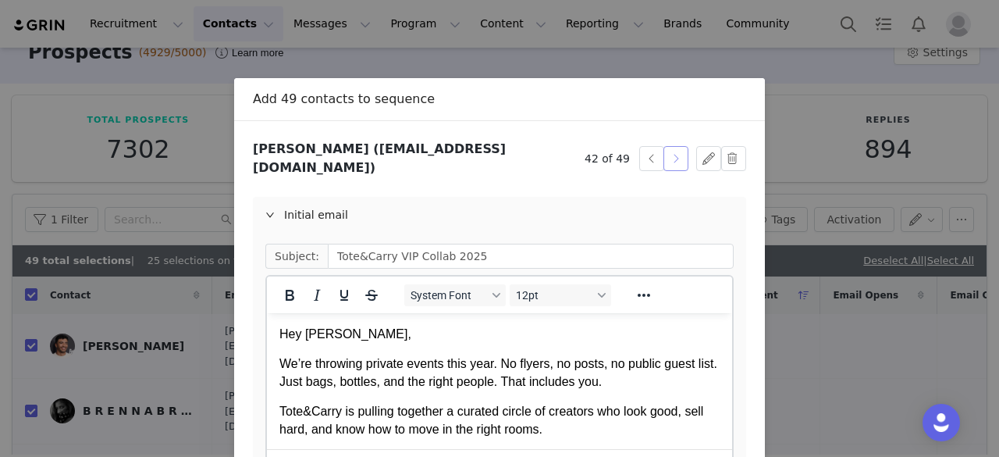
click at [671, 156] on button "button" at bounding box center [675, 158] width 25 height 25
click at [639, 154] on button "button" at bounding box center [651, 158] width 25 height 25
click at [674, 147] on button "button" at bounding box center [675, 158] width 25 height 25
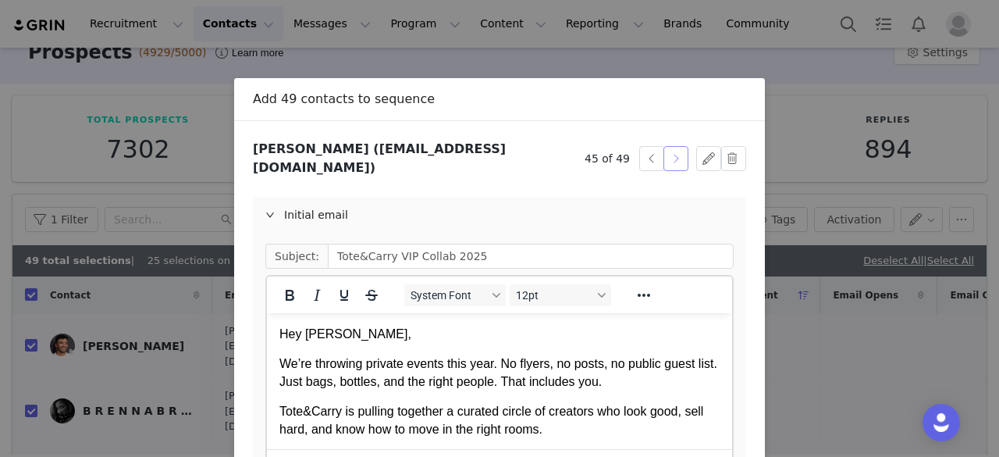
click at [674, 147] on button "button" at bounding box center [675, 158] width 25 height 25
click at [673, 152] on button "button" at bounding box center [675, 158] width 25 height 25
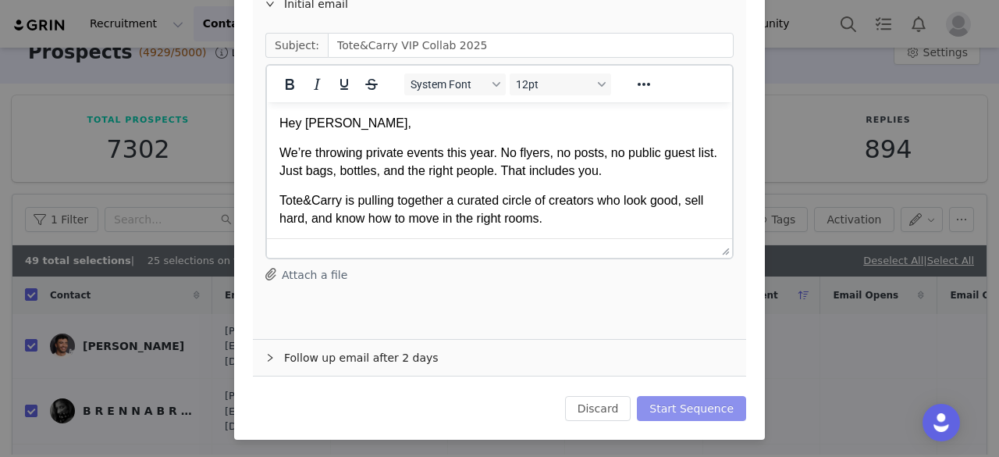
click at [670, 402] on button "Start Sequence" at bounding box center [691, 408] width 109 height 25
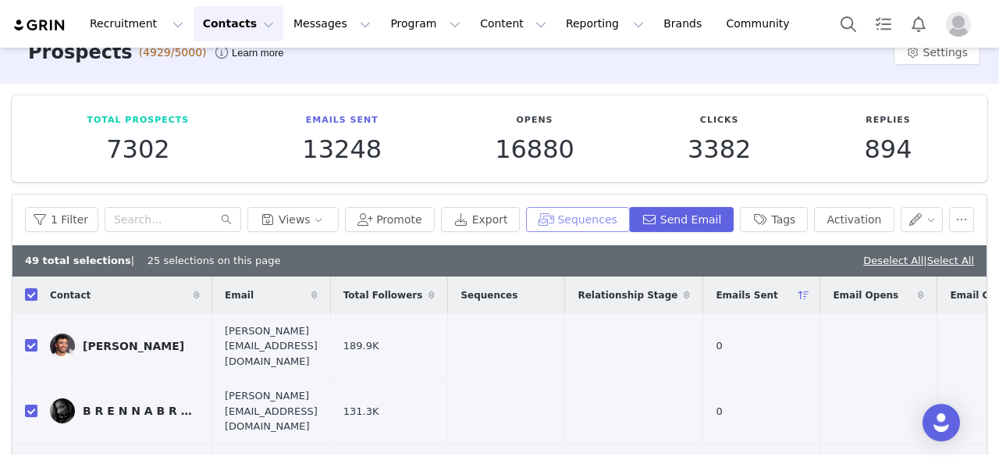
scroll to position [0, 0]
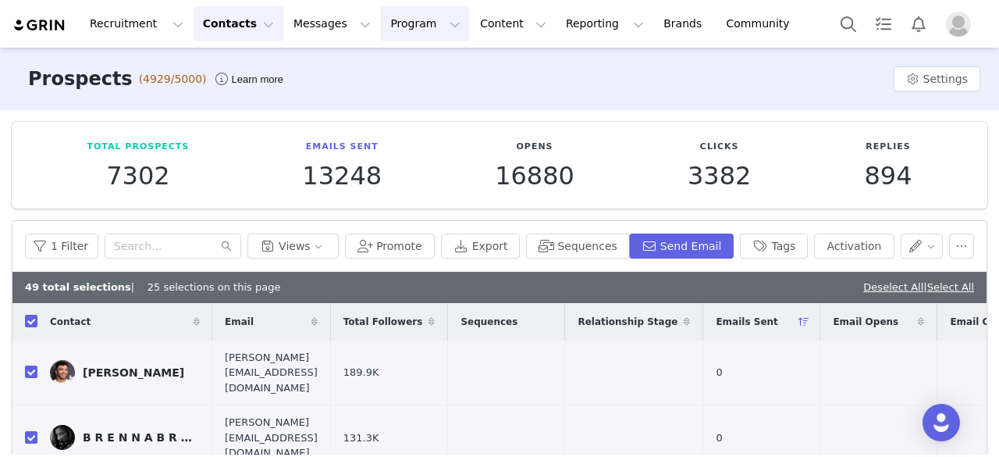
click at [381, 34] on button "Program Program" at bounding box center [425, 23] width 89 height 35
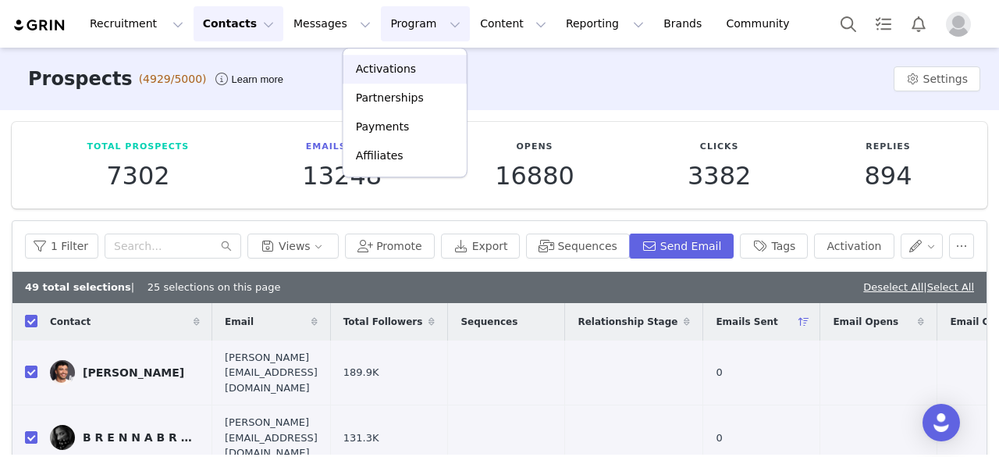
click at [373, 73] on p "Activations" at bounding box center [386, 69] width 60 height 16
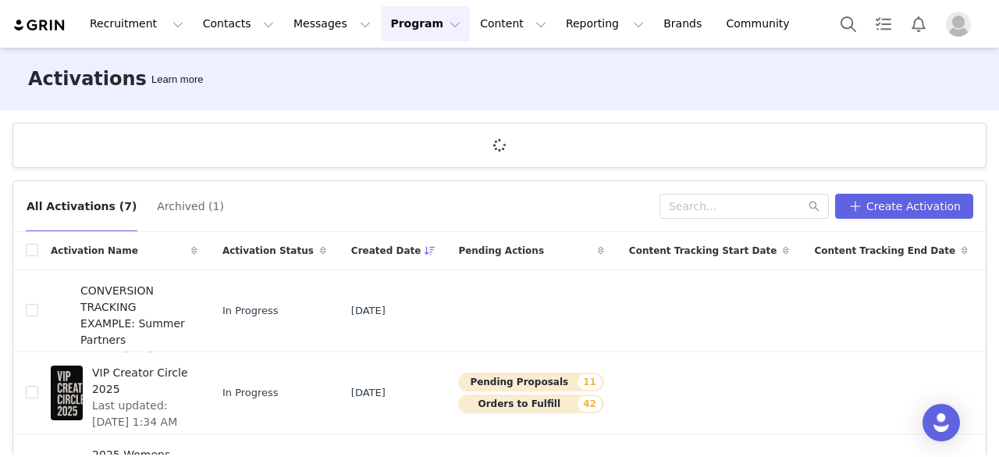
scroll to position [57, 0]
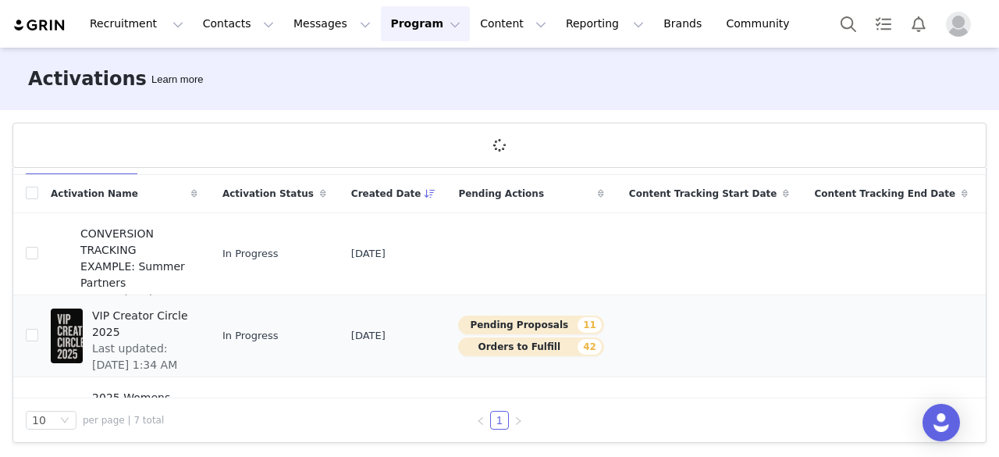
click at [133, 319] on span "VIP Creator Circle 2025" at bounding box center [140, 324] width 96 height 33
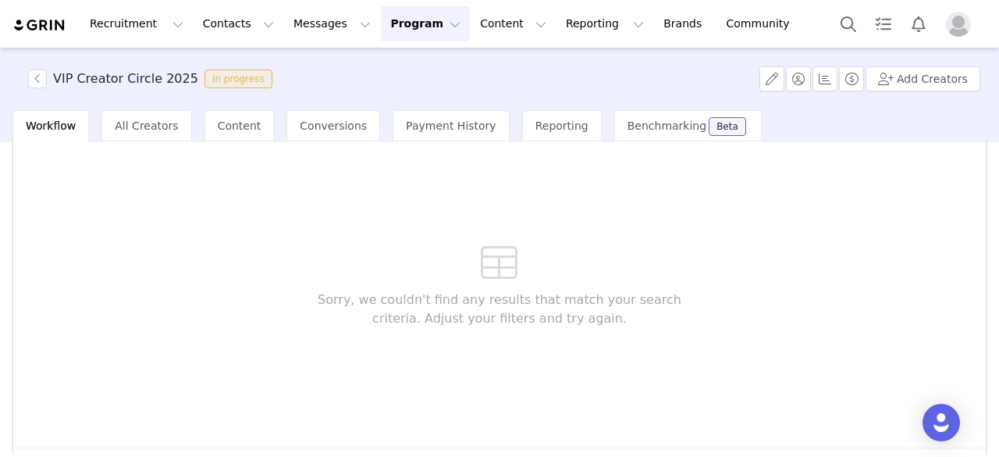
scroll to position [176, 0]
